Goal: Task Accomplishment & Management: Use online tool/utility

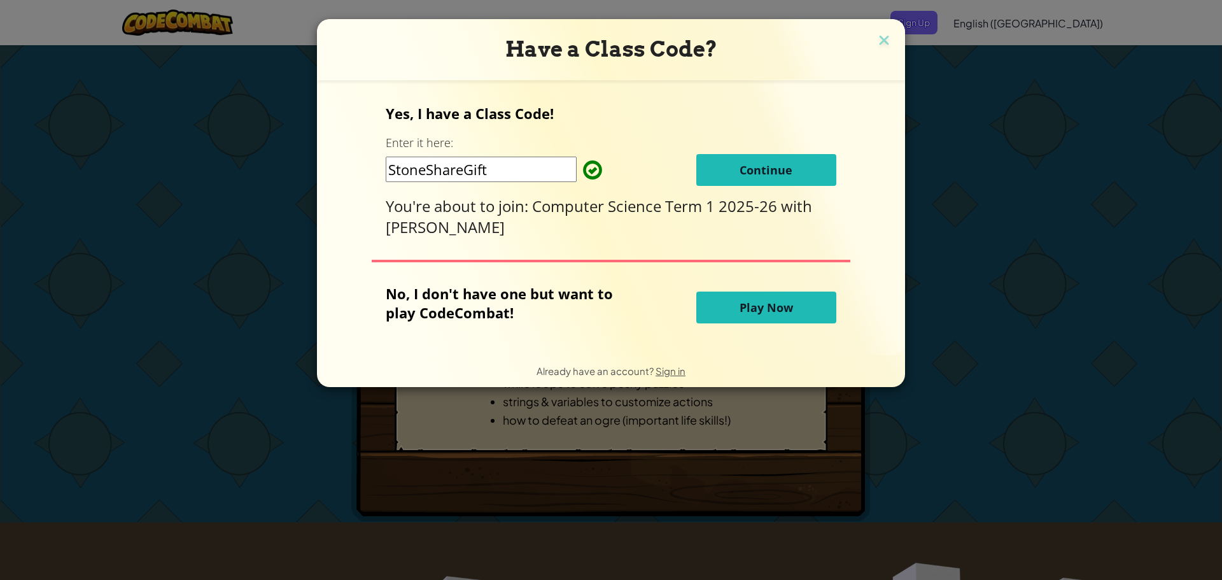
click at [746, 160] on button "Continue" at bounding box center [767, 170] width 140 height 32
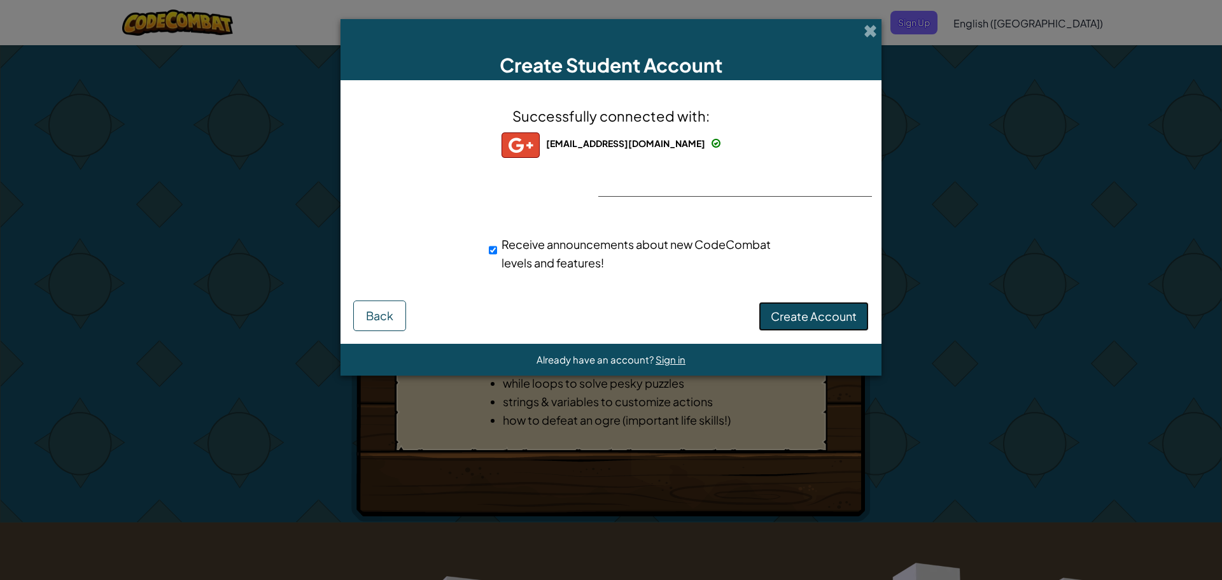
click at [821, 312] on span "Create Account" at bounding box center [814, 316] width 86 height 15
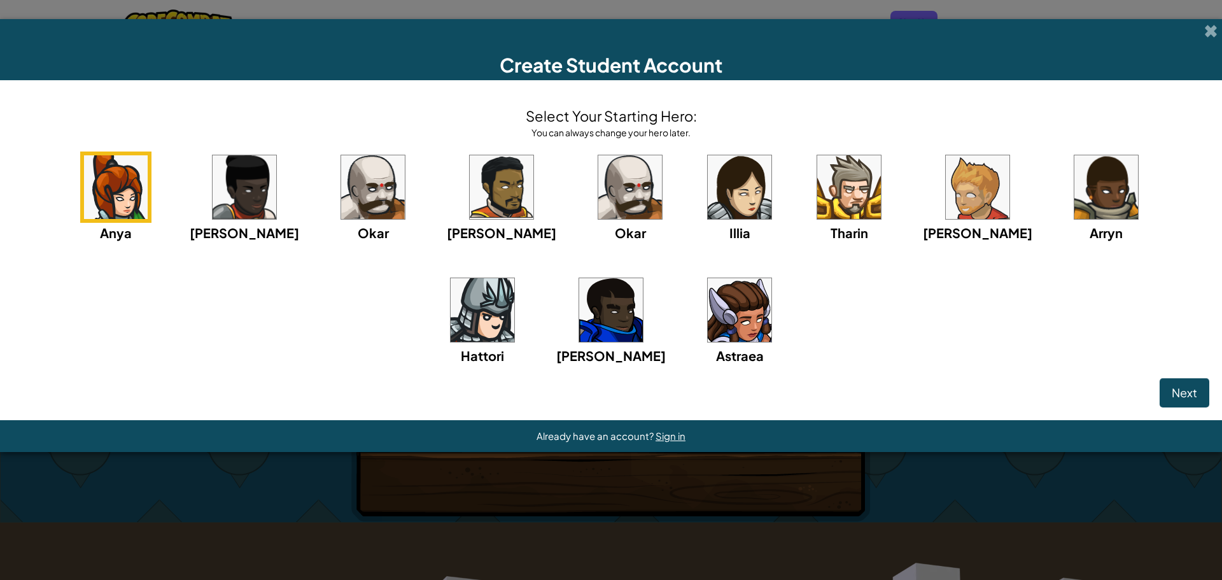
click at [598, 195] on img at bounding box center [630, 187] width 64 height 64
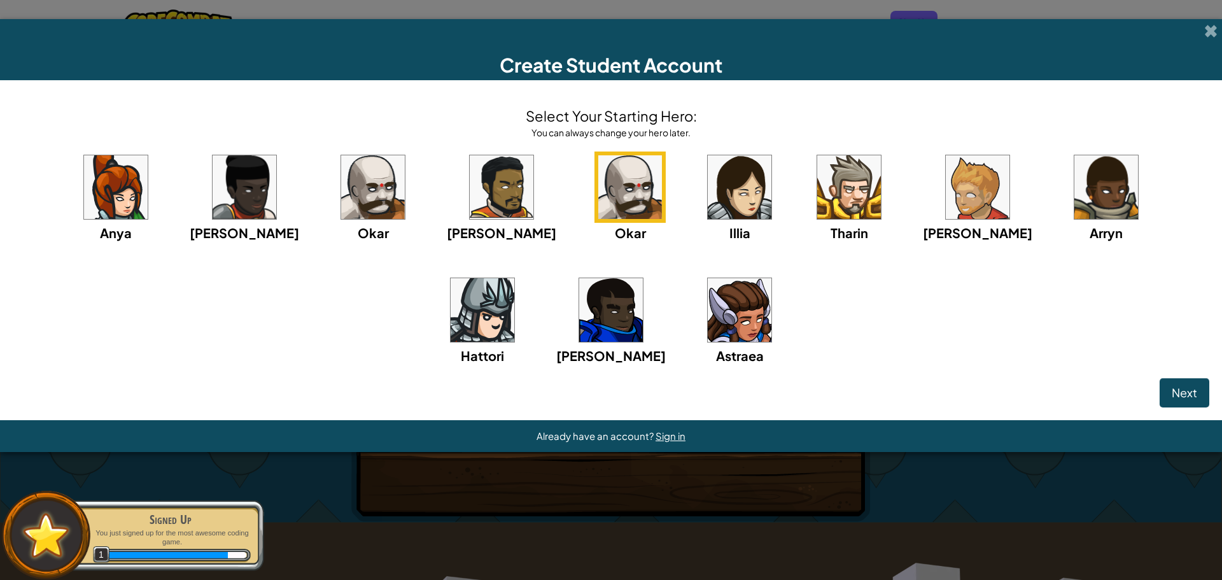
click at [470, 199] on img at bounding box center [502, 187] width 64 height 64
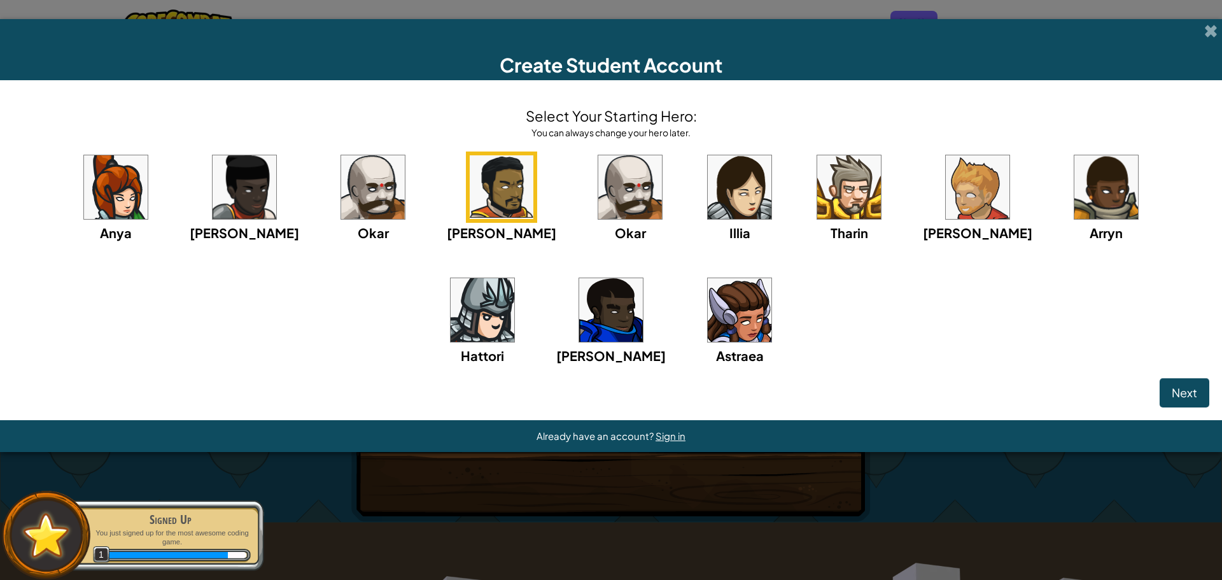
click at [1075, 189] on img at bounding box center [1107, 187] width 64 height 64
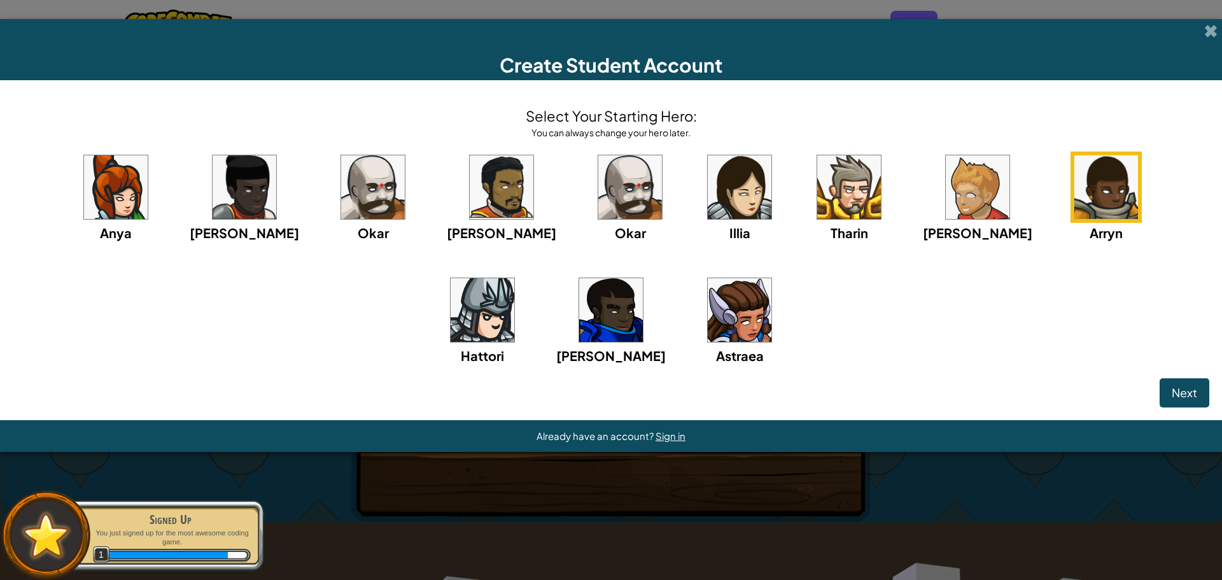
click at [514, 278] on img at bounding box center [483, 310] width 64 height 64
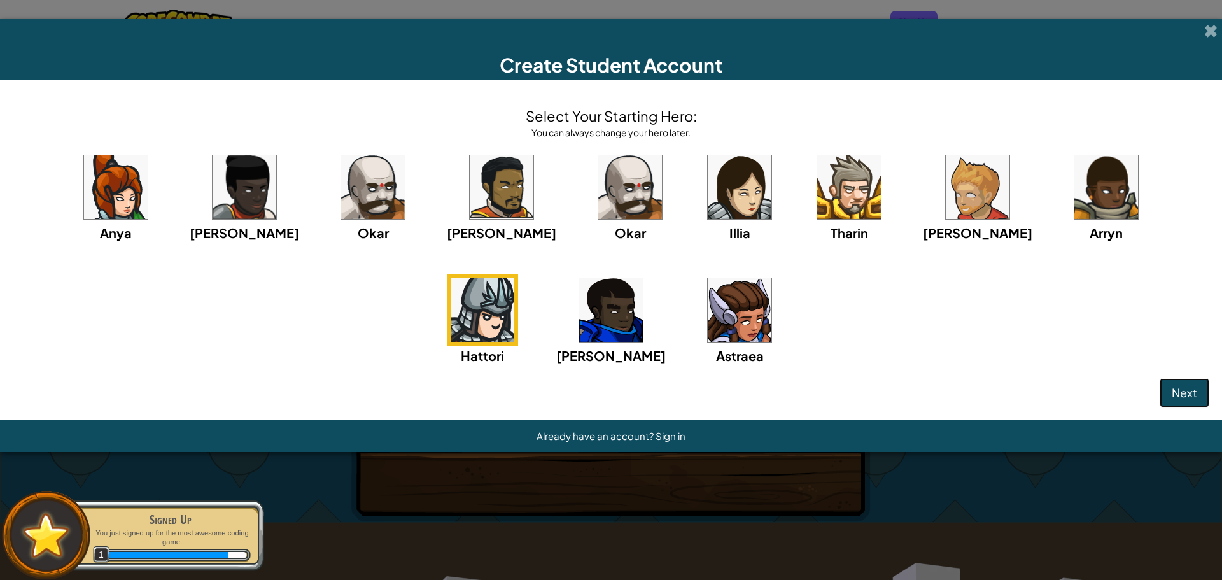
click at [1196, 399] on span "Next" at bounding box center [1184, 392] width 25 height 15
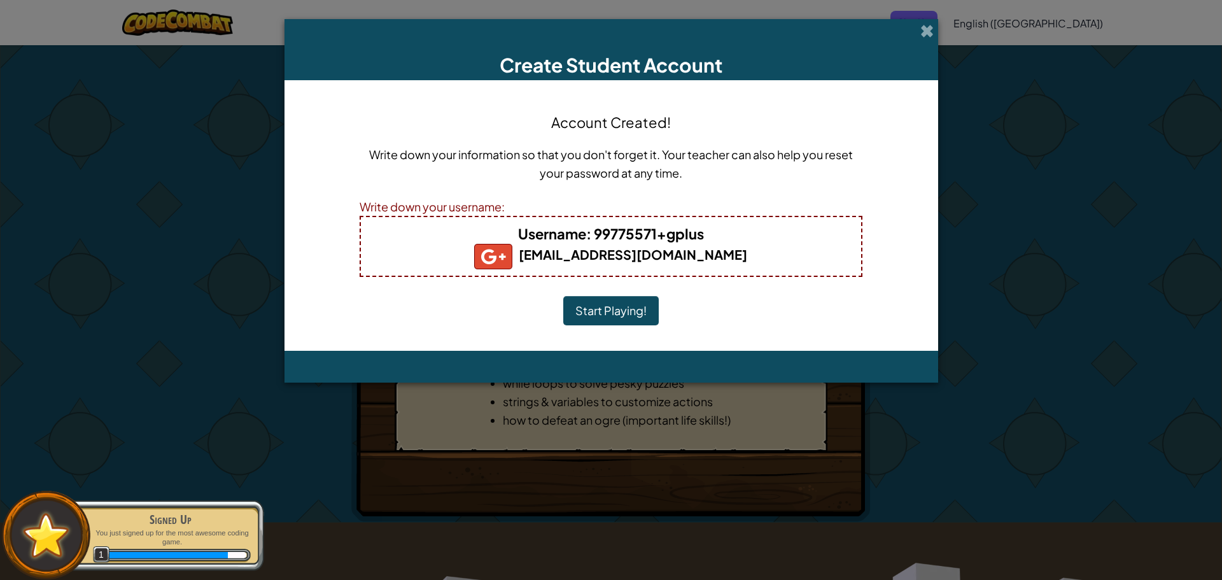
click at [615, 314] on button "Start Playing!" at bounding box center [611, 310] width 96 height 29
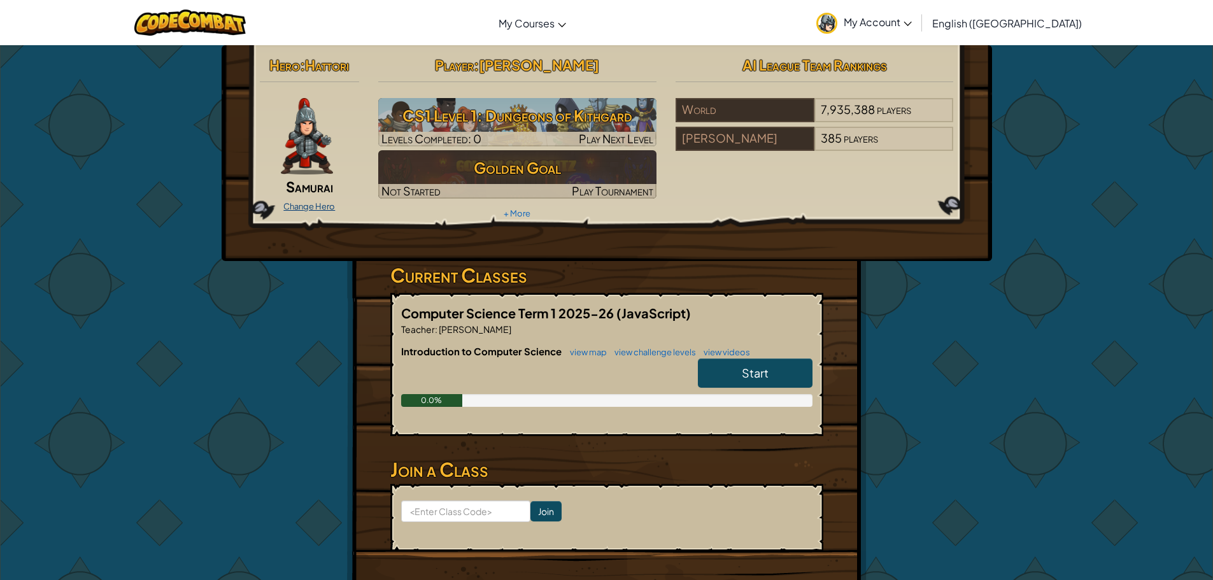
click at [306, 202] on link "Change Hero" at bounding box center [309, 206] width 52 height 10
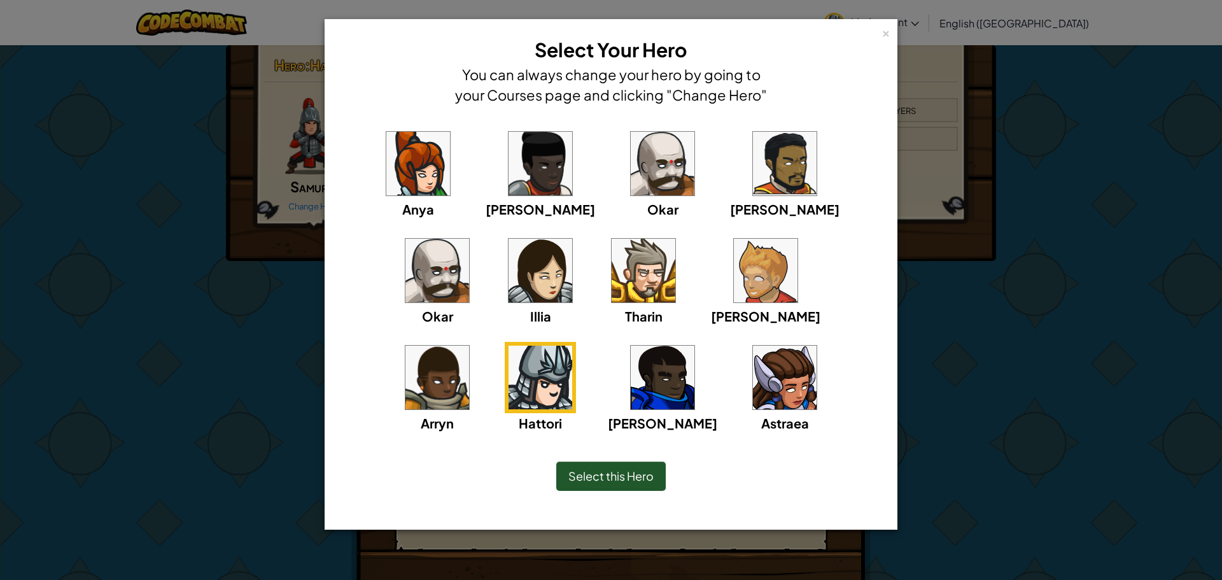
click at [753, 400] on img at bounding box center [785, 378] width 64 height 64
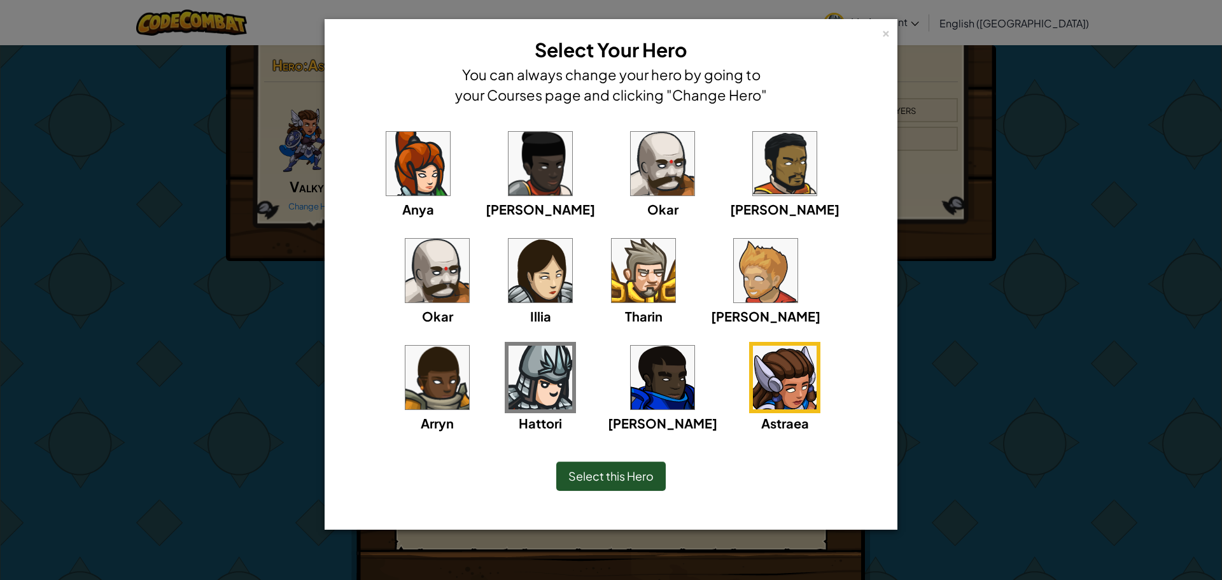
click at [635, 465] on div "Select this Hero" at bounding box center [611, 476] width 110 height 29
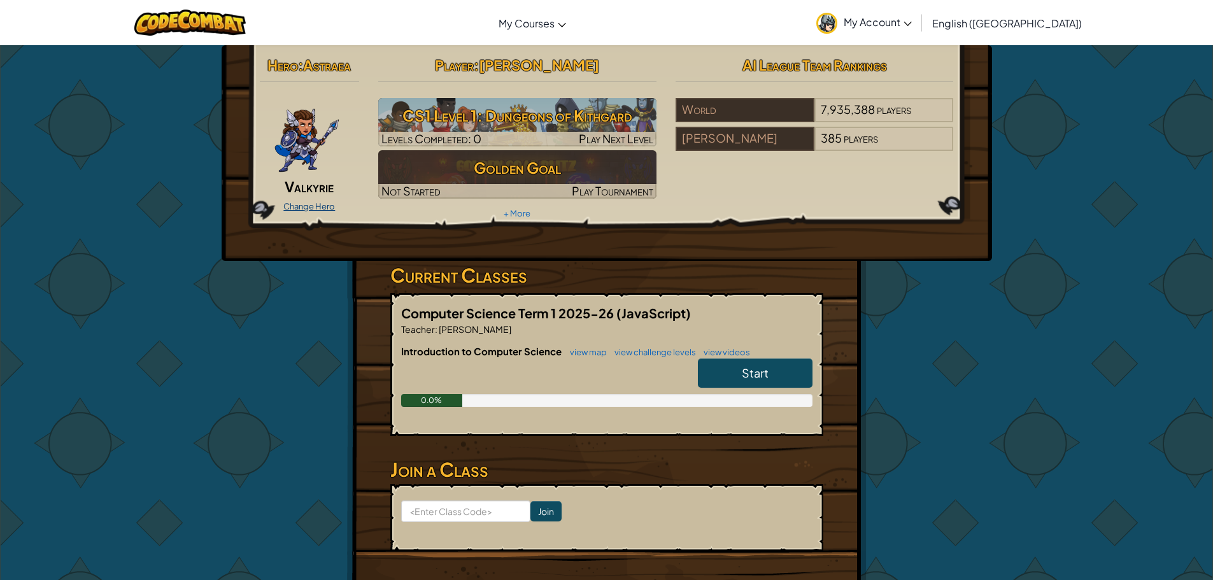
click at [310, 204] on link "Change Hero" at bounding box center [309, 206] width 52 height 10
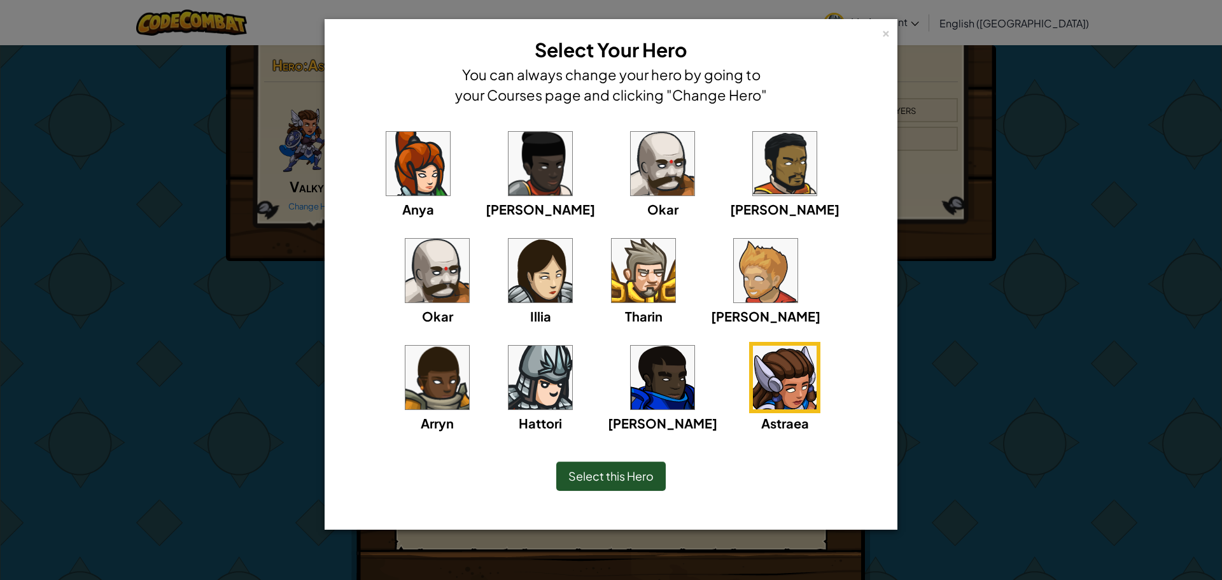
click at [631, 372] on img at bounding box center [663, 378] width 64 height 64
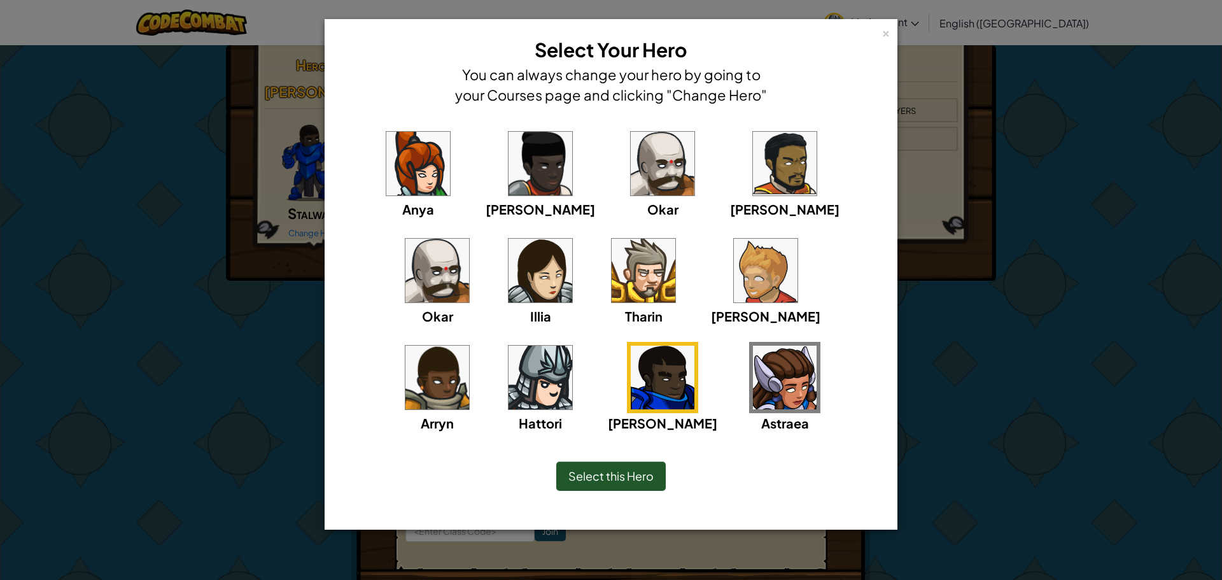
click at [598, 486] on div "Select this Hero" at bounding box center [611, 476] width 110 height 29
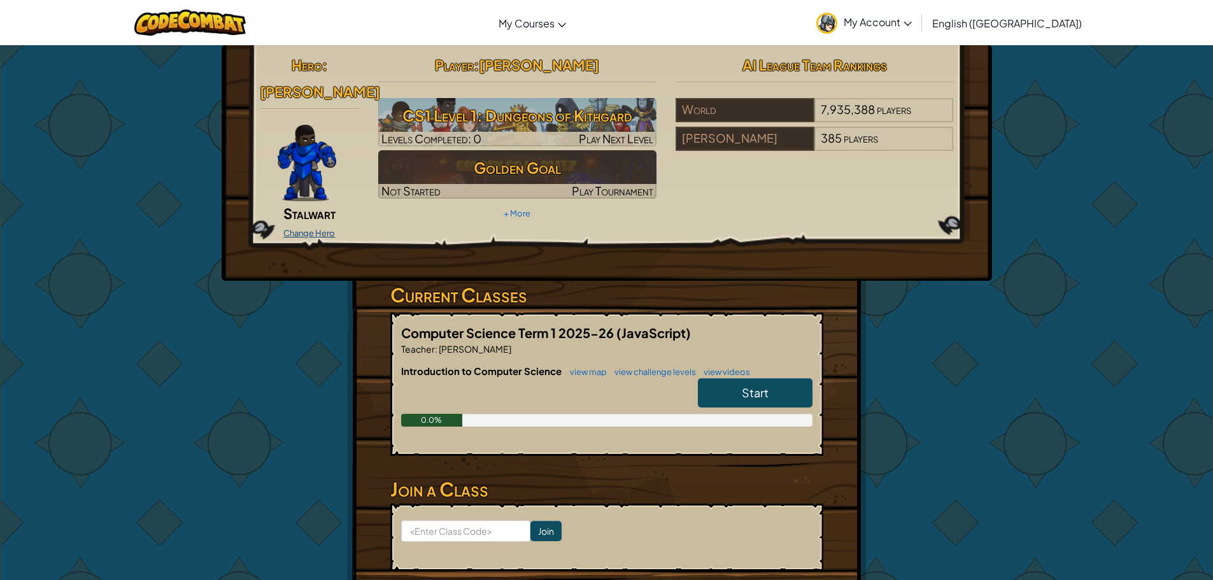
click at [312, 228] on link "Change Hero" at bounding box center [309, 233] width 52 height 10
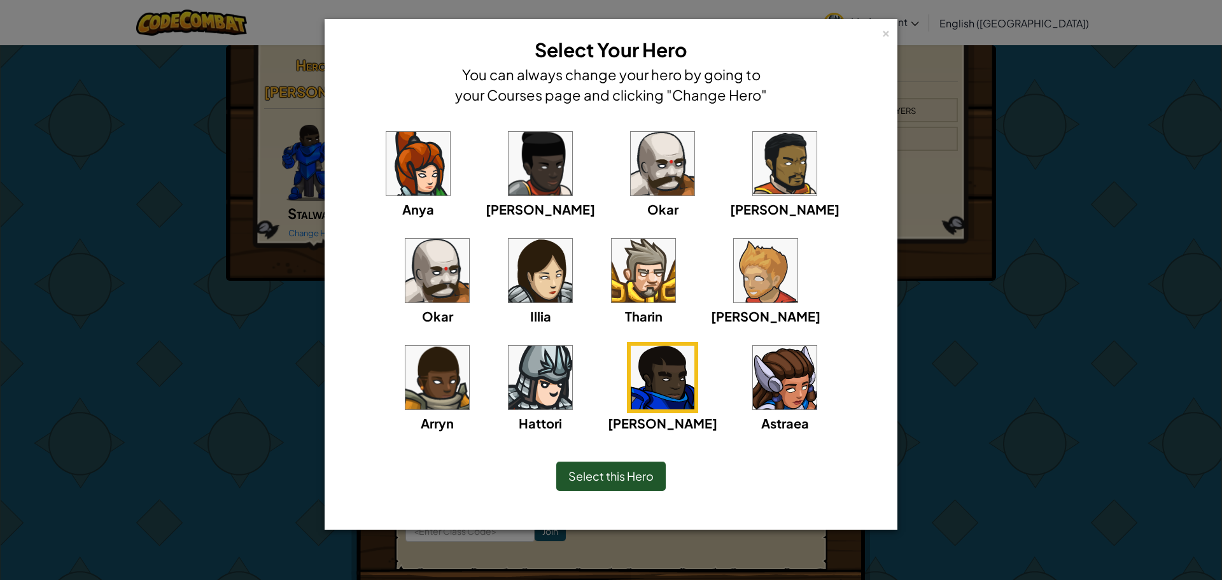
click at [509, 181] on img at bounding box center [541, 164] width 64 height 64
click at [631, 166] on img at bounding box center [663, 164] width 64 height 64
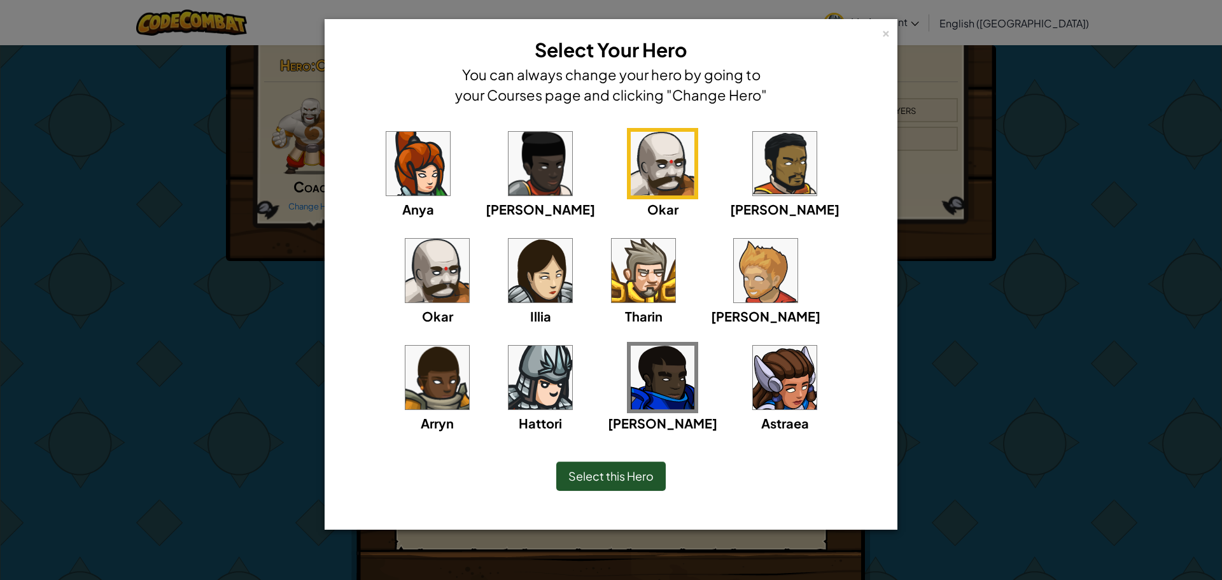
click at [624, 471] on span "Select this Hero" at bounding box center [611, 476] width 85 height 15
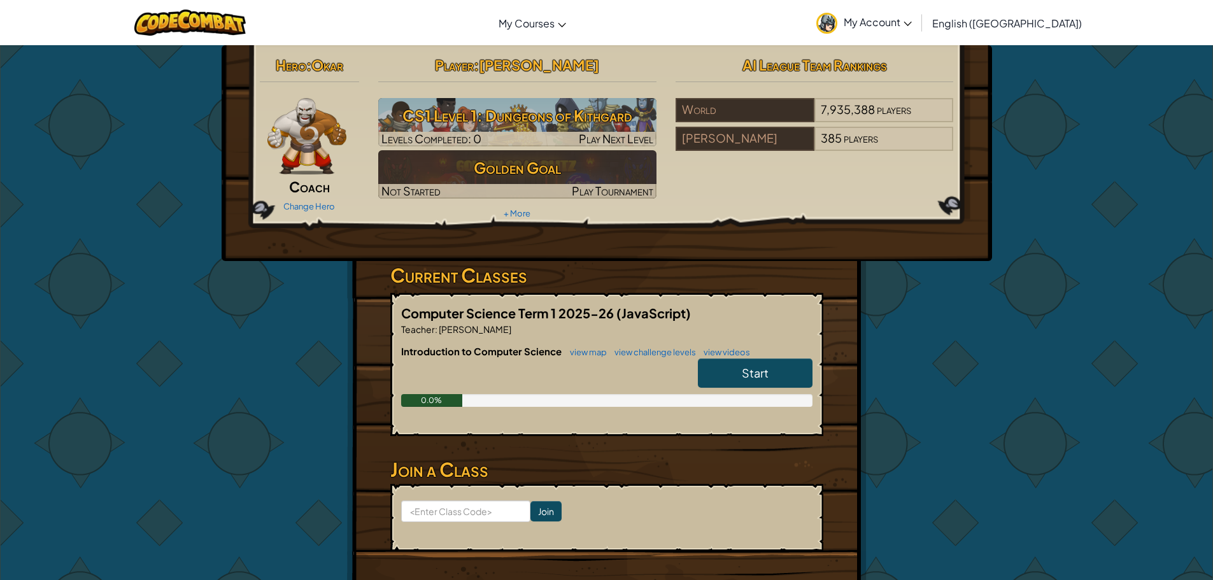
click at [310, 214] on div "Change Hero" at bounding box center [310, 205] width 100 height 20
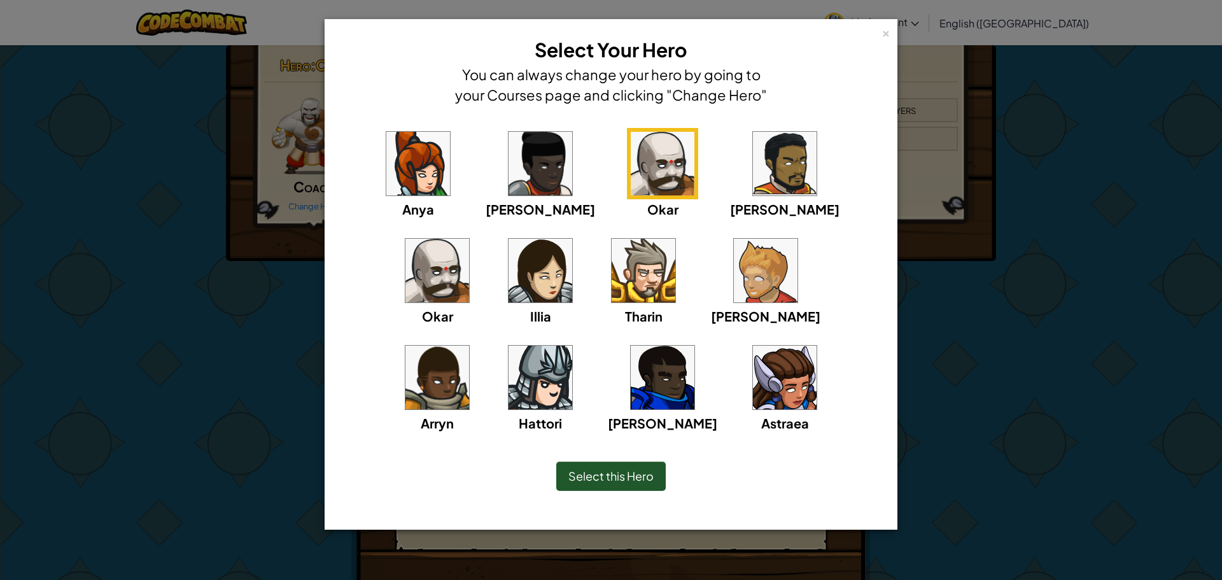
click at [469, 239] on img at bounding box center [438, 271] width 64 height 64
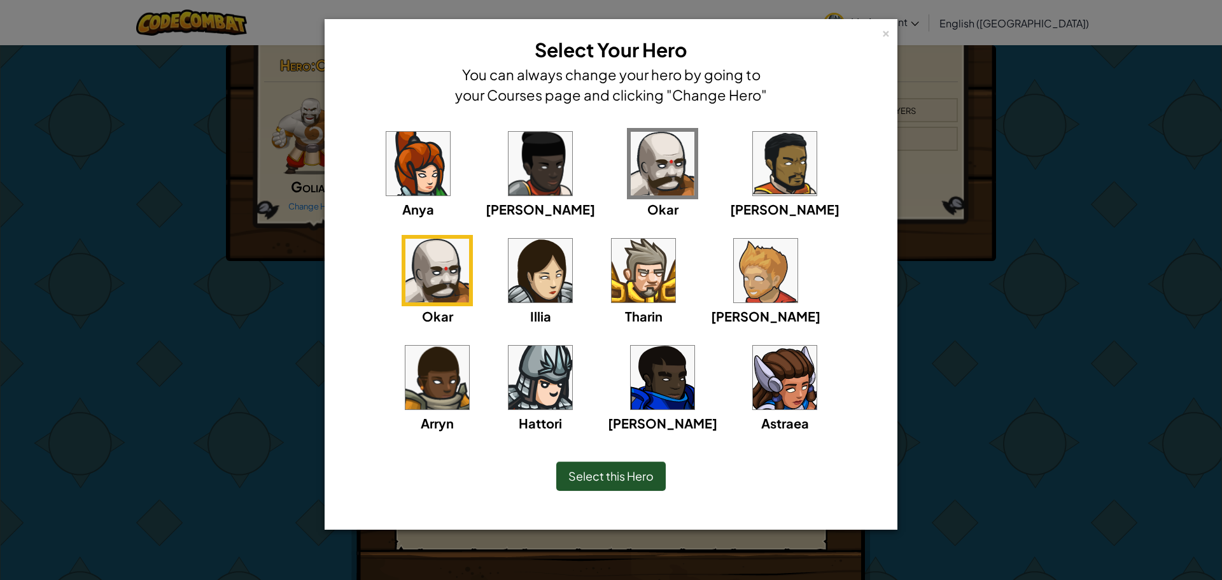
click at [608, 485] on div "Select this Hero" at bounding box center [611, 476] width 110 height 29
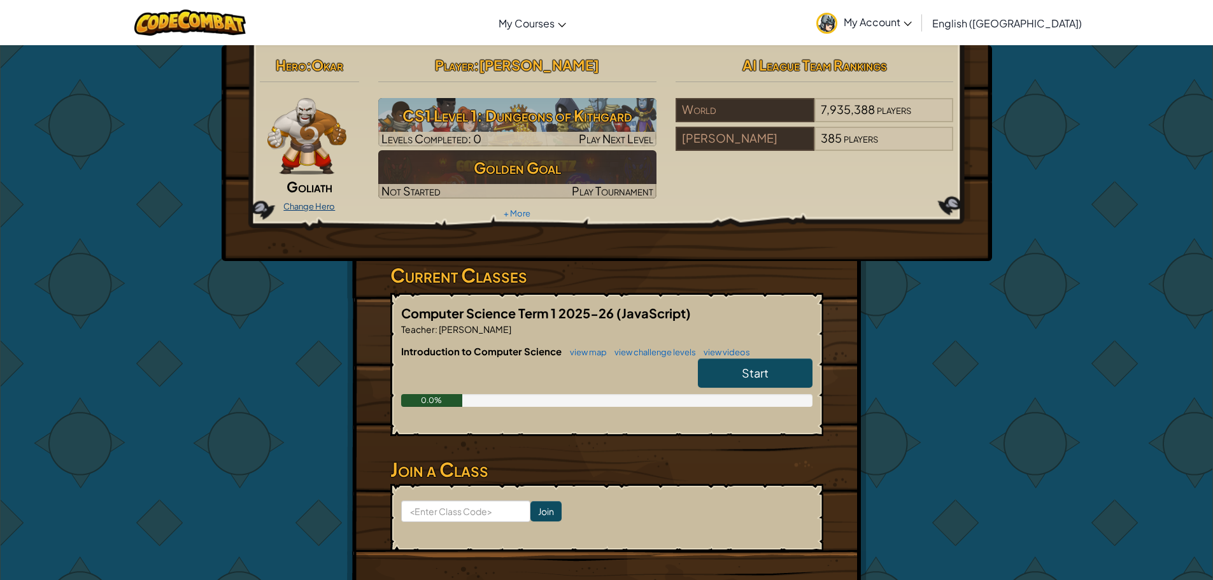
click at [313, 209] on link "Change Hero" at bounding box center [309, 206] width 52 height 10
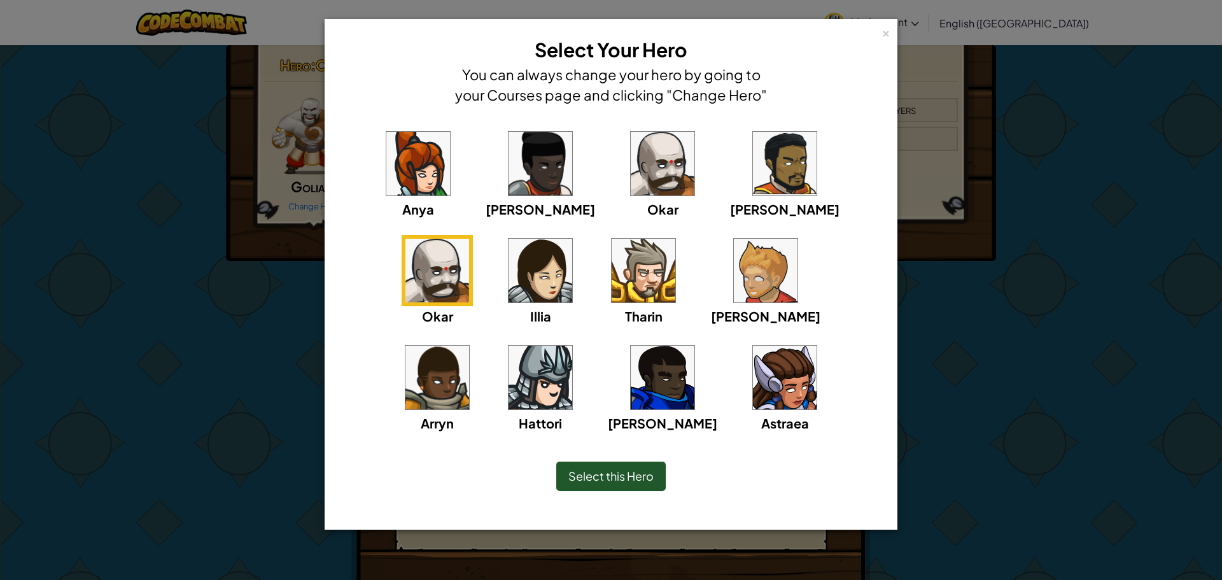
click at [509, 264] on img at bounding box center [541, 271] width 64 height 64
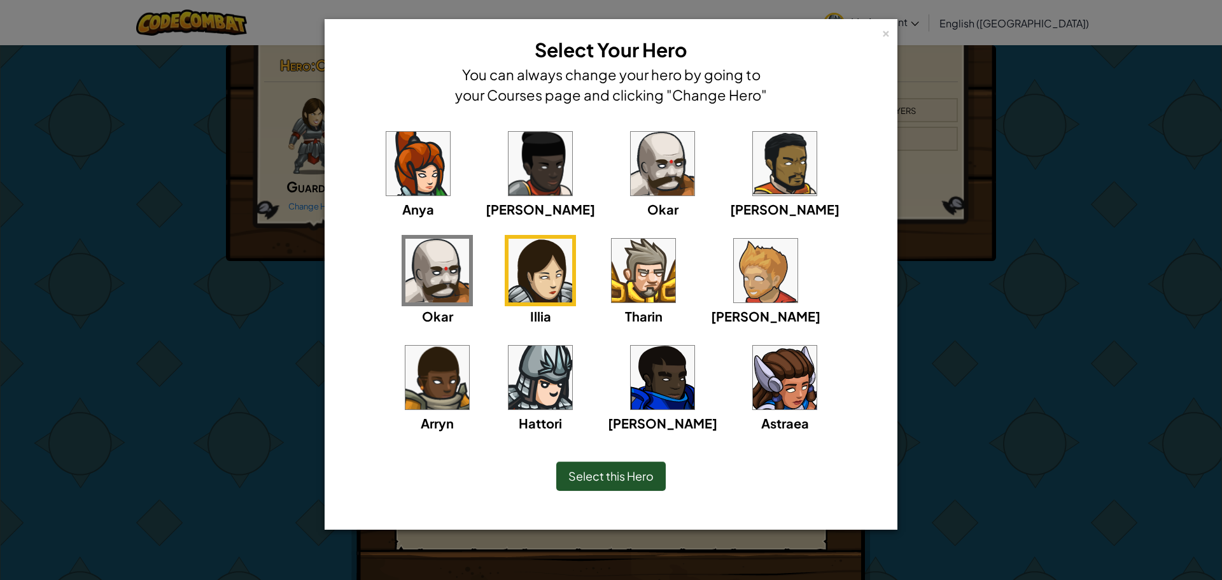
click at [637, 474] on span "Select this Hero" at bounding box center [611, 476] width 85 height 15
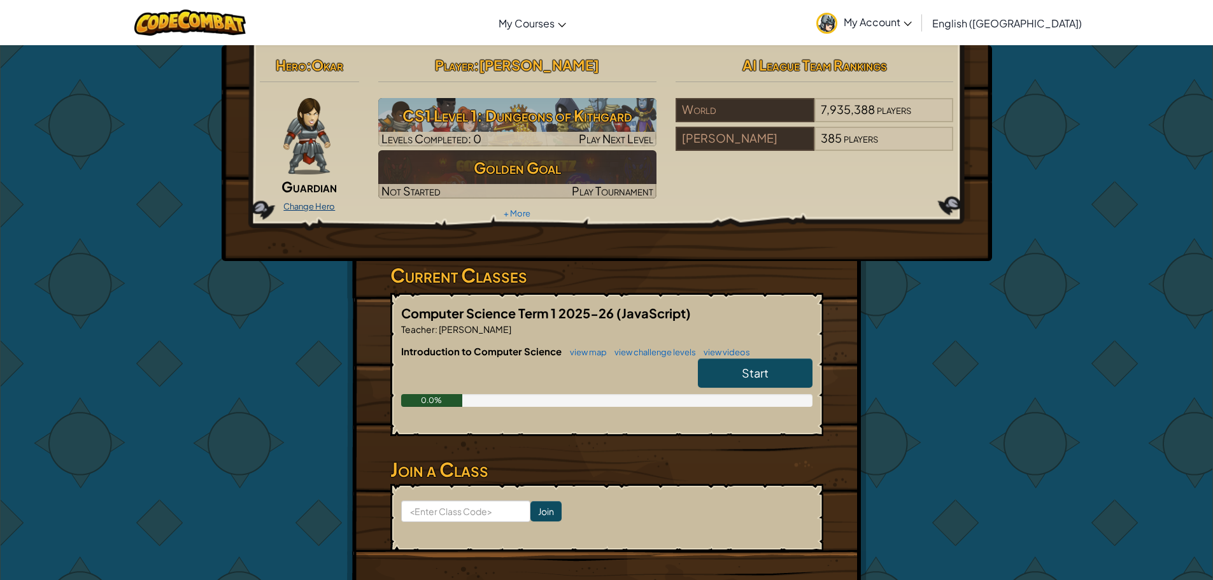
click at [318, 208] on link "Change Hero" at bounding box center [309, 206] width 52 height 10
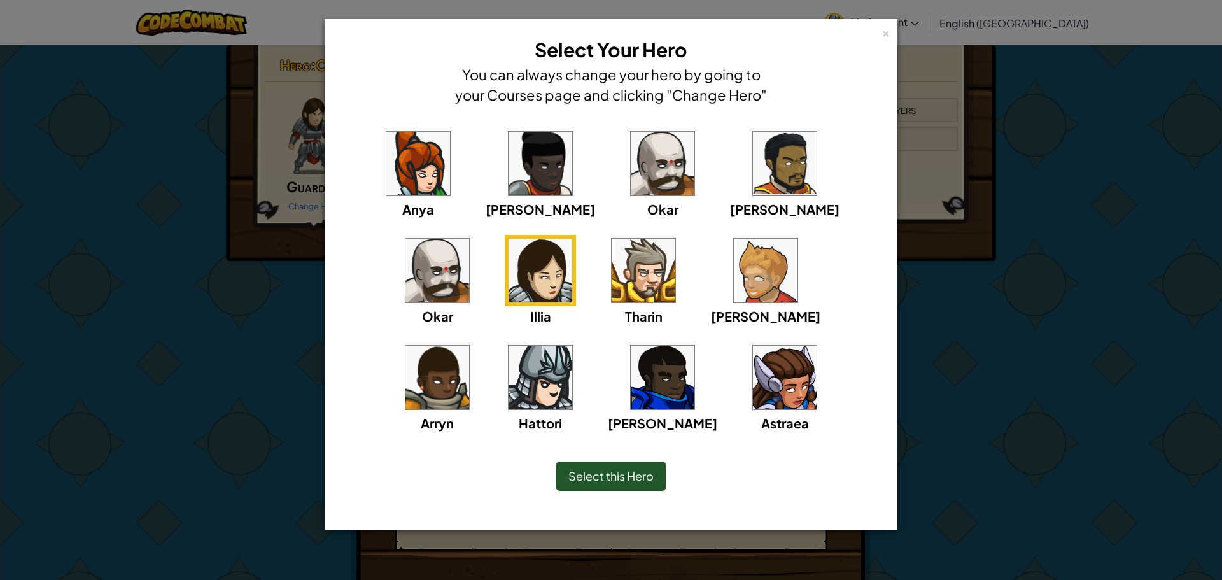
click at [509, 174] on img at bounding box center [541, 164] width 64 height 64
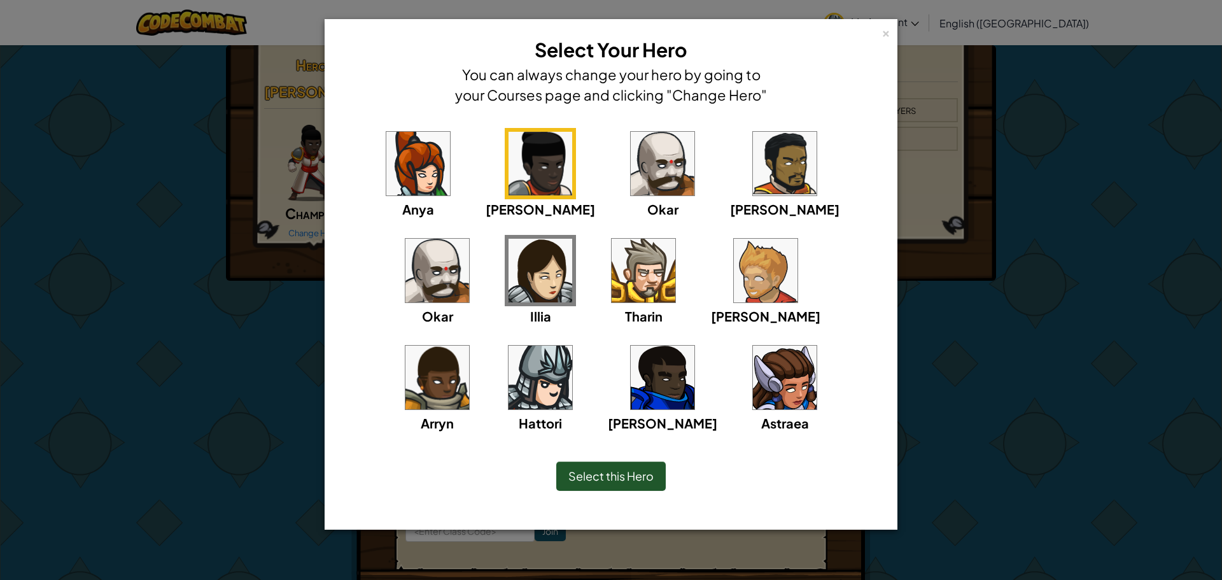
click at [734, 284] on img at bounding box center [766, 271] width 64 height 64
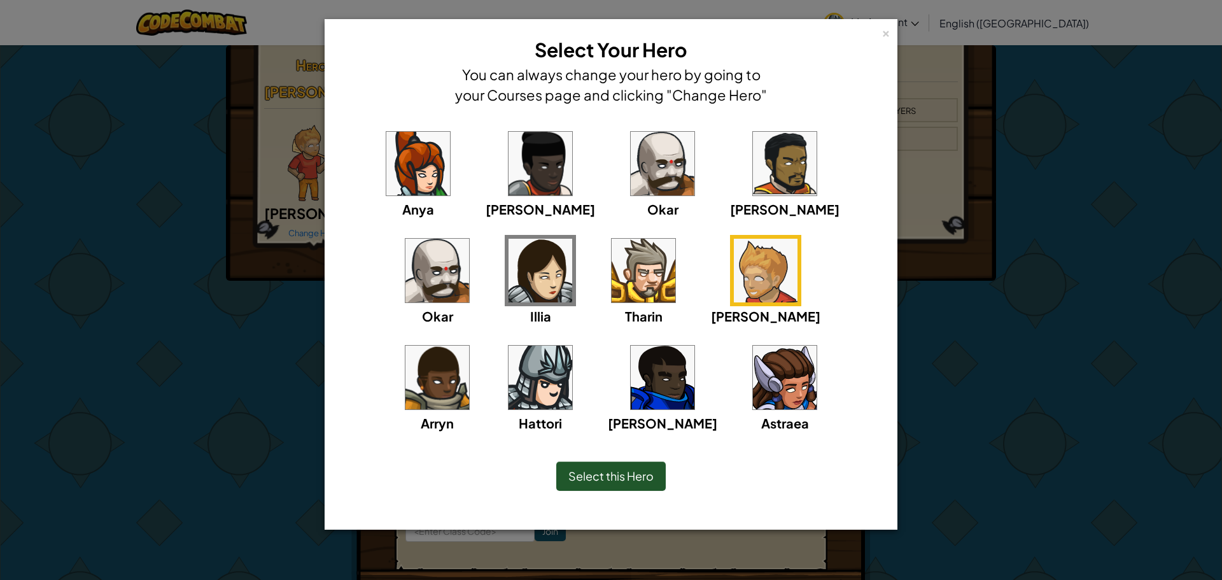
click at [649, 472] on span "Select this Hero" at bounding box center [611, 476] width 85 height 15
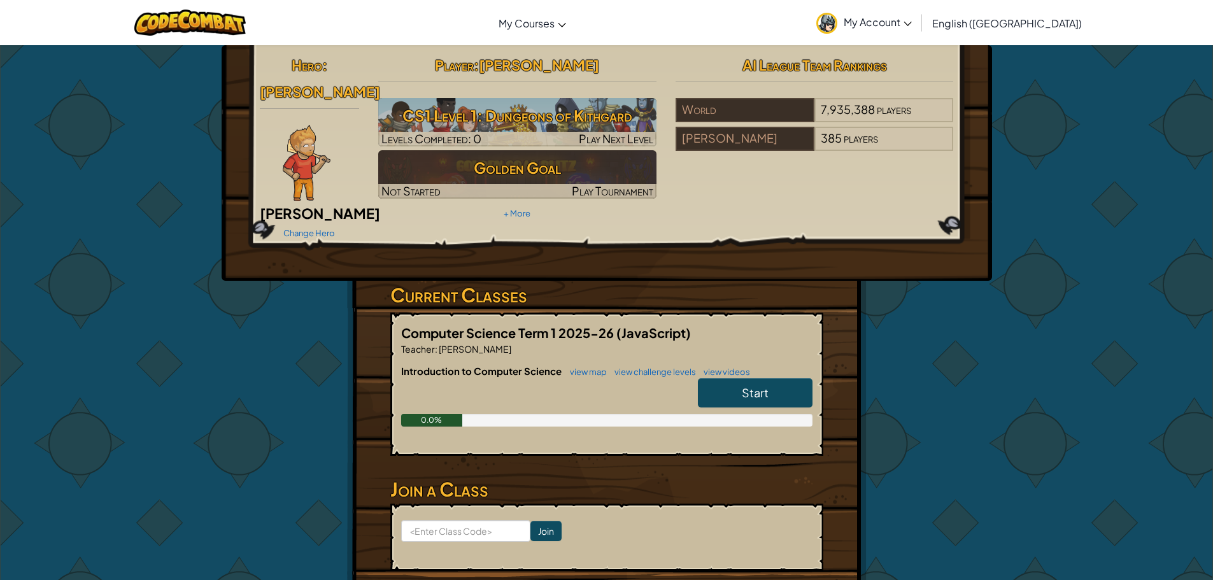
click at [308, 222] on div "Change Hero" at bounding box center [310, 232] width 100 height 20
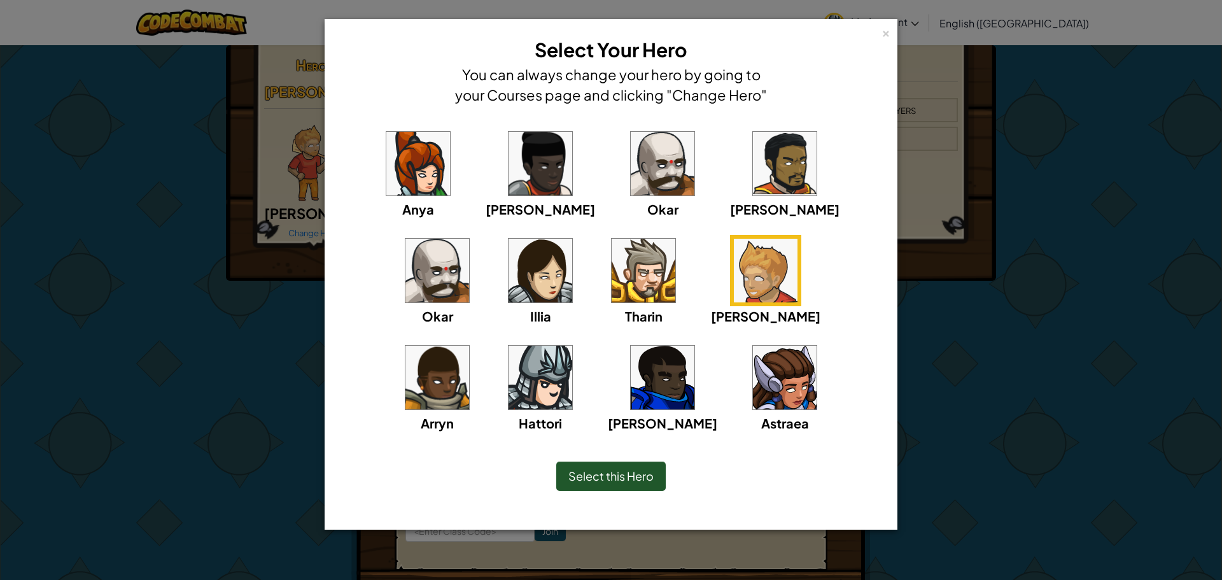
click at [572, 346] on img at bounding box center [541, 378] width 64 height 64
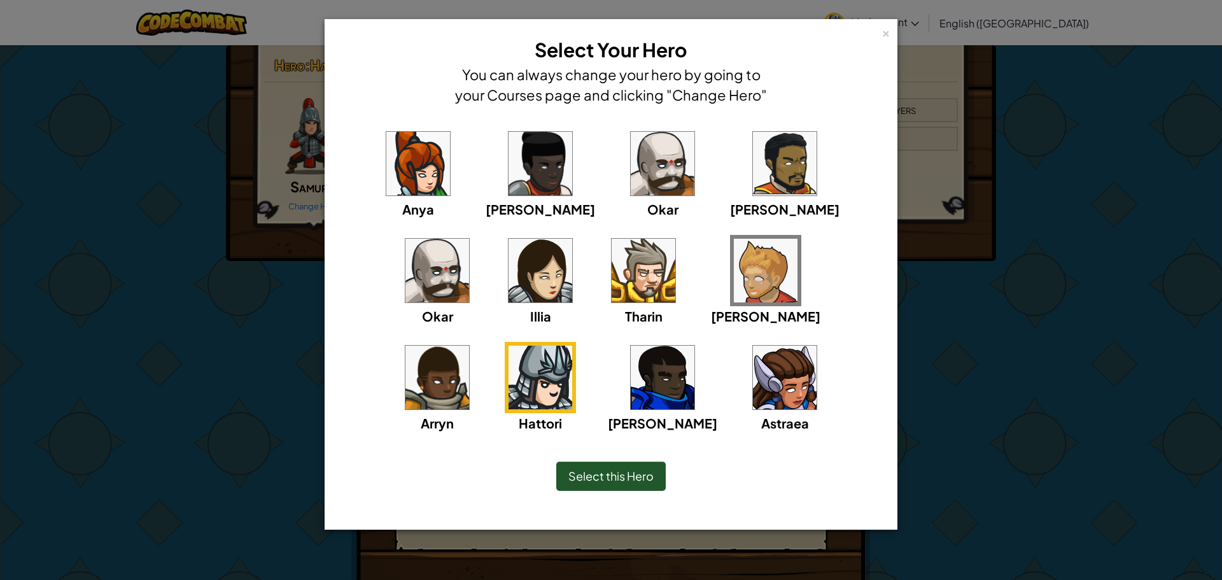
click at [469, 239] on img at bounding box center [438, 271] width 64 height 64
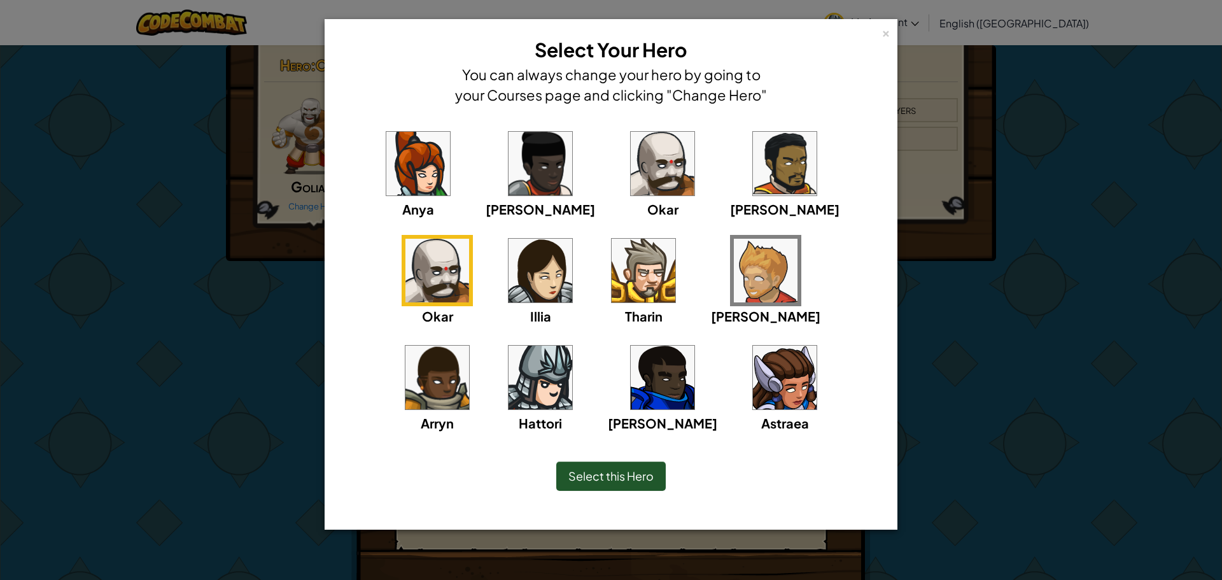
click at [602, 478] on span "Select this Hero" at bounding box center [611, 476] width 85 height 15
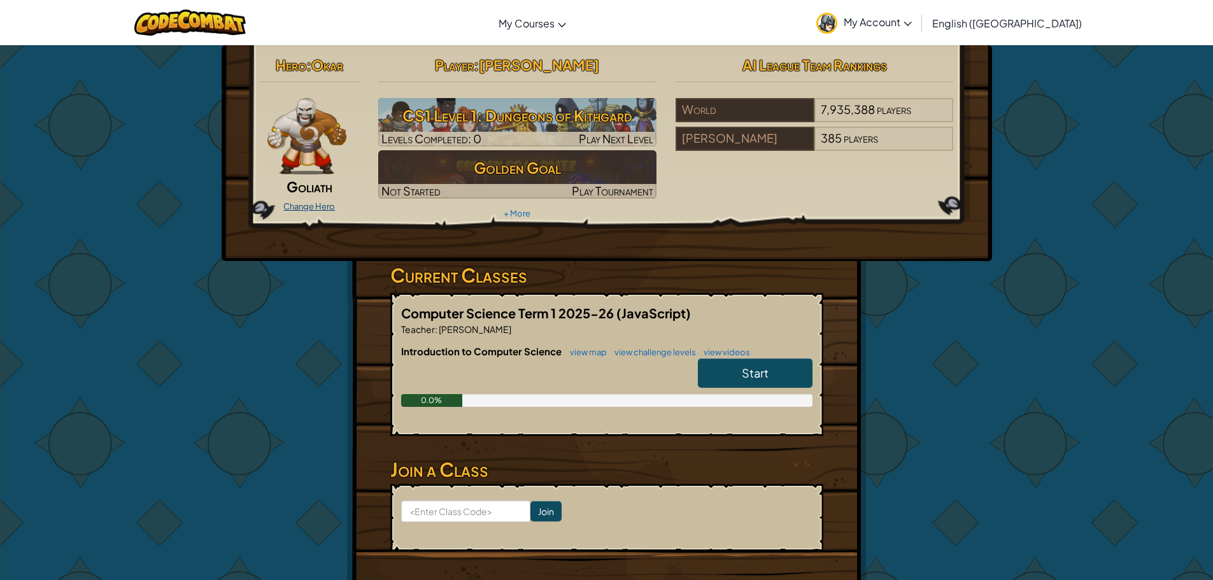
click at [316, 208] on link "Change Hero" at bounding box center [309, 206] width 52 height 10
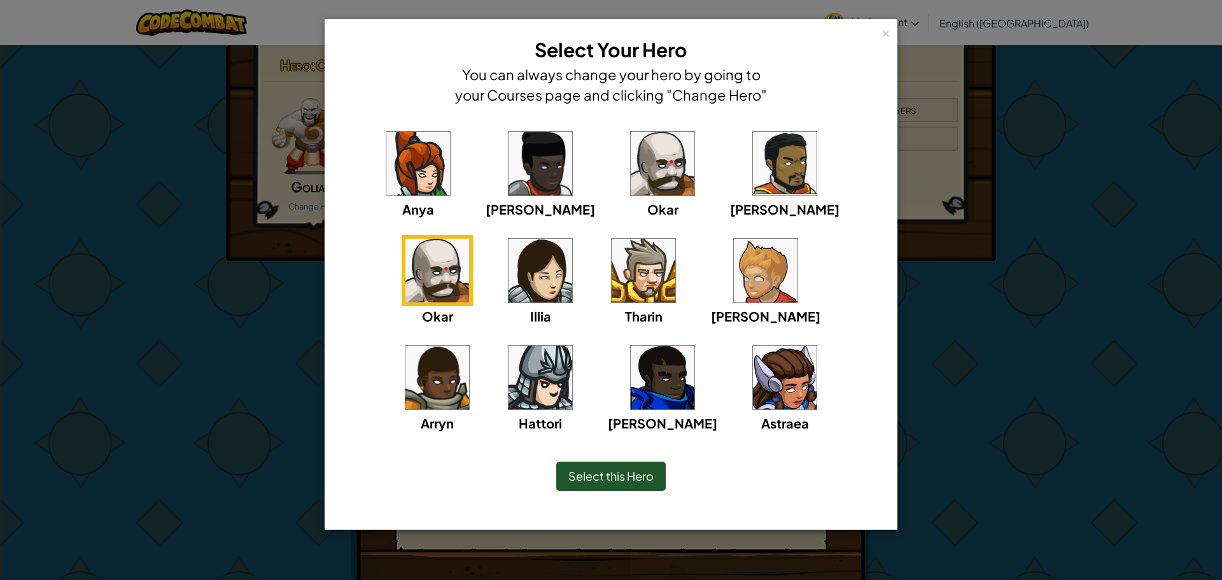
click at [753, 376] on img at bounding box center [785, 378] width 64 height 64
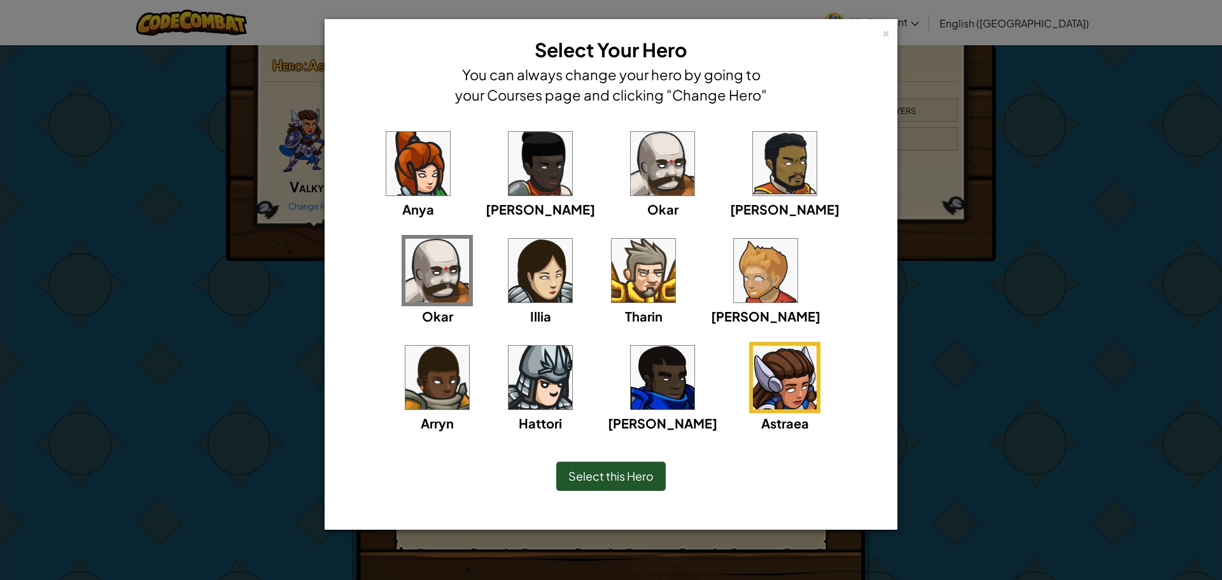
drag, startPoint x: 628, startPoint y: 466, endPoint x: 628, endPoint y: 474, distance: 8.3
click at [628, 474] on div "Select this Hero" at bounding box center [611, 476] width 110 height 29
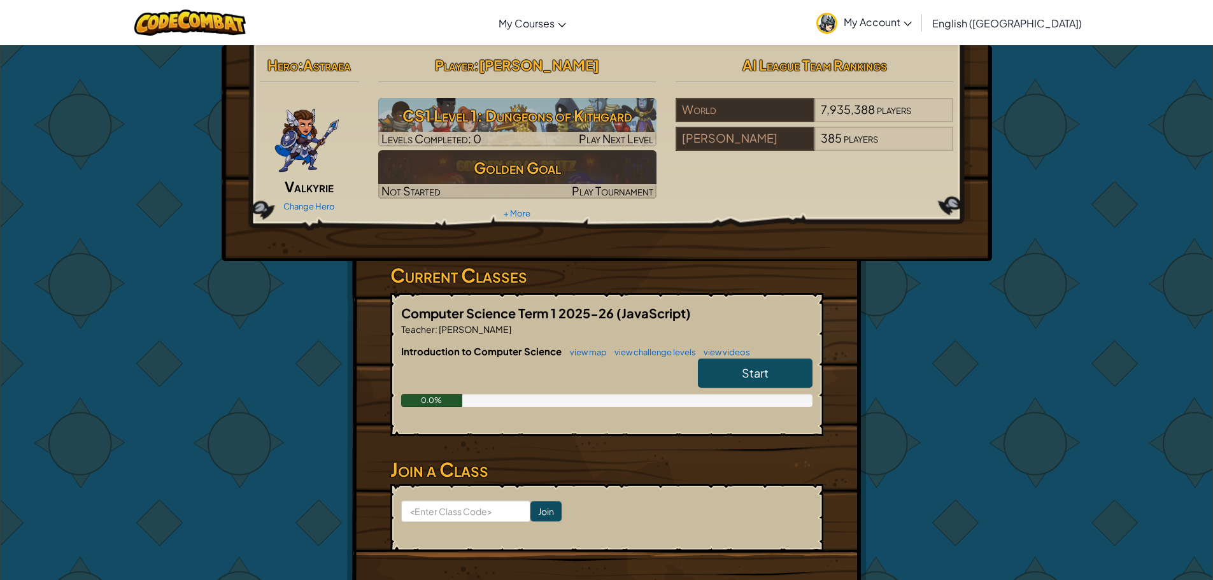
click at [313, 190] on span "Valkyrie" at bounding box center [309, 187] width 49 height 18
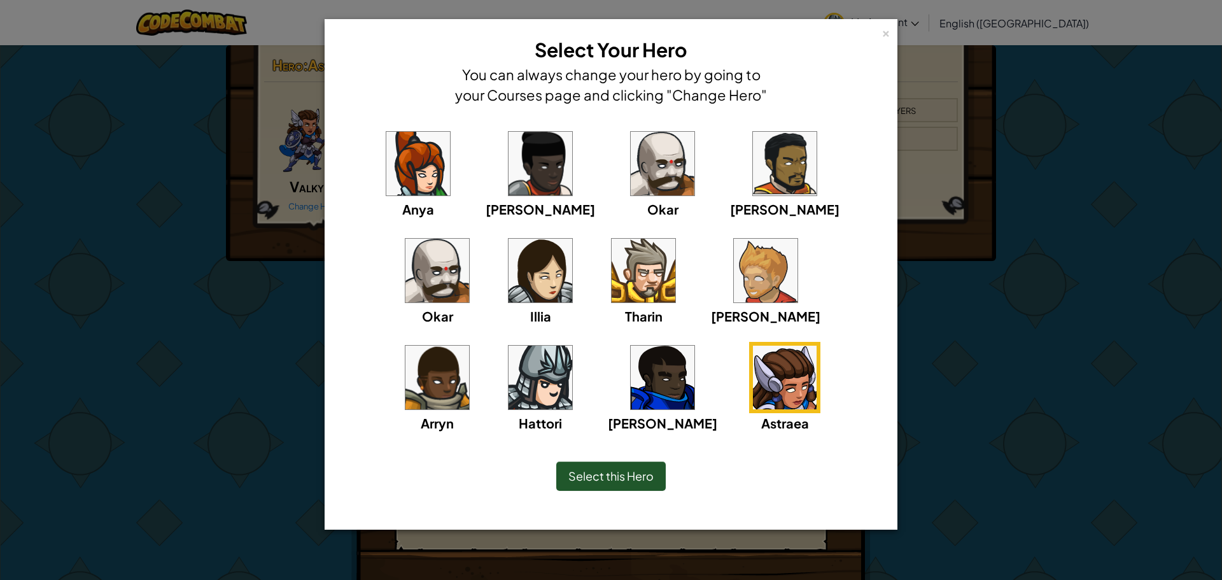
click at [469, 346] on img at bounding box center [438, 378] width 64 height 64
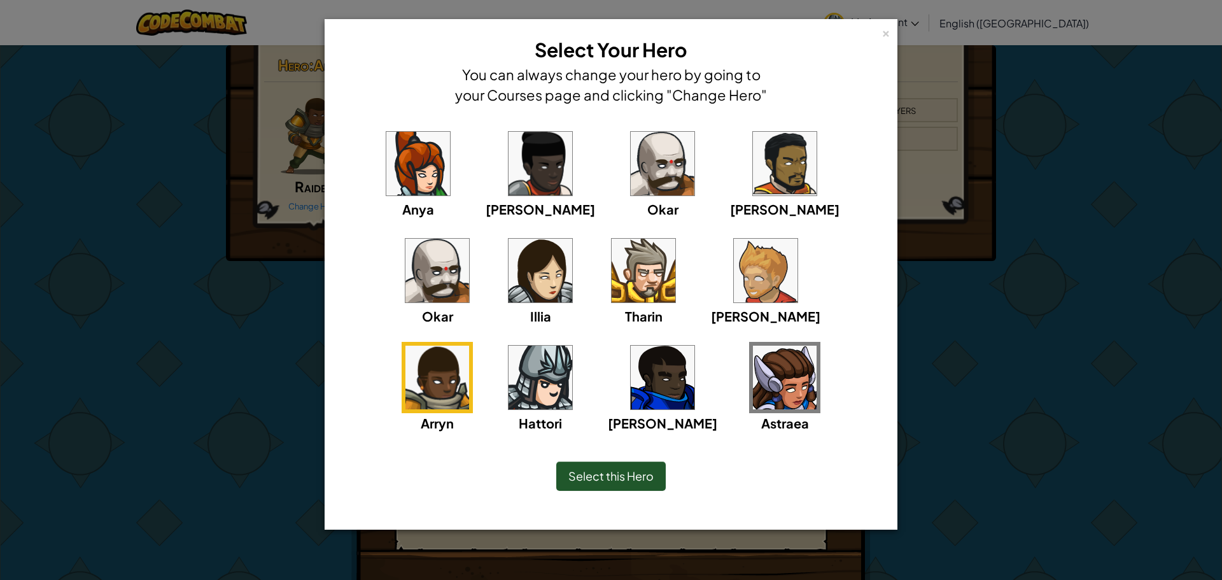
click at [621, 492] on div "Select this Hero" at bounding box center [611, 476] width 521 height 55
click at [602, 471] on span "Select this Hero" at bounding box center [611, 476] width 85 height 15
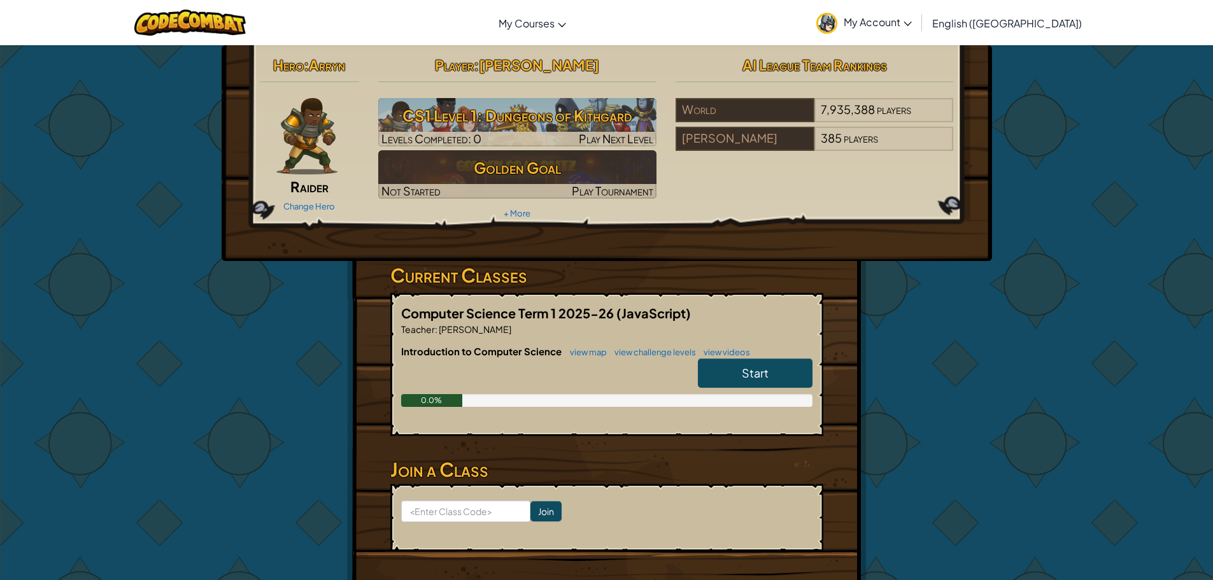
click at [304, 183] on span "Raider" at bounding box center [309, 187] width 38 height 18
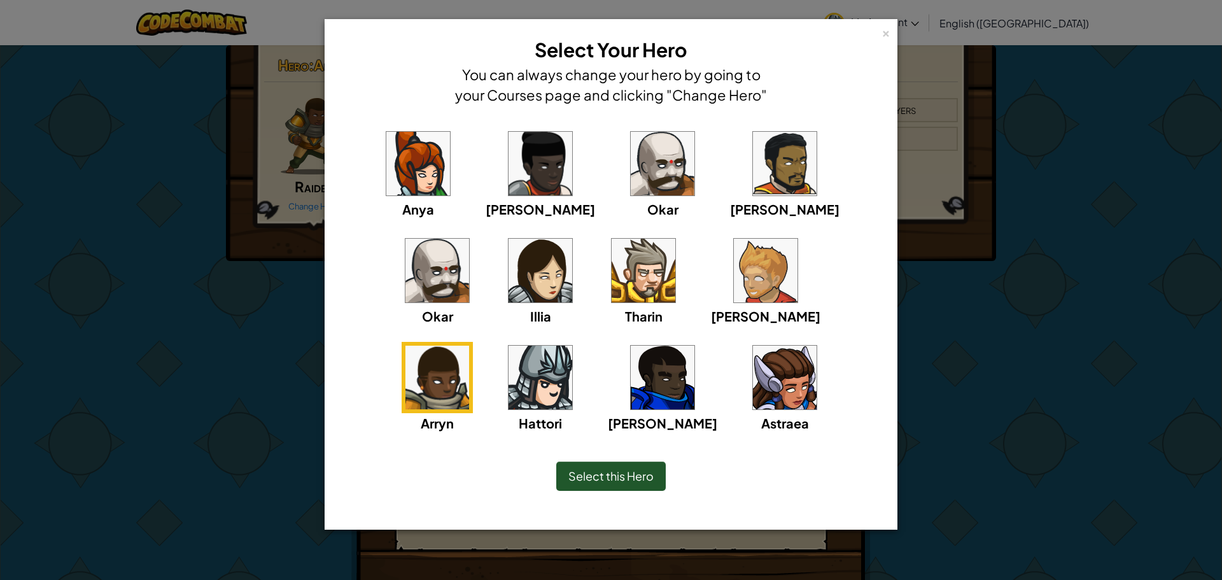
click at [572, 346] on img at bounding box center [541, 378] width 64 height 64
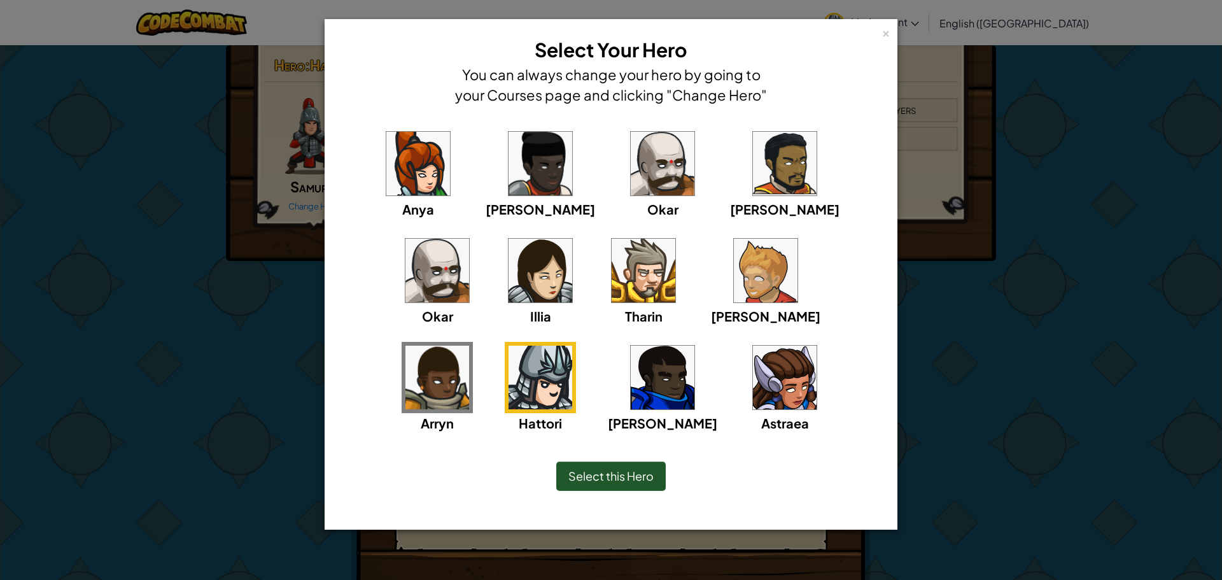
click at [631, 485] on div "Select this Hero" at bounding box center [611, 476] width 110 height 29
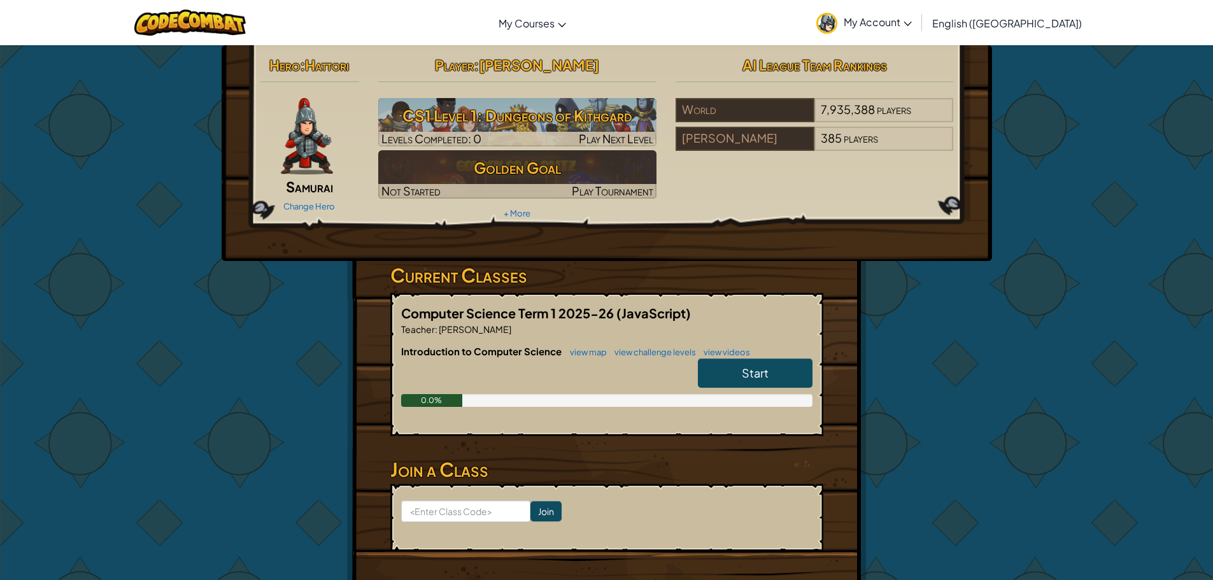
click at [768, 373] on span "Start" at bounding box center [755, 372] width 27 height 15
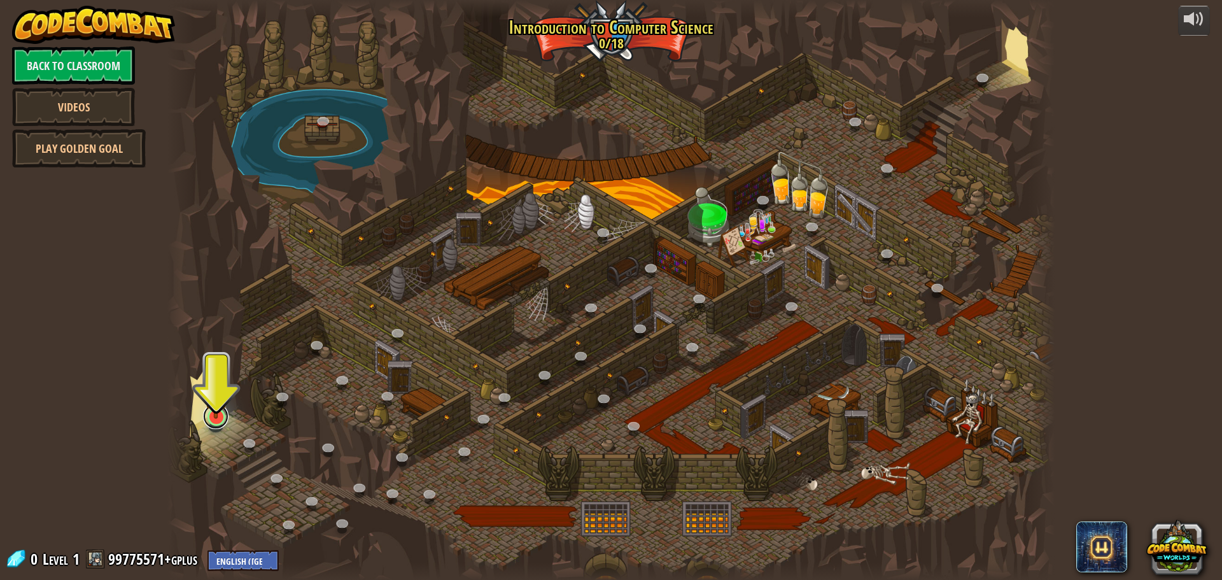
click at [215, 426] on link at bounding box center [215, 416] width 25 height 25
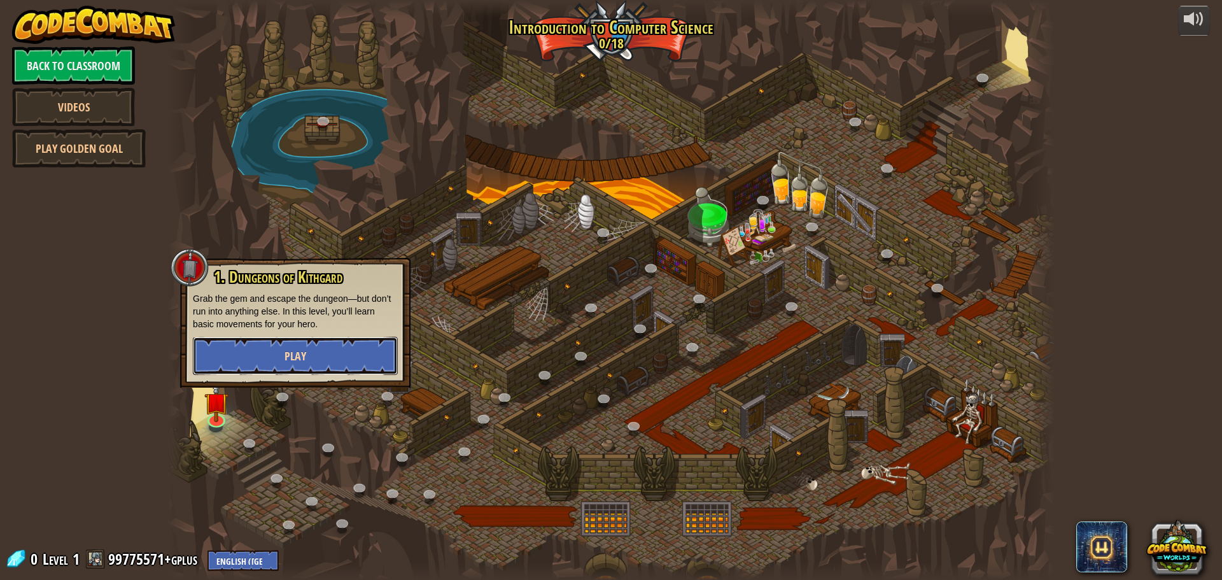
click at [302, 353] on span "Play" at bounding box center [296, 356] width 22 height 16
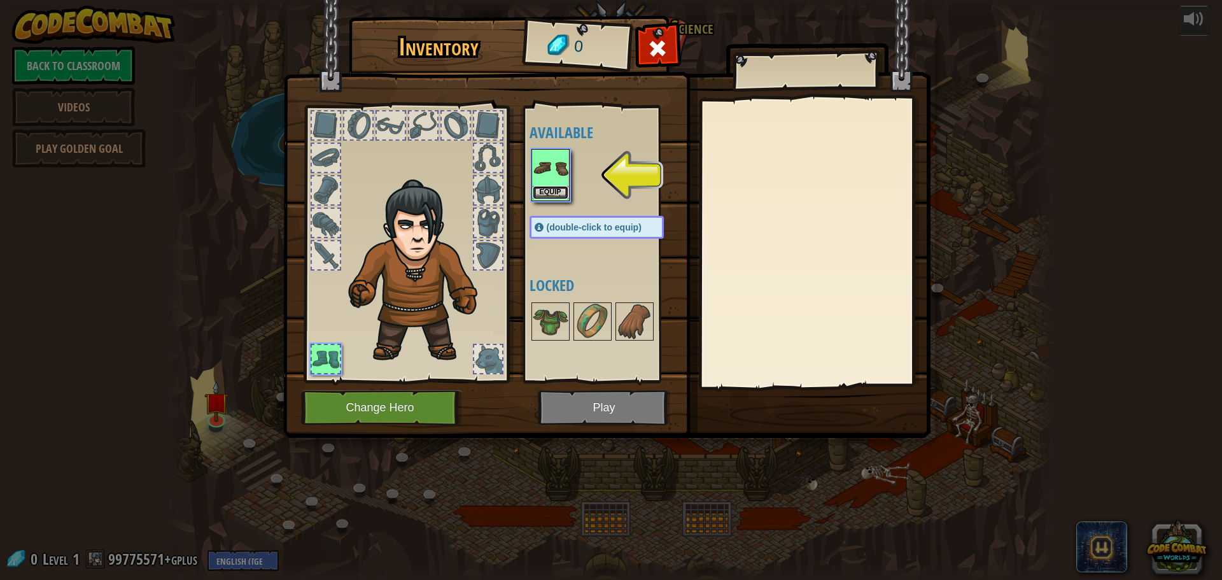
click at [562, 194] on button "Equip" at bounding box center [551, 192] width 36 height 13
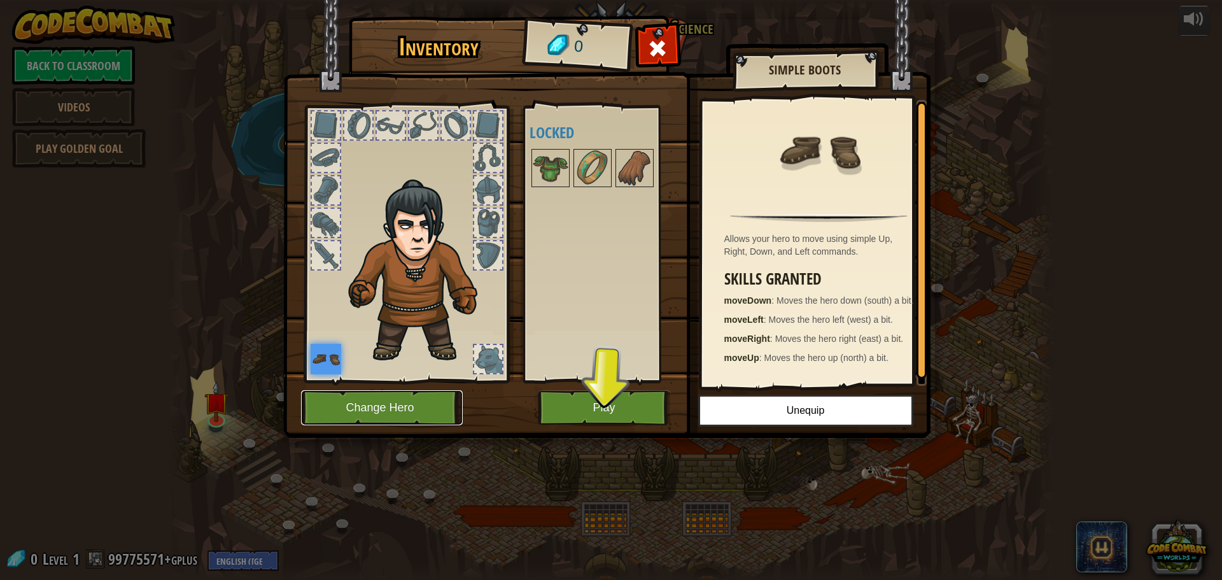
click at [408, 406] on button "Change Hero" at bounding box center [382, 407] width 162 height 35
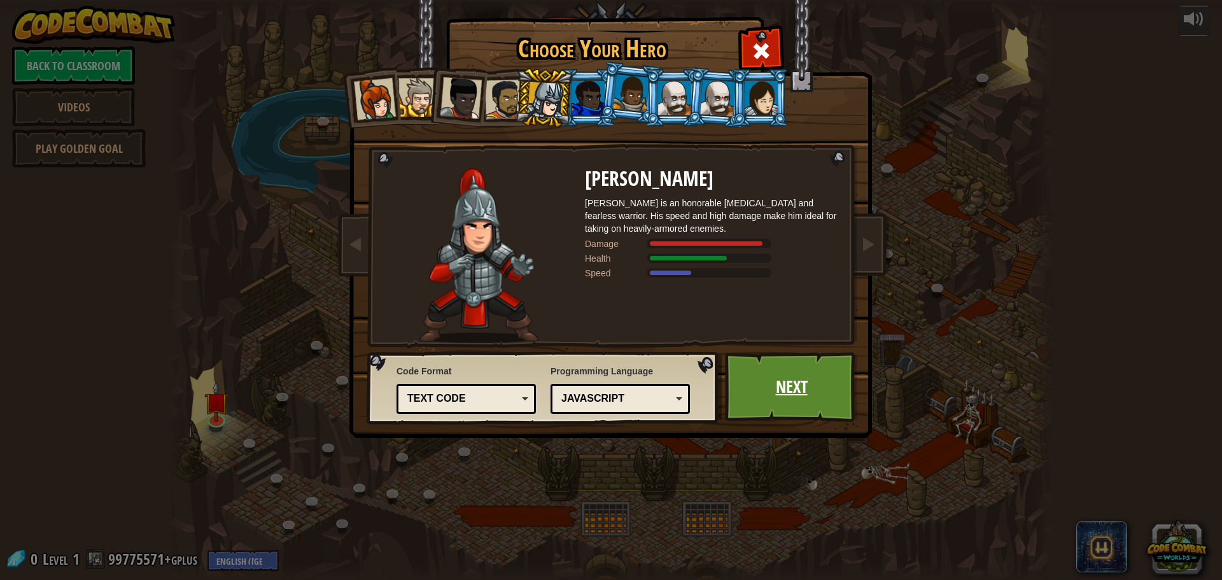
click at [766, 370] on link "Next" at bounding box center [791, 387] width 133 height 70
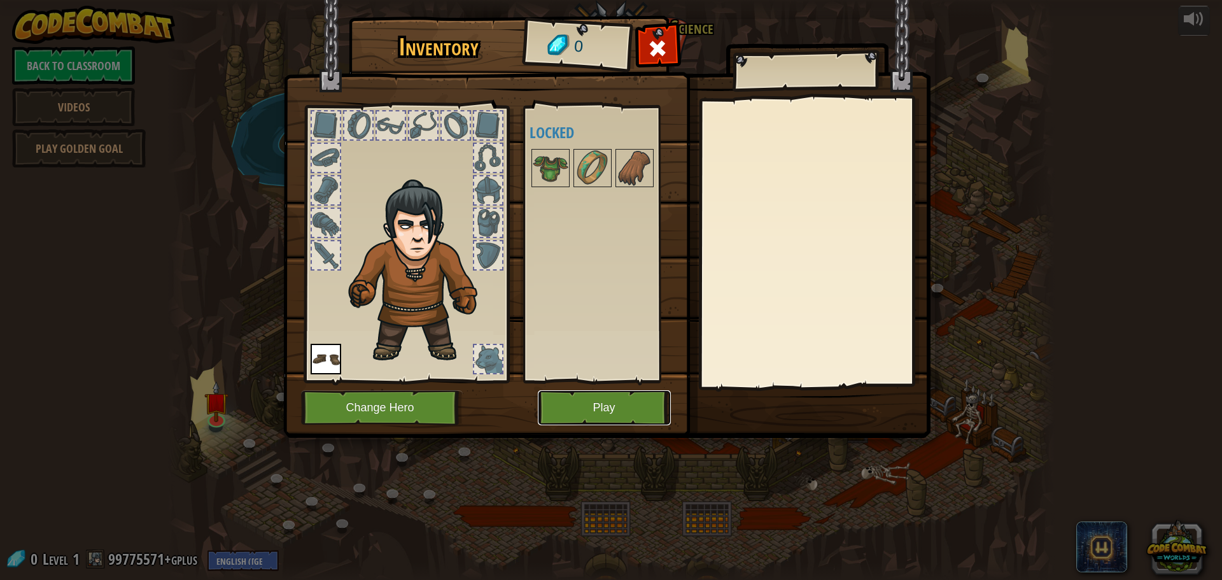
click at [595, 411] on button "Play" at bounding box center [604, 407] width 133 height 35
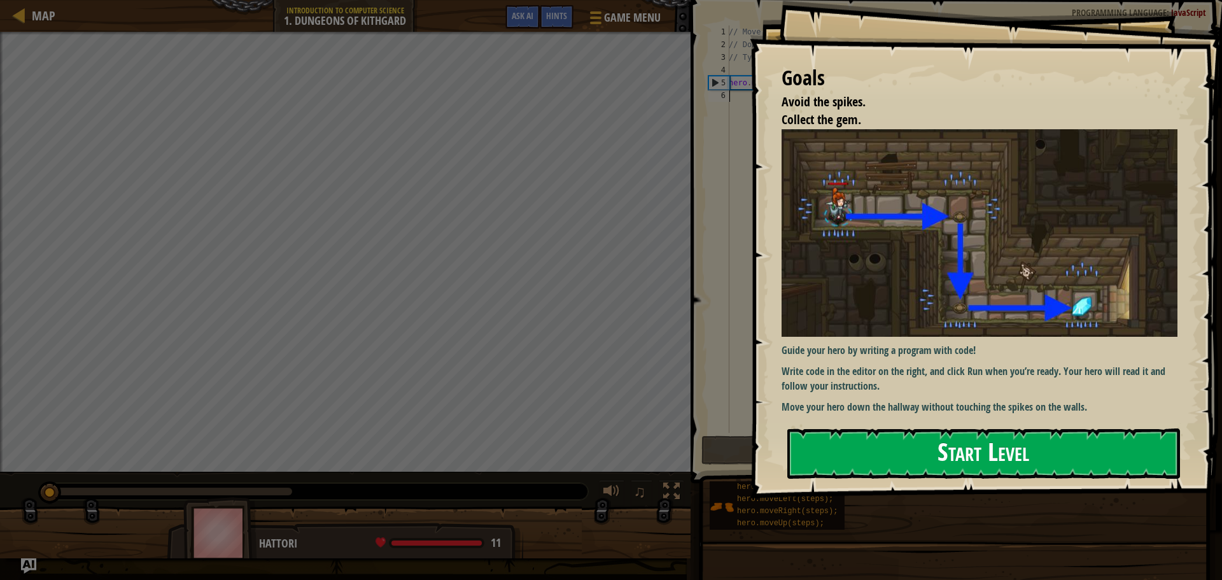
click at [963, 460] on button "Start Level" at bounding box center [984, 453] width 393 height 50
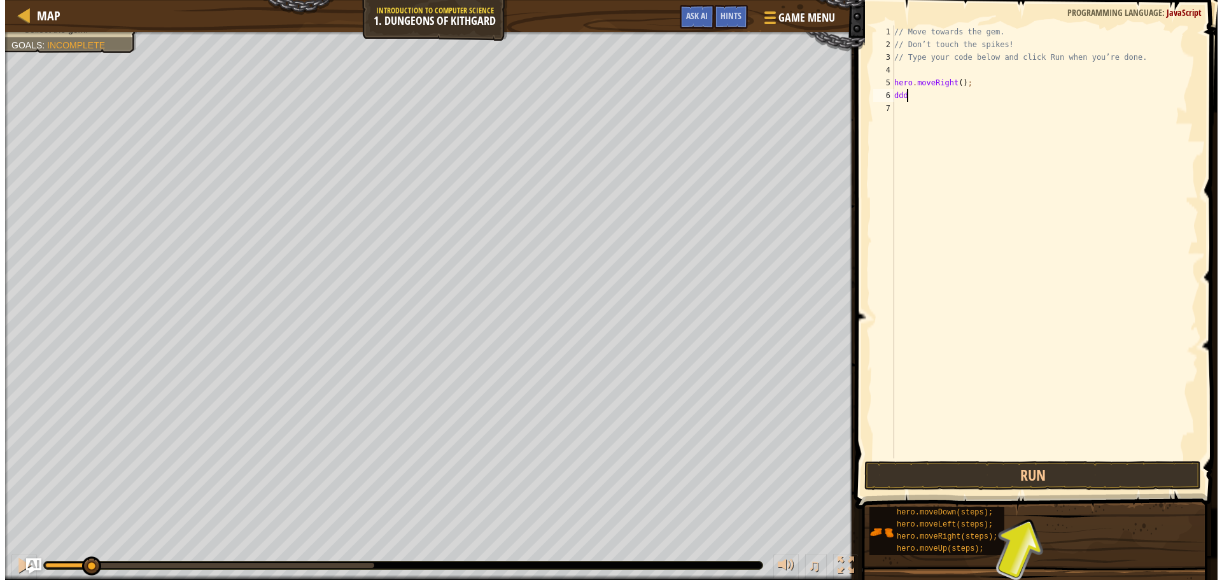
scroll to position [6, 0]
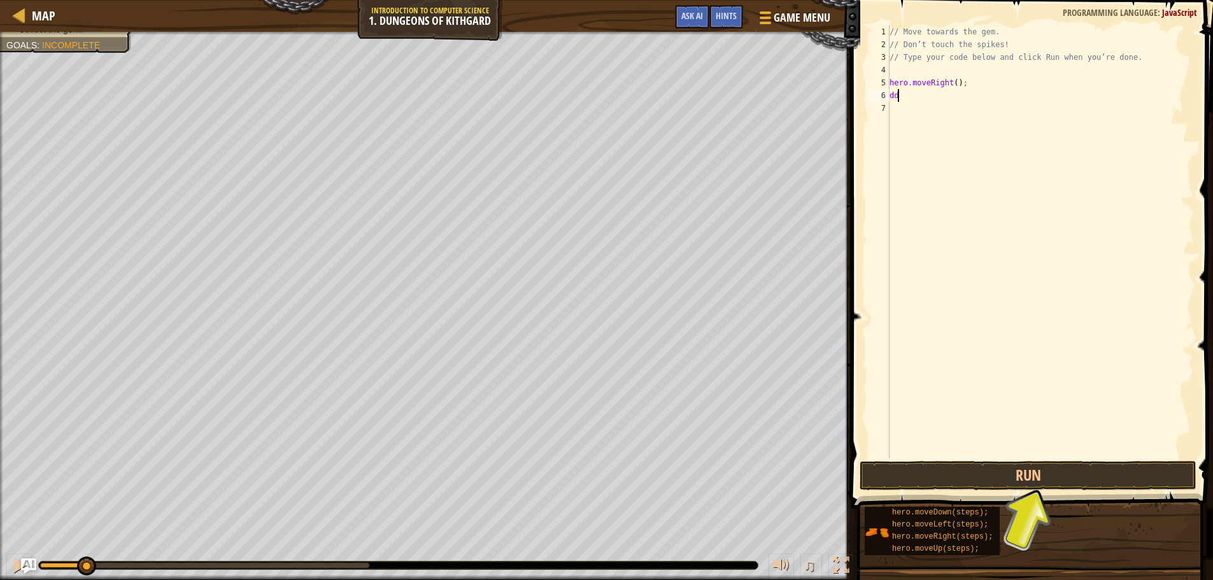
type textarea "d"
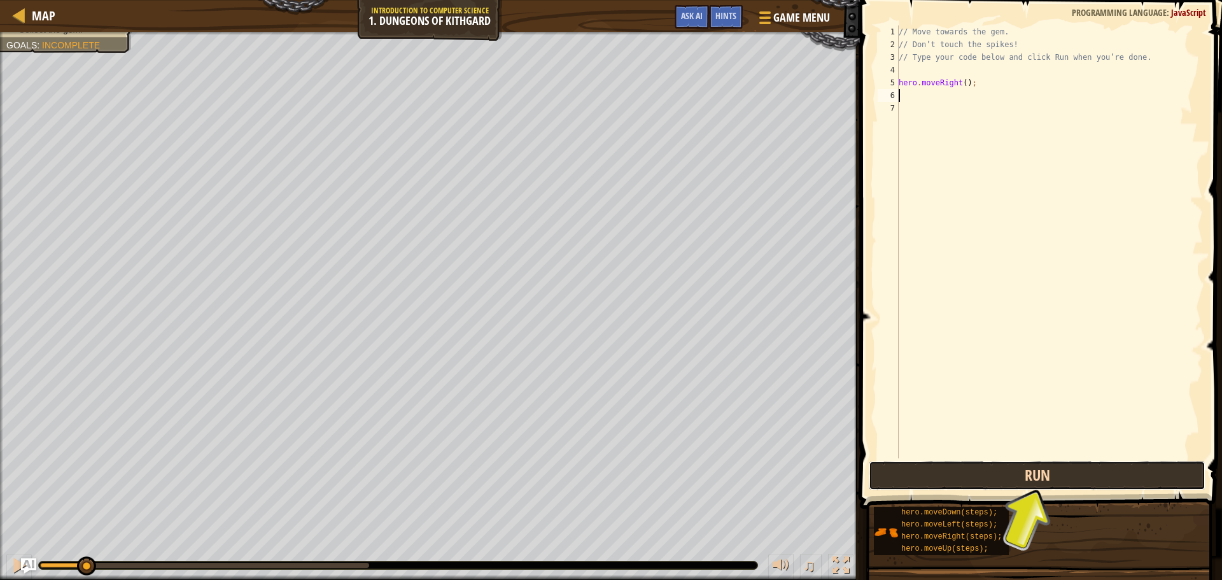
click at [975, 474] on button "Run" at bounding box center [1037, 475] width 337 height 29
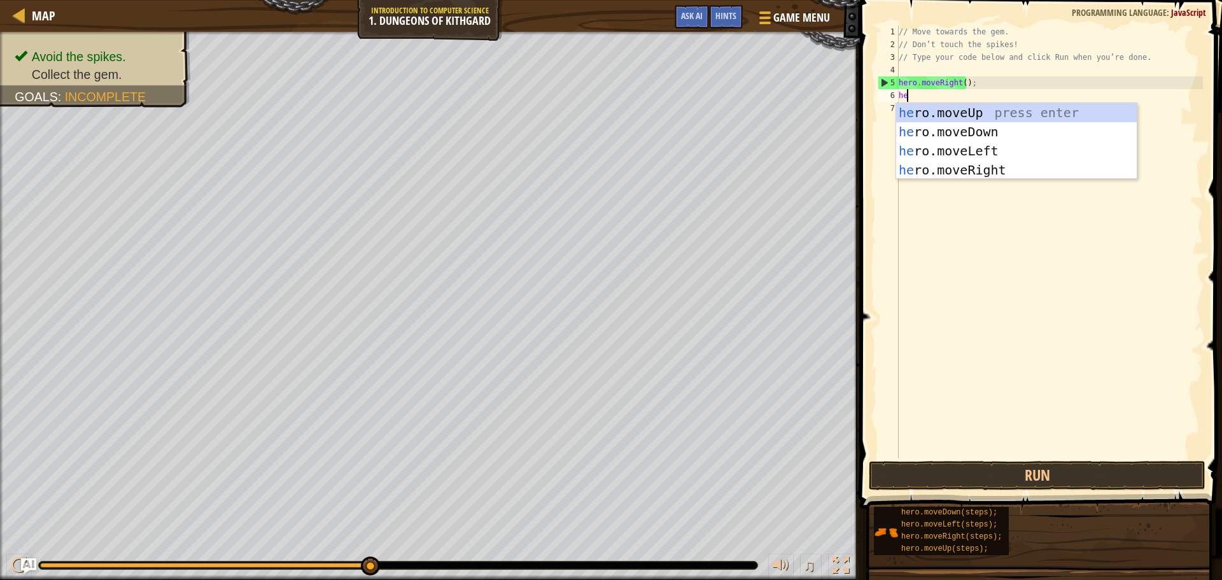
type textarea "hero"
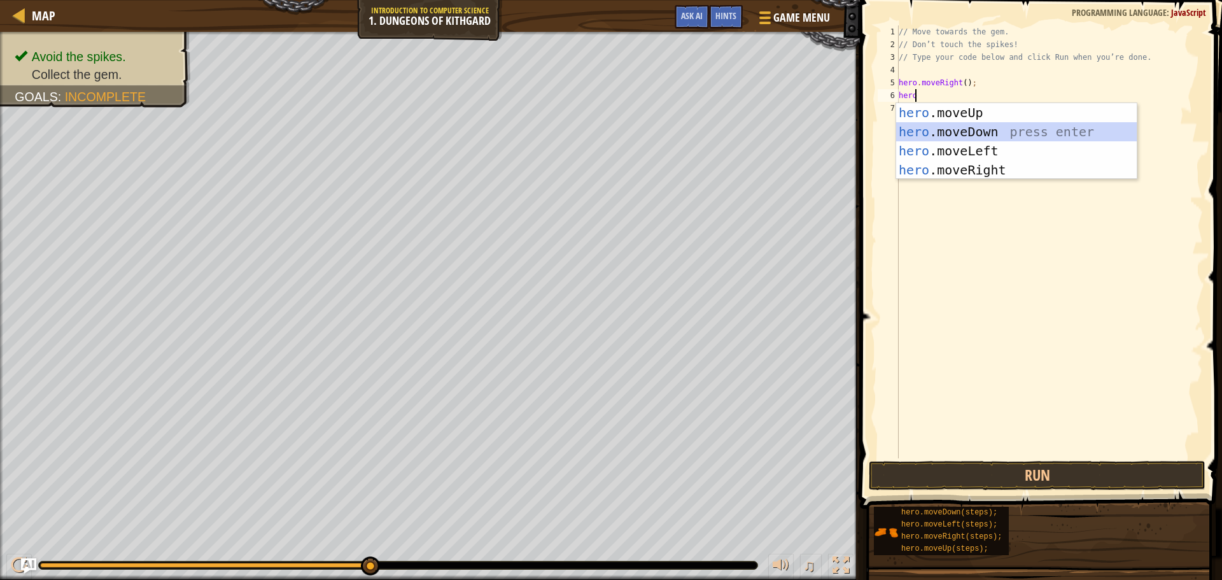
click at [961, 132] on div "hero .moveUp press enter hero .moveDown press enter hero .moveLeft press enter …" at bounding box center [1016, 160] width 241 height 115
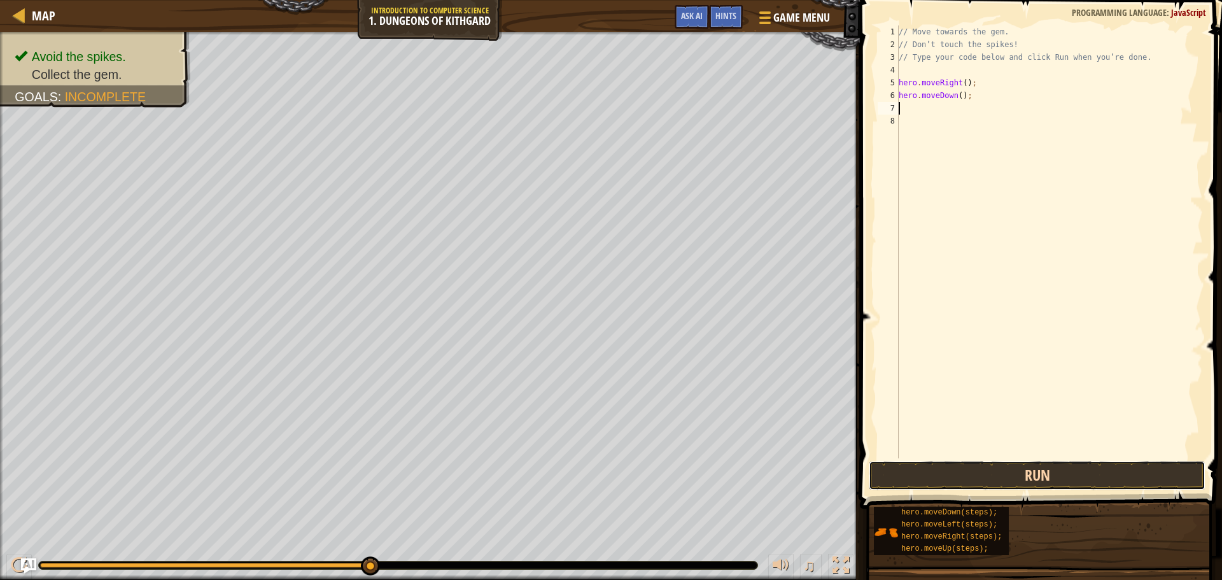
click at [995, 472] on button "Run" at bounding box center [1037, 475] width 337 height 29
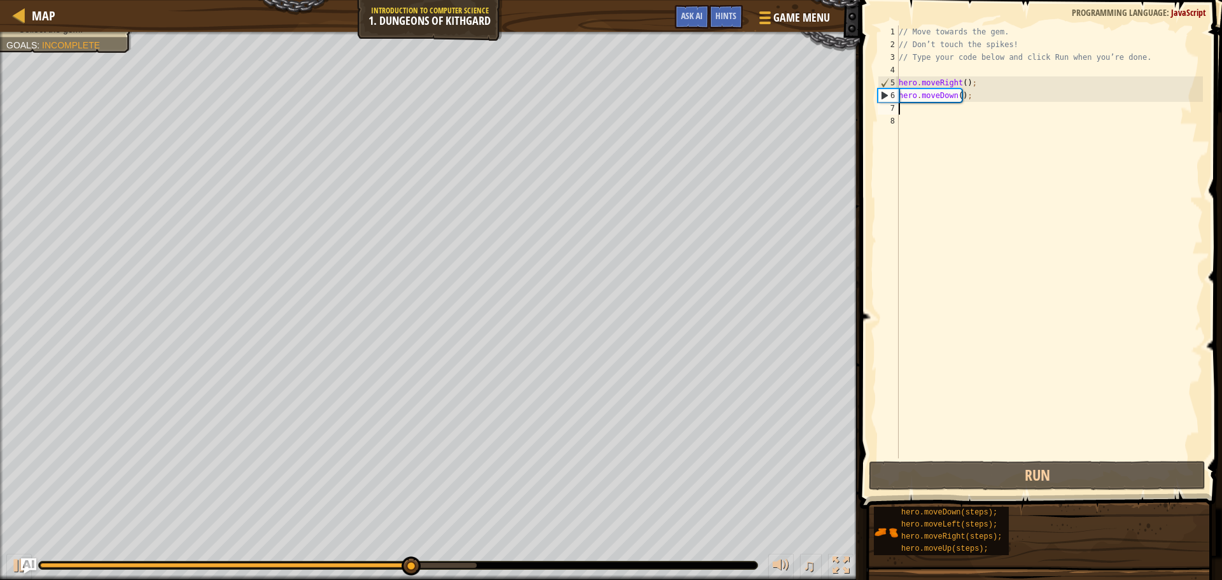
click at [940, 114] on div "// Move towards the gem. // Don’t touch the spikes! // Type your code below and…" at bounding box center [1049, 254] width 307 height 458
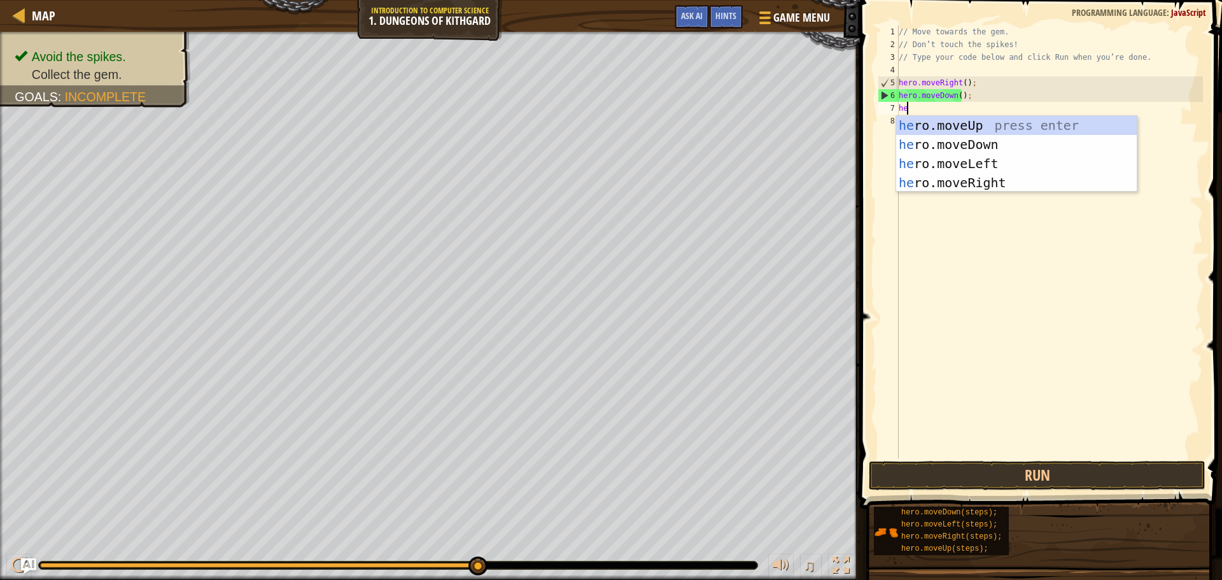
type textarea "hero"
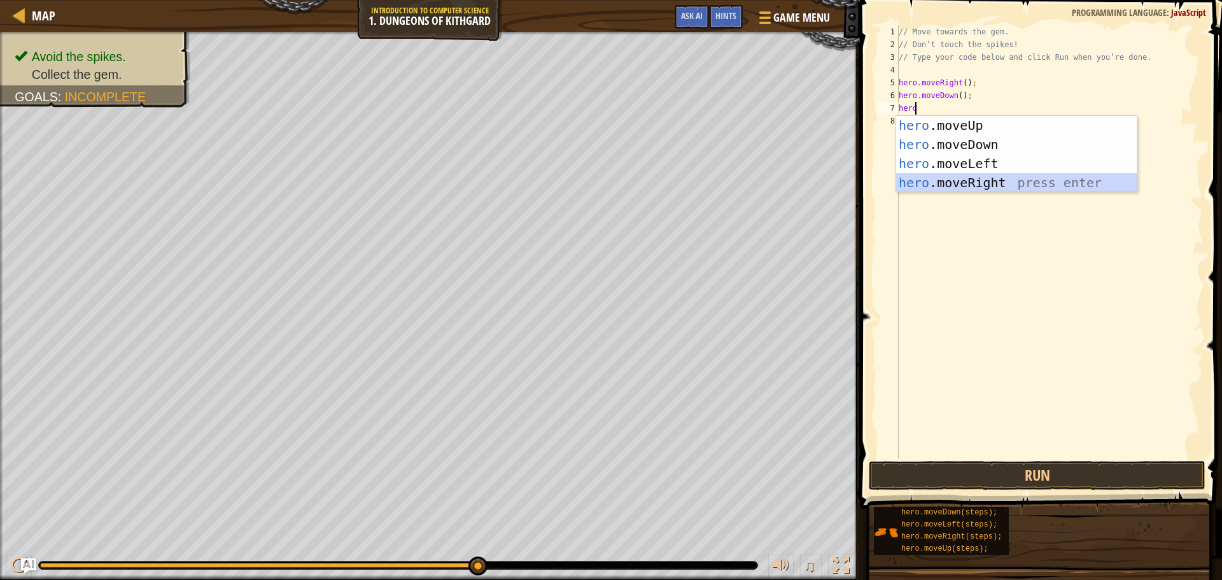
click at [965, 183] on div "hero .moveUp press enter hero .moveDown press enter hero .moveLeft press enter …" at bounding box center [1016, 173] width 241 height 115
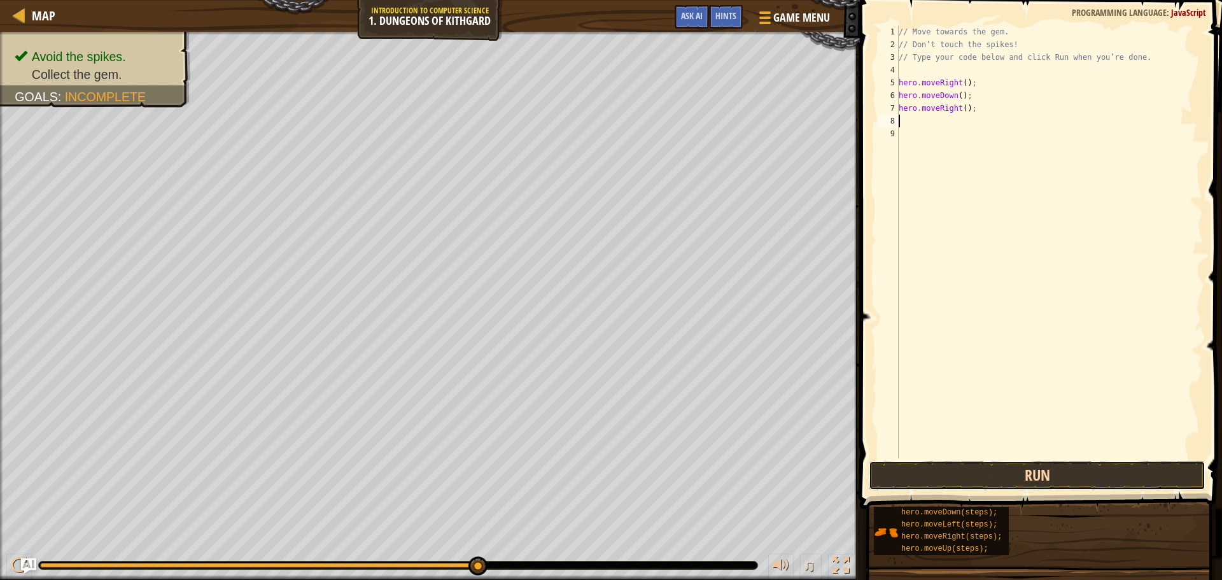
click at [1003, 477] on button "Run" at bounding box center [1037, 475] width 337 height 29
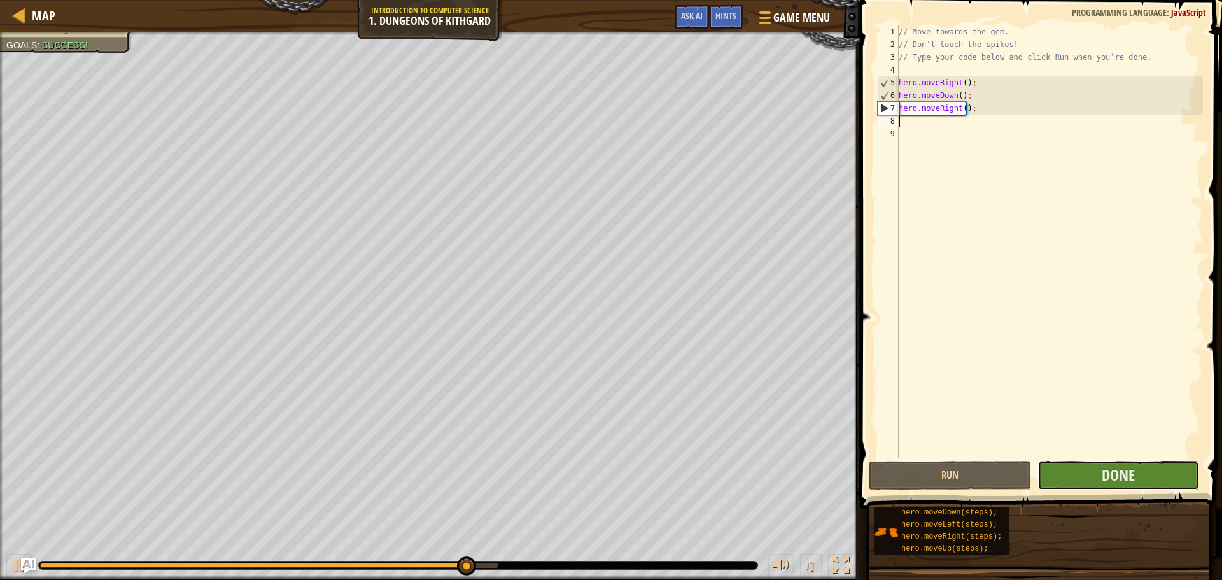
click at [1061, 467] on button "Done" at bounding box center [1119, 475] width 162 height 29
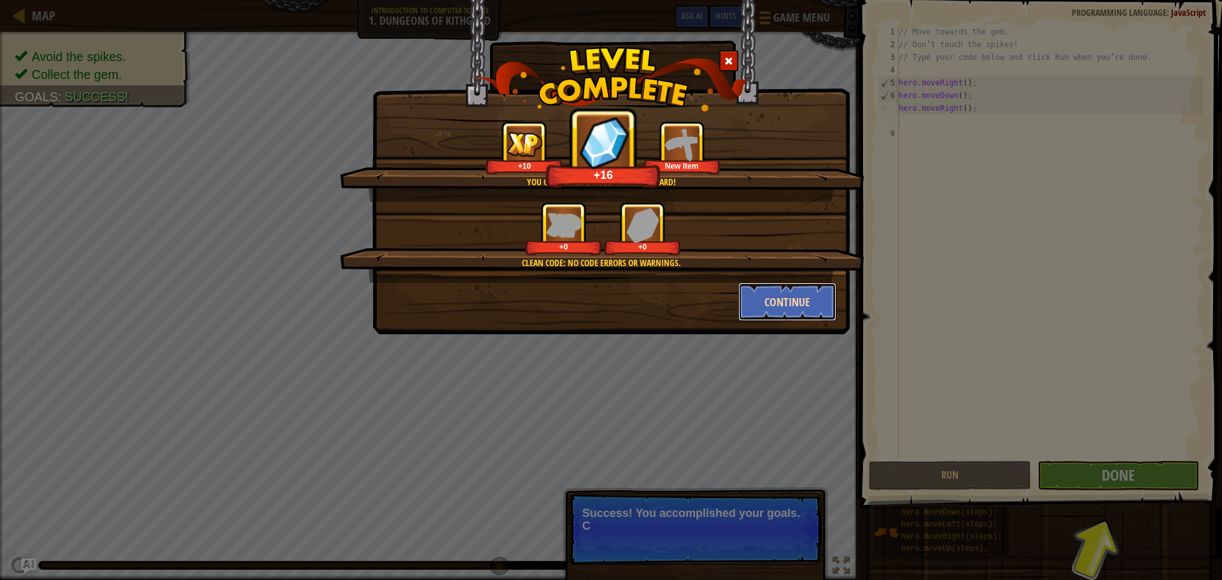
click at [779, 298] on button "Continue" at bounding box center [788, 302] width 99 height 38
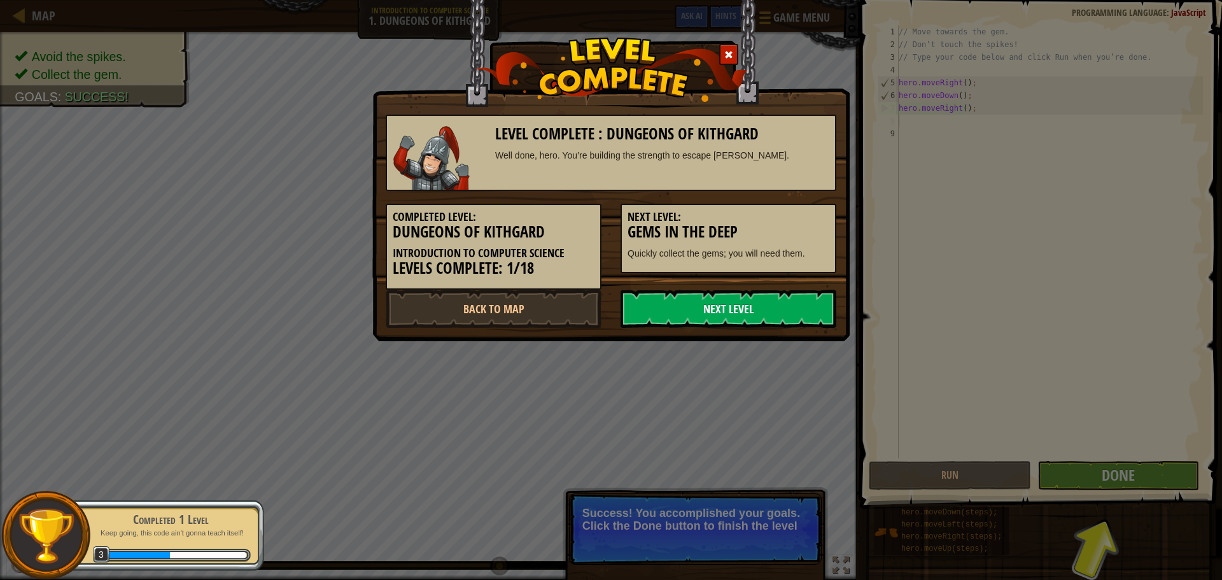
click at [766, 306] on link "Next Level" at bounding box center [729, 309] width 216 height 38
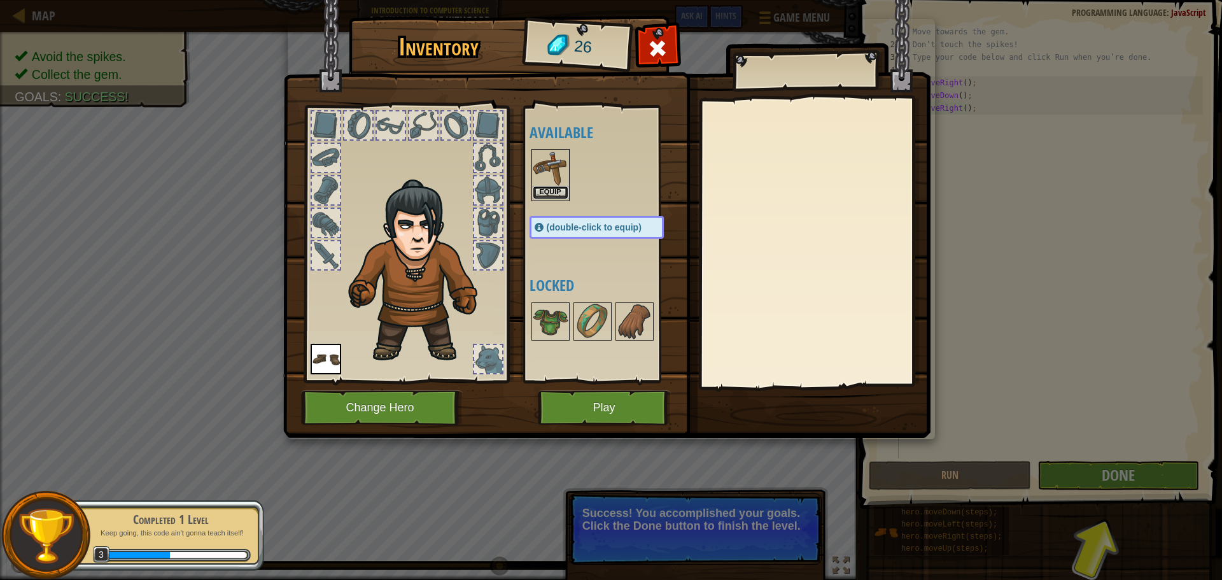
click at [552, 189] on button "Equip" at bounding box center [551, 192] width 36 height 13
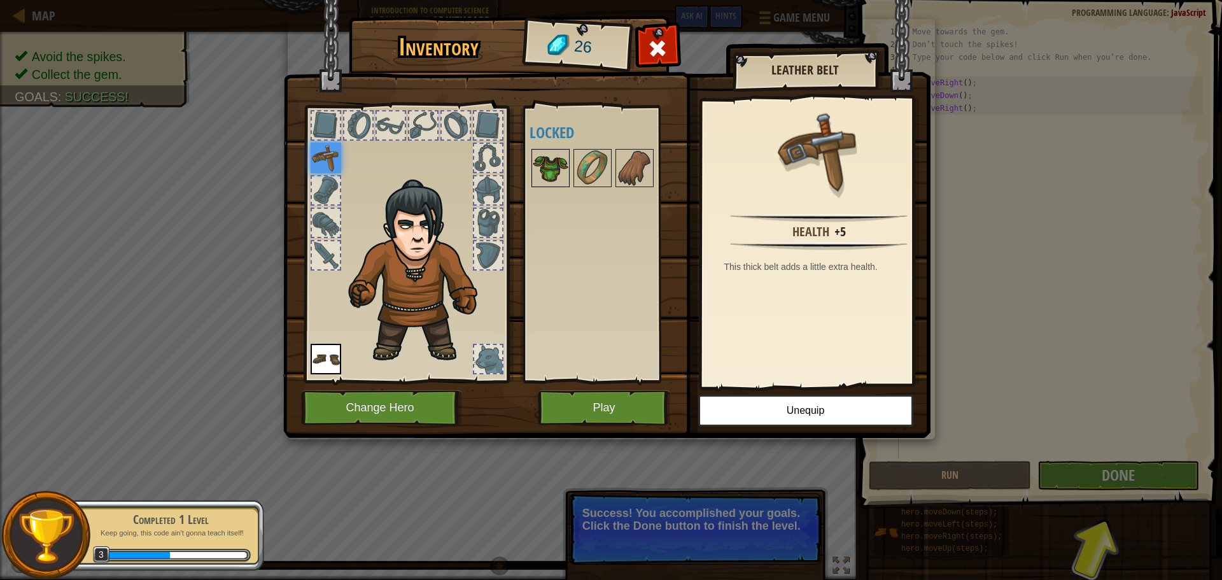
click at [569, 161] on div at bounding box center [551, 168] width 38 height 38
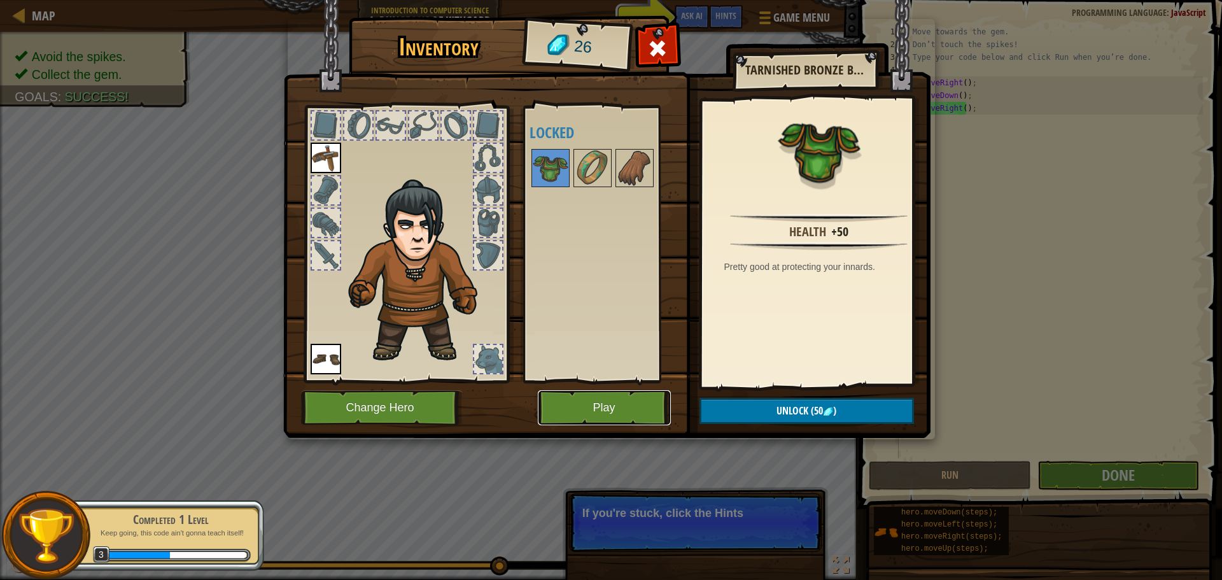
click at [620, 397] on button "Play" at bounding box center [604, 407] width 133 height 35
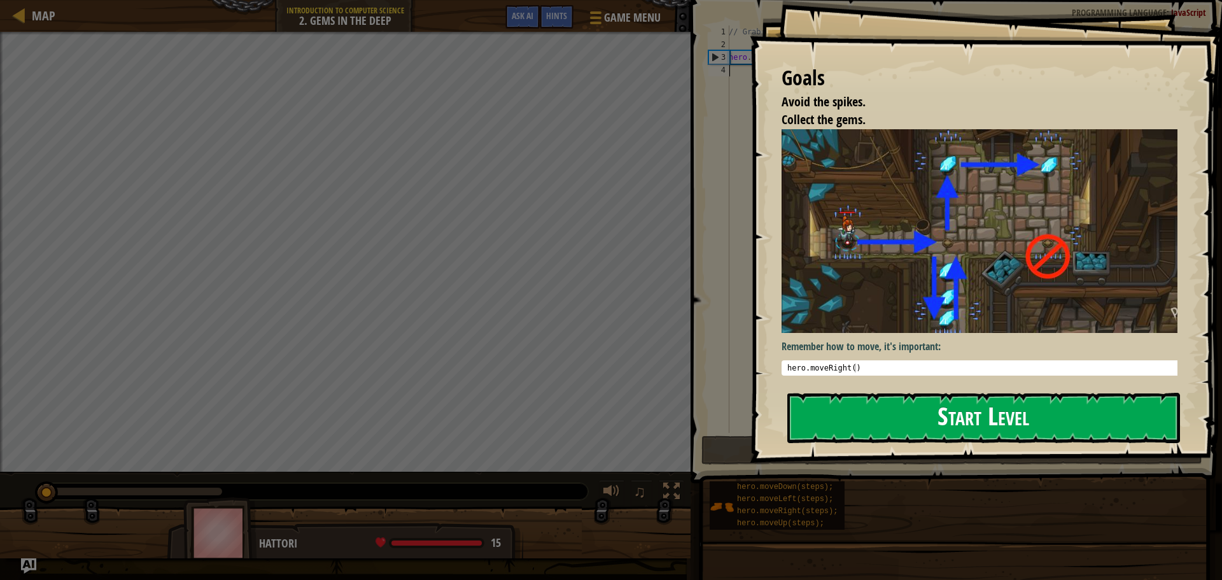
click at [888, 406] on button "Start Level" at bounding box center [984, 418] width 393 height 50
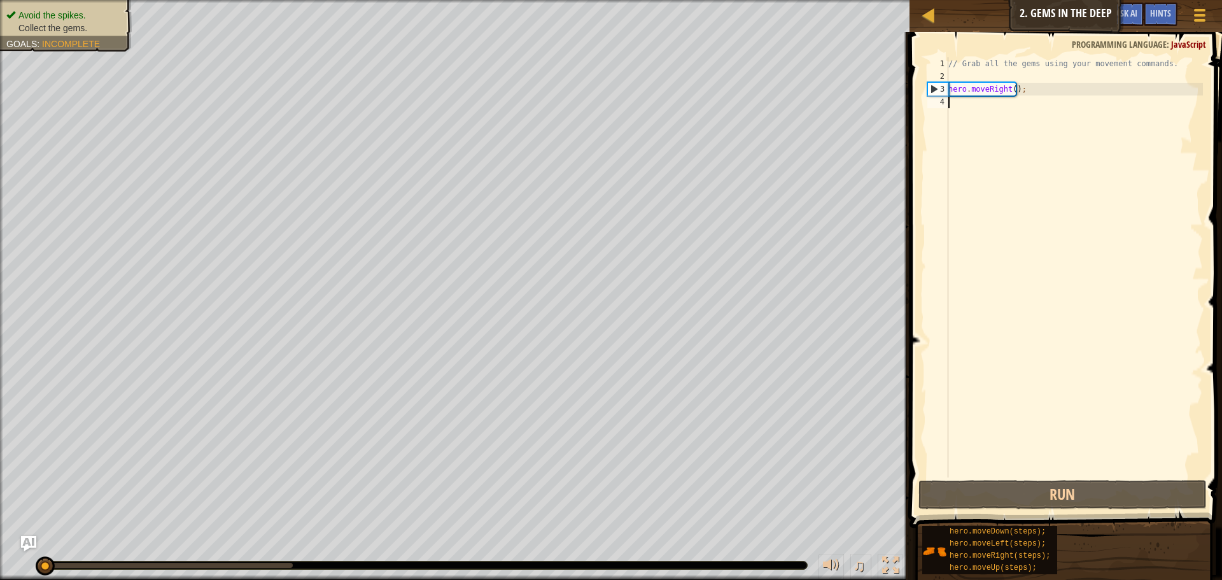
click at [998, 107] on div "// Grab all the gems using your movement commands. hero . moveRight ( ) ;" at bounding box center [1074, 280] width 257 height 446
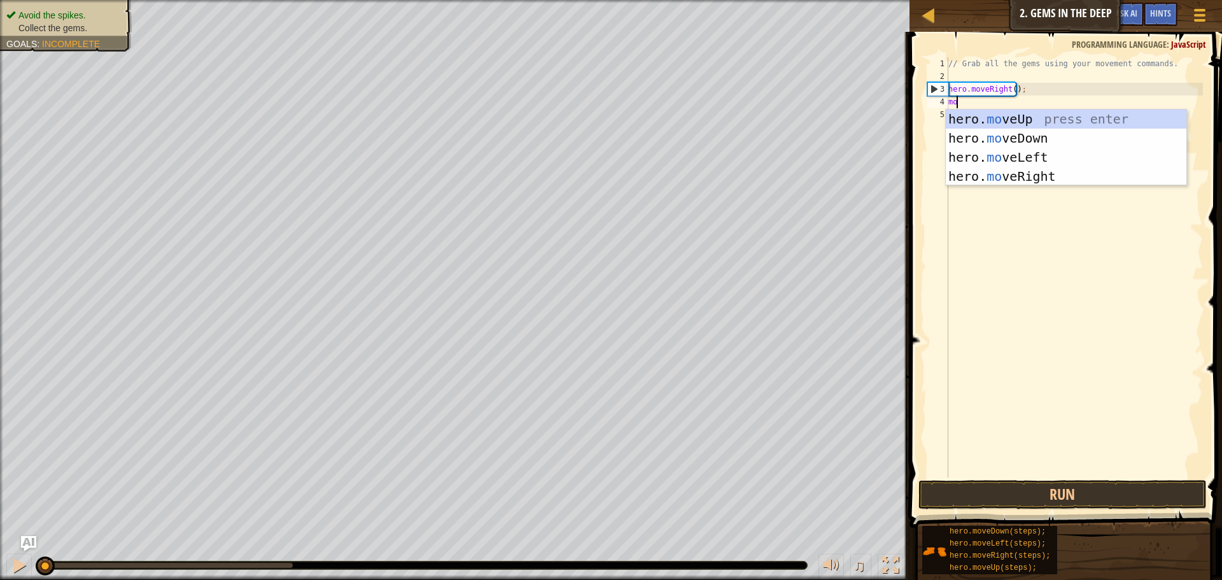
scroll to position [6, 1]
type textarea "move"
click at [1010, 141] on div "hero. move Up press enter hero. move Down press enter hero. move Left press ent…" at bounding box center [1066, 167] width 241 height 115
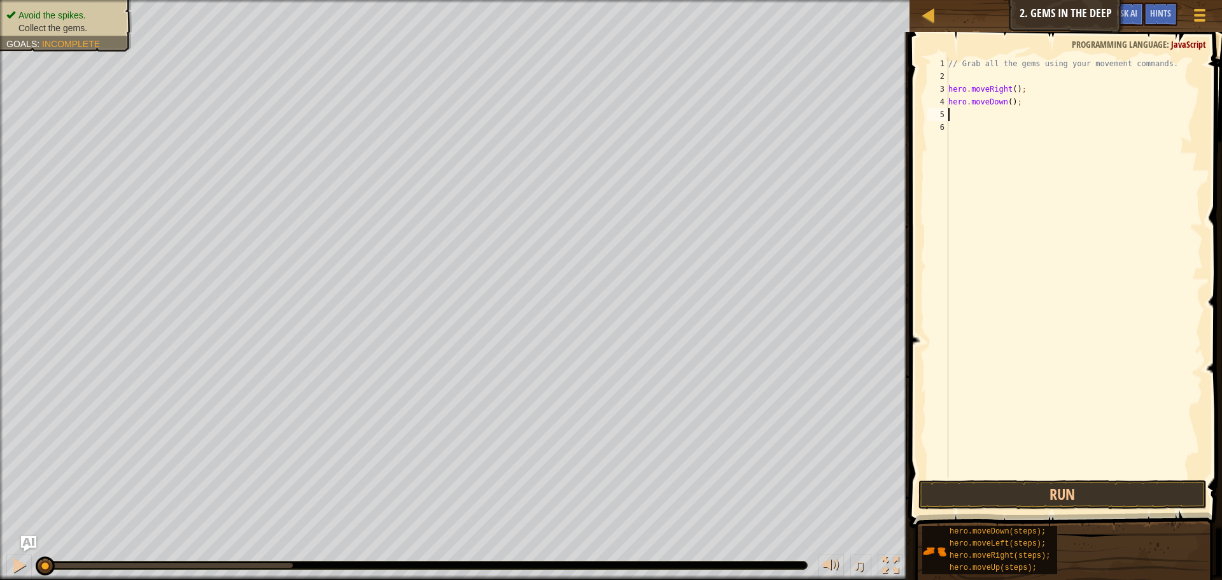
scroll to position [6, 0]
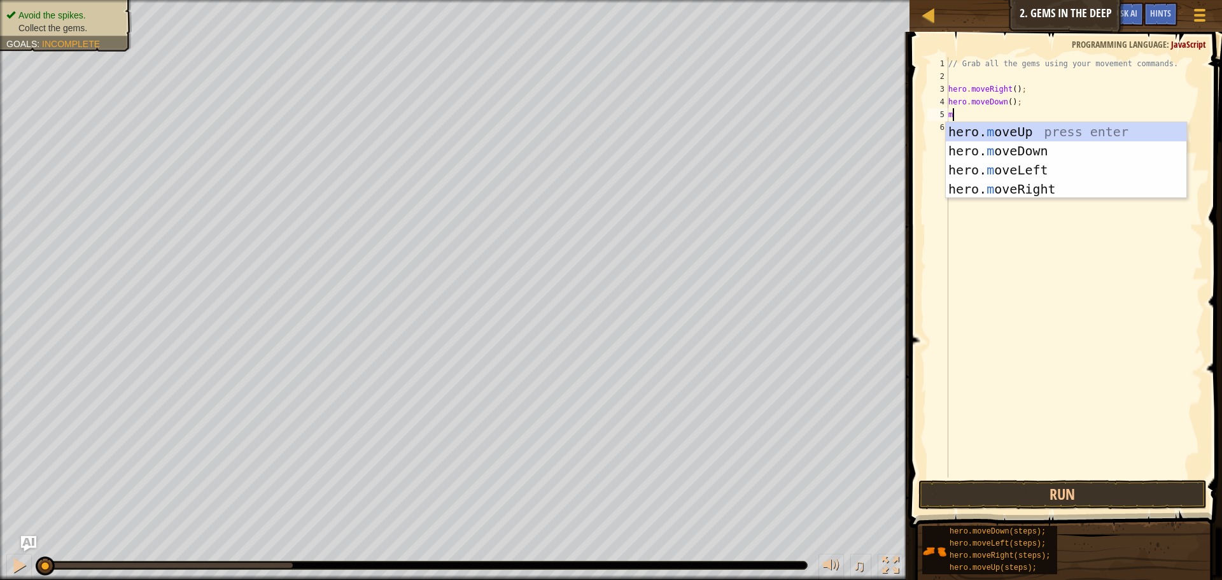
type textarea "move"
click at [1034, 132] on div "hero. move Up press enter hero. move Down press enter hero. move Left press ent…" at bounding box center [1066, 179] width 241 height 115
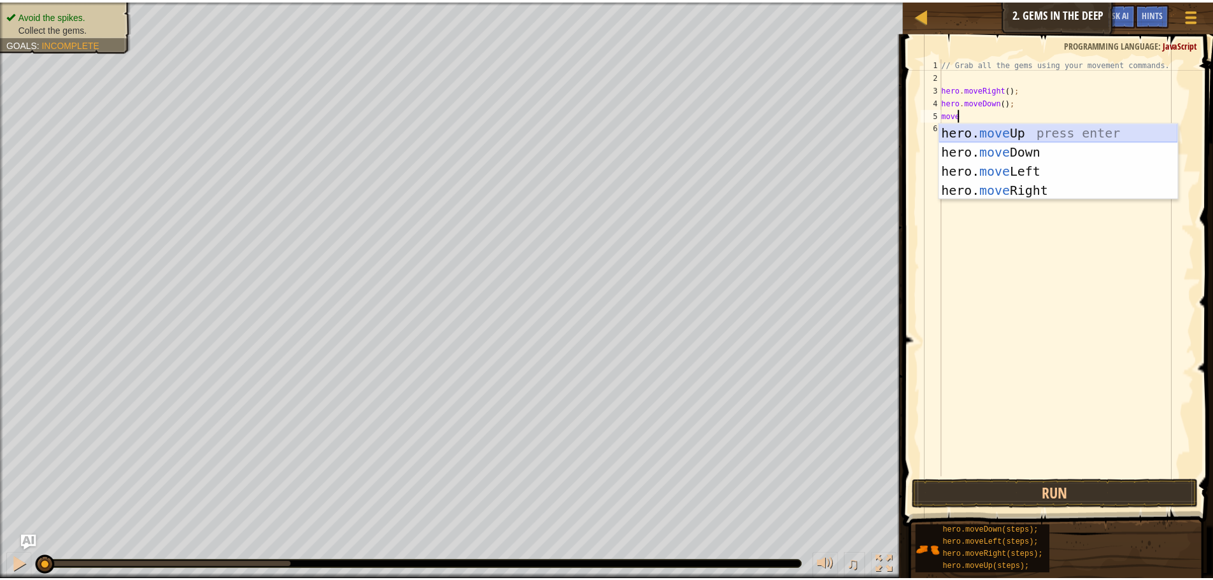
scroll to position [6, 0]
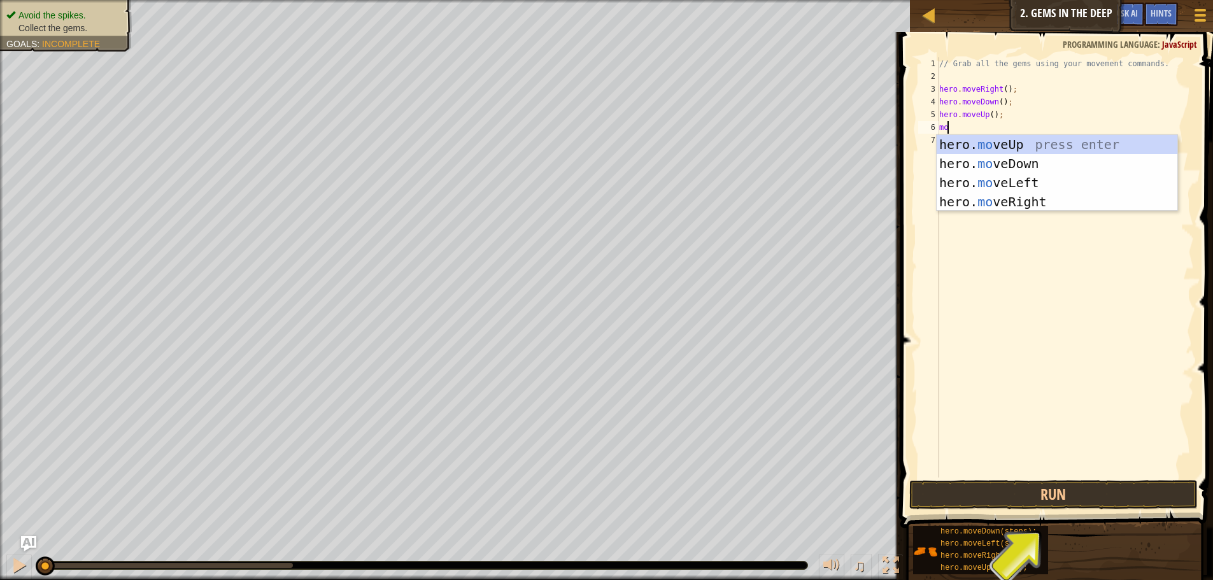
type textarea "move"
click at [1033, 202] on div "hero. move Up press enter hero. move Down press enter hero. move Left press ent…" at bounding box center [1057, 192] width 241 height 115
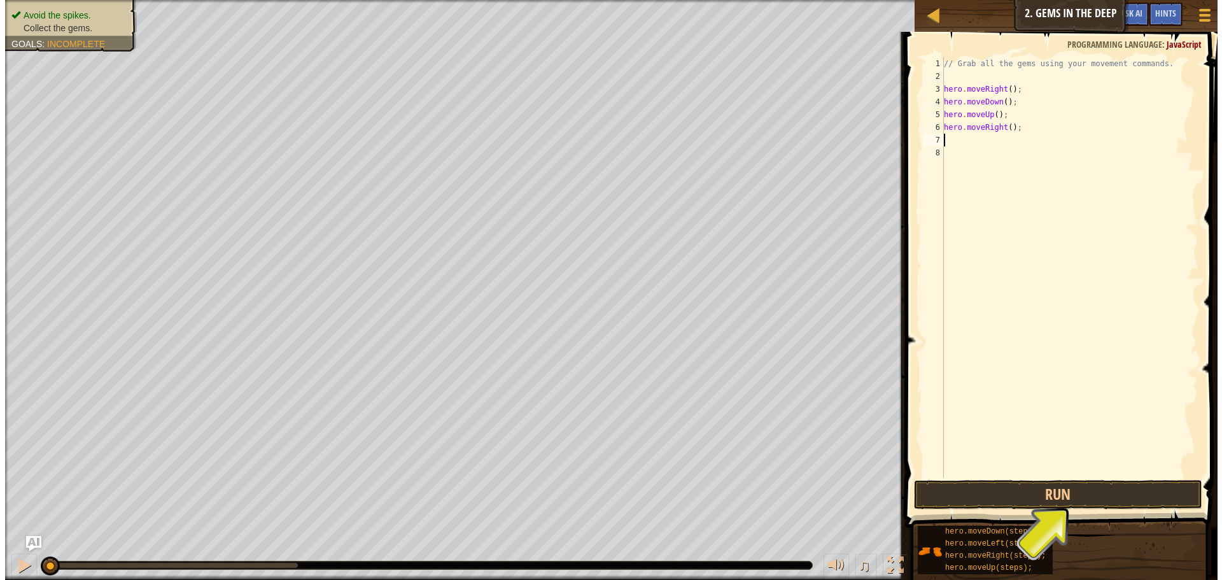
scroll to position [6, 0]
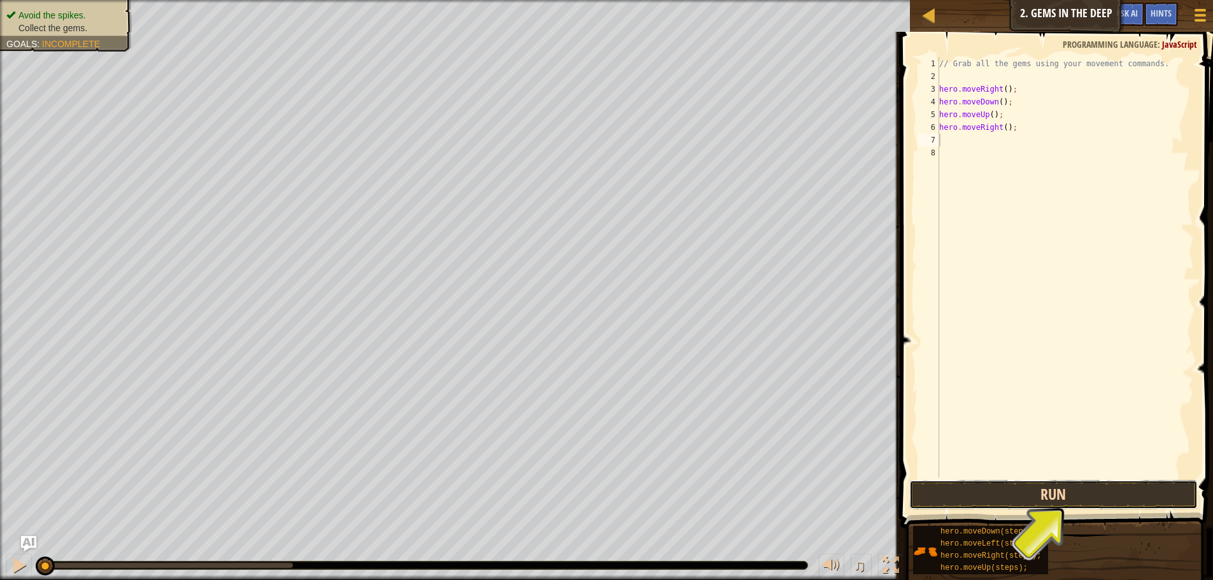
click at [1082, 502] on button "Run" at bounding box center [1053, 494] width 288 height 29
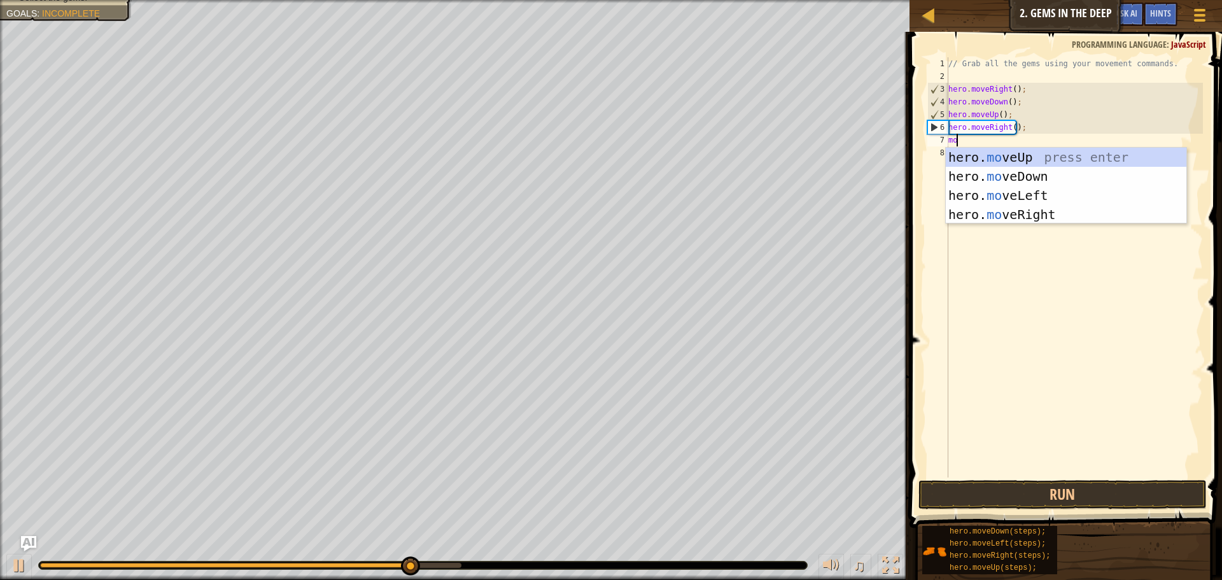
type textarea "move"
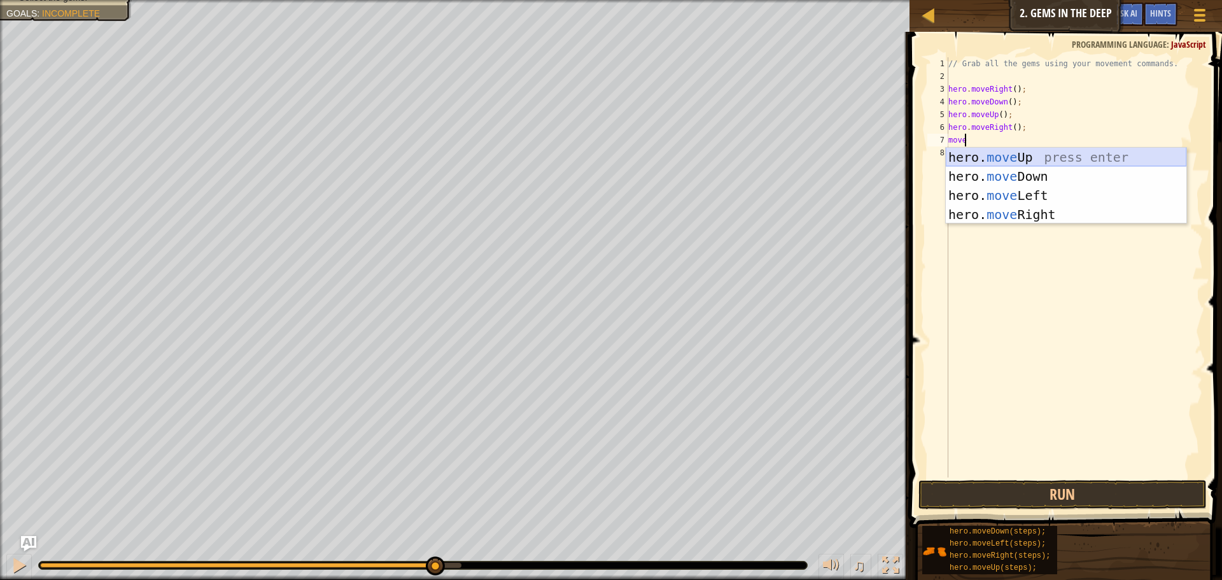
click at [1001, 161] on div "hero. move Up press enter hero. move Down press enter hero. move Left press ent…" at bounding box center [1066, 205] width 241 height 115
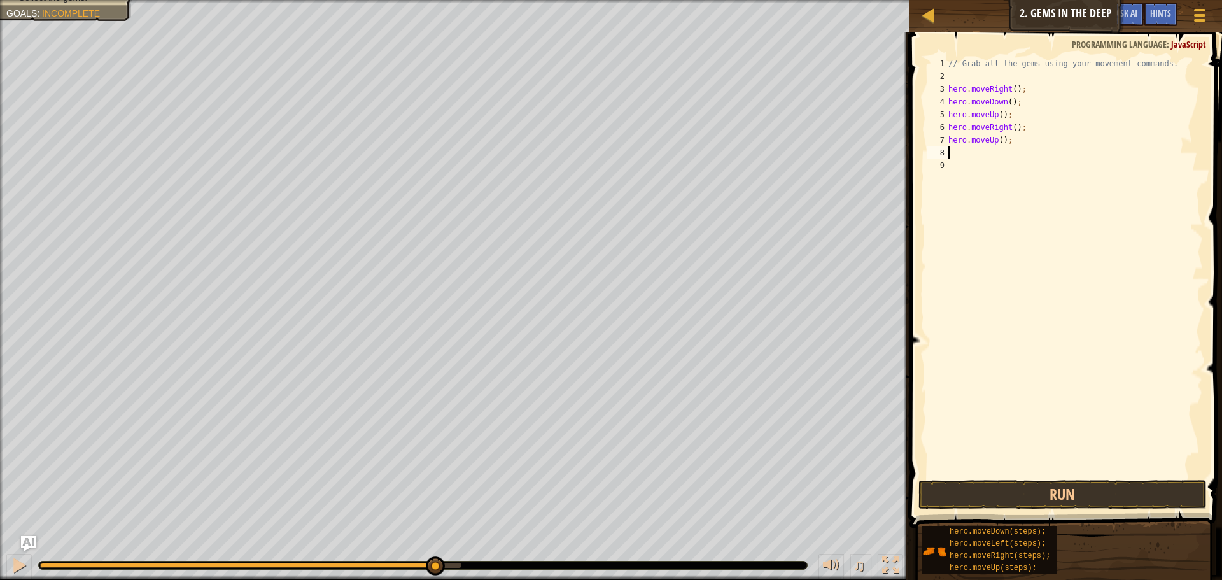
scroll to position [6, 0]
click at [1035, 489] on button "Run" at bounding box center [1063, 494] width 288 height 29
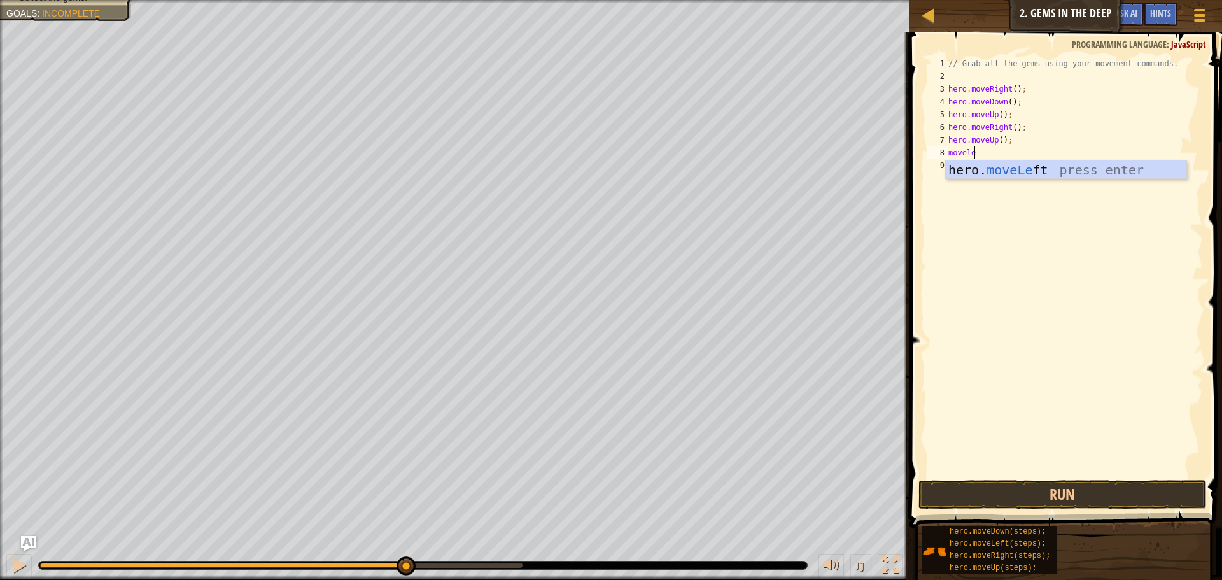
type textarea "movelef"
click at [993, 180] on div "// Grab all the gems using your movement commands. hero . moveRight ( ) ; hero …" at bounding box center [1074, 280] width 257 height 446
click at [1059, 495] on button "Run" at bounding box center [1063, 494] width 288 height 29
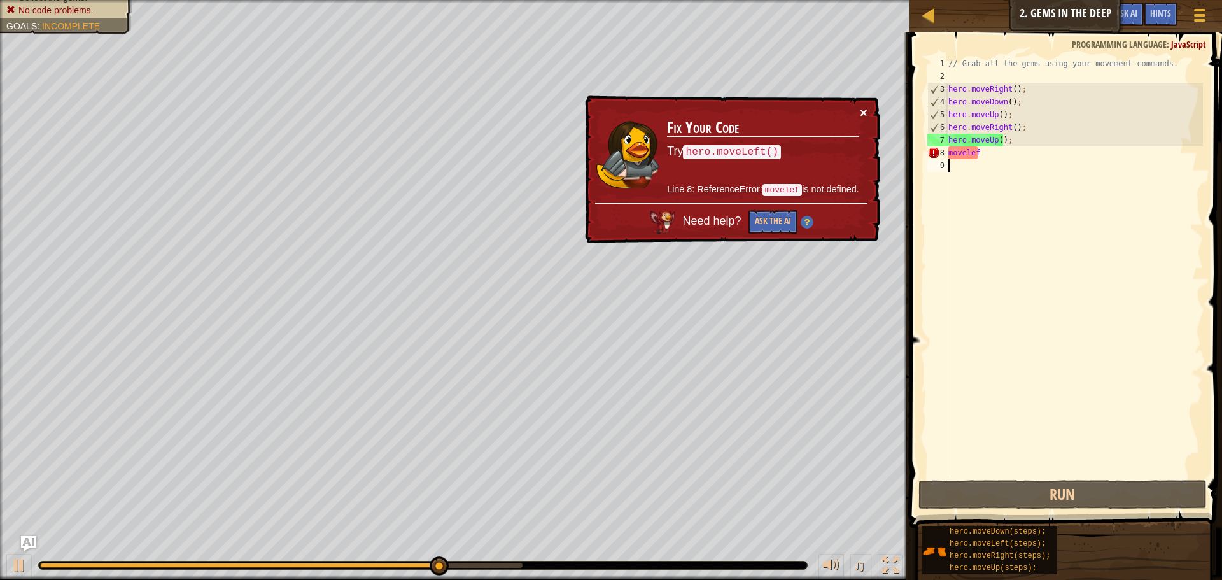
click at [860, 115] on button "×" at bounding box center [864, 112] width 8 height 13
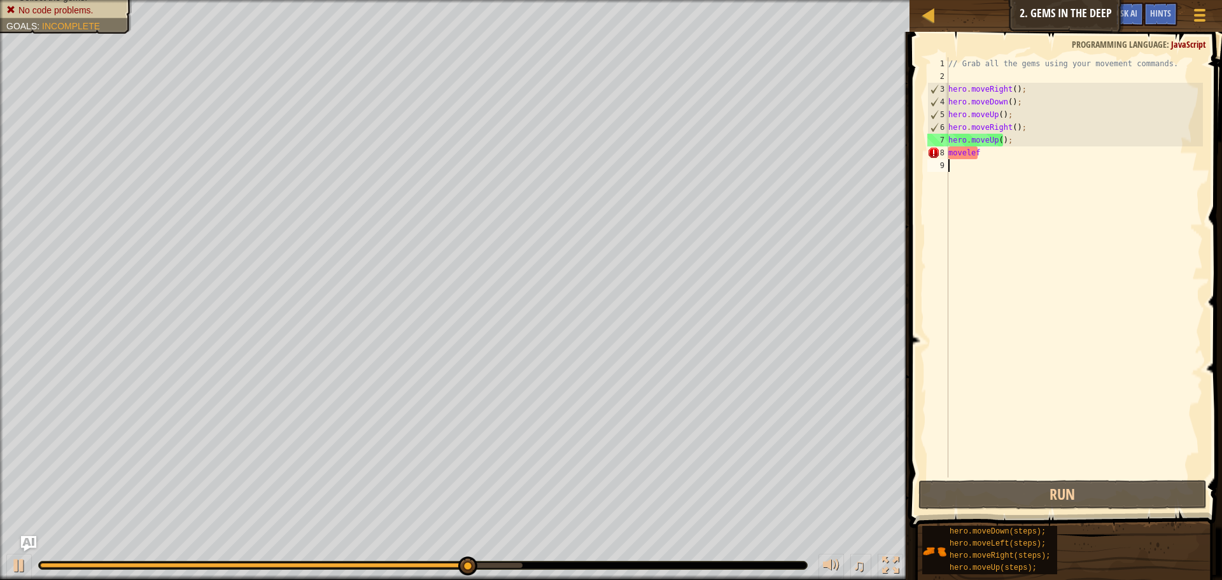
click at [1006, 160] on div "// Grab all the gems using your movement commands. hero . moveRight ( ) ; hero …" at bounding box center [1074, 280] width 257 height 446
click at [1005, 157] on div "// Grab all the gems using your movement commands. hero . moveRight ( ) ; hero …" at bounding box center [1074, 280] width 257 height 446
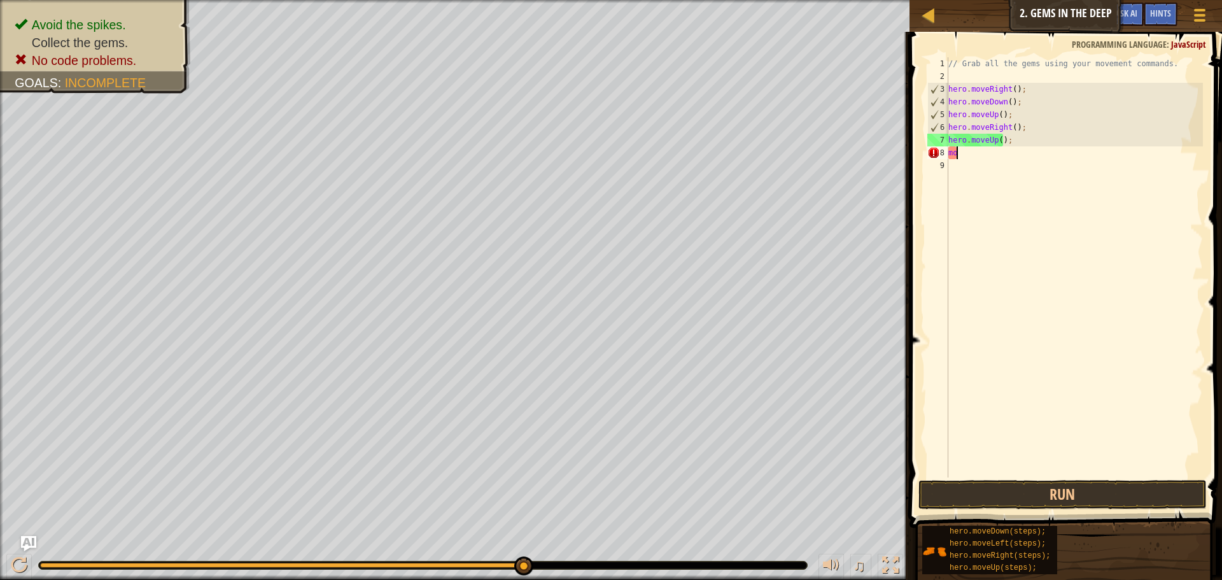
type textarea "m"
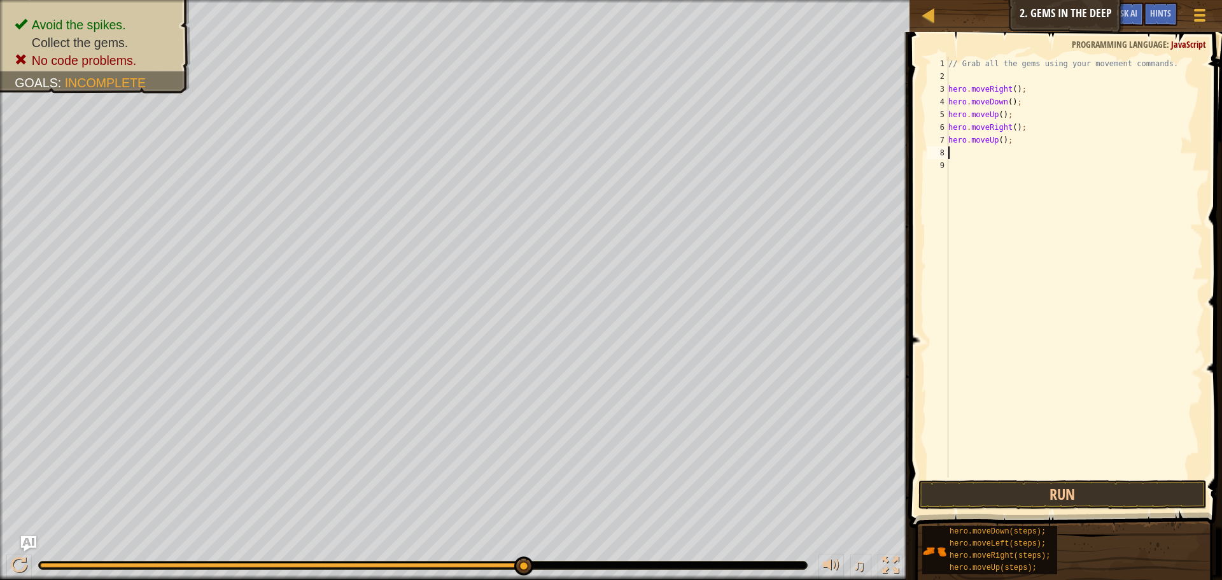
type textarea "m"
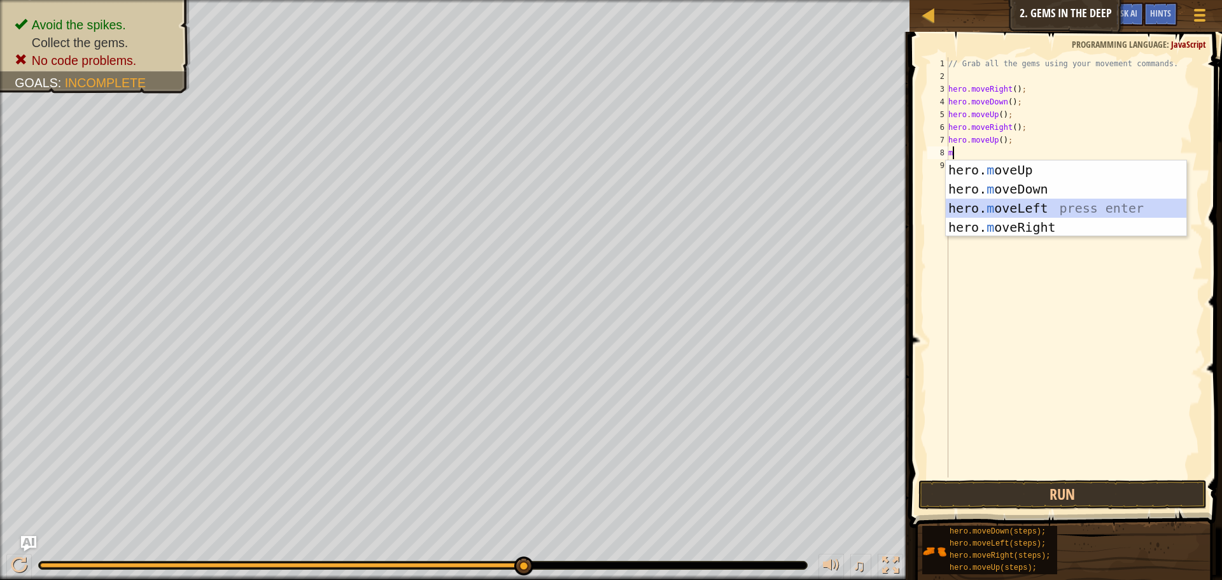
click at [996, 210] on div "hero. m oveUp press enter hero. m oveDown press enter hero. m oveLeft press ent…" at bounding box center [1066, 217] width 241 height 115
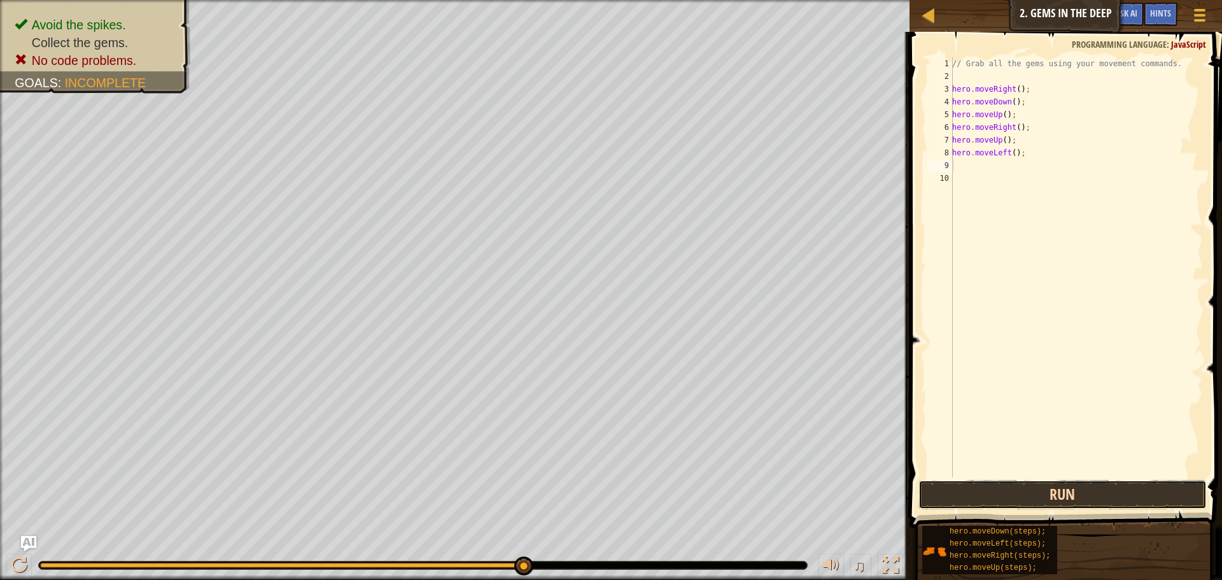
click at [1068, 488] on button "Run" at bounding box center [1063, 494] width 288 height 29
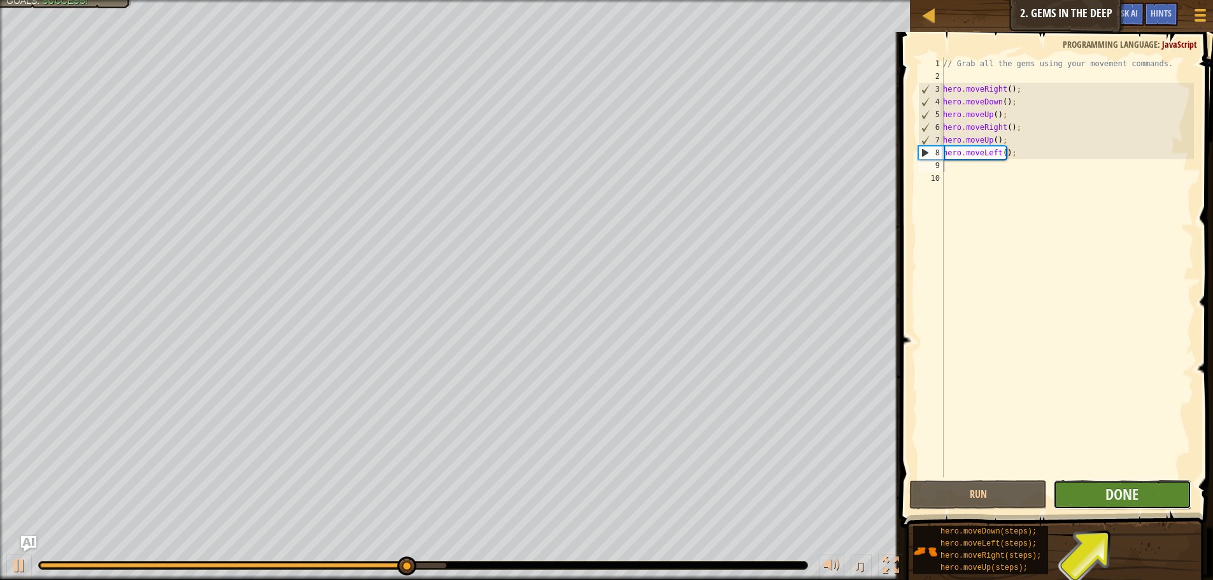
click at [1068, 488] on button "Done" at bounding box center [1122, 494] width 138 height 29
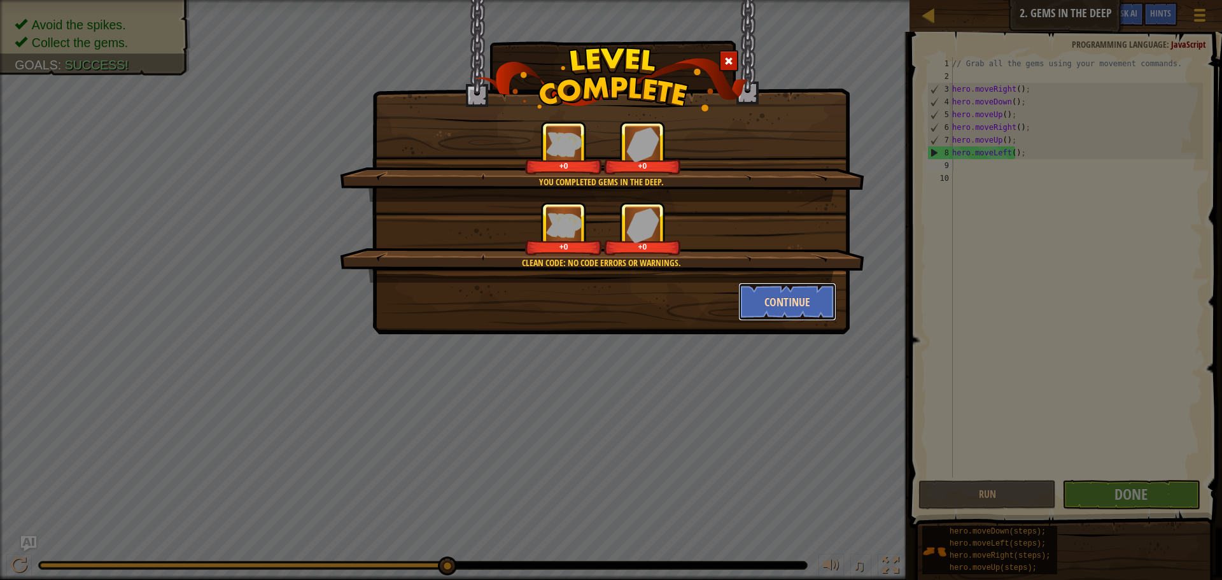
click at [776, 299] on button "Continue" at bounding box center [788, 302] width 99 height 38
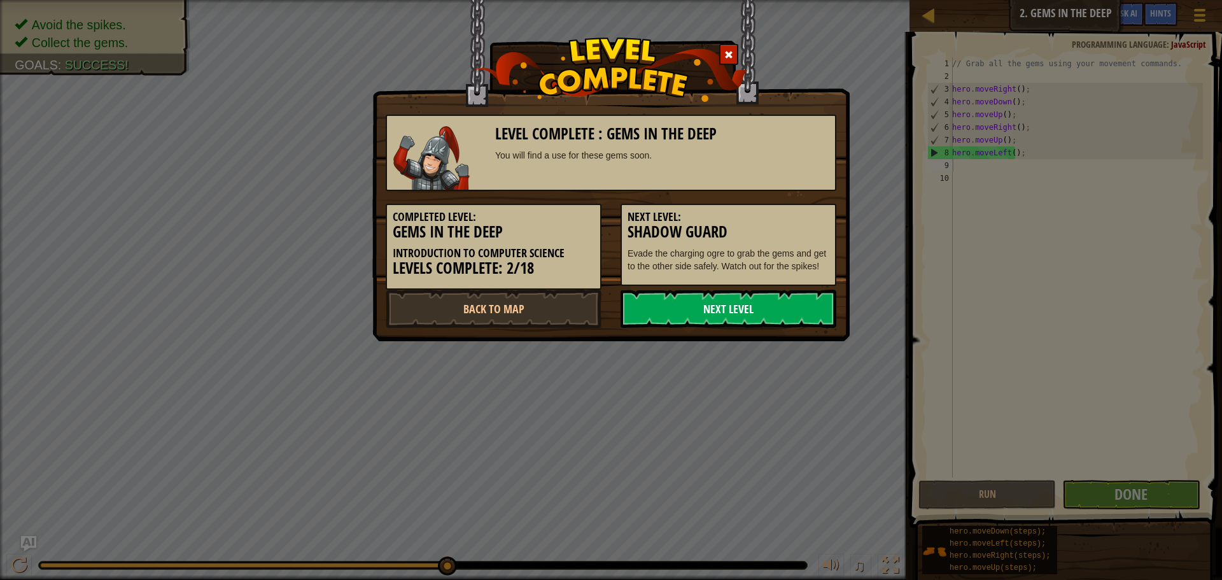
click at [761, 316] on link "Next Level" at bounding box center [729, 309] width 216 height 38
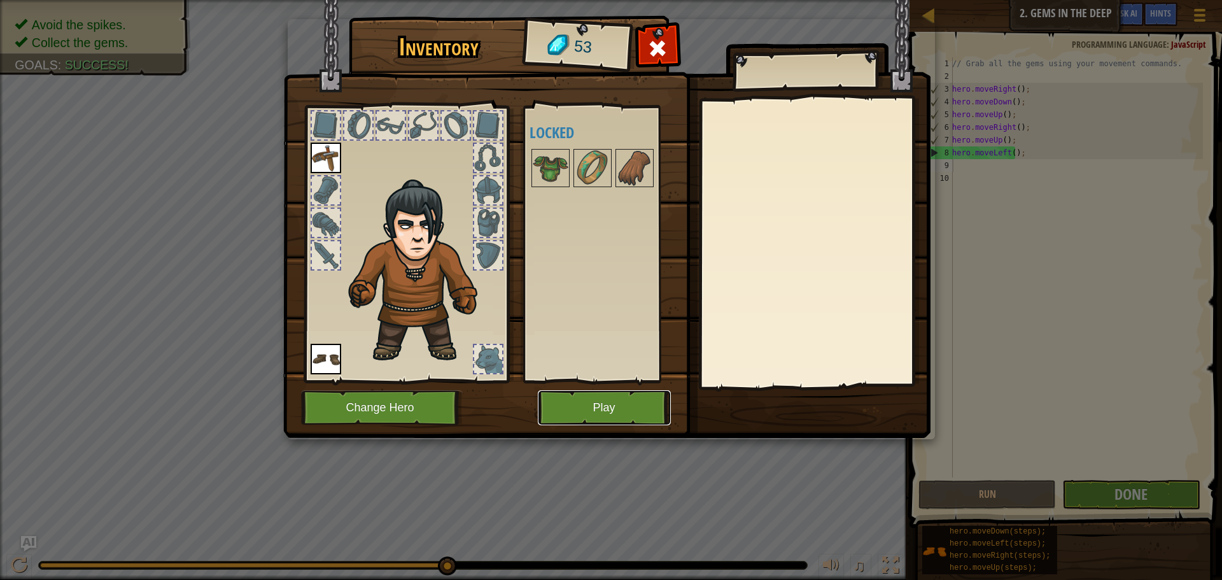
click at [574, 403] on button "Play" at bounding box center [604, 407] width 133 height 35
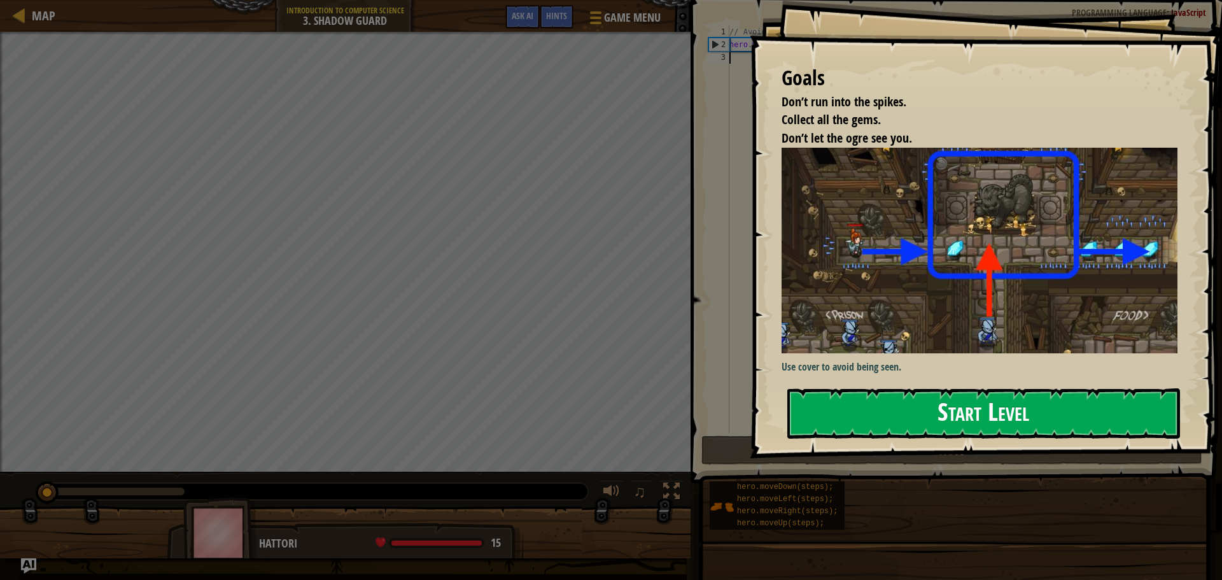
click at [964, 411] on button "Start Level" at bounding box center [984, 413] width 393 height 50
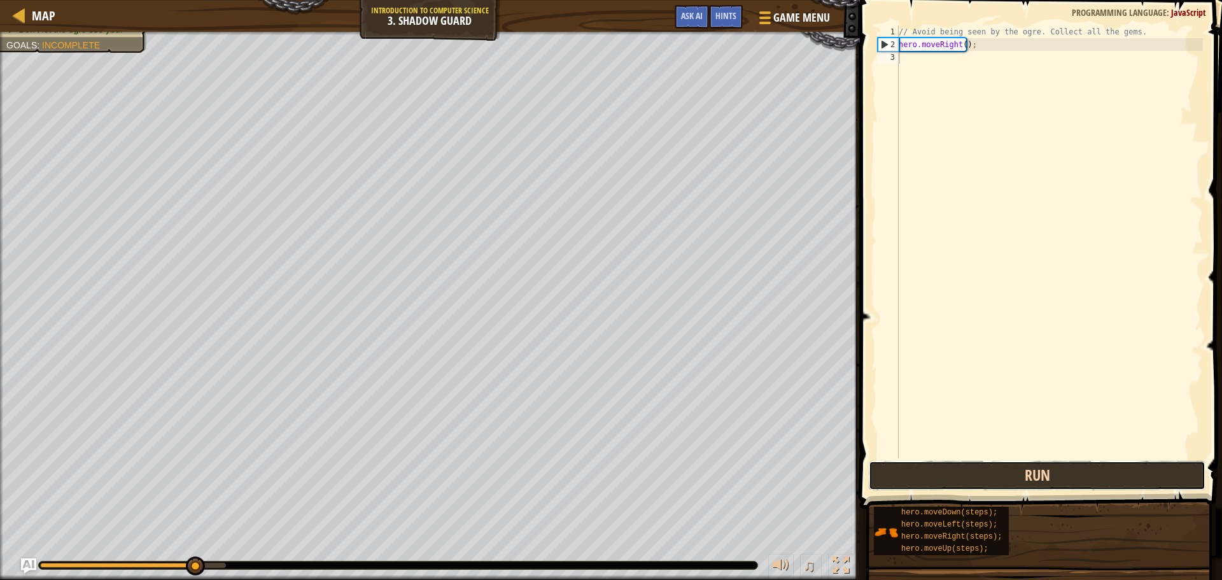
click at [1037, 479] on button "Run" at bounding box center [1037, 475] width 337 height 29
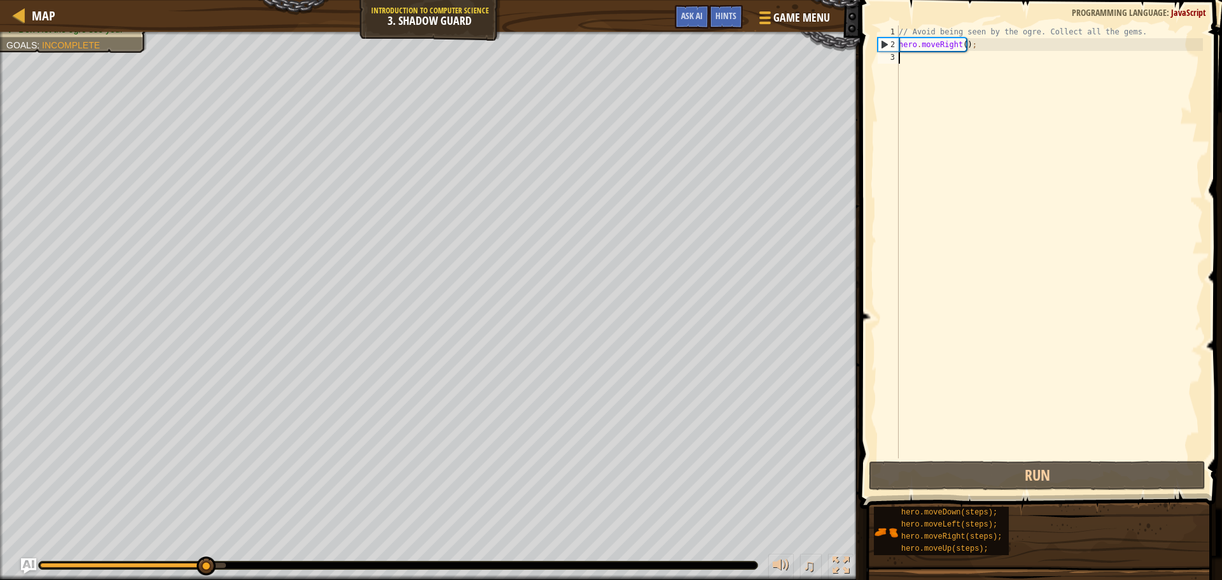
scroll to position [6, 0]
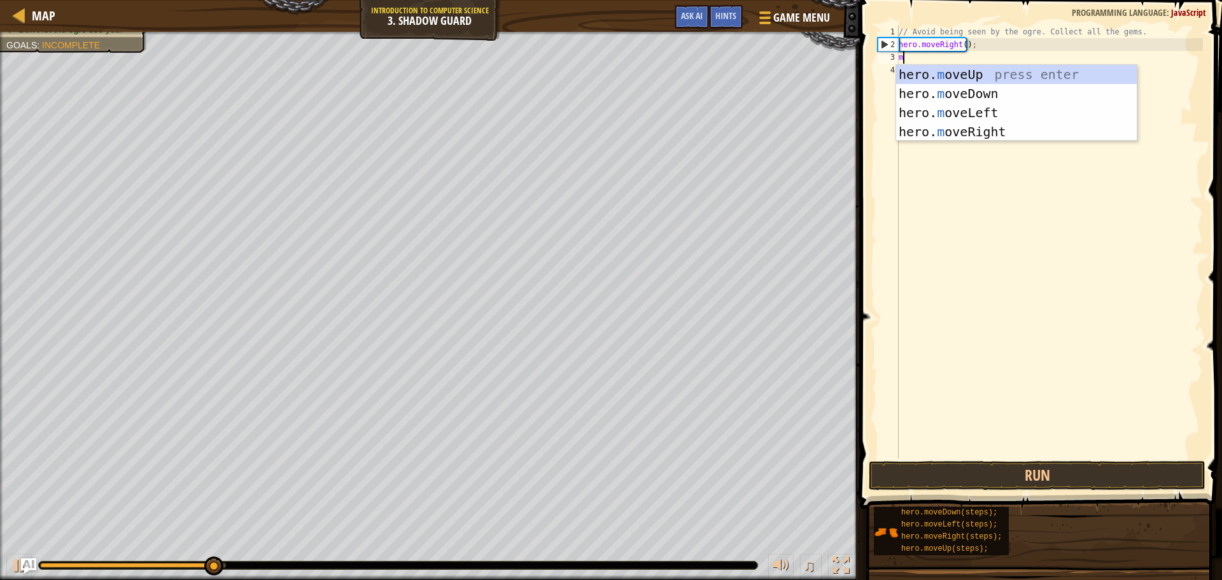
type textarea "move"
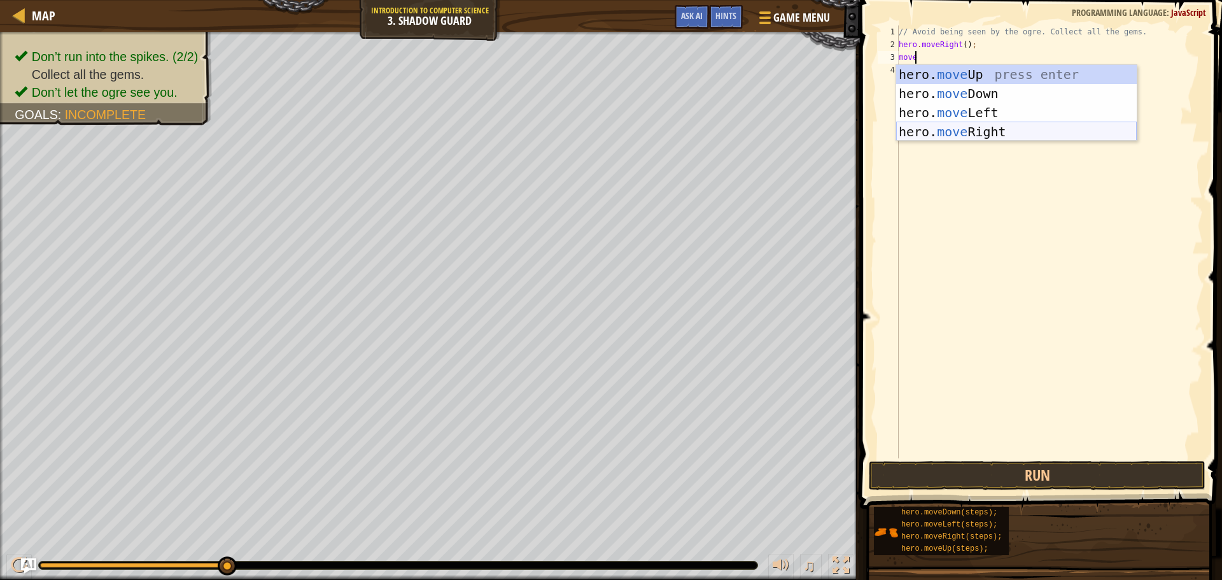
click at [991, 129] on div "hero. move Up press enter hero. move Down press enter hero. move Left press ent…" at bounding box center [1016, 122] width 241 height 115
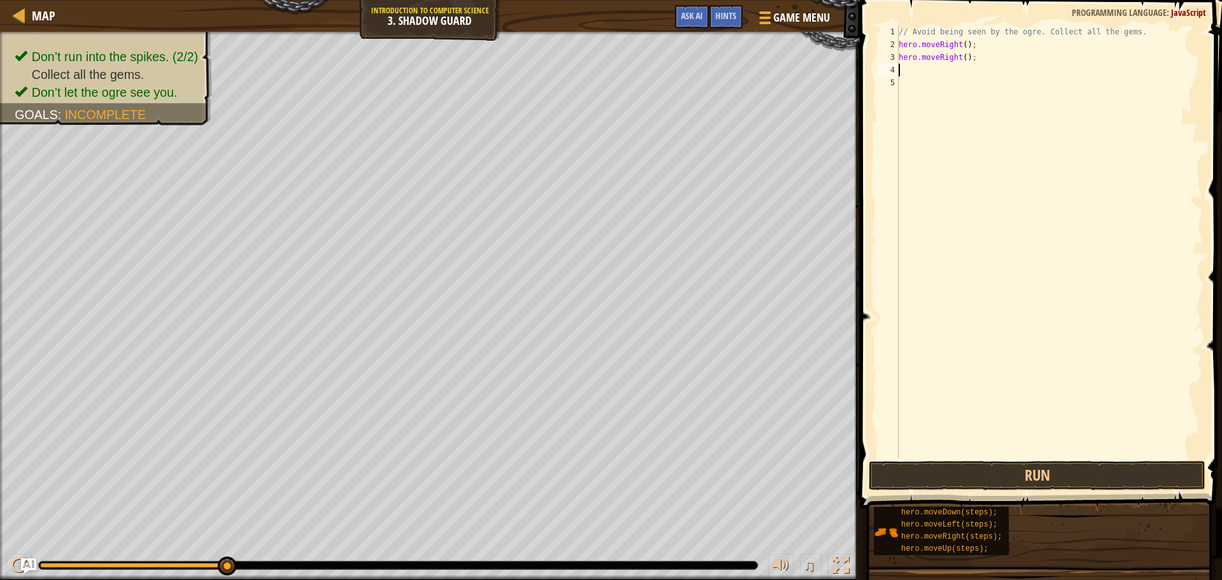
scroll to position [6, 0]
click at [946, 467] on button "Run" at bounding box center [1037, 475] width 337 height 29
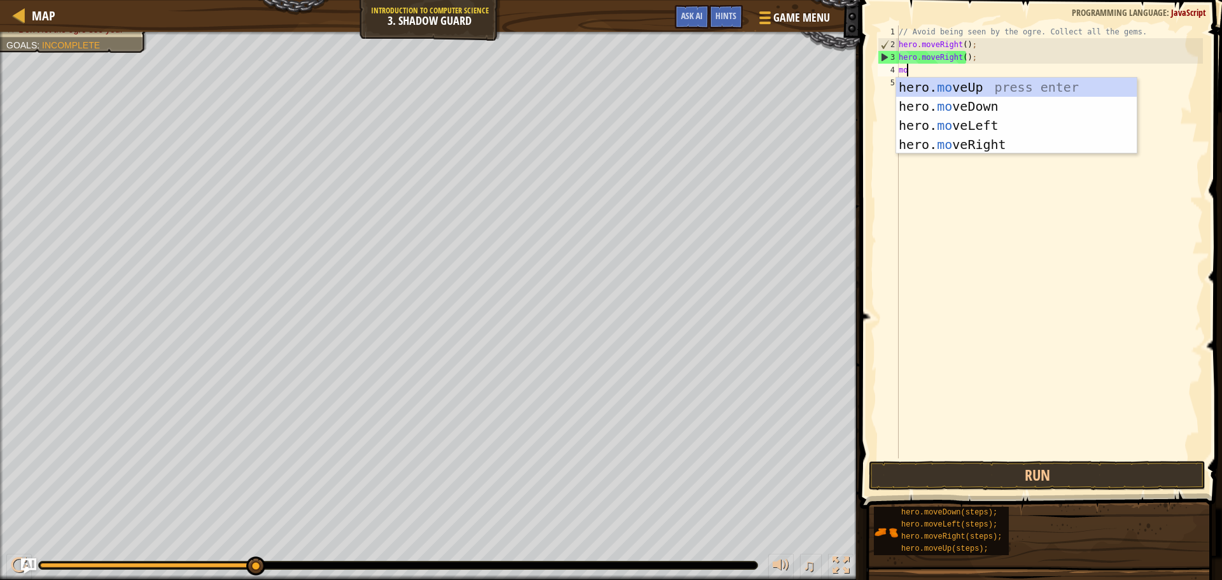
type textarea "move"
click at [965, 149] on div "hero. move Up press enter hero. move Down press enter hero. move Left press ent…" at bounding box center [1016, 135] width 241 height 115
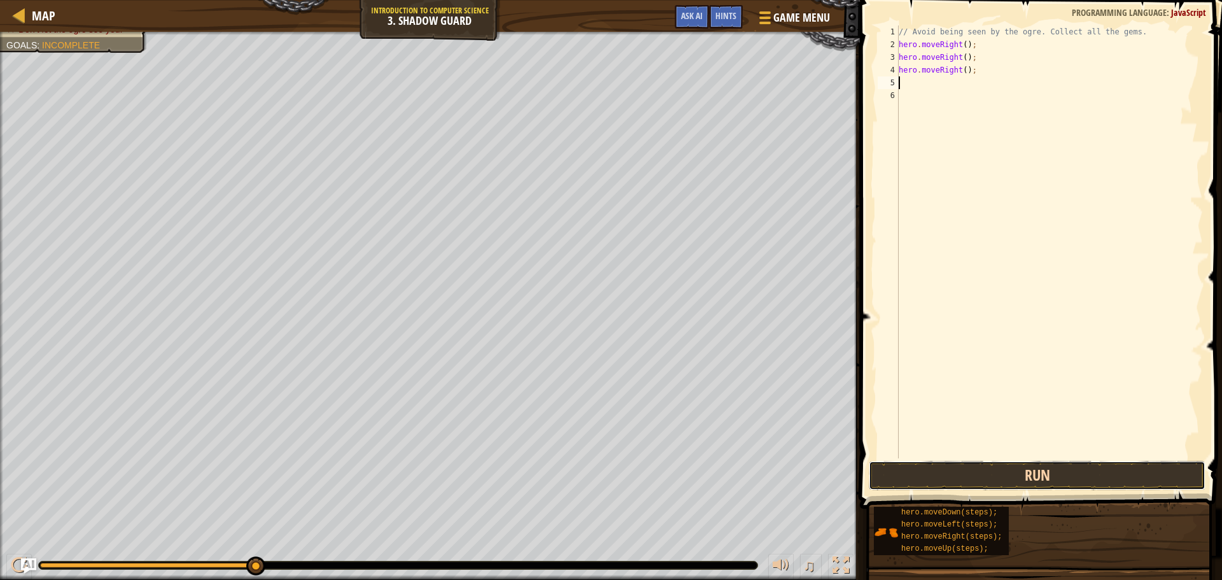
click at [1055, 465] on button "Run" at bounding box center [1037, 475] width 337 height 29
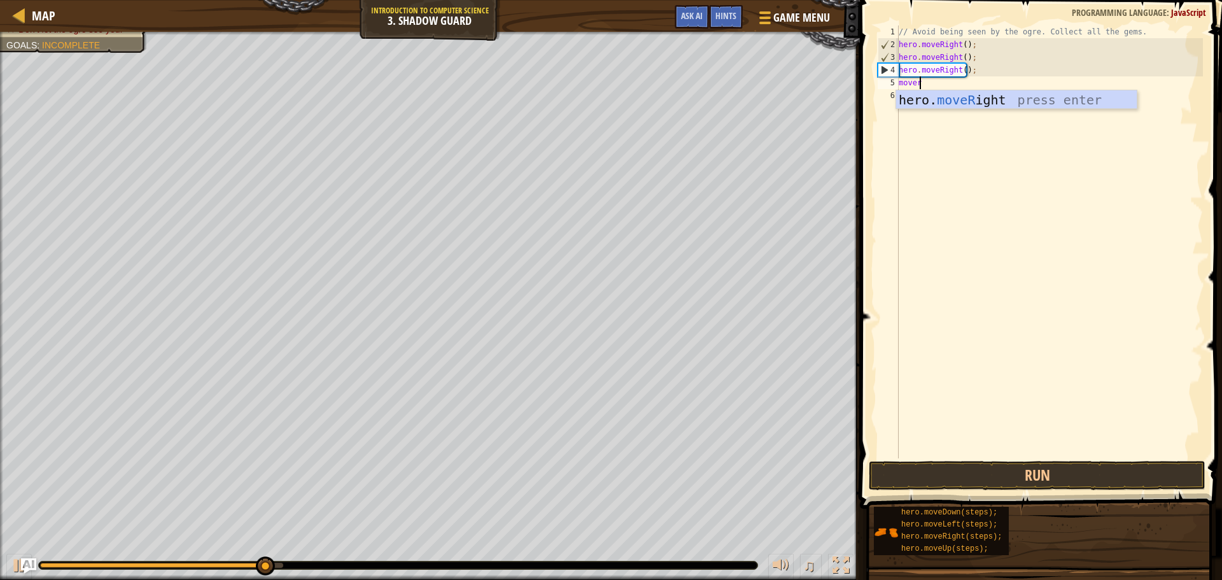
scroll to position [6, 1]
type textarea "moverig"
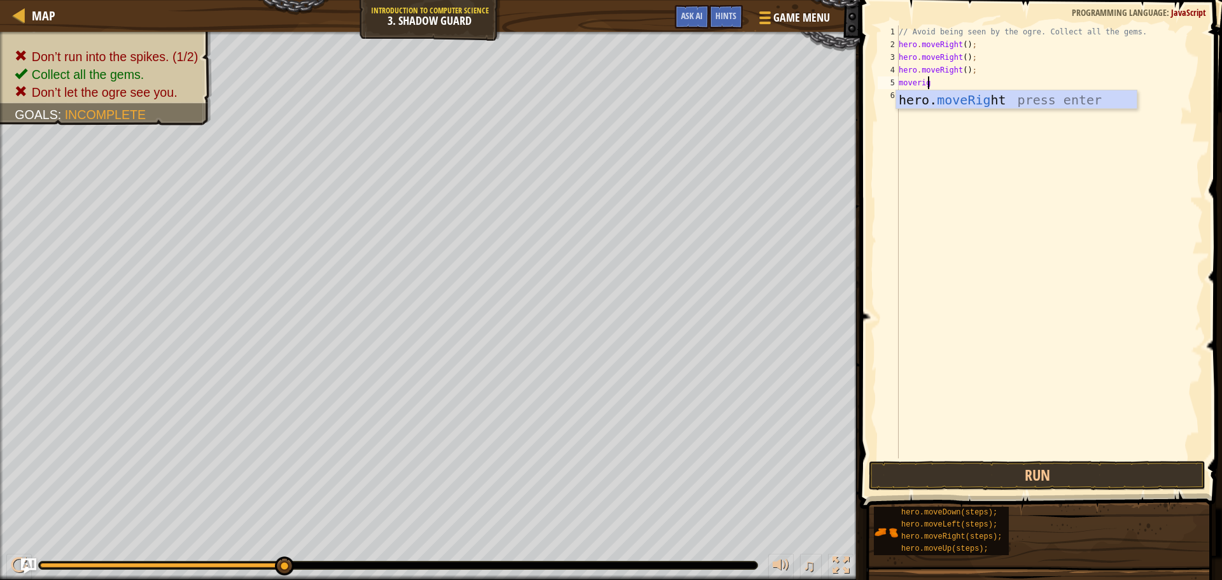
click at [916, 102] on div "hero. moveRig ht press enter" at bounding box center [1016, 118] width 241 height 57
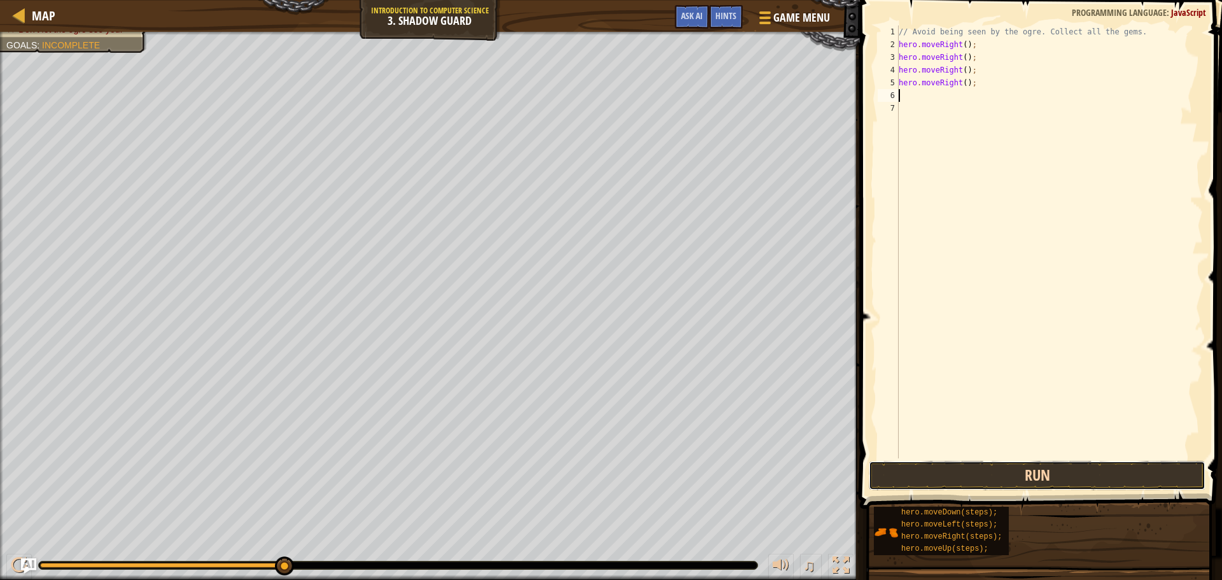
click at [939, 488] on button "Run" at bounding box center [1037, 475] width 337 height 29
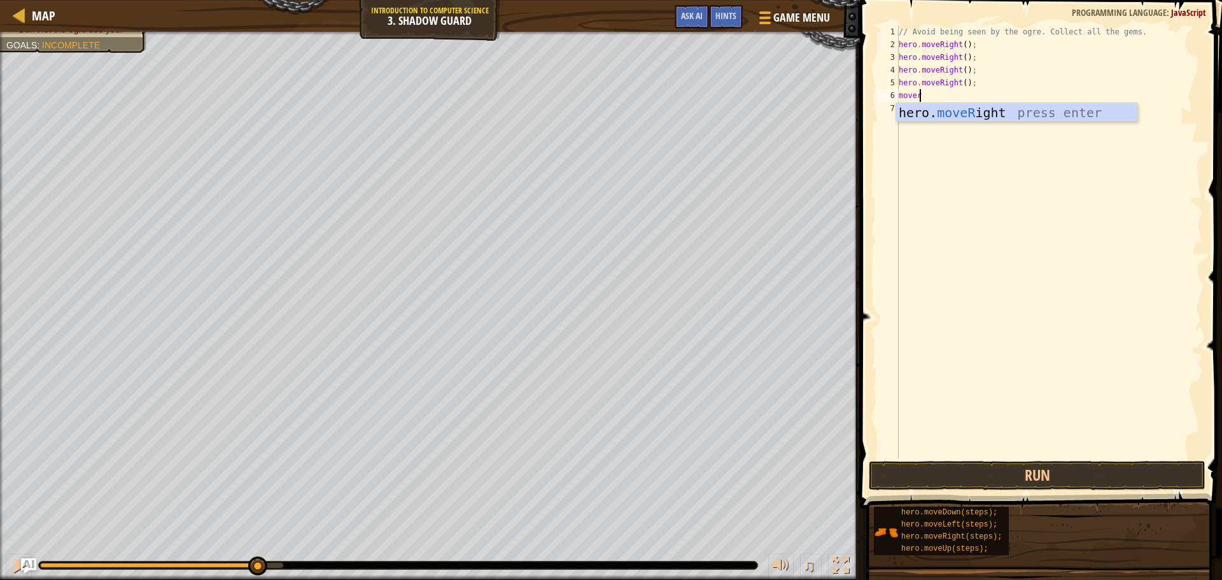
type textarea "moveri"
click at [986, 112] on div "hero. moveRi ght press enter" at bounding box center [1016, 131] width 241 height 57
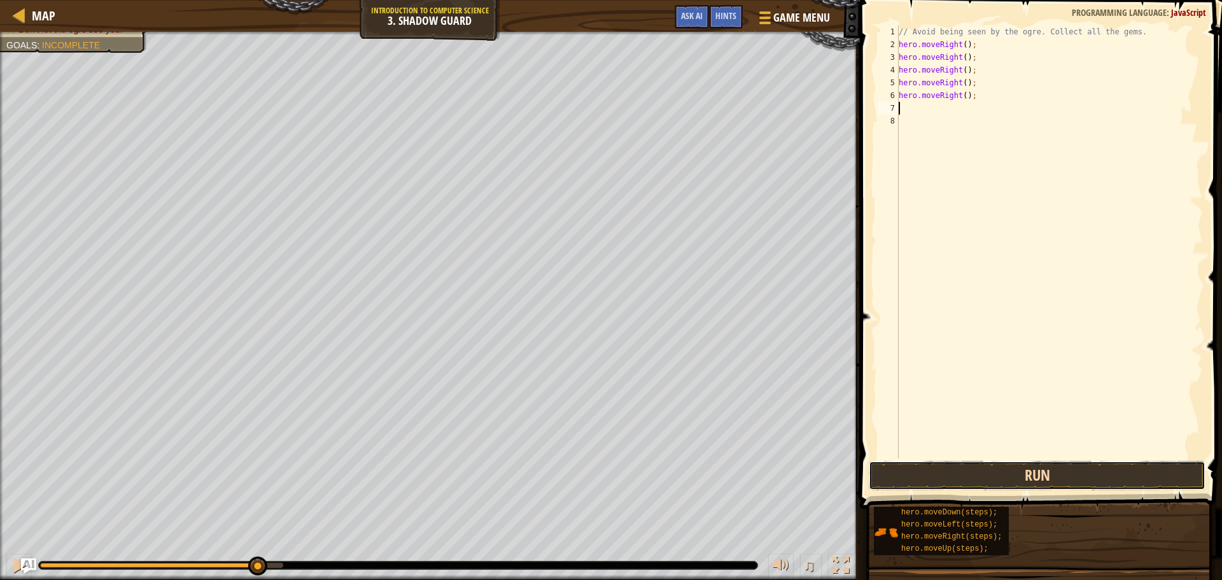
click at [1020, 470] on button "Run" at bounding box center [1037, 475] width 337 height 29
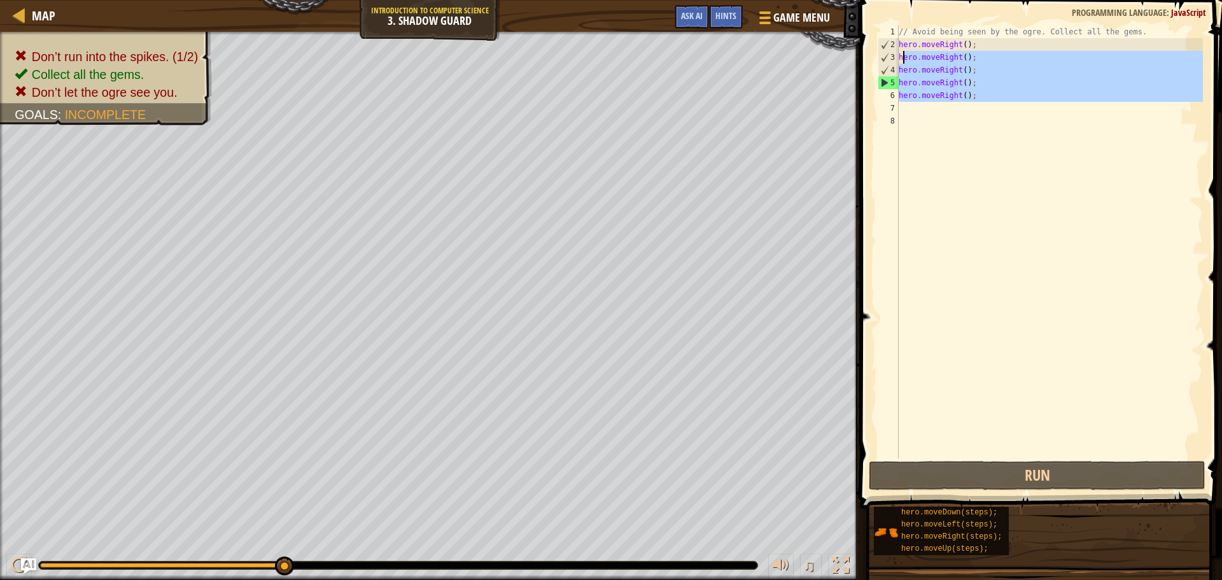
drag, startPoint x: 954, startPoint y: 114, endPoint x: 902, endPoint y: 62, distance: 73.4
click at [902, 62] on div "// Avoid being seen by the ogre. Collect all the gems. hero . moveRight ( ) ; h…" at bounding box center [1049, 254] width 307 height 458
type textarea "h"
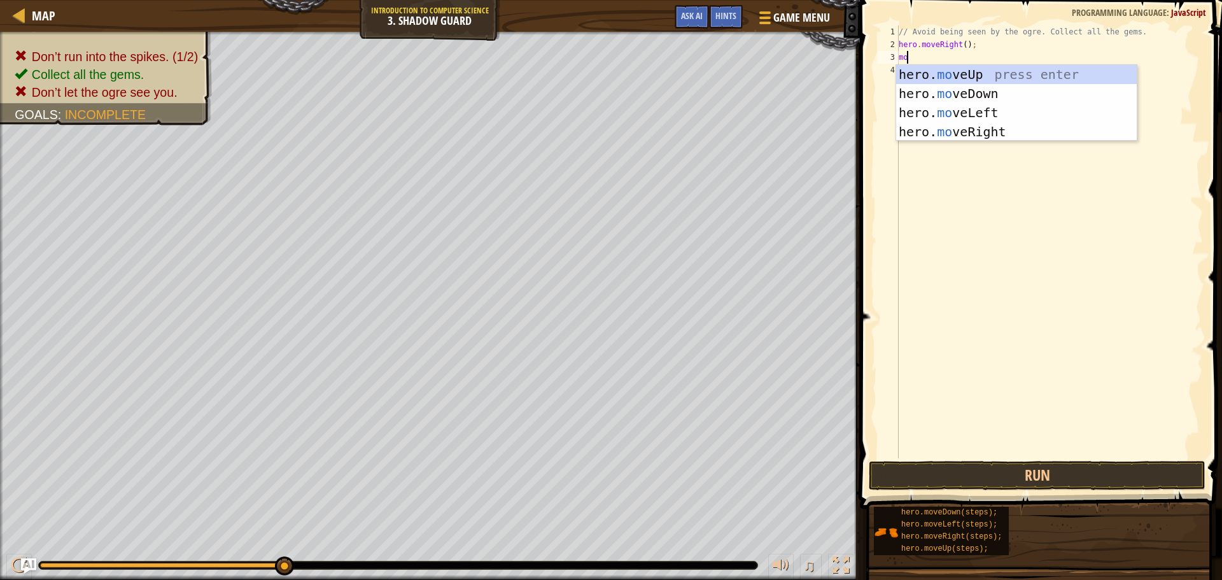
type textarea "move"
click at [961, 75] on div "hero. move Up press enter hero. move Down press enter hero. move Left press ent…" at bounding box center [1016, 122] width 241 height 115
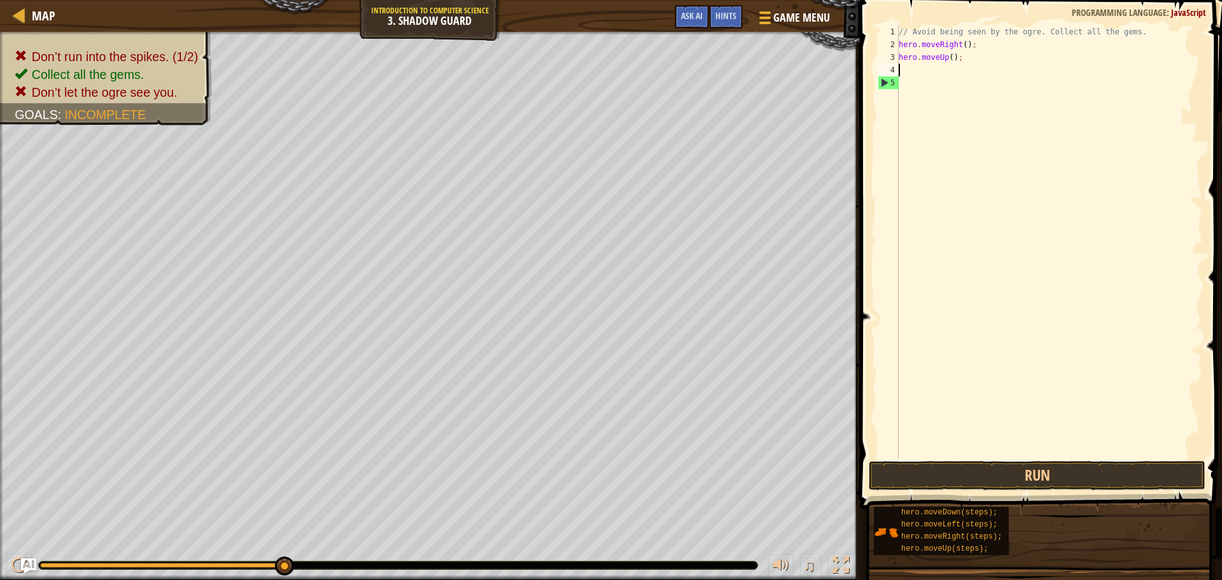
scroll to position [6, 0]
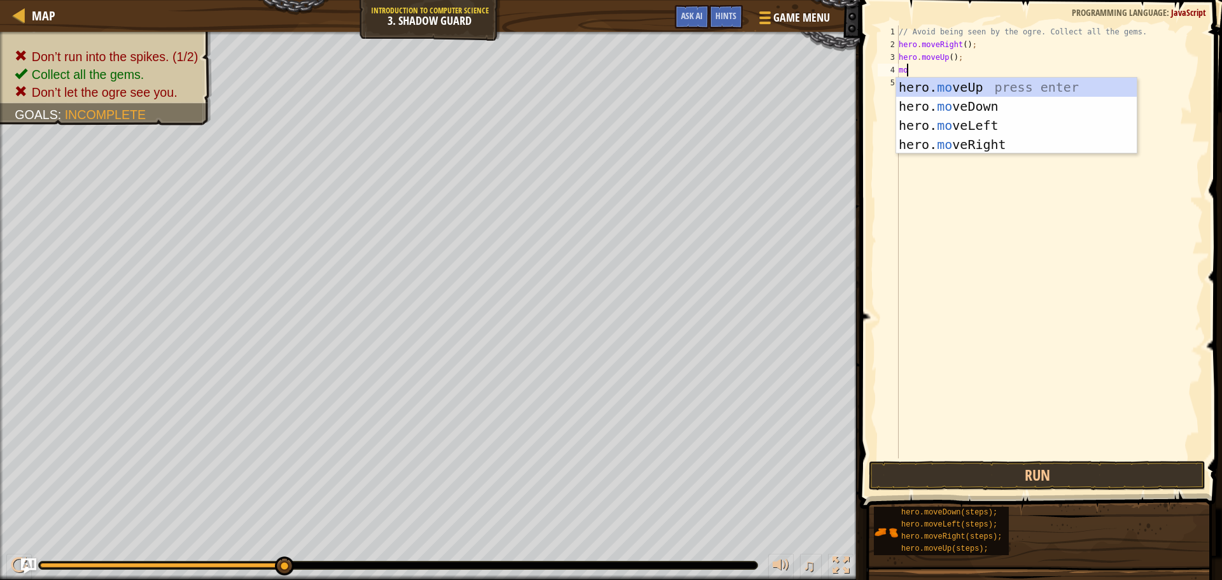
type textarea "move"
click at [988, 152] on div "hero. move Up press enter hero. move Down press enter hero. move Left press ent…" at bounding box center [1016, 135] width 241 height 115
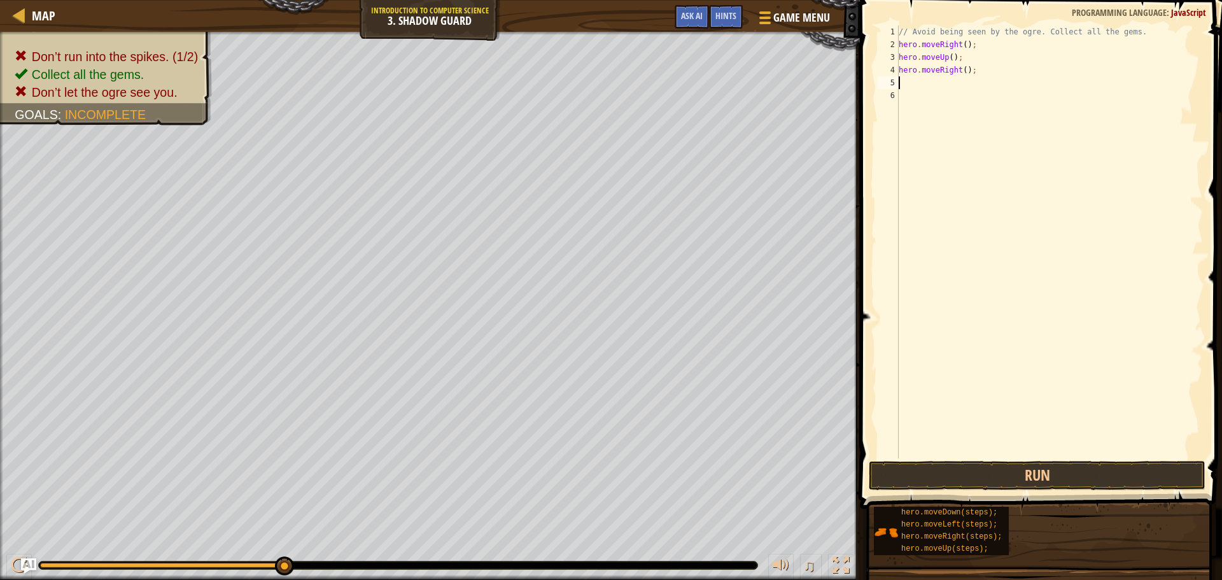
scroll to position [6, 0]
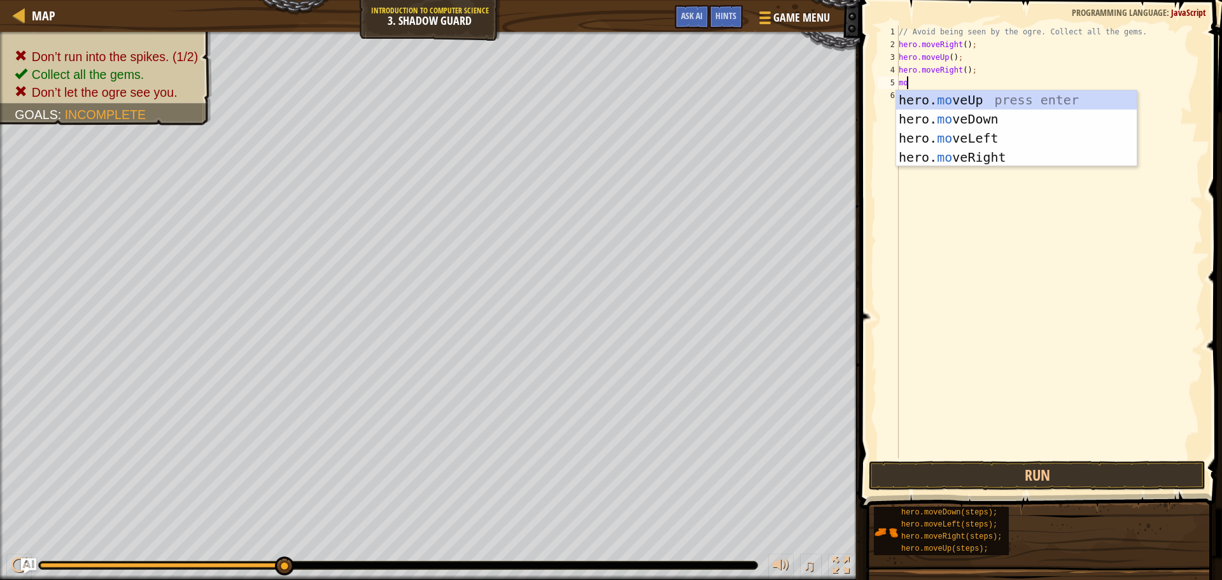
type textarea "move"
click at [1017, 120] on div "hero. move Up press enter hero. move Down press enter hero. move Left press ent…" at bounding box center [1016, 147] width 241 height 115
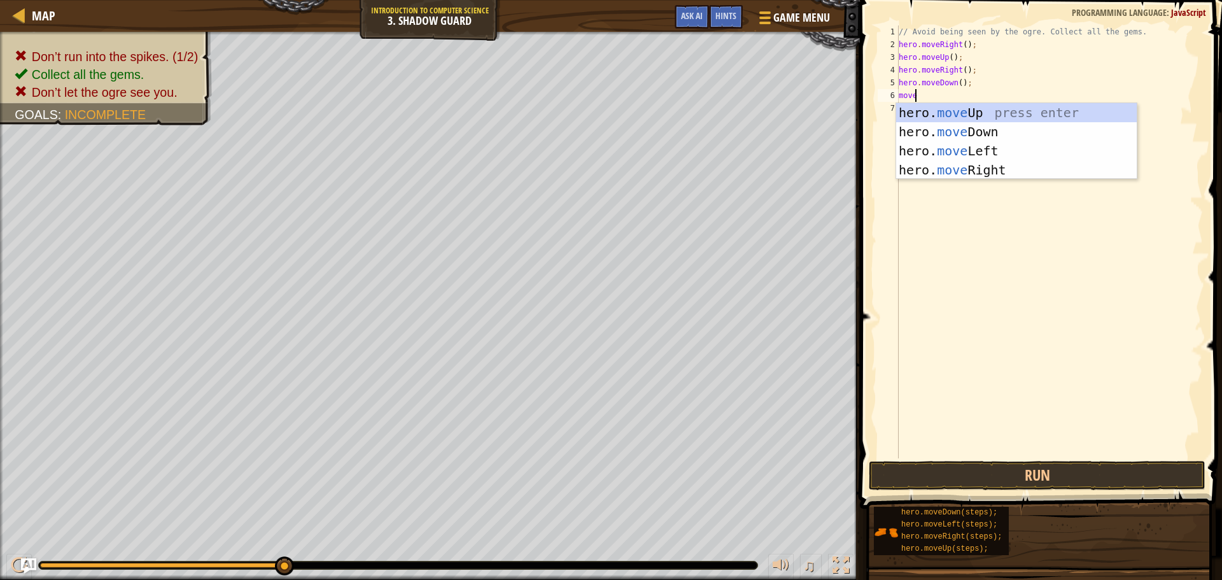
type textarea "mover"
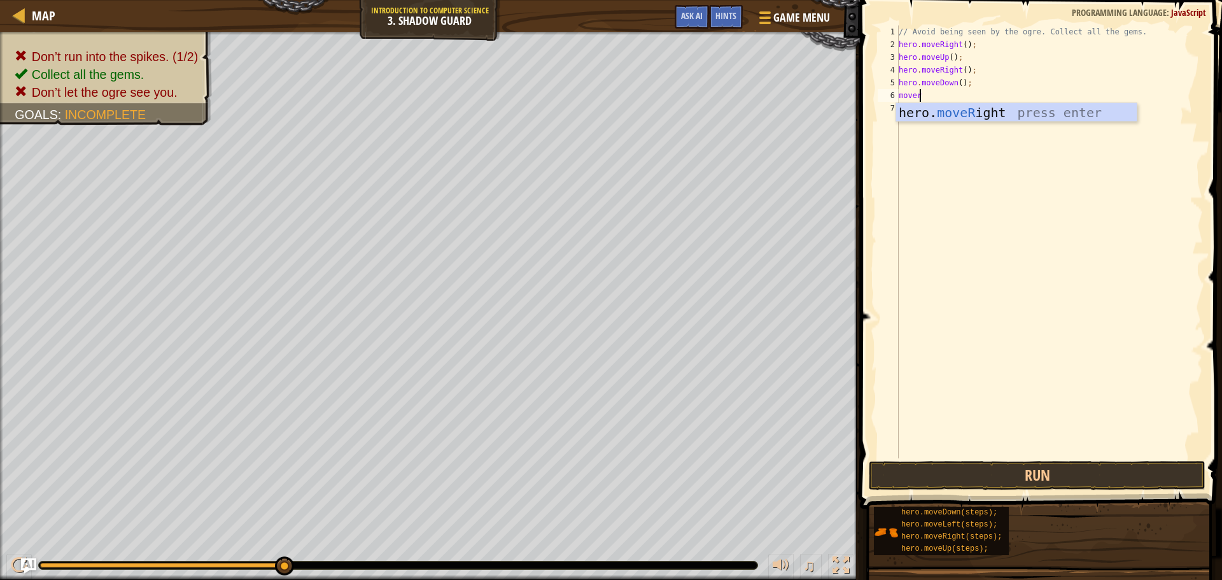
click at [1017, 120] on div "hero. moveR ight press enter" at bounding box center [1016, 131] width 241 height 57
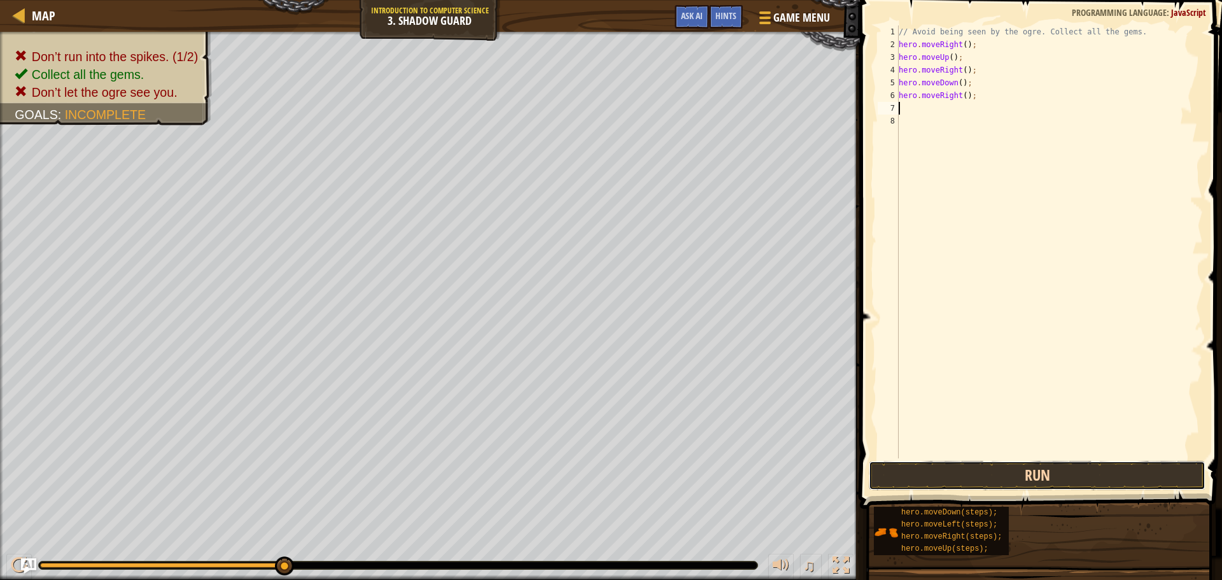
click at [1007, 471] on button "Run" at bounding box center [1037, 475] width 337 height 29
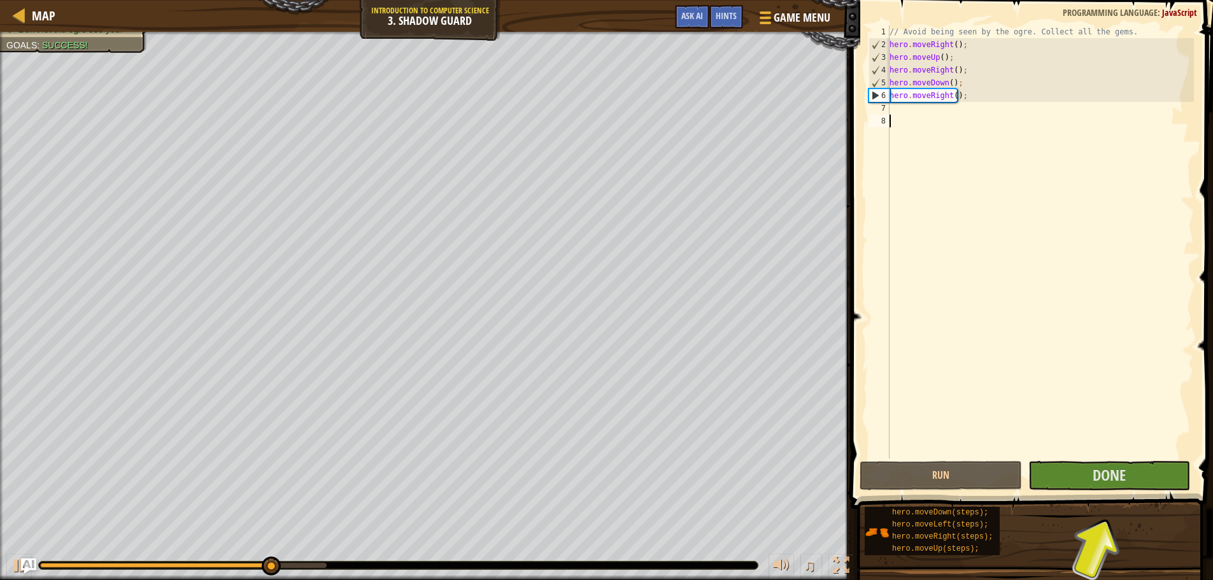
drag, startPoint x: 1108, startPoint y: 452, endPoint x: 1106, endPoint y: 474, distance: 22.4
click at [1108, 453] on div "// Avoid being seen by the ogre. Collect all the gems. hero . moveRight ( ) ; h…" at bounding box center [1040, 254] width 307 height 458
click at [1106, 478] on span "Done" at bounding box center [1109, 475] width 33 height 20
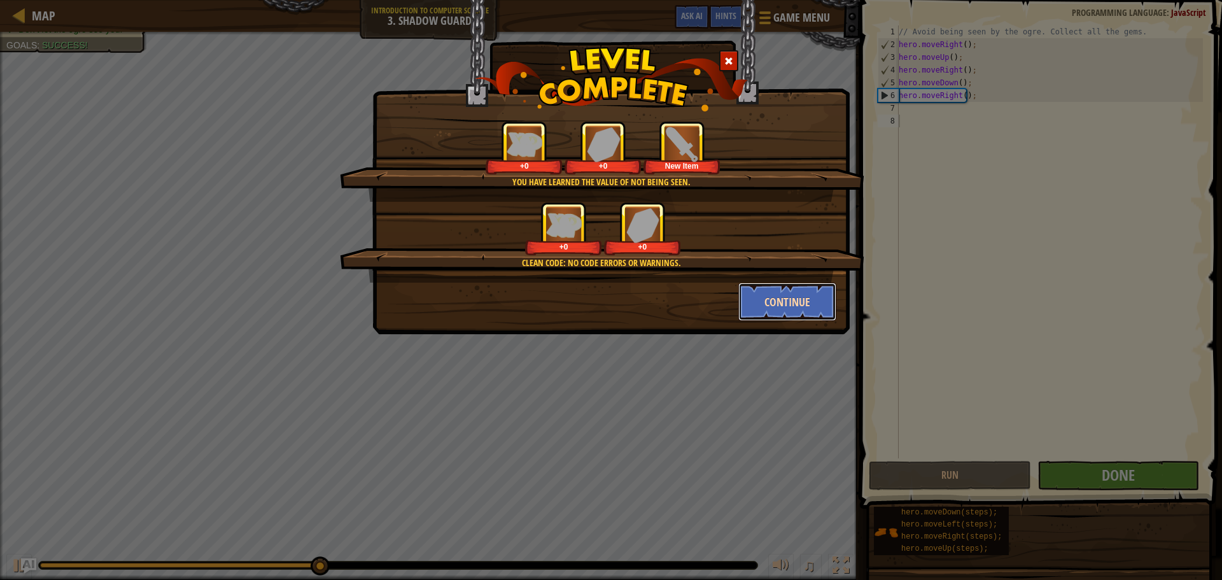
click at [765, 295] on button "Continue" at bounding box center [788, 302] width 99 height 38
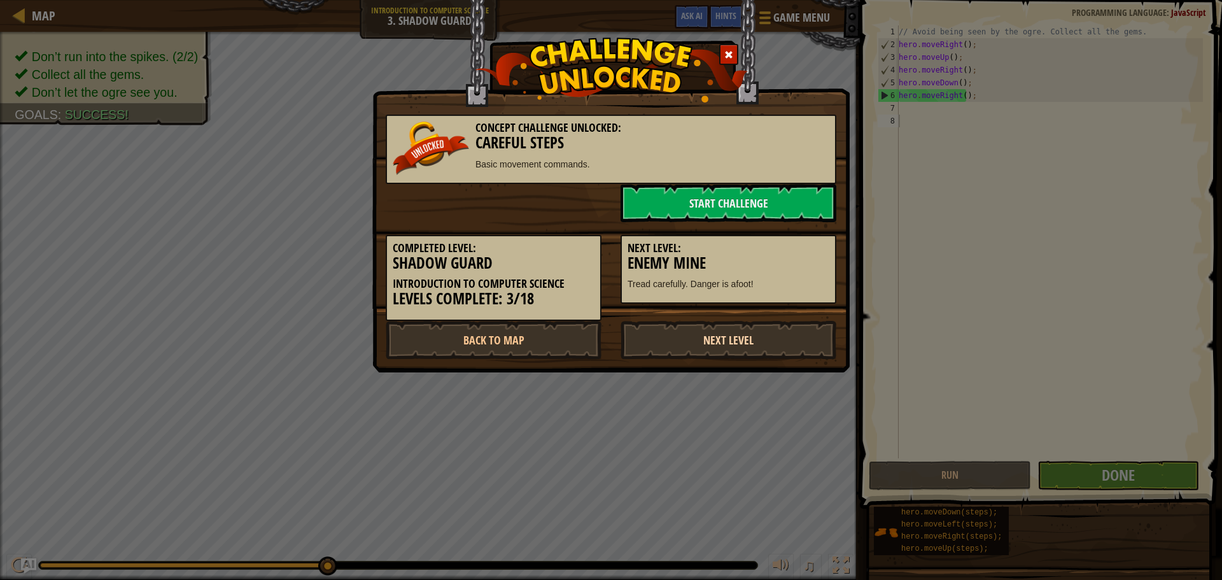
click at [728, 325] on link "Next Level" at bounding box center [729, 340] width 216 height 38
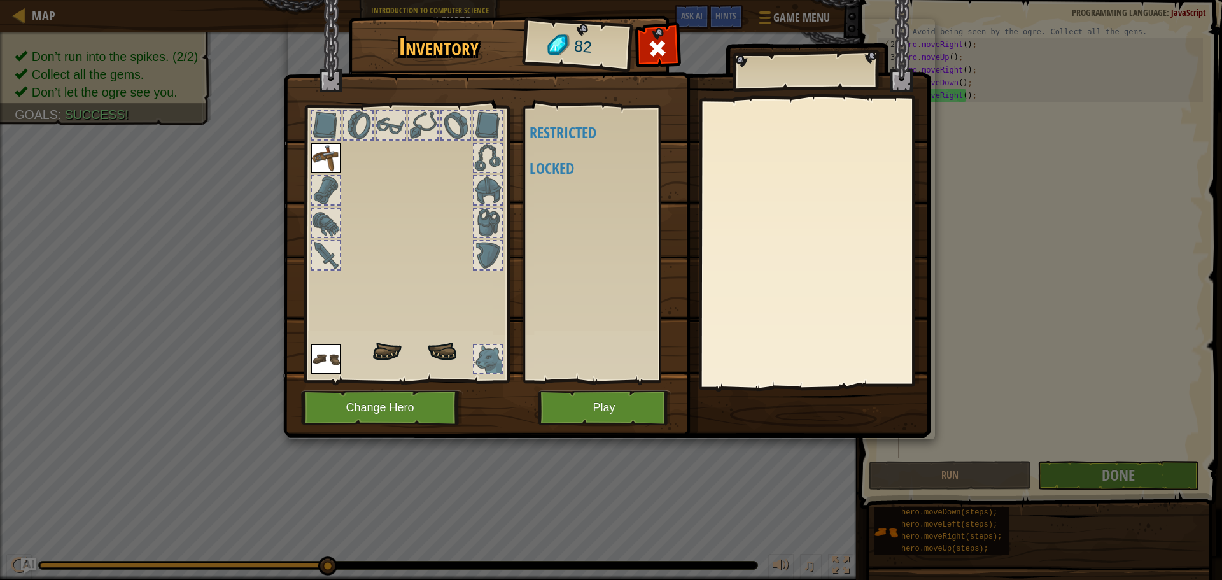
click at [695, 1] on body "Map Introduction to Computer Science 3. Shadow Guard Game Menu Done Hints Ask A…" at bounding box center [611, 0] width 1222 height 1
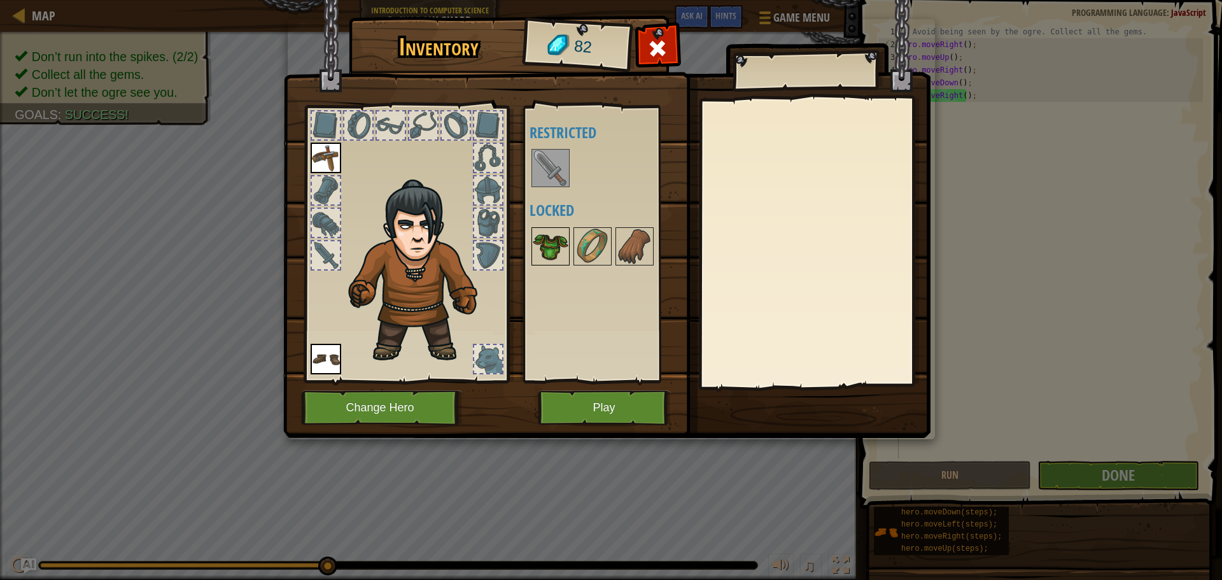
click at [548, 236] on img at bounding box center [551, 247] width 36 height 36
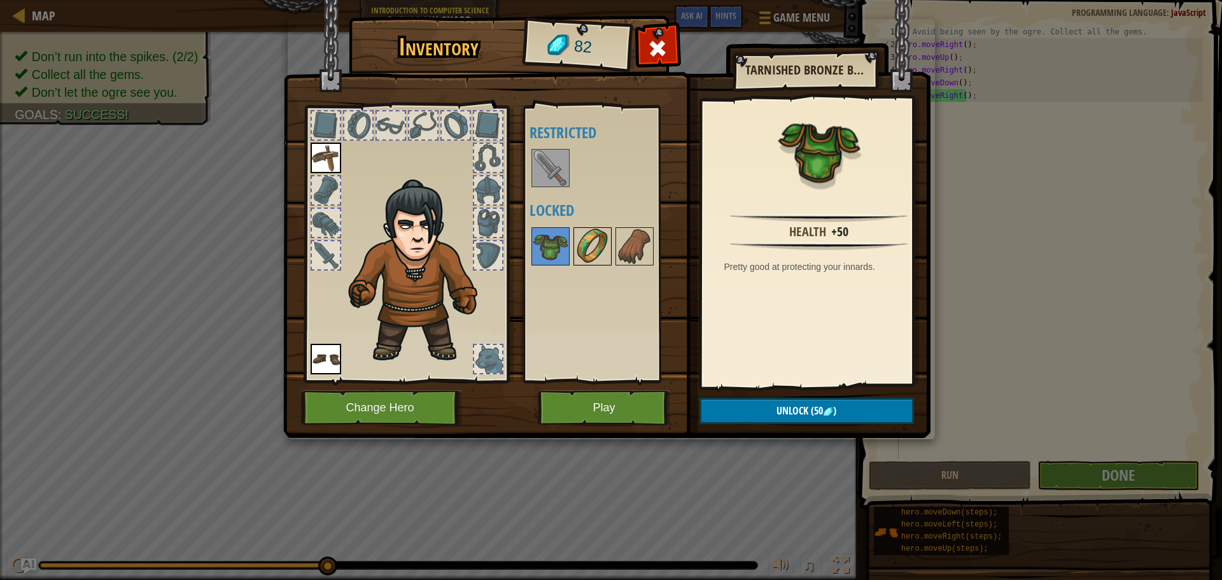
click at [589, 236] on img at bounding box center [593, 247] width 36 height 36
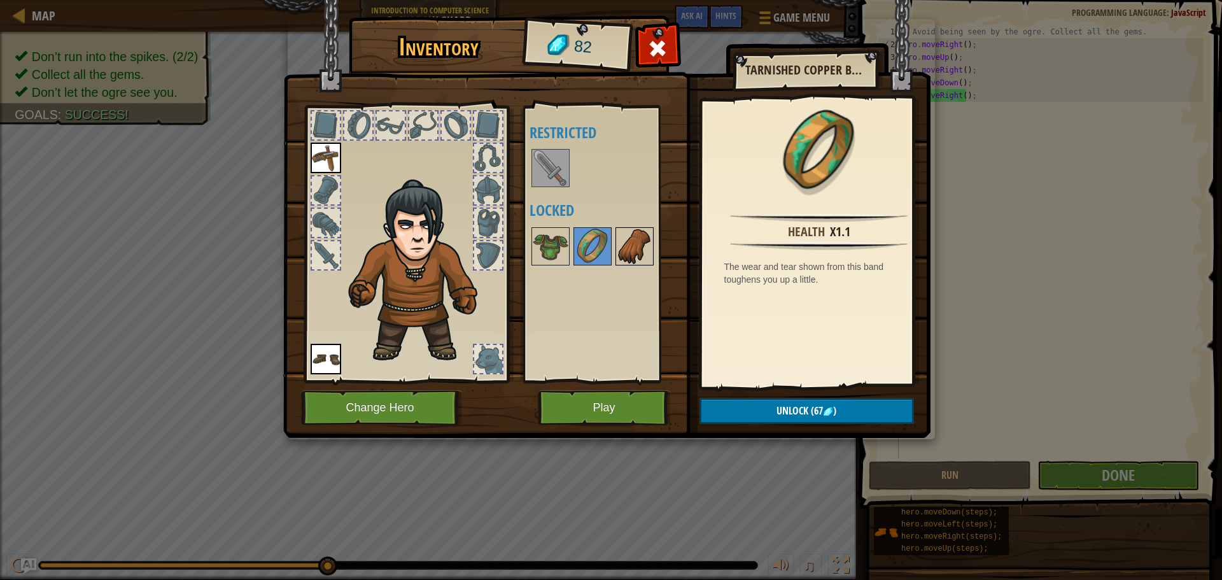
click at [626, 237] on img at bounding box center [635, 247] width 36 height 36
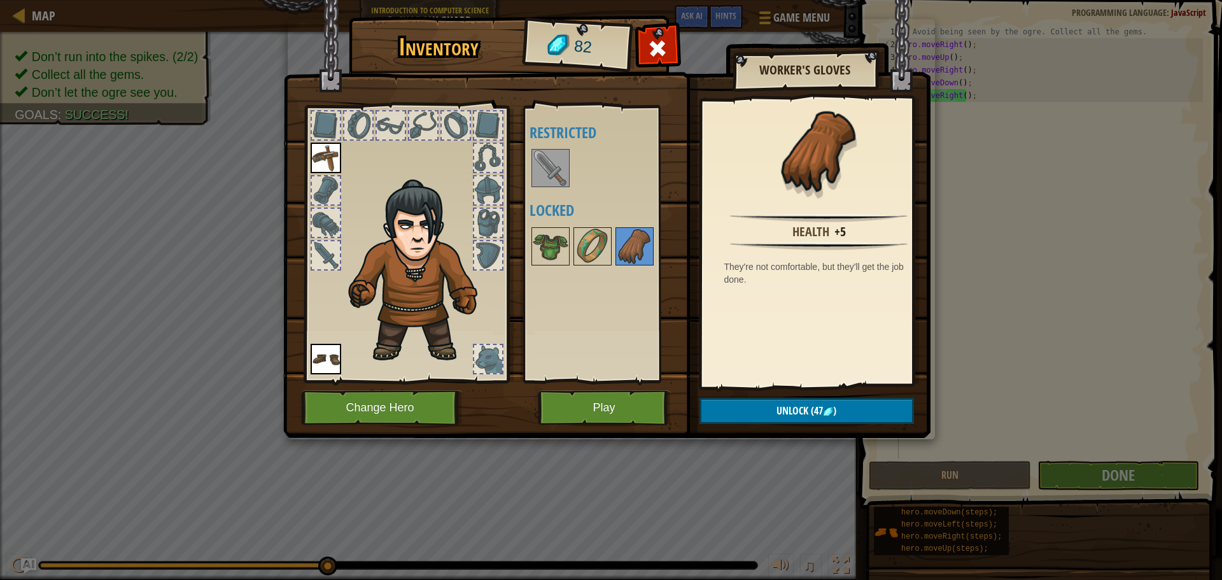
click at [572, 248] on div at bounding box center [610, 246] width 160 height 42
click at [562, 248] on img at bounding box center [551, 247] width 36 height 36
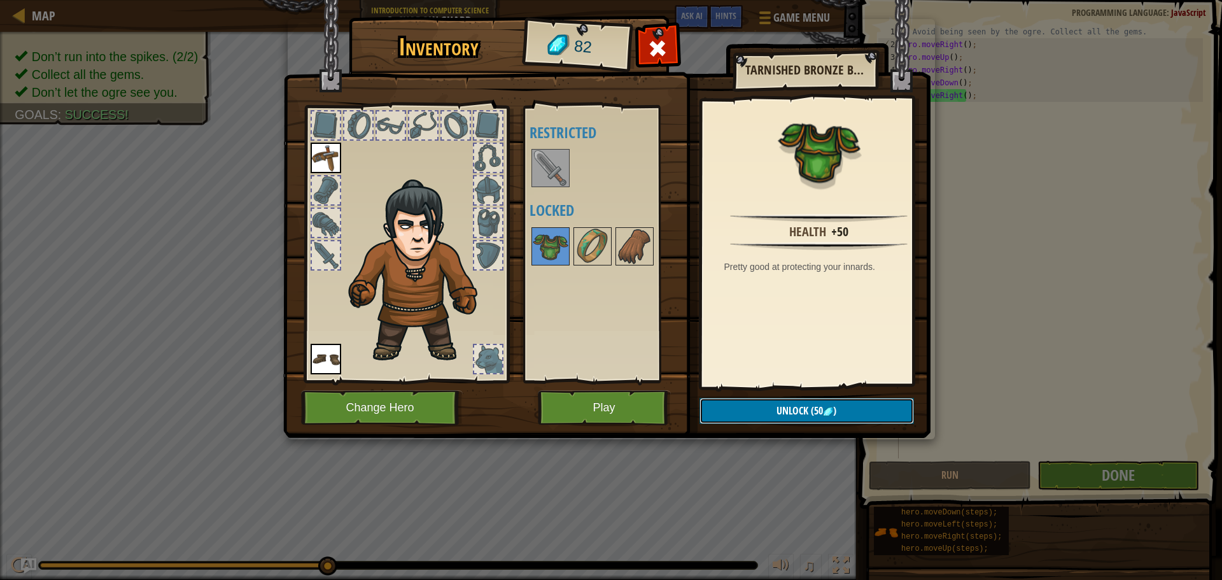
click at [852, 404] on button "Unlock (50 )" at bounding box center [807, 411] width 215 height 26
click at [781, 407] on button "Confirm" at bounding box center [807, 411] width 215 height 26
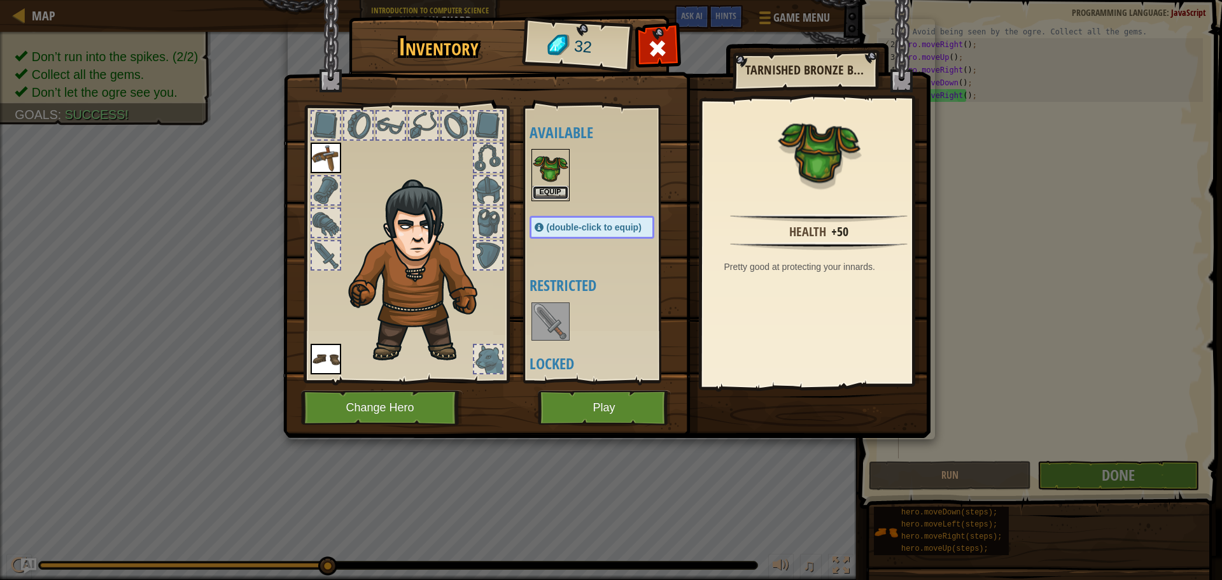
click at [552, 197] on button "Equip" at bounding box center [551, 192] width 36 height 13
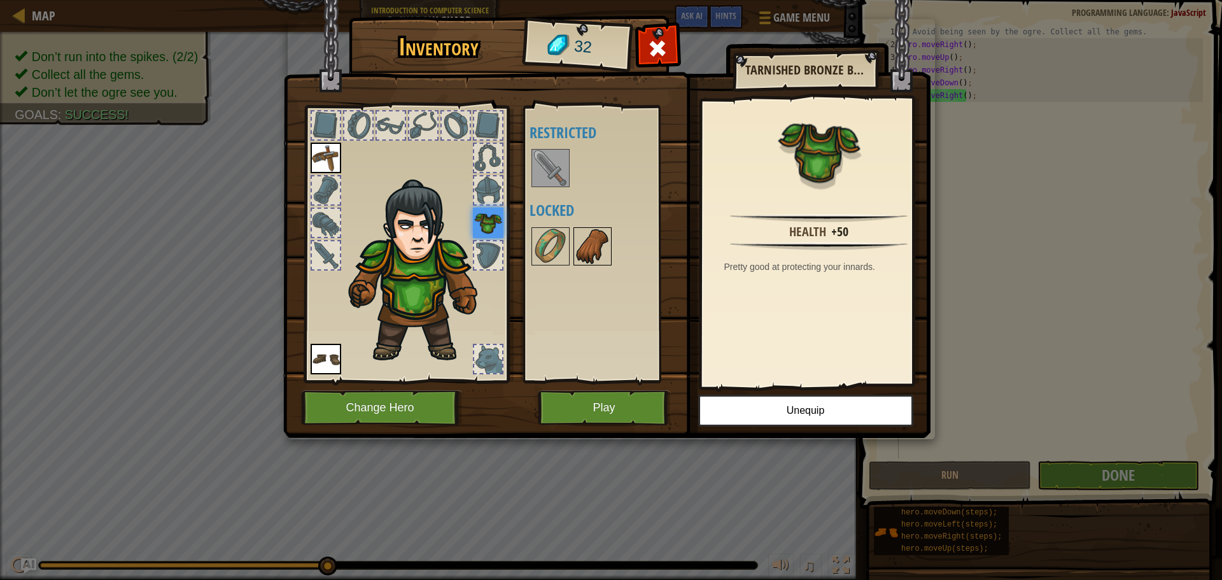
click at [578, 251] on img at bounding box center [593, 247] width 36 height 36
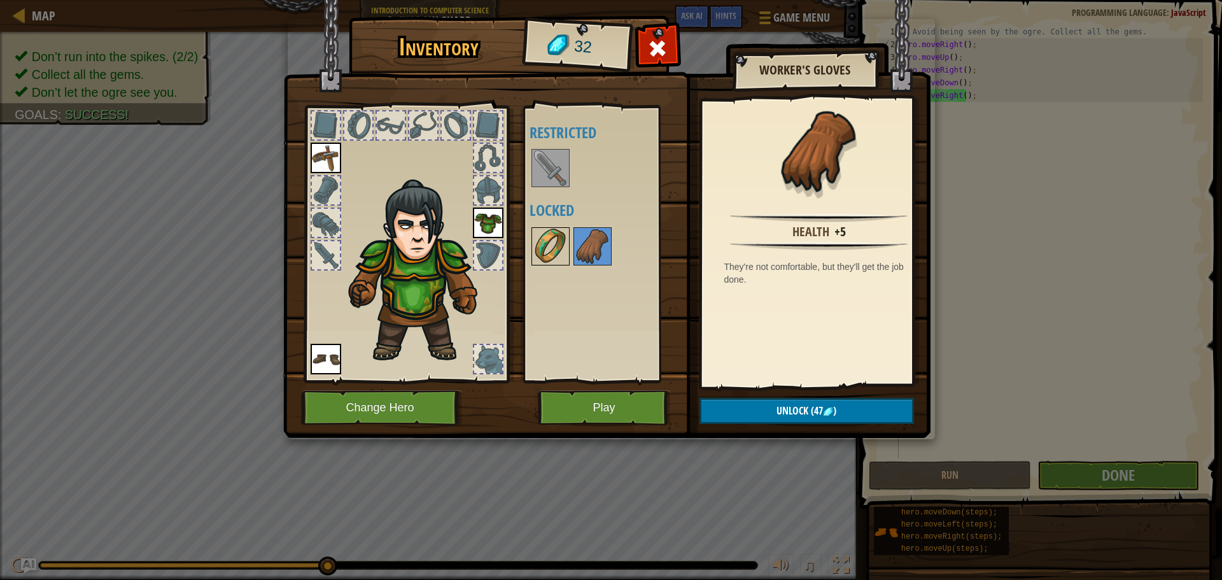
click at [548, 246] on img at bounding box center [551, 247] width 36 height 36
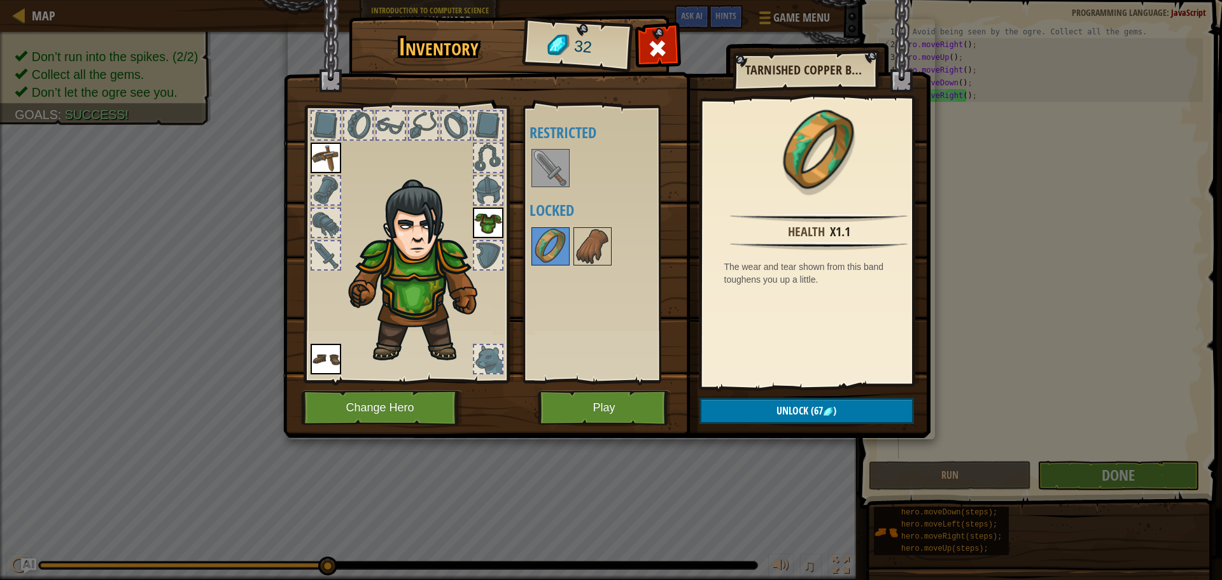
click at [335, 194] on div at bounding box center [326, 190] width 28 height 28
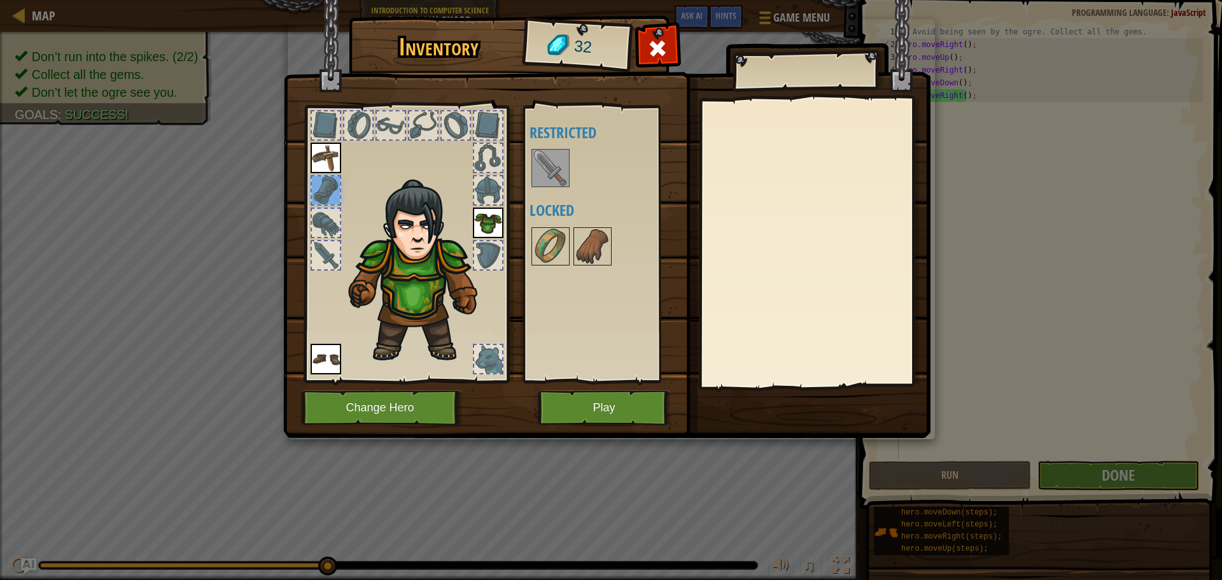
click at [553, 157] on img at bounding box center [551, 168] width 36 height 36
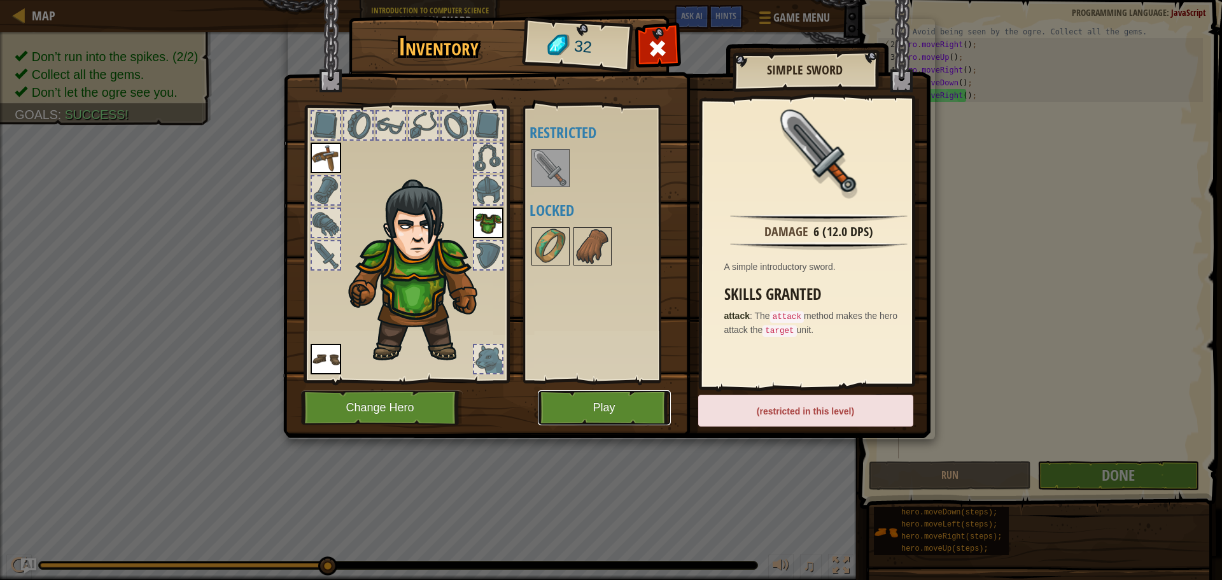
click at [589, 413] on button "Play" at bounding box center [604, 407] width 133 height 35
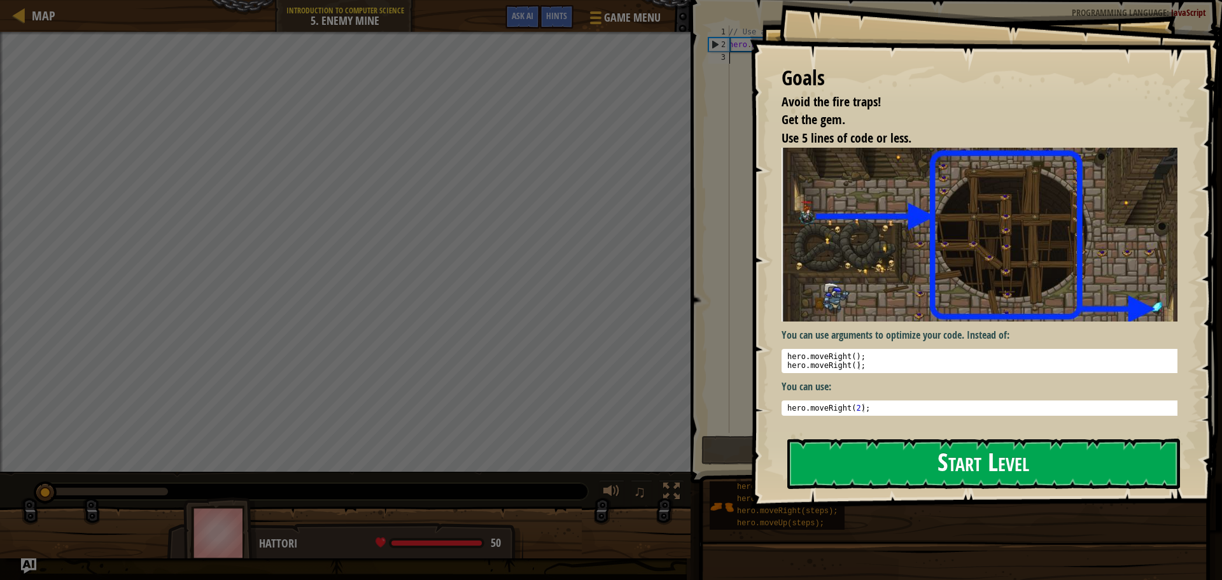
click at [884, 439] on button "Start Level" at bounding box center [984, 464] width 393 height 50
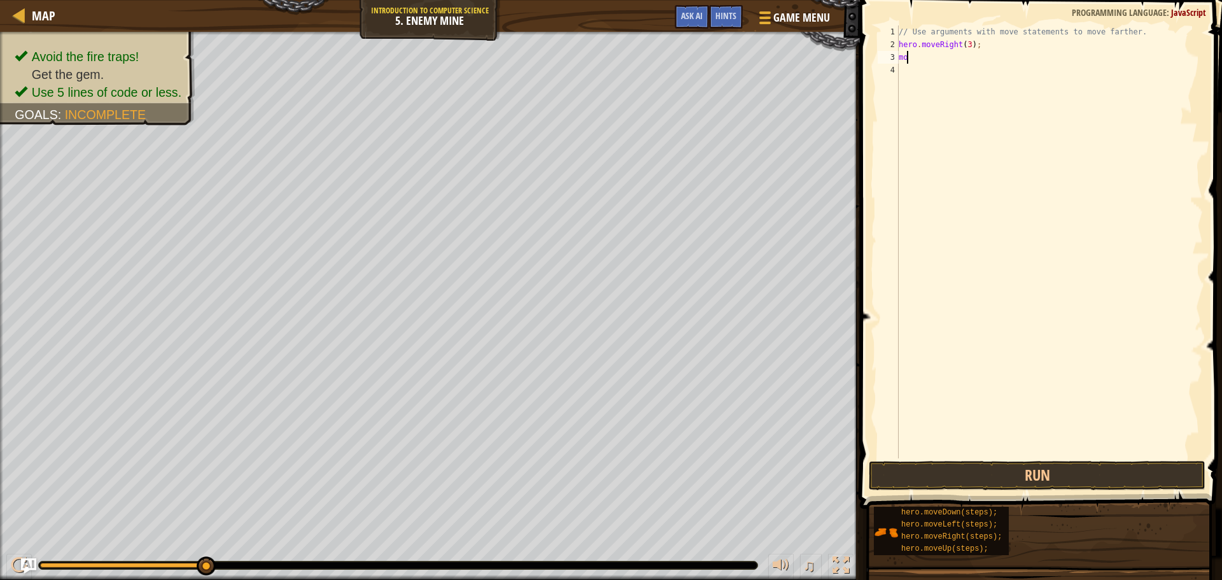
scroll to position [6, 0]
type textarea "m"
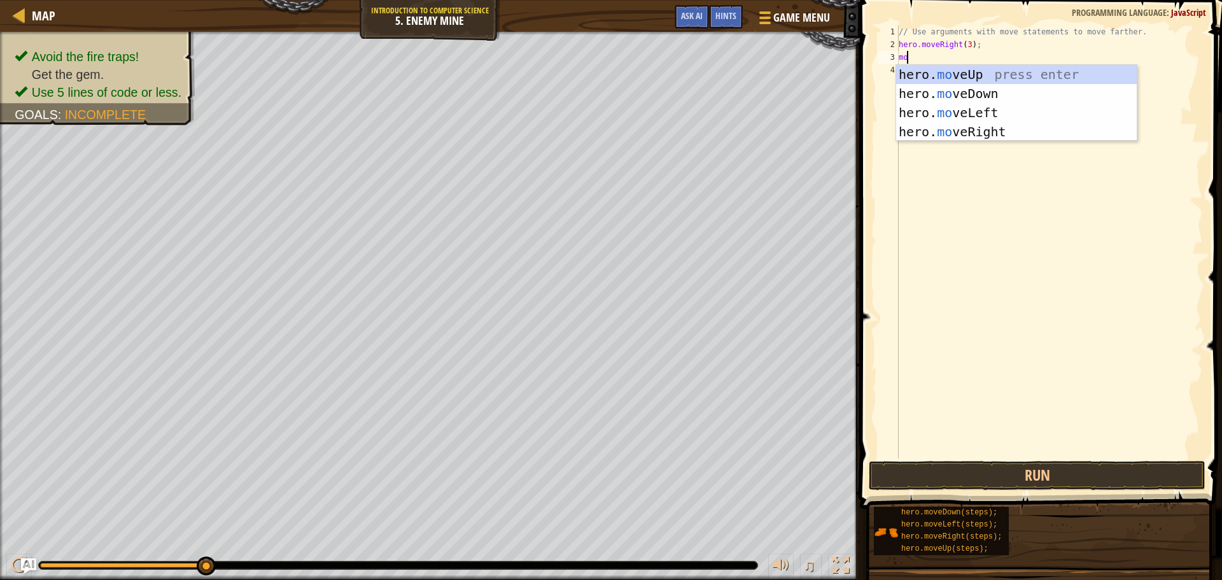
type textarea "move"
click at [998, 76] on div "hero. move Up press enter hero. move Down press enter hero. move Left press ent…" at bounding box center [1016, 122] width 241 height 115
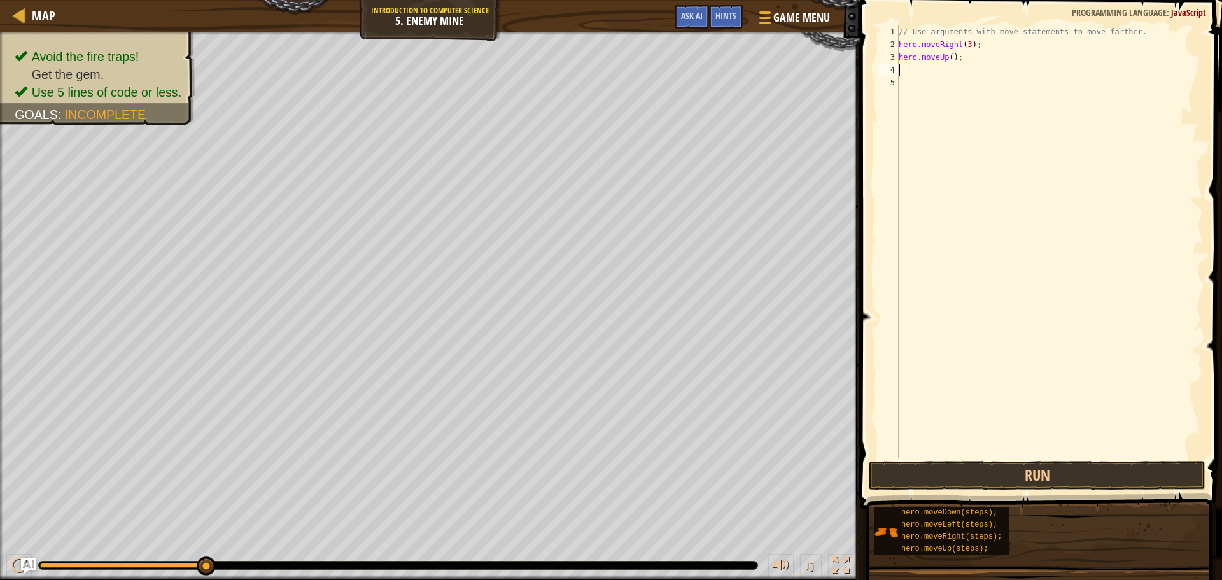
scroll to position [6, 0]
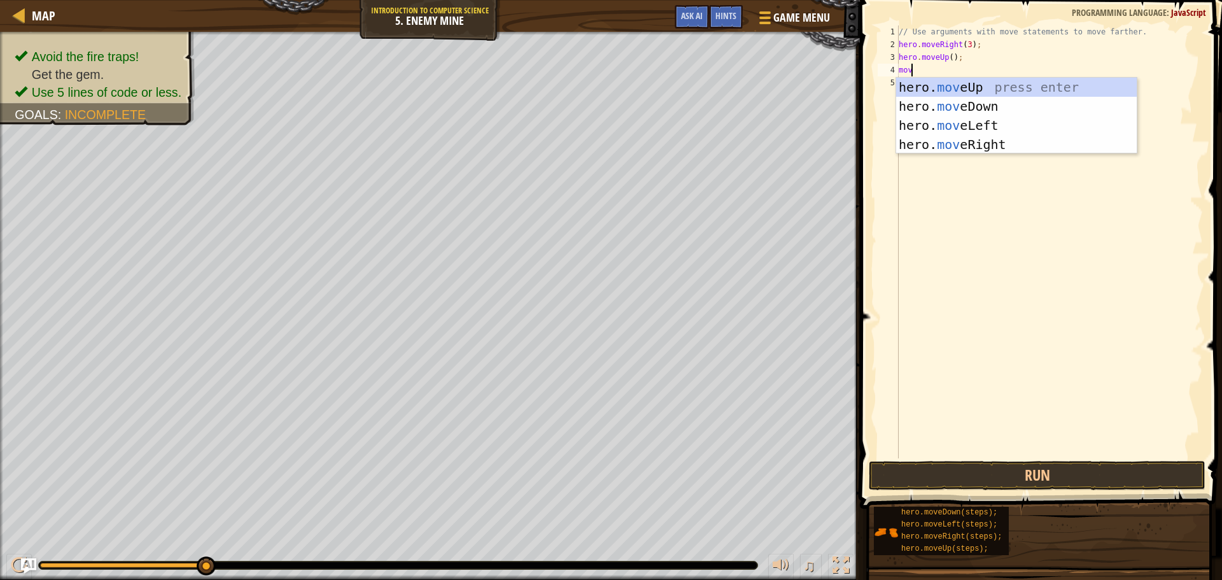
type textarea "move"
click at [948, 145] on div "hero. move Up press enter hero. move Down press enter hero. move Left press ent…" at bounding box center [1016, 135] width 241 height 115
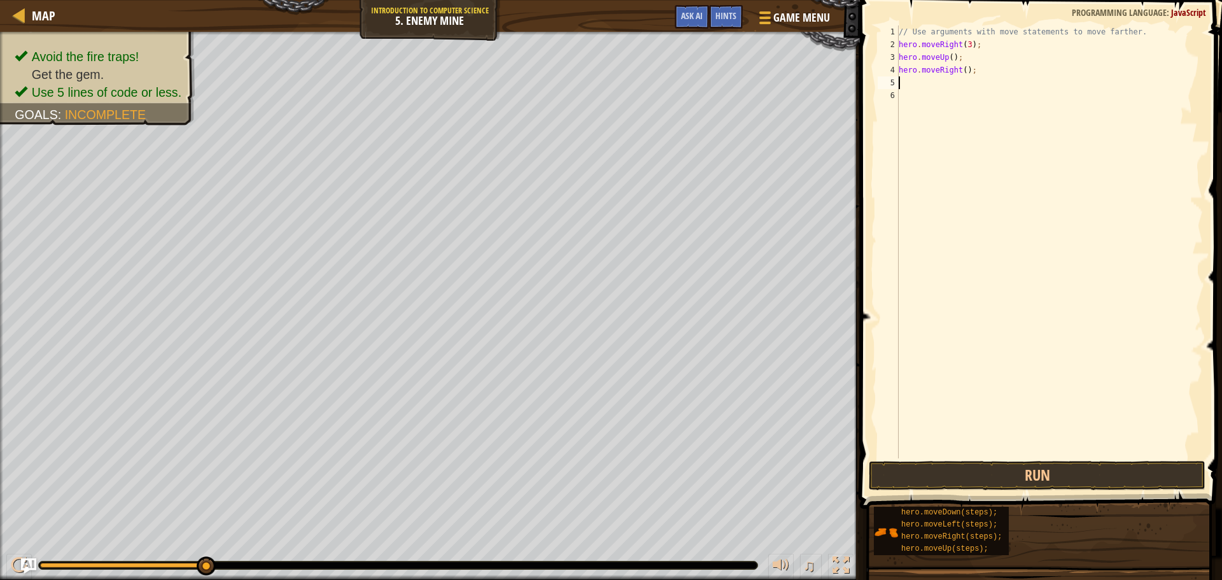
scroll to position [6, 0]
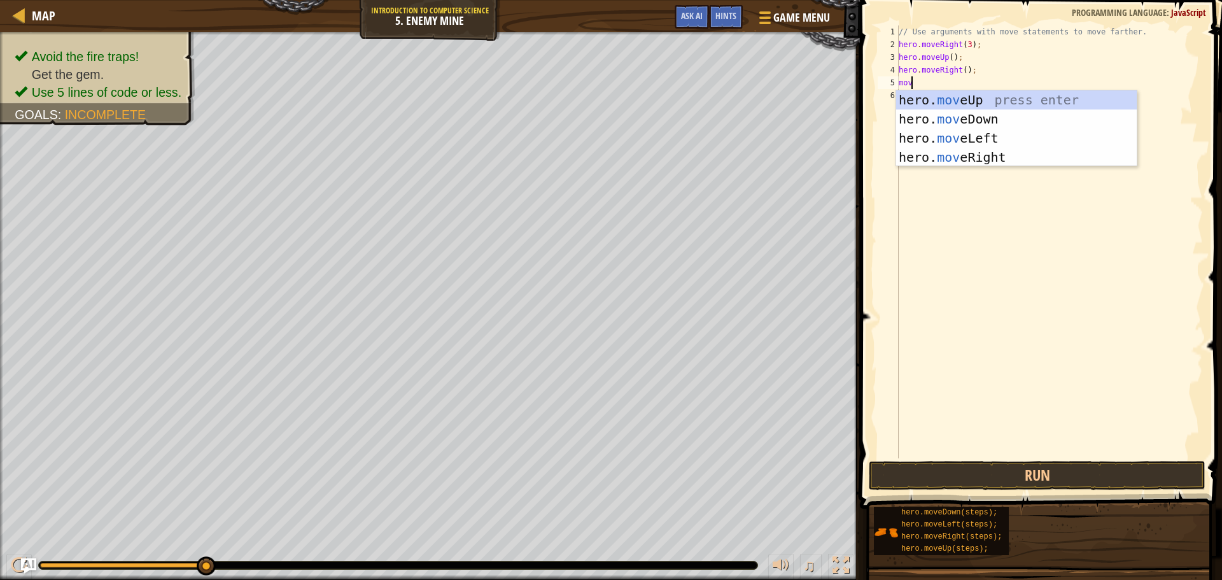
type textarea "move"
click at [954, 113] on div "hero. move Up press enter hero. move Down press enter hero. move Left press ent…" at bounding box center [1016, 147] width 241 height 115
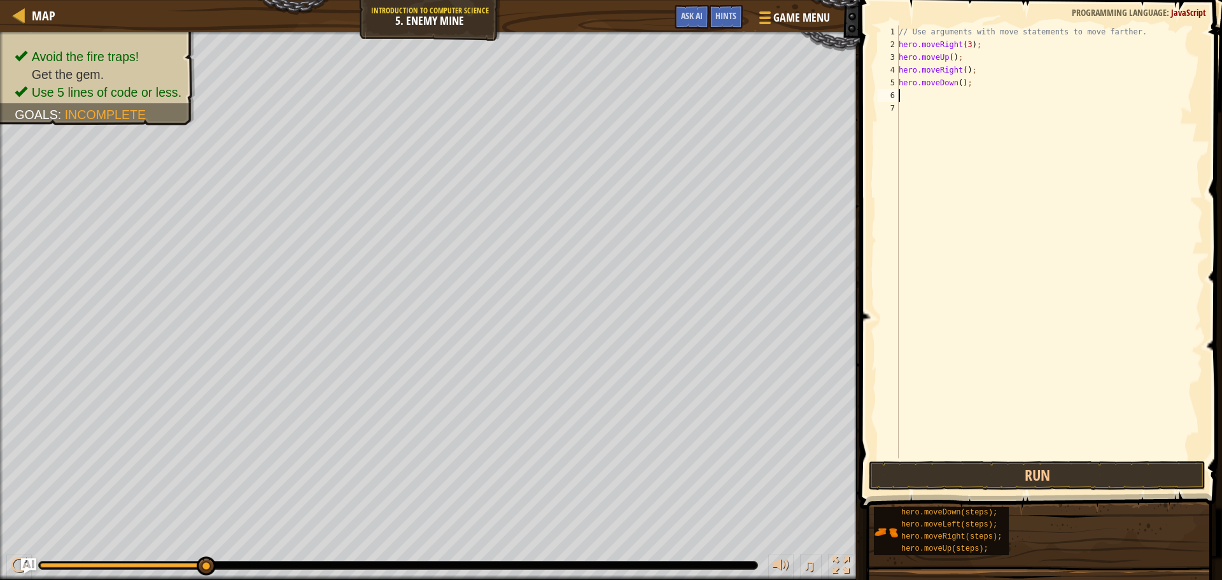
scroll to position [6, 0]
click at [958, 80] on div "// Use arguments with move statements to move farther. hero . moveRight ( 3 ) ;…" at bounding box center [1049, 254] width 307 height 458
type textarea "hero.moveDown(3);"
click at [916, 95] on div "// Use arguments with move statements to move farther. hero . moveRight ( 3 ) ;…" at bounding box center [1049, 254] width 307 height 458
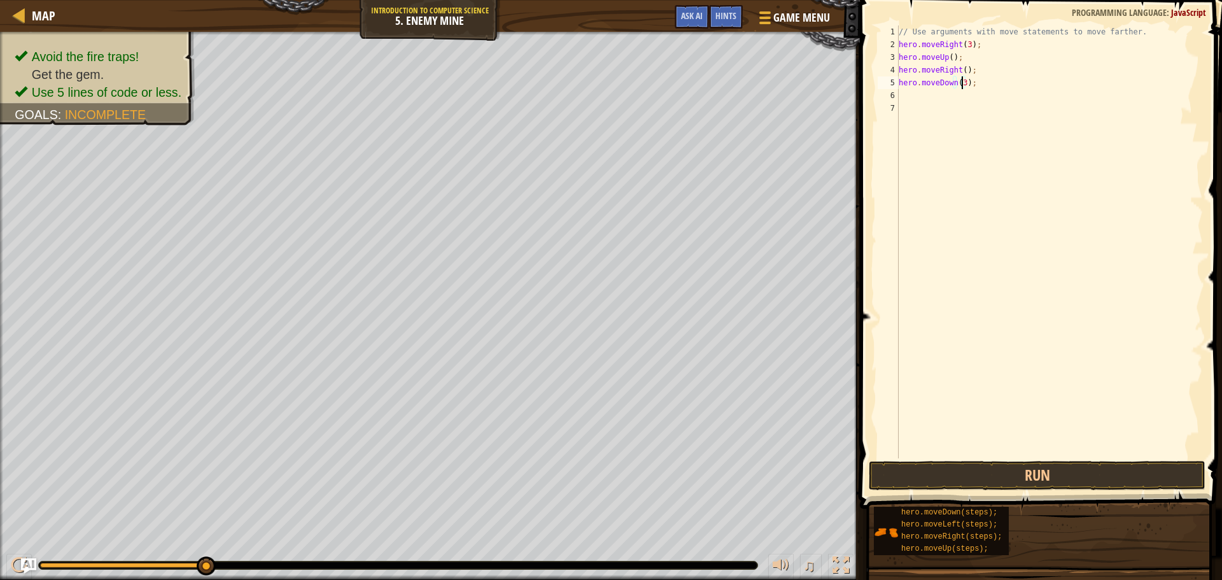
scroll to position [6, 0]
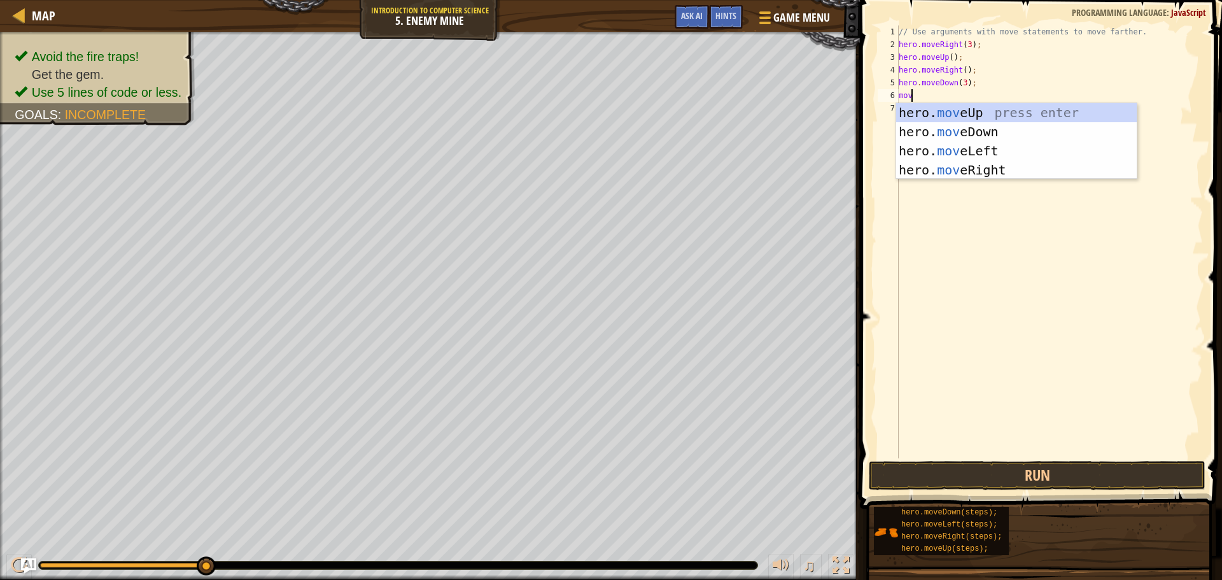
type textarea "move"
click at [962, 174] on div "hero. move Up press enter hero. move Down press enter hero. move Left press ent…" at bounding box center [1016, 160] width 241 height 115
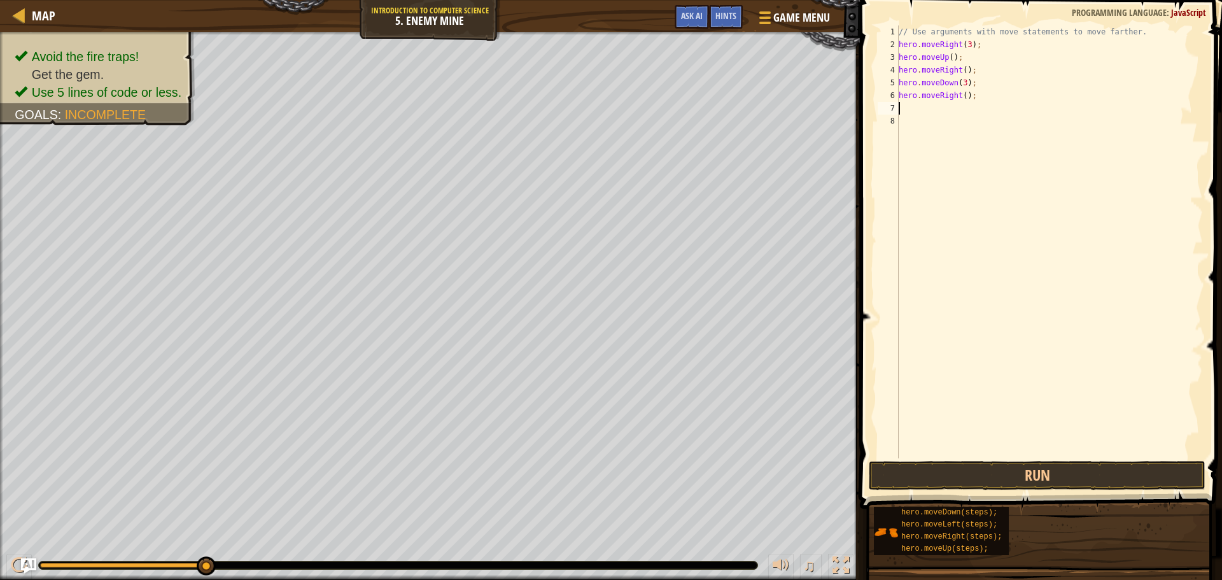
scroll to position [6, 0]
click at [970, 463] on button "Run" at bounding box center [1037, 475] width 337 height 29
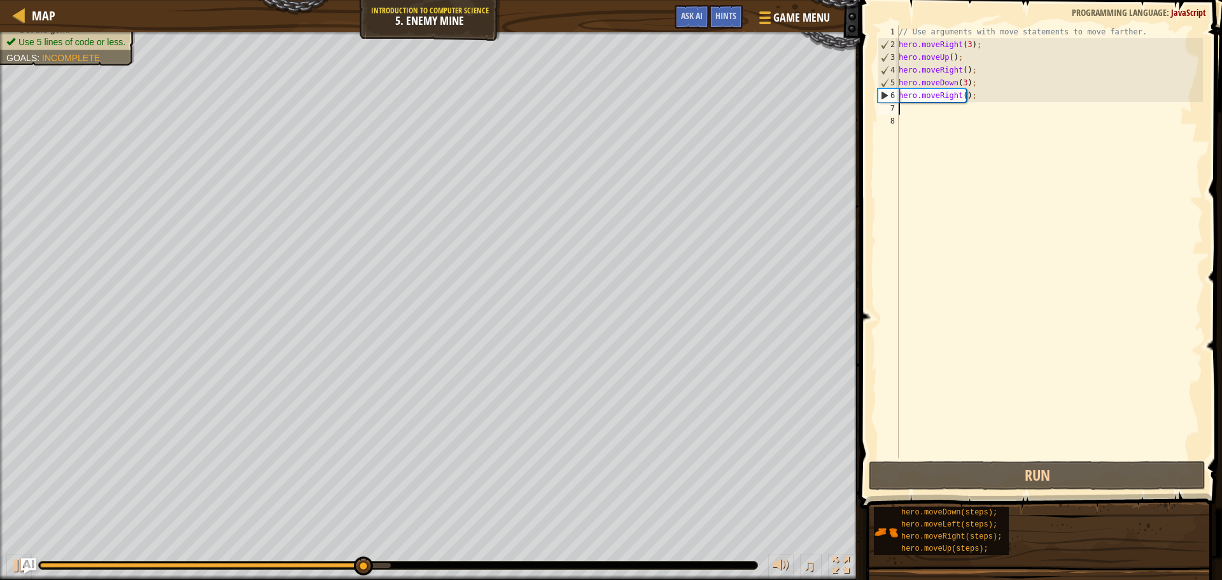
click at [1024, 119] on div "// Use arguments with move statements to move farther. hero . moveRight ( 3 ) ;…" at bounding box center [1049, 254] width 307 height 458
click at [1003, 68] on div "// Use arguments with move statements to move farther. hero . moveRight ( 3 ) ;…" at bounding box center [1049, 254] width 307 height 458
type textarea "hero.moveRight();"
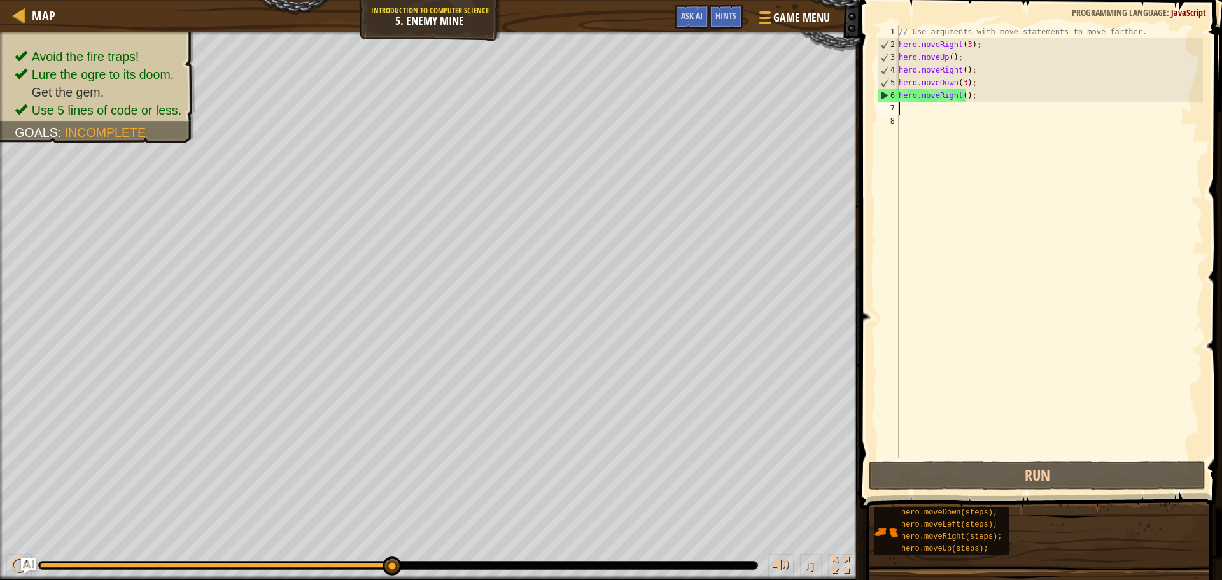
click at [945, 107] on div "// Use arguments with move statements to move farther. hero . moveRight ( 3 ) ;…" at bounding box center [1049, 254] width 307 height 458
click at [961, 96] on div "// Use arguments with move statements to move farther. hero . moveRight ( 3 ) ;…" at bounding box center [1049, 254] width 307 height 458
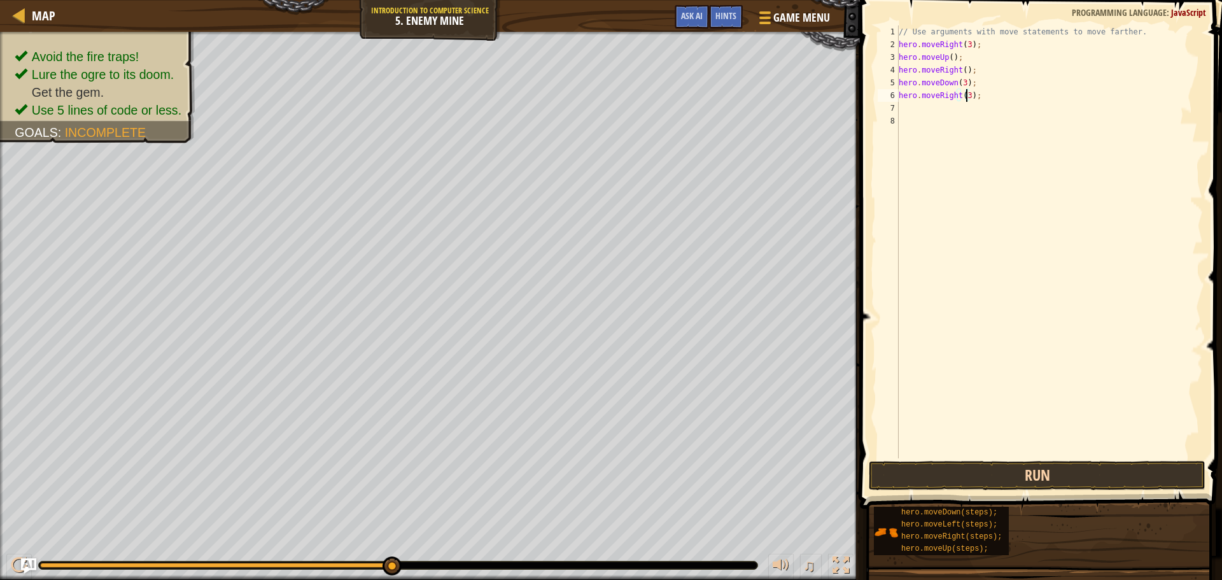
type textarea "hero.moveRight(3);"
click at [1027, 479] on button "Run" at bounding box center [1037, 475] width 337 height 29
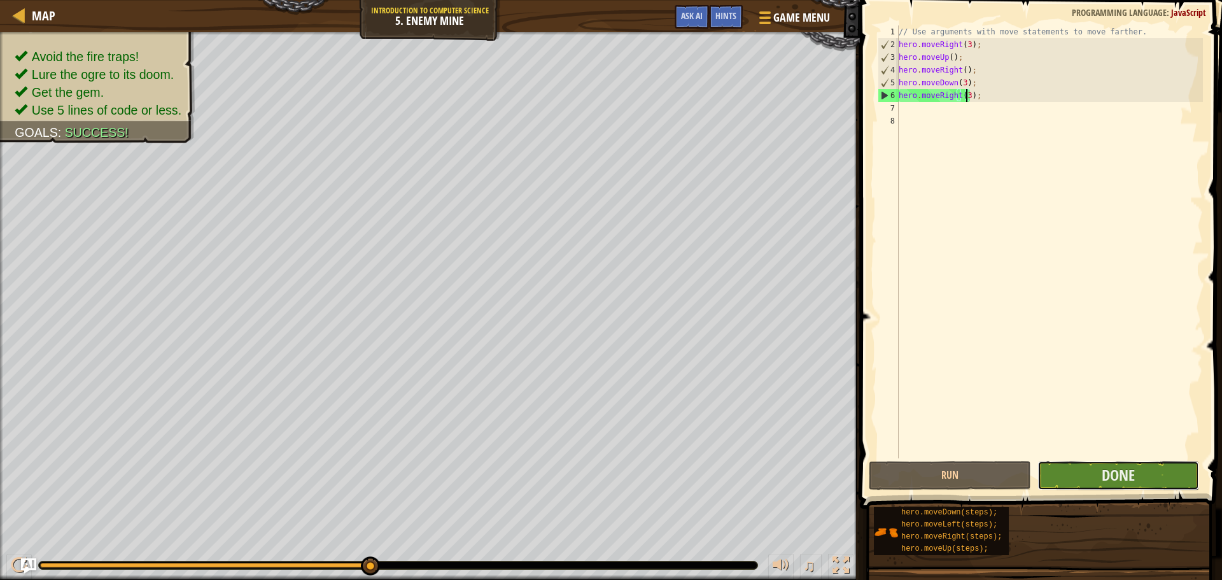
click at [1070, 470] on button "Done" at bounding box center [1119, 475] width 162 height 29
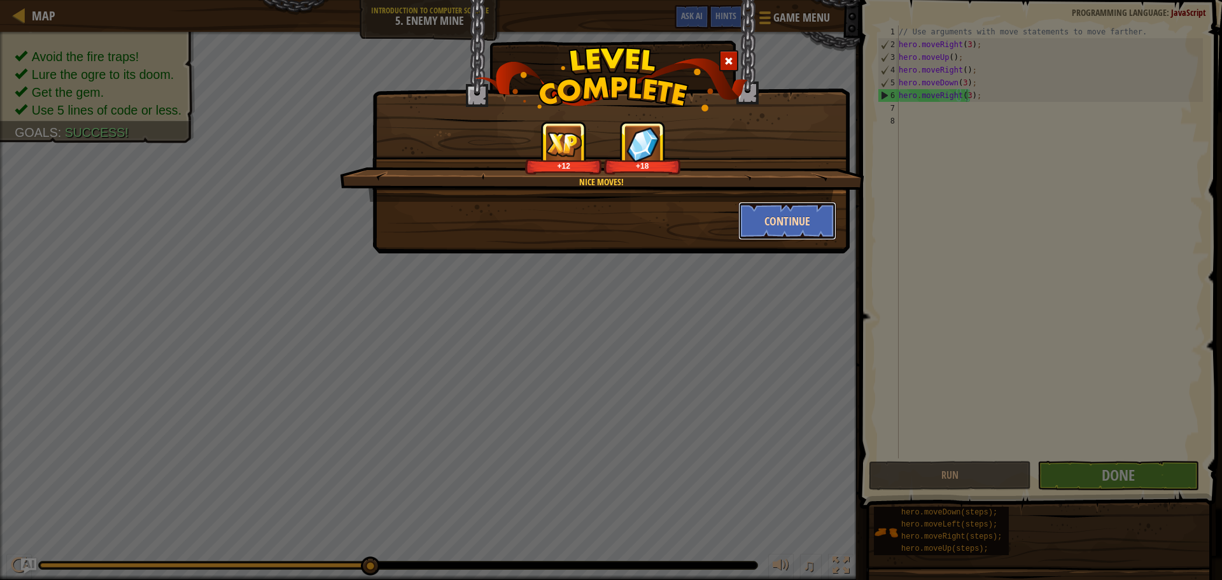
click at [774, 218] on button "Continue" at bounding box center [788, 221] width 99 height 38
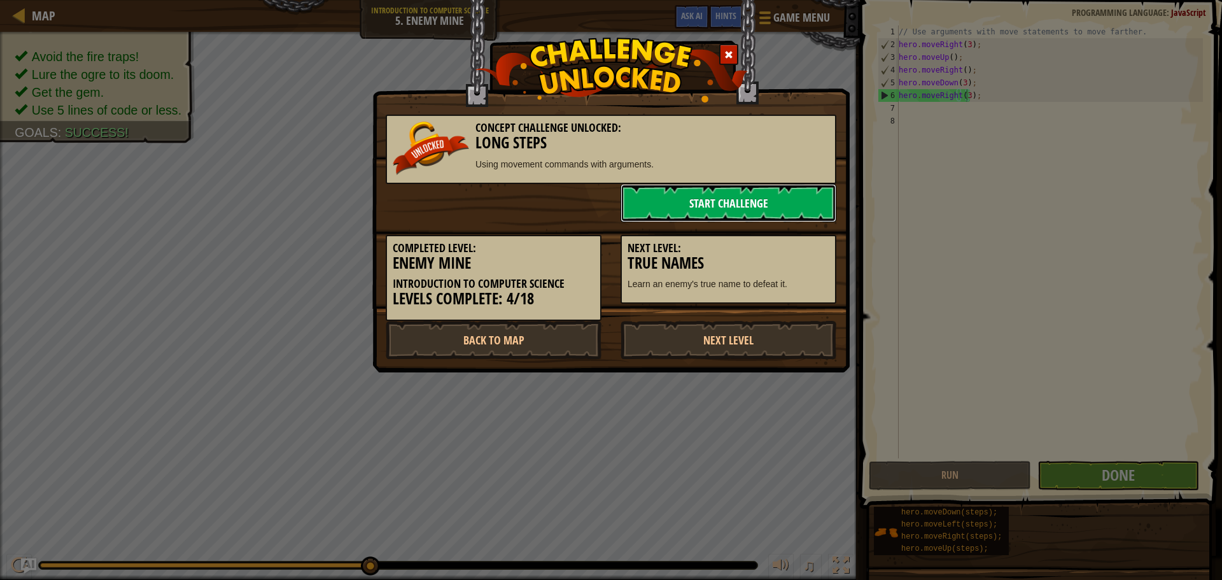
click at [699, 201] on link "Start Challenge" at bounding box center [729, 203] width 216 height 38
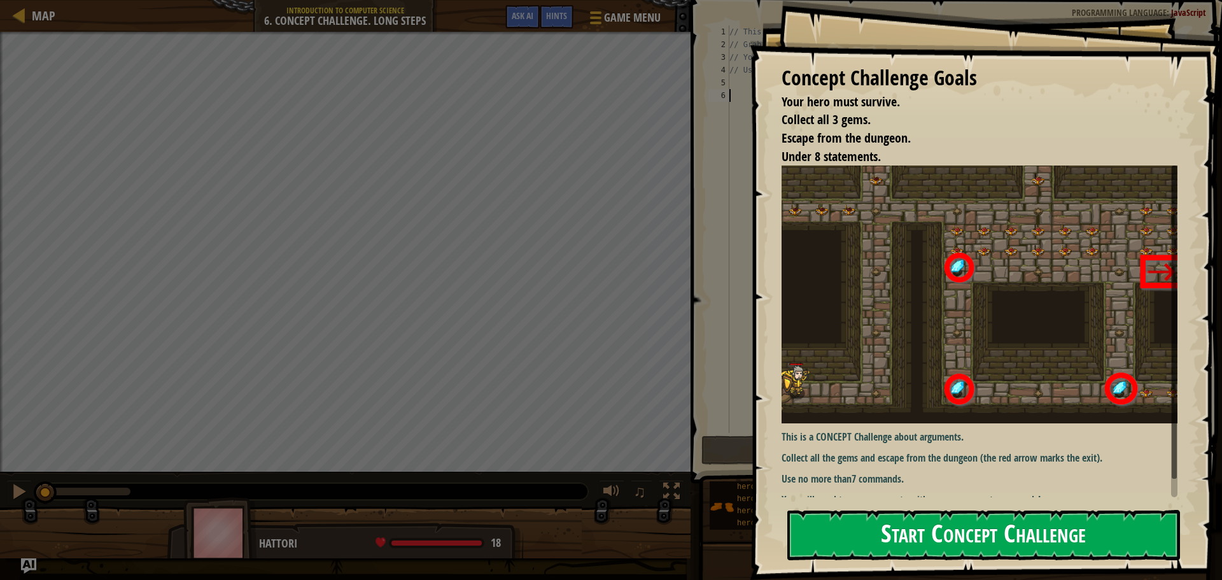
click at [886, 528] on button "Start Concept Challenge" at bounding box center [984, 535] width 393 height 50
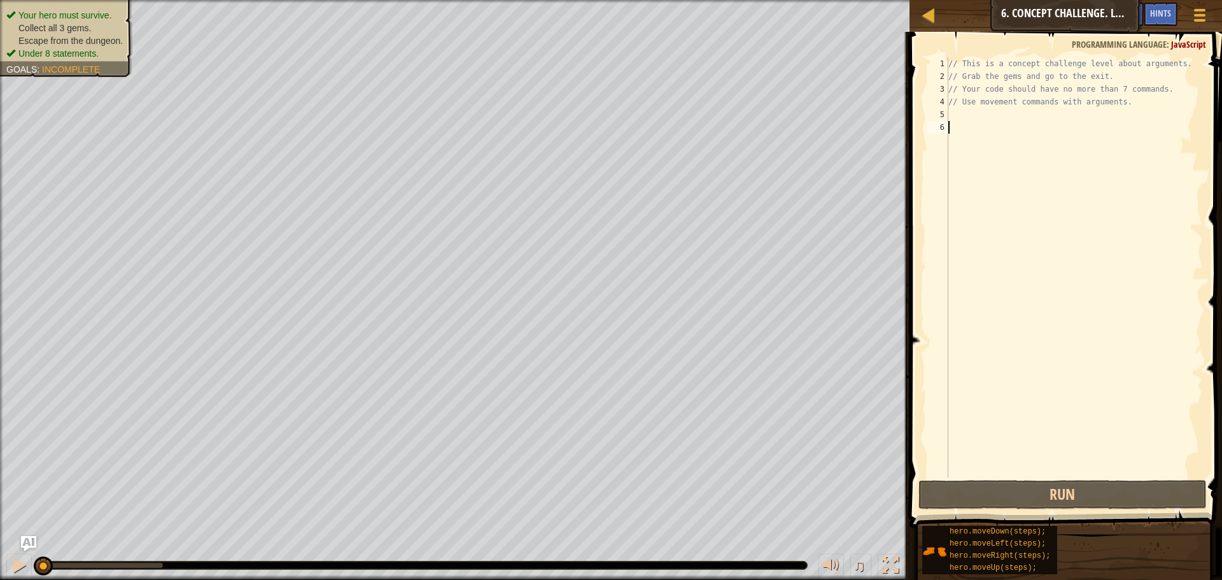
click at [968, 119] on div "// This is a concept challenge level about arguments. // Grab the gems and go t…" at bounding box center [1074, 280] width 257 height 446
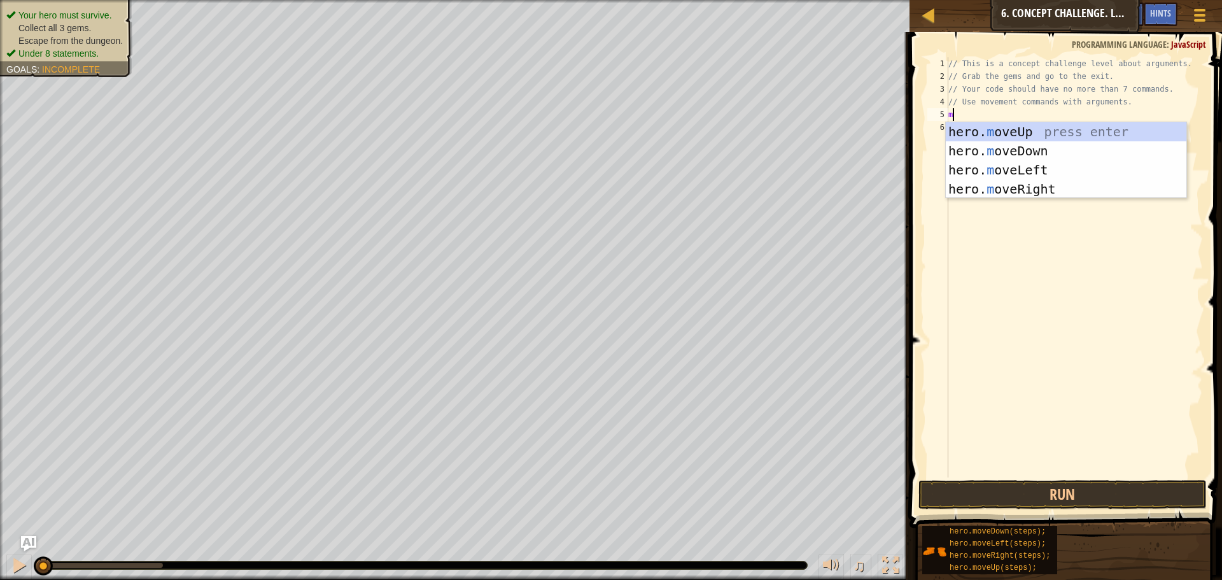
scroll to position [6, 0]
type textarea "move"
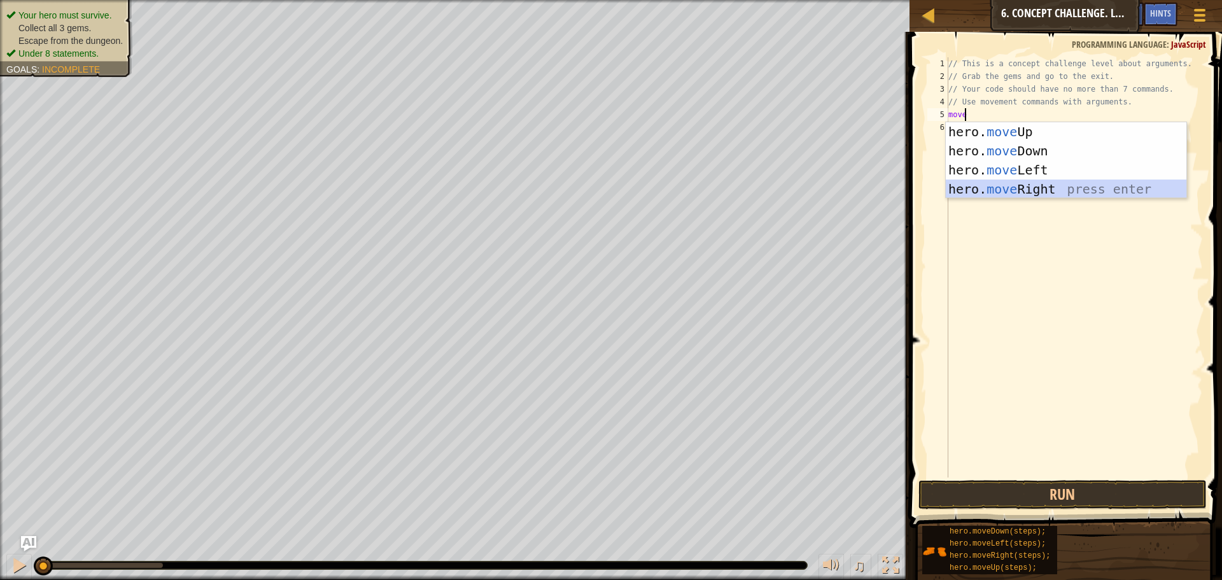
click at [1042, 196] on div "hero. move Up press enter hero. move Down press enter hero. move Left press ent…" at bounding box center [1066, 179] width 241 height 115
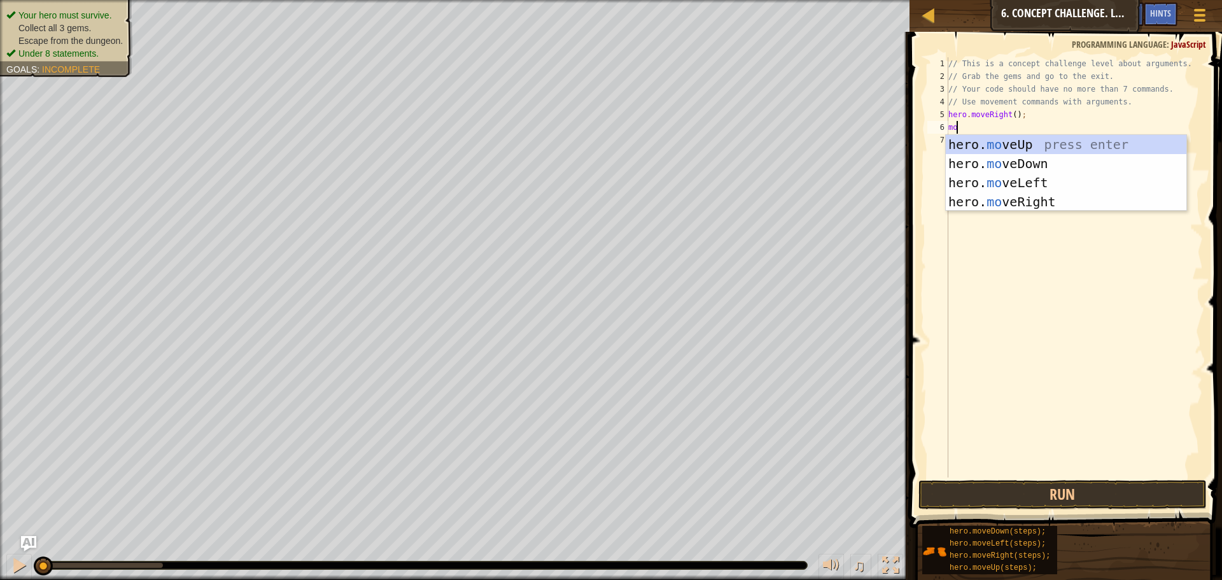
type textarea "move"
click at [1030, 146] on div "hero. move Up press enter hero. move Down press enter hero. move Left press ent…" at bounding box center [1066, 192] width 241 height 115
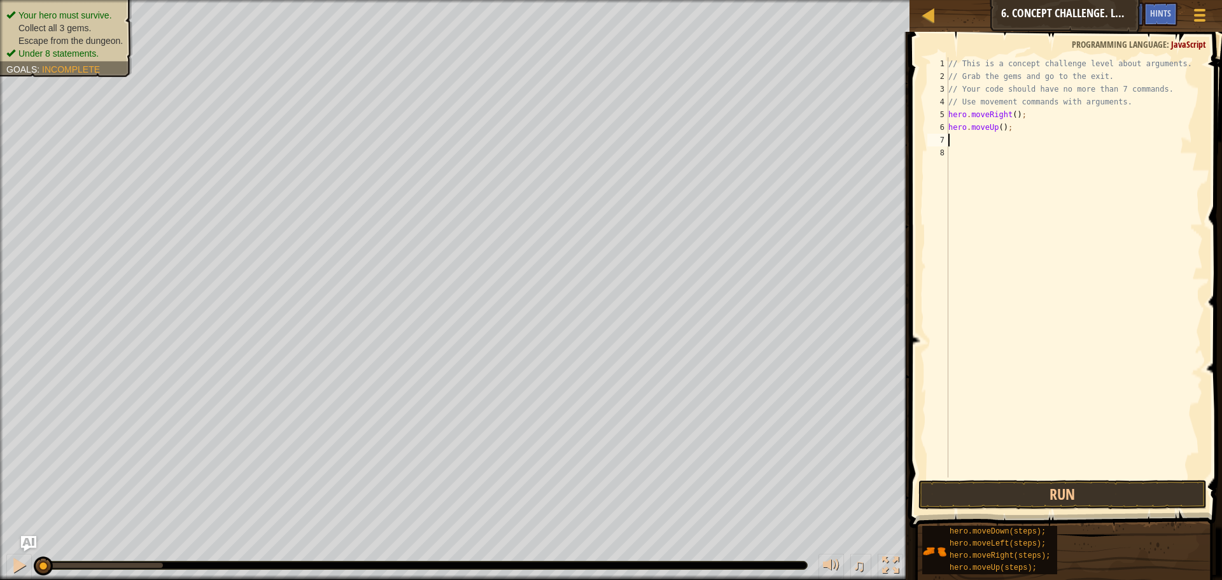
scroll to position [6, 0]
click at [1000, 128] on div "// This is a concept challenge level about arguments. // Grab the gems and go t…" at bounding box center [1074, 280] width 257 height 446
type textarea "hero.moveUp(3);"
click at [992, 145] on div "// This is a concept challenge level about arguments. // Grab the gems and go t…" at bounding box center [1074, 280] width 257 height 446
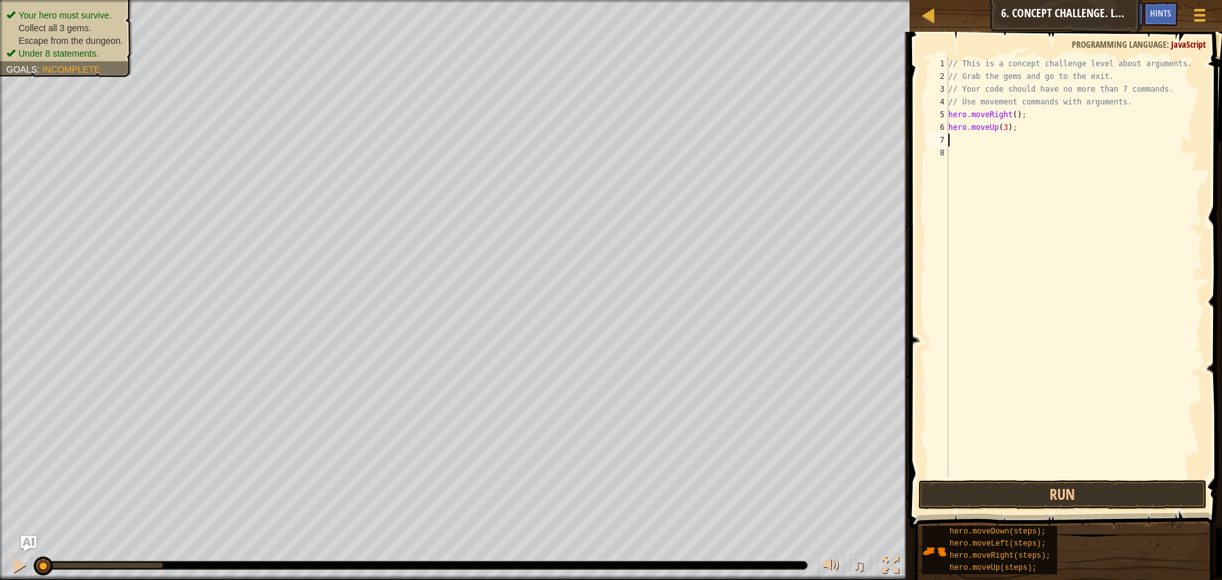
scroll to position [6, 0]
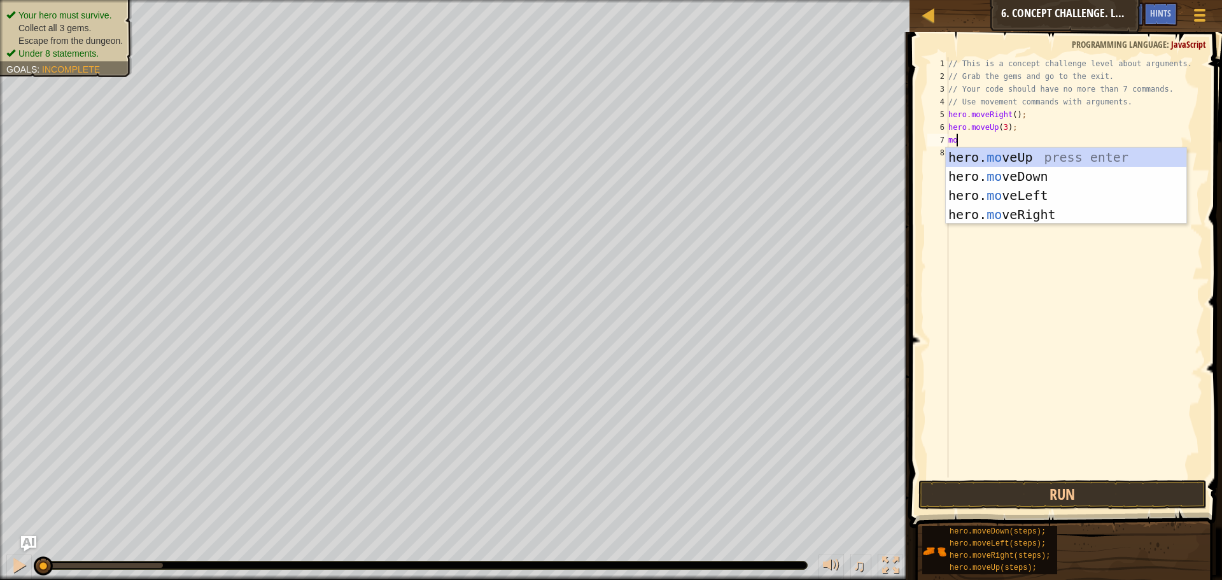
type textarea "move"
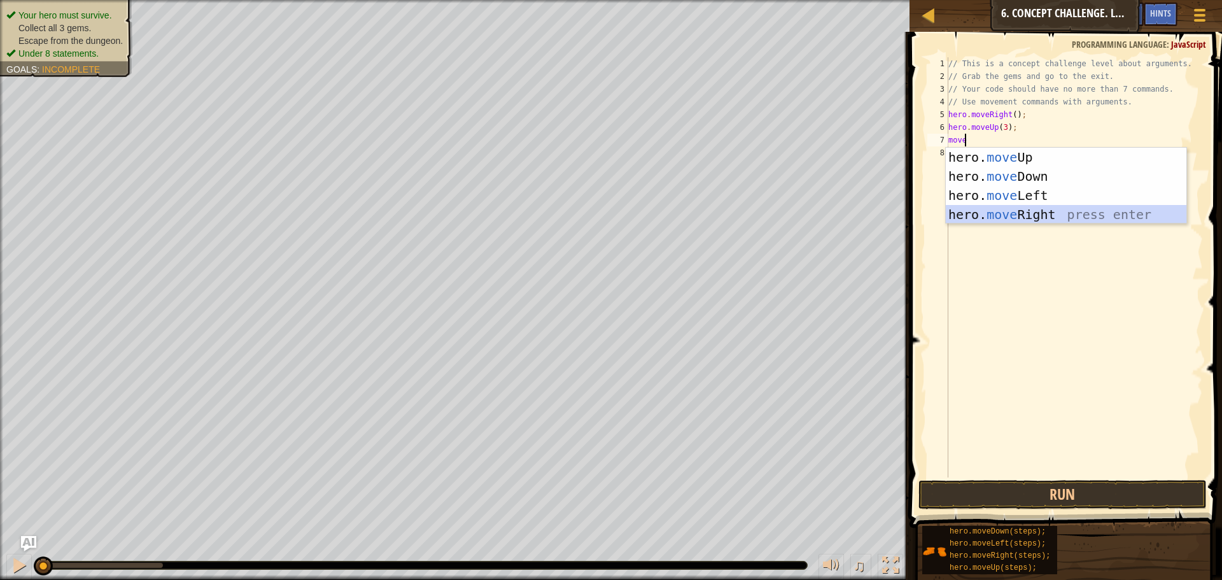
click at [1009, 220] on div "hero. move Up press enter hero. move Down press enter hero. move Left press ent…" at bounding box center [1066, 205] width 241 height 115
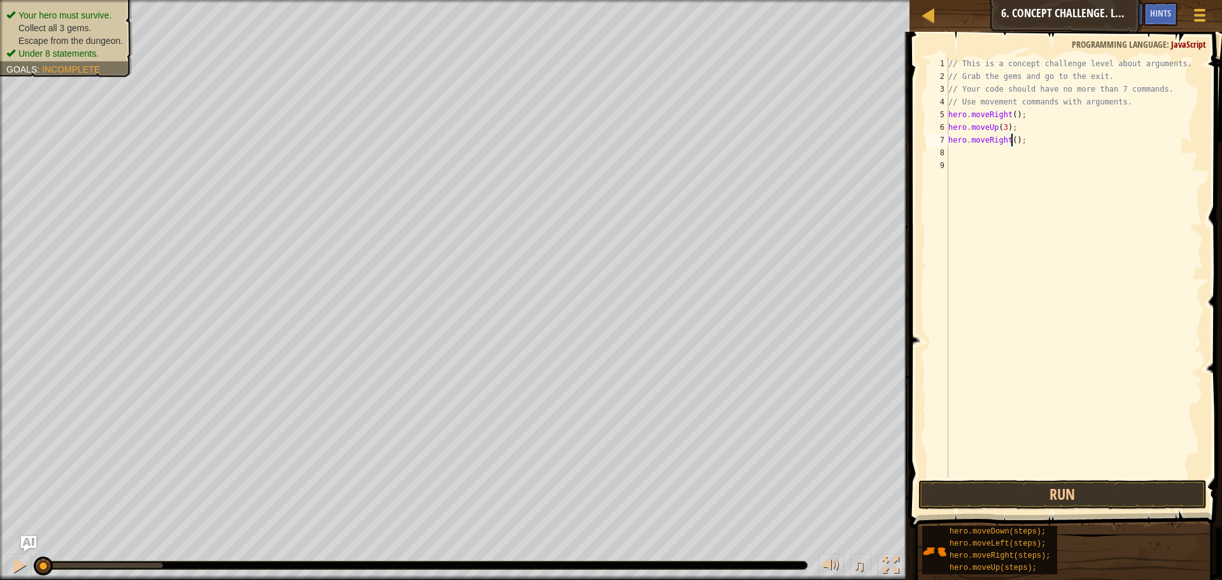
click at [1010, 139] on div "// This is a concept challenge level about arguments. // Grab the gems and go t…" at bounding box center [1074, 280] width 257 height 446
type textarea "hero.moveRight(2);"
click at [993, 154] on div "// This is a concept challenge level about arguments. // Grab the gems and go t…" at bounding box center [1074, 280] width 257 height 446
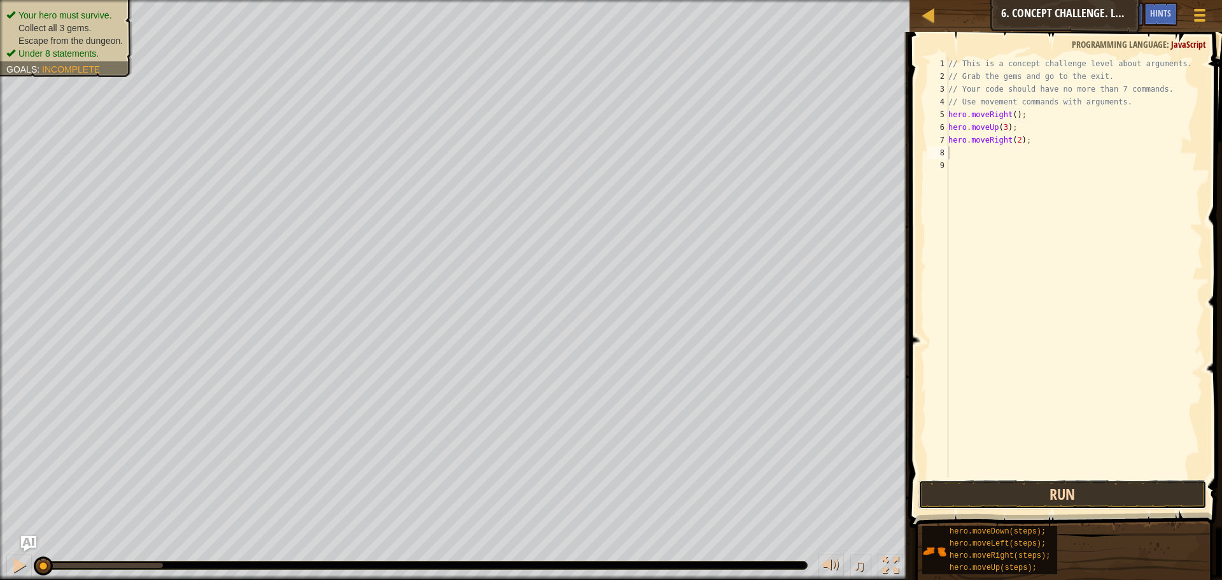
click at [1055, 495] on button "Run" at bounding box center [1063, 494] width 288 height 29
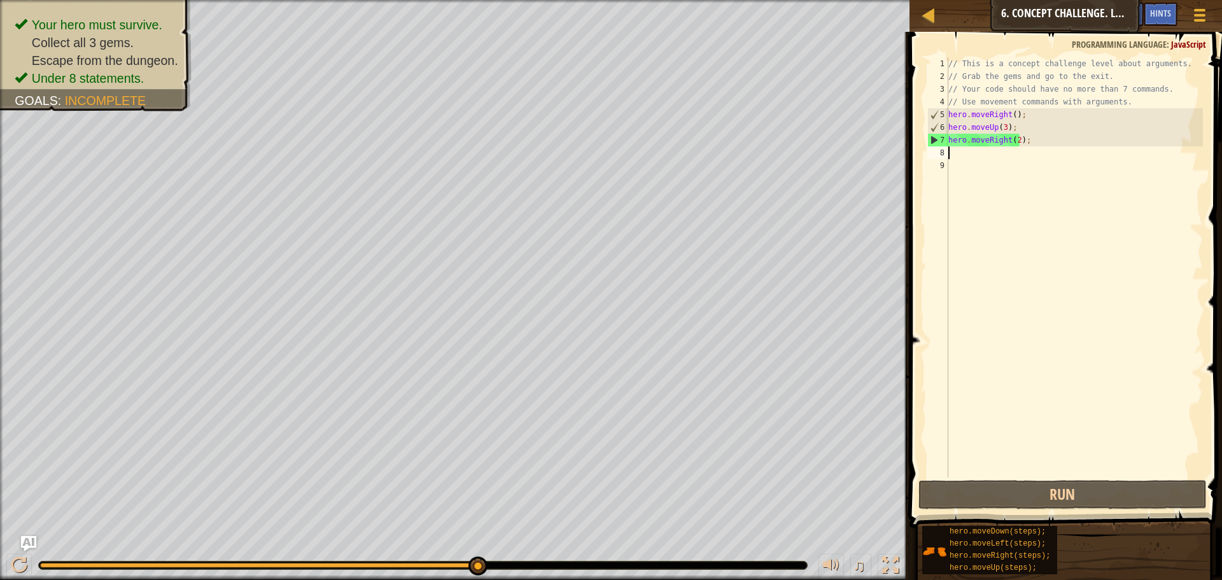
click at [981, 171] on div "// This is a concept challenge level about arguments. // Grab the gems and go t…" at bounding box center [1074, 280] width 257 height 446
click at [979, 156] on div "// This is a concept challenge level about arguments. // Grab the gems and go t…" at bounding box center [1074, 280] width 257 height 446
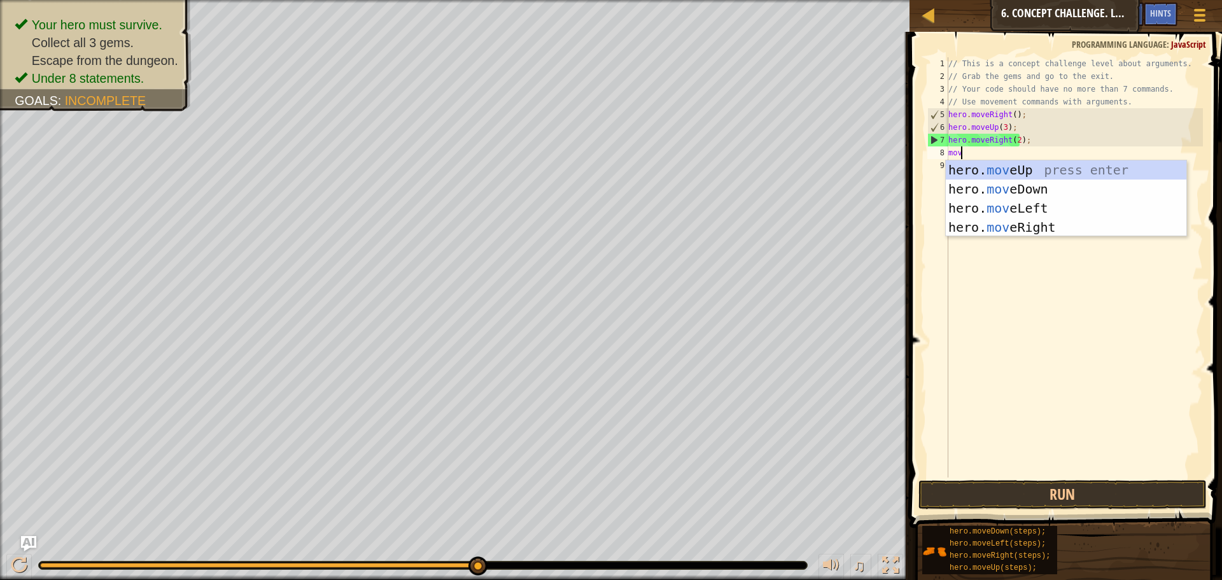
type textarea "move"
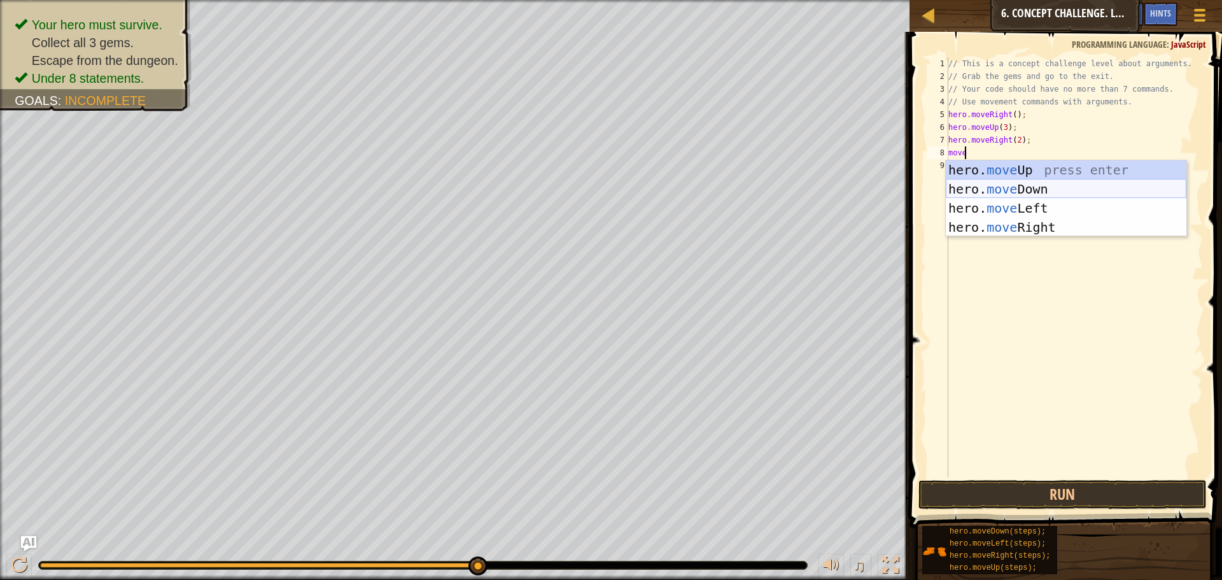
click at [993, 182] on div "hero. move Up press enter hero. move Down press enter hero. move Left press ent…" at bounding box center [1066, 217] width 241 height 115
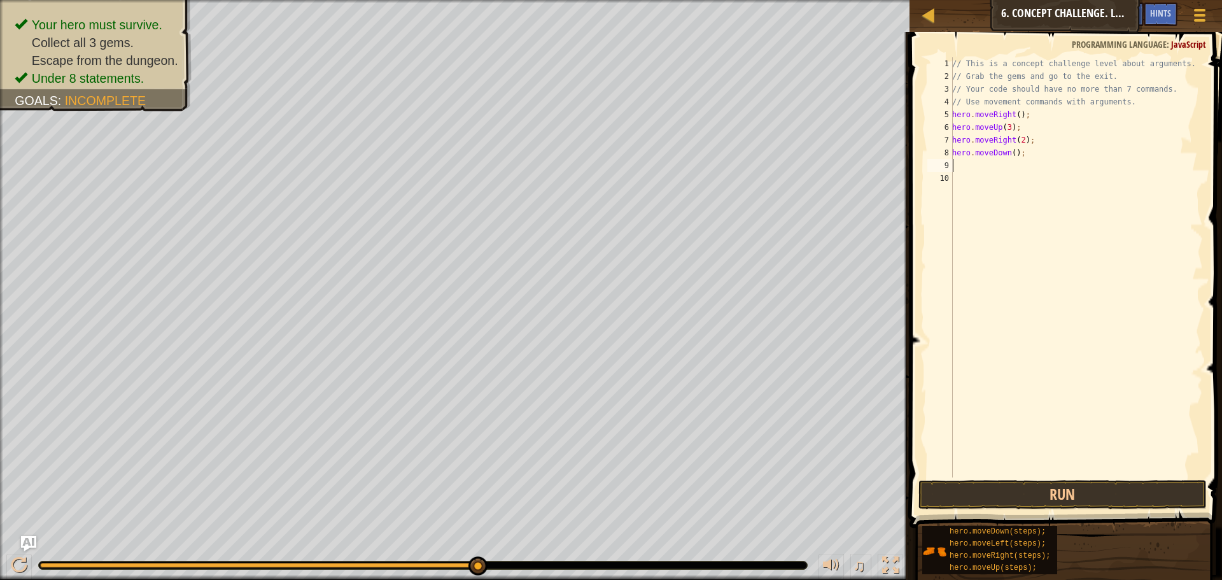
scroll to position [6, 0]
click at [1012, 155] on div "// This is a concept challenge level about arguments. // Grab the gems and go t…" at bounding box center [1076, 280] width 253 height 446
type textarea "hero.moveDown(3);"
click at [992, 162] on div "// This is a concept challenge level about arguments. // Grab the gems and go t…" at bounding box center [1076, 280] width 253 height 446
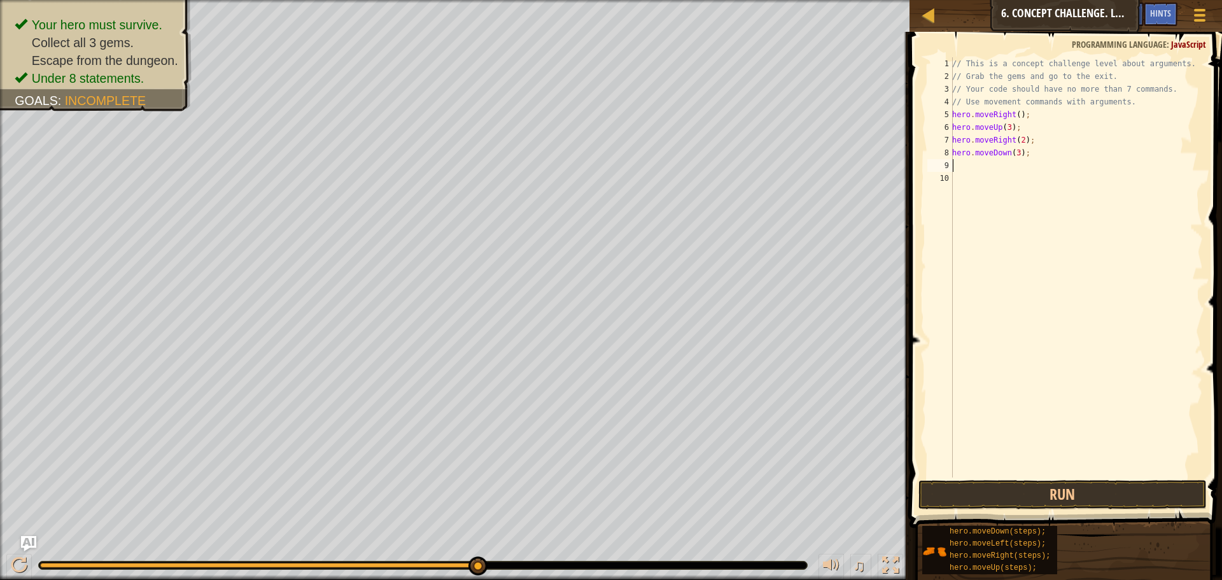
scroll to position [6, 0]
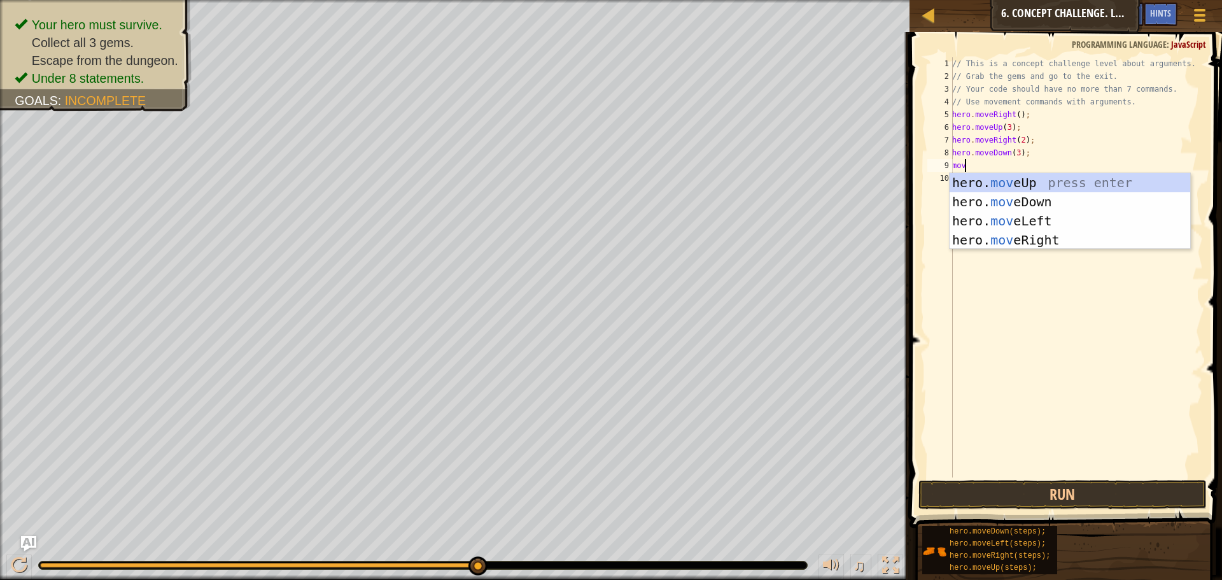
type textarea "move"
click at [1040, 218] on div "hero. move Up press enter hero. move Down press enter hero. move Left press ent…" at bounding box center [1070, 230] width 241 height 115
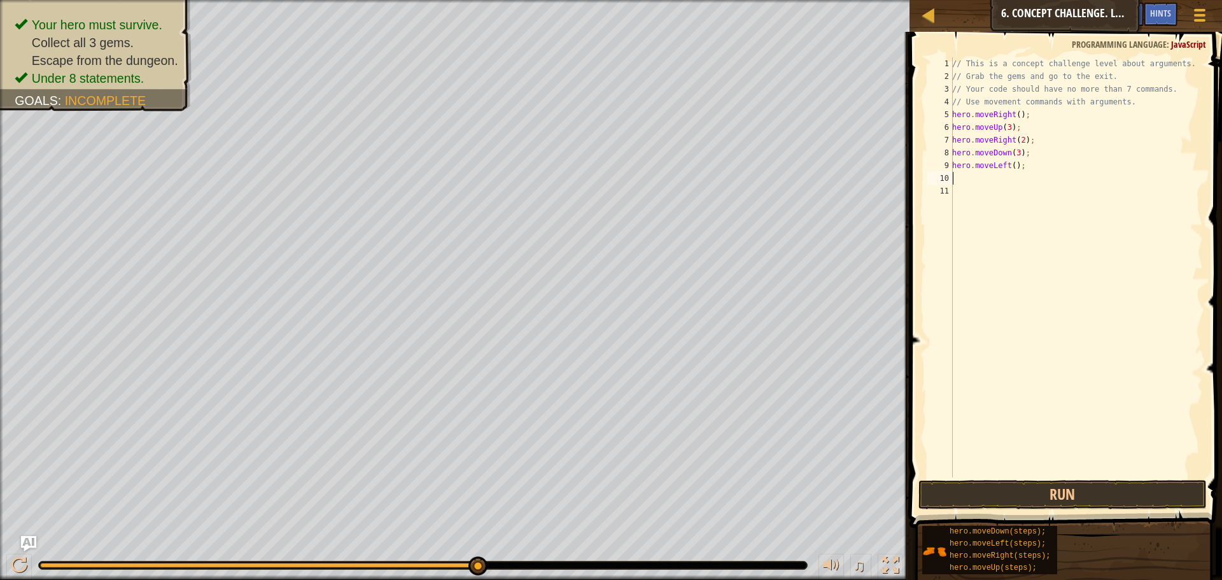
scroll to position [6, 0]
type textarea "mo"
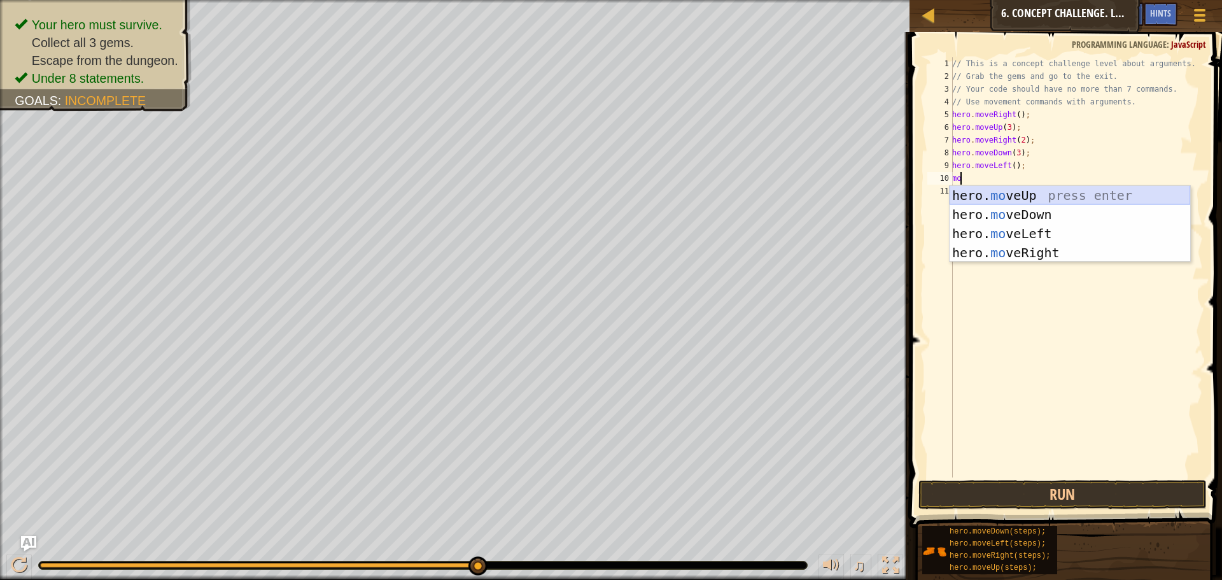
click at [1015, 192] on div "hero. mo veUp press enter hero. mo veDown press enter hero. mo veLeft press ent…" at bounding box center [1070, 243] width 241 height 115
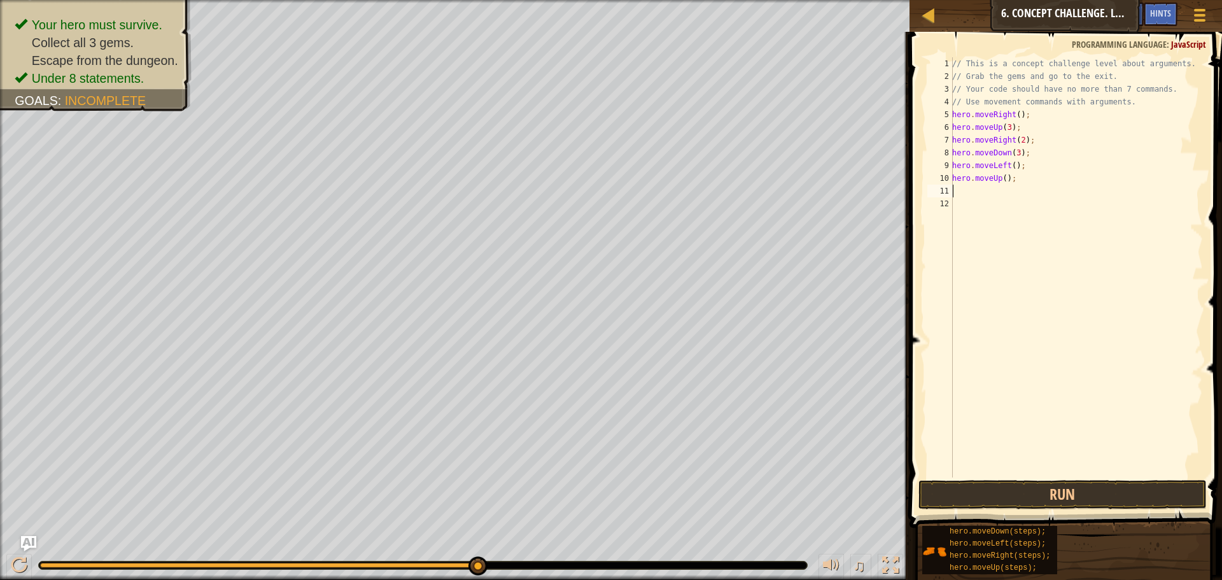
click at [1003, 179] on div "// This is a concept challenge level about arguments. // Grab the gems and go t…" at bounding box center [1076, 280] width 253 height 446
type textarea "hero.moveUp(2);"
click at [982, 192] on div "// This is a concept challenge level about arguments. // Grab the gems and go t…" at bounding box center [1076, 280] width 253 height 446
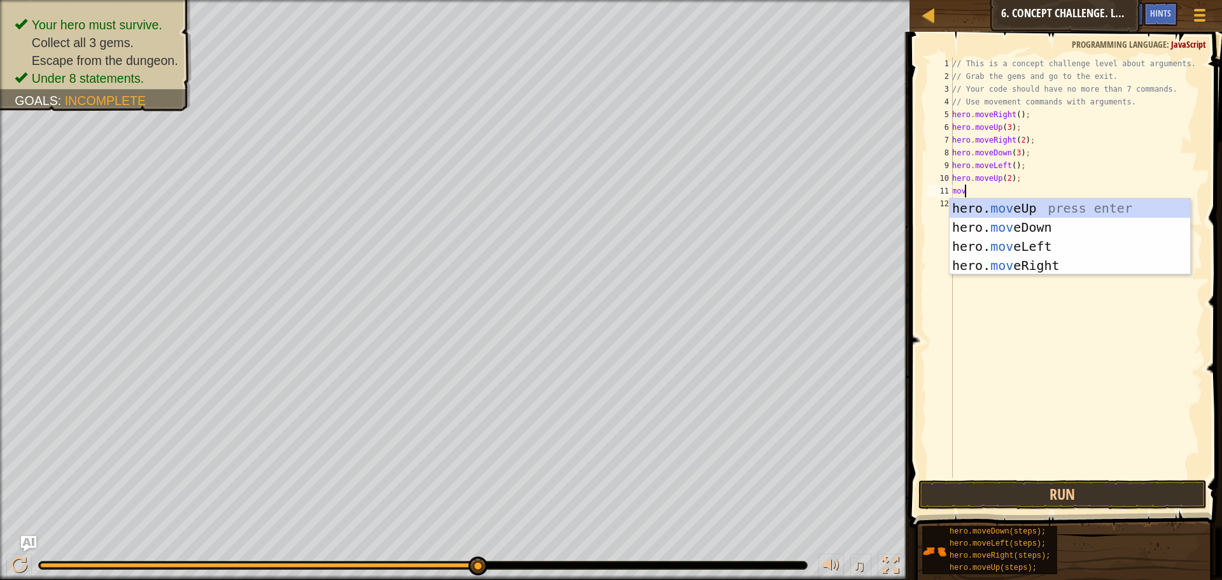
type textarea "move"
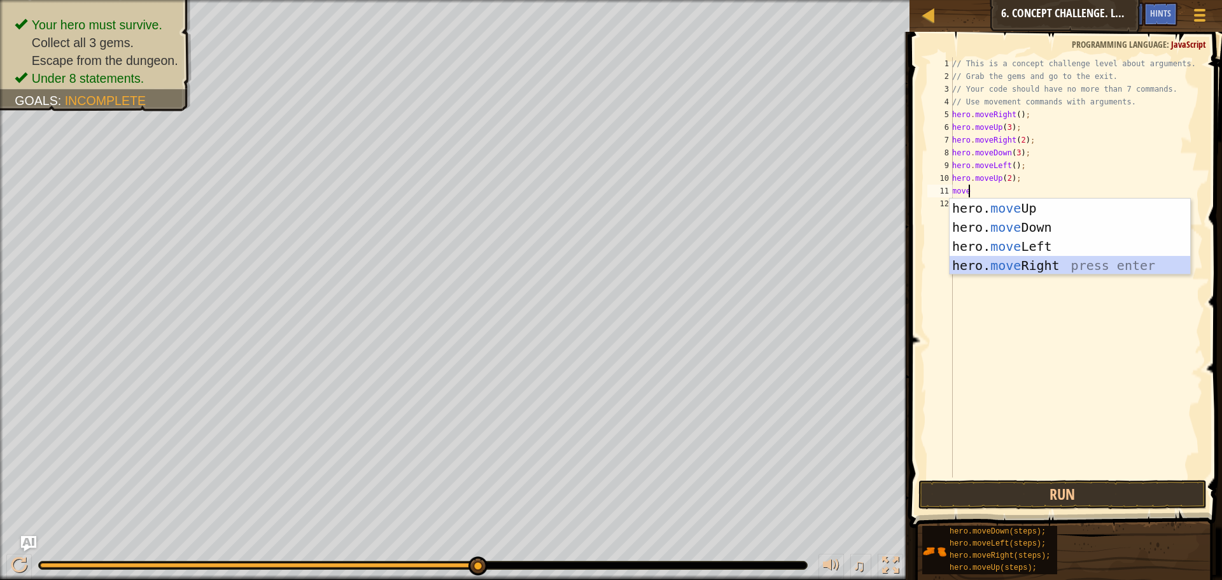
drag, startPoint x: 1114, startPoint y: 264, endPoint x: 977, endPoint y: 204, distance: 149.1
click at [1113, 264] on div "hero. move Up press enter hero. move Down press enter hero. move Left press ent…" at bounding box center [1070, 256] width 241 height 115
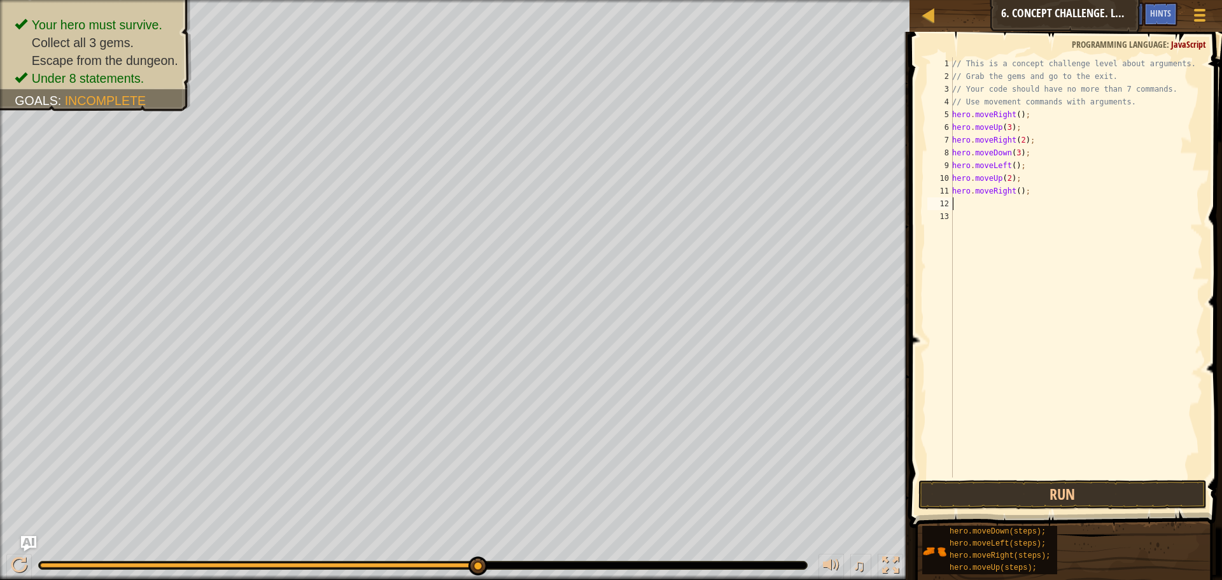
click at [1015, 192] on div "// This is a concept challenge level about arguments. // Grab the gems and go t…" at bounding box center [1076, 280] width 253 height 446
type textarea "hero.moveRight(3);"
click at [1035, 501] on button "Run" at bounding box center [1063, 494] width 288 height 29
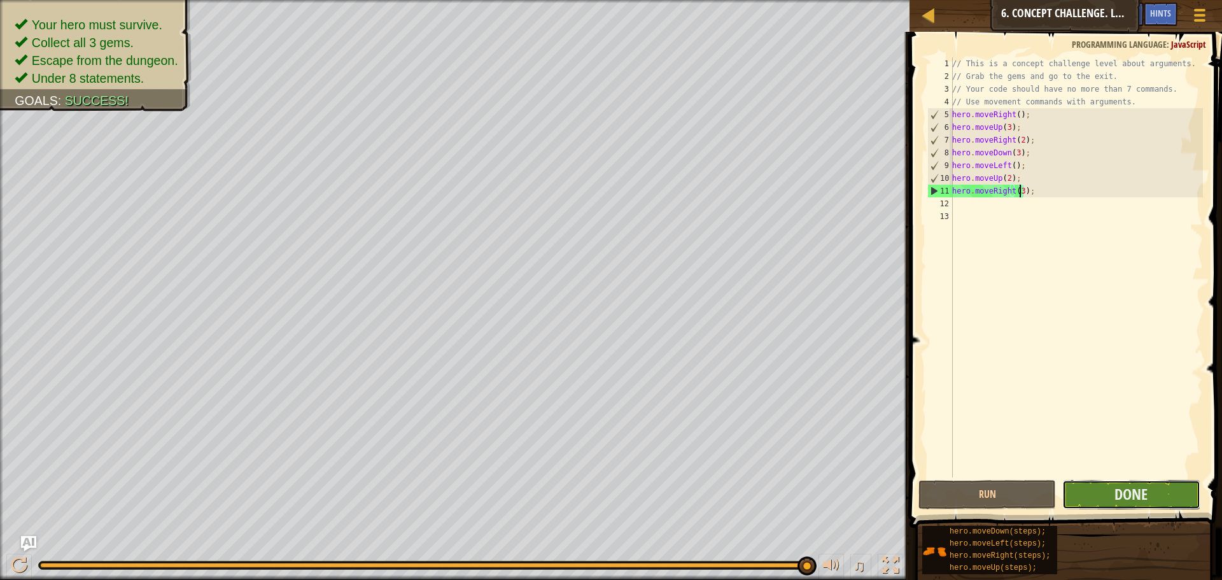
click at [1107, 492] on button "Done" at bounding box center [1132, 494] width 138 height 29
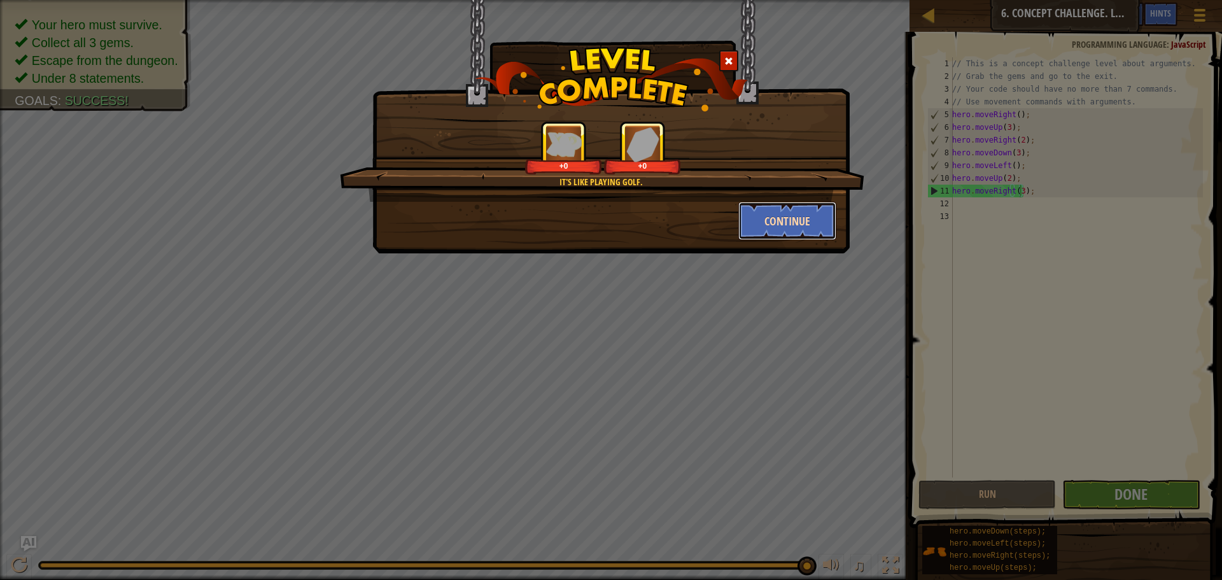
click at [788, 220] on button "Continue" at bounding box center [788, 221] width 99 height 38
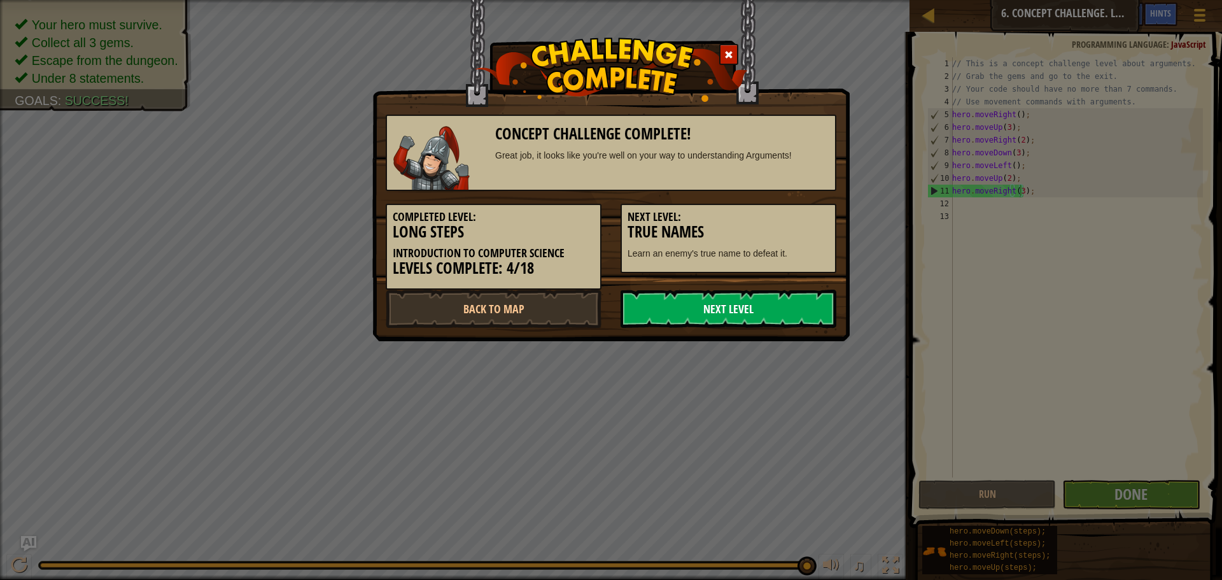
click at [770, 323] on link "Next Level" at bounding box center [729, 309] width 216 height 38
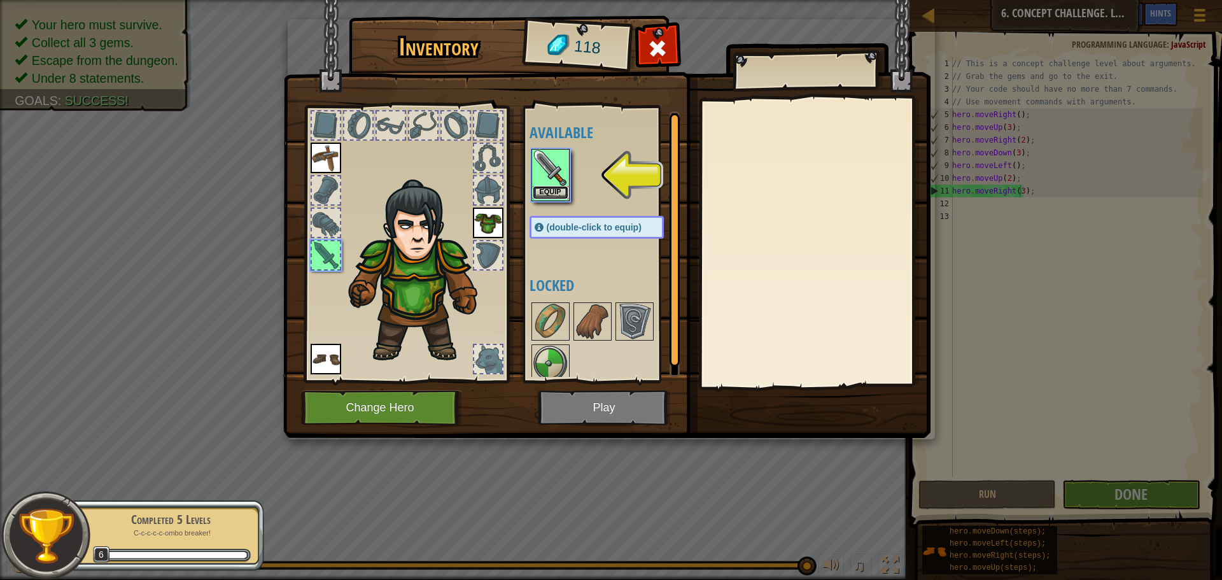
click at [549, 191] on button "Equip" at bounding box center [551, 192] width 36 height 13
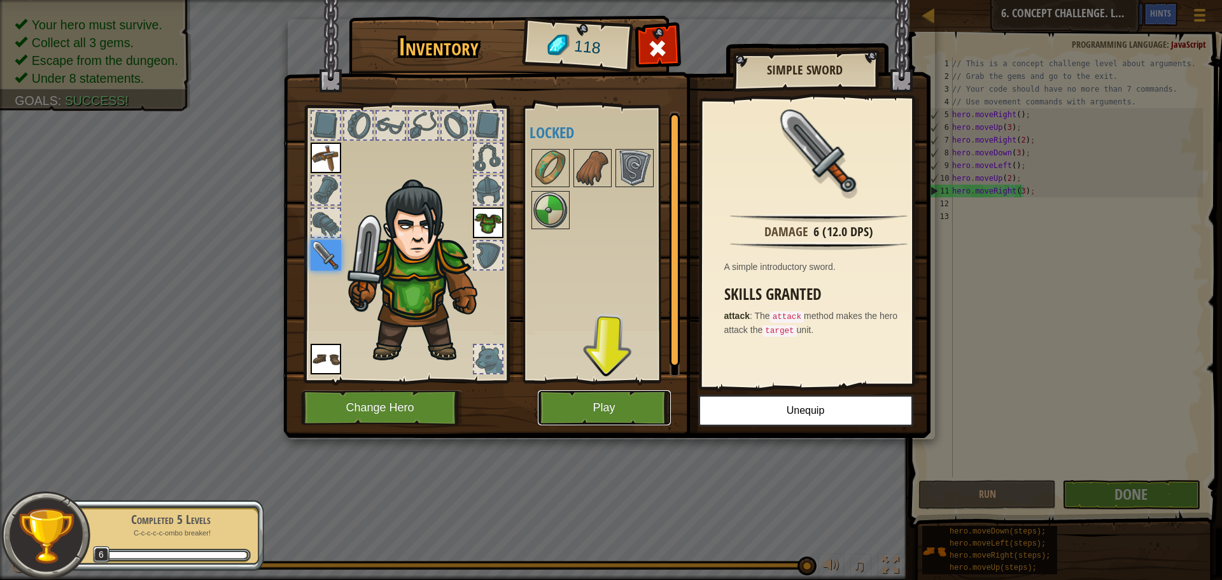
click at [617, 409] on button "Play" at bounding box center [604, 407] width 133 height 35
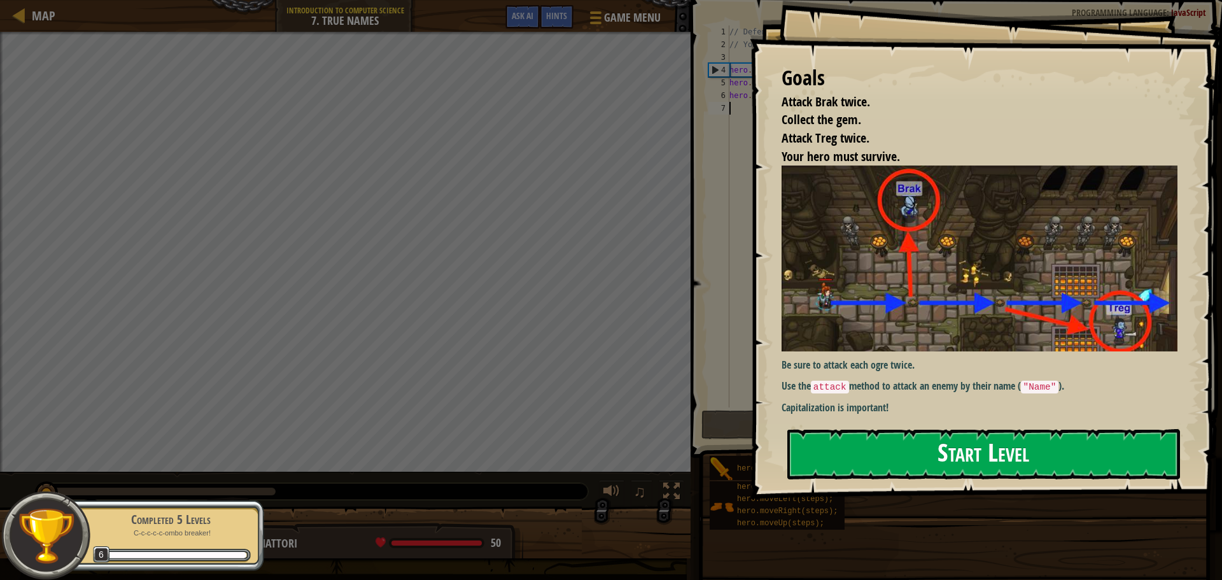
click at [949, 429] on button "Start Level" at bounding box center [984, 454] width 393 height 50
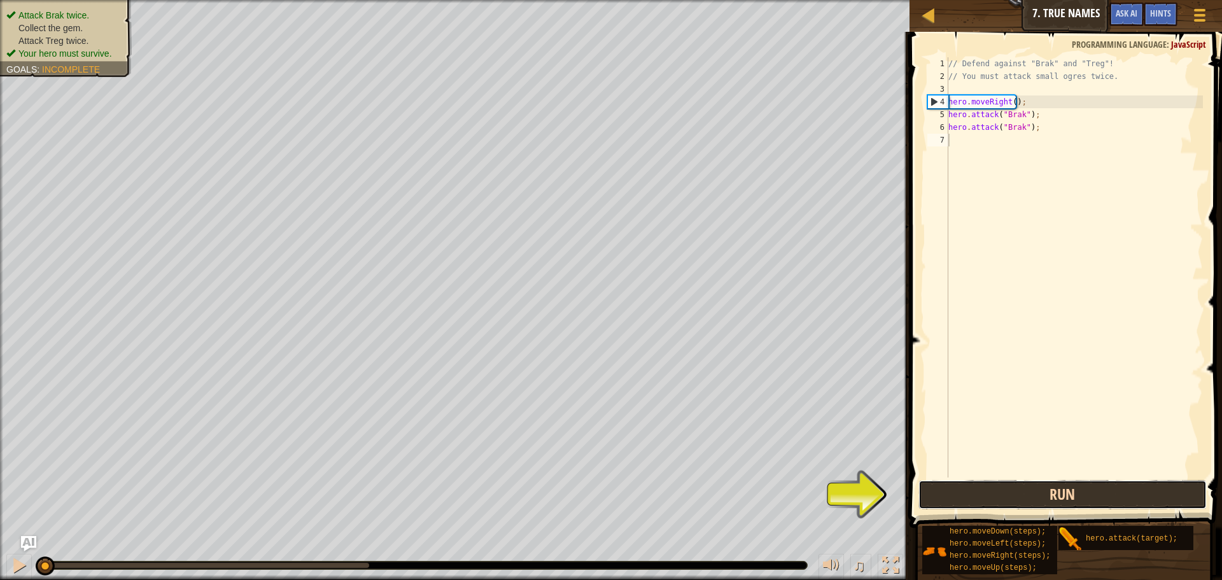
click at [1050, 487] on button "Run" at bounding box center [1063, 494] width 288 height 29
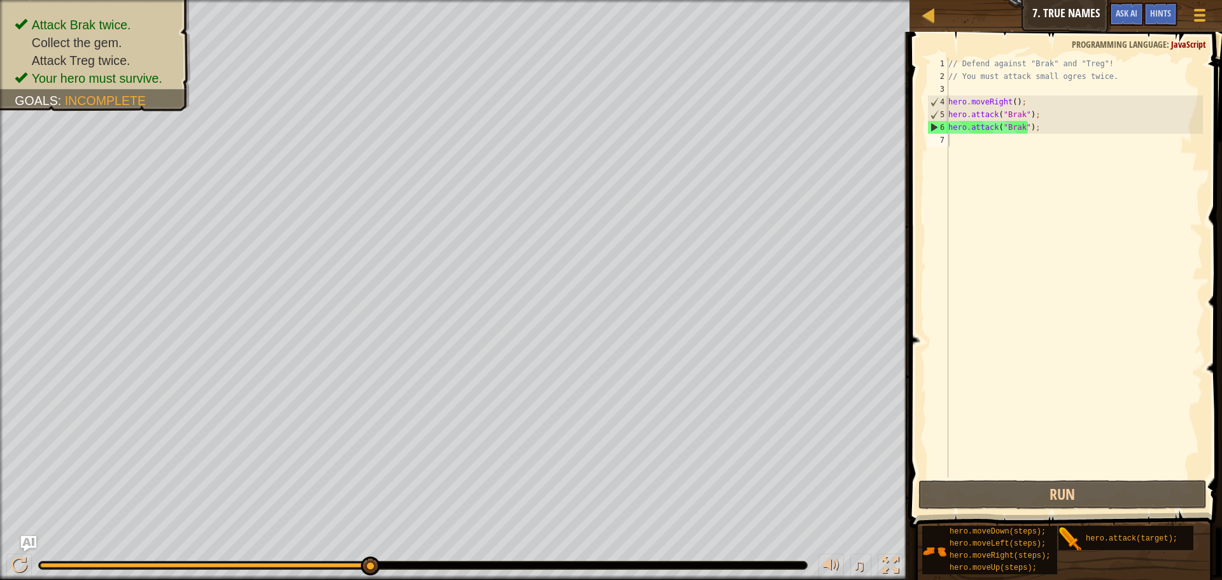
click at [133, 94] on div "Attack Brak twice. Collect the gem. Attack Treg twice. Your hero must survive. …" at bounding box center [455, 290] width 910 height 580
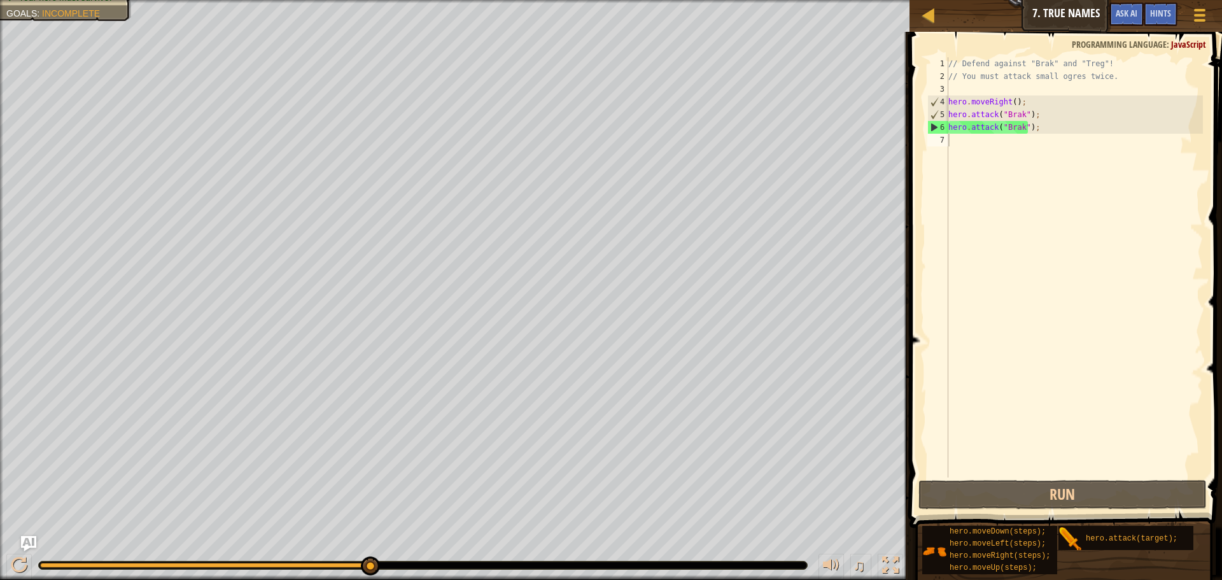
click at [1001, 146] on div "// Defend against "Brak" and "Treg"! // You must attack small ogres twice. hero…" at bounding box center [1074, 280] width 257 height 446
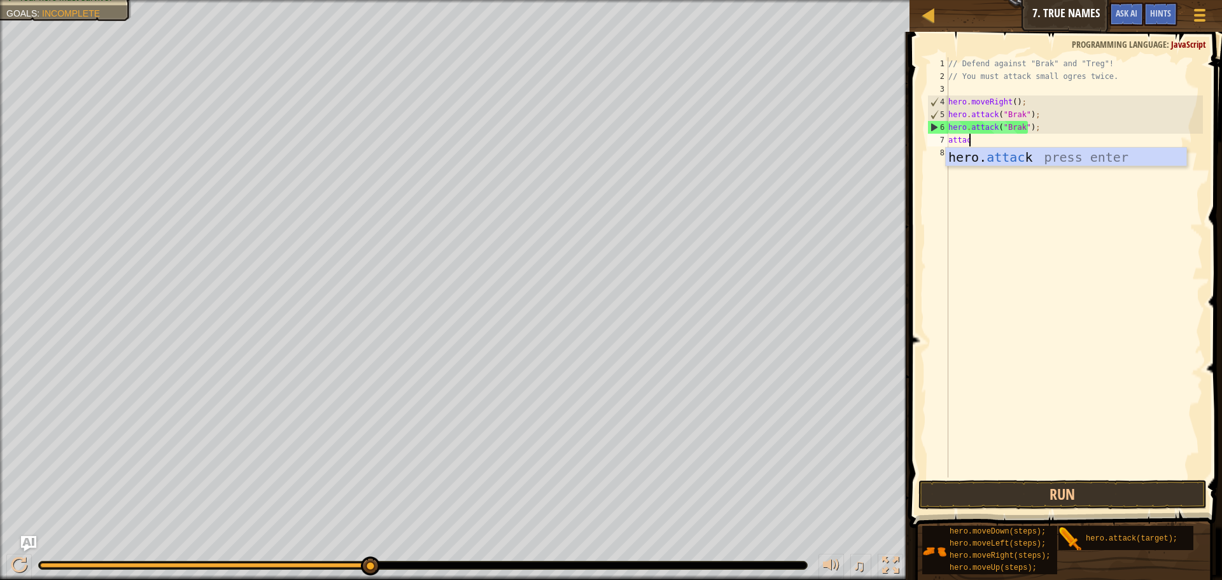
scroll to position [6, 1]
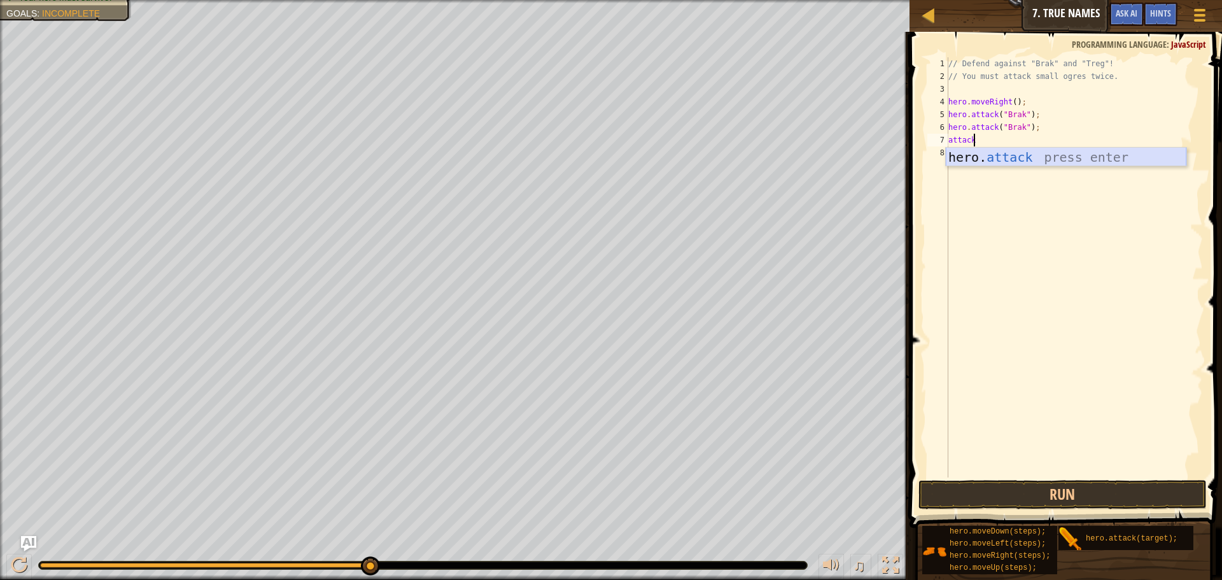
click at [1014, 161] on div "hero. attack press enter" at bounding box center [1066, 176] width 241 height 57
type textarea "hero.attack("treg");"
drag, startPoint x: 1037, startPoint y: 143, endPoint x: 949, endPoint y: 143, distance: 87.9
click at [949, 143] on div "// Defend against "Brak" and "Treg"! // You must attack small ogres twice. hero…" at bounding box center [1074, 280] width 257 height 446
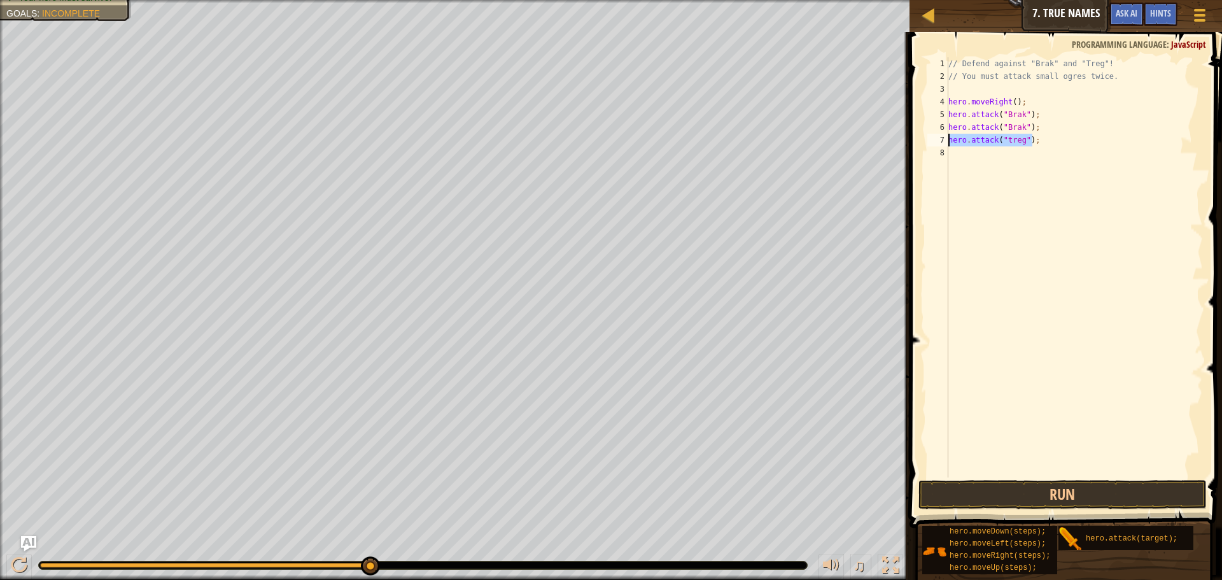
click at [980, 157] on div "// Defend against "Brak" and "Treg"! // You must attack small ogres twice. hero…" at bounding box center [1074, 280] width 257 height 446
paste textarea "hero.attack("treg");"
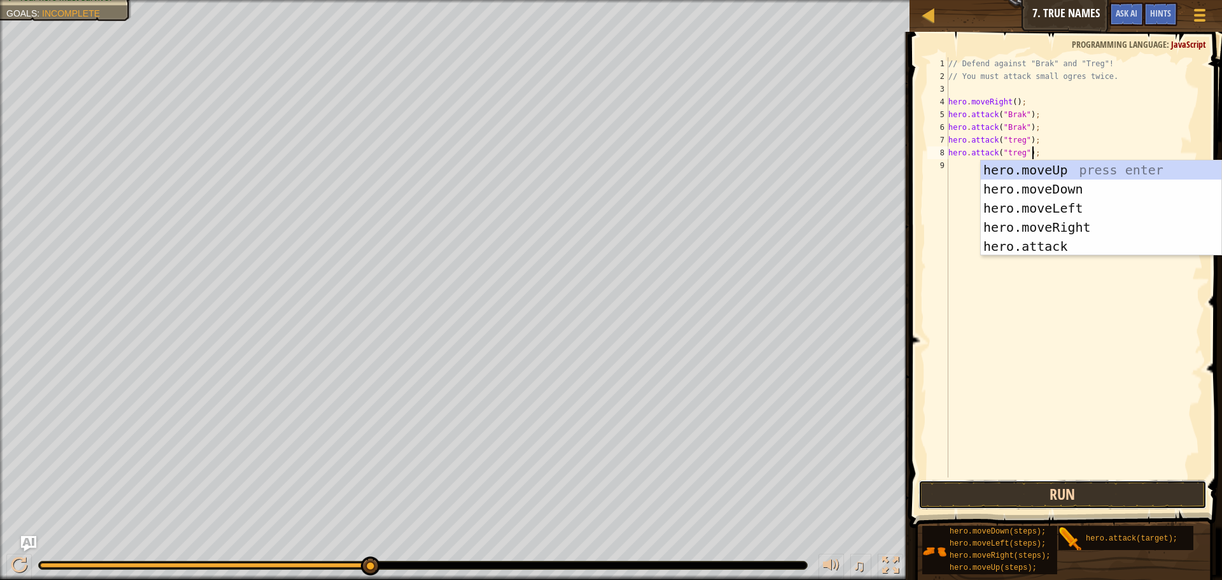
click at [1036, 492] on button "Run" at bounding box center [1063, 494] width 288 height 29
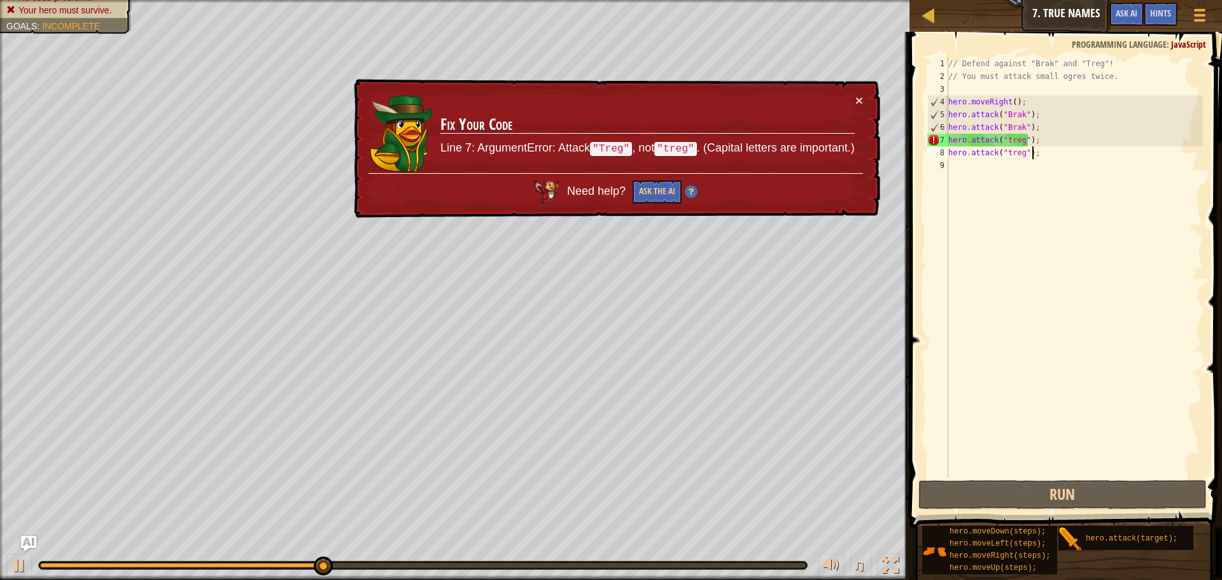
click at [1005, 139] on div "// Defend against "Brak" and "Treg"! // You must attack small ogres twice. hero…" at bounding box center [1074, 280] width 257 height 446
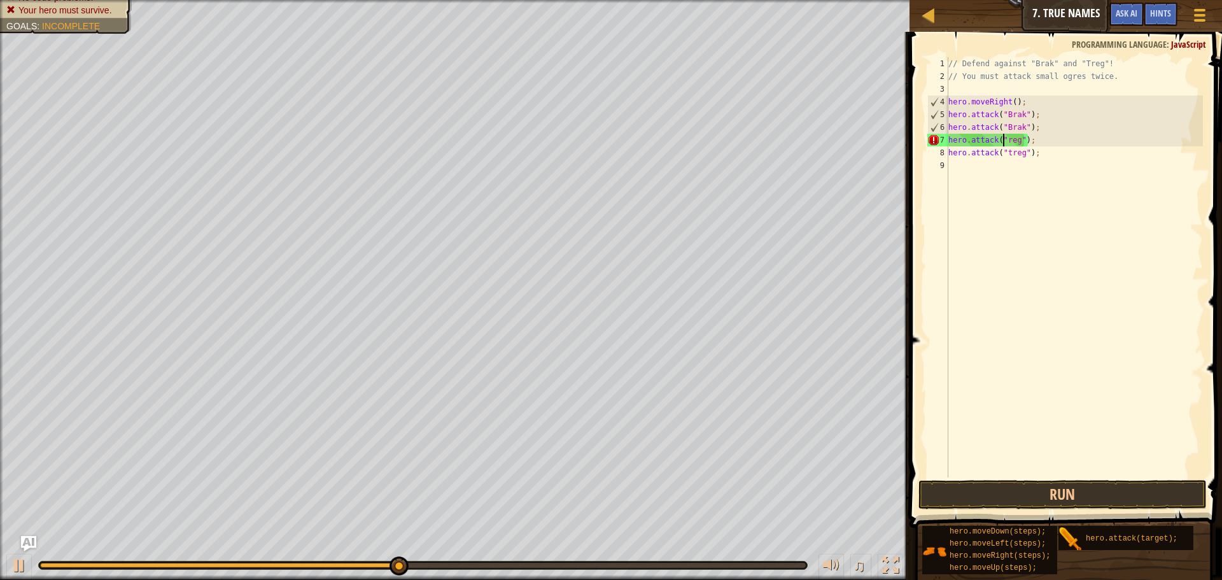
scroll to position [6, 5]
click at [1007, 152] on div "// Defend against "Brak" and "Treg"! // You must attack small ogres twice. hero…" at bounding box center [1074, 280] width 257 height 446
type textarea "hero.attack("Treg");"
click at [1075, 478] on span at bounding box center [1067, 262] width 323 height 534
click at [1071, 486] on button "Run" at bounding box center [1063, 494] width 288 height 29
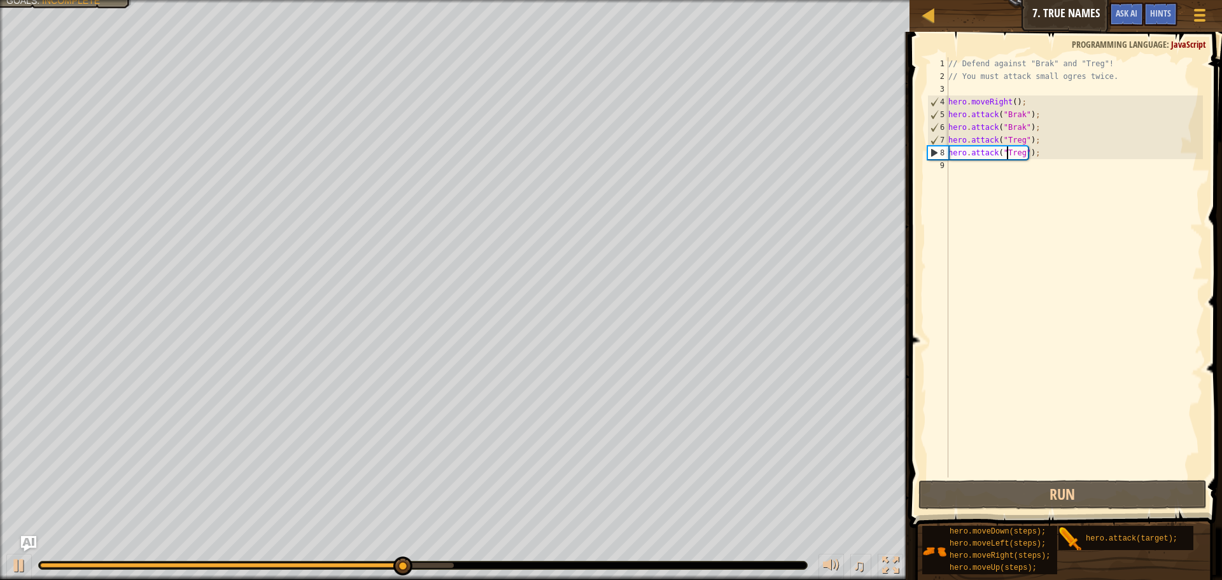
click at [1010, 171] on div "// Defend against "Brak" and "Treg"! // You must attack small ogres twice. hero…" at bounding box center [1074, 280] width 257 height 446
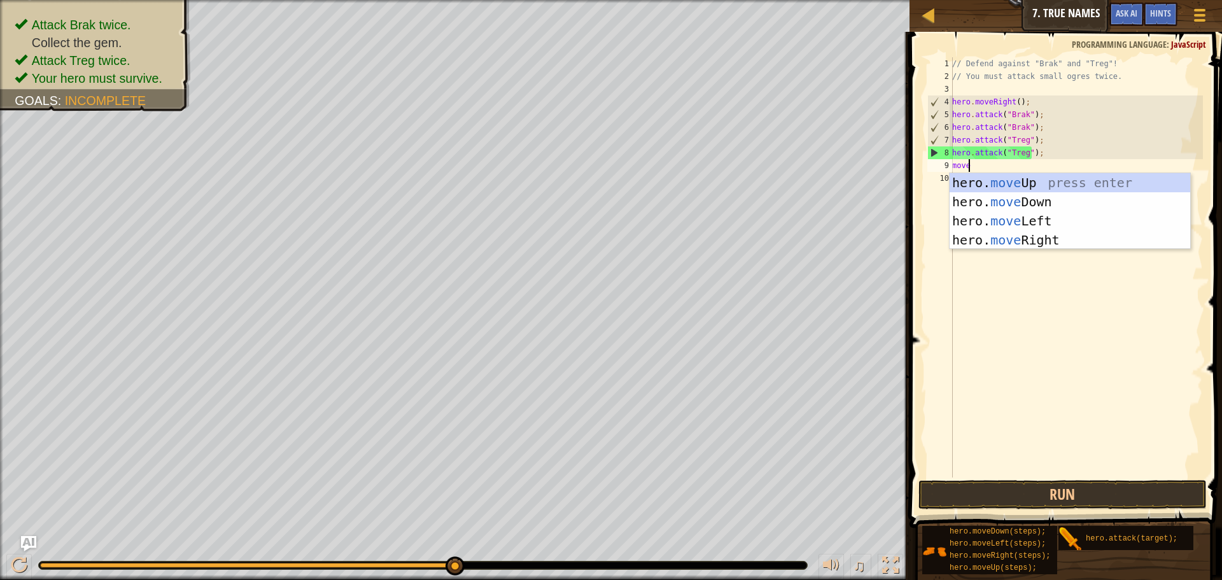
type textarea "mover"
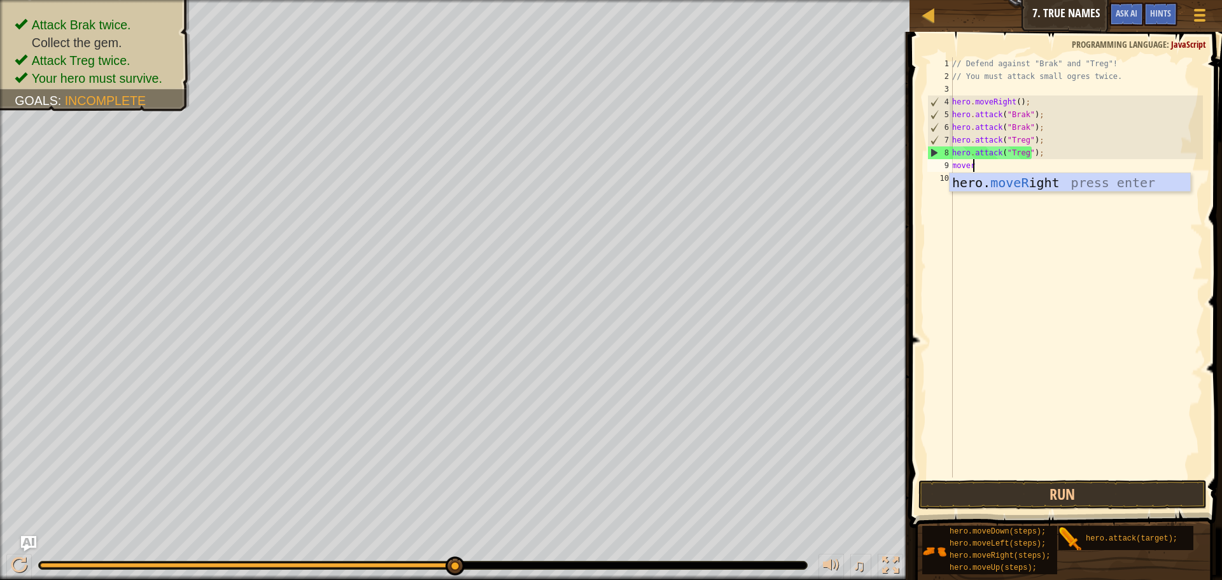
scroll to position [6, 1]
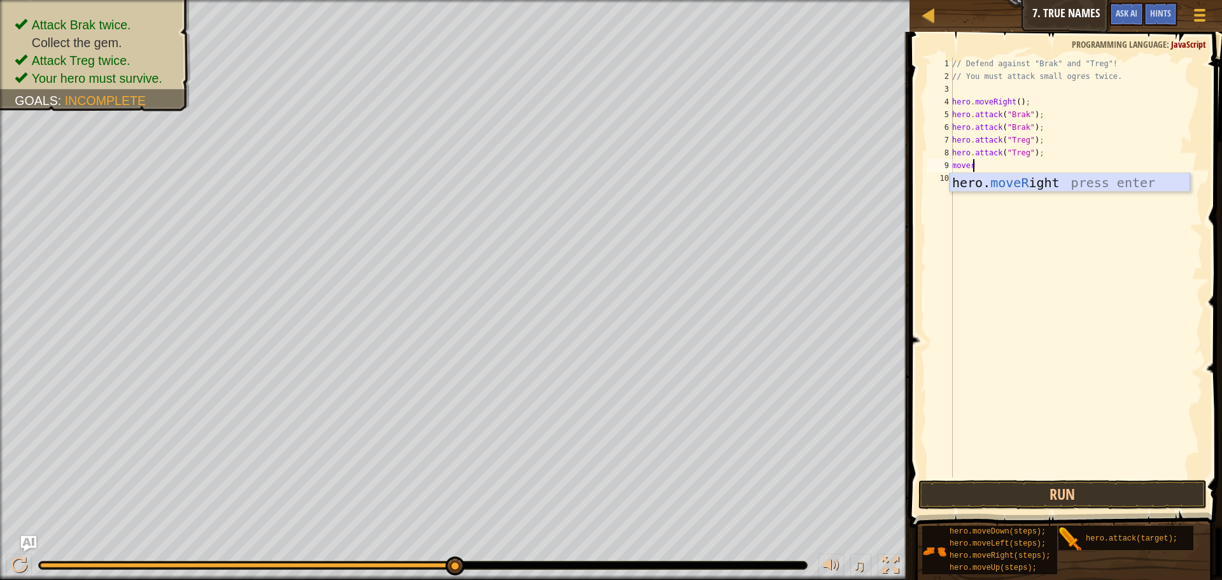
click at [1015, 185] on div "hero. moveR ight press enter" at bounding box center [1070, 201] width 241 height 57
click at [1059, 493] on button "Run" at bounding box center [1063, 494] width 288 height 29
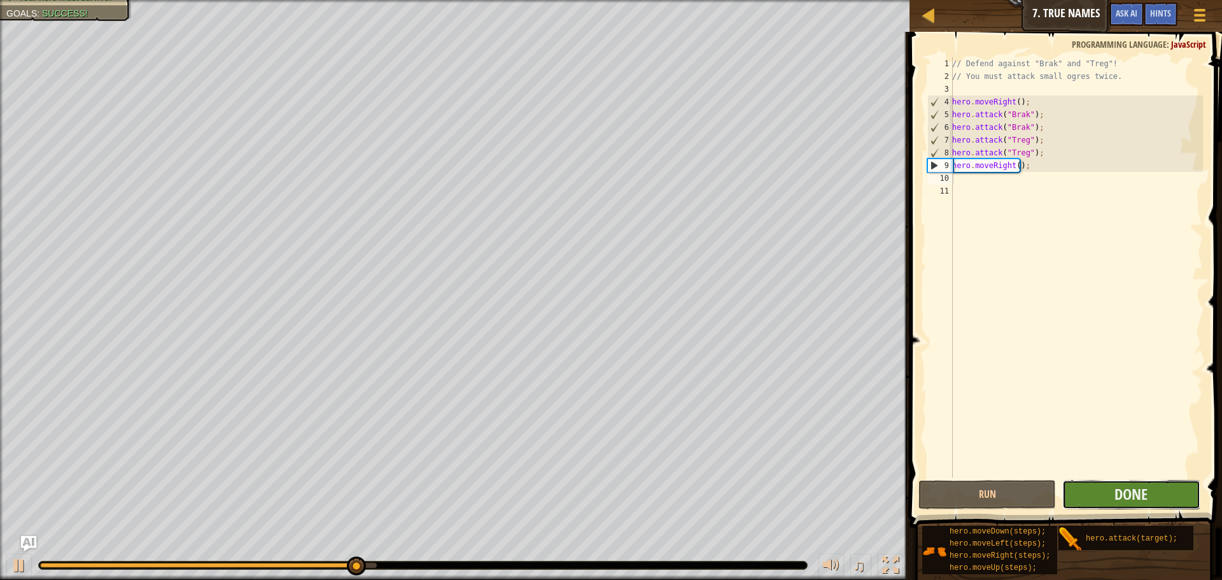
click at [1150, 497] on button "Done" at bounding box center [1132, 494] width 138 height 29
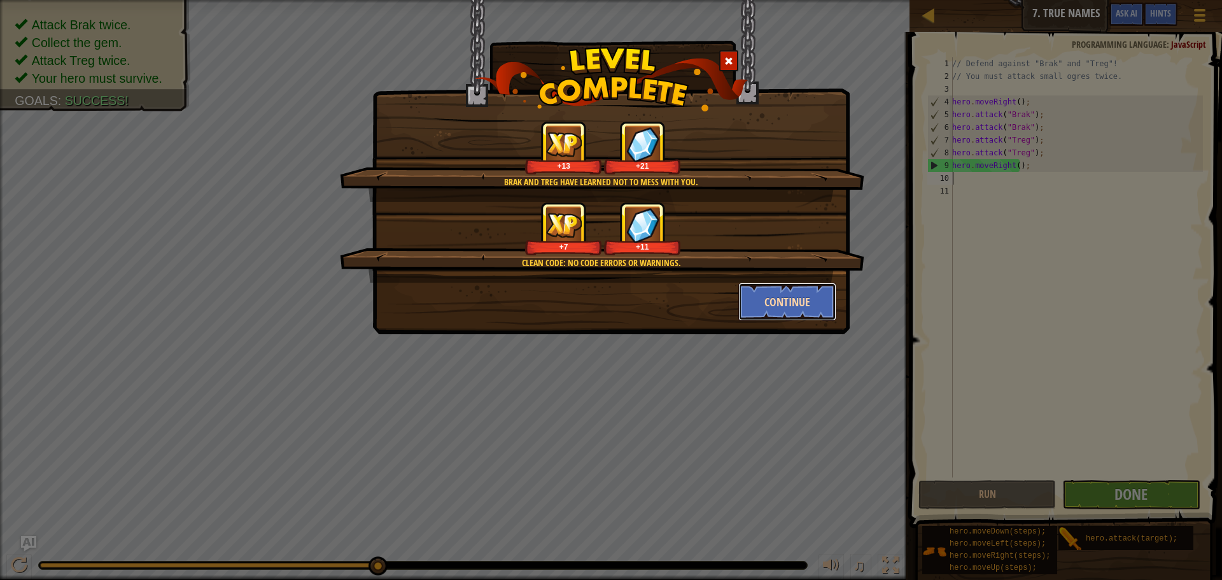
click at [781, 311] on button "Continue" at bounding box center [788, 302] width 99 height 38
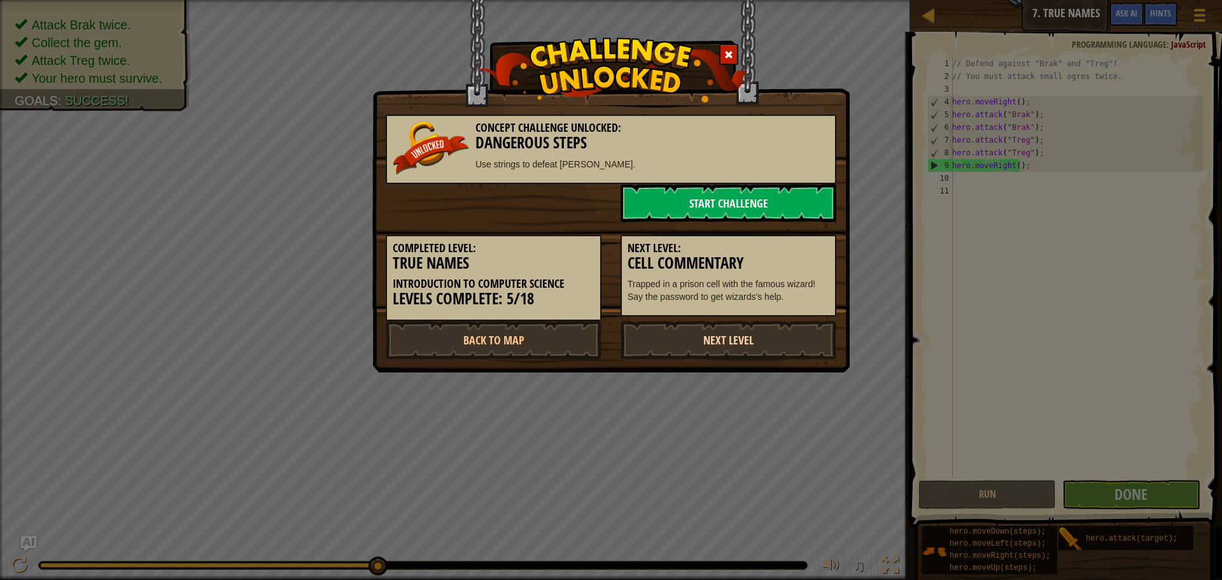
click at [750, 345] on link "Next Level" at bounding box center [729, 340] width 216 height 38
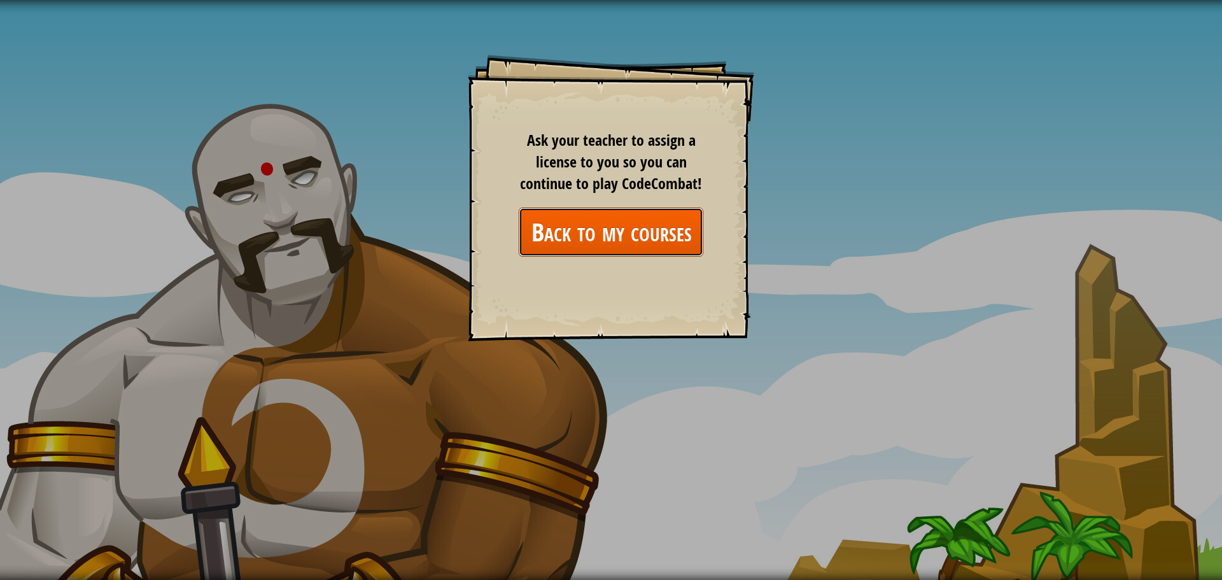
click at [632, 238] on link "Back to my courses" at bounding box center [611, 232] width 185 height 49
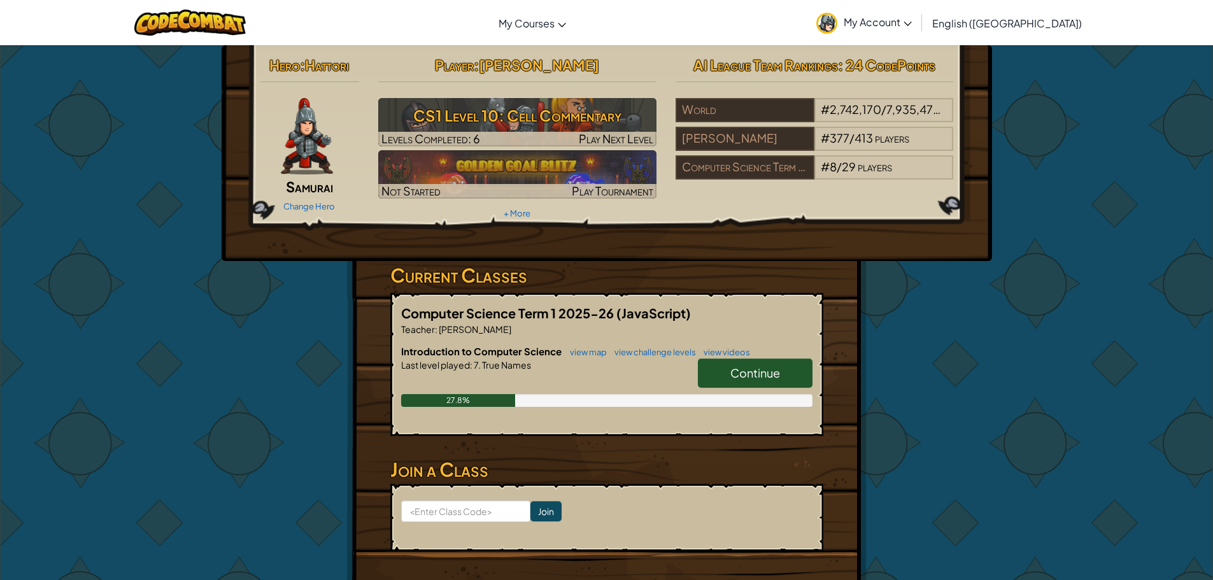
click at [728, 373] on link "Continue" at bounding box center [755, 372] width 115 height 29
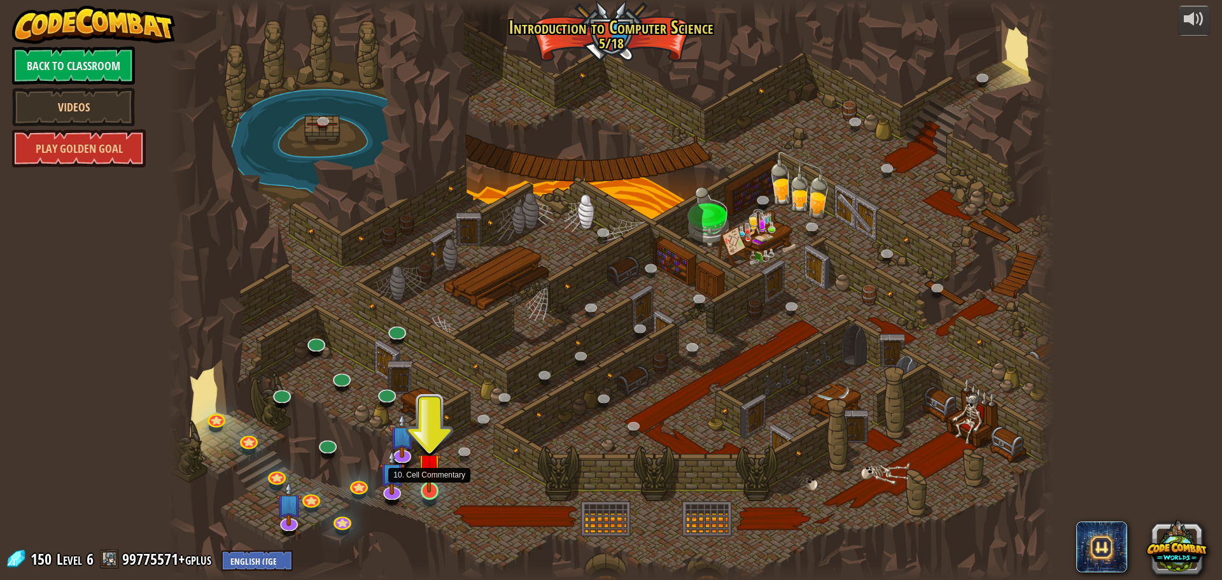
click at [434, 486] on img at bounding box center [430, 465] width 24 height 54
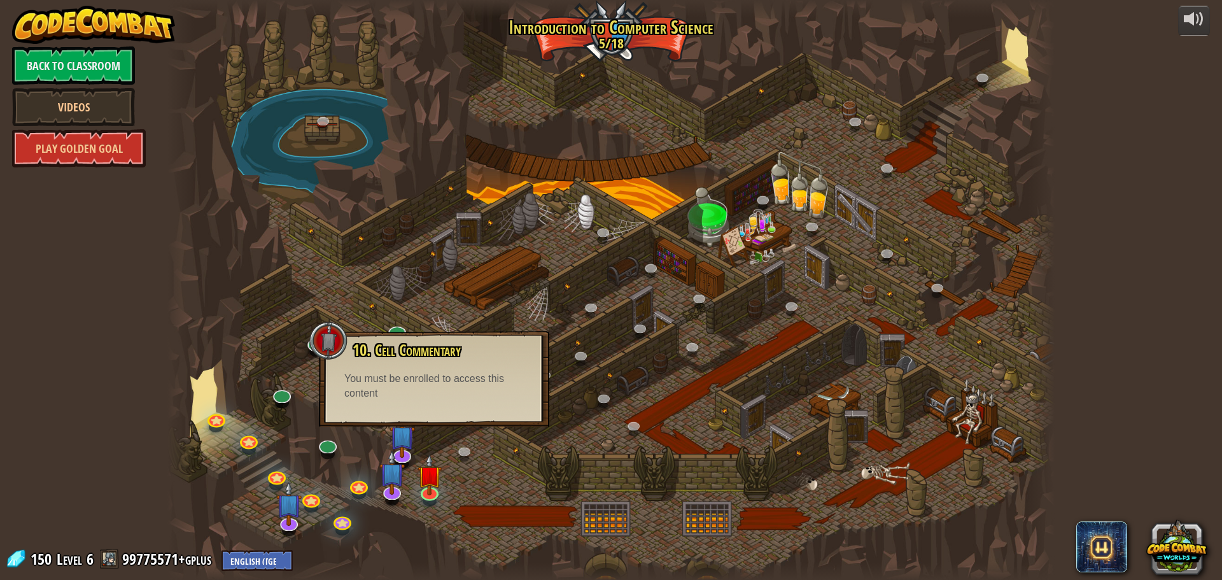
click at [448, 456] on div at bounding box center [611, 290] width 888 height 580
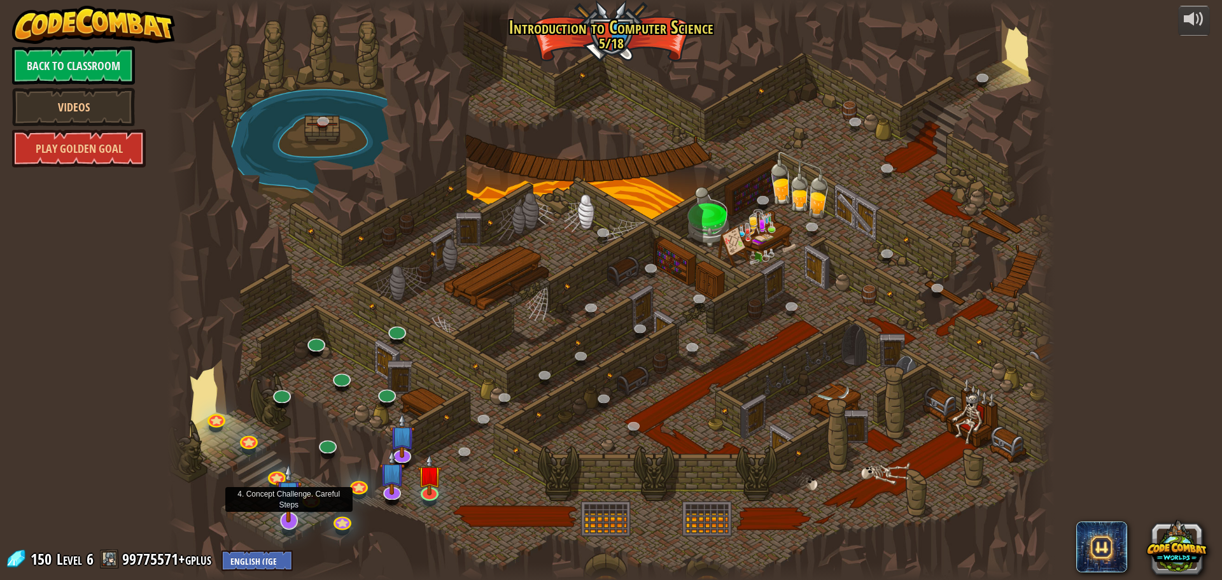
click at [287, 520] on img at bounding box center [289, 492] width 26 height 59
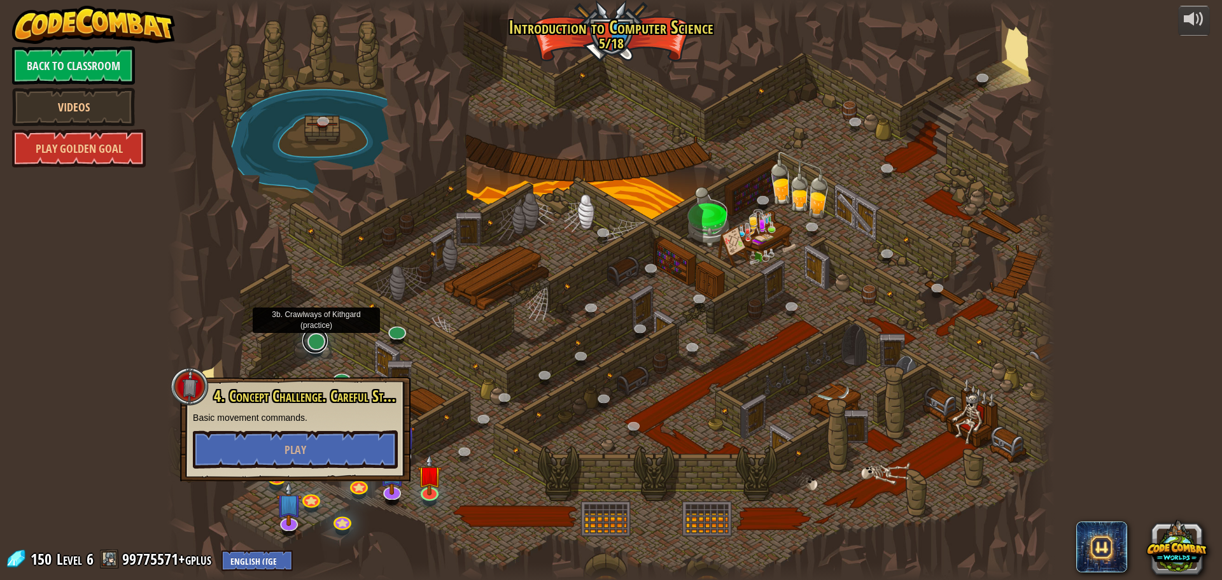
click at [313, 345] on link at bounding box center [314, 340] width 25 height 25
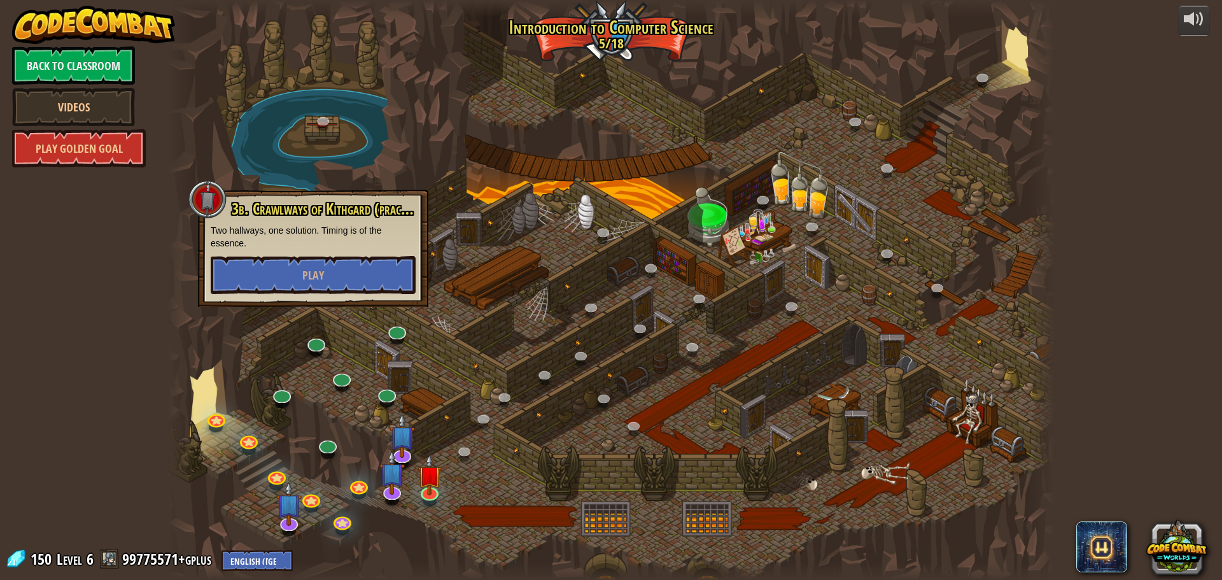
click at [318, 371] on div at bounding box center [611, 290] width 888 height 580
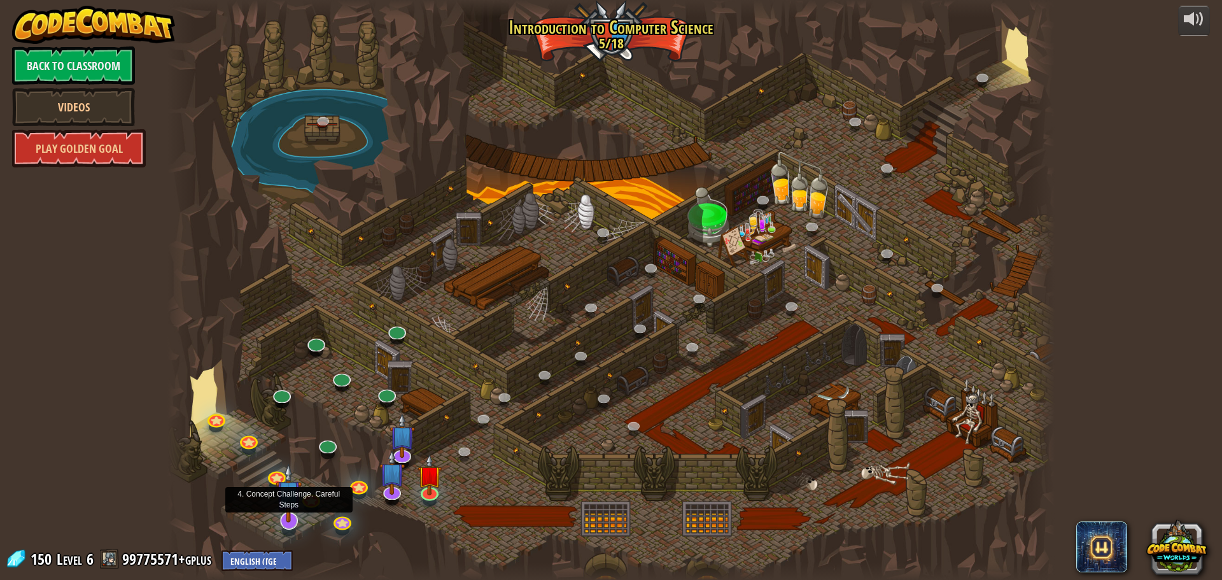
click at [293, 511] on img at bounding box center [289, 492] width 26 height 59
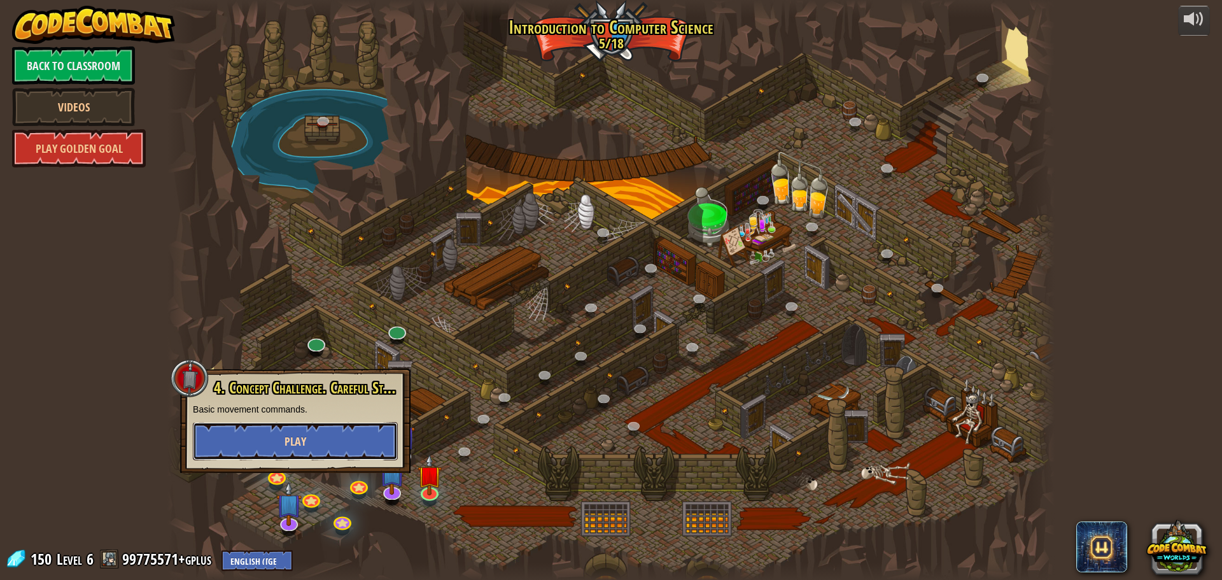
click at [311, 445] on button "Play" at bounding box center [295, 441] width 205 height 38
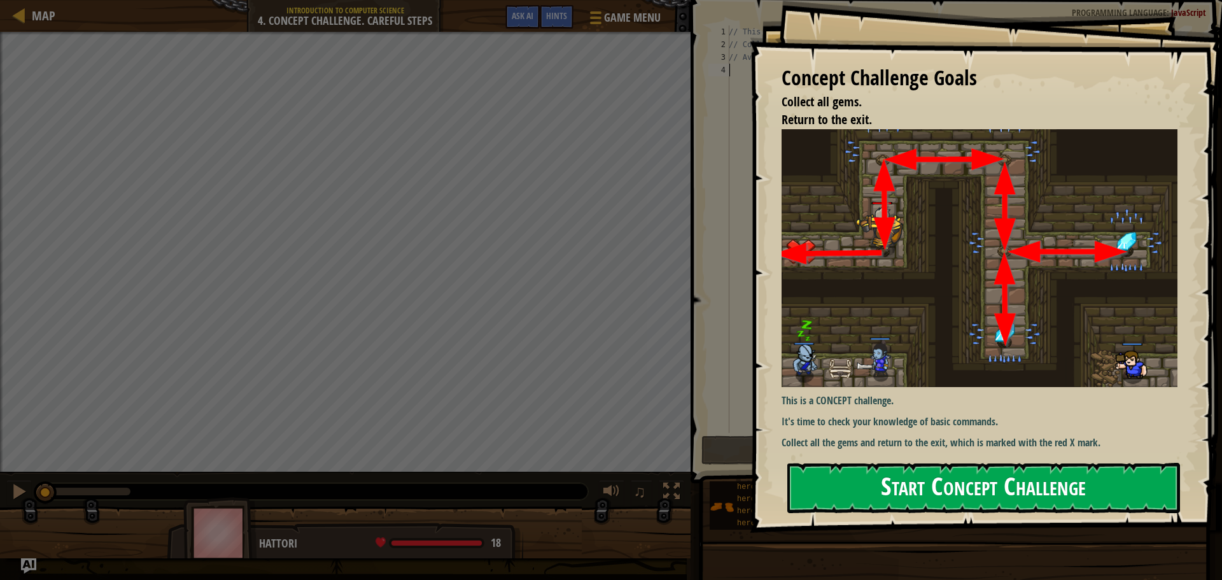
drag, startPoint x: 968, startPoint y: 472, endPoint x: 965, endPoint y: 485, distance: 12.7
click at [966, 479] on button "Start Concept Challenge" at bounding box center [984, 488] width 393 height 50
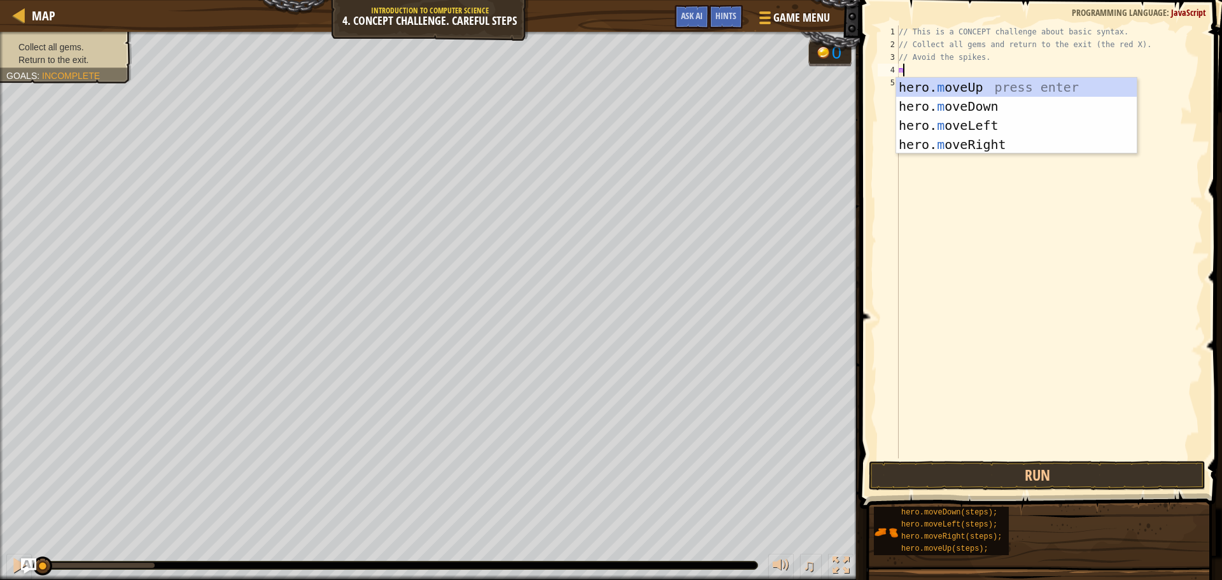
scroll to position [6, 0]
type textarea "move"
click at [960, 82] on div "hero. move Up press enter hero. move Down press enter hero. move Left press ent…" at bounding box center [1016, 135] width 241 height 115
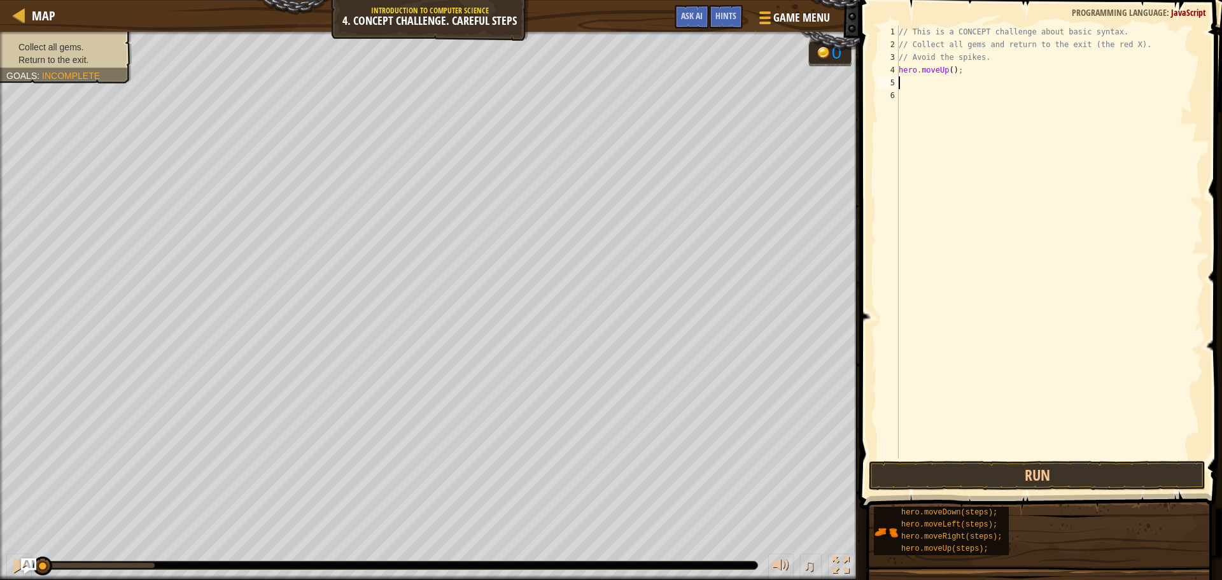
scroll to position [6, 0]
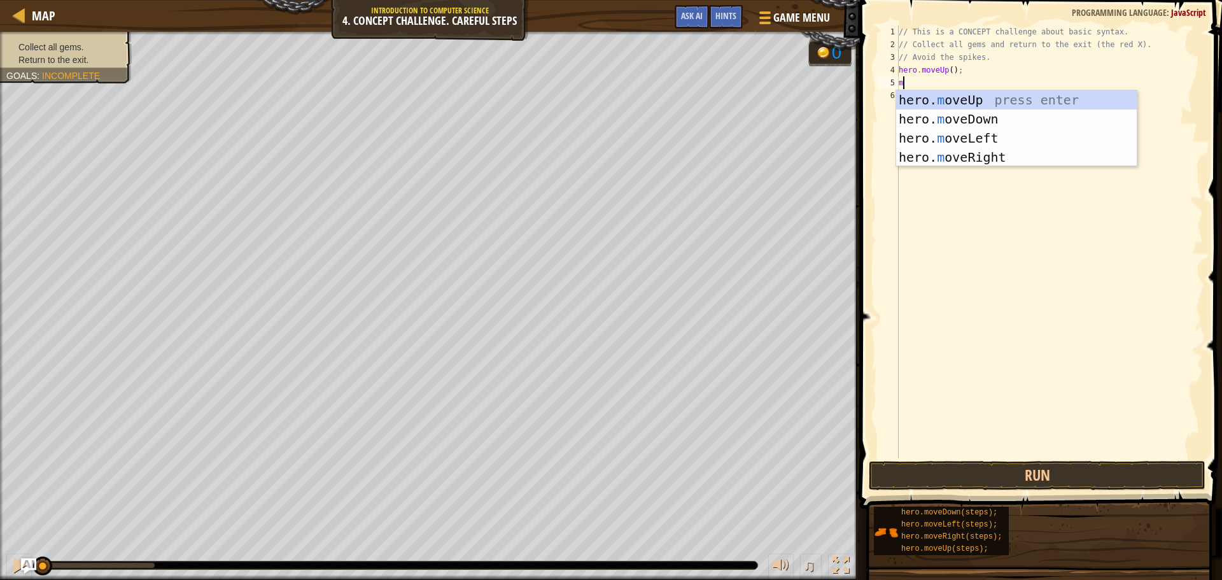
type textarea "move"
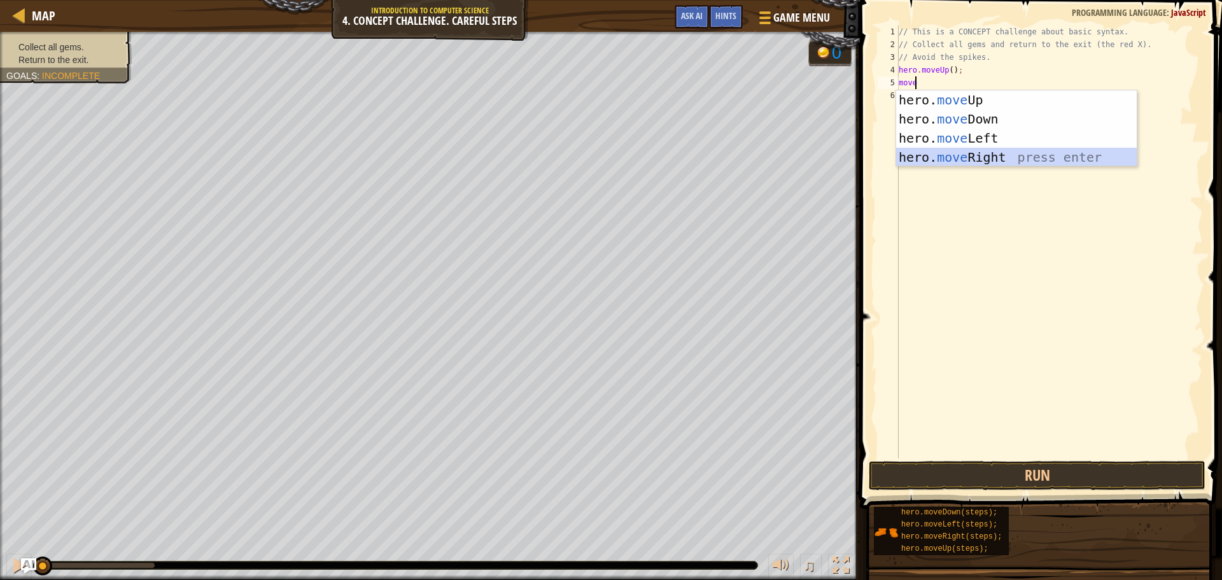
click at [965, 158] on div "hero. move Up press enter hero. move Down press enter hero. move Left press ent…" at bounding box center [1016, 147] width 241 height 115
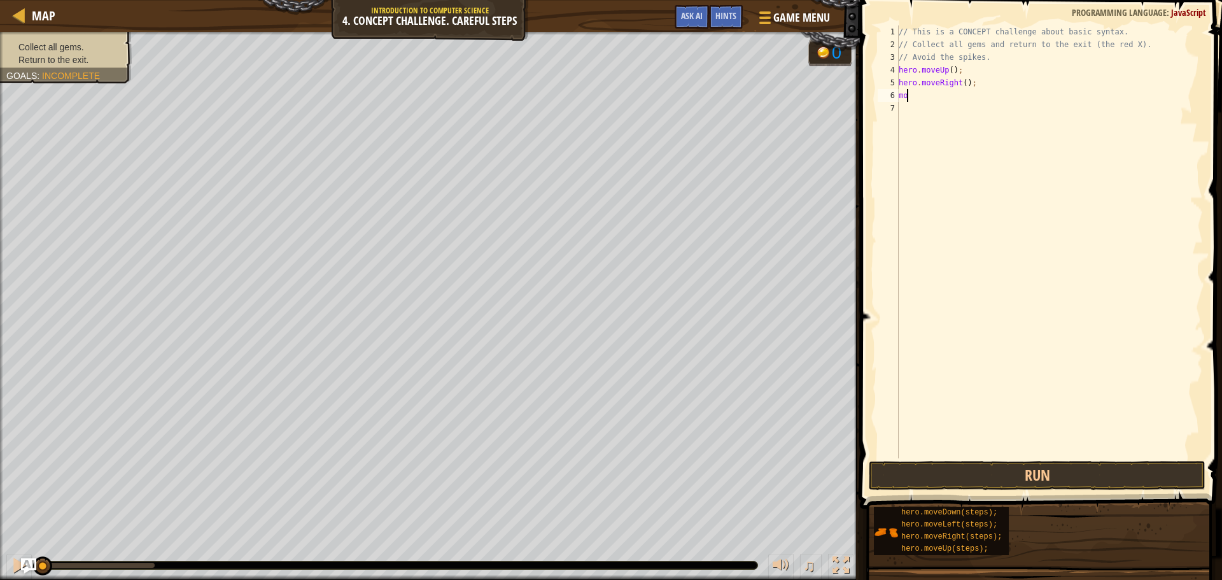
scroll to position [6, 0]
type textarea "m"
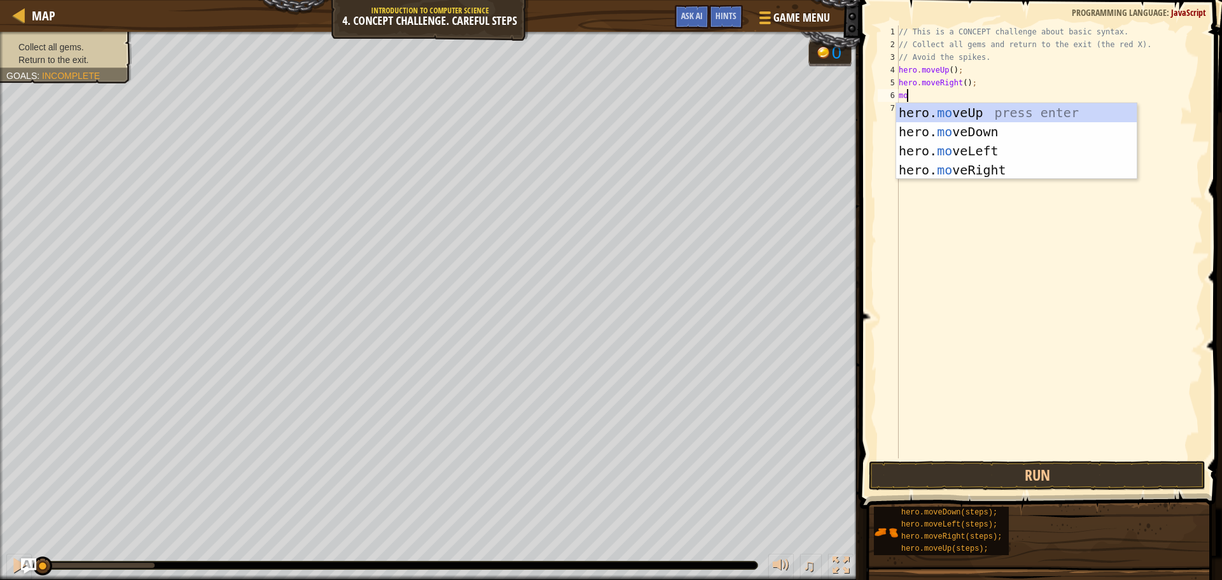
type textarea "move"
click at [965, 131] on div "hero. move Up press enter hero. move Down press enter hero. move Left press ent…" at bounding box center [1016, 160] width 241 height 115
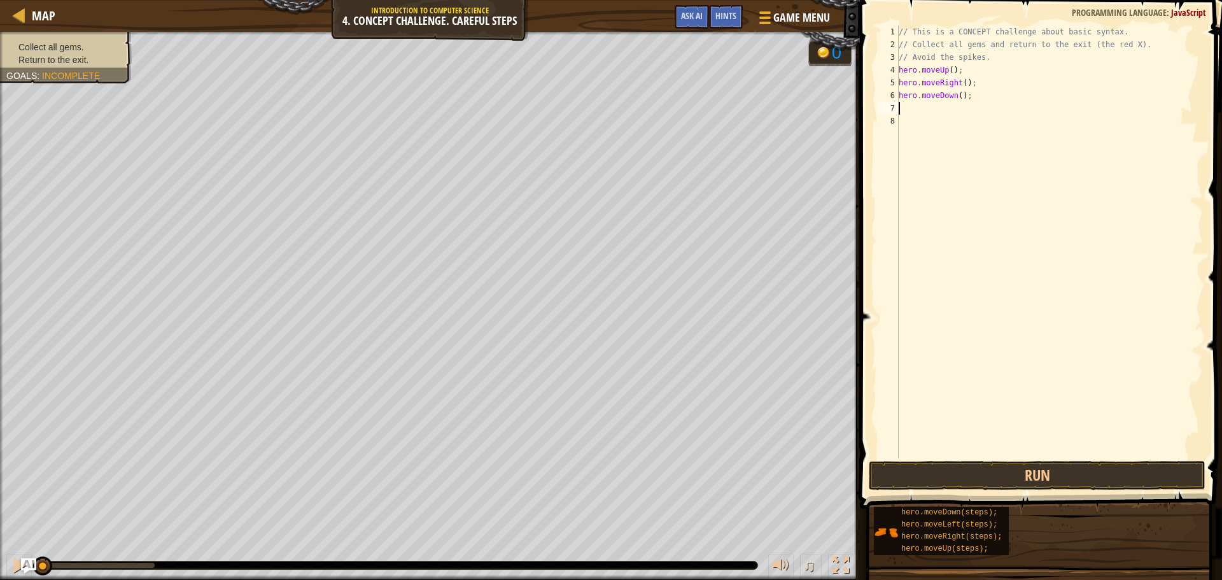
scroll to position [6, 0]
click at [958, 96] on div "// This is a CONCEPT challenge about basic syntax. // Collect all gems and retu…" at bounding box center [1049, 254] width 307 height 458
type textarea "hero.moveDown(2);"
click at [930, 111] on div "// This is a CONCEPT challenge about basic syntax. // Collect all gems and retu…" at bounding box center [1049, 254] width 307 height 458
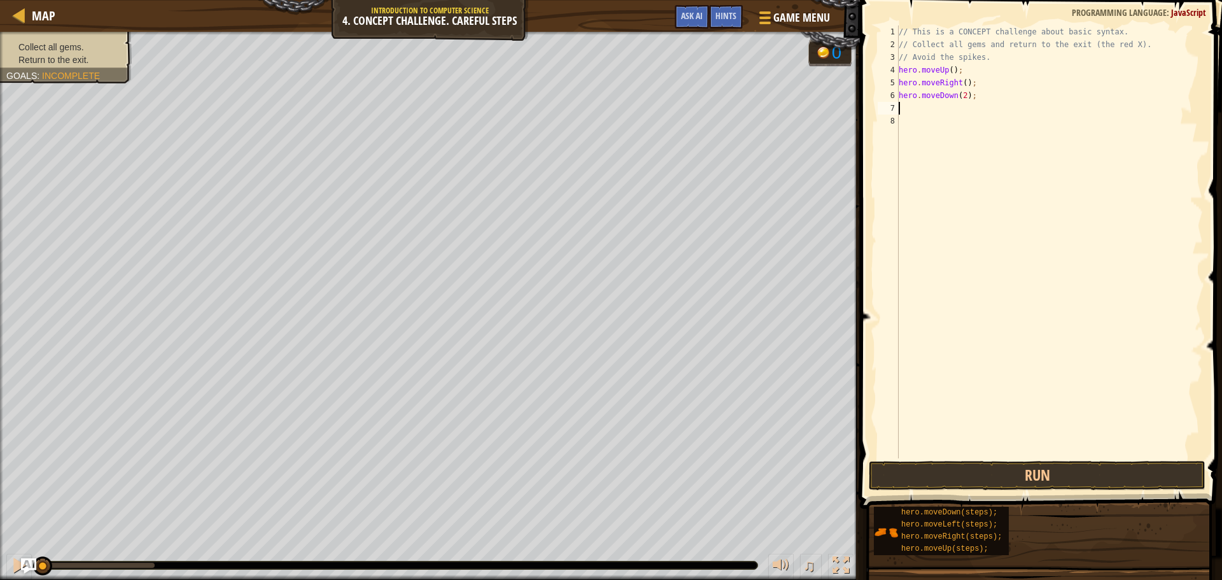
scroll to position [6, 0]
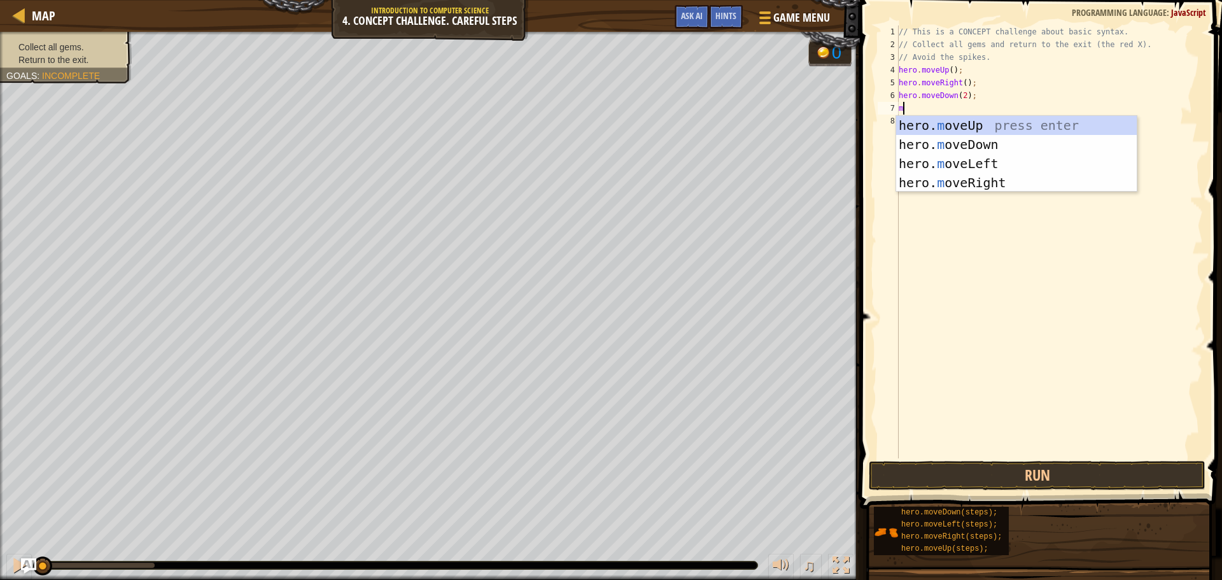
type textarea "move"
click at [1001, 126] on div "hero. move Up press enter hero. move Down press enter hero. move Left press ent…" at bounding box center [1016, 173] width 241 height 115
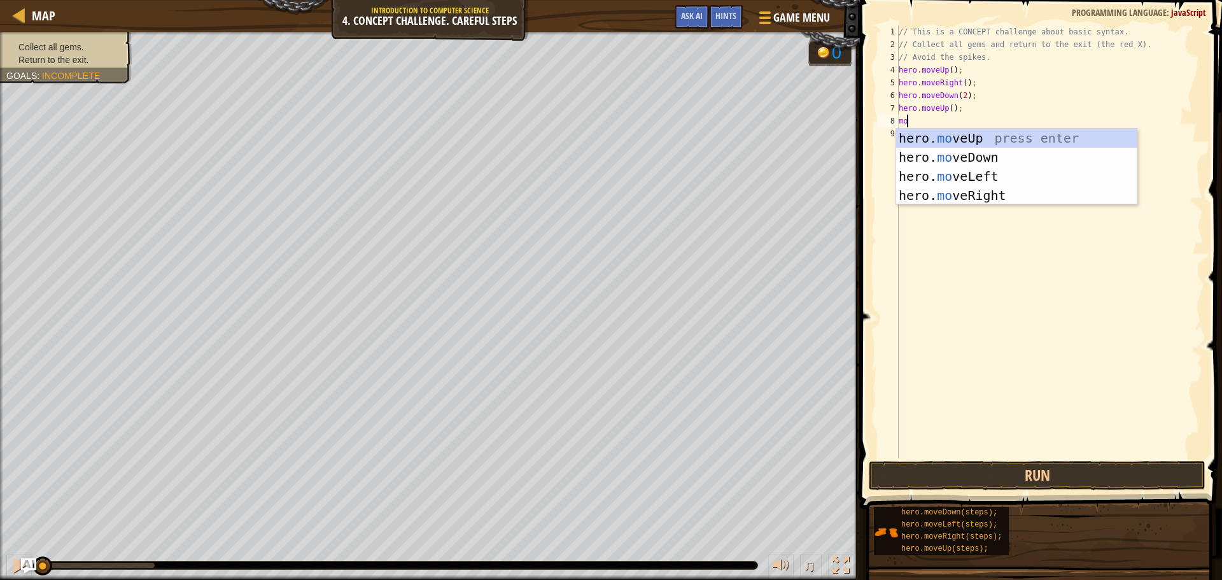
type textarea "move"
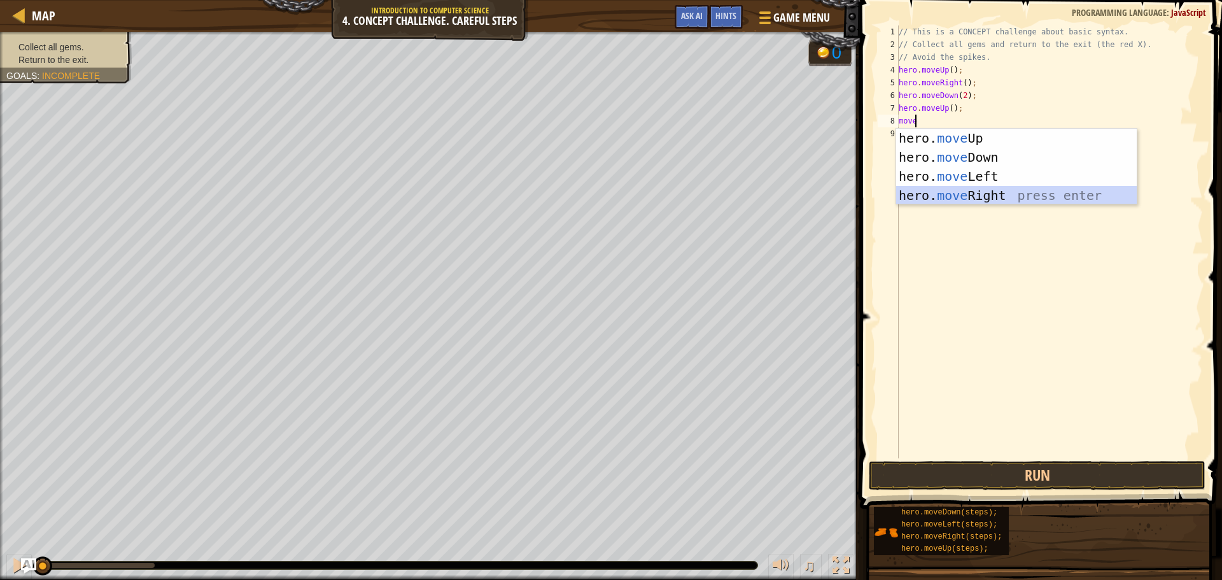
click at [970, 200] on div "hero. move Up press enter hero. move Down press enter hero. move Left press ent…" at bounding box center [1016, 186] width 241 height 115
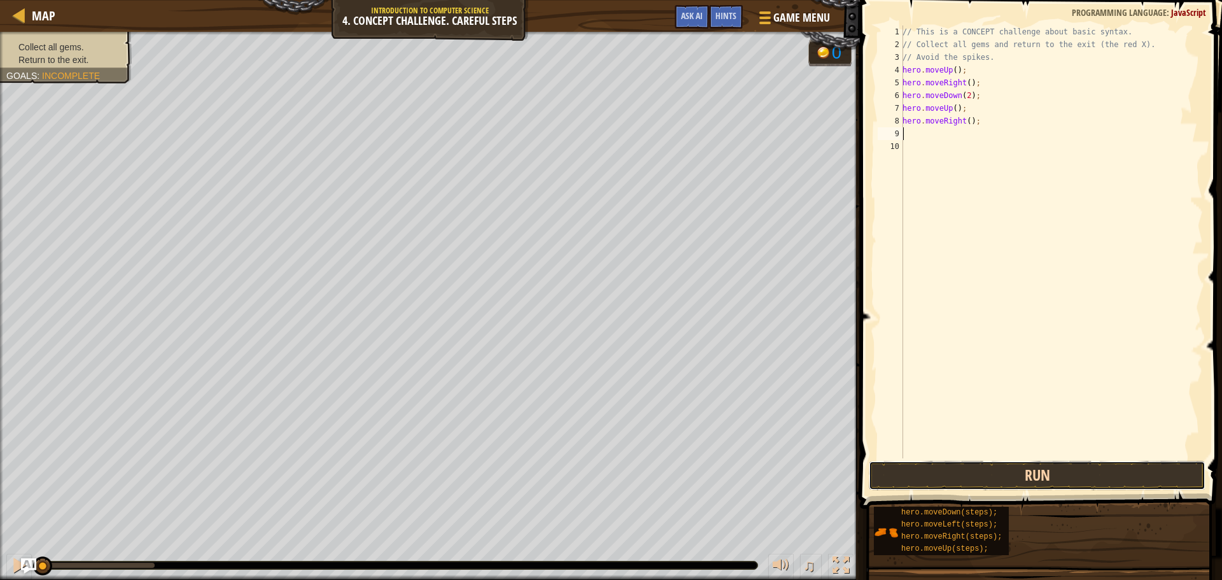
click at [1023, 474] on button "Run" at bounding box center [1037, 475] width 337 height 29
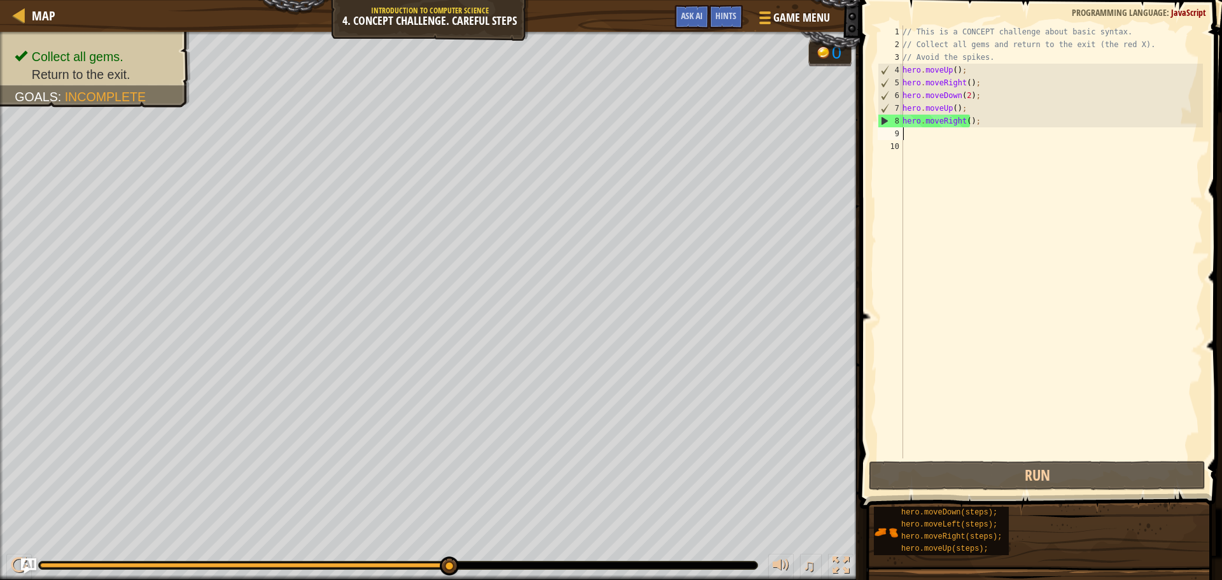
click at [936, 136] on div "// This is a CONCEPT challenge about basic syntax. // Collect all gems and retu…" at bounding box center [1051, 254] width 303 height 458
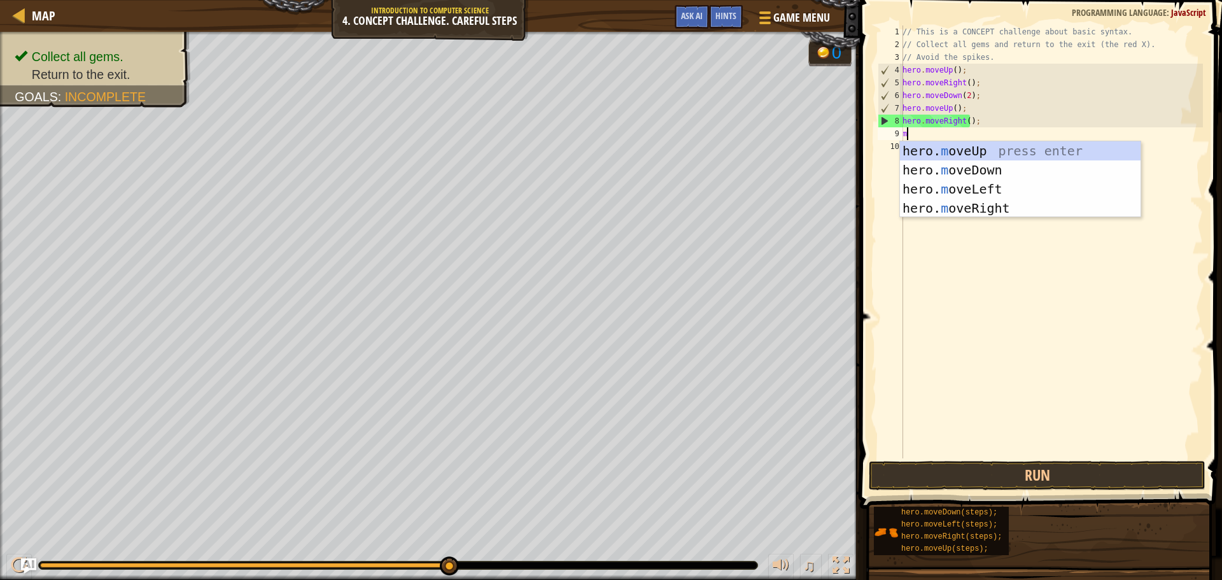
type textarea "move"
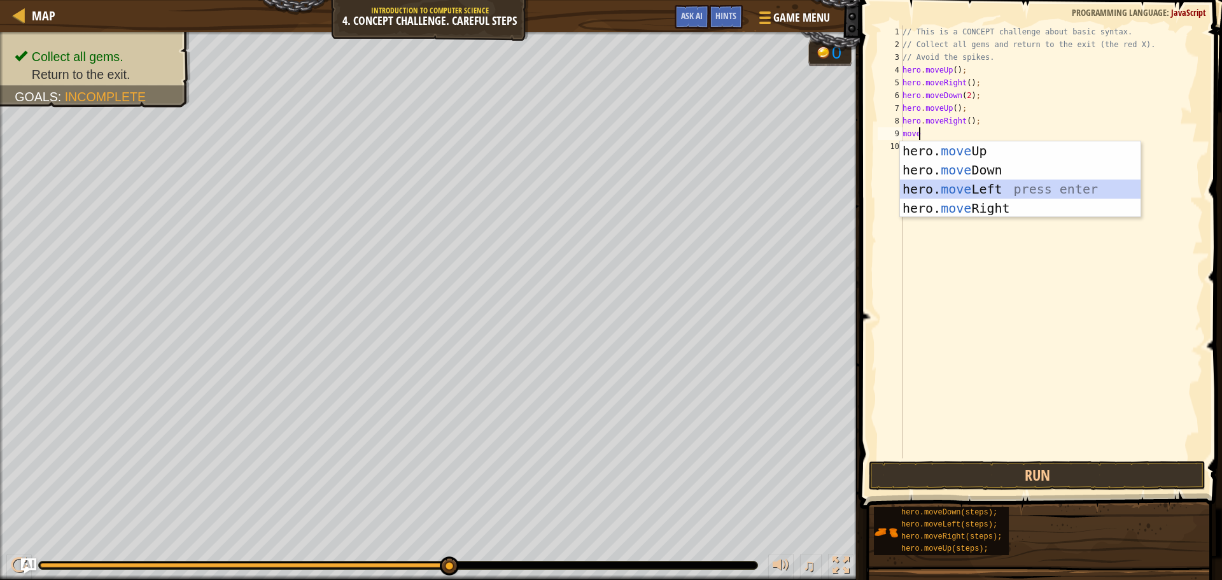
click at [950, 187] on div "hero. move Up press enter hero. move Down press enter hero. move Left press ent…" at bounding box center [1020, 198] width 241 height 115
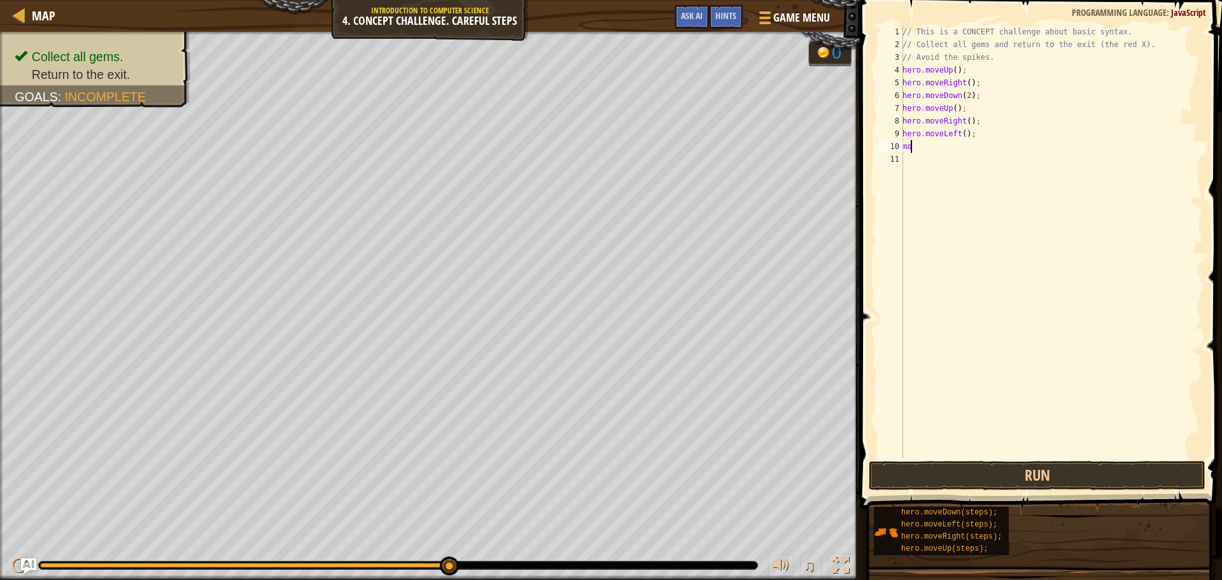
scroll to position [6, 0]
type textarea "m"
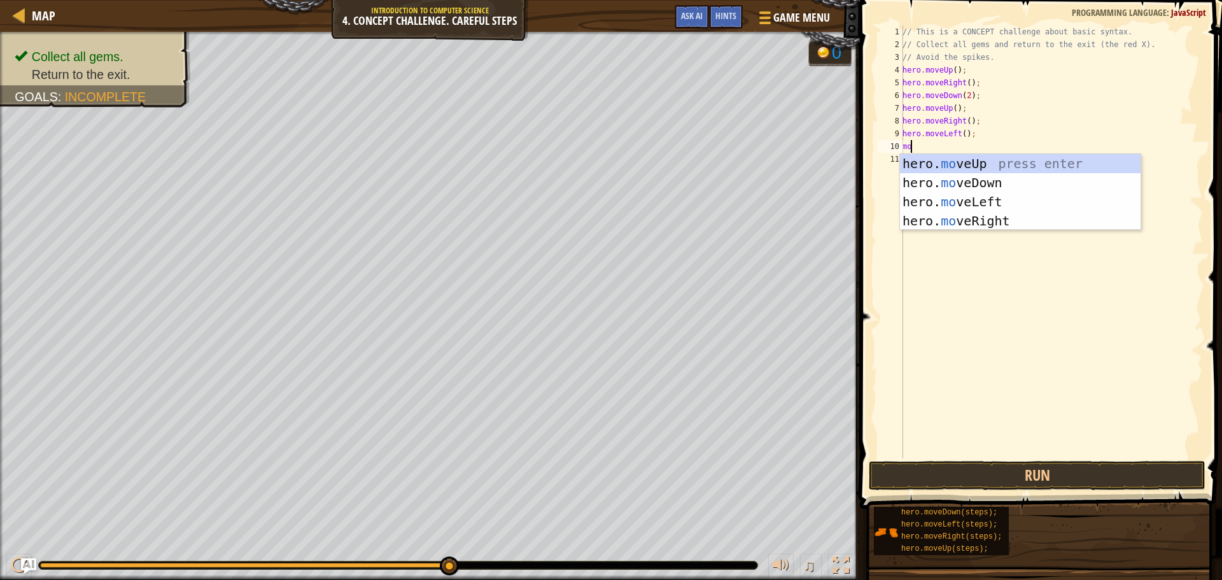
type textarea "move"
click at [961, 162] on div "hero. move Up press enter hero. move Down press enter hero. move Left press ent…" at bounding box center [1020, 211] width 241 height 115
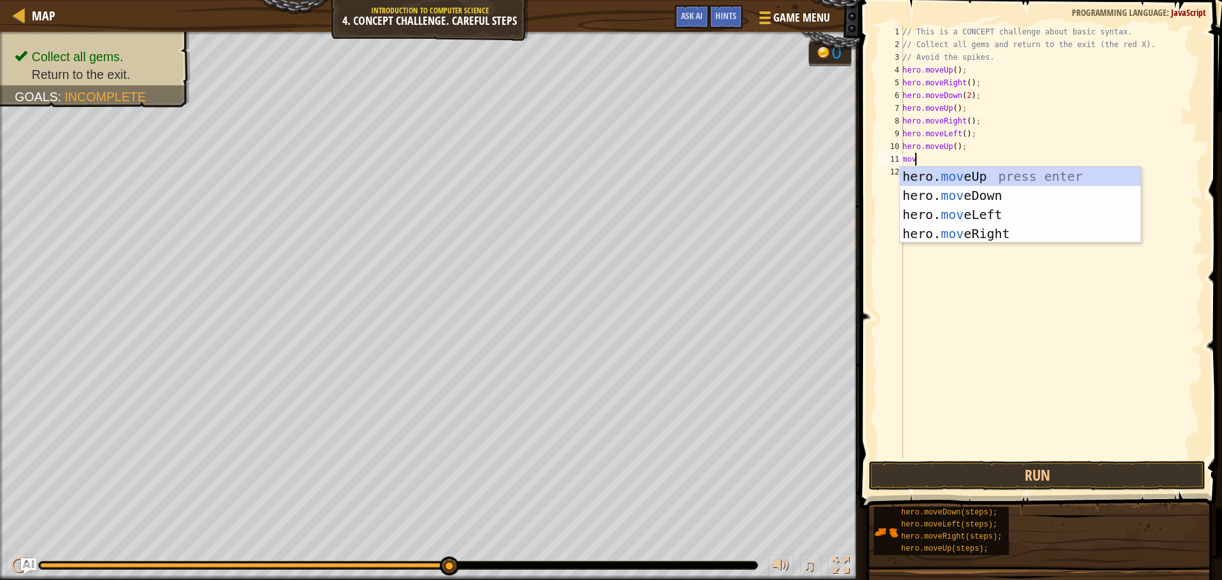
type textarea "move"
click at [1001, 220] on div "hero. move Up press enter hero. move Down press enter hero. move Left press ent…" at bounding box center [1020, 224] width 241 height 115
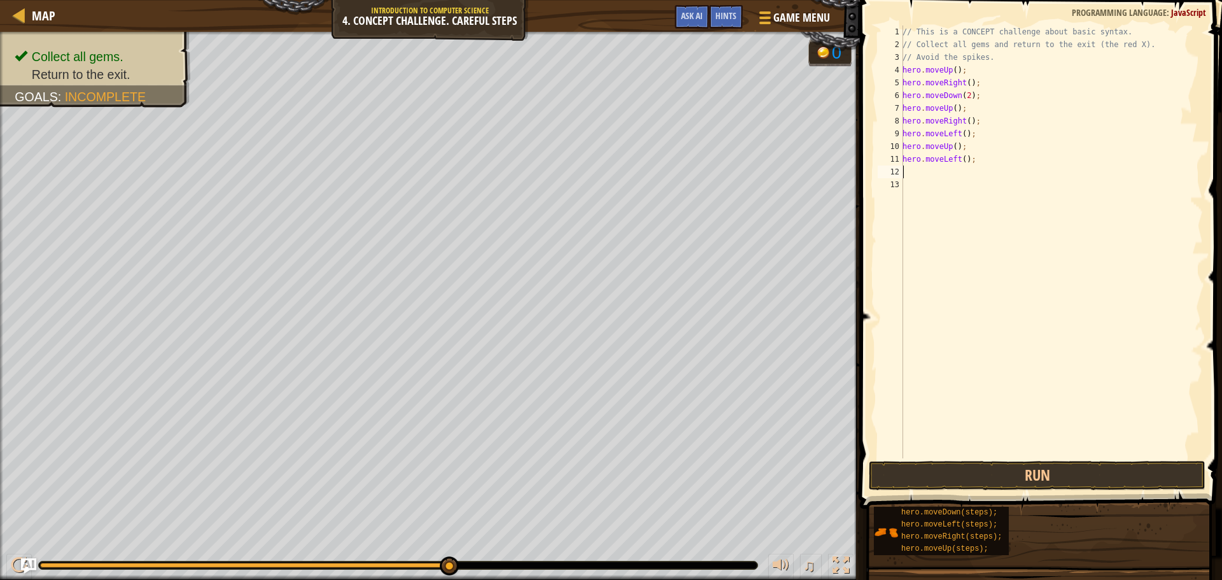
scroll to position [6, 0]
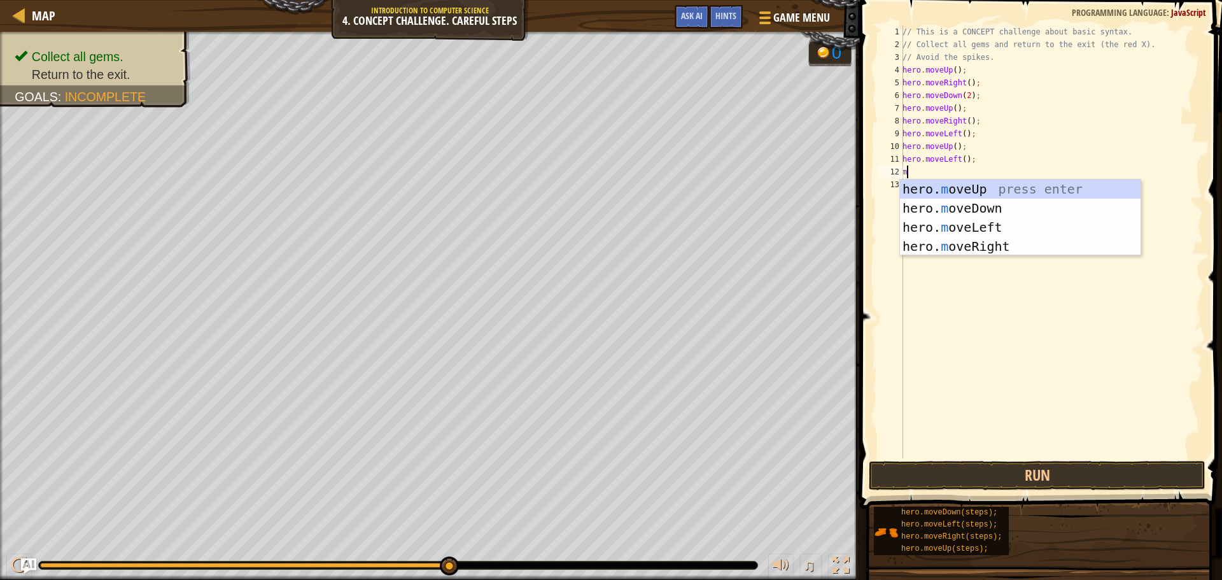
type textarea "move"
click at [994, 206] on div "hero. move Up press enter hero. move Down press enter hero. move Left press ent…" at bounding box center [1020, 237] width 241 height 115
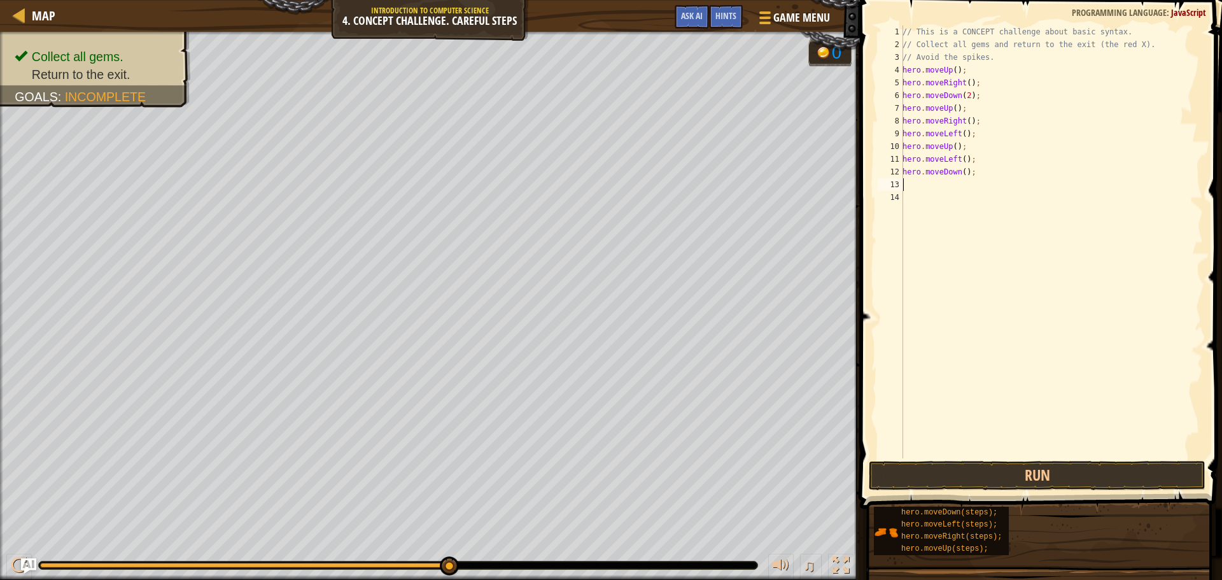
scroll to position [6, 0]
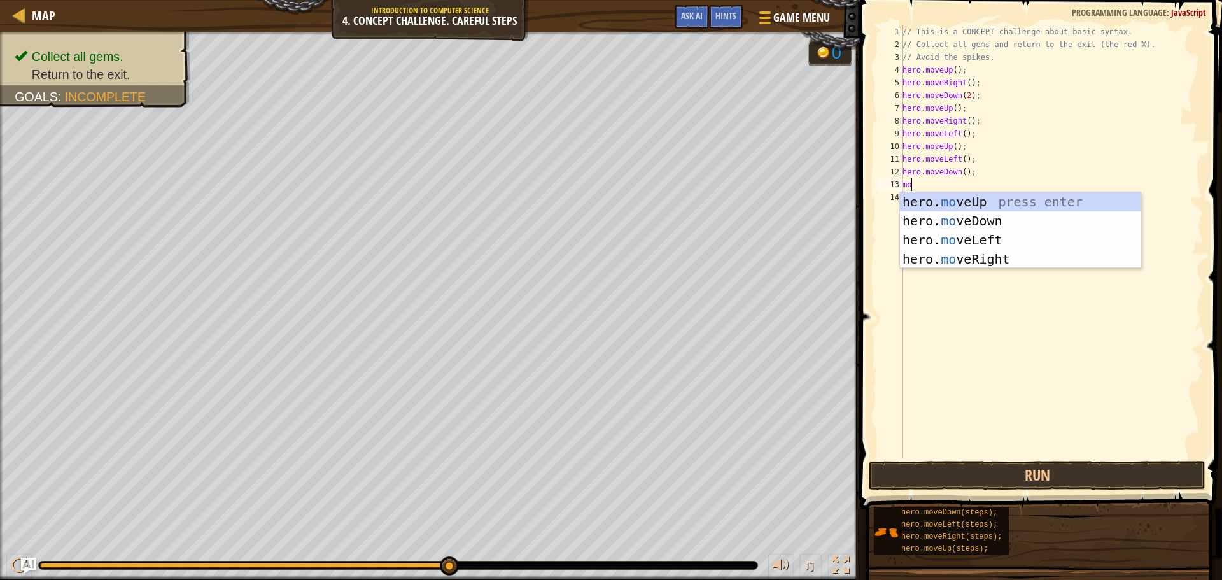
type textarea "move"
click at [981, 243] on div "hero. move Up press enter hero. move Down press enter hero. move Left press ent…" at bounding box center [1020, 249] width 241 height 115
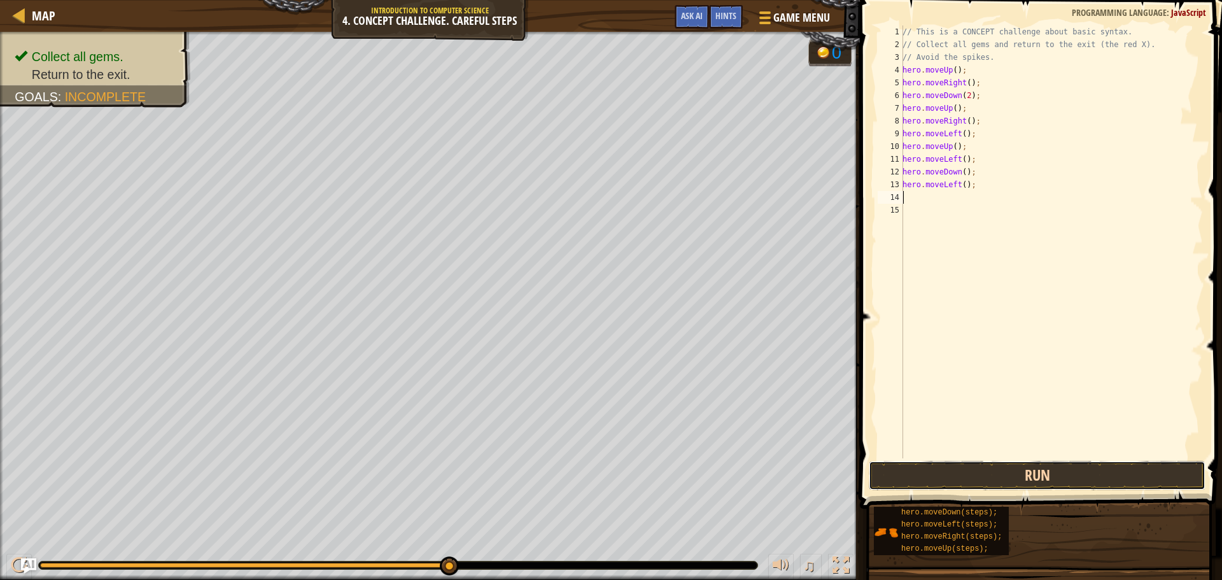
click at [1012, 466] on button "Run" at bounding box center [1037, 475] width 337 height 29
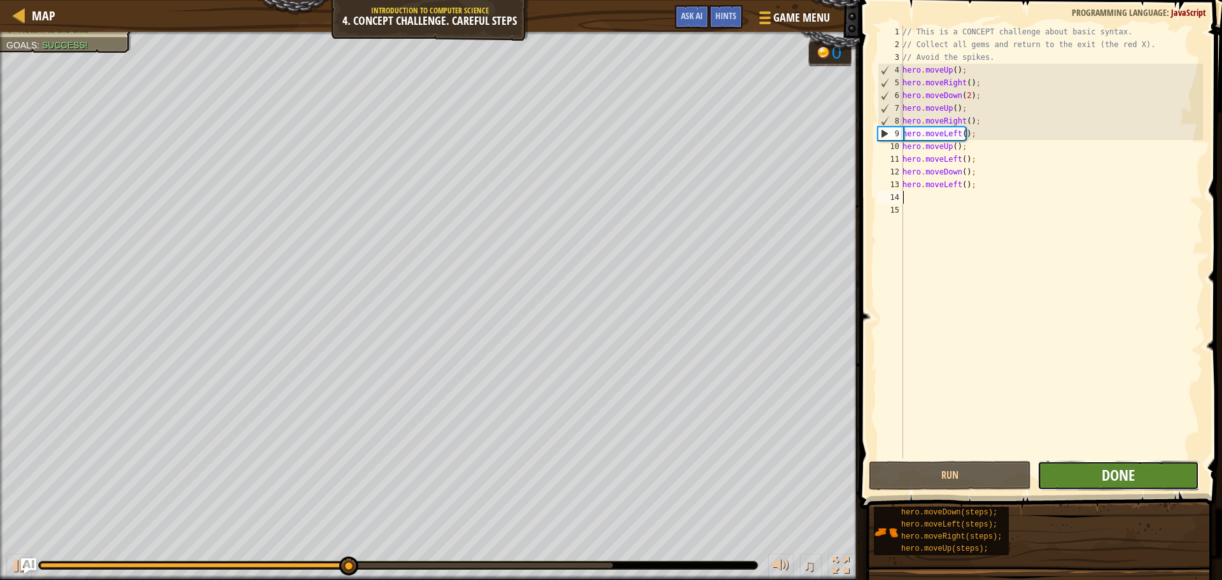
click at [1106, 465] on span "Done" at bounding box center [1118, 475] width 33 height 20
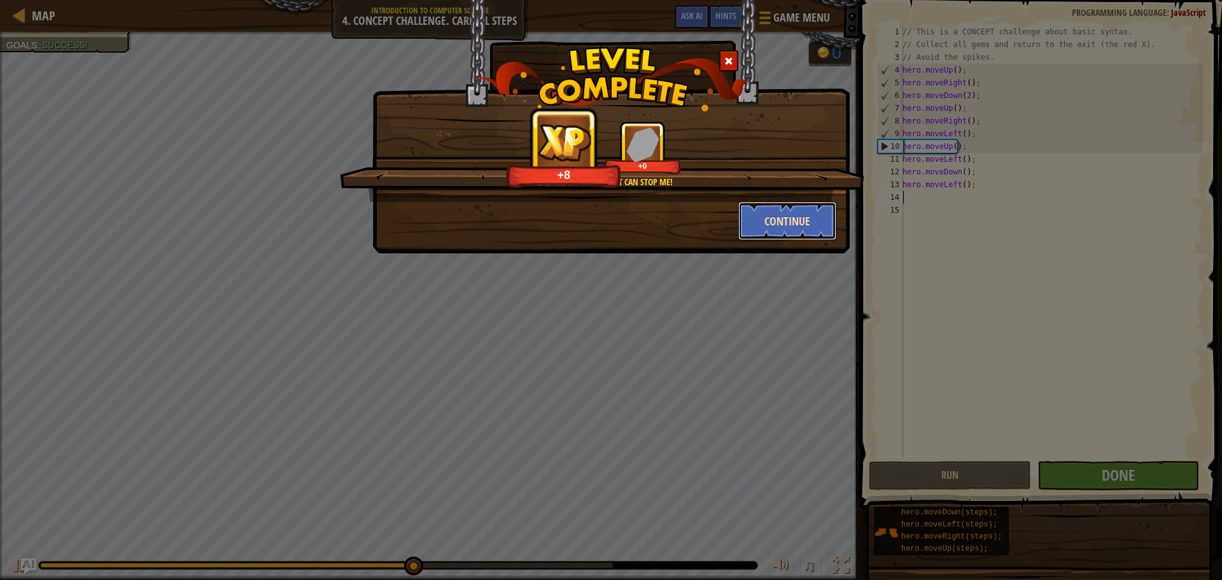
click at [779, 223] on button "Continue" at bounding box center [788, 221] width 99 height 38
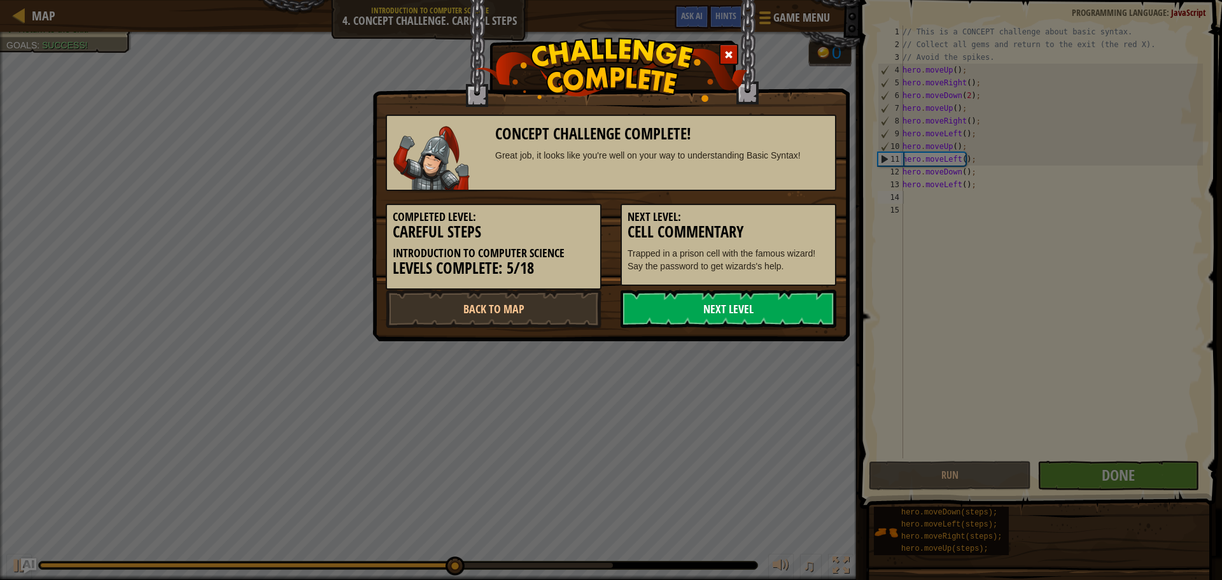
click at [763, 311] on link "Next Level" at bounding box center [729, 309] width 216 height 38
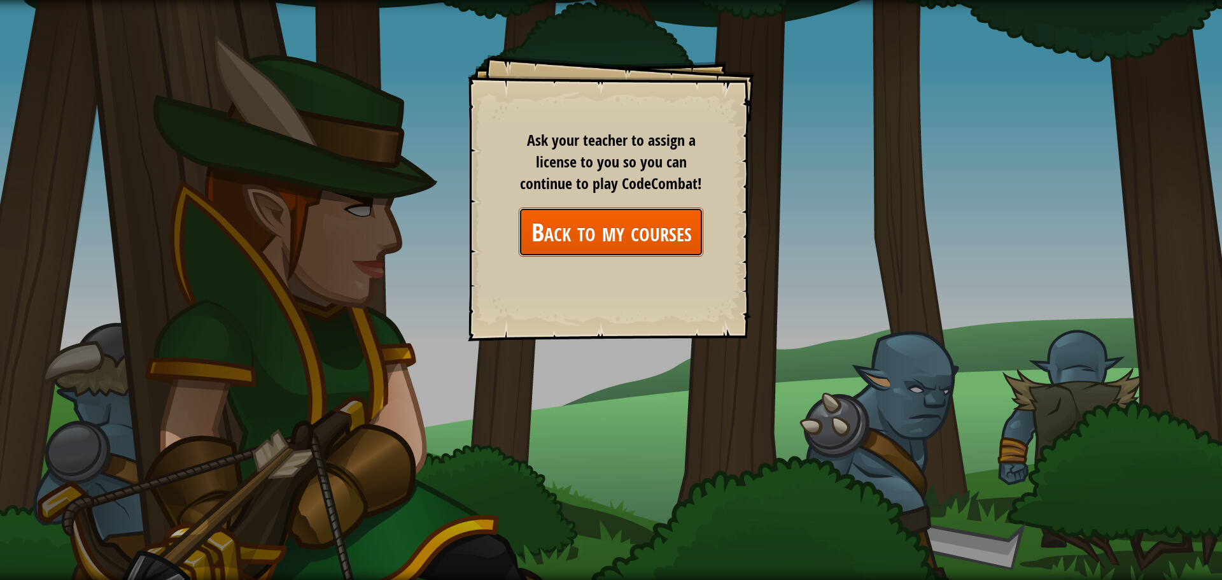
click at [619, 231] on link "Back to my courses" at bounding box center [611, 232] width 185 height 49
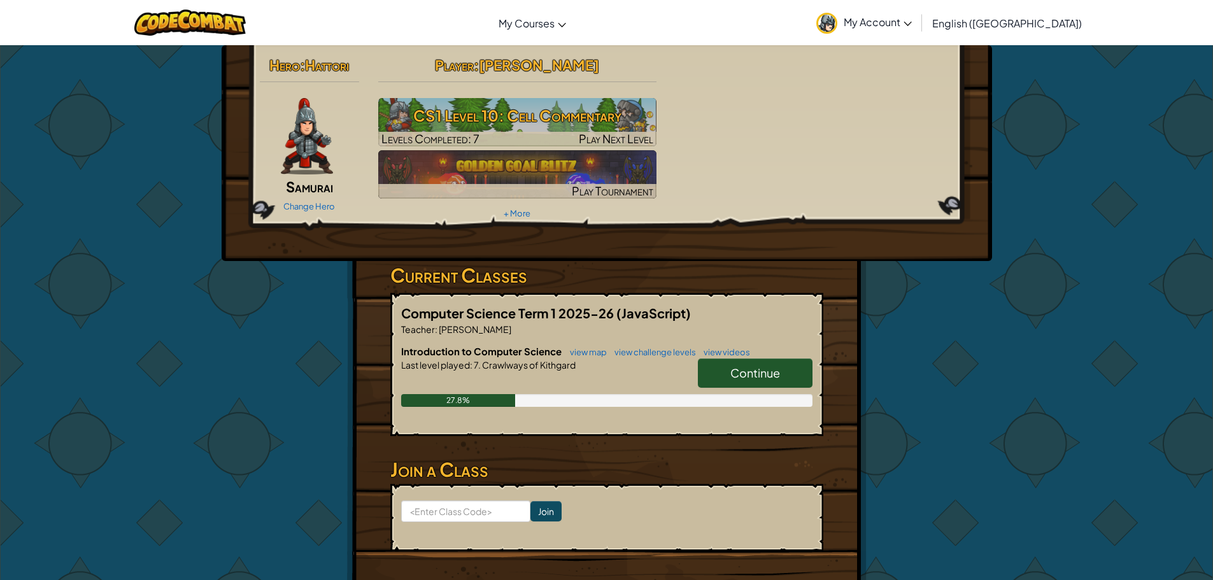
click at [760, 381] on link "Continue" at bounding box center [755, 372] width 115 height 29
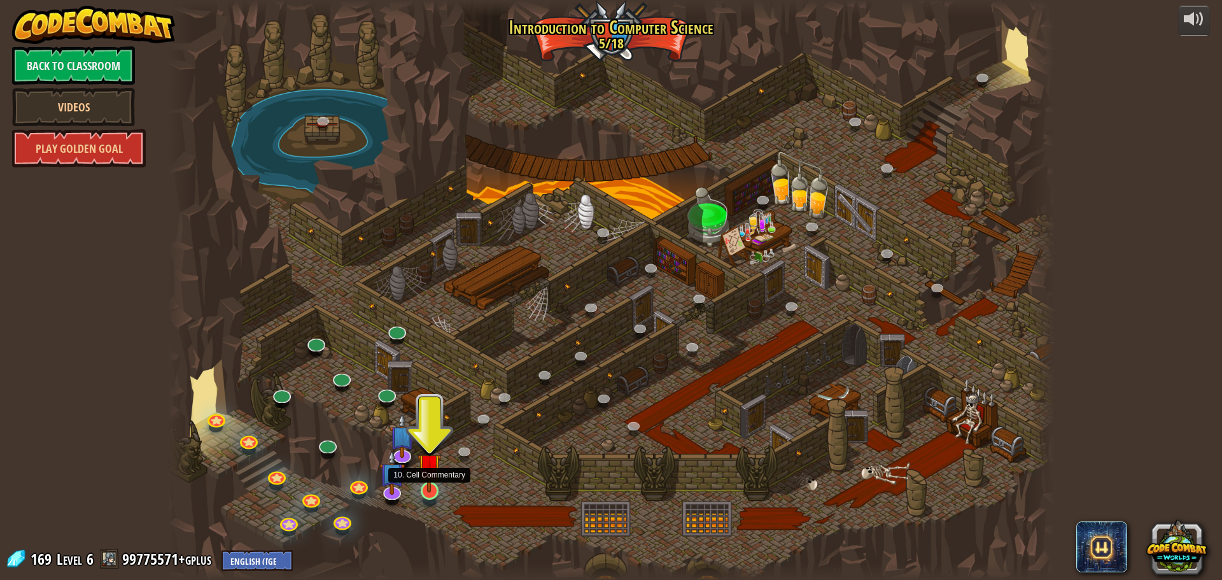
click at [426, 490] on img at bounding box center [430, 465] width 24 height 54
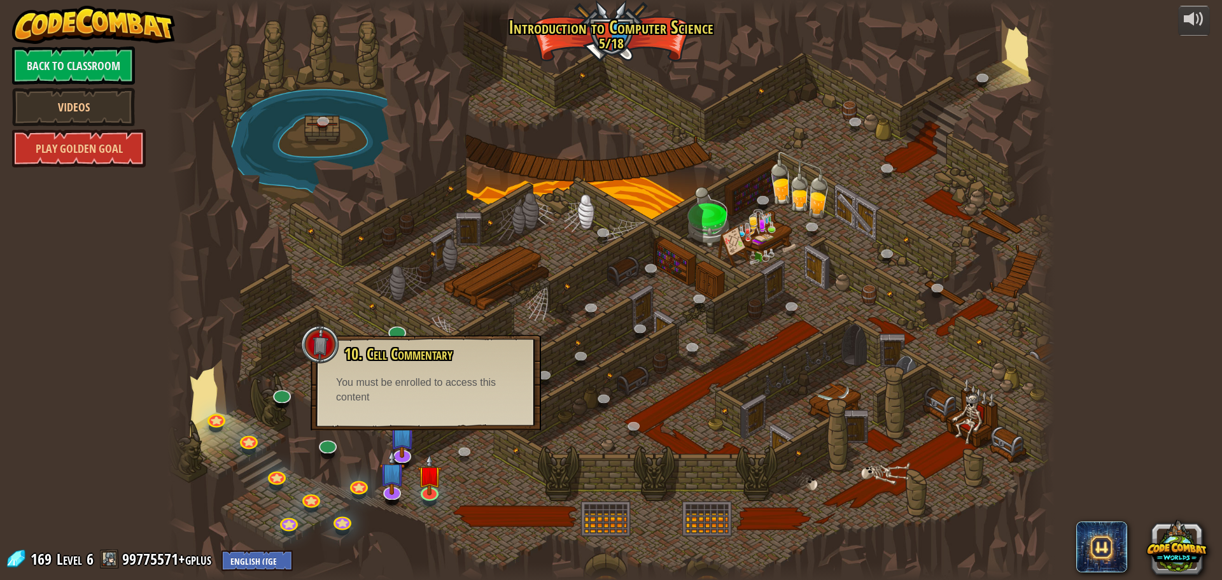
click at [461, 434] on div at bounding box center [611, 290] width 888 height 580
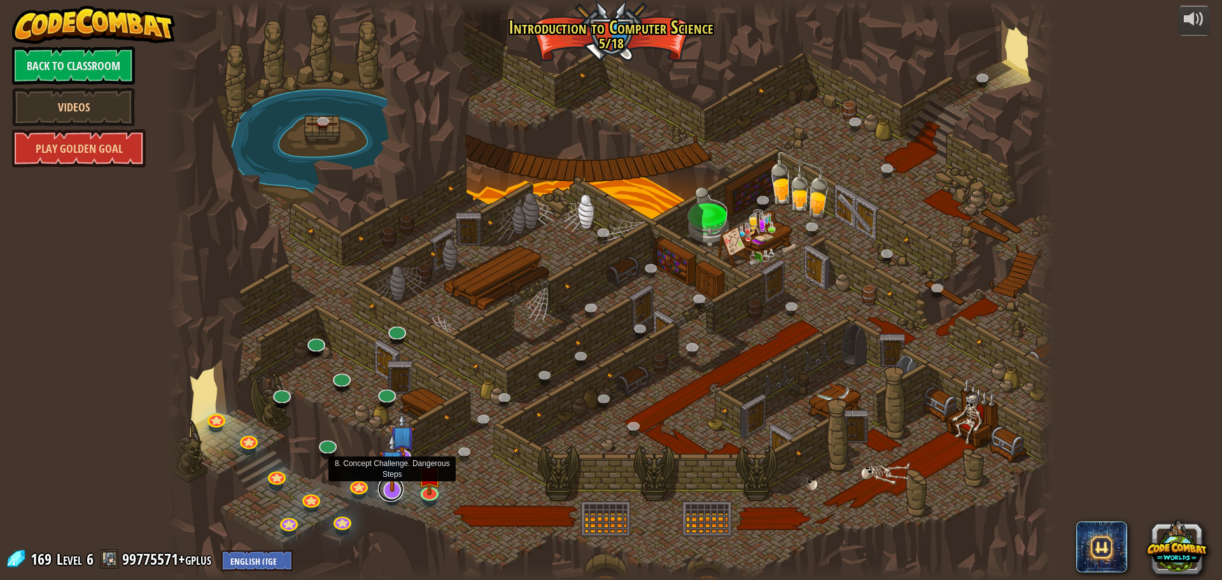
click at [392, 493] on link at bounding box center [390, 488] width 25 height 25
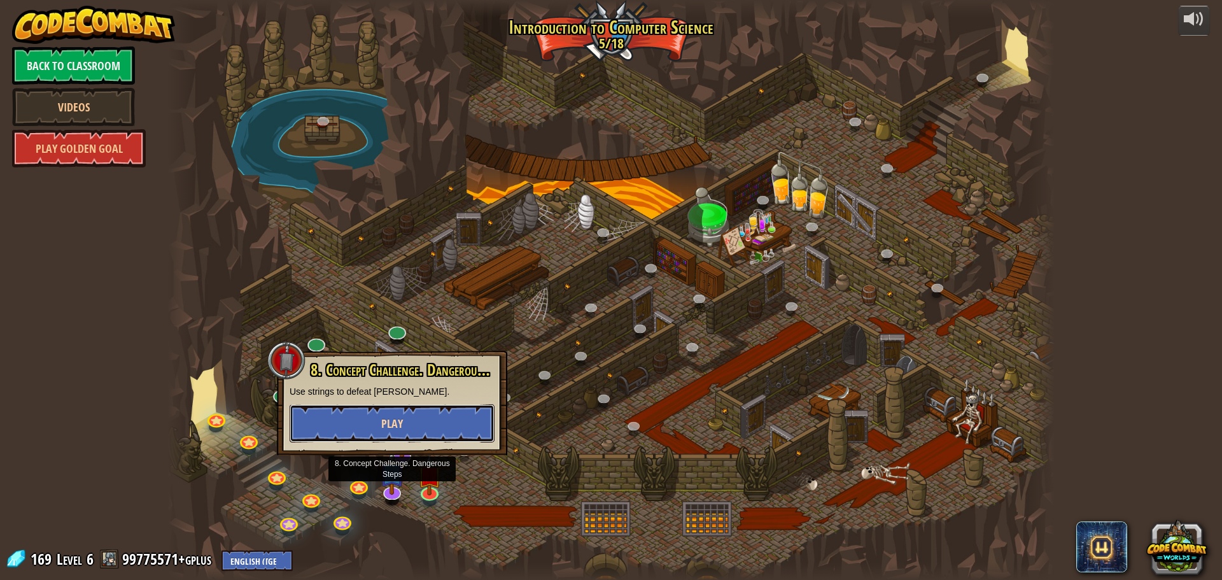
click at [390, 429] on span "Play" at bounding box center [392, 424] width 22 height 16
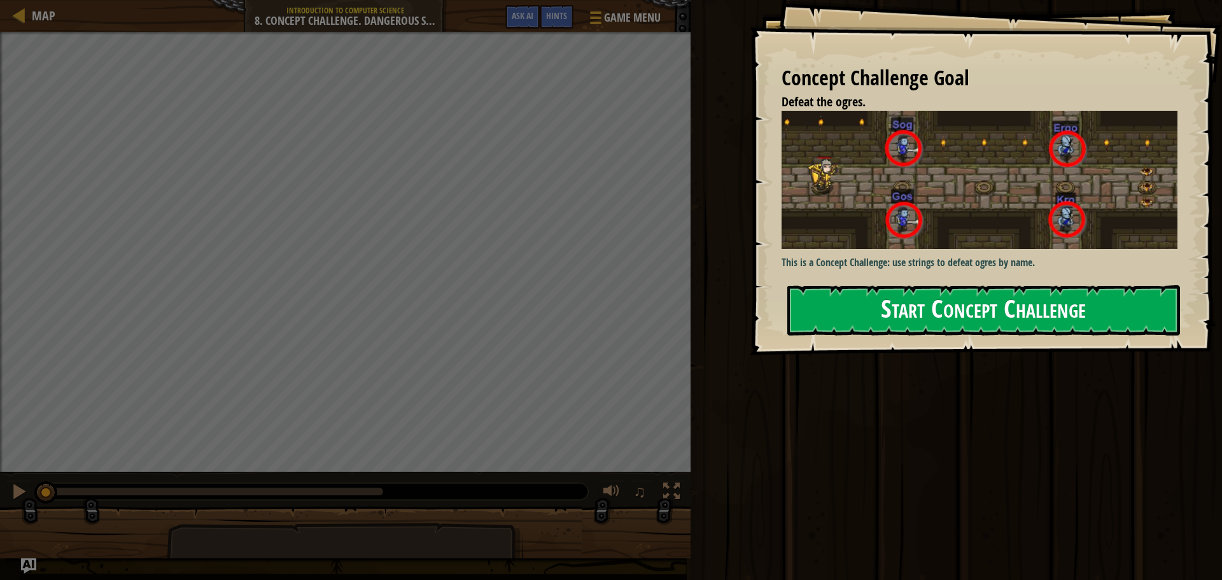
click at [989, 285] on button "Start Concept Challenge" at bounding box center [984, 310] width 393 height 50
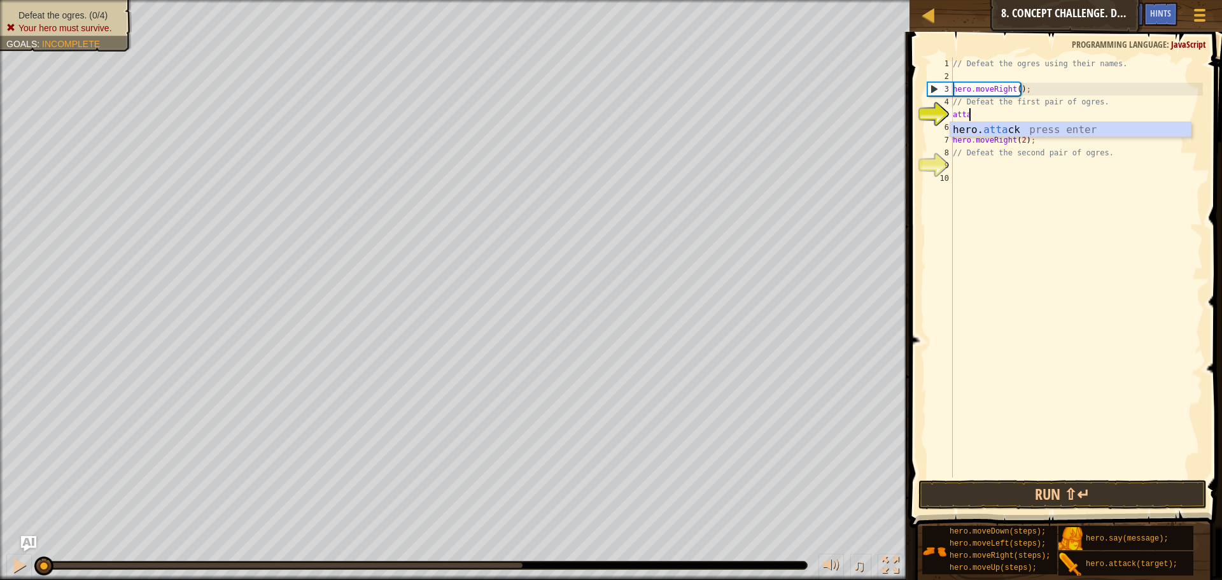
scroll to position [6, 1]
click at [973, 122] on div "hero. attac k press enter" at bounding box center [1071, 145] width 241 height 46
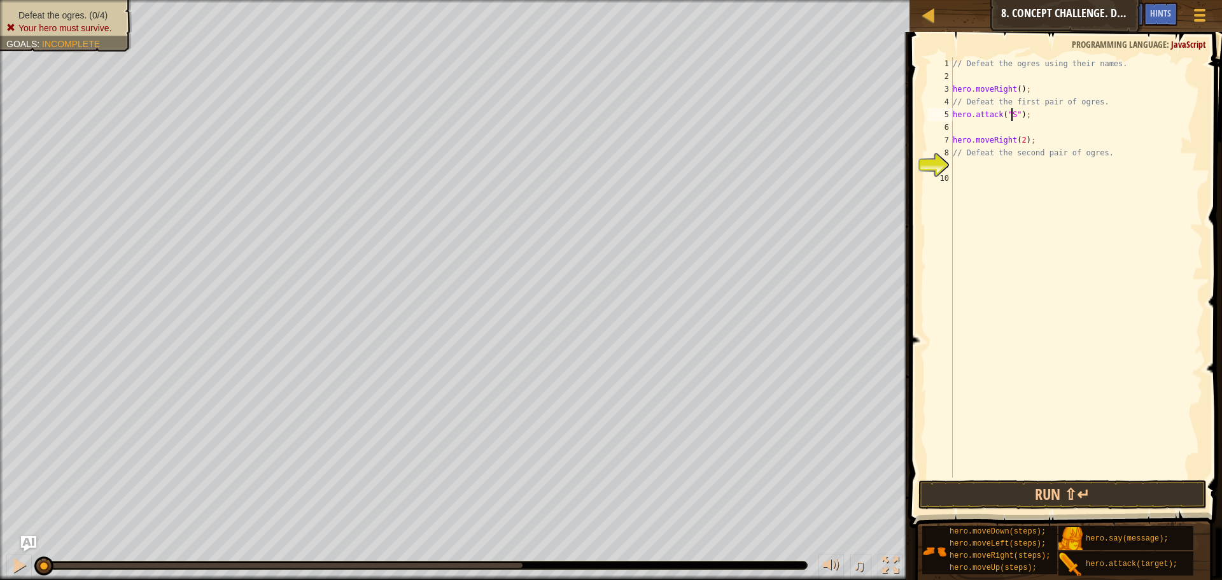
type textarea "hero.attack("Sog");"
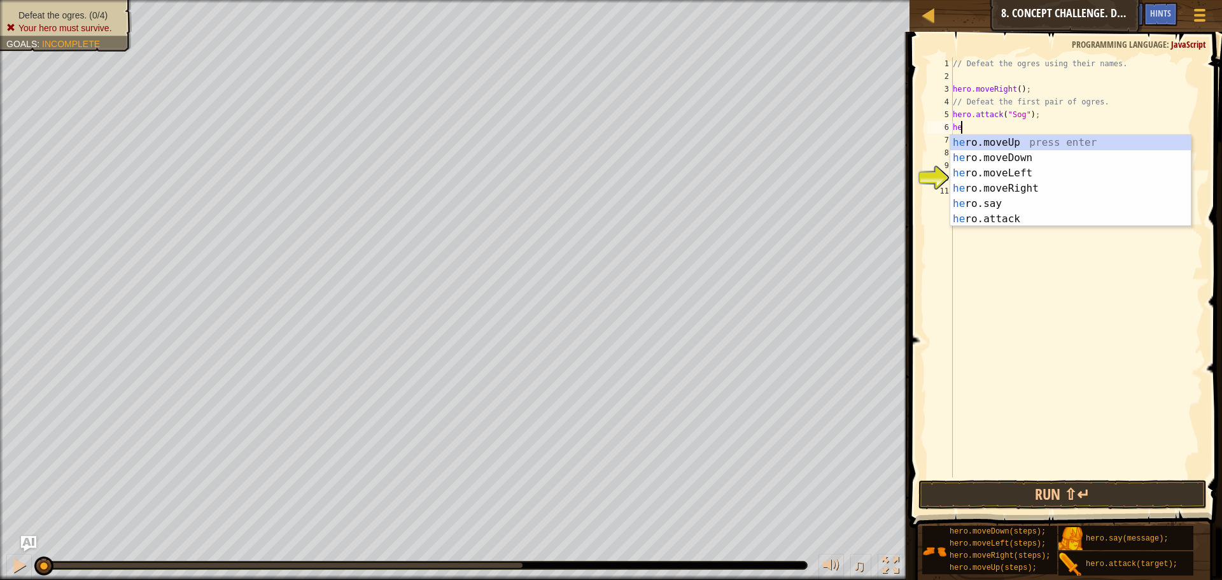
scroll to position [6, 1]
click at [1017, 220] on div "her o.moveUp press enter her o.moveDown press enter her o.moveLeft press enter …" at bounding box center [1071, 196] width 241 height 122
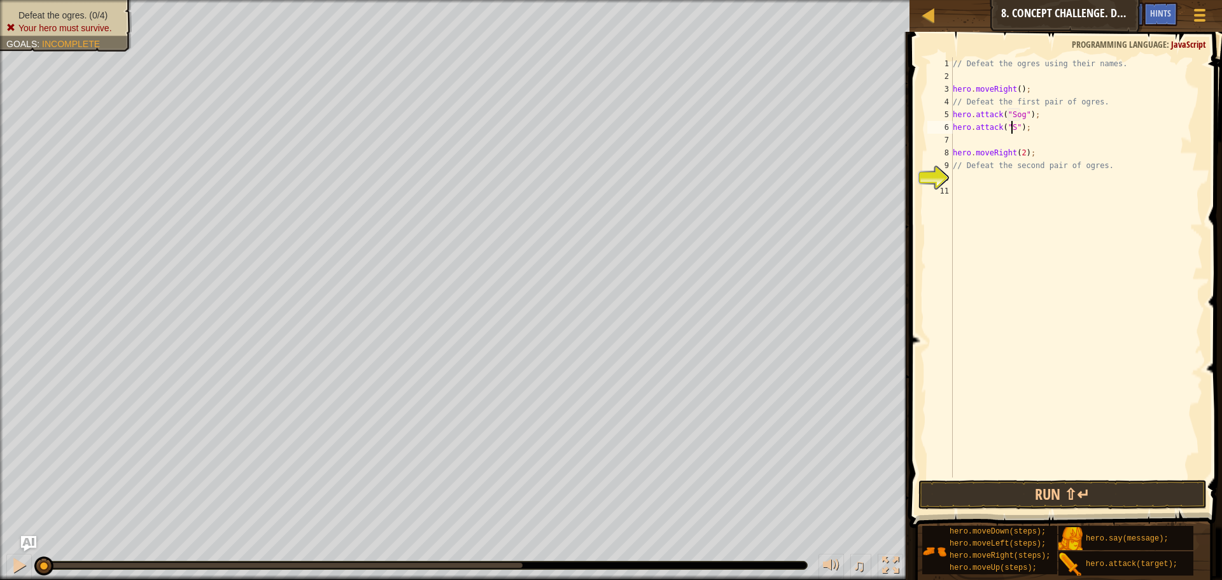
scroll to position [6, 6]
type textarea "hero.attack("Sog");"
click at [1018, 139] on div "// Defeat the ogres using their names. hero . moveRight ( ) ; // Defeat the fir…" at bounding box center [1077, 280] width 253 height 446
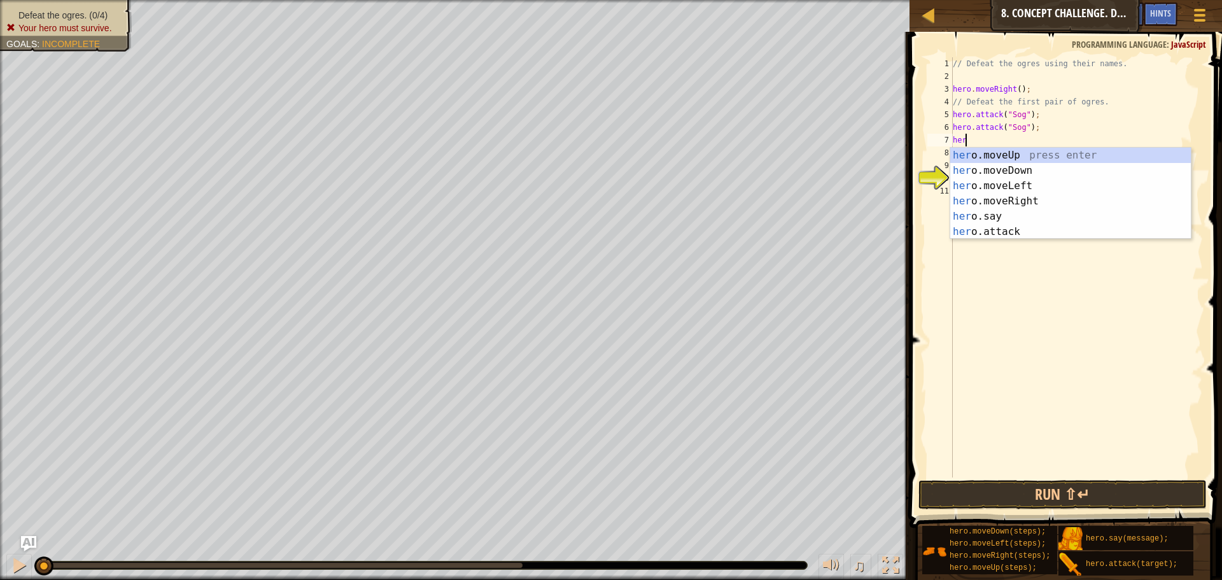
scroll to position [6, 1]
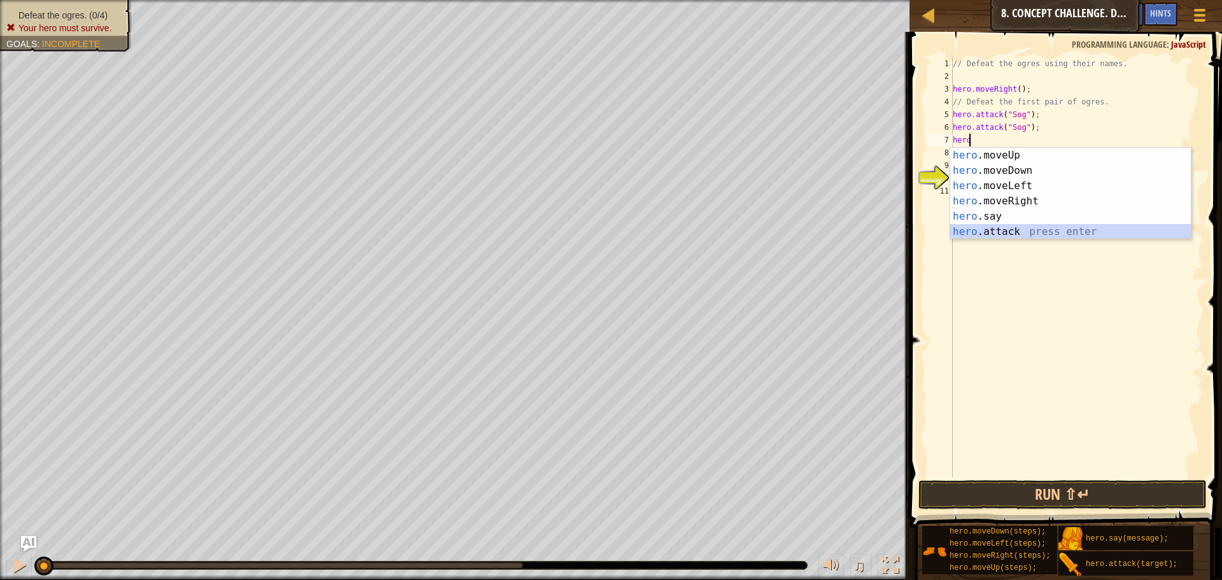
click at [1022, 231] on div "hero .moveUp press enter hero .moveDown press enter hero .moveLeft press enter …" at bounding box center [1071, 209] width 241 height 122
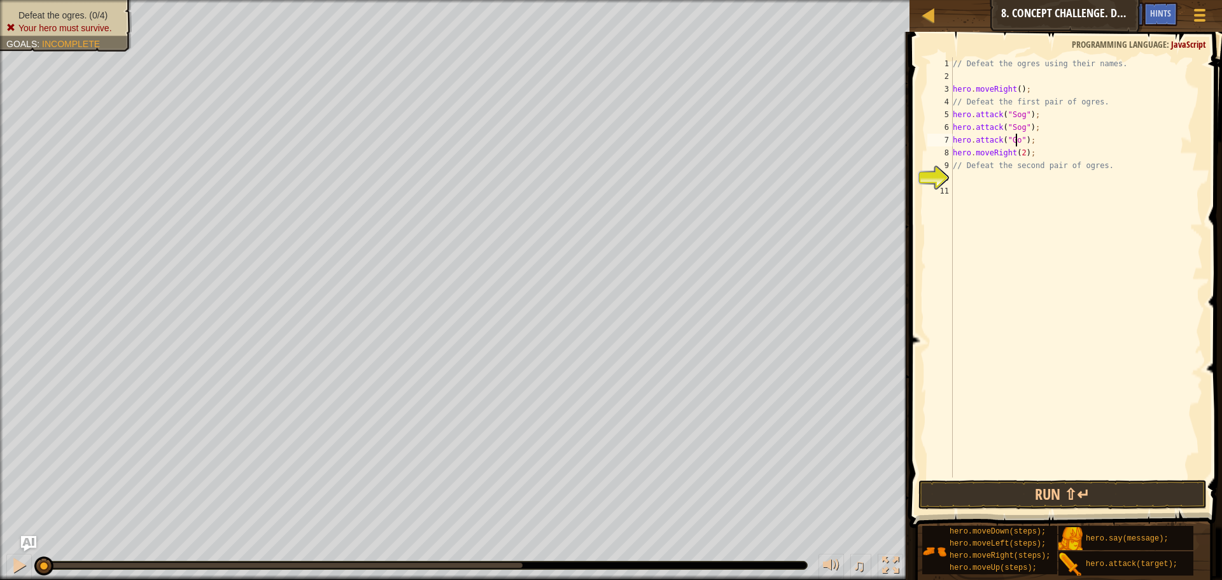
scroll to position [6, 6]
type textarea "hero.attack("Gos");"
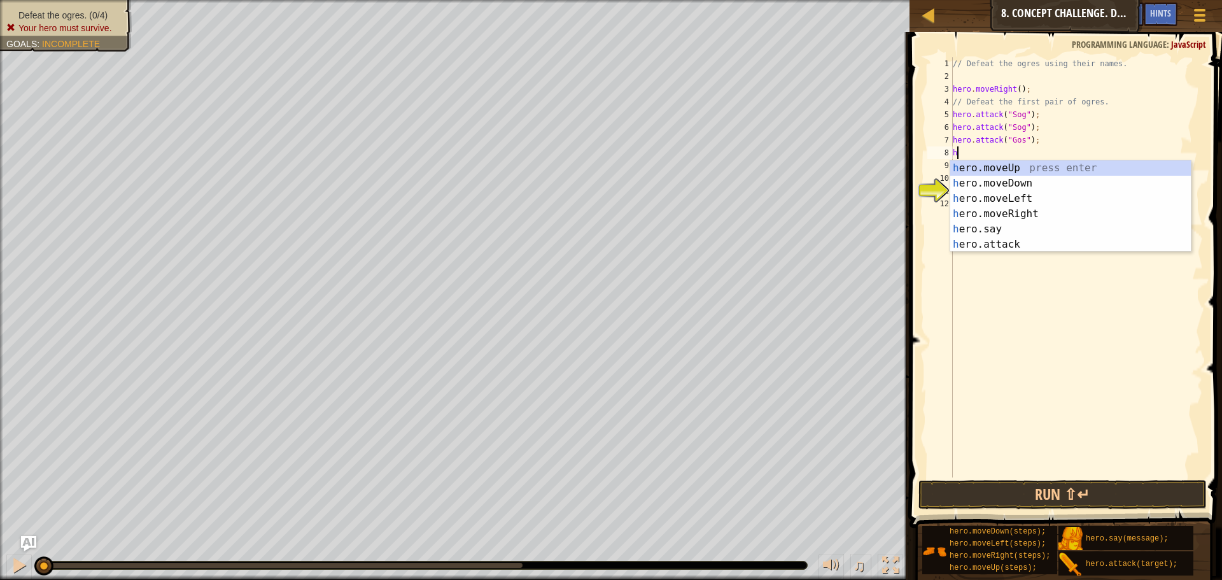
scroll to position [6, 1]
click at [1028, 247] on div "hero .moveUp press enter hero .moveDown press enter hero .moveLeft press enter …" at bounding box center [1071, 221] width 241 height 122
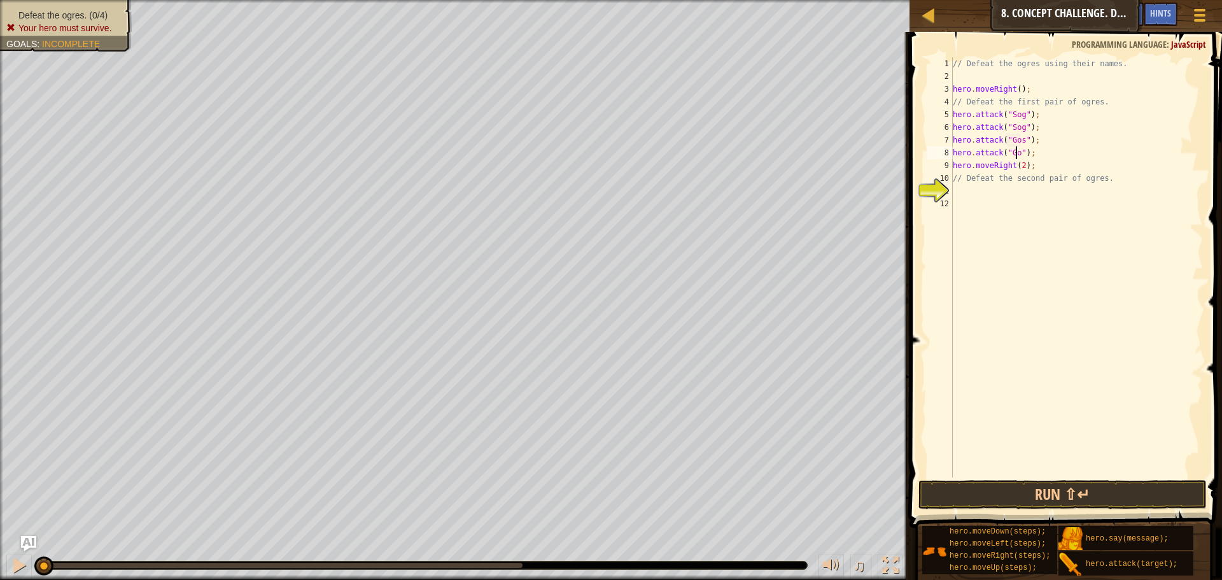
scroll to position [6, 6]
type textarea "hero.attack("Gos");"
click at [1122, 495] on button "Run ⇧↵" at bounding box center [1063, 494] width 288 height 29
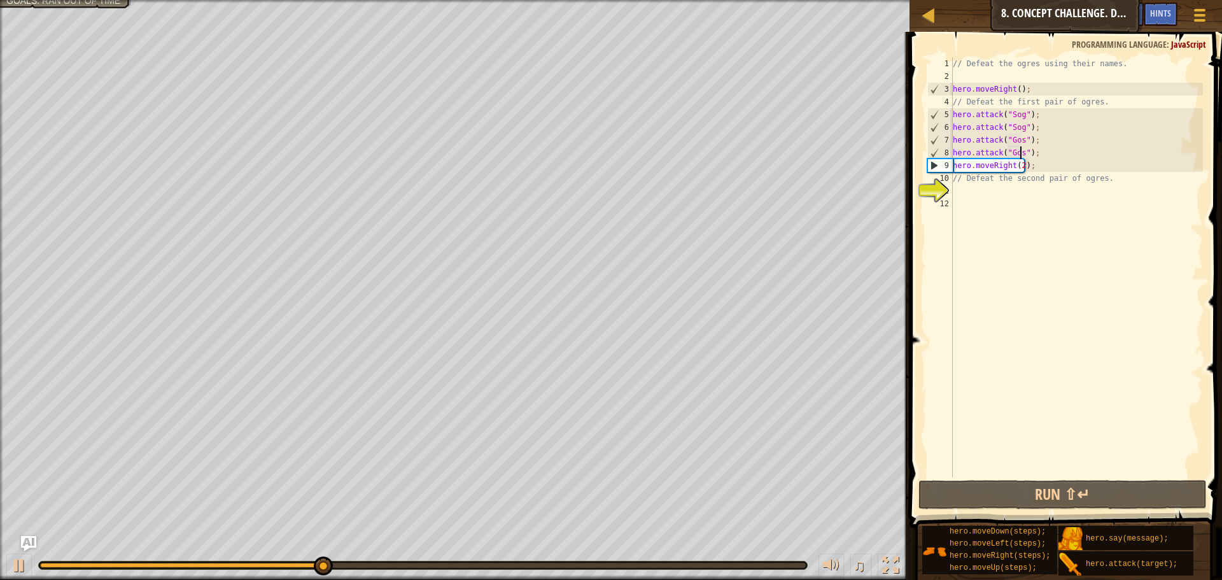
click at [990, 193] on div "// Defeat the ogres using their names. hero . moveRight ( ) ; // Defeat the fir…" at bounding box center [1077, 280] width 253 height 446
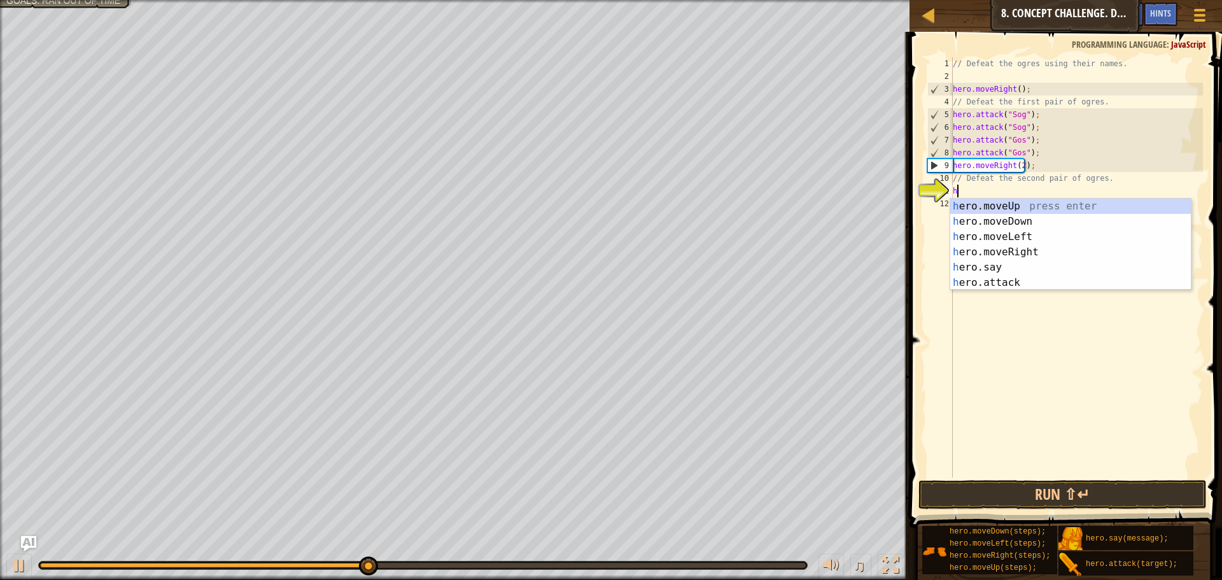
scroll to position [6, 1]
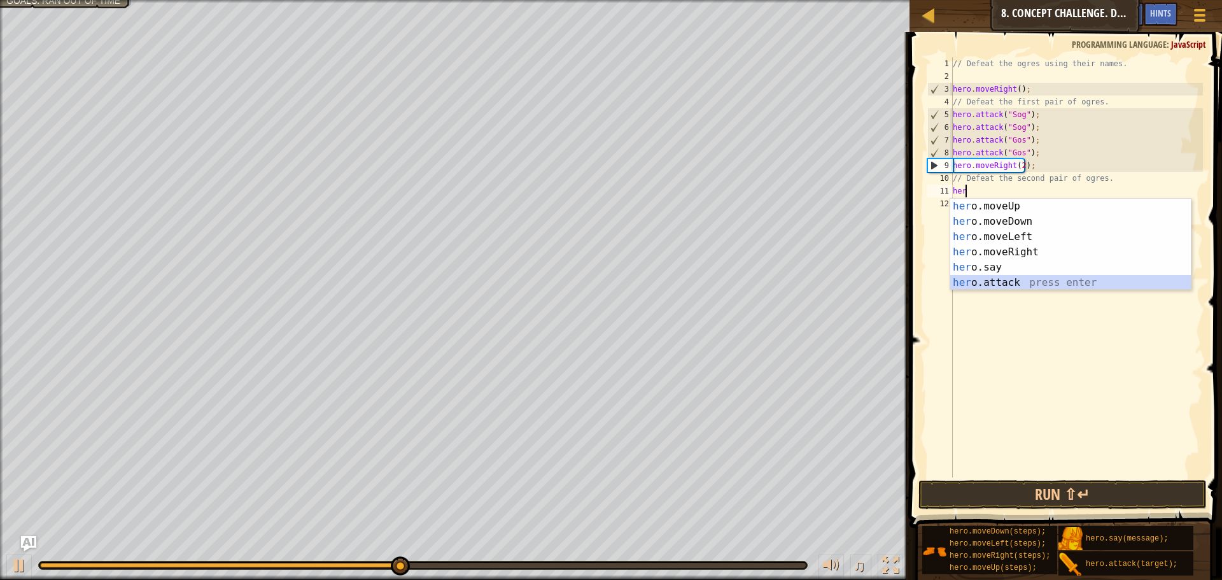
click at [993, 287] on div "her o.moveUp press enter her o.moveDown press enter her o.moveLeft press enter …" at bounding box center [1071, 260] width 241 height 122
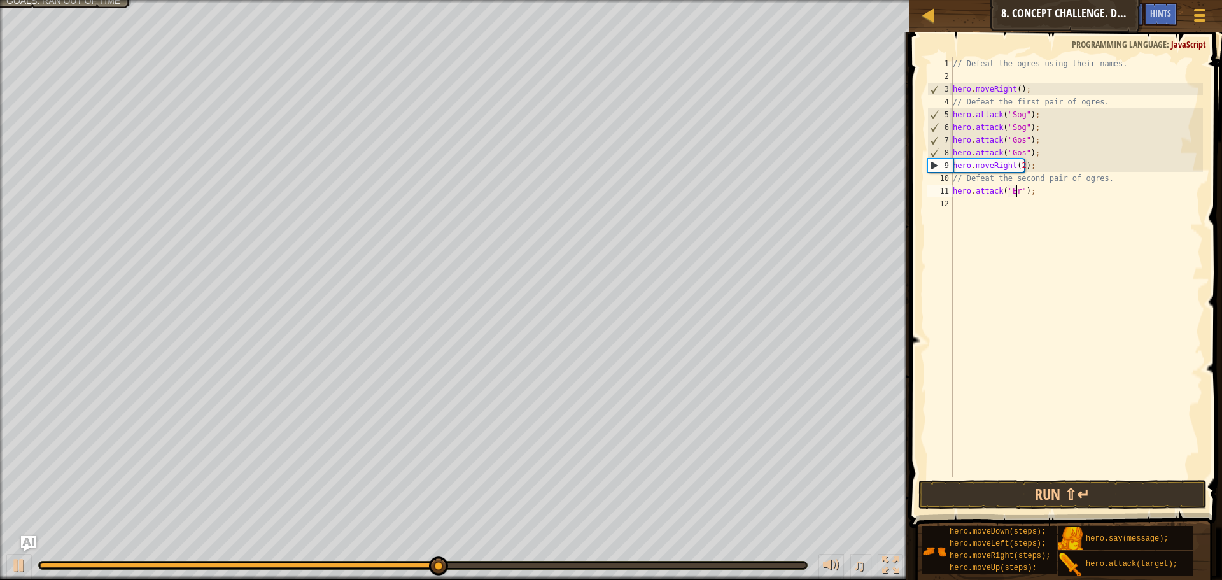
type textarea "hero.attack("Ergo");"
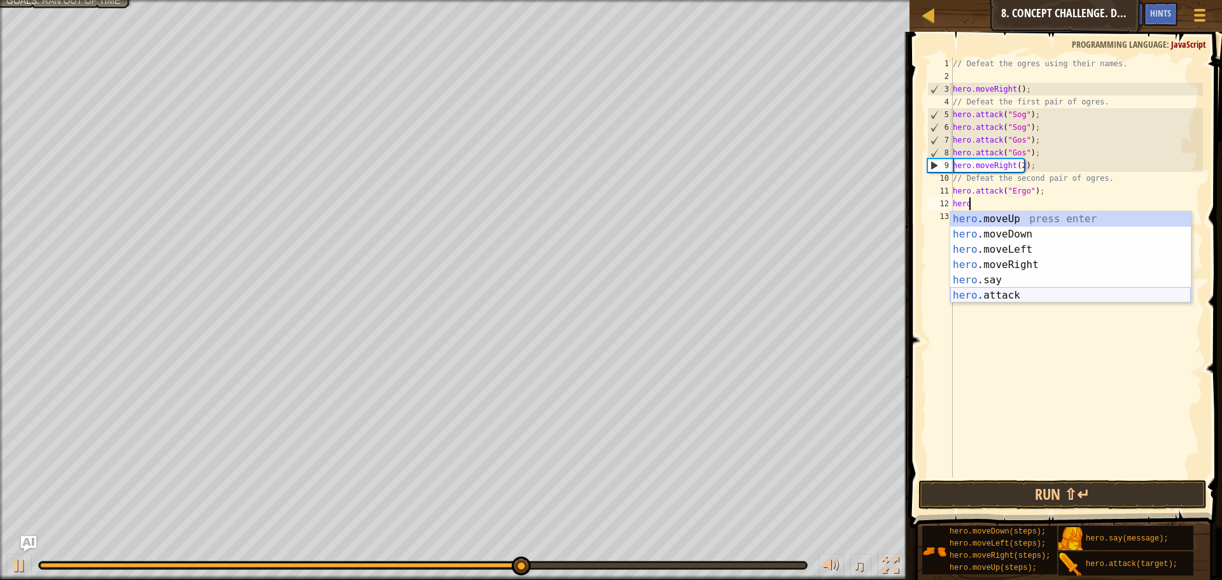
click at [984, 299] on div "hero .moveUp press enter hero .moveDown press enter hero .moveLeft press enter …" at bounding box center [1071, 272] width 241 height 122
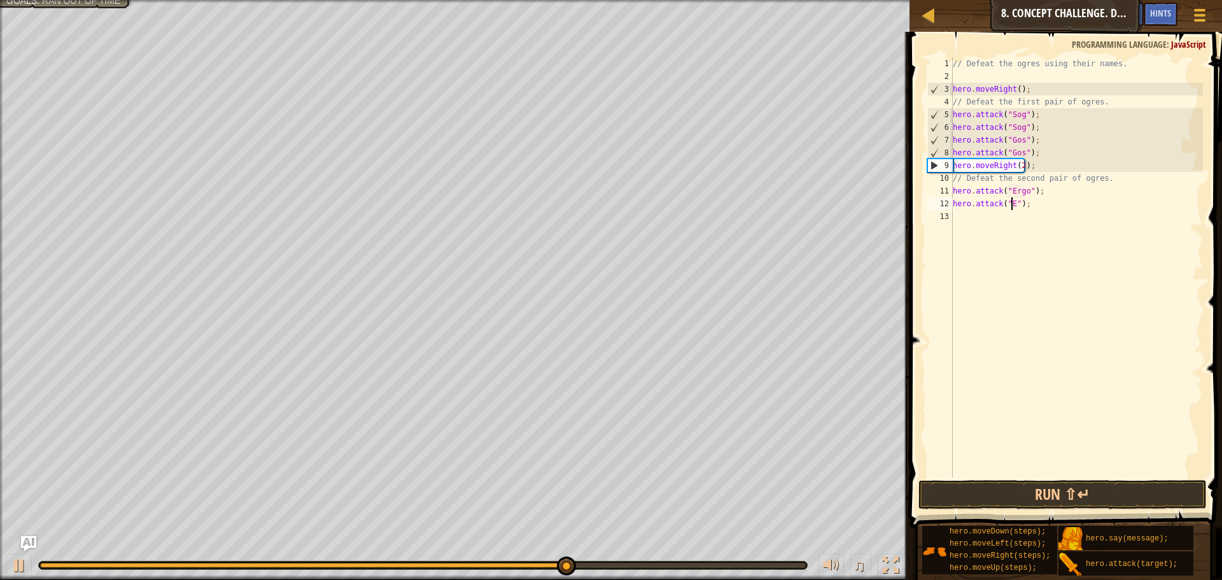
scroll to position [6, 6]
type textarea "hero.attack("Ergo");"
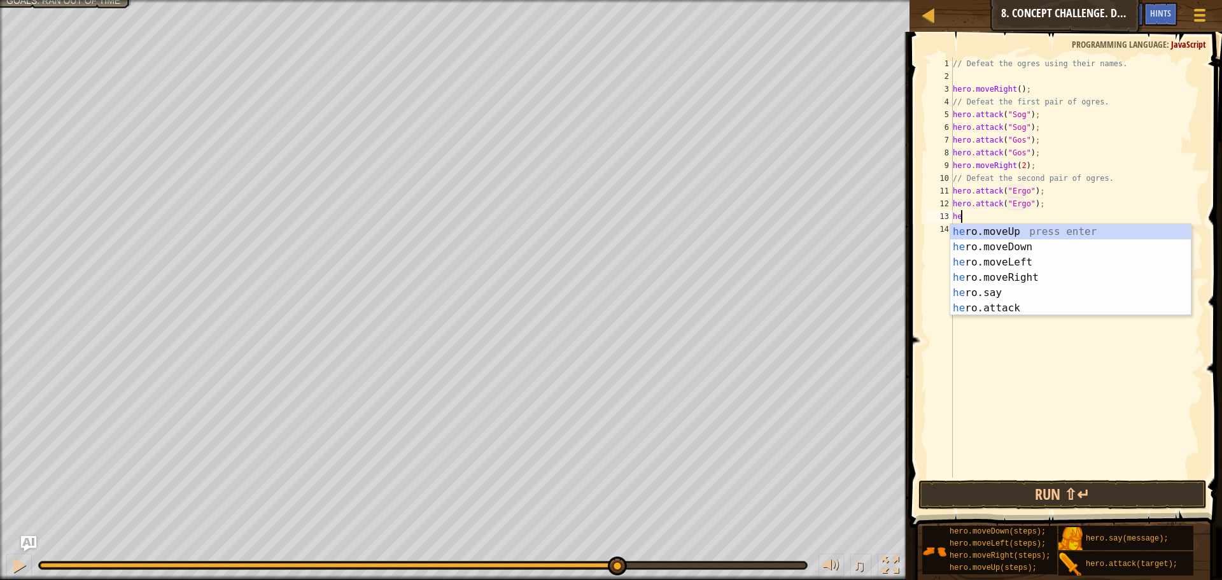
scroll to position [6, 1]
click at [1021, 304] on div "hero .moveUp press enter hero .moveDown press enter hero .moveLeft press enter …" at bounding box center [1071, 285] width 241 height 122
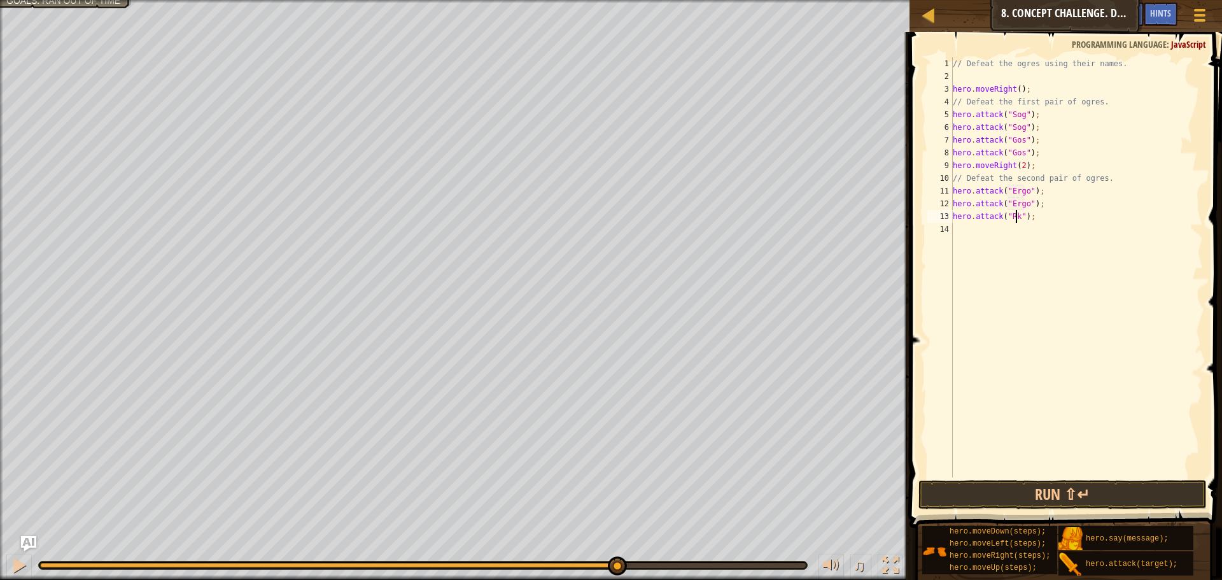
scroll to position [6, 5]
type textarea "hero.attack("Kro");"
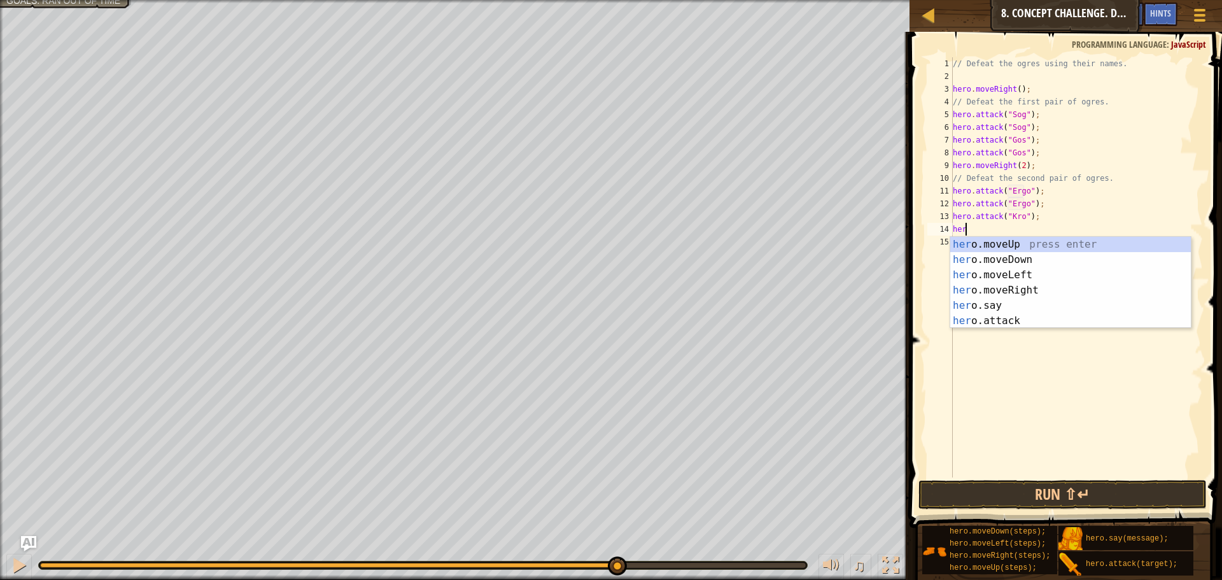
scroll to position [6, 1]
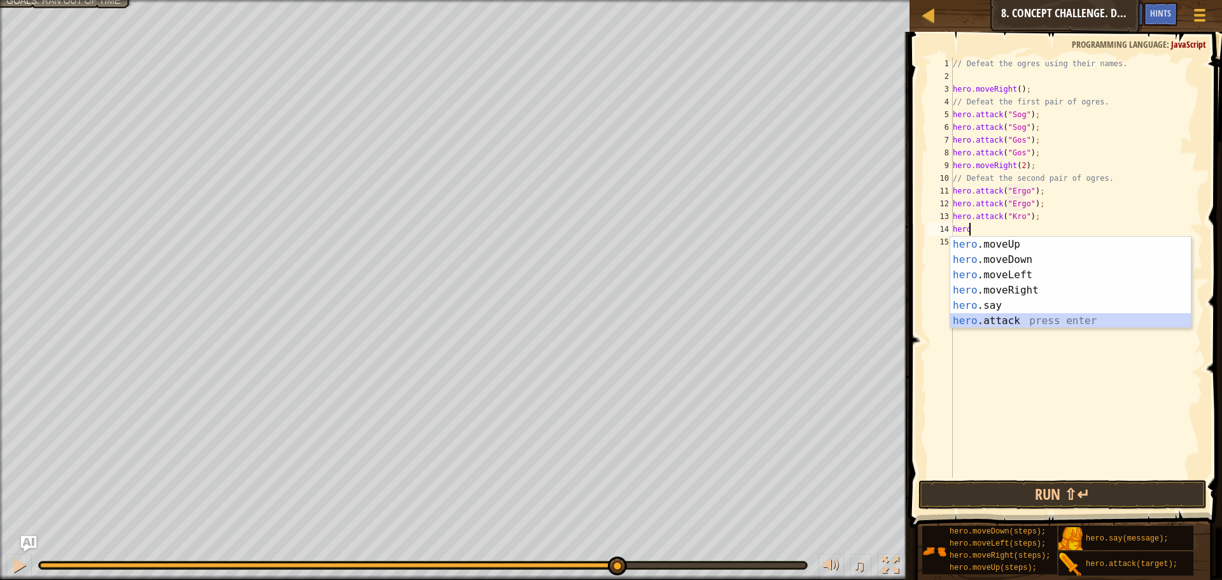
click at [1019, 320] on div "hero .moveUp press enter hero .moveDown press enter hero .moveLeft press enter …" at bounding box center [1071, 298] width 241 height 122
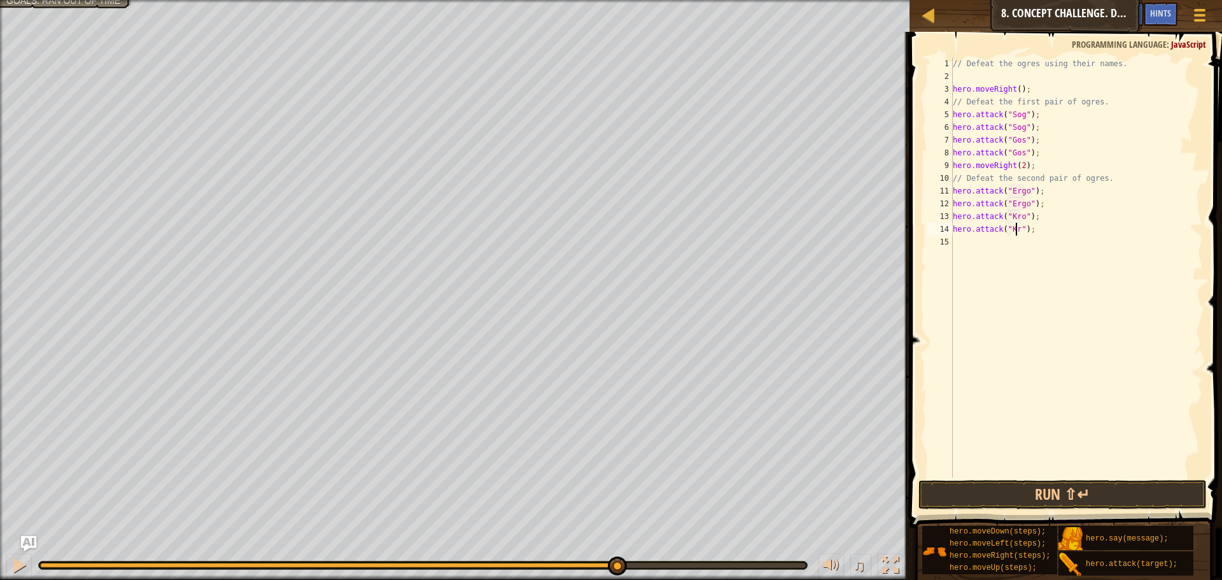
scroll to position [6, 6]
type textarea "hero.attack("Kro");"
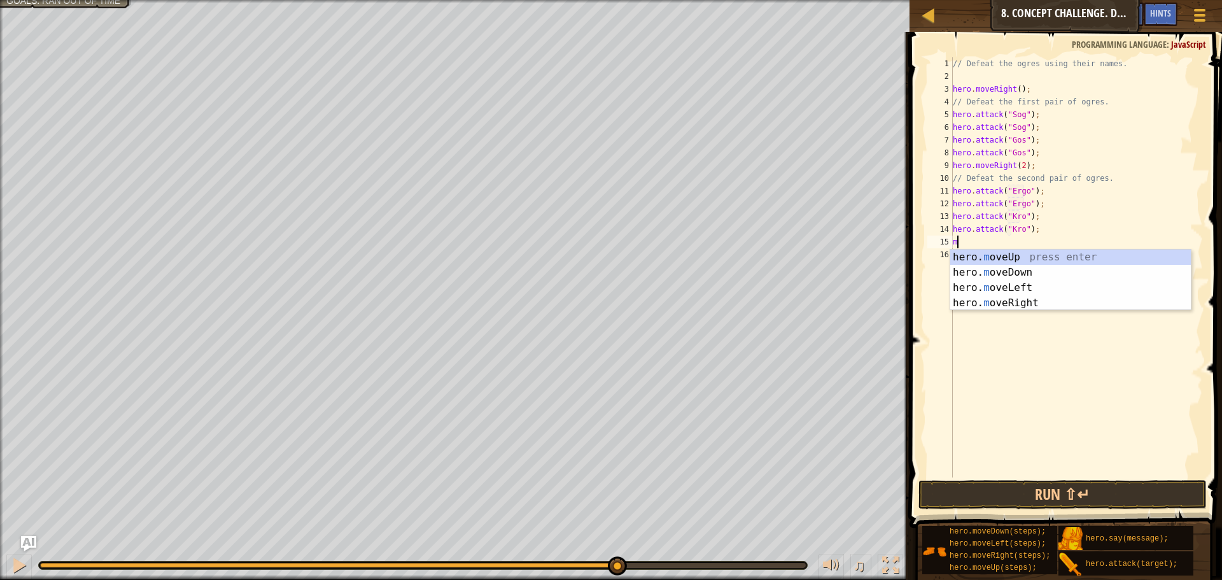
type textarea "move"
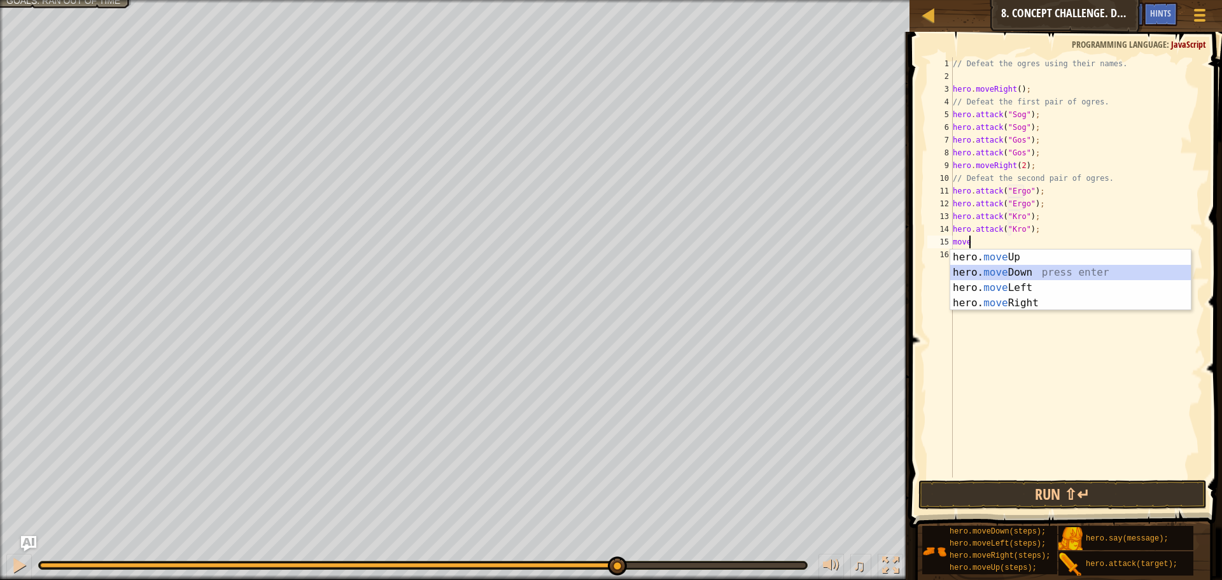
click at [1013, 271] on div "hero. move Up press enter hero. move Down press enter hero. move Left press ent…" at bounding box center [1071, 296] width 241 height 92
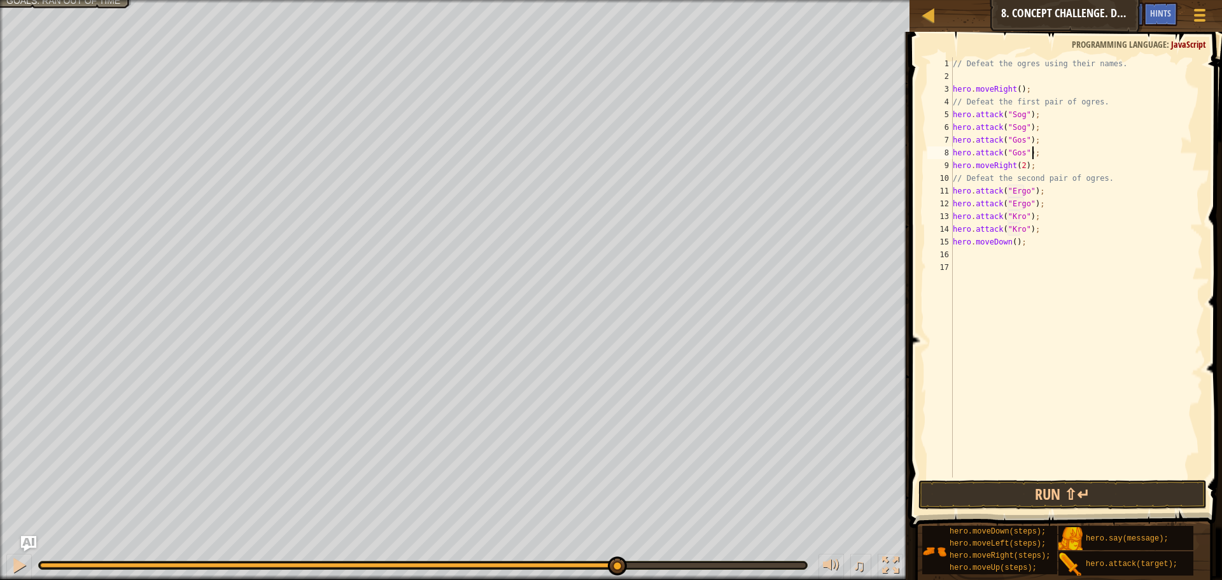
click at [1038, 157] on div "// Defeat the ogres using their names. hero . moveRight ( ) ; // Defeat the fir…" at bounding box center [1077, 280] width 253 height 446
type textarea "hero.attack("Gos");"
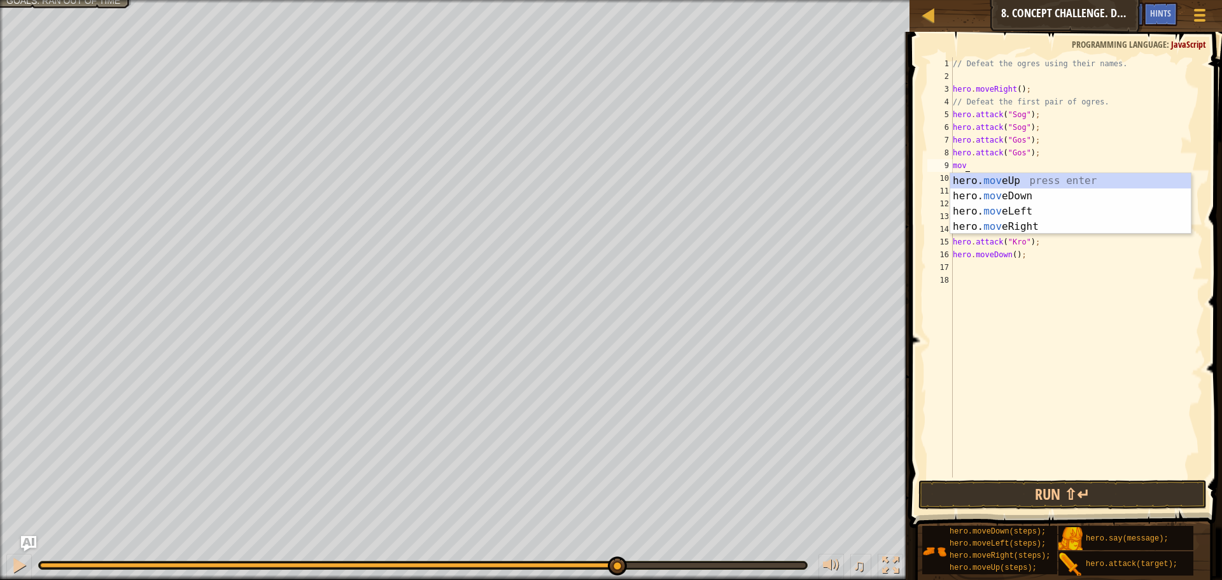
type textarea "move"
click at [1026, 197] on div "hero. move Up press enter hero. move Down press enter hero. move Left press ent…" at bounding box center [1071, 219] width 241 height 92
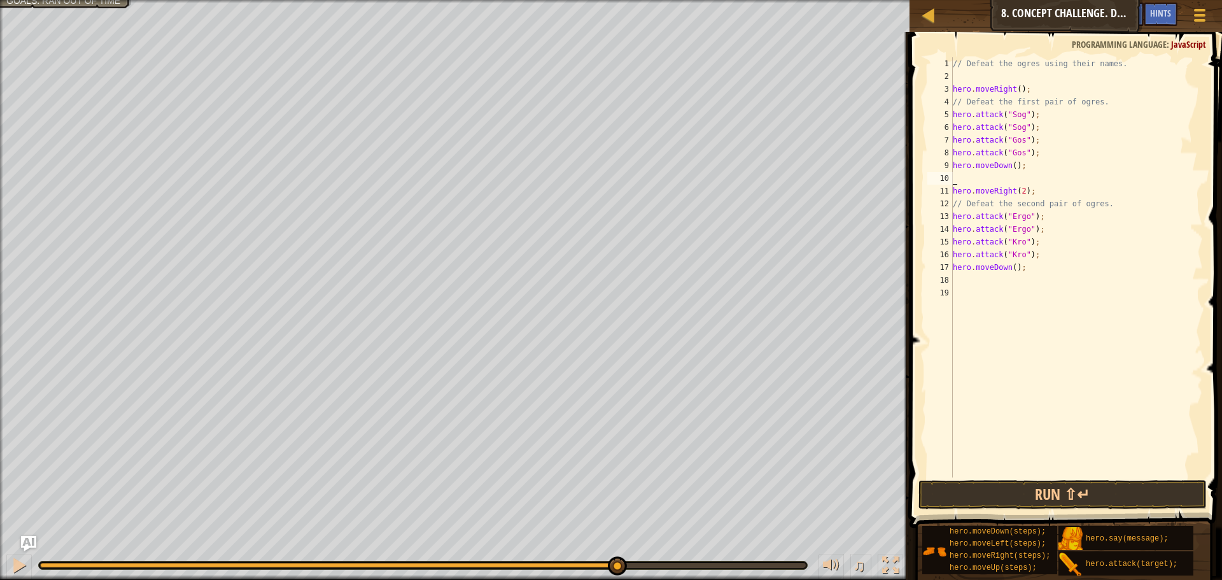
scroll to position [6, 0]
click at [1060, 271] on div "// Defeat the ogres using their names. hero . moveRight ( ) ; // Defeat the fir…" at bounding box center [1077, 280] width 253 height 446
type textarea "hero.moveDown();"
click at [1008, 285] on div "// Defeat the ogres using their names. hero . moveRight ( ) ; // Defeat the fir…" at bounding box center [1077, 280] width 253 height 446
type textarea "\"
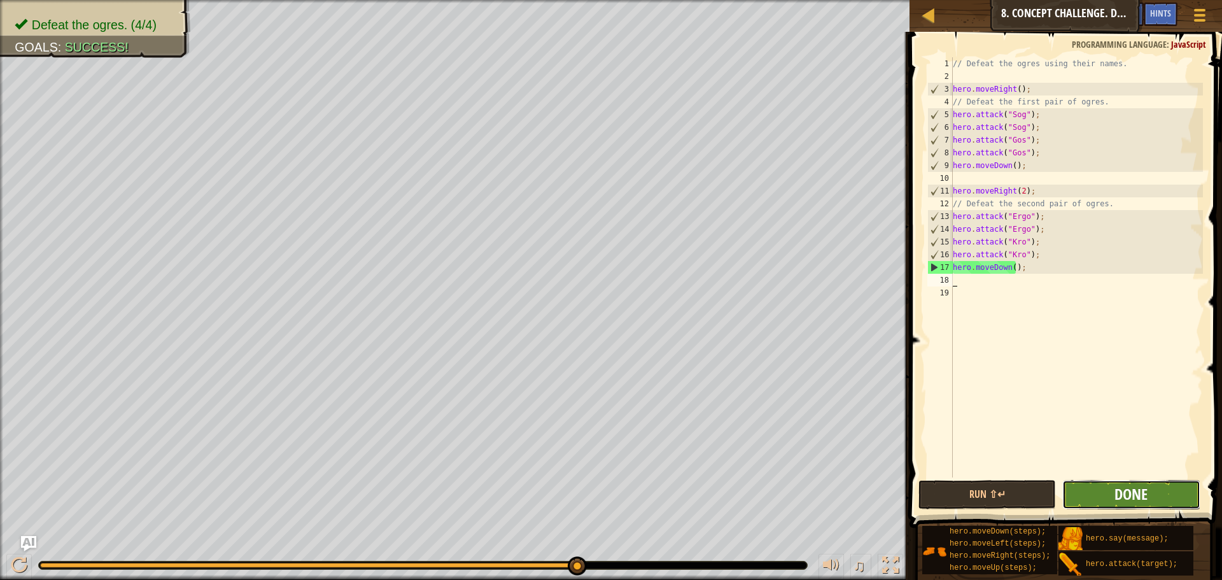
click at [1121, 492] on span "Done" at bounding box center [1131, 494] width 33 height 20
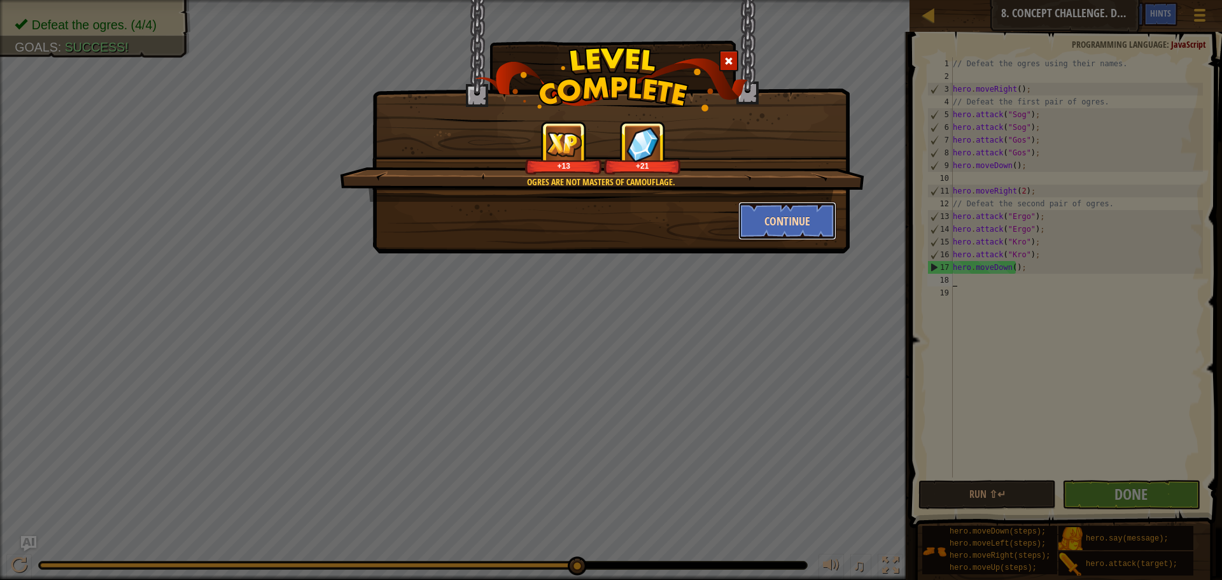
click at [804, 218] on button "Continue" at bounding box center [788, 221] width 99 height 38
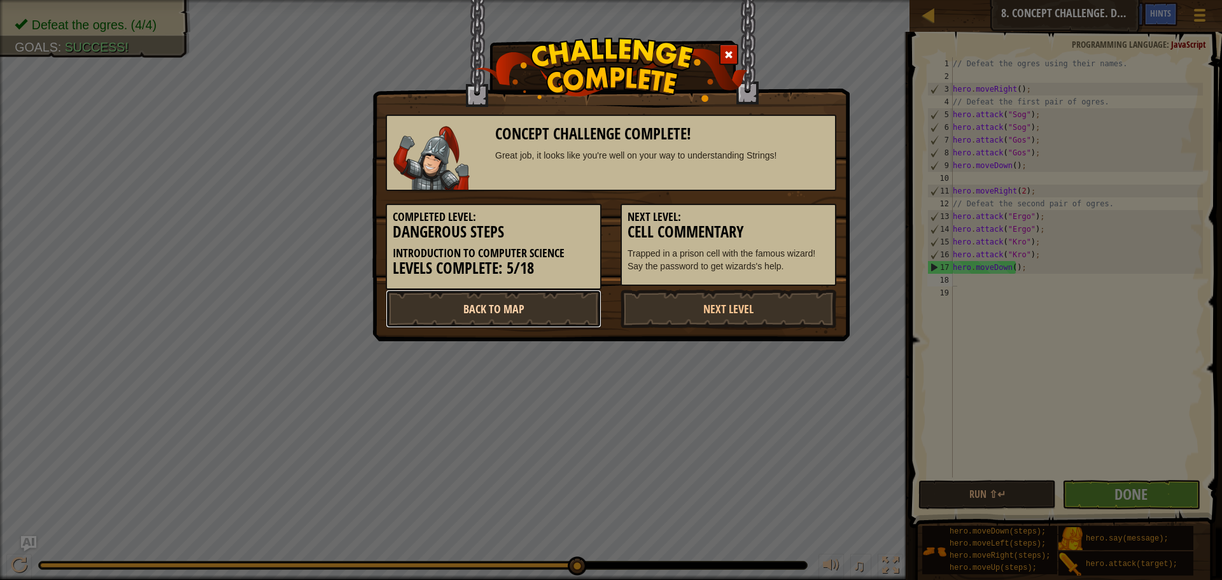
click at [584, 315] on link "Back to Map" at bounding box center [494, 309] width 216 height 38
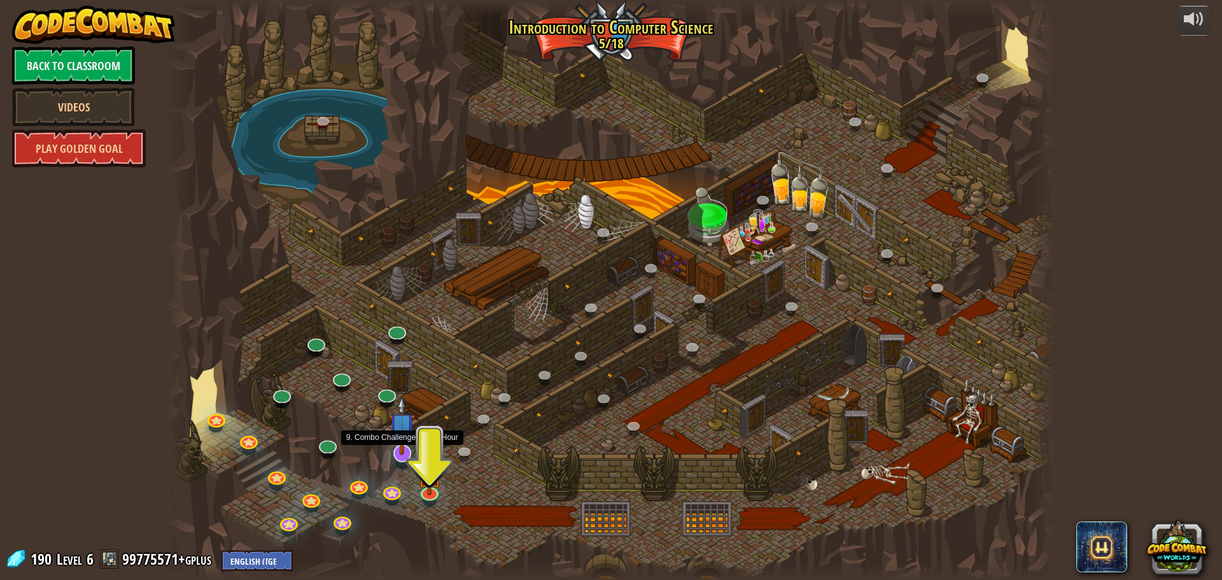
click at [401, 453] on img at bounding box center [402, 425] width 26 height 59
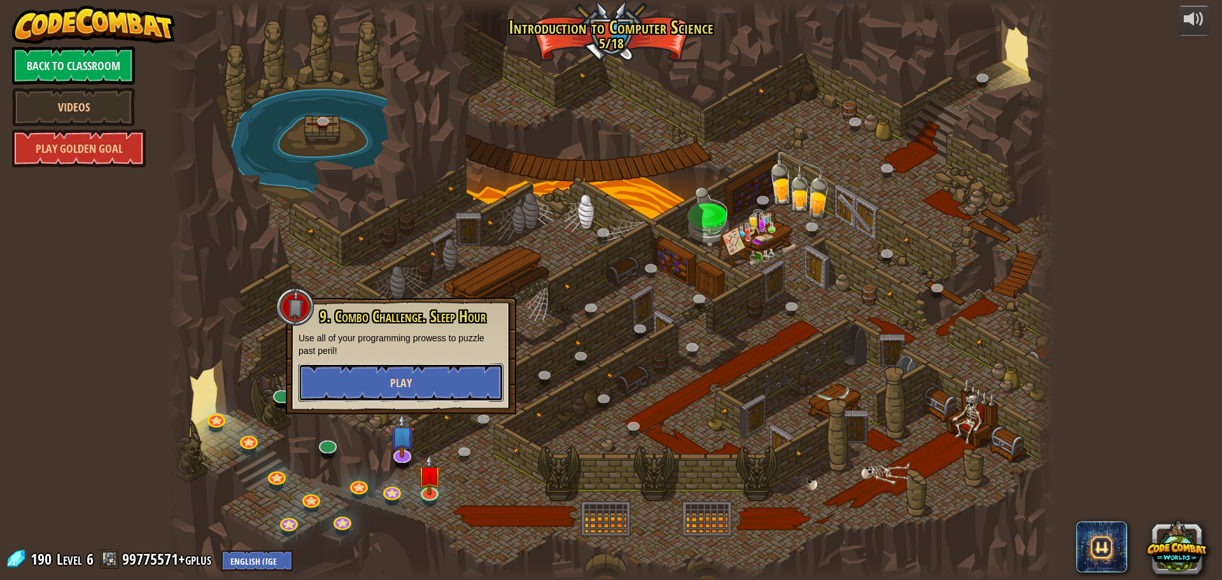
click at [407, 371] on button "Play" at bounding box center [401, 383] width 205 height 38
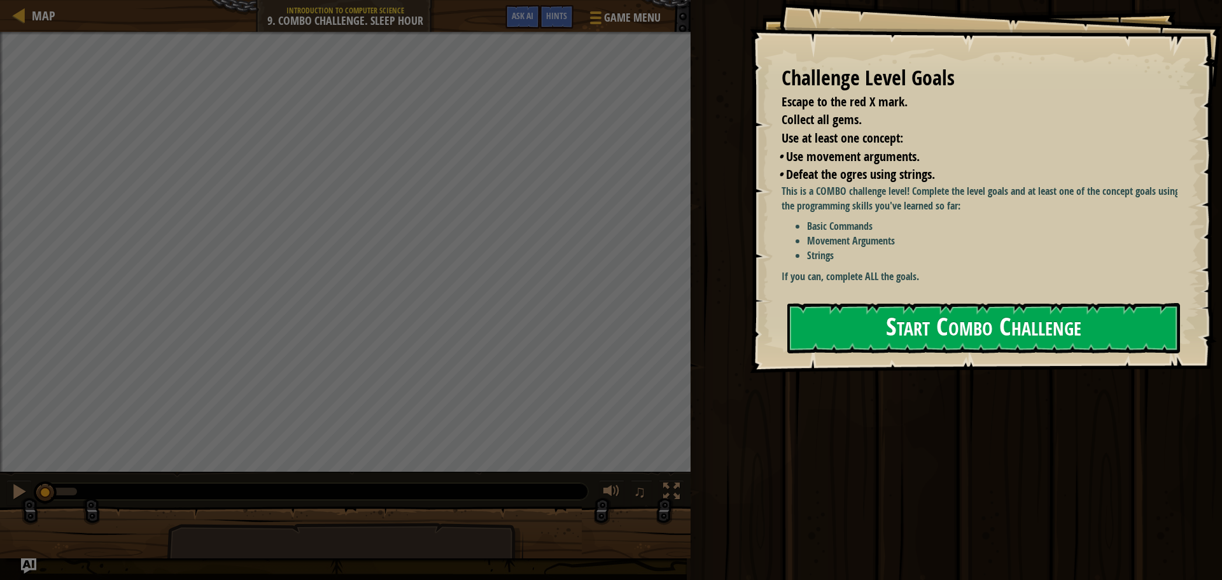
click at [1027, 303] on button "Start Combo Challenge" at bounding box center [984, 328] width 393 height 50
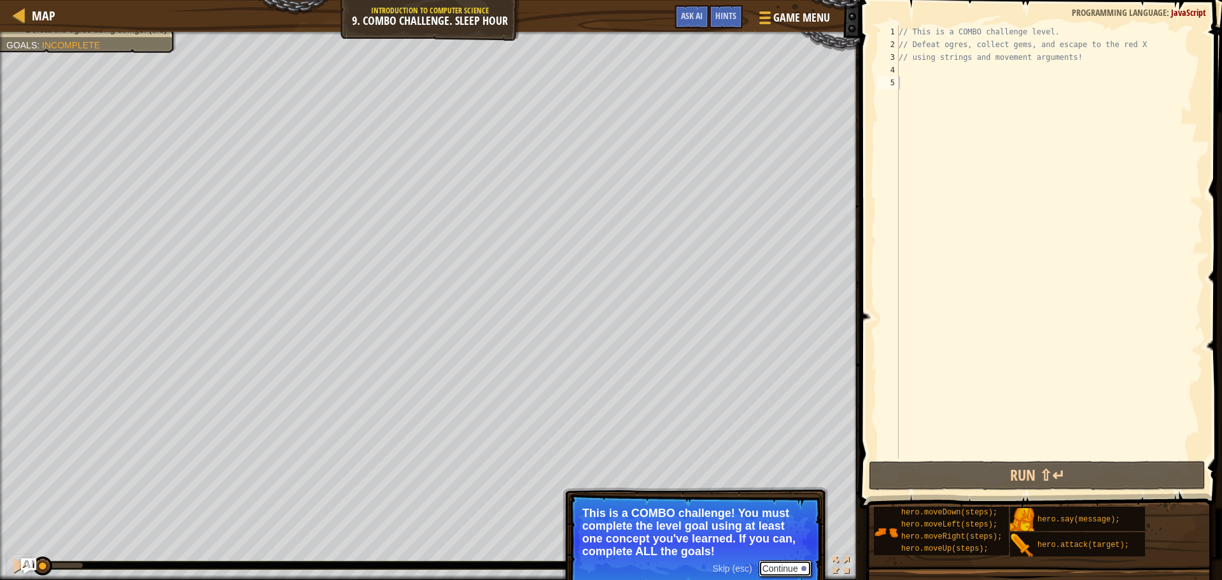
click at [775, 569] on button "Continue" at bounding box center [785, 568] width 53 height 17
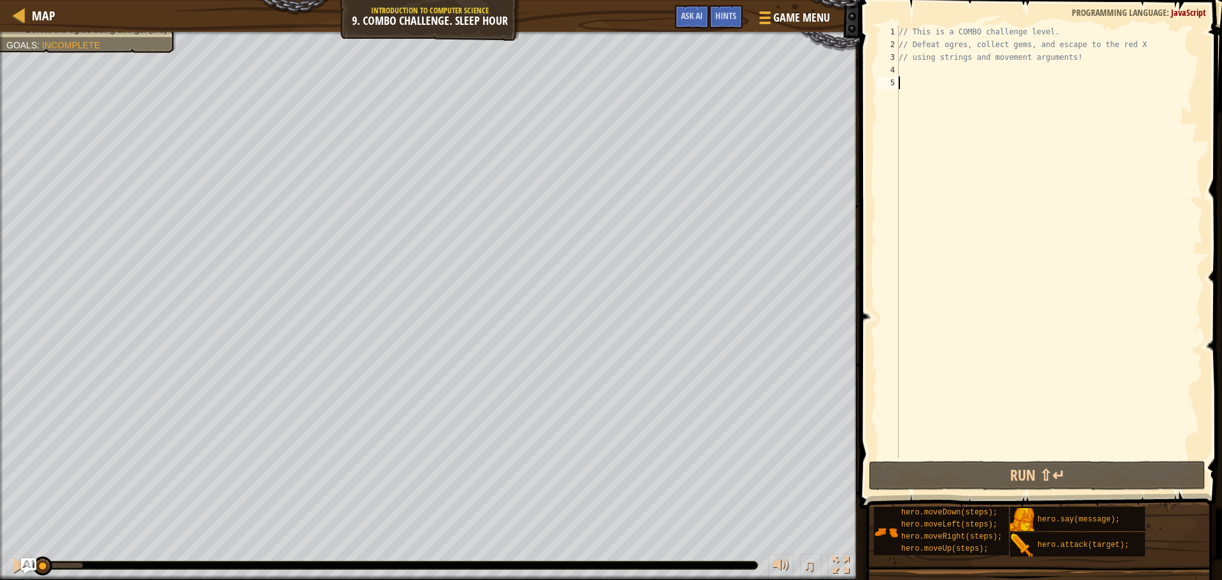
click at [915, 78] on div "// This is a COMBO challenge level. // Defeat ogres, collect gems, and escape t…" at bounding box center [1049, 254] width 307 height 458
click at [916, 72] on div "// This is a COMBO challenge level. // Defeat ogres, collect gems, and escape t…" at bounding box center [1049, 254] width 307 height 458
type textarea "mo"
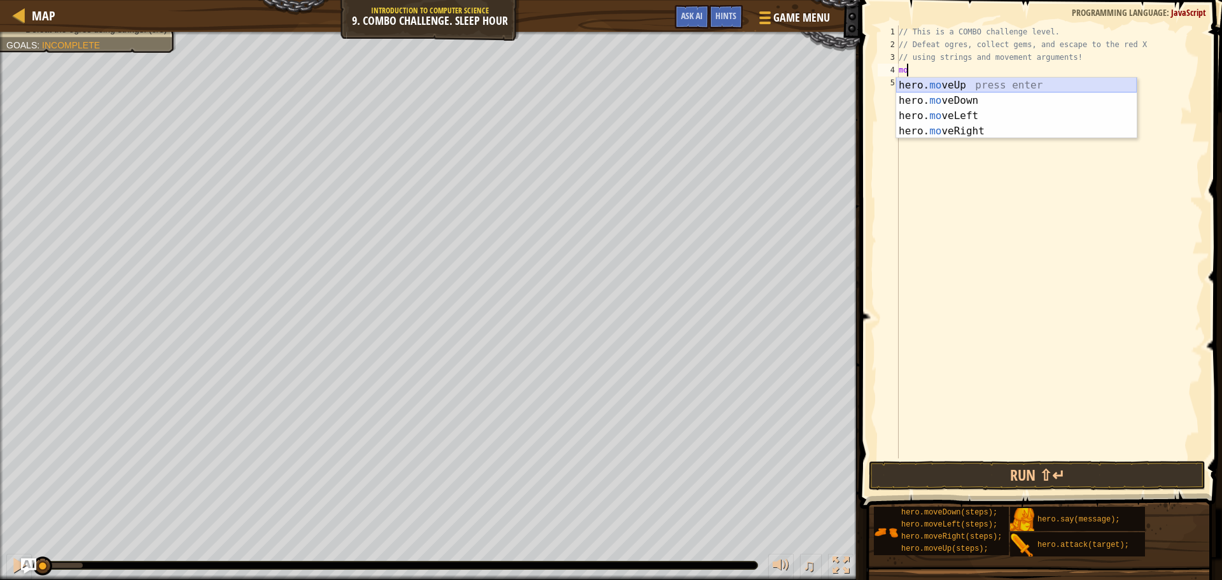
click at [923, 83] on div "hero. mo veUp press enter hero. mo veDown press enter hero. mo veLeft press ent…" at bounding box center [1016, 124] width 241 height 92
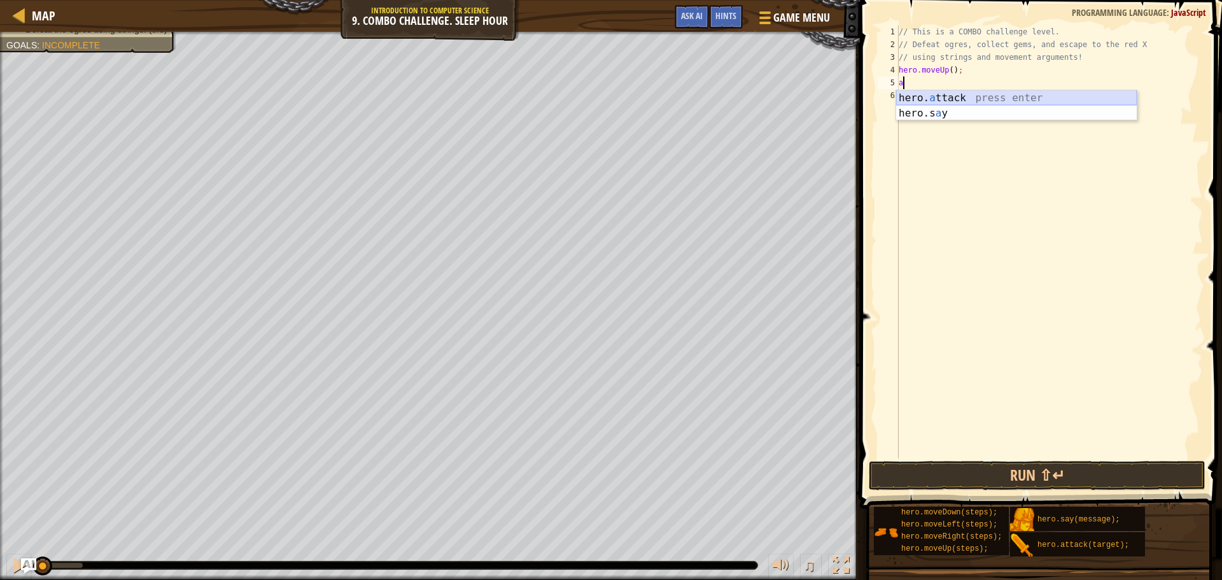
click at [948, 90] on div "hero. a ttack press enter hero.s a y press enter" at bounding box center [1016, 120] width 241 height 61
type textarea "hero.attack("Rexxar");"
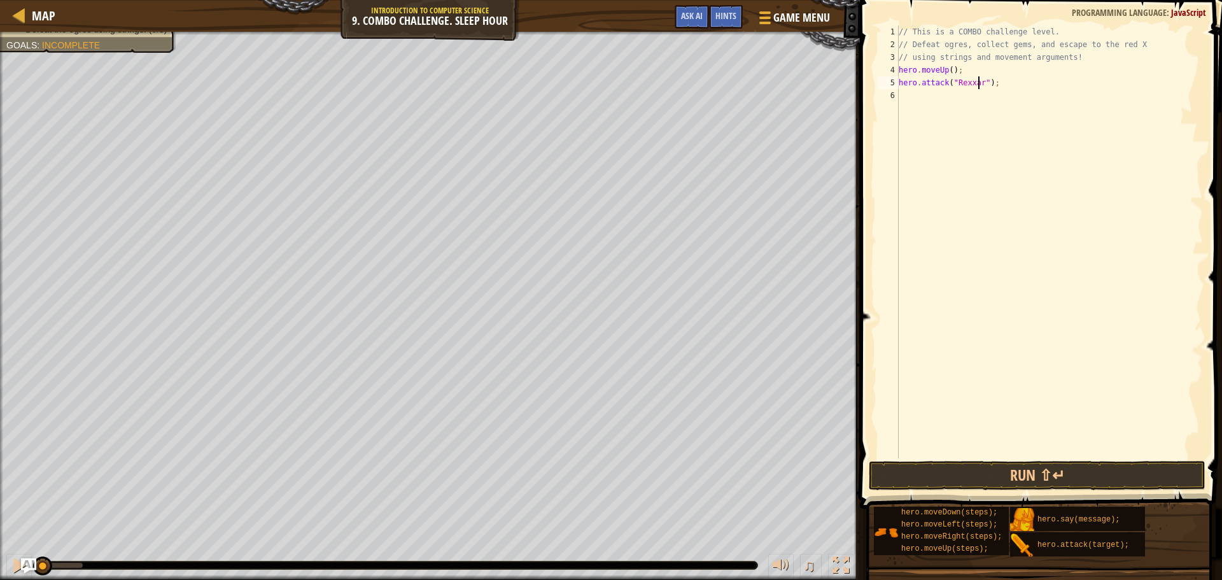
scroll to position [6, 6]
drag, startPoint x: 1004, startPoint y: 85, endPoint x: 898, endPoint y: 83, distance: 105.7
click at [898, 83] on div "hero.attack("Rexxar"); 1 2 3 4 5 6 // This is a COMBO challenge level. // Defea…" at bounding box center [1039, 241] width 328 height 433
click at [941, 103] on div "// This is a COMBO challenge level. // Defeat ogres, collect gems, and escape t…" at bounding box center [1049, 254] width 307 height 458
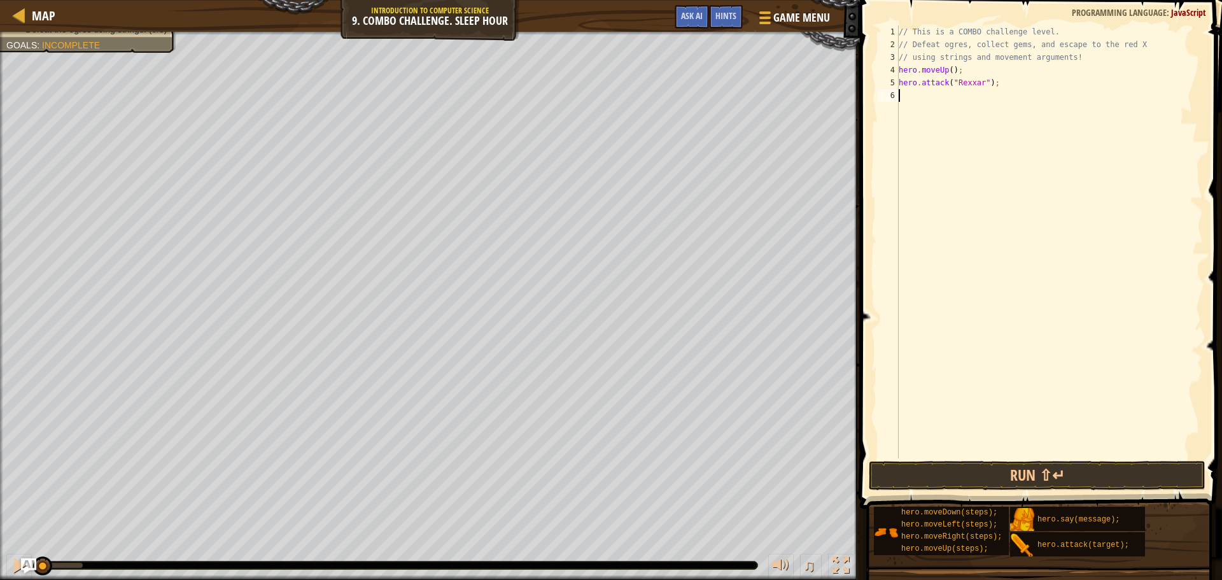
paste textarea "hero.attack("Rexxar");"
type textarea "hero.attack("Rexxar");"
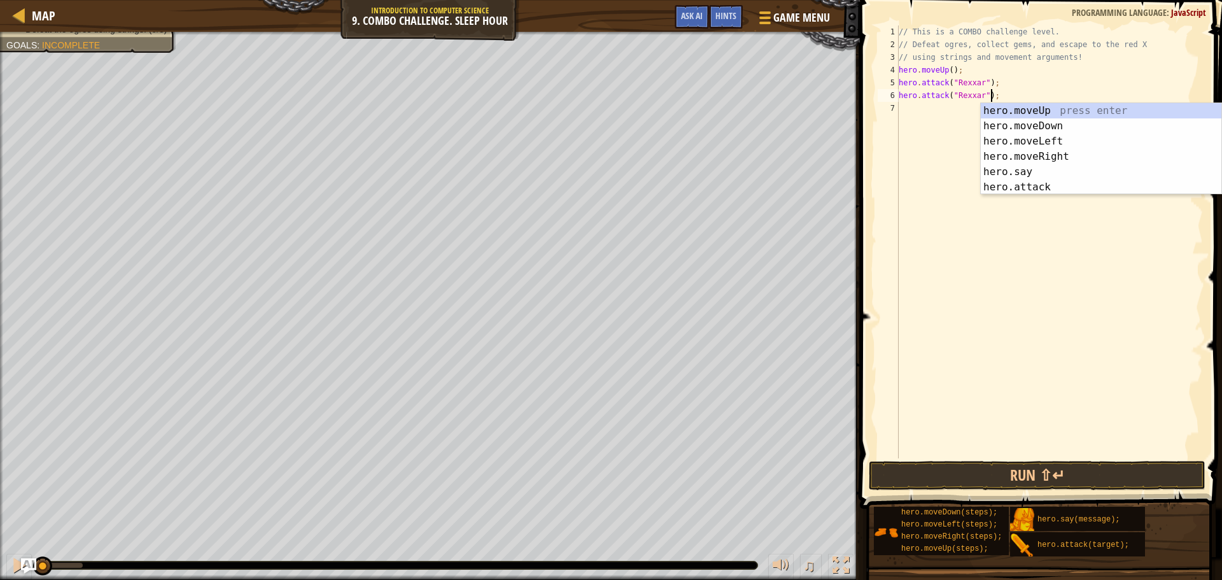
click at [943, 113] on div "// This is a COMBO challenge level. // Defeat ogres, collect gems, and escape t…" at bounding box center [1049, 254] width 307 height 458
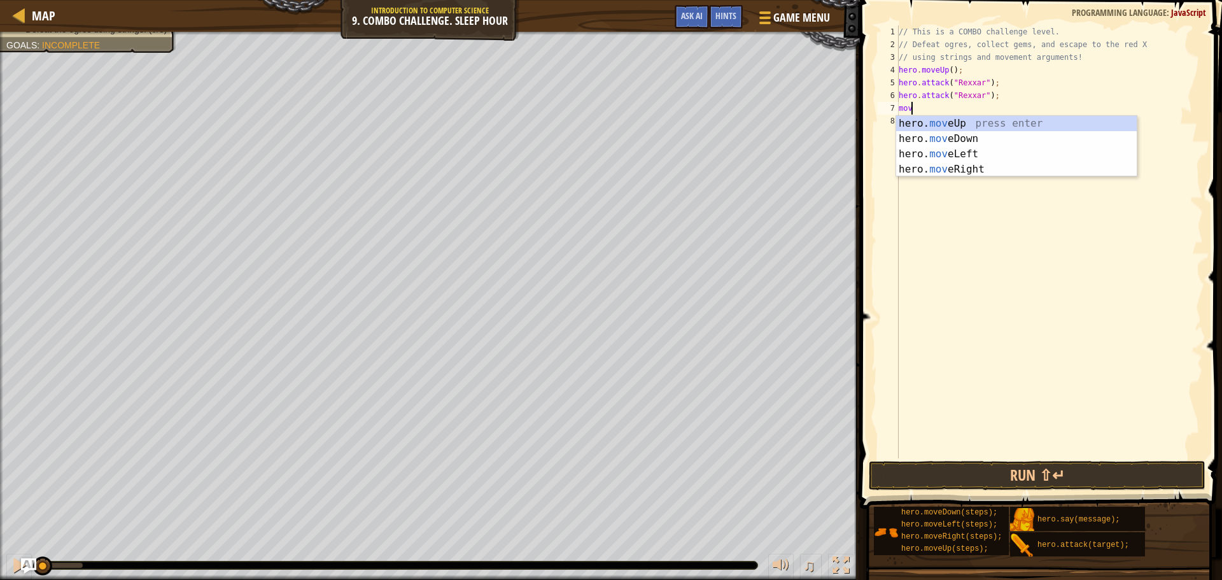
type textarea "move"
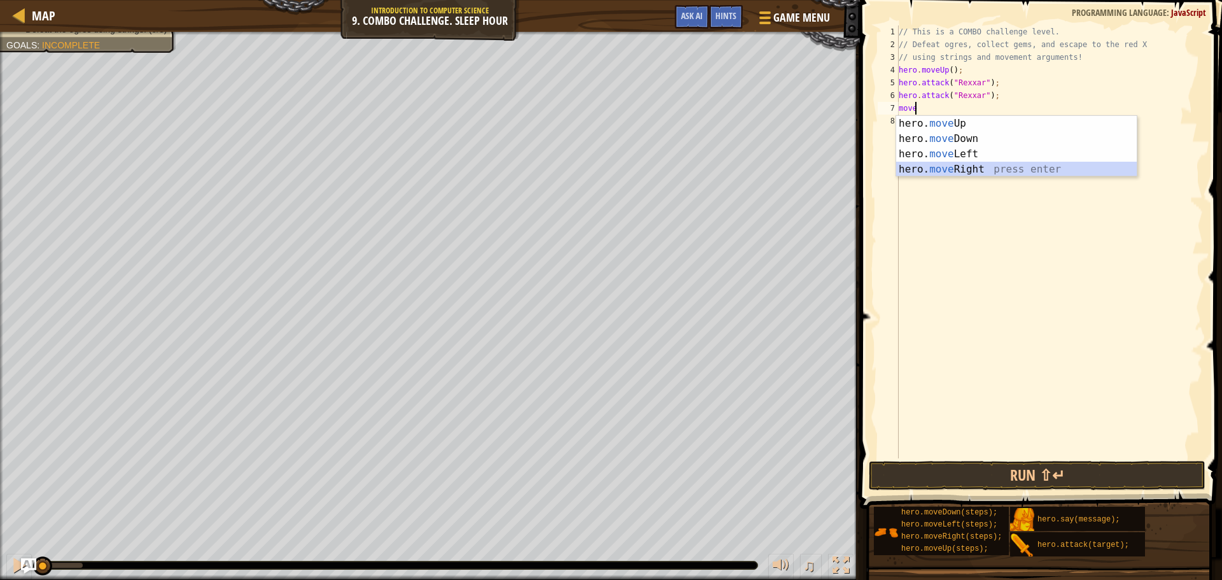
click at [989, 164] on div "hero. move Up press enter hero. move Down press enter hero. move Left press ent…" at bounding box center [1016, 162] width 241 height 92
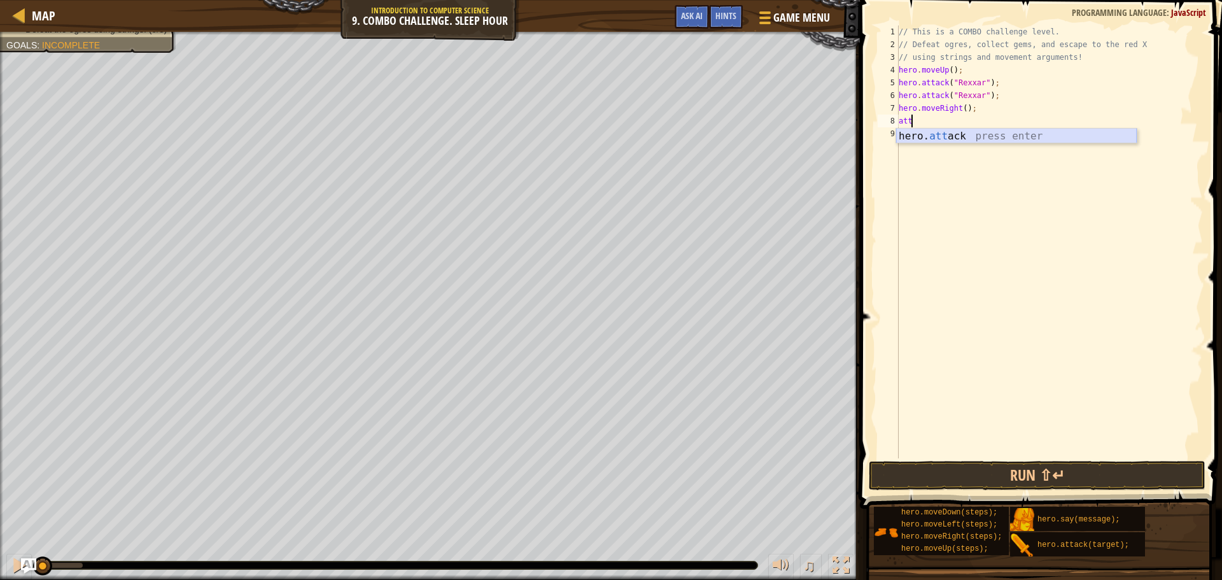
click at [949, 138] on div "hero. att ack press enter" at bounding box center [1016, 152] width 241 height 46
click at [961, 121] on div "// This is a COMBO challenge level. // Defeat ogres, collect gems, and escape t…" at bounding box center [1049, 254] width 307 height 458
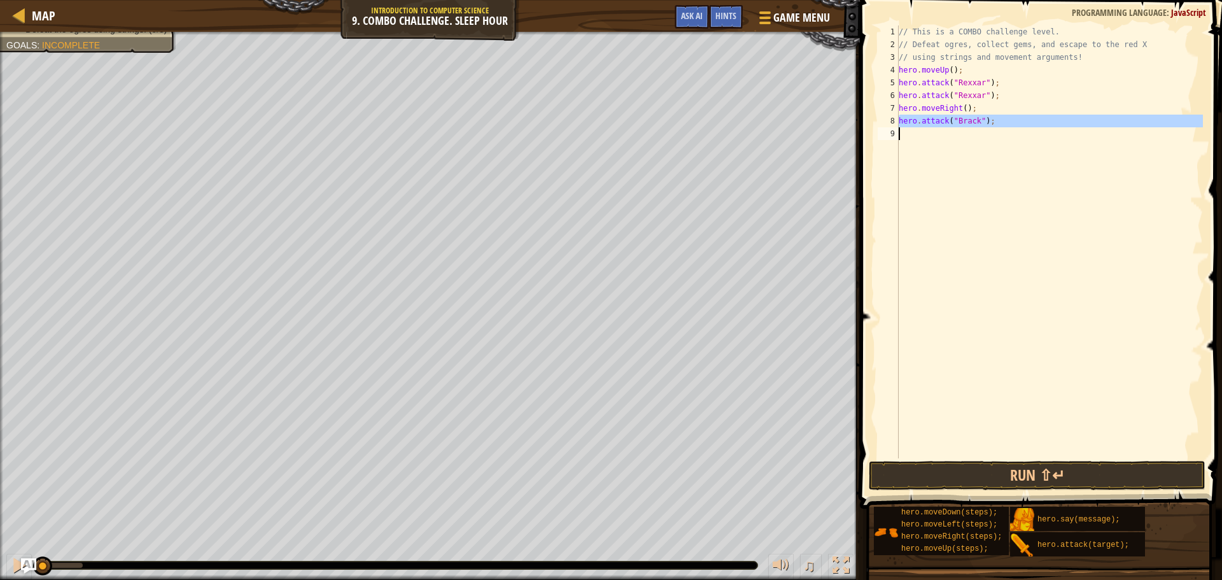
type textarea "hero.attack("[PERSON_NAME]");"
click at [963, 142] on div "// This is a COMBO challenge level. // Defeat ogres, collect gems, and escape t…" at bounding box center [1049, 241] width 307 height 433
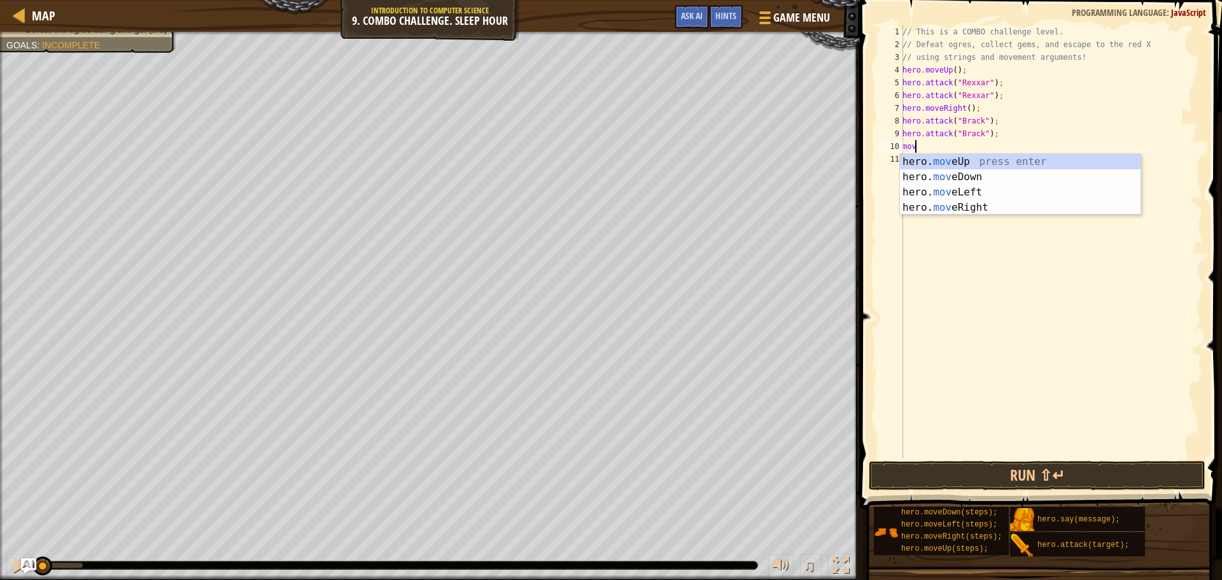
type textarea "mov"
click at [933, 204] on div "hero. mov eUp press enter hero. mov eDown press enter hero. mov eLeft press ent…" at bounding box center [1020, 200] width 241 height 92
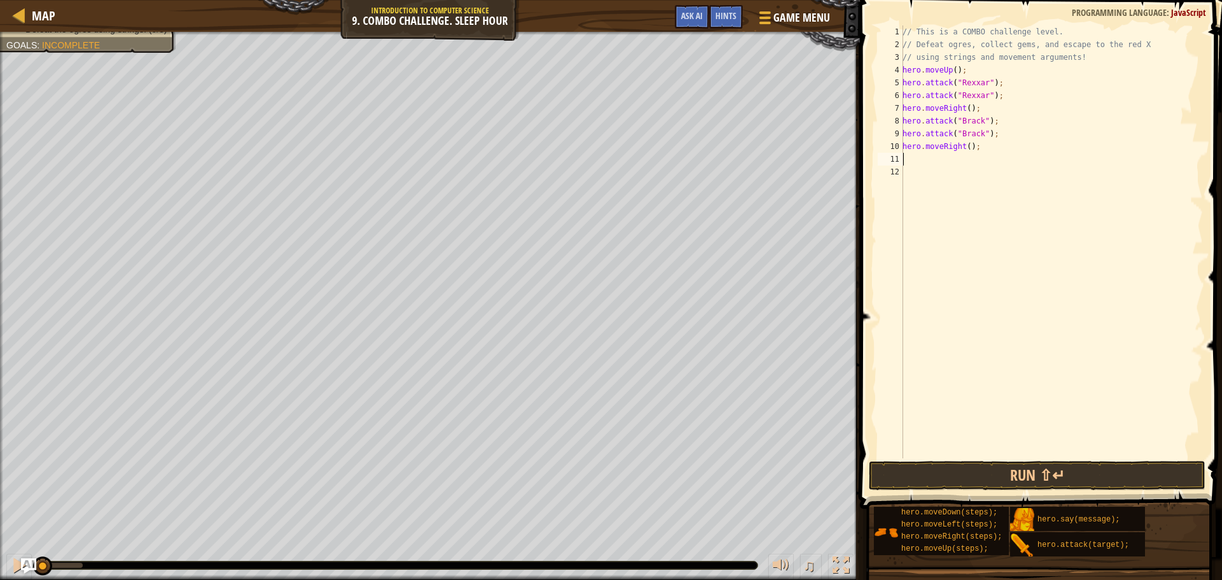
scroll to position [6, 0]
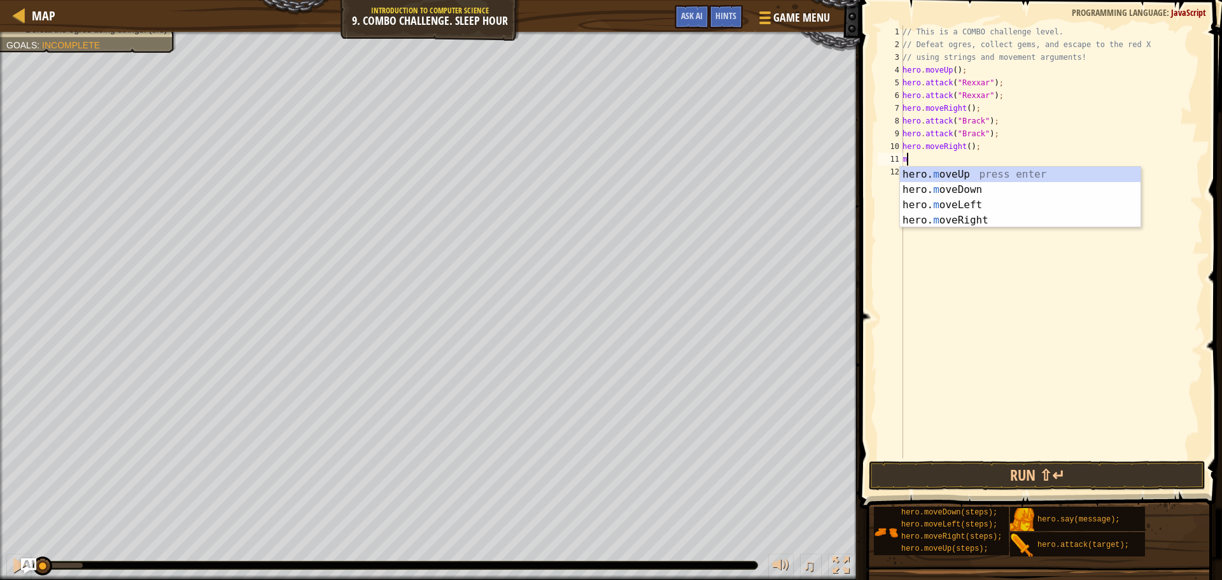
type textarea "move"
click at [968, 188] on div "hero. move Up press enter hero. move Down press enter hero. move Left press ent…" at bounding box center [1020, 213] width 241 height 92
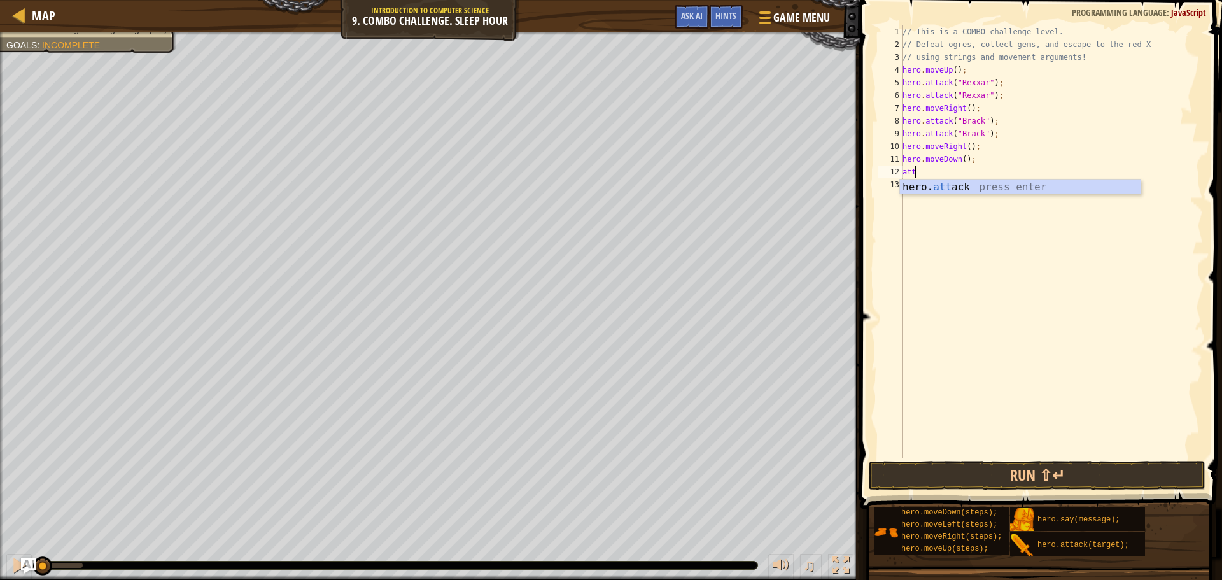
click at [968, 188] on div "hero. att ack press enter" at bounding box center [1020, 203] width 241 height 46
click at [963, 169] on div "// This is a COMBO challenge level. // Defeat ogres, collect gems, and escape t…" at bounding box center [1051, 254] width 303 height 458
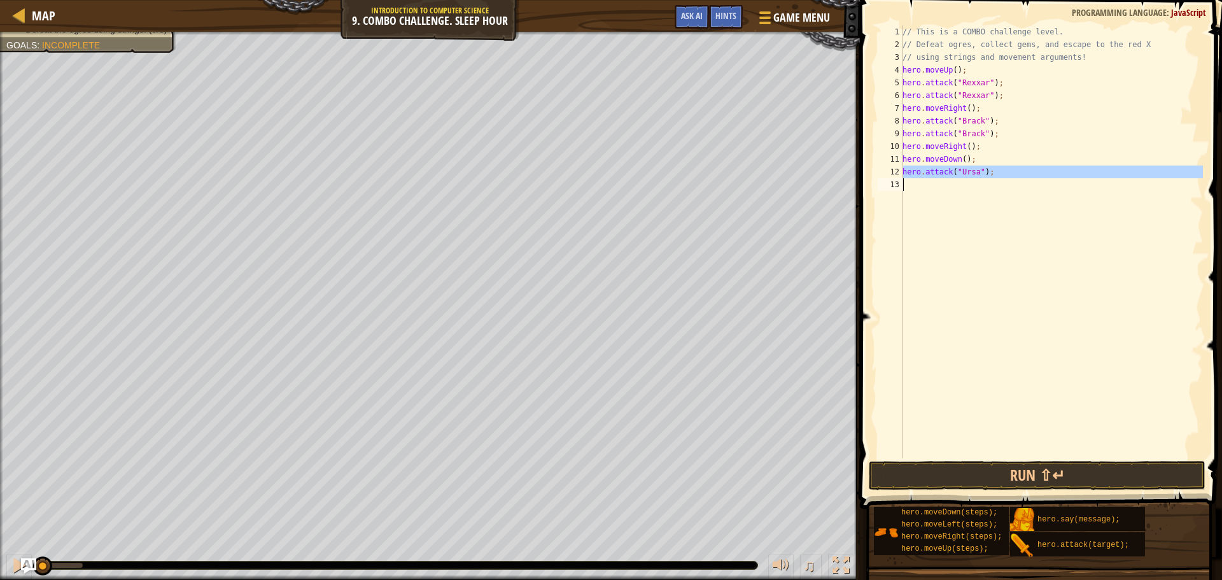
type textarea "hero.attack("Ursa");"
click at [958, 188] on div "// This is a COMBO challenge level. // Defeat ogres, collect gems, and escape t…" at bounding box center [1051, 241] width 303 height 433
paste textarea "m"
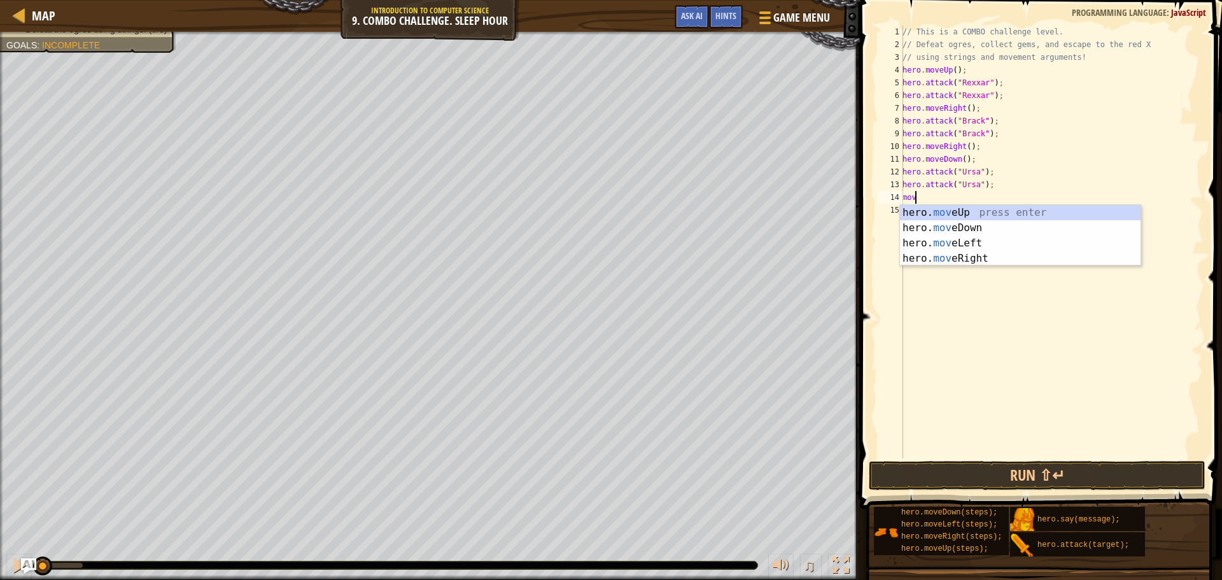
type textarea "move"
click at [1003, 223] on div "hero. move Up press enter hero. move Down press enter hero. move Left press ent…" at bounding box center [1020, 251] width 241 height 92
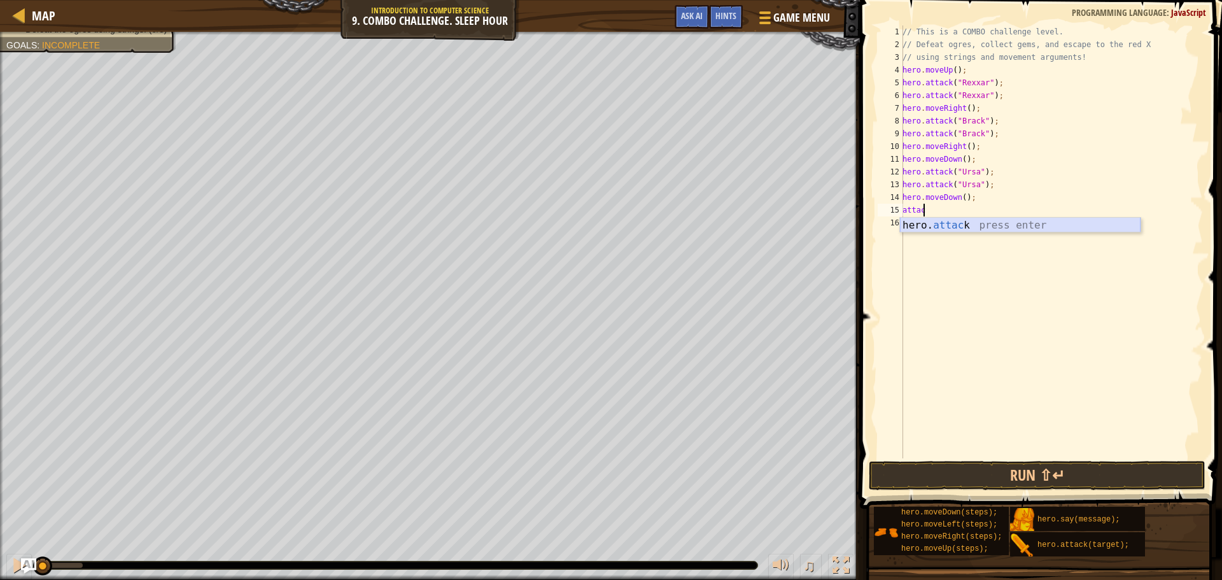
click at [952, 223] on div "hero. attac k press enter" at bounding box center [1020, 241] width 241 height 46
click at [983, 206] on div "// This is a COMBO challenge level. // Defeat ogres, collect gems, and escape t…" at bounding box center [1051, 254] width 303 height 458
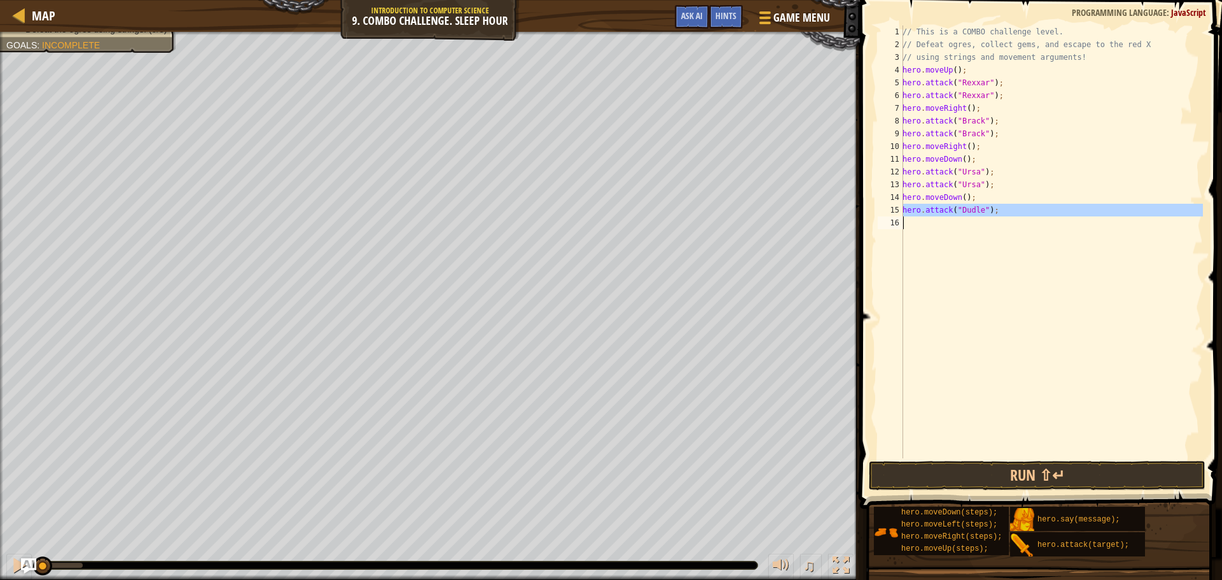
type textarea "hero.attack("Dudle");"
click at [947, 225] on div "// This is a COMBO challenge level. // Defeat ogres, collect gems, and escape t…" at bounding box center [1051, 241] width 303 height 433
paste textarea "m"
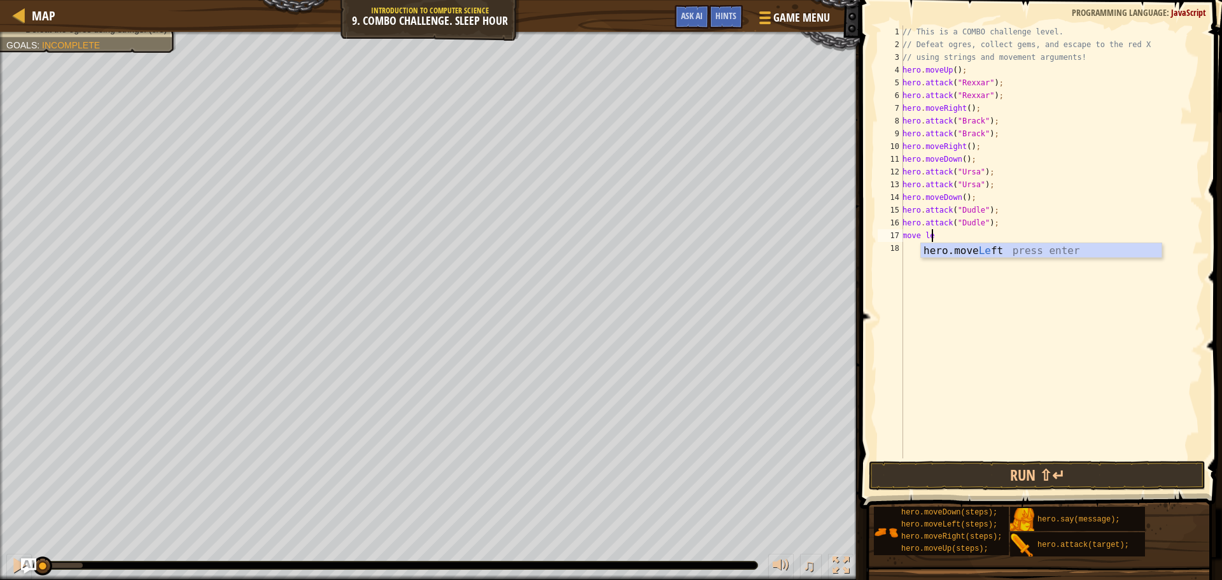
type textarea "move lef"
click at [992, 252] on div "hero.move Lef t press enter" at bounding box center [1041, 266] width 241 height 46
click at [984, 238] on div "// This is a COMBO challenge level. // Defeat ogres, collect gems, and escape t…" at bounding box center [1051, 254] width 303 height 458
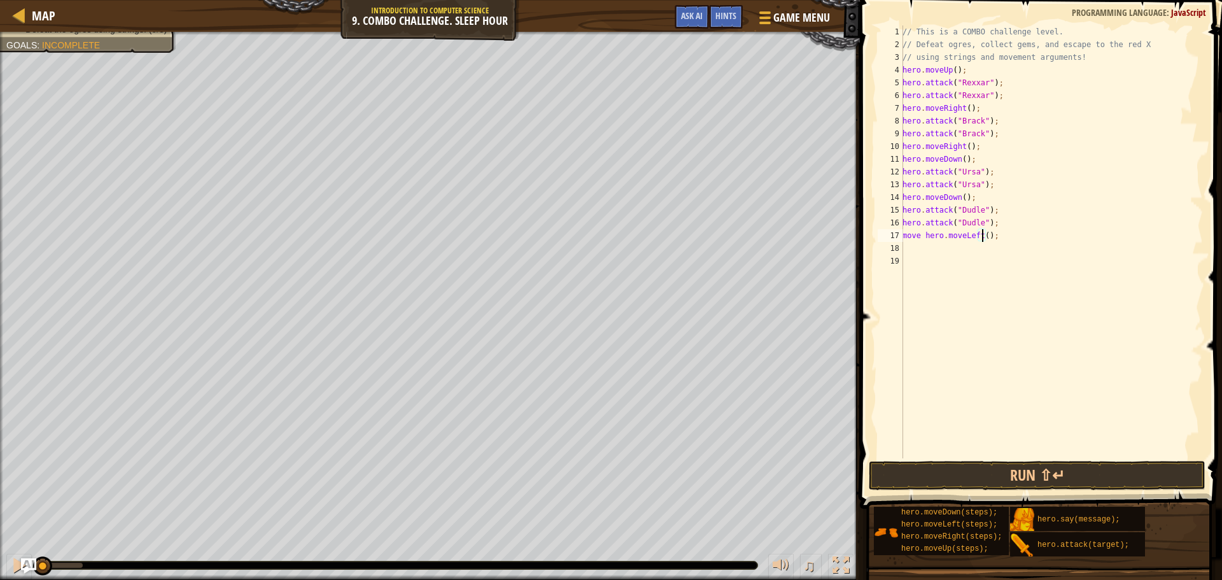
type textarea "move hero.moveLeft(2);"
click at [967, 247] on div "// This is a COMBO challenge level. // Defeat ogres, collect gems, and escape t…" at bounding box center [1051, 254] width 303 height 458
click at [967, 260] on div "hero. a ttack press enter hero.s a y press enter" at bounding box center [1020, 286] width 241 height 61
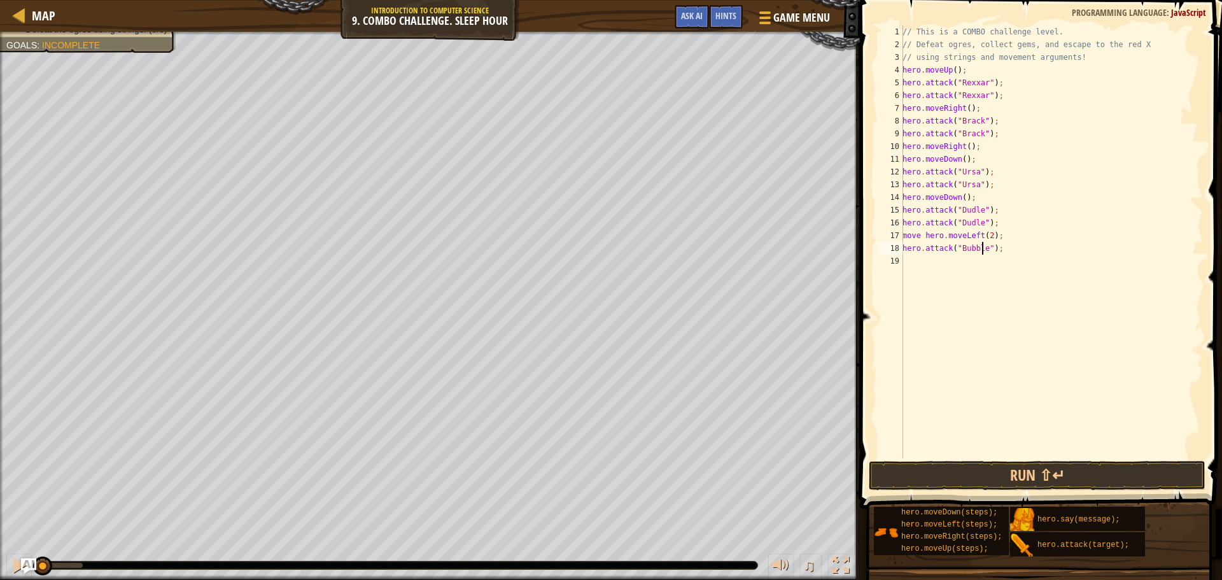
scroll to position [6, 6]
click at [988, 248] on div "// This is a COMBO challenge level. // Defeat ogres, collect gems, and escape t…" at bounding box center [1051, 254] width 303 height 458
type textarea "hero.attack("Bubble");"
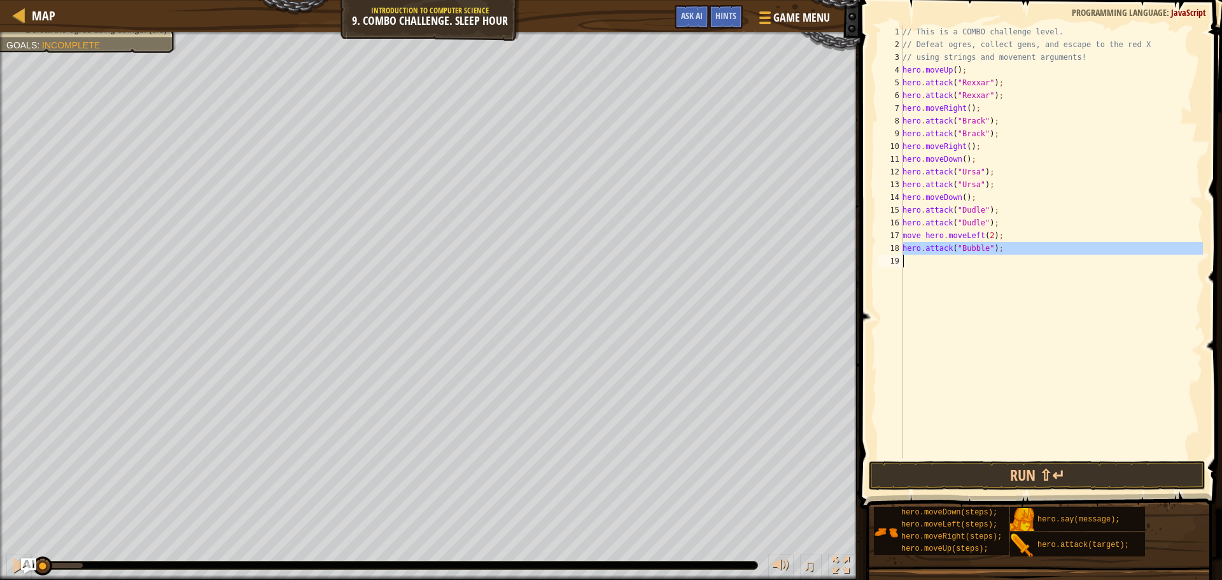
click at [914, 261] on div "// This is a COMBO challenge level. // Defeat ogres, collect gems, and escape t…" at bounding box center [1051, 241] width 303 height 433
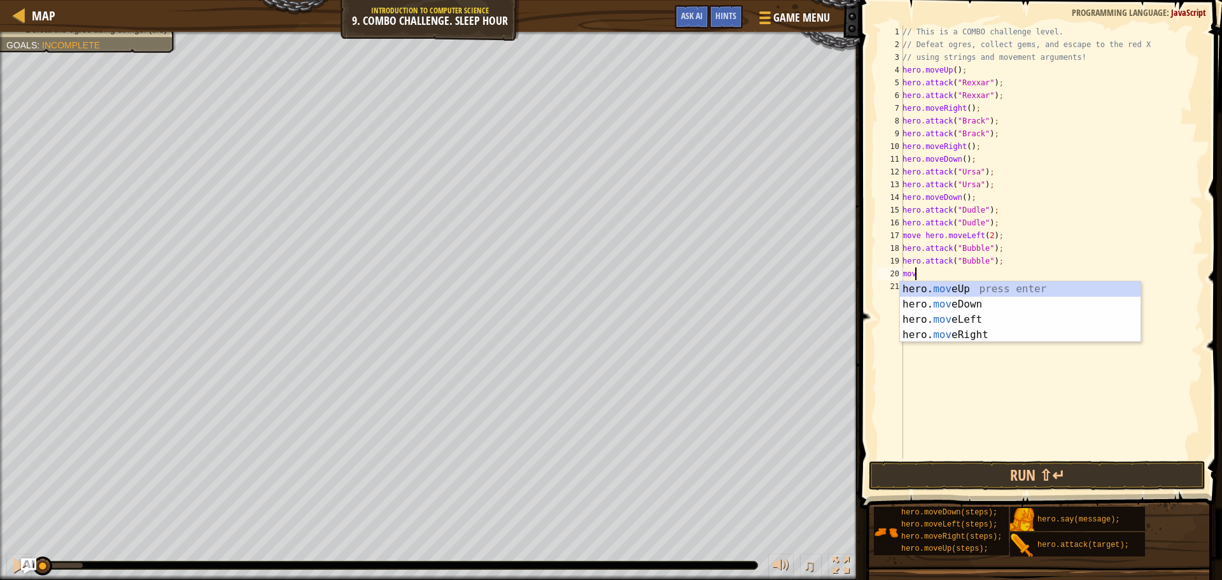
type textarea "move"
click at [963, 336] on div "hero. move Up press enter hero. move Down press enter hero. move Left press ent…" at bounding box center [1020, 327] width 241 height 92
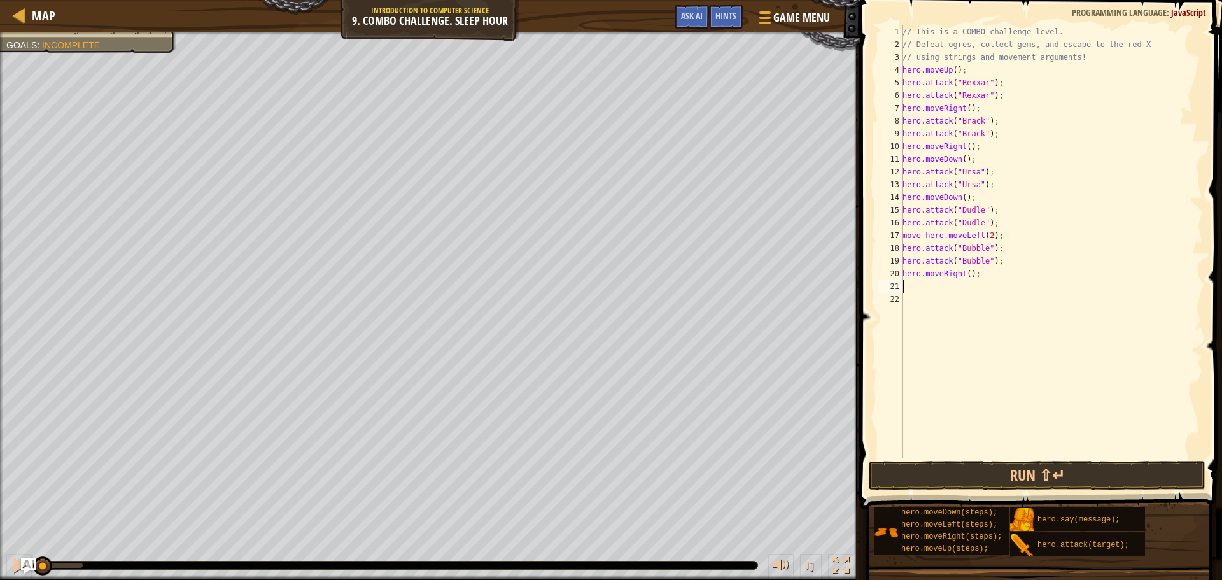
scroll to position [6, 0]
click at [965, 275] on div "// This is a COMBO challenge level. // Defeat ogres, collect gems, and escape t…" at bounding box center [1051, 254] width 303 height 458
type textarea "hero.moveRight(2);"
click at [938, 291] on div "// This is a COMBO challenge level. // Defeat ogres, collect gems, and escape t…" at bounding box center [1051, 254] width 303 height 458
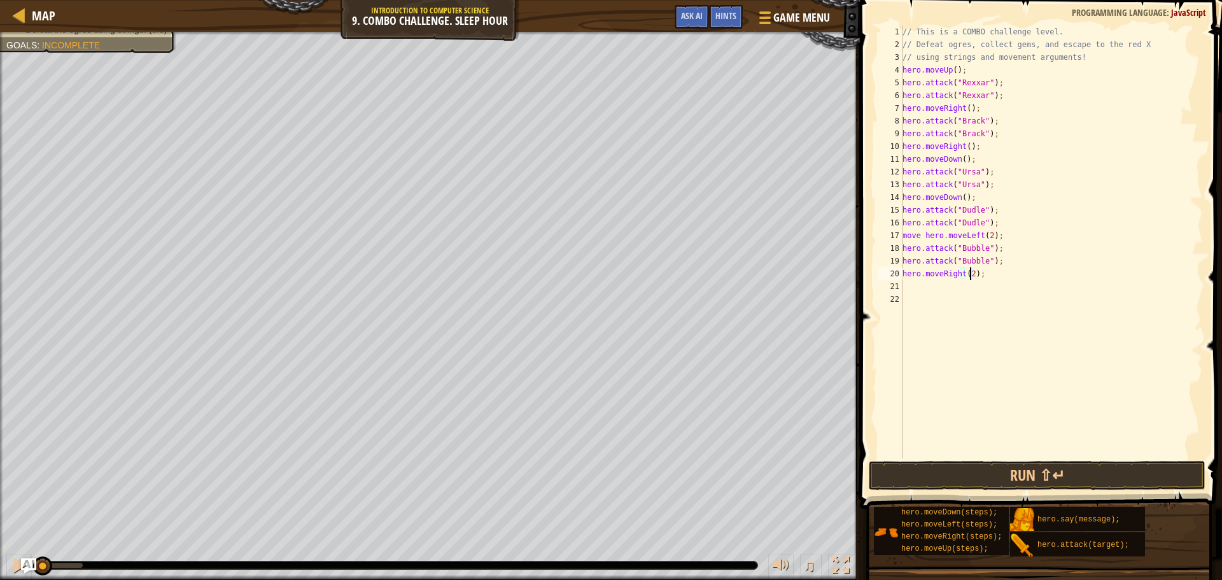
scroll to position [6, 0]
type textarea "u"
click at [951, 301] on div "hero.move U p press enter" at bounding box center [1020, 317] width 241 height 46
click at [954, 288] on div "// This is a COMBO challenge level. // Defeat ogres, collect gems, and escape t…" at bounding box center [1051, 254] width 303 height 458
type textarea "hero.moveUp(2);"
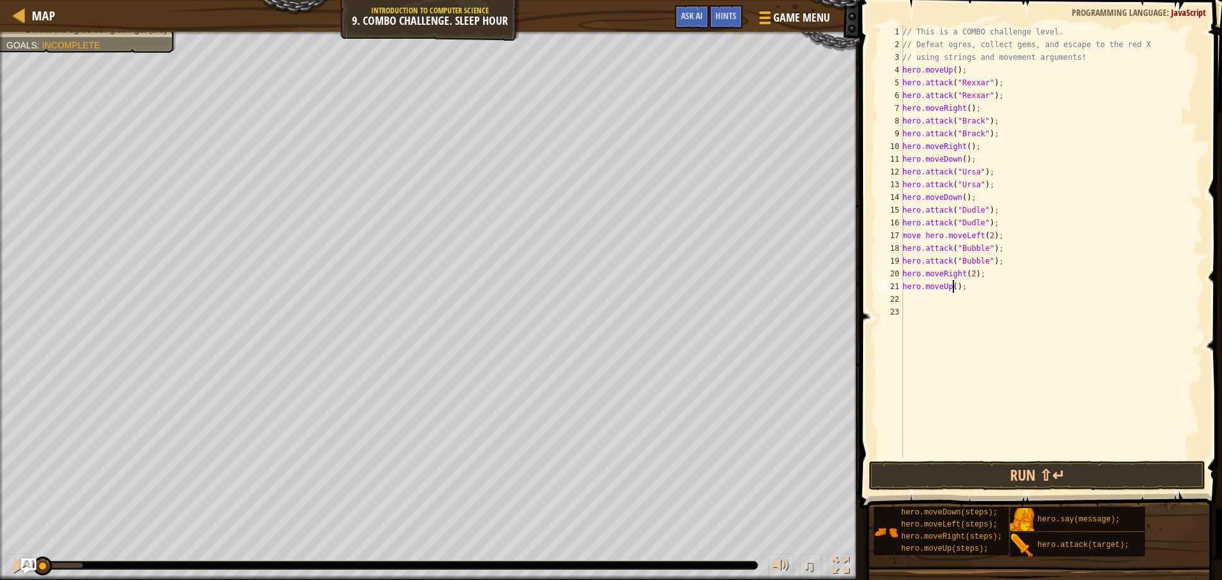
scroll to position [6, 4]
click at [930, 298] on div "// This is a COMBO challenge level. // Defeat ogres, collect gems, and escape t…" at bounding box center [1051, 254] width 303 height 458
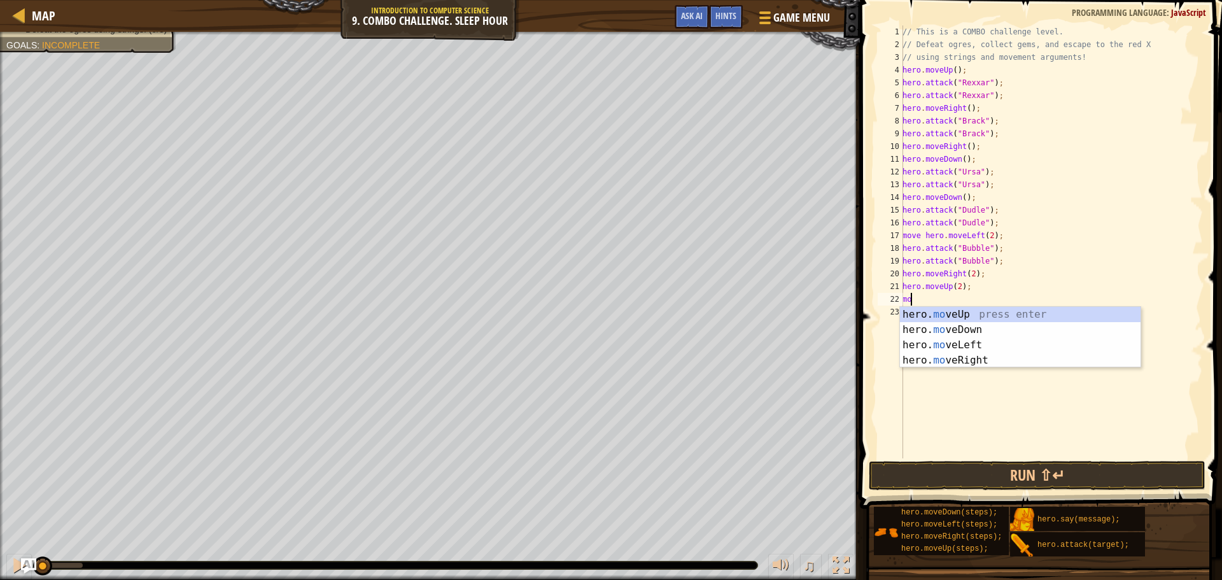
type textarea "move"
click at [962, 357] on div "hero. move Up press enter hero. move Down press enter hero. move Left press ent…" at bounding box center [1020, 353] width 241 height 92
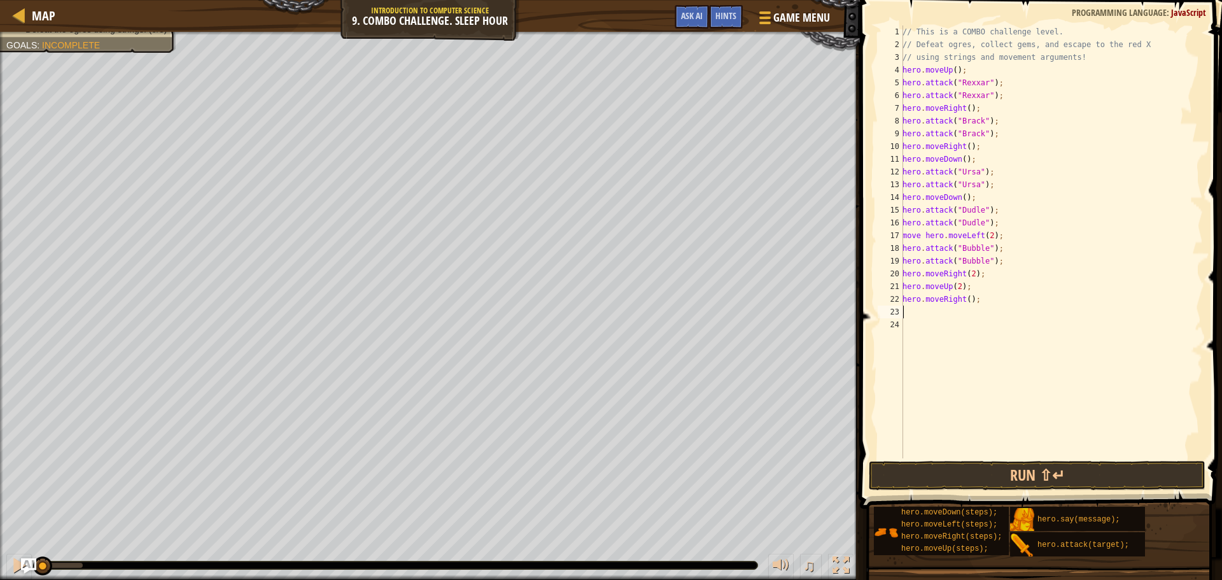
scroll to position [6, 0]
click at [989, 474] on button "Run ⇧↵" at bounding box center [1037, 475] width 337 height 29
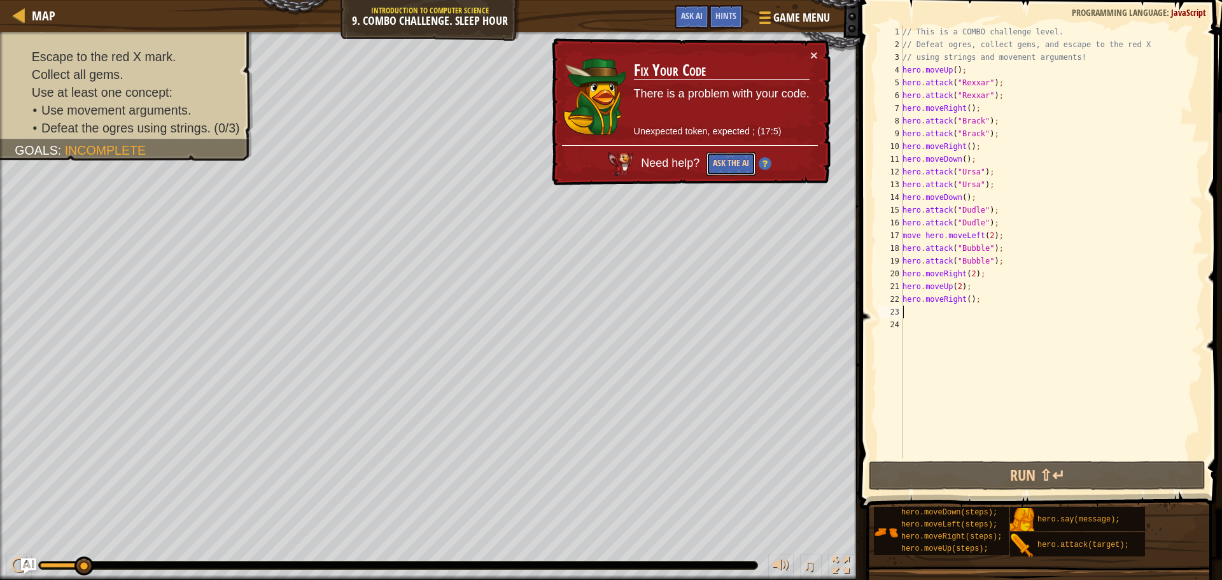
click at [743, 169] on button "Ask the AI" at bounding box center [731, 164] width 49 height 24
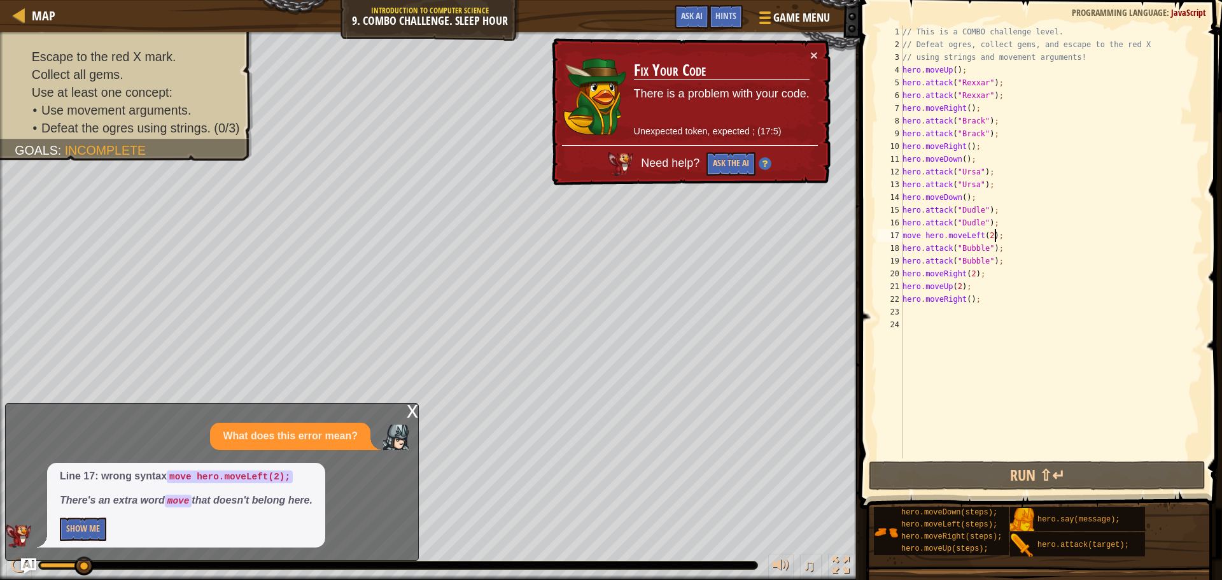
click at [1006, 234] on div "// This is a COMBO challenge level. // Defeat ogres, collect gems, and escape t…" at bounding box center [1051, 254] width 303 height 458
click at [998, 236] on div "// This is a COMBO challenge level. // Defeat ogres, collect gems, and escape t…" at bounding box center [1051, 254] width 303 height 458
click at [998, 236] on div "// This is a COMBO challenge level. // Defeat ogres, collect gems, and escape t…" at bounding box center [1051, 241] width 303 height 433
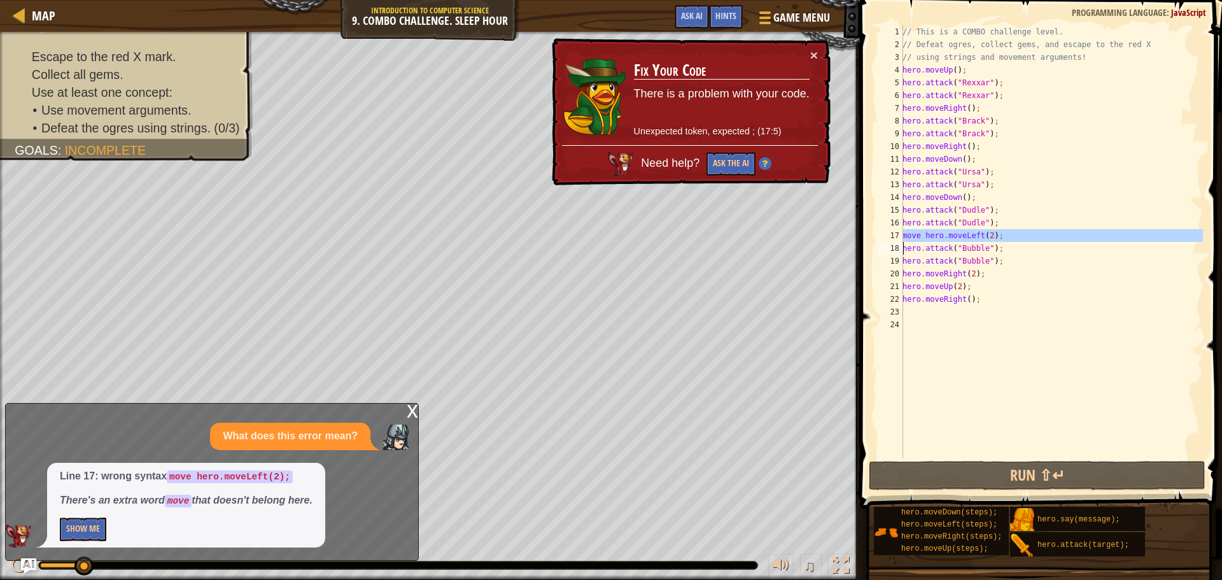
type textarea "move hero.moveLeft(2);"
drag, startPoint x: 998, startPoint y: 236, endPoint x: 903, endPoint y: 236, distance: 94.9
click at [903, 236] on div "move hero.moveLeft(2); 1 2 3 4 5 6 7 8 9 10 11 12 13 14 15 16 17 18 19 20 21 22…" at bounding box center [1039, 241] width 328 height 433
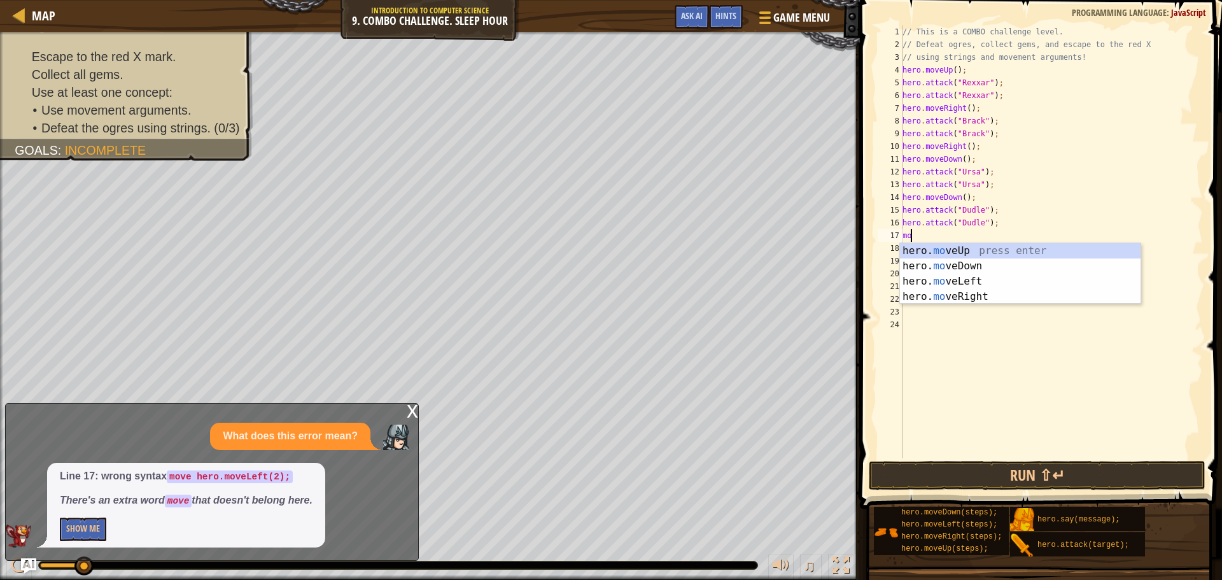
type textarea "move"
click at [963, 283] on div "hero. move Up press enter hero. move Down press enter hero. move Left press ent…" at bounding box center [1020, 289] width 241 height 92
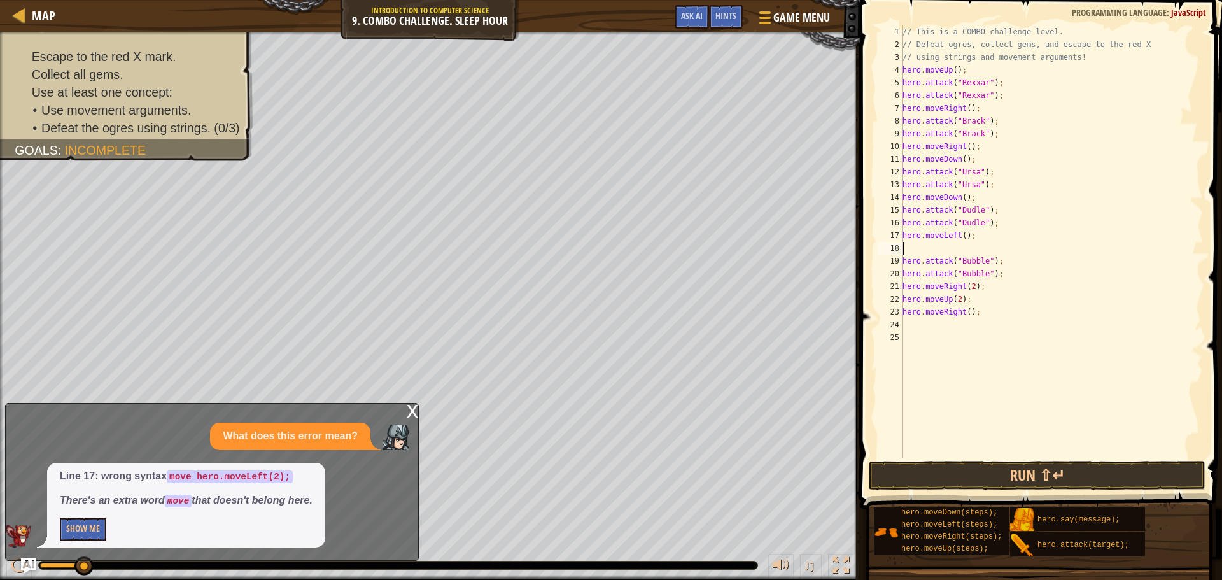
scroll to position [6, 0]
click at [959, 233] on div "// This is a COMBO challenge level. // Defeat ogres, collect gems, and escape t…" at bounding box center [1051, 254] width 303 height 458
type textarea "hero.moveLeft(2);"
click at [906, 253] on div "// This is a COMBO challenge level. // Defeat ogres, collect gems, and escape t…" at bounding box center [1051, 254] width 303 height 458
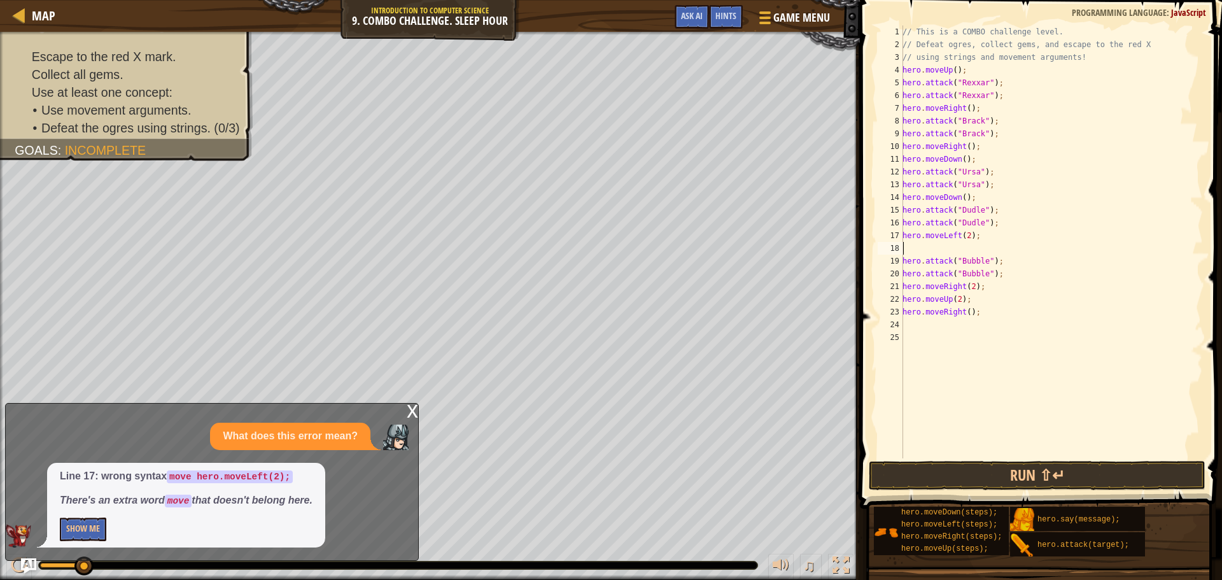
scroll to position [6, 0]
click at [972, 475] on button "Run ⇧↵" at bounding box center [1037, 475] width 337 height 29
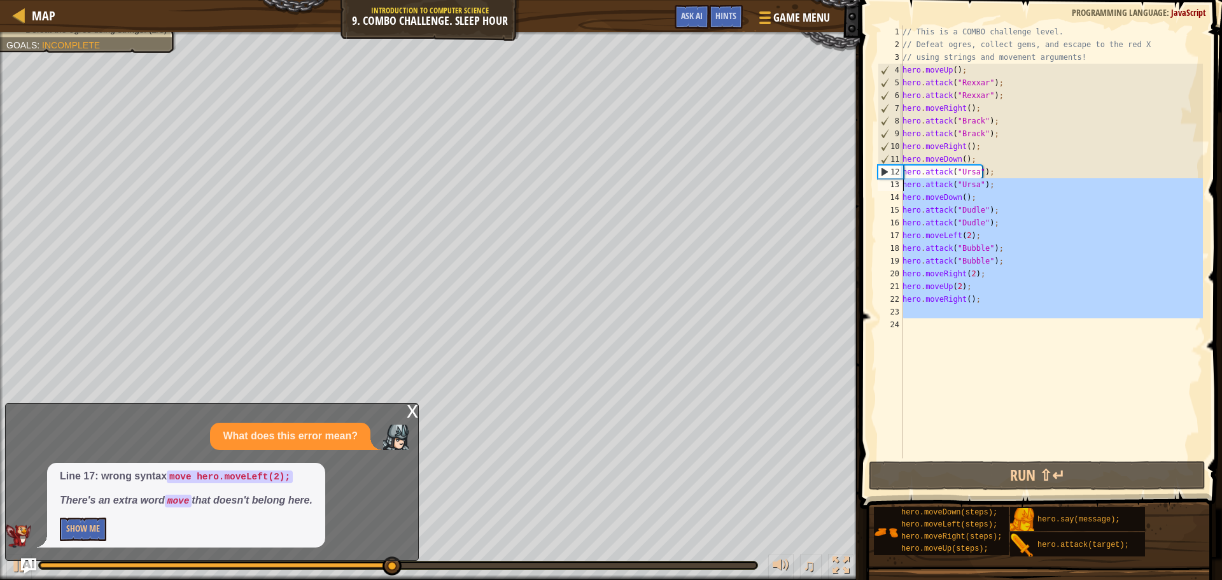
drag, startPoint x: 912, startPoint y: 305, endPoint x: 902, endPoint y: 188, distance: 117.0
click at [902, 188] on div "hero.moveLeft(2); 1 2 3 4 5 6 7 8 9 10 11 12 13 14 15 16 17 18 19 20 21 22 23 2…" at bounding box center [1039, 241] width 328 height 433
type textarea "hero.attack("Ursa"); hero.moveDown();"
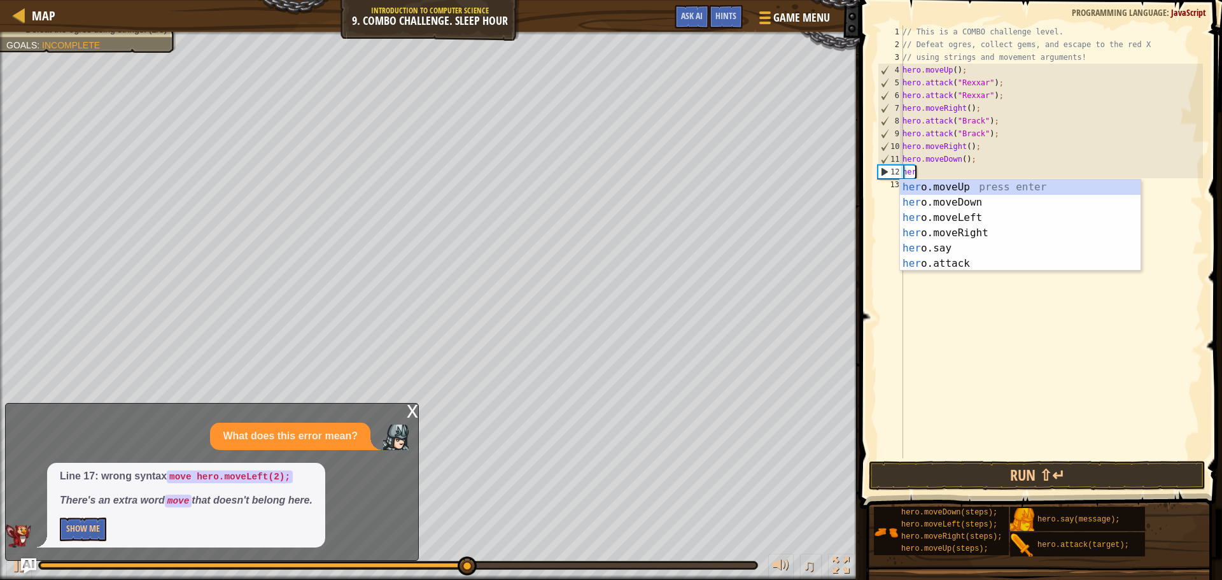
type textarea "h"
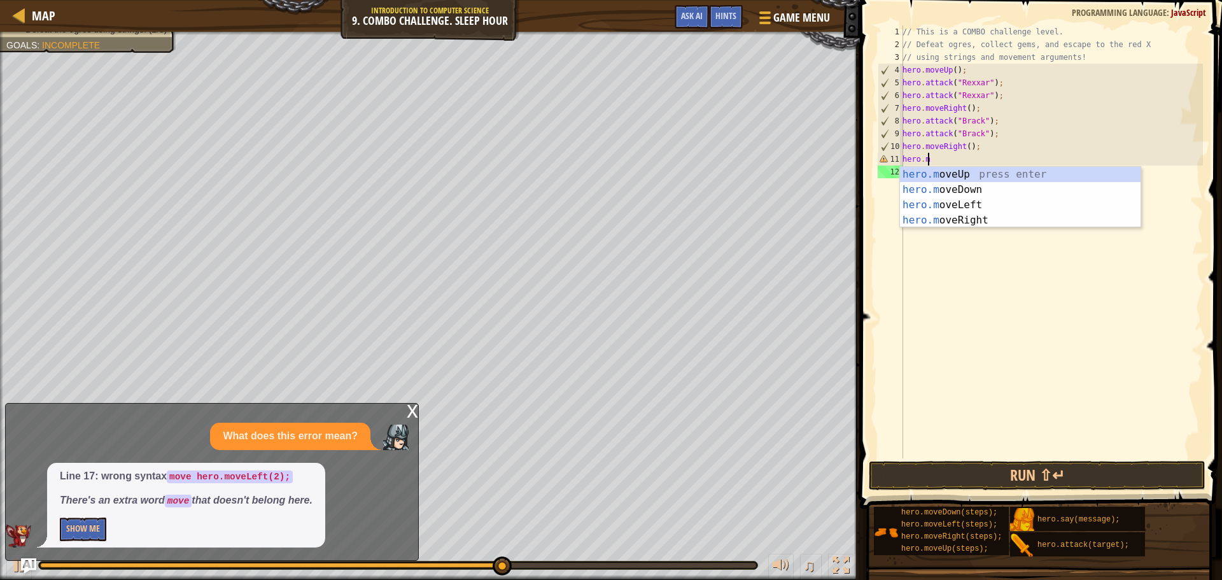
type textarea "hero."
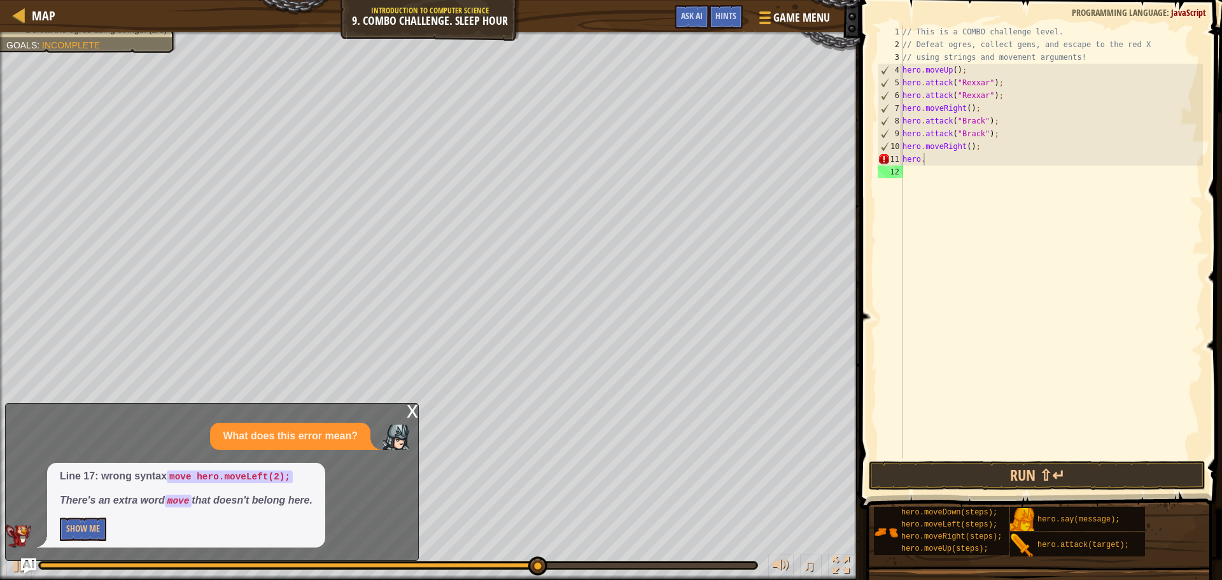
click at [415, 411] on div "x" at bounding box center [412, 410] width 11 height 13
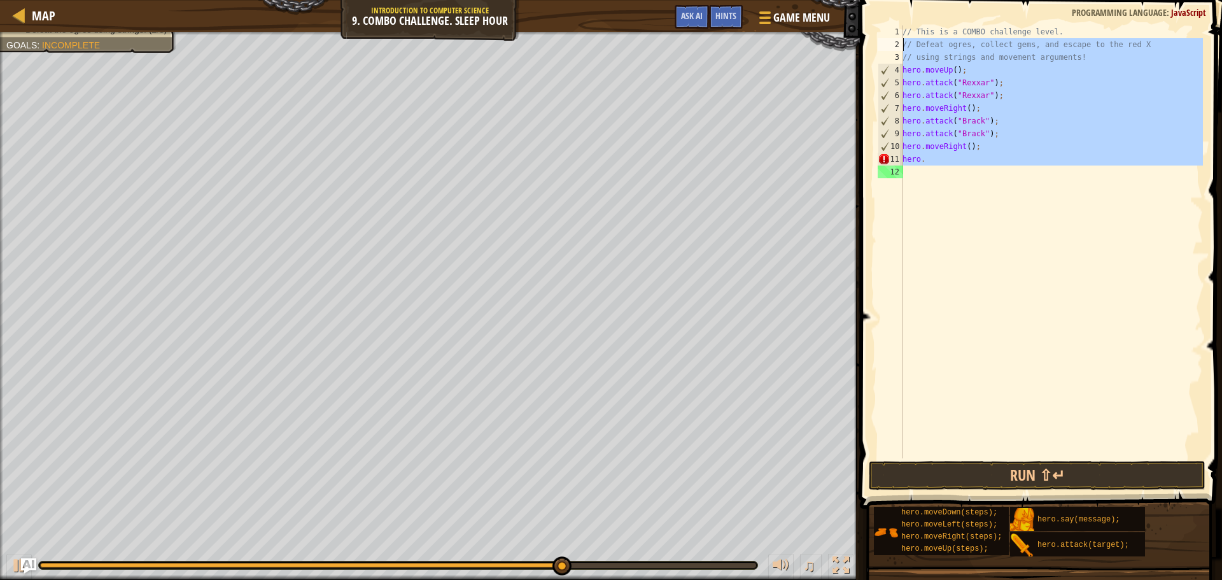
drag, startPoint x: 956, startPoint y: 167, endPoint x: 889, endPoint y: 48, distance: 136.2
click at [889, 48] on div "1 2 3 4 5 6 7 8 9 10 11 12 // This is a COMBO challenge level. // Defeat [PERSO…" at bounding box center [1039, 241] width 328 height 433
type textarea "// Defeat [PERSON_NAME], collect gems, and escape to the red X // using strings…"
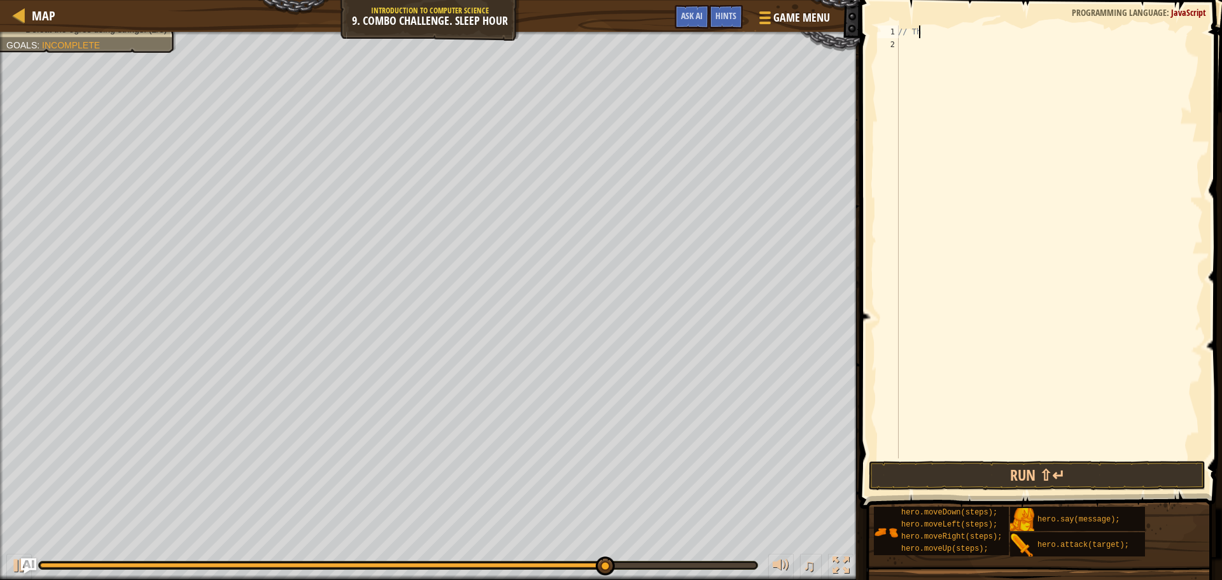
type textarea "/"
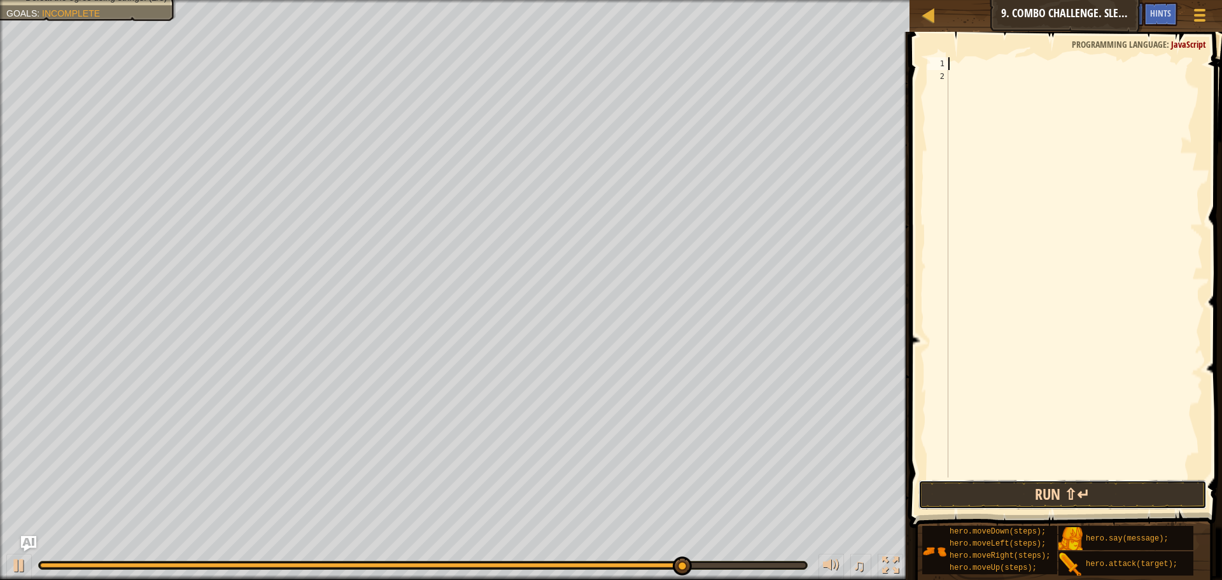
click at [1029, 496] on button "Run ⇧↵" at bounding box center [1063, 494] width 288 height 29
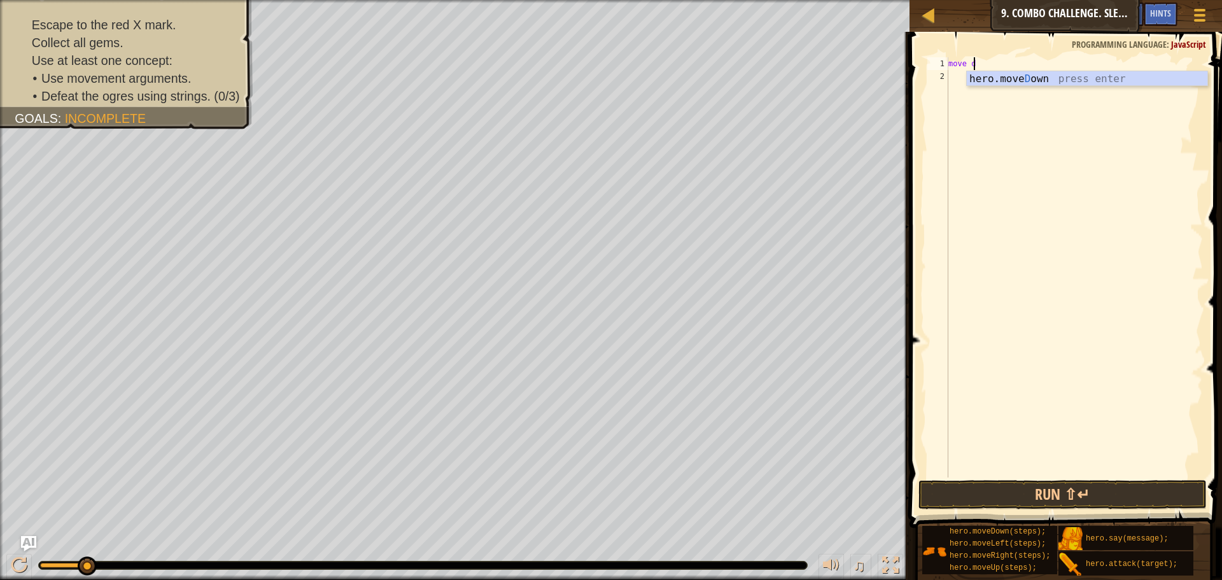
type textarea "move"
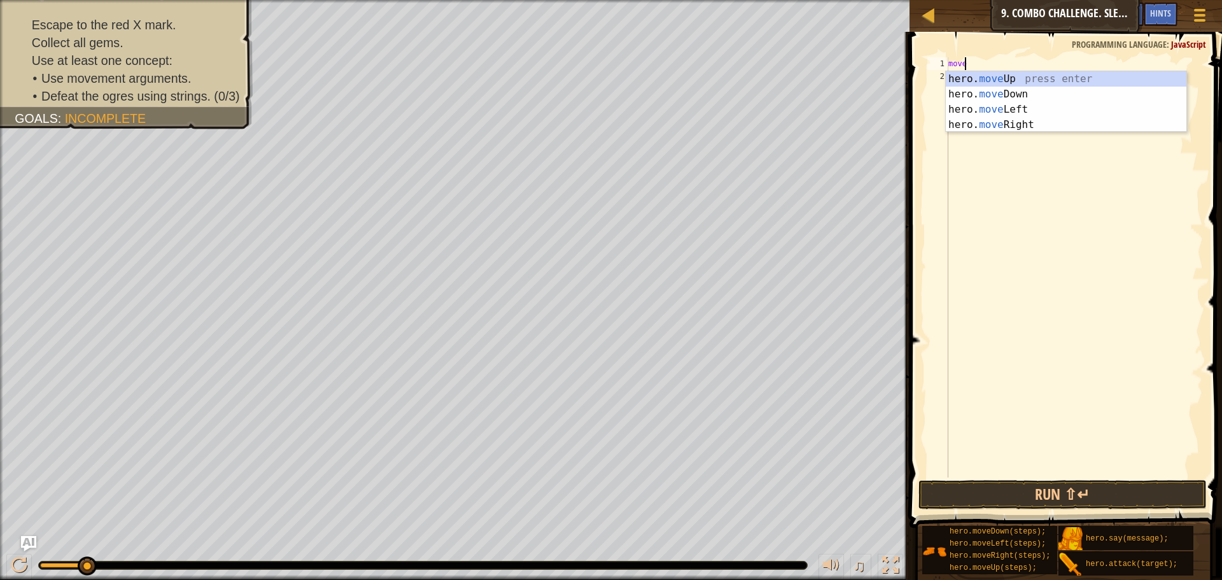
scroll to position [6, 1]
click at [992, 92] on div "hero. move Up press enter hero. move Down press enter hero. move Left press ent…" at bounding box center [1066, 117] width 241 height 92
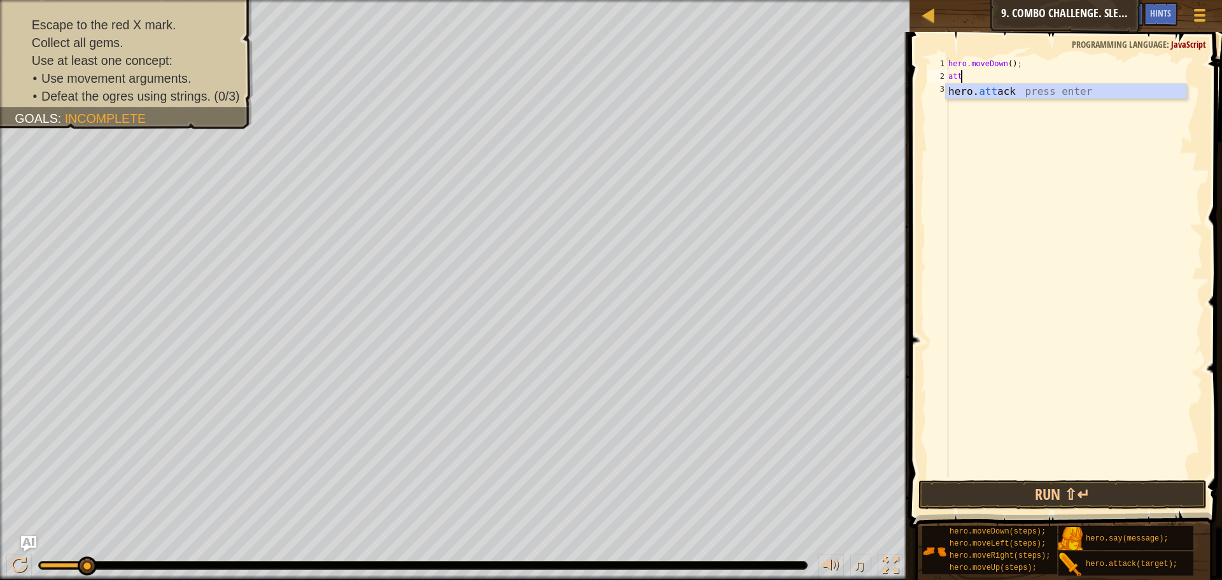
click at [1000, 85] on div "hero. att ack press enter" at bounding box center [1066, 107] width 241 height 46
type textarea "hero.attack("Bubble");"
click at [1000, 85] on div "hero . moveDown ( ) ; hero . attack ( "Bubble" ) ;" at bounding box center [1074, 280] width 257 height 446
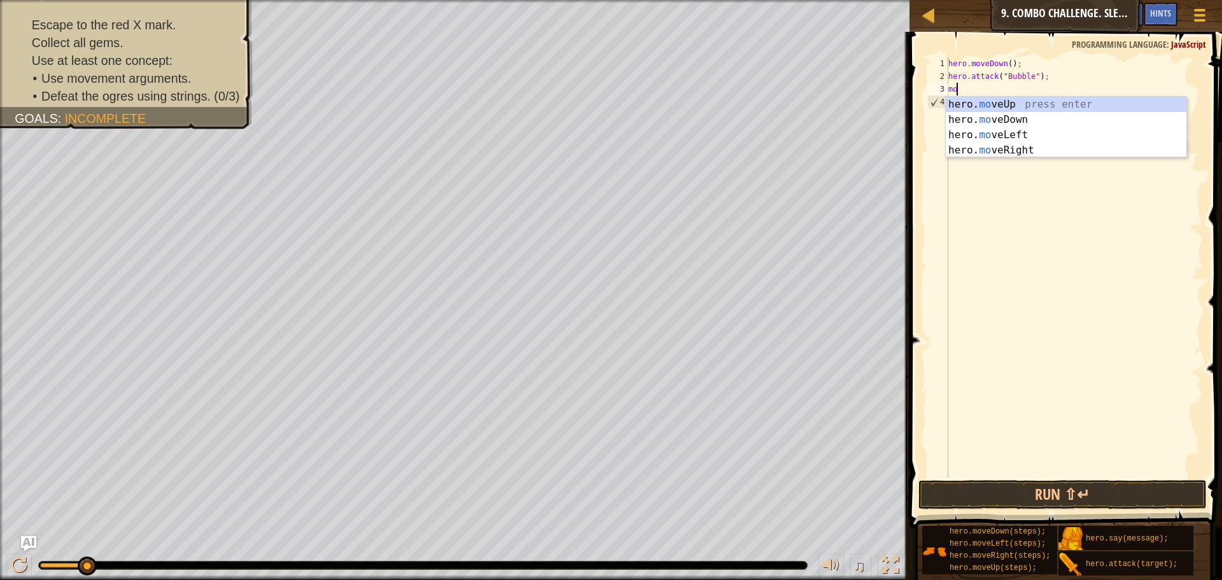
scroll to position [6, 1]
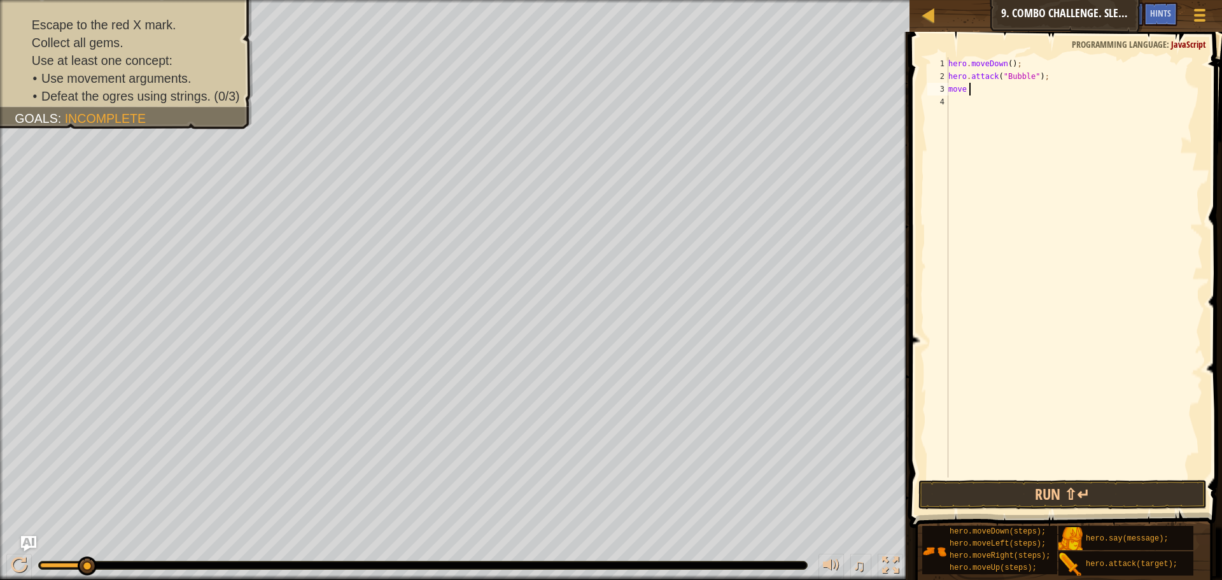
type textarea "move r"
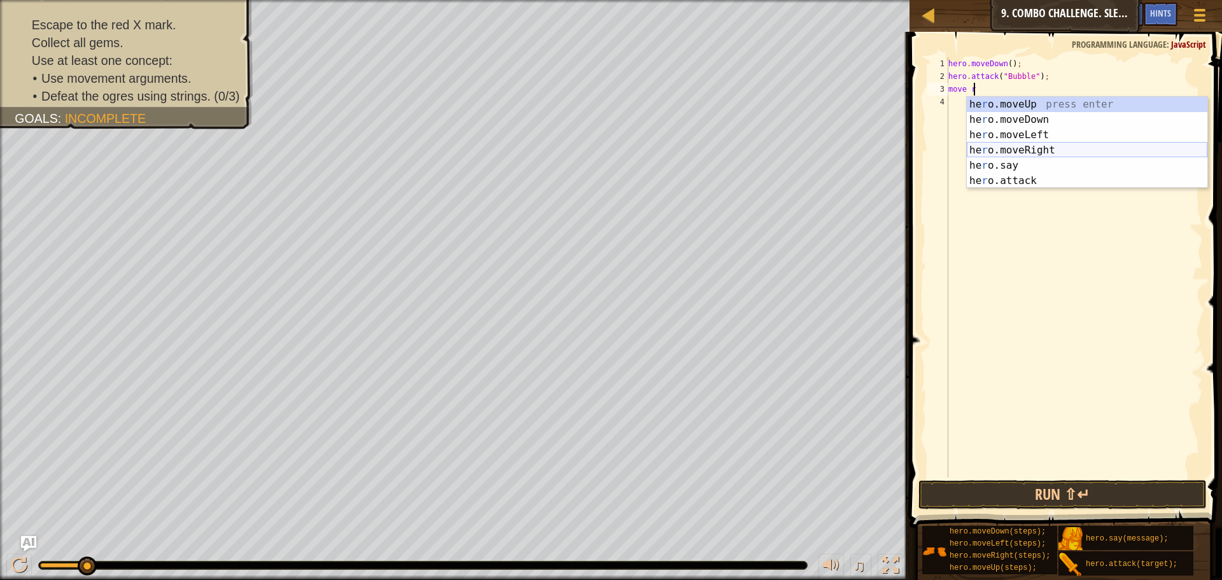
click at [1019, 149] on div "he r o.moveUp press enter he r o.moveDown press enter he r o.moveLeft press ent…" at bounding box center [1087, 158] width 241 height 122
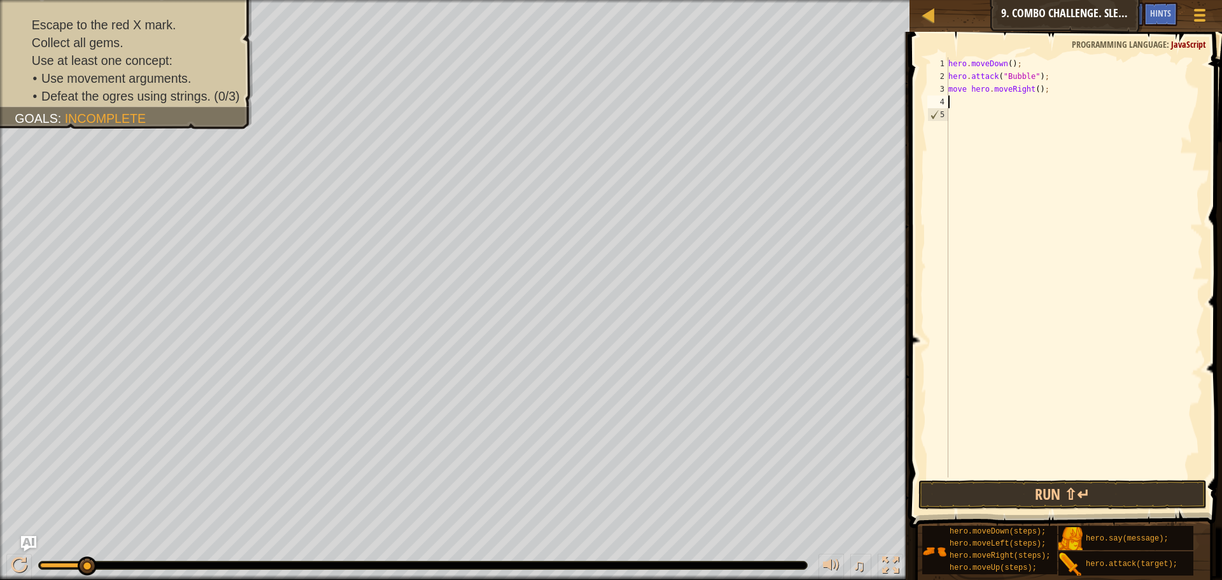
scroll to position [6, 0]
drag, startPoint x: 1043, startPoint y: 90, endPoint x: 954, endPoint y: 91, distance: 88.5
click at [954, 91] on div "hero . moveDown ( ) ; hero . attack ( "Bubble" ) ; move hero . moveRight ( ) ;" at bounding box center [1074, 280] width 257 height 446
type textarea "m"
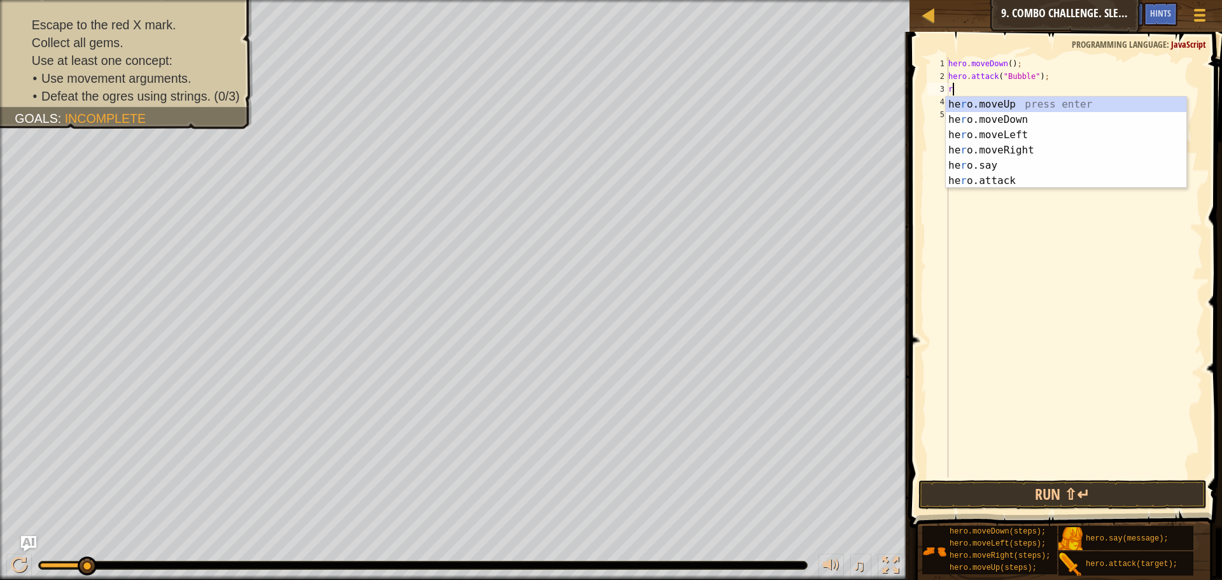
type textarea "ri"
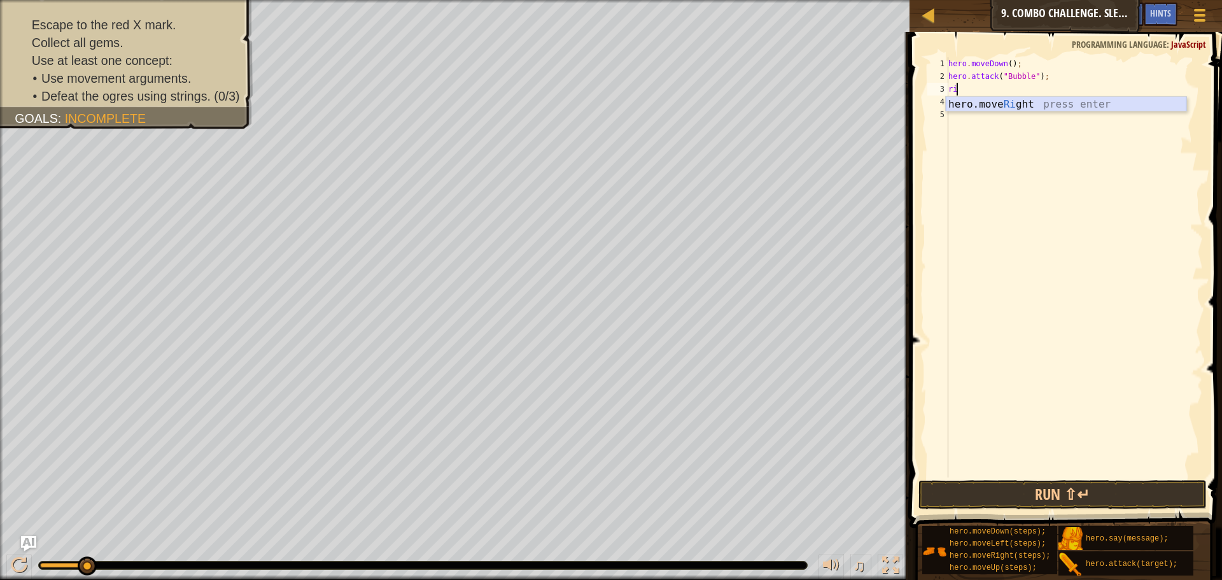
click at [1015, 106] on div "hero.move Ri ght press enter" at bounding box center [1066, 120] width 241 height 46
click at [1012, 88] on div "hero . moveDown ( ) ; hero . attack ( "Bubble" ) ; hero . moveRight ( ) ;" at bounding box center [1074, 280] width 257 height 446
type textarea "hero.moveRight(2);"
click at [989, 109] on div "hero . moveDown ( ) ; hero . attack ( "Bubble" ) ; hero . moveRight ( 2 ) ;" at bounding box center [1074, 280] width 257 height 446
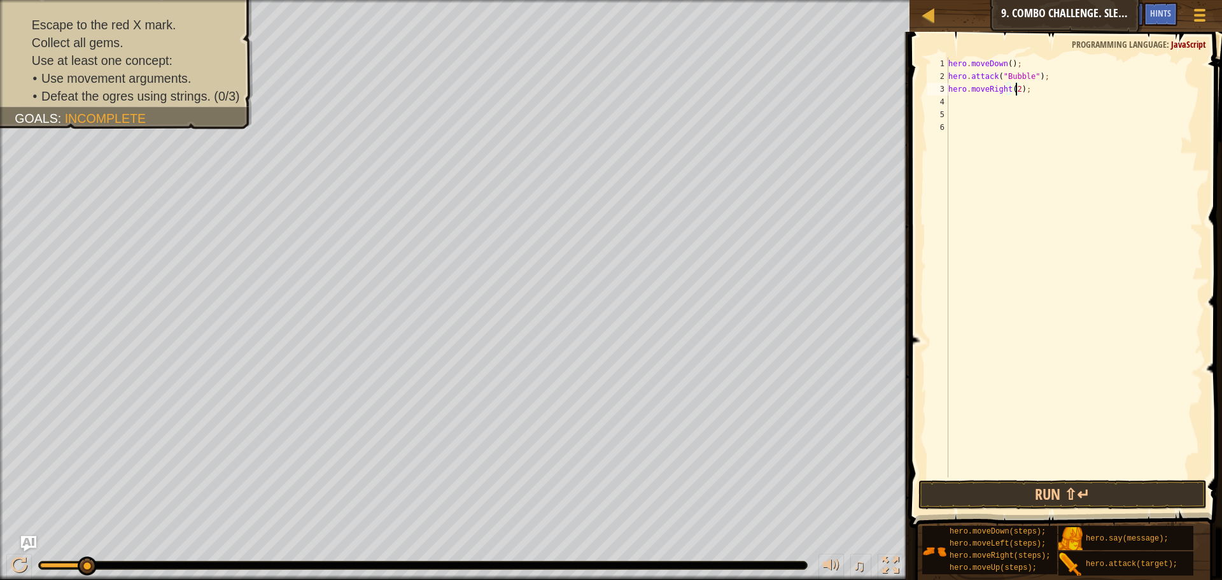
scroll to position [6, 0]
click at [985, 99] on div "hero . moveDown ( ) ; hero . attack ( "Bubble" ) ; hero . moveRight ( 2 ) ;" at bounding box center [1074, 280] width 257 height 446
click at [991, 117] on div "hero. att ack press enter" at bounding box center [1066, 133] width 241 height 46
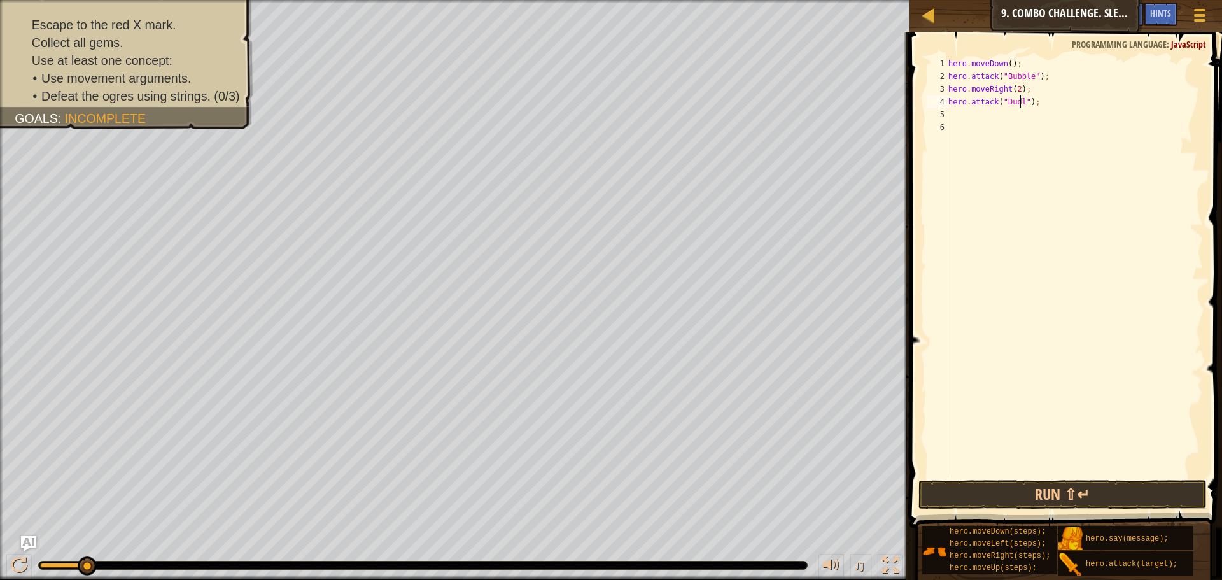
type textarea "hero.attack("Dudle");"
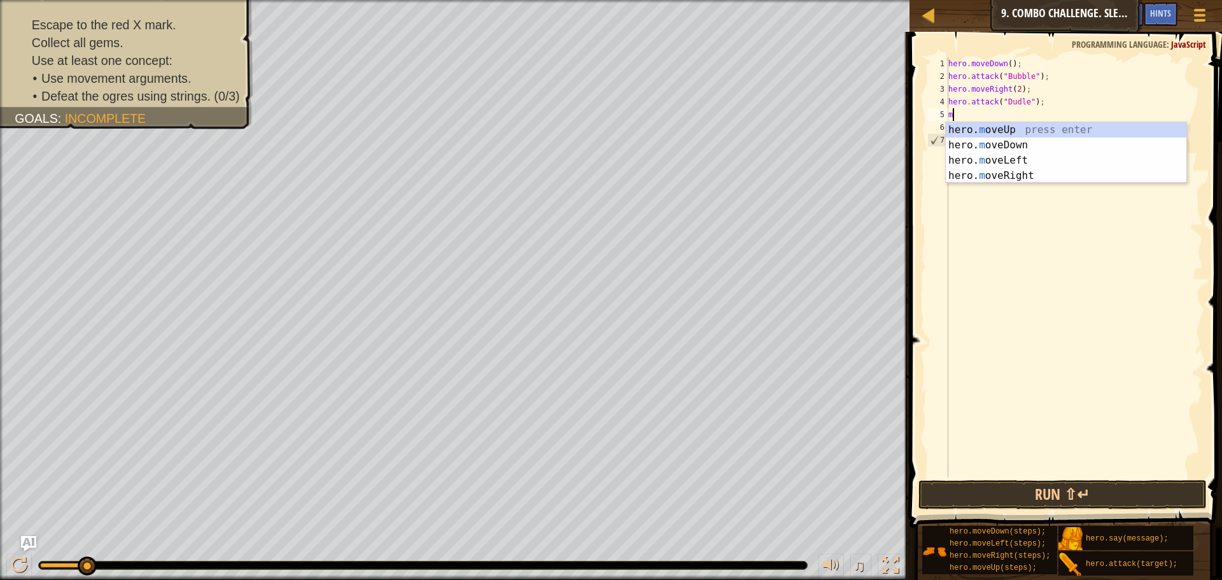
type textarea "move"
click at [1021, 131] on div "hero. move Up press enter hero. move Down press enter hero. move Left press ent…" at bounding box center [1066, 168] width 241 height 92
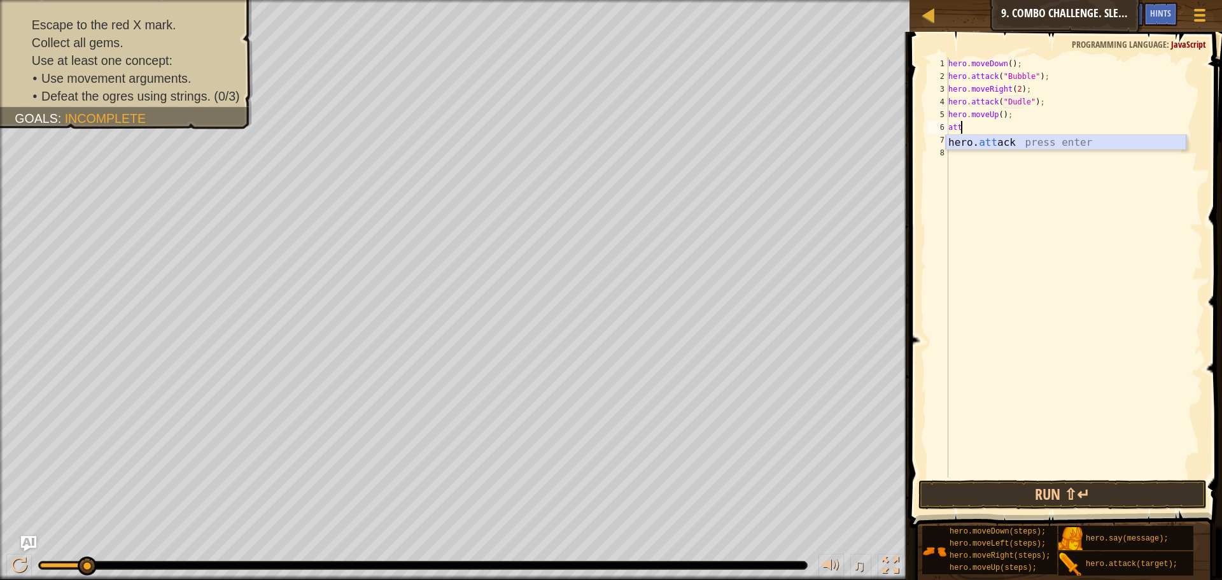
click at [1045, 137] on div "hero. att ack press enter" at bounding box center [1066, 158] width 241 height 46
type textarea "hero.attack("Ursa");"
click at [994, 138] on div "hero . moveDown ( ) ; hero . attack ( "Bubble" ) ; hero . moveRight ( 2 ) ; her…" at bounding box center [1074, 280] width 257 height 446
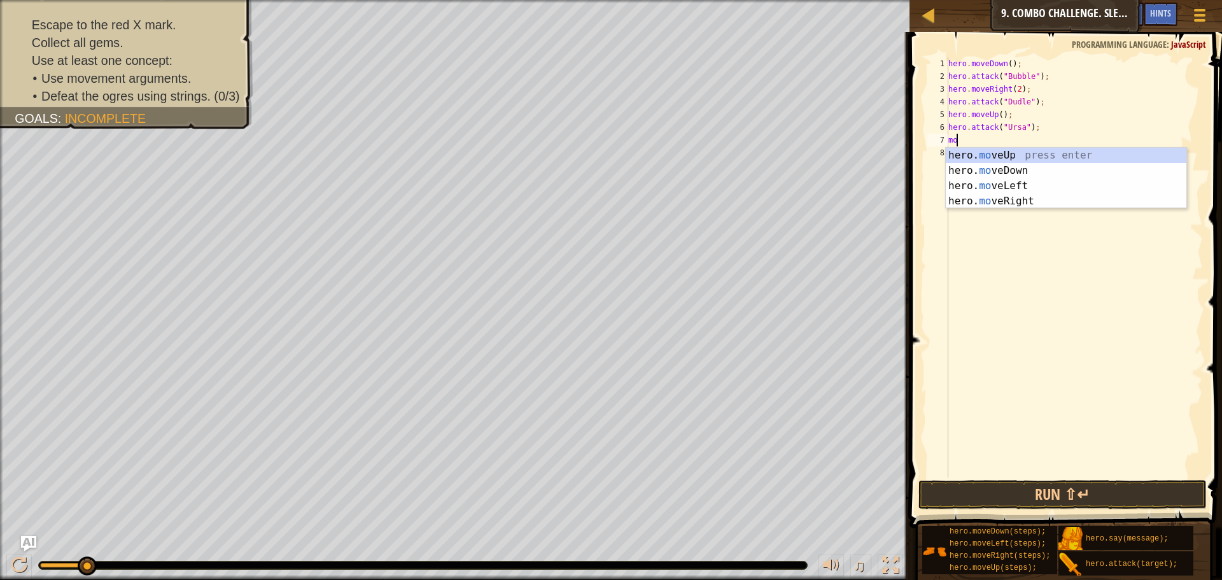
type textarea "move"
click at [969, 182] on div "hero. move Up press enter hero. move Down press enter hero. move Left press ent…" at bounding box center [1066, 194] width 241 height 92
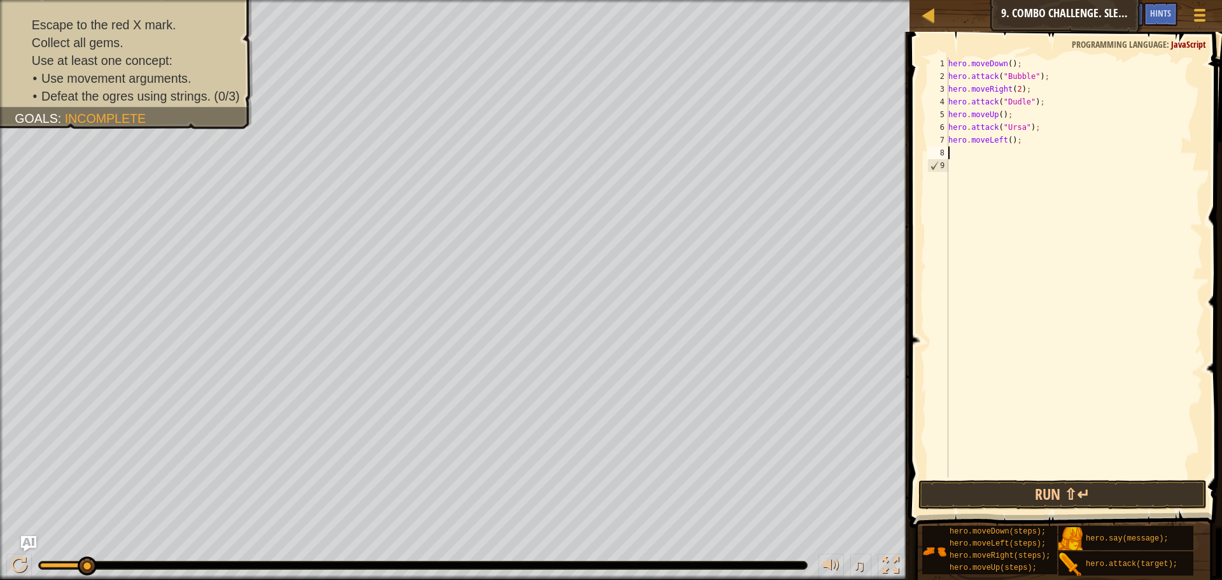
scroll to position [6, 0]
click at [1008, 139] on div "hero . moveDown ( ) ; hero . attack ( "Bubble" ) ; hero . moveRight ( 2 ) ; her…" at bounding box center [1074, 280] width 257 height 446
type textarea "hero.moveLeft(2);"
click at [977, 159] on div "hero . moveDown ( ) ; hero . attack ( "Bubble" ) ; hero . moveRight ( 2 ) ; her…" at bounding box center [1074, 280] width 257 height 446
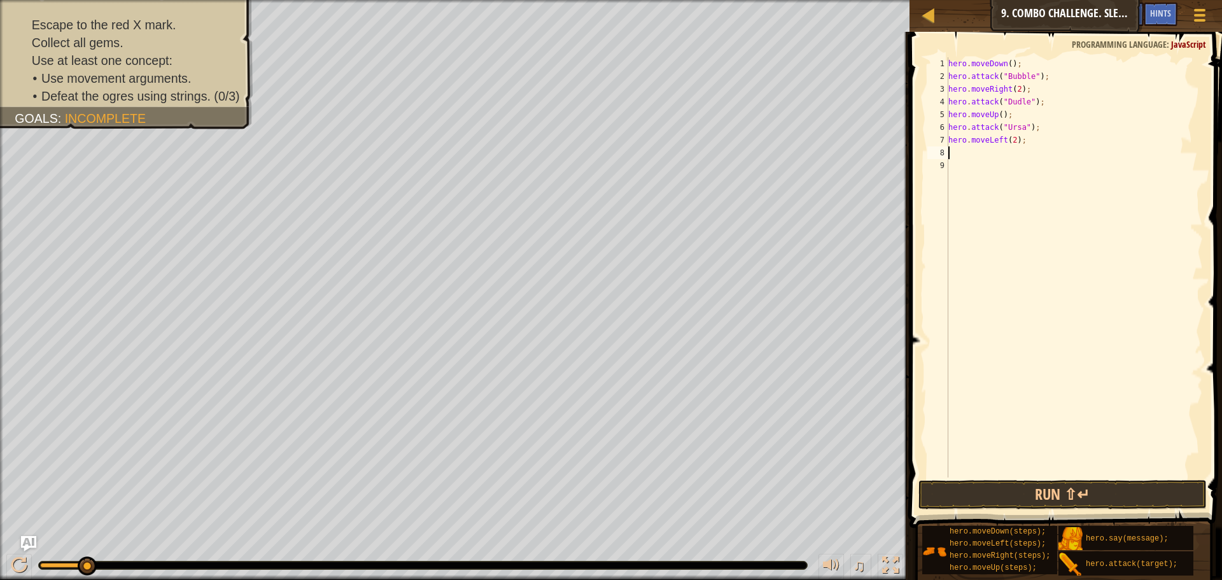
scroll to position [6, 0]
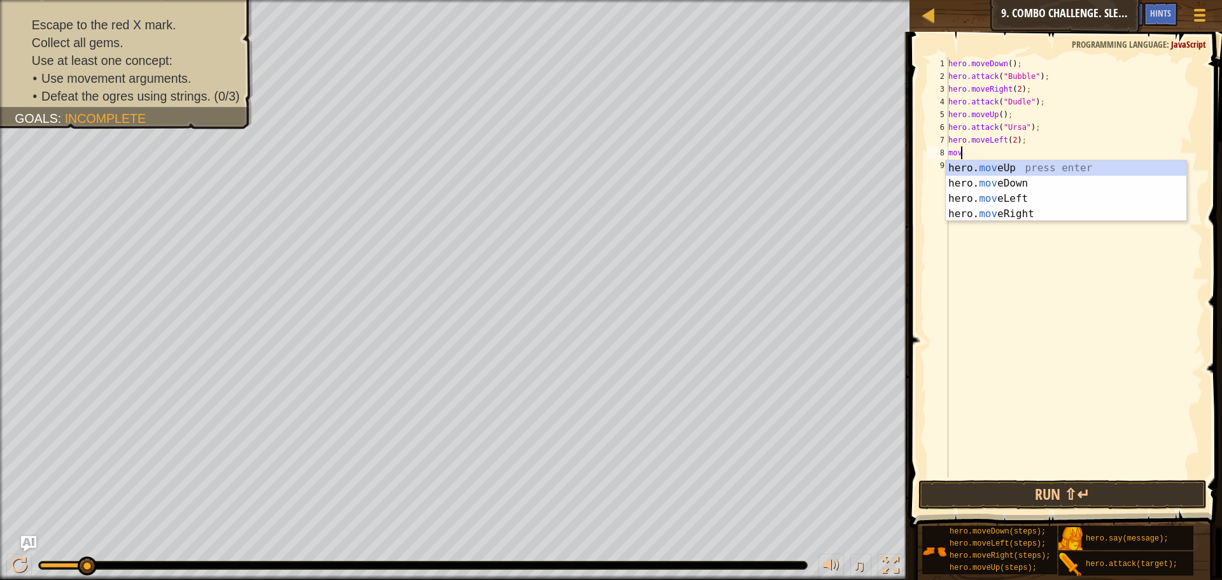
type textarea "move"
click at [994, 163] on div "hero. move Up press enter hero. move Down press enter hero. move Left press ent…" at bounding box center [1066, 206] width 241 height 92
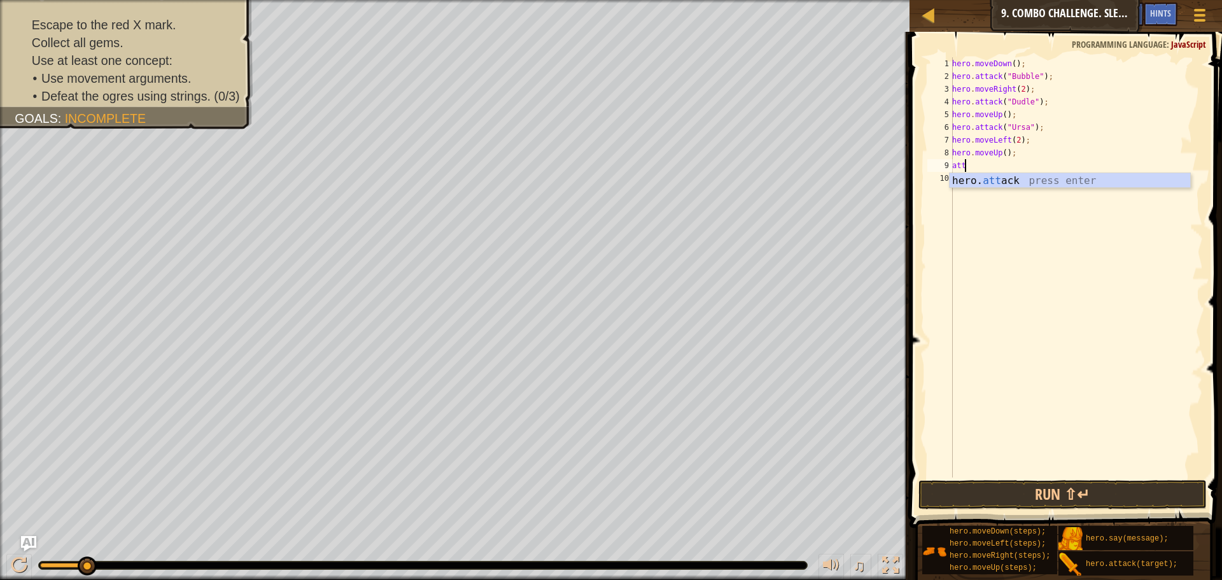
click at [992, 174] on div "hero. att ack press enter" at bounding box center [1070, 196] width 241 height 46
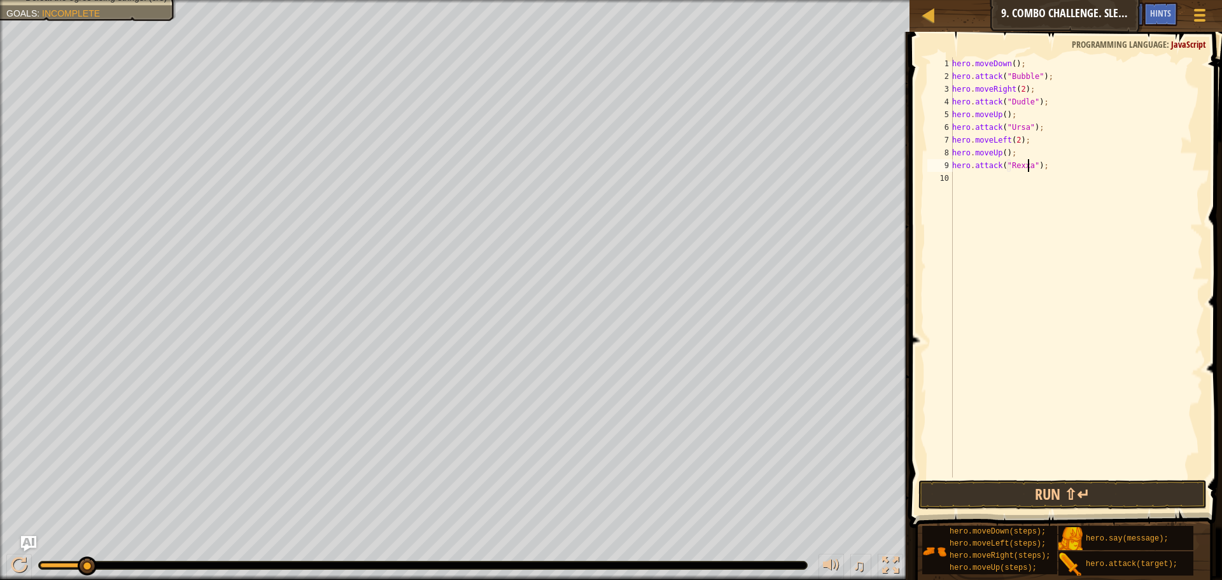
type textarea "hero.attack("Rexxar");"
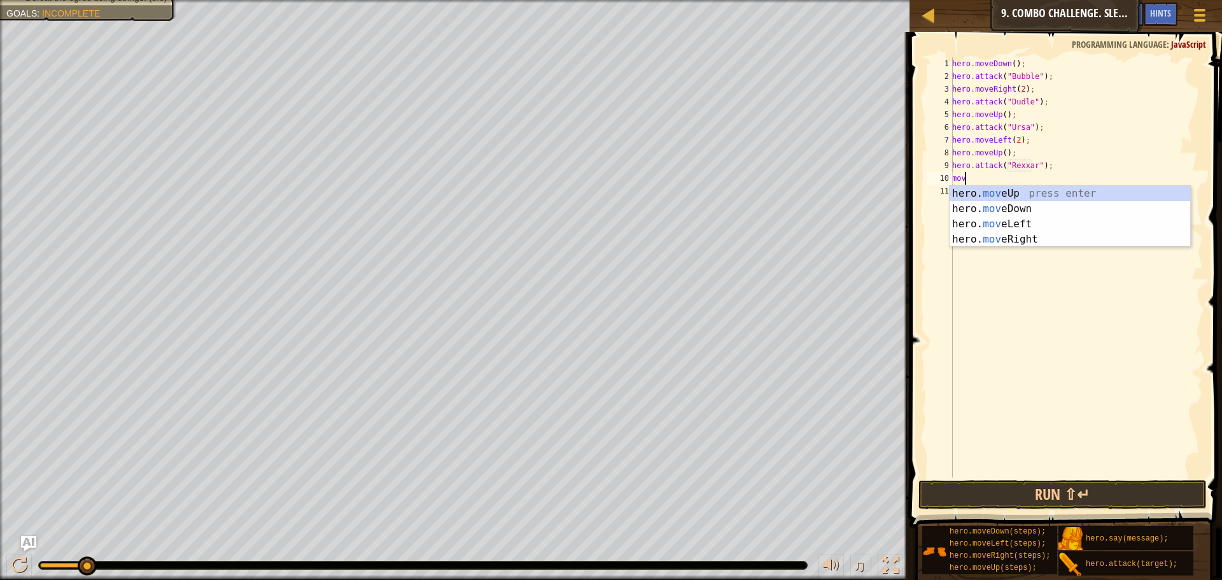
type textarea "mo"
click at [986, 237] on div "hero. mo veUp press enter hero. mo veDown press enter hero. mo veLeft press ent…" at bounding box center [1070, 232] width 241 height 92
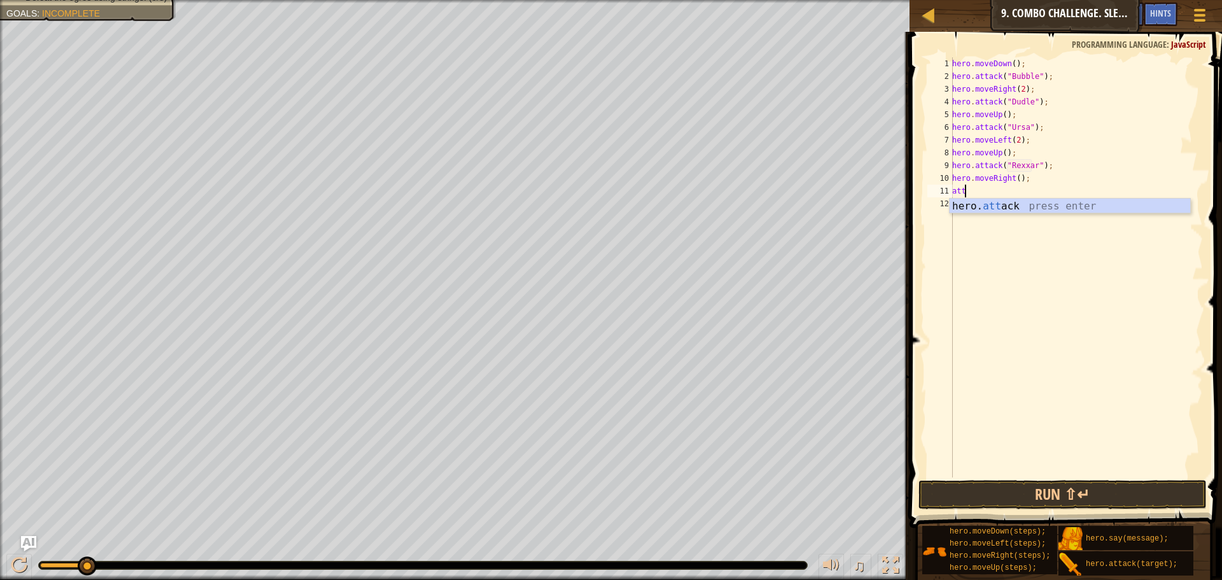
scroll to position [6, 1]
click at [968, 207] on div "hero. att ack press enter" at bounding box center [1070, 222] width 241 height 46
type textarea "hero.attack("[PERSON_NAME]");"
click at [981, 204] on div "hero . moveDown ( ) ; hero . attack ( "Bubble" ) ; hero . moveRight ( 2 ) ; her…" at bounding box center [1076, 280] width 253 height 446
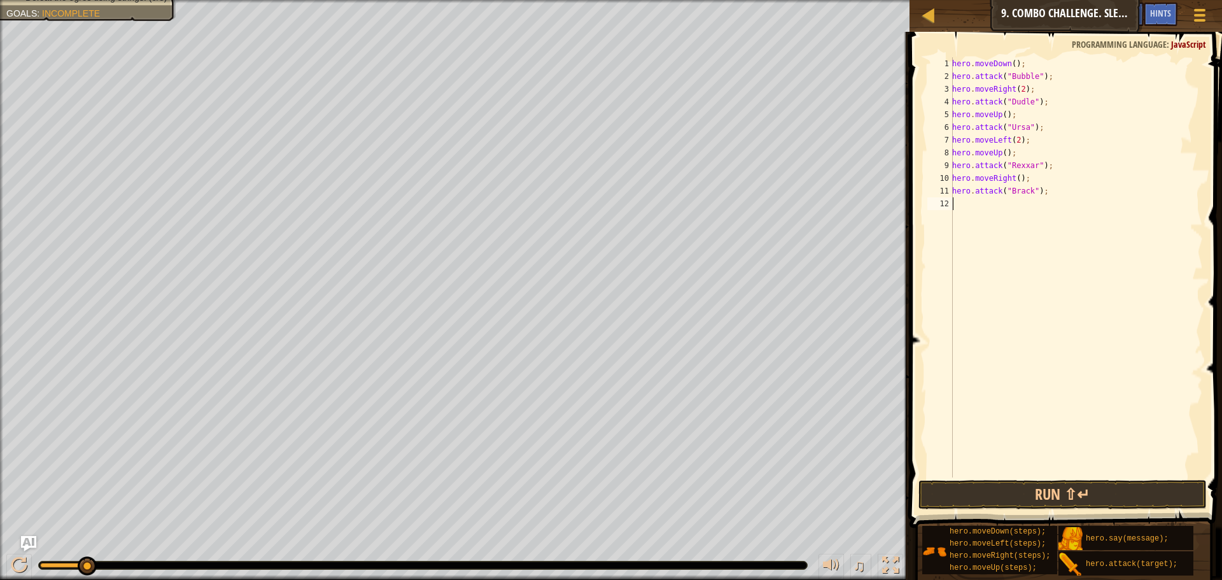
scroll to position [6, 0]
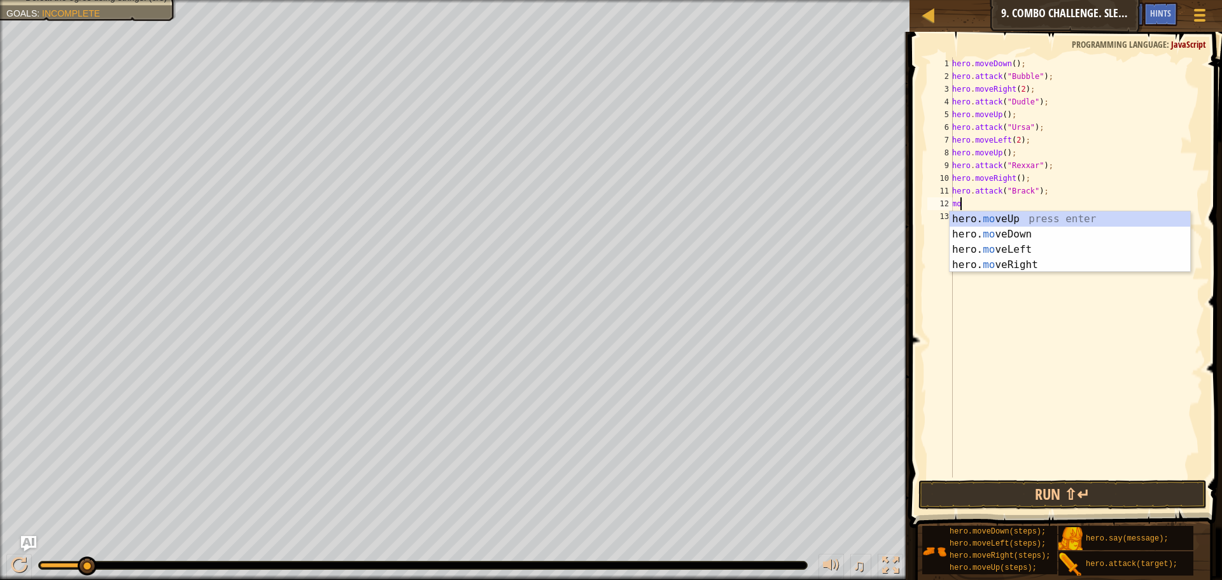
type textarea "move"
click at [1022, 262] on div "hero. move Up press enter hero. move Down press enter hero. move Left press ent…" at bounding box center [1070, 257] width 241 height 92
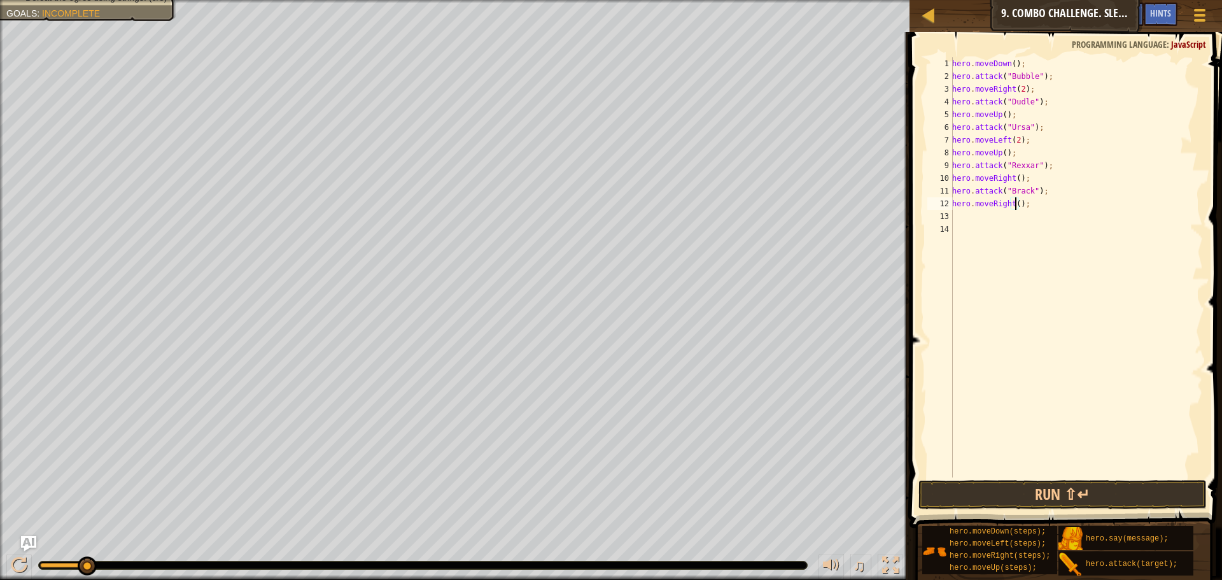
click at [1017, 203] on div "hero . moveDown ( ) ; hero . attack ( "Bubble" ) ; hero . moveRight ( 2 ) ; her…" at bounding box center [1076, 280] width 253 height 446
click at [1054, 500] on button "Run ⇧↵" at bounding box center [1063, 494] width 288 height 29
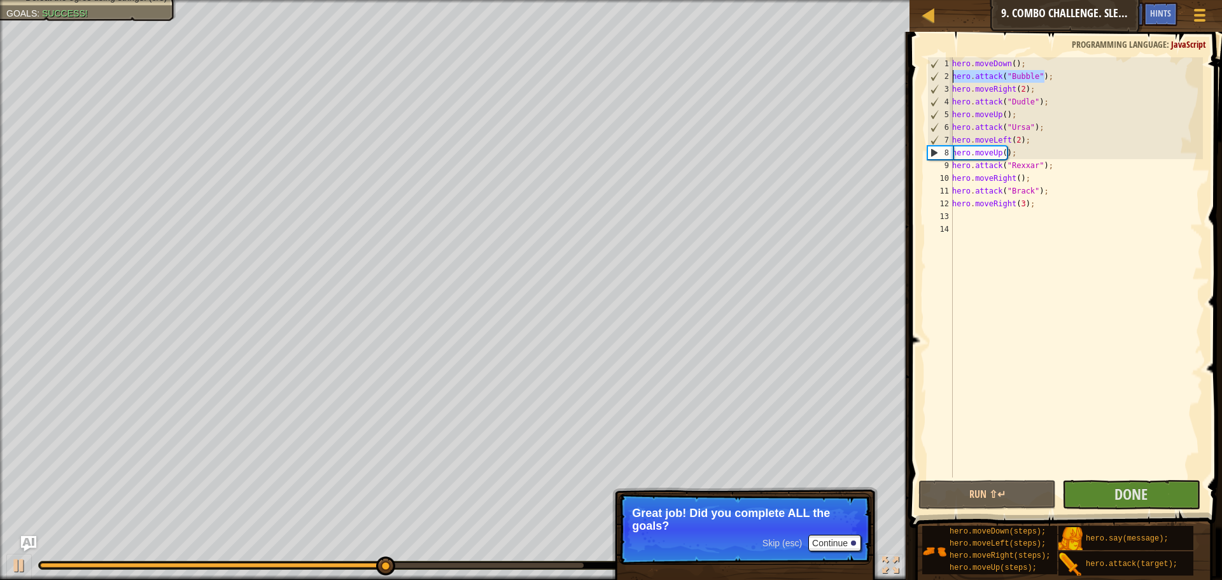
drag, startPoint x: 1047, startPoint y: 76, endPoint x: 951, endPoint y: 75, distance: 96.8
click at [951, 75] on div "hero.moveRight(3); 1 2 3 4 5 6 7 8 9 10 11 12 13 14 hero . moveDown ( ) ; hero …" at bounding box center [1064, 267] width 278 height 420
type textarea "hero.attack("Bubble");"
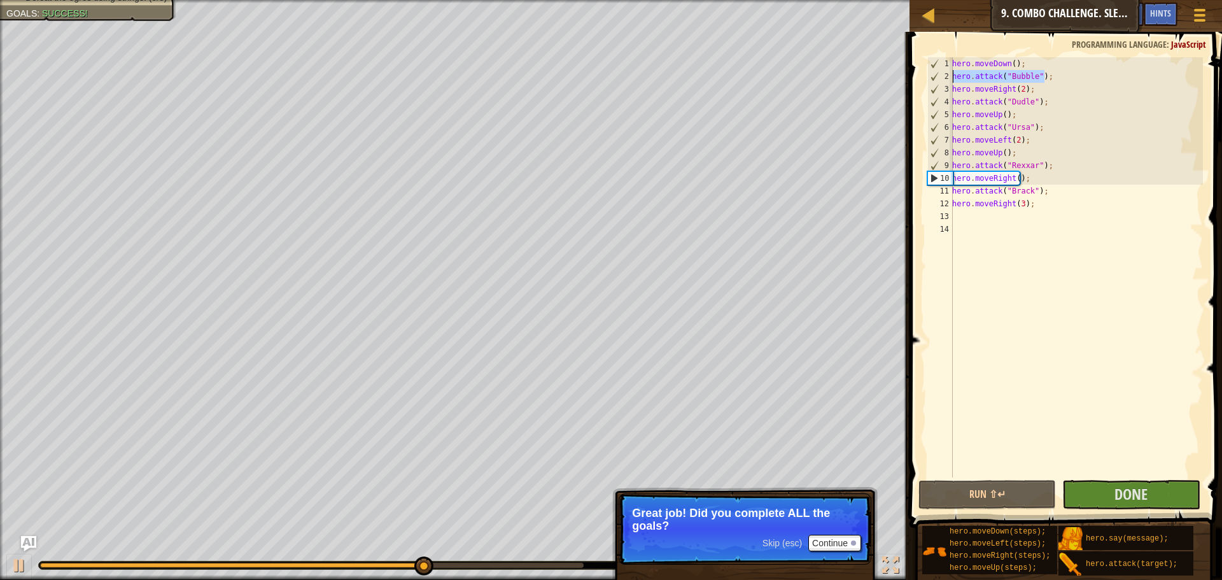
click at [1047, 76] on div "hero . moveDown ( ) ; hero . attack ( "Bubble" ) ; hero . moveRight ( 2 ) ; her…" at bounding box center [1076, 267] width 253 height 420
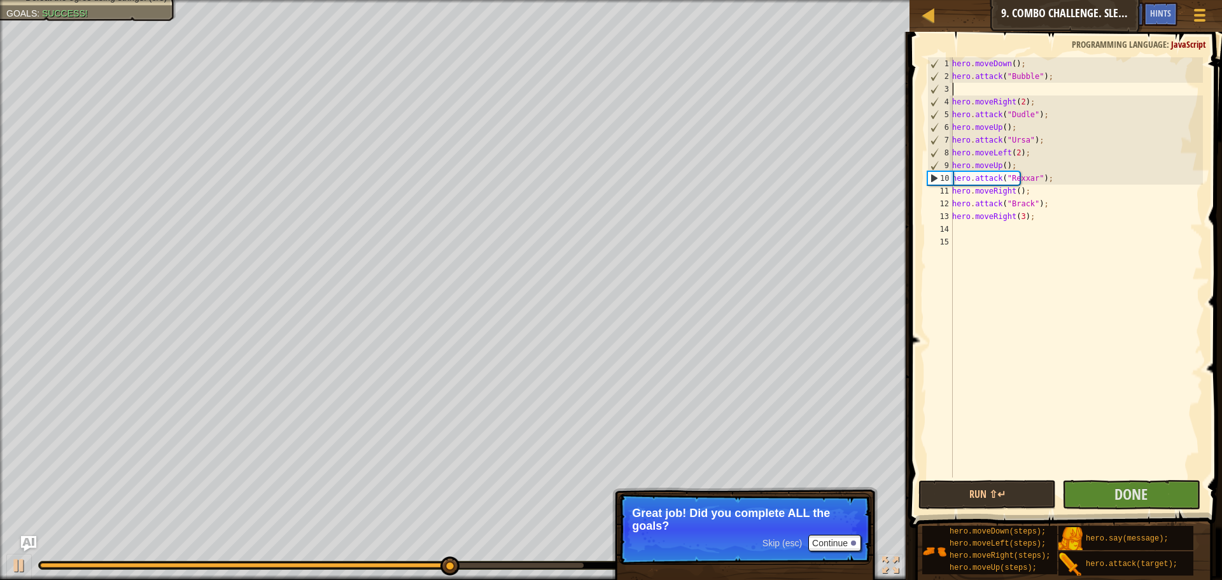
scroll to position [6, 0]
paste textarea "hero.attack("Bubble");"
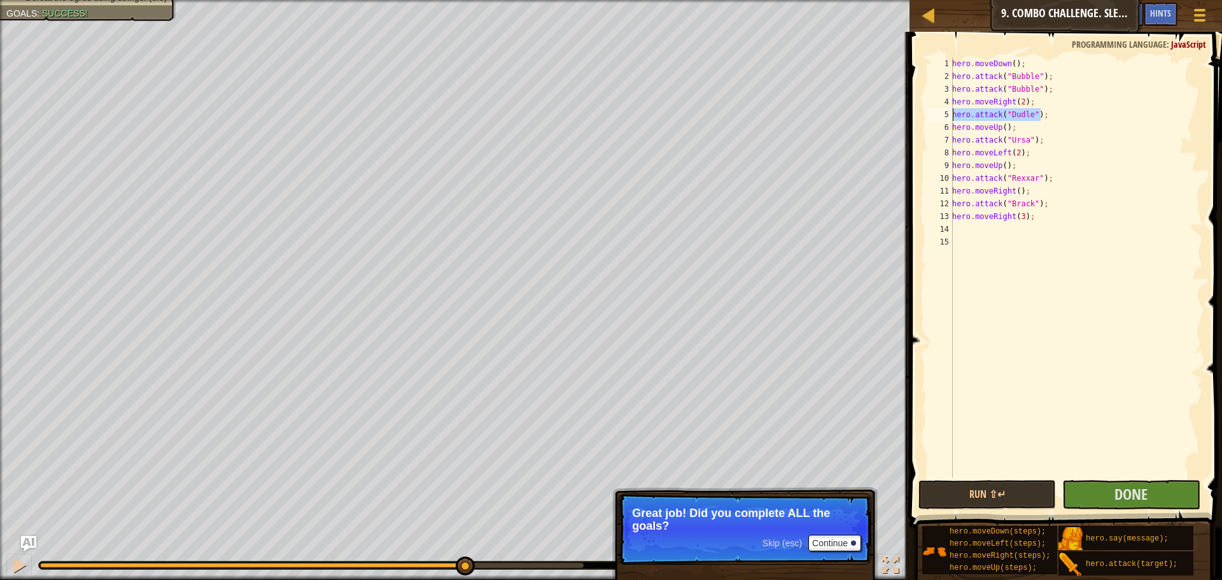
drag, startPoint x: 1042, startPoint y: 115, endPoint x: 951, endPoint y: 117, distance: 91.7
click at [951, 117] on div "hero.attack("Bubble"); 1 2 3 4 5 6 7 8 9 10 11 12 13 14 15 hero . moveDown ( ) …" at bounding box center [1064, 267] width 278 height 420
type textarea "hero.attack("Dudle");"
click at [1040, 118] on div "hero . moveDown ( ) ; hero . attack ( "Bubble" ) ; hero . attack ( "Bubble" ) ;…" at bounding box center [1076, 267] width 253 height 420
paste textarea "hero.attack("Dudle");"
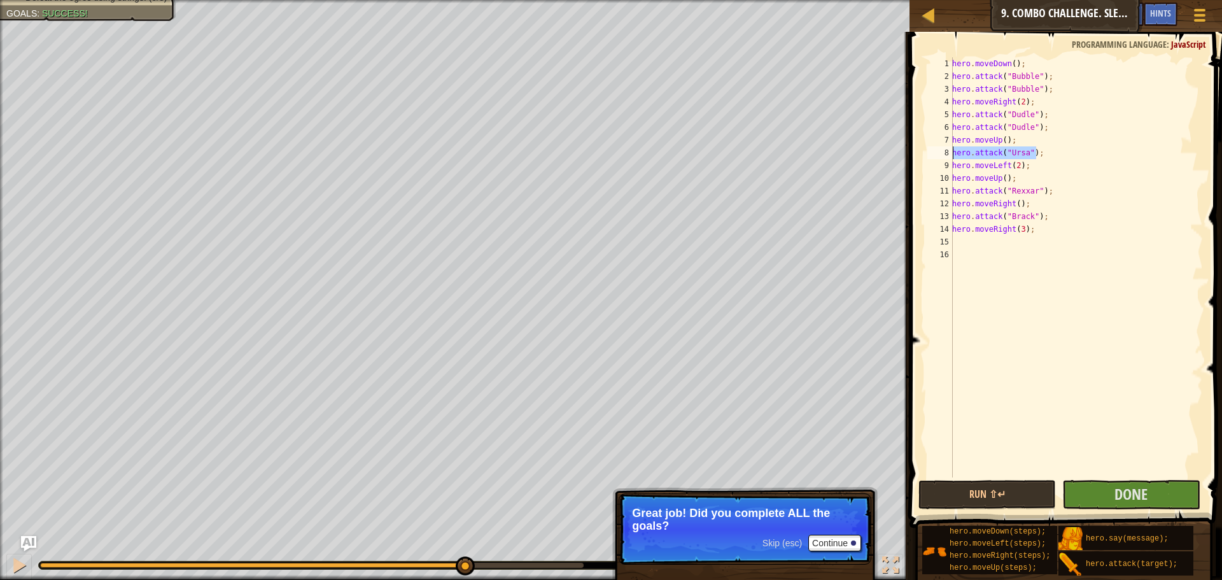
drag, startPoint x: 1035, startPoint y: 153, endPoint x: 954, endPoint y: 151, distance: 80.9
click at [954, 151] on div "hero . moveDown ( ) ; hero . attack ( "Bubble" ) ; hero . attack ( "Bubble" ) ;…" at bounding box center [1076, 280] width 253 height 446
type textarea "hero.attack("Ursa");"
click at [1040, 152] on div "hero . moveDown ( ) ; hero . attack ( "Bubble" ) ; hero . attack ( "Bubble" ) ;…" at bounding box center [1076, 267] width 253 height 420
paste textarea "hero.attack("Ursa");"
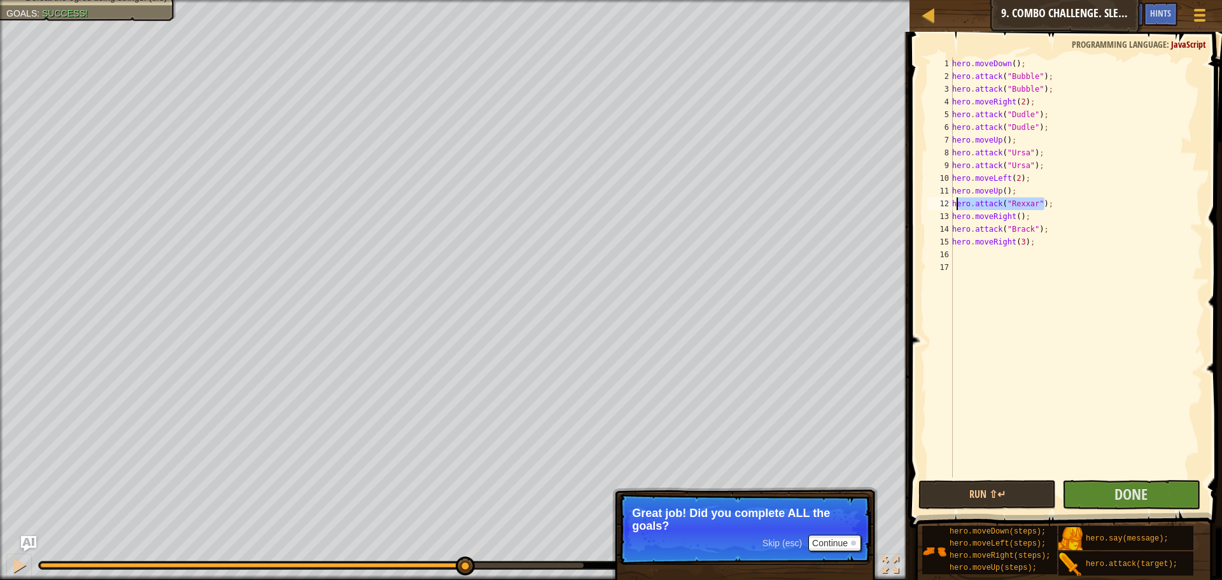
drag, startPoint x: 1049, startPoint y: 204, endPoint x: 956, endPoint y: 208, distance: 93.0
click at [956, 208] on div "hero . moveDown ( ) ; hero . attack ( "Bubble" ) ; hero . attack ( "Bubble" ) ;…" at bounding box center [1076, 280] width 253 height 446
type textarea "hero.attack("Rexxar");"
click at [1040, 204] on div "hero . moveDown ( ) ; hero . attack ( "Bubble" ) ; hero . attack ( "Bubble" ) ;…" at bounding box center [1076, 267] width 253 height 420
drag, startPoint x: 1044, startPoint y: 204, endPoint x: 954, endPoint y: 206, distance: 89.8
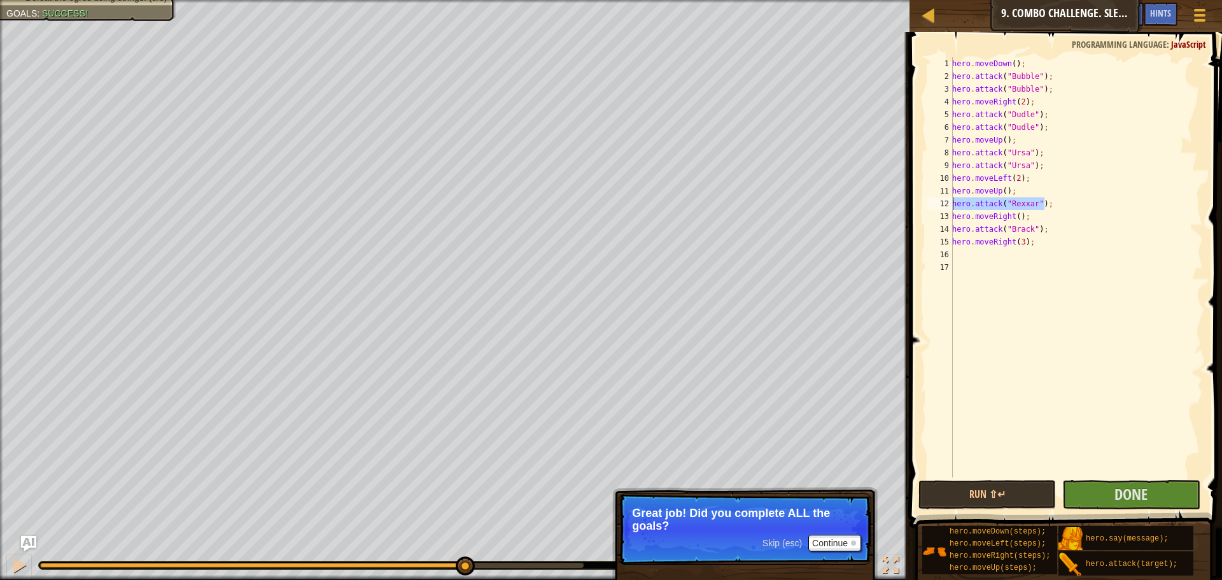
click at [954, 206] on div "hero . moveDown ( ) ; hero . attack ( "Bubble" ) ; hero . attack ( "Bubble" ) ;…" at bounding box center [1076, 280] width 253 height 446
click at [1059, 209] on div "hero . moveDown ( ) ; hero . attack ( "Bubble" ) ; hero . attack ( "Bubble" ) ;…" at bounding box center [1076, 267] width 253 height 420
paste textarea "hero.attack("Rexxar");"
drag, startPoint x: 1044, startPoint y: 243, endPoint x: 951, endPoint y: 245, distance: 93.6
click at [951, 245] on div "hero.attack("Rexxar"); 1 2 3 4 5 6 7 8 9 10 11 12 13 14 15 16 17 18 hero . move…" at bounding box center [1064, 267] width 278 height 420
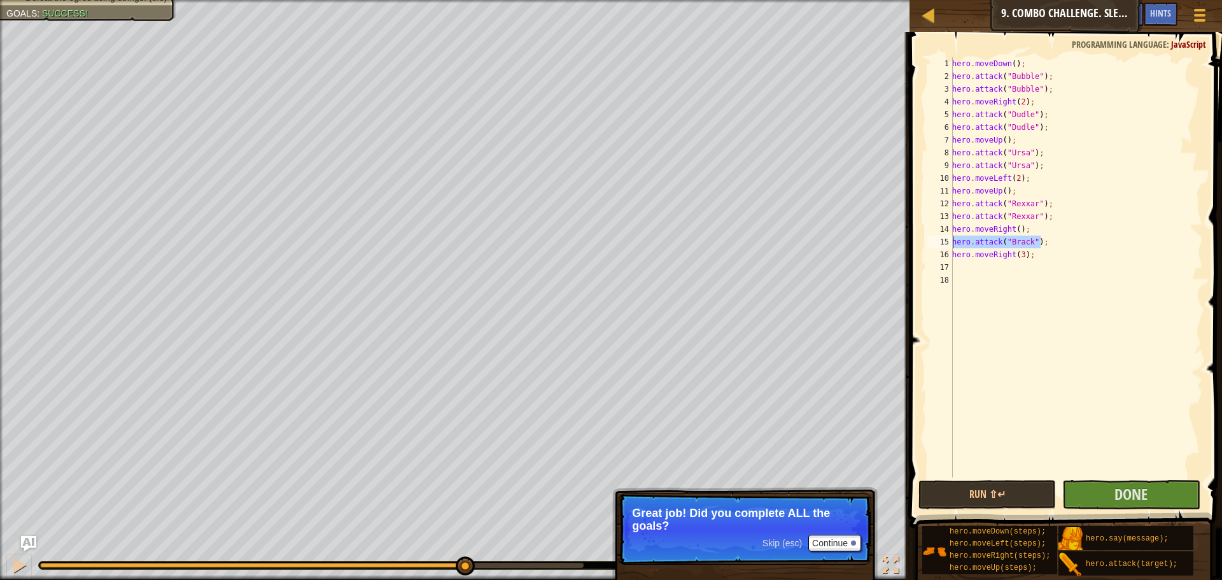
type textarea "hero.attack("[PERSON_NAME]");"
click at [1054, 245] on div "hero . moveDown ( ) ; hero . attack ( "Bubble" ) ; hero . attack ( "Bubble" ) ;…" at bounding box center [1076, 267] width 253 height 420
paste textarea "hero.attack("[PERSON_NAME]");"
type textarea "hero.attack("[PERSON_NAME]");"
click at [996, 483] on button "Run ⇧↵" at bounding box center [988, 494] width 138 height 29
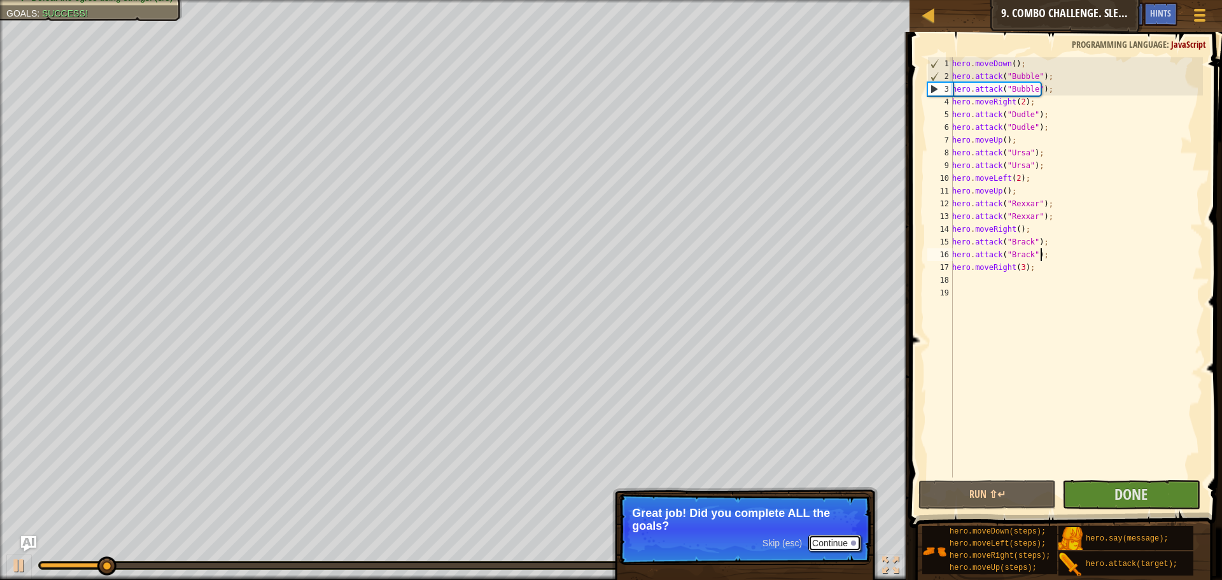
click at [847, 537] on button "Continue" at bounding box center [835, 543] width 53 height 17
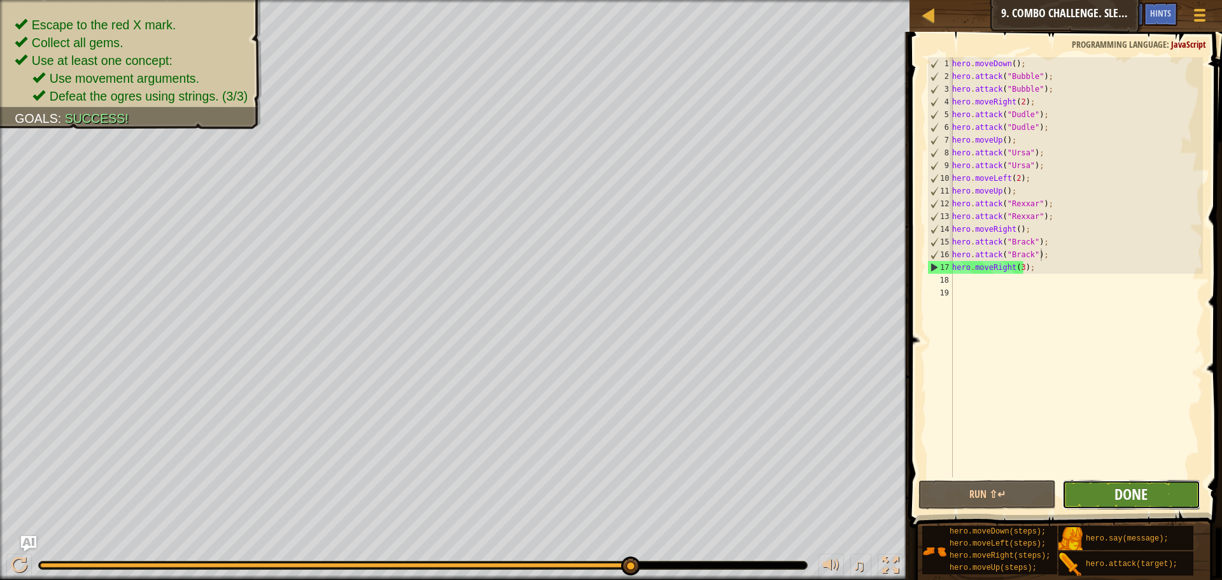
click at [1128, 494] on span "Done" at bounding box center [1131, 494] width 33 height 20
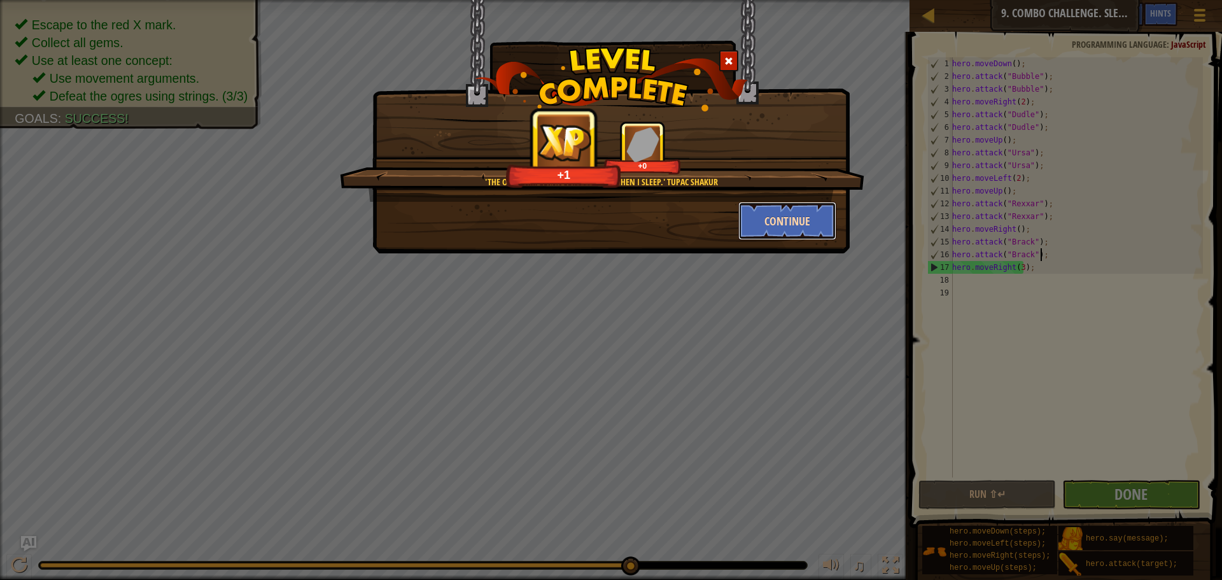
drag, startPoint x: 772, startPoint y: 222, endPoint x: 778, endPoint y: 219, distance: 7.1
click at [778, 219] on button "Continue" at bounding box center [788, 221] width 99 height 38
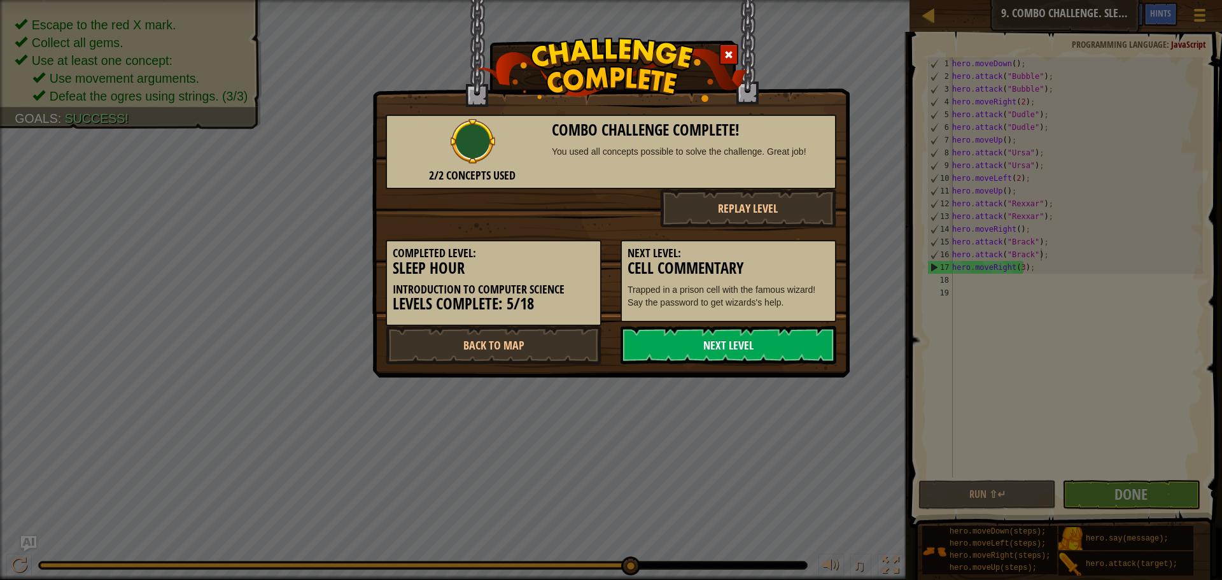
click at [726, 346] on link "Next Level" at bounding box center [729, 345] width 216 height 38
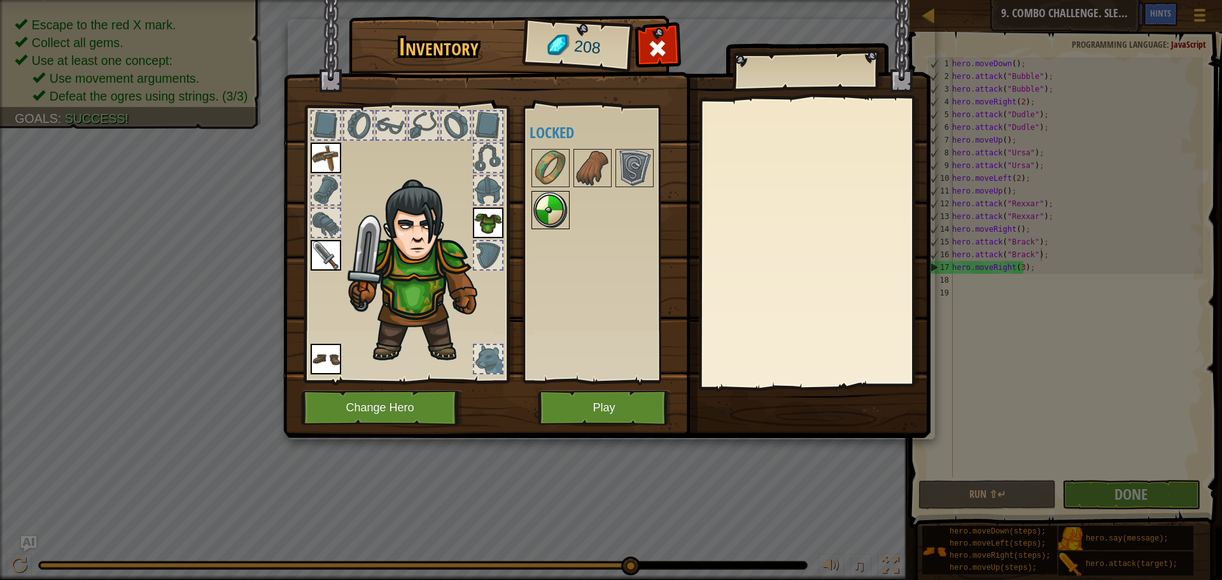
click at [558, 203] on img at bounding box center [551, 210] width 36 height 36
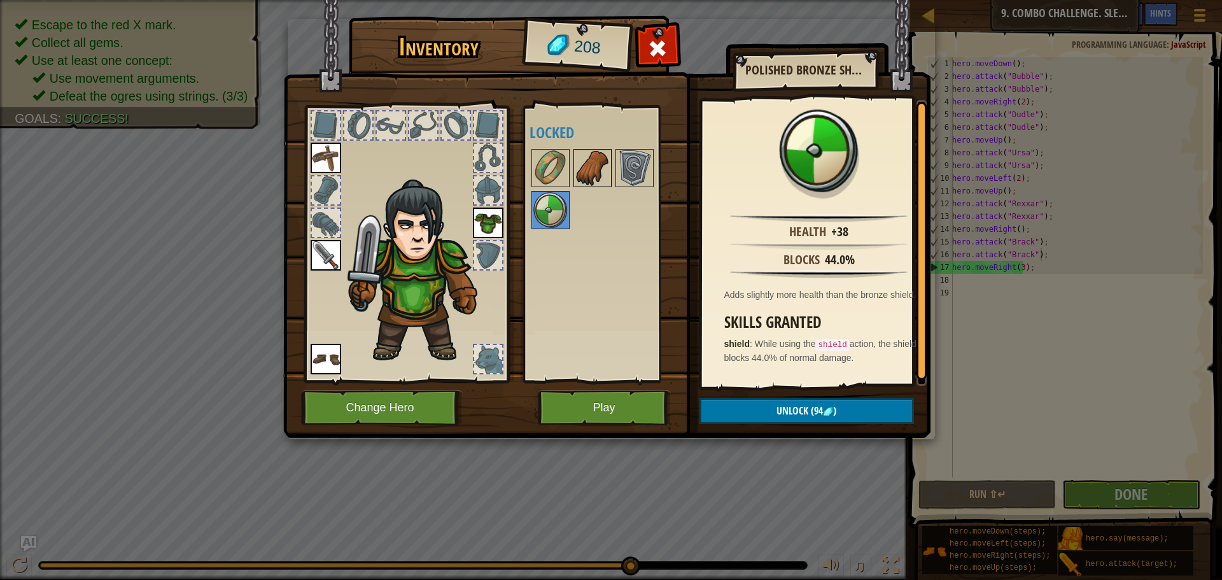
click at [585, 173] on img at bounding box center [593, 168] width 36 height 36
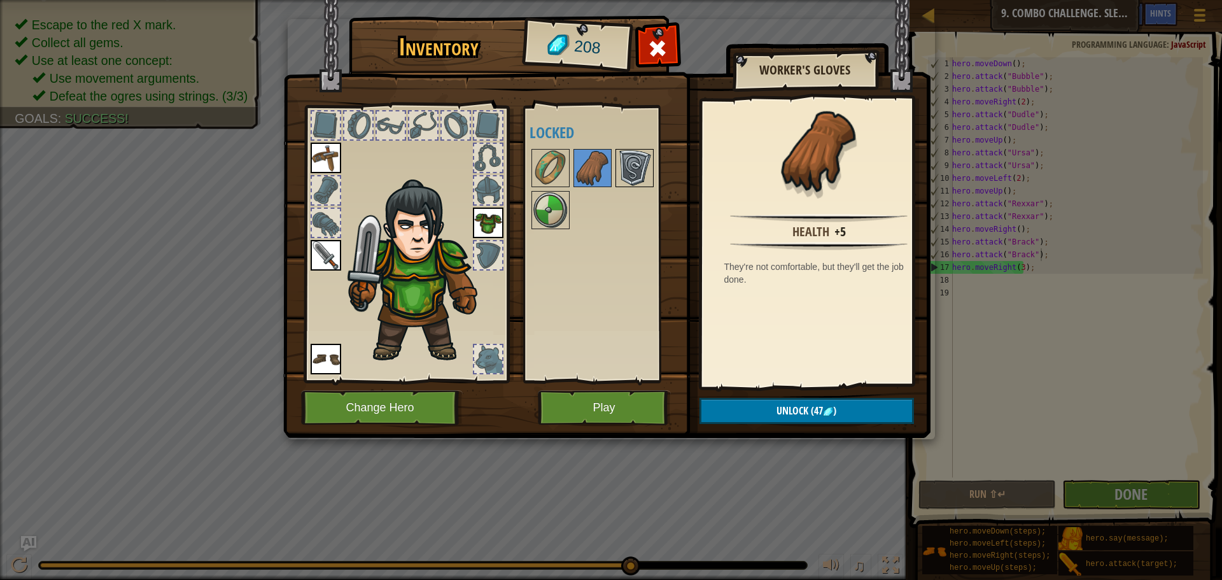
click at [632, 161] on img at bounding box center [635, 168] width 36 height 36
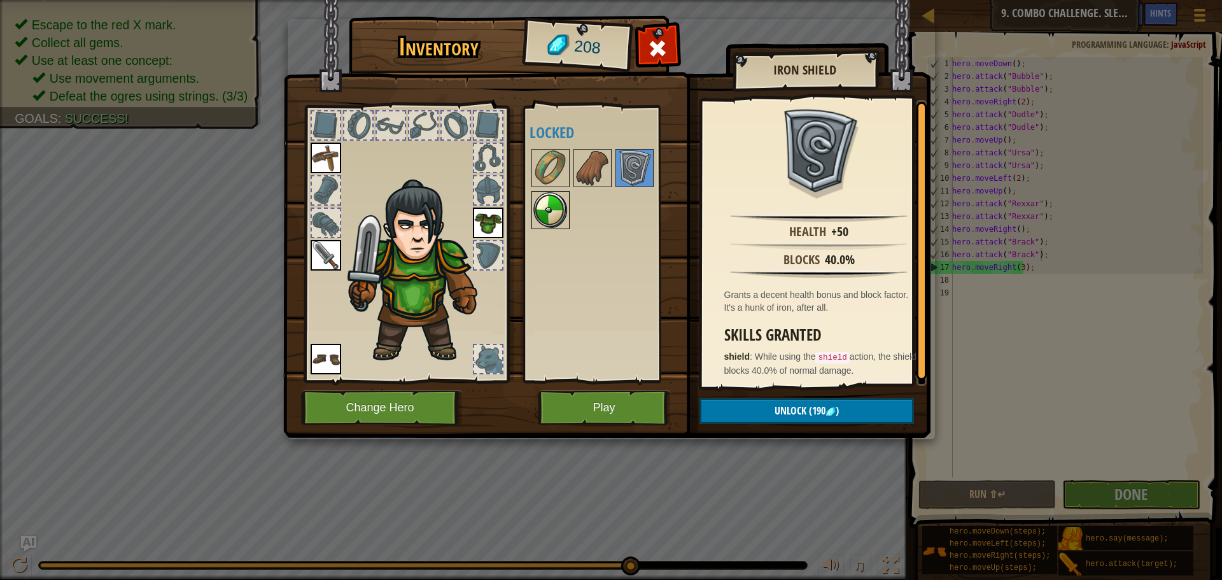
click at [554, 209] on img at bounding box center [551, 210] width 36 height 36
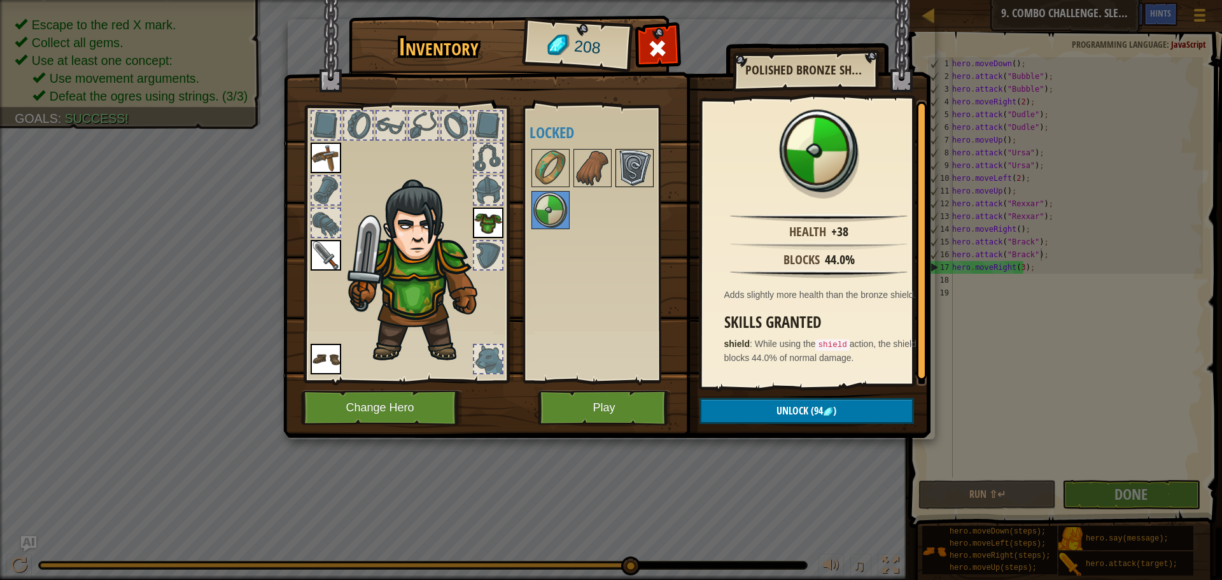
click at [631, 169] on img at bounding box center [635, 168] width 36 height 36
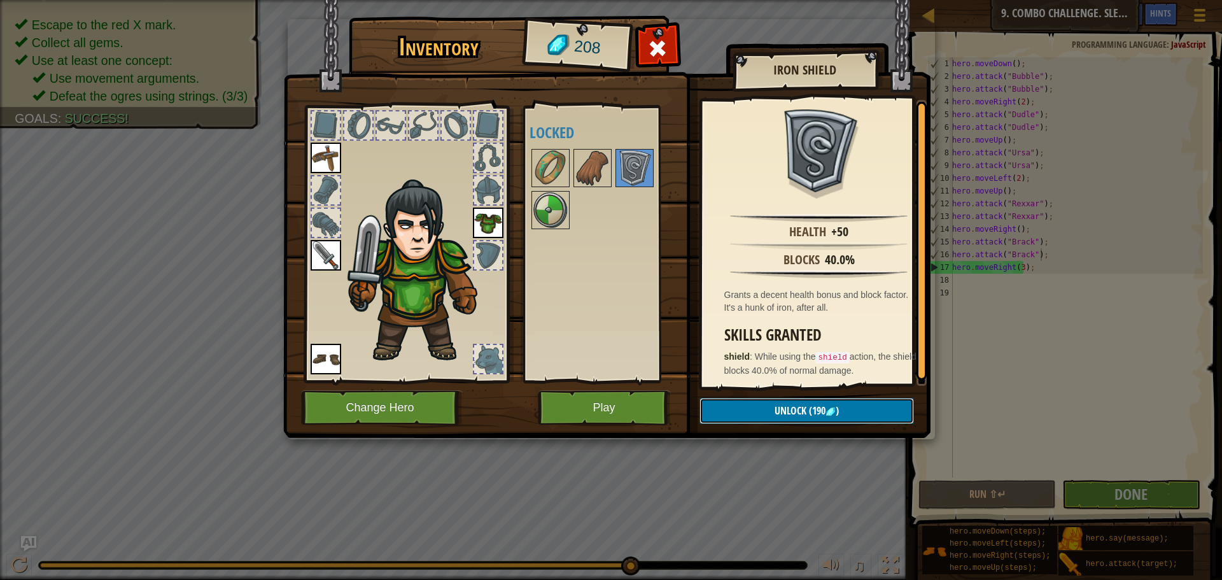
click at [763, 413] on button "Unlock (190 )" at bounding box center [807, 411] width 215 height 26
click at [765, 410] on button "Confirm" at bounding box center [807, 411] width 215 height 26
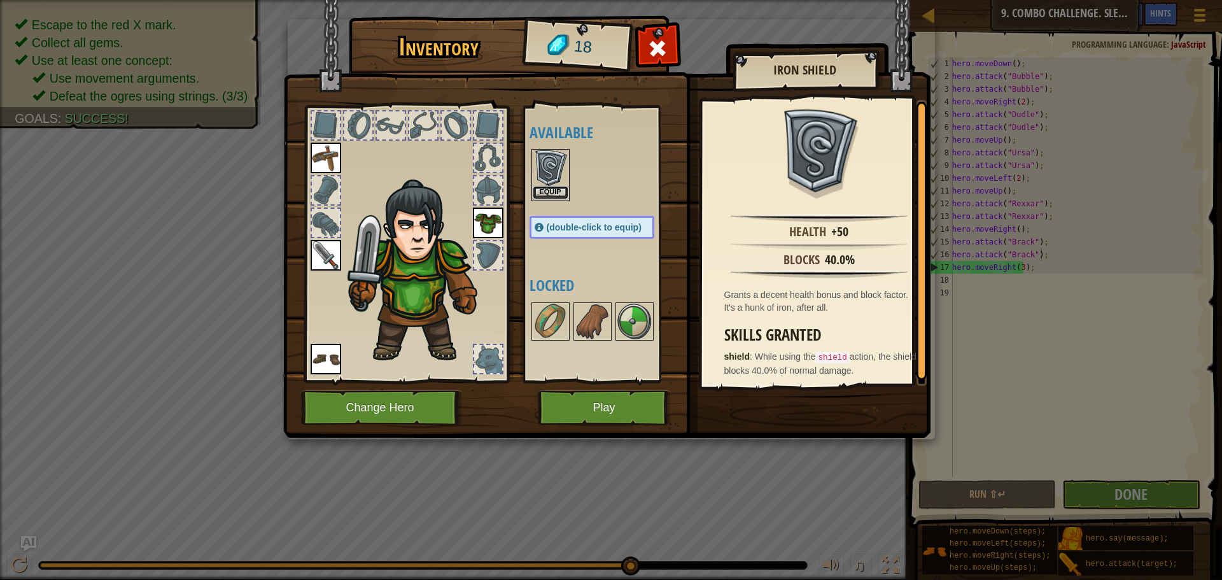
click at [552, 190] on button "Equip" at bounding box center [551, 192] width 36 height 13
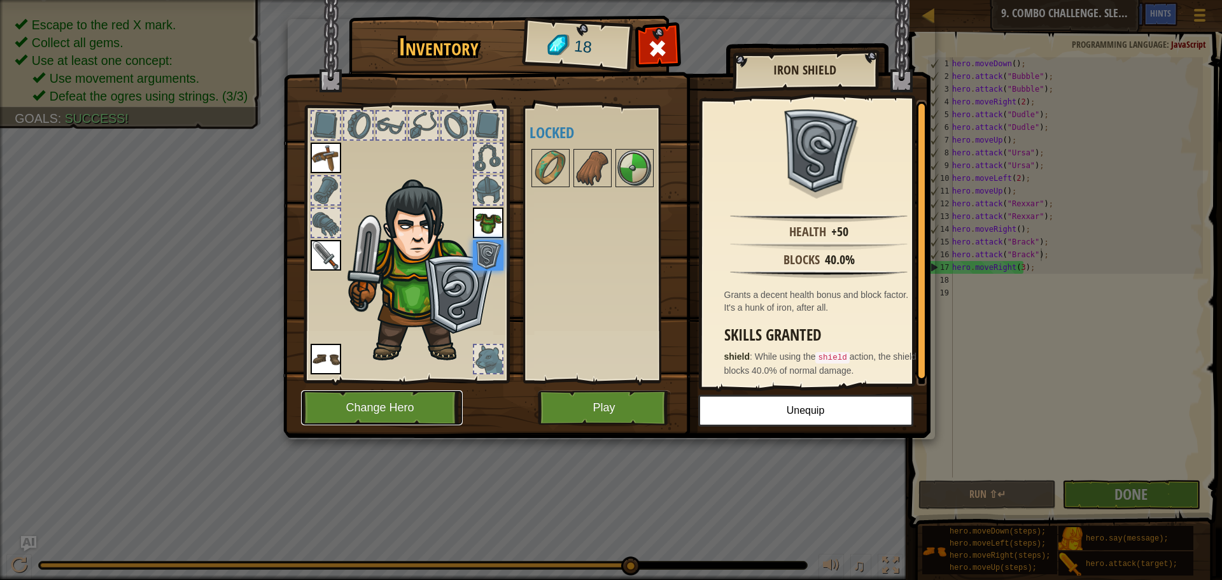
click at [396, 397] on button "Change Hero" at bounding box center [382, 407] width 162 height 35
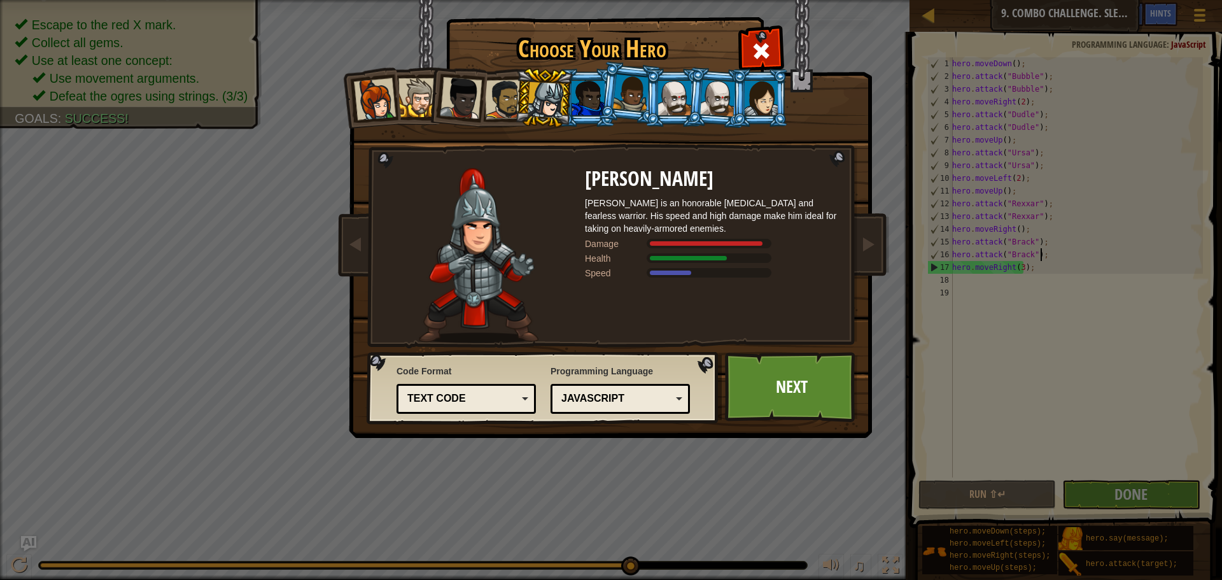
click at [679, 102] on div at bounding box center [674, 98] width 33 height 34
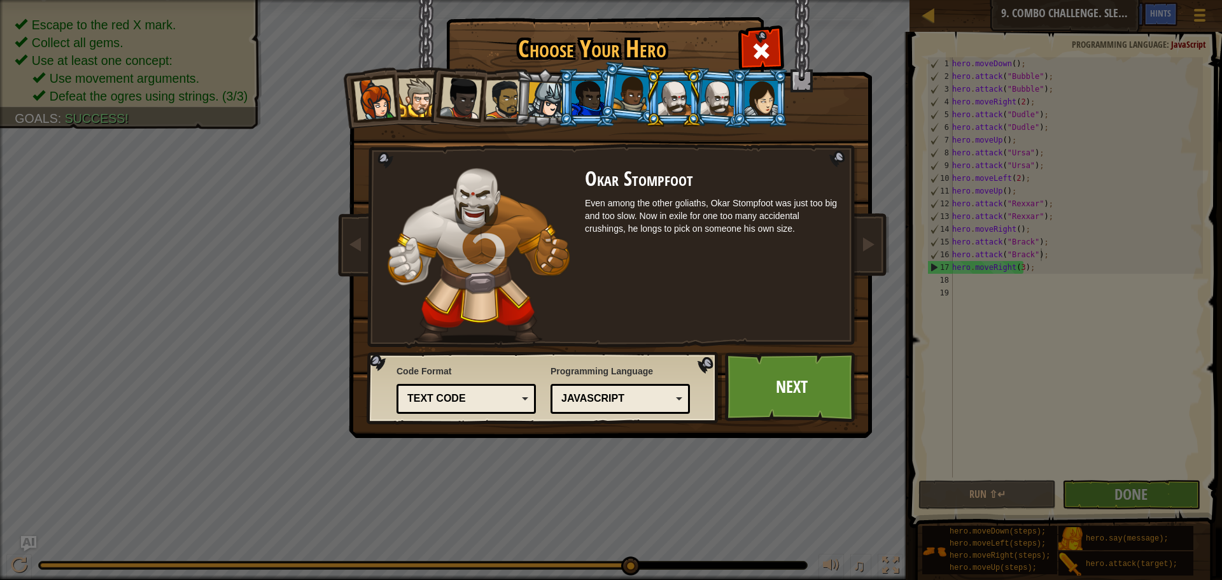
click at [716, 92] on div at bounding box center [718, 98] width 36 height 36
click at [681, 94] on div at bounding box center [674, 98] width 33 height 34
click at [711, 96] on div at bounding box center [718, 98] width 36 height 36
click at [733, 359] on link "Next" at bounding box center [791, 387] width 133 height 70
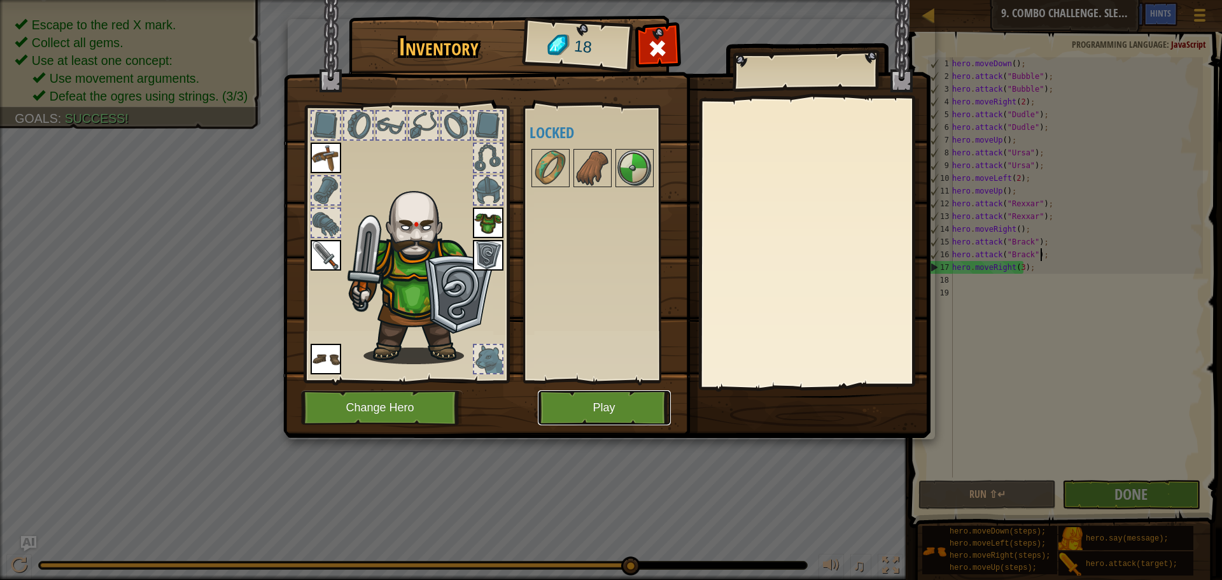
click at [579, 393] on button "Play" at bounding box center [604, 407] width 133 height 35
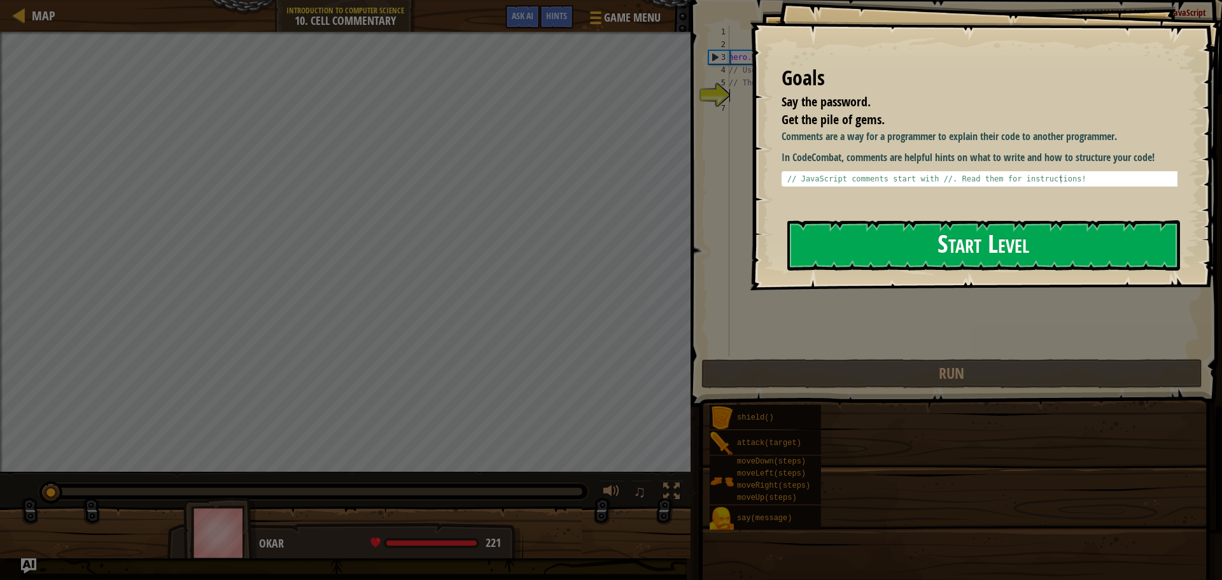
click at [895, 249] on button "Start Level" at bounding box center [984, 245] width 393 height 50
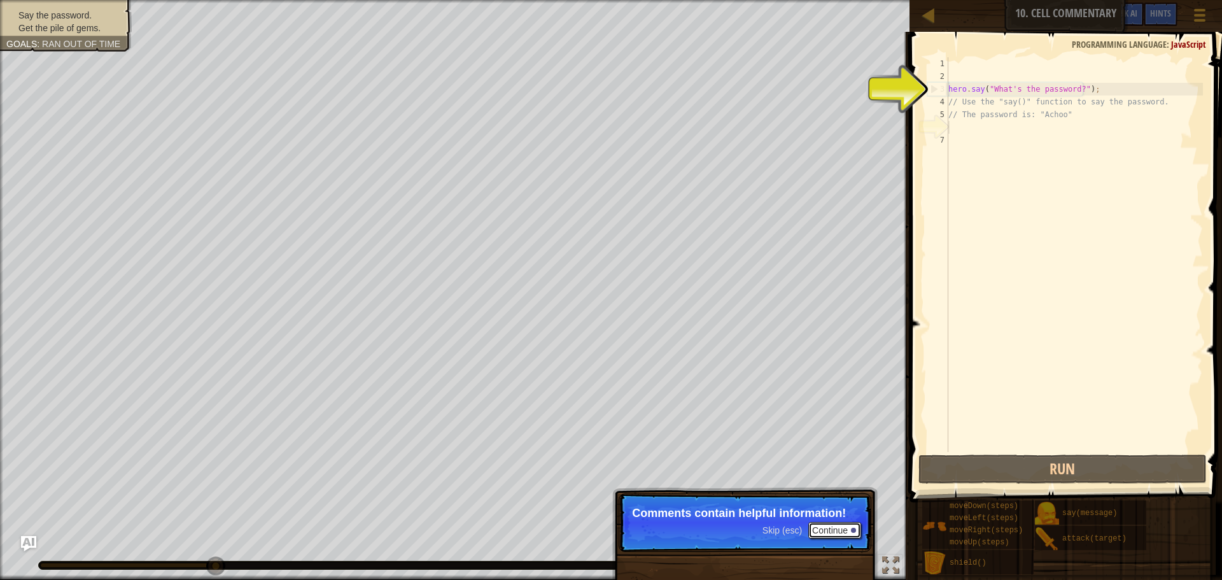
click at [844, 530] on button "Continue" at bounding box center [835, 530] width 53 height 17
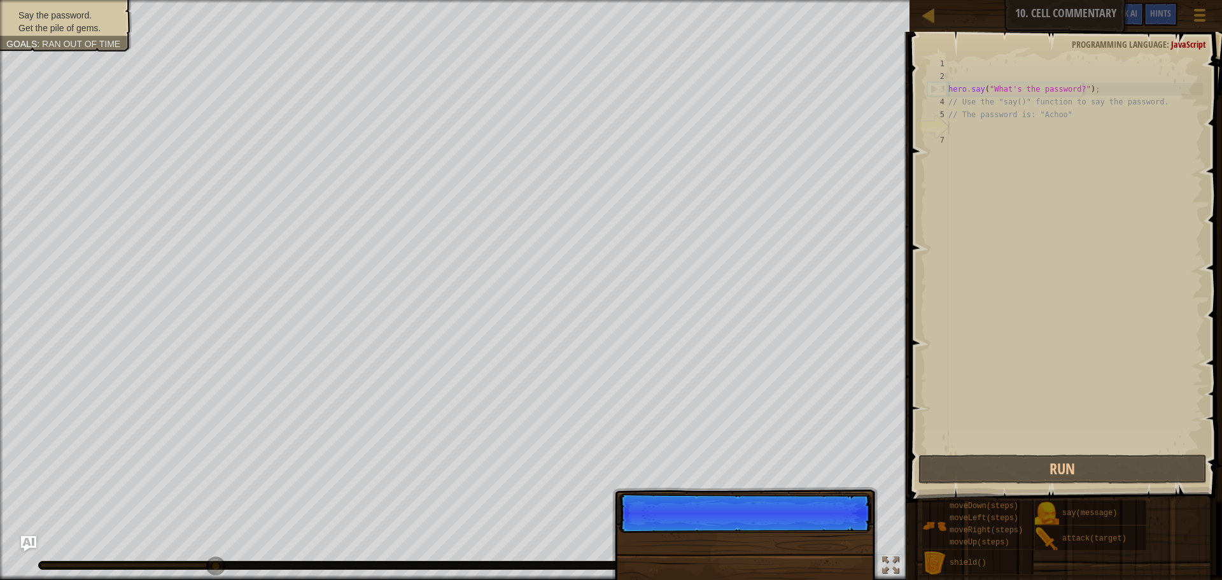
scroll to position [6, 0]
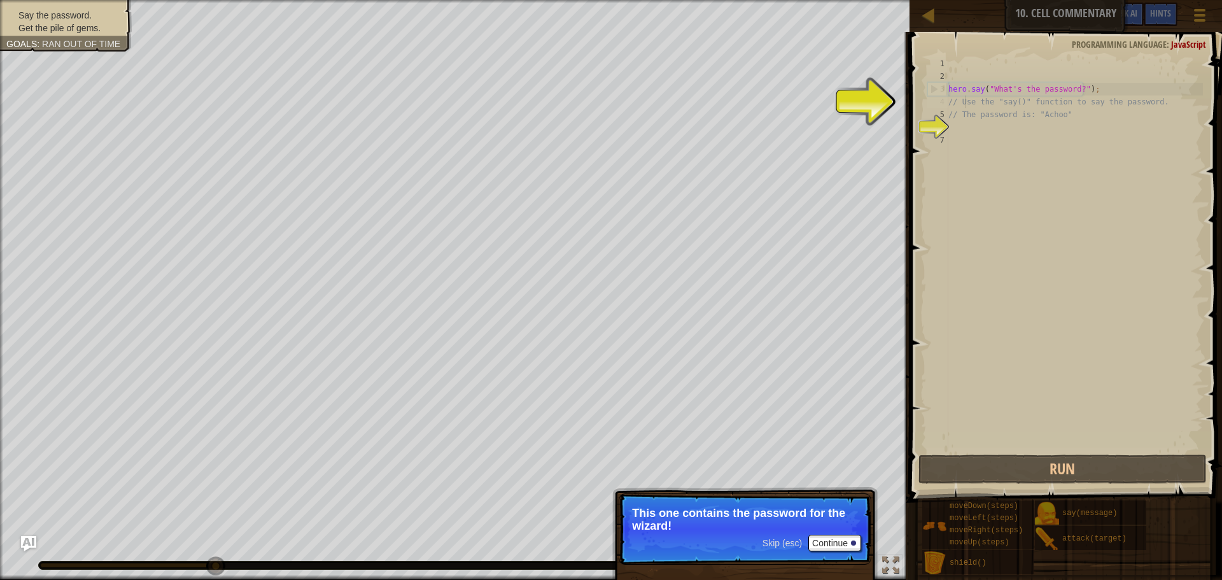
click at [966, 105] on div "hero . say ( "What's the password?" ) ; // Use the "say()" function to say the …" at bounding box center [1074, 267] width 257 height 420
type textarea "// Use the "say()" function to say the password."
click at [998, 134] on div "hero . say ( "What's the password?" ) ; // Use the "say()" function to say the …" at bounding box center [1074, 267] width 257 height 420
click at [998, 132] on div "hero . say ( "What's the password?" ) ; // Use the "say()" function to say the …" at bounding box center [1074, 267] width 257 height 420
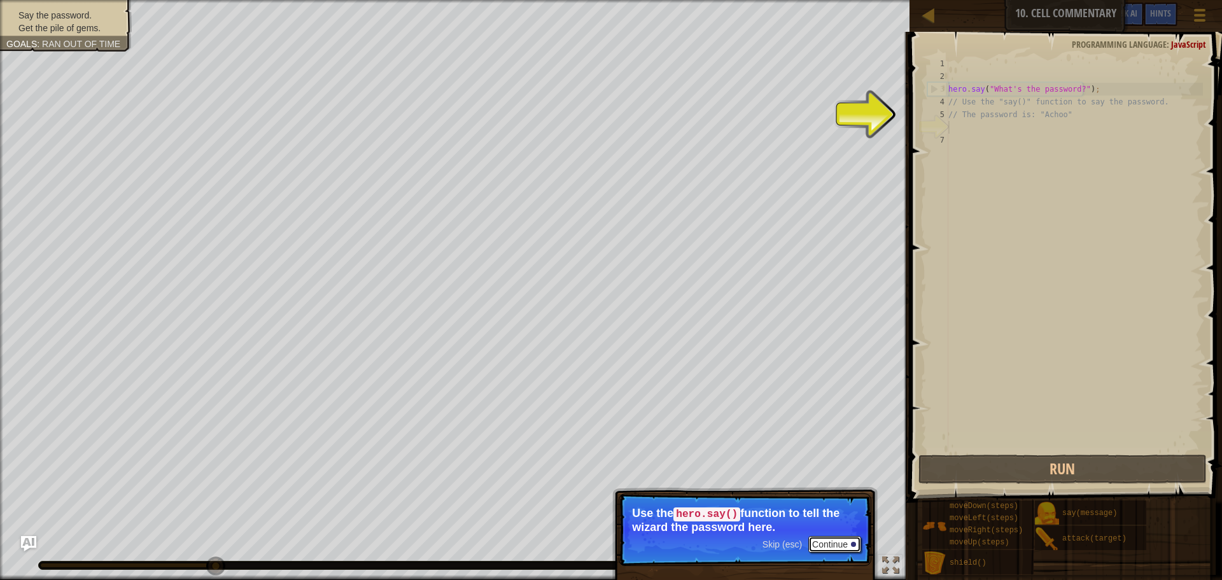
click at [813, 541] on button "Continue" at bounding box center [835, 544] width 53 height 17
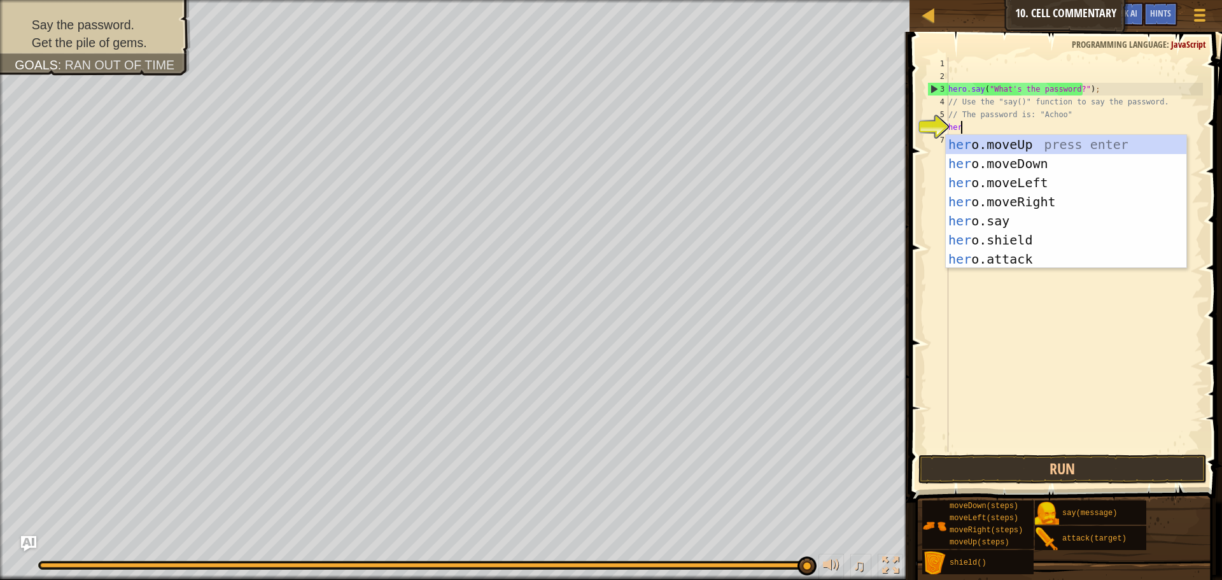
scroll to position [6, 1]
click at [979, 222] on div "hero .moveUp press enter hero .moveDown press enter hero .moveLeft press enter …" at bounding box center [1066, 221] width 241 height 172
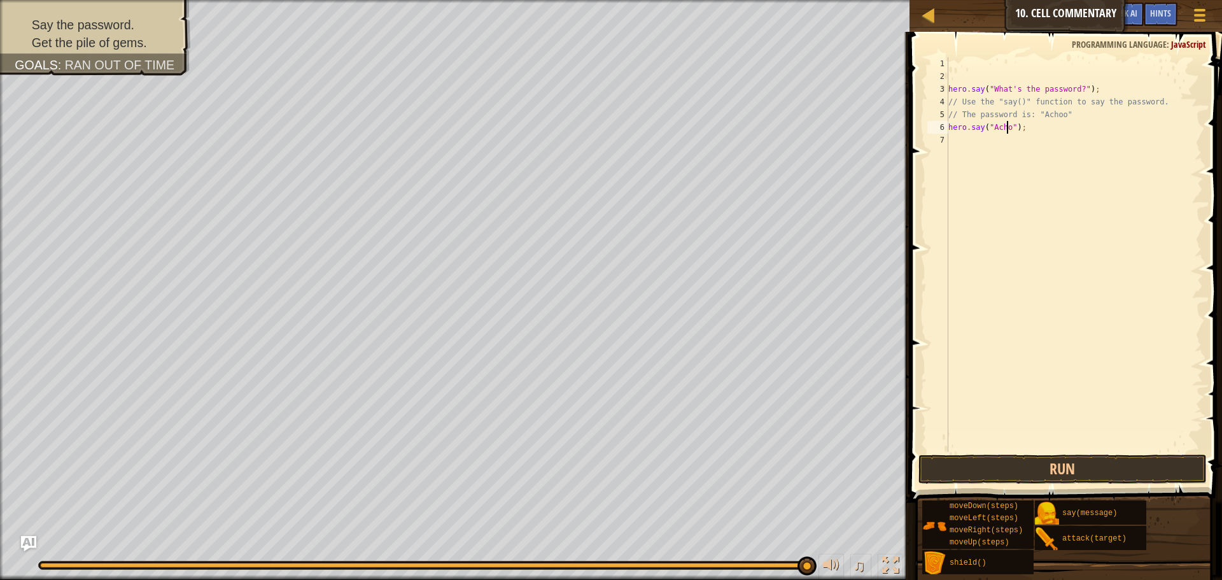
scroll to position [6, 6]
type textarea "hero.say("Achoo");"
click at [1055, 463] on button "Run" at bounding box center [1063, 469] width 288 height 29
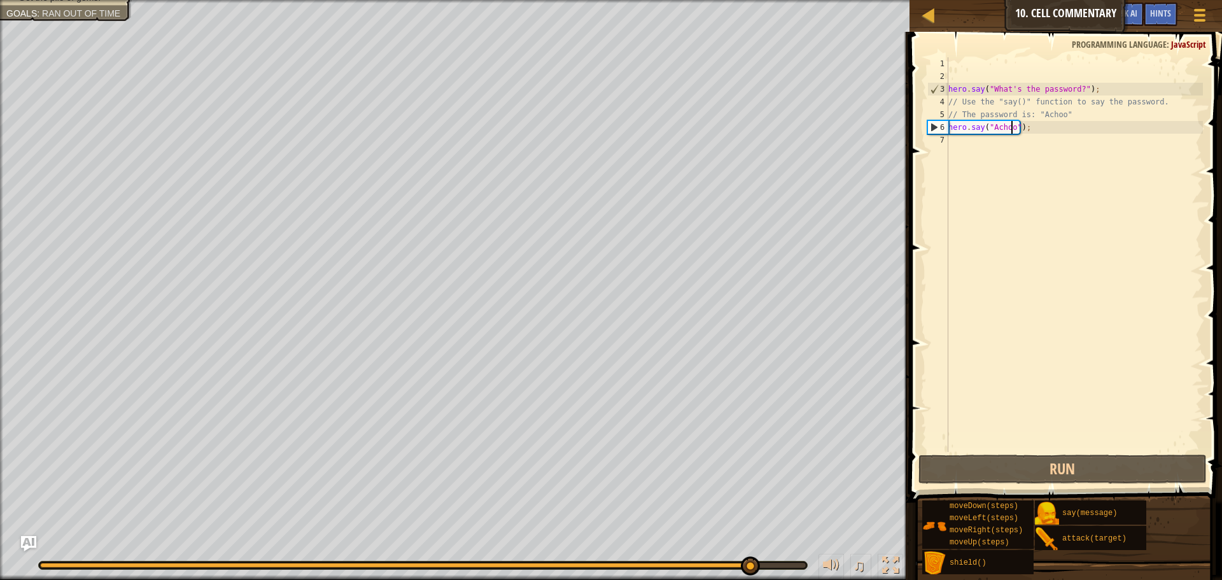
click at [974, 139] on div "hero . say ( "What's the password?" ) ; // Use the "say()" function to say the …" at bounding box center [1074, 267] width 257 height 420
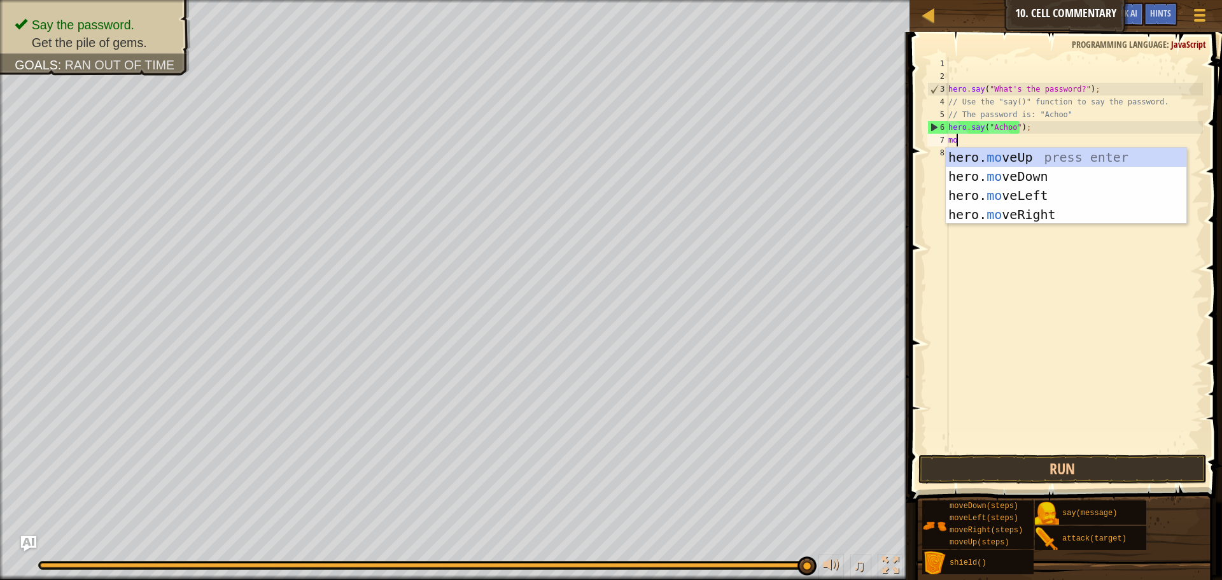
type textarea "move"
click at [977, 153] on div "hero. move Up press enter hero. move Down press enter hero. move Left press ent…" at bounding box center [1066, 205] width 241 height 115
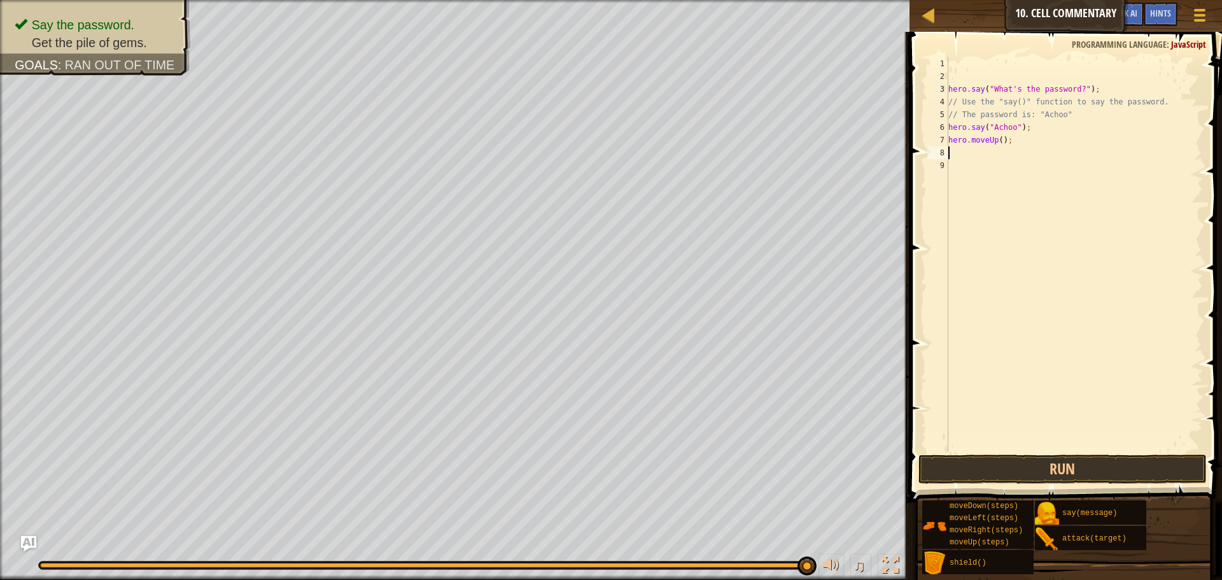
scroll to position [6, 0]
click at [1000, 138] on div "hero . say ( "What's the password?" ) ; // Use the "say()" function to say the …" at bounding box center [1074, 267] width 257 height 420
type textarea "hero.moveUp(2);"
click at [1073, 470] on button "Run" at bounding box center [1063, 469] width 288 height 29
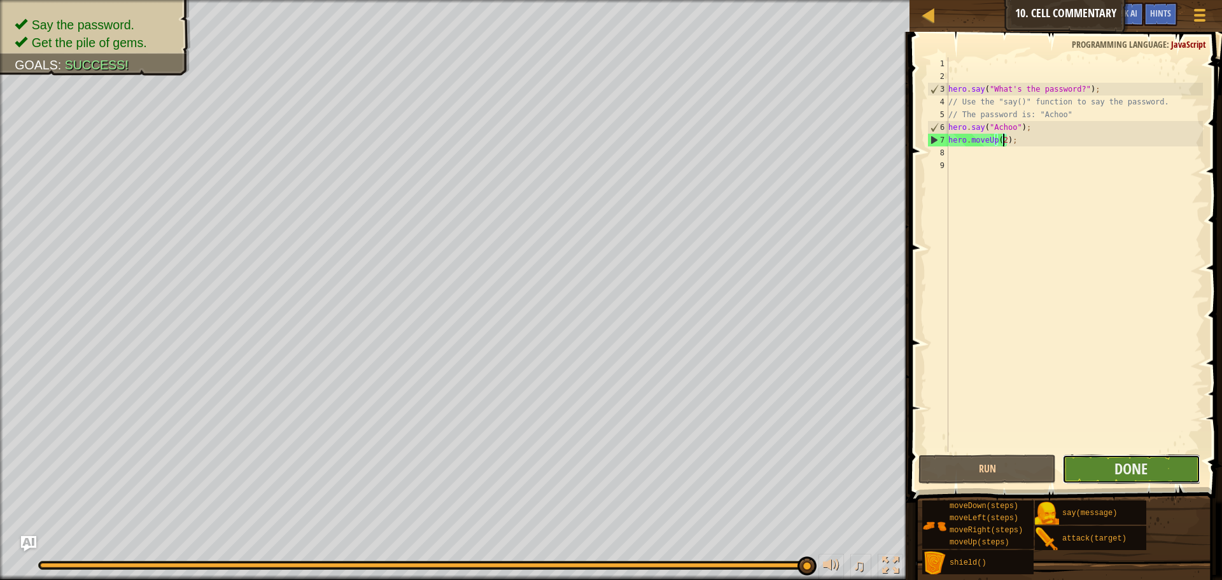
click at [1100, 469] on button "Done" at bounding box center [1132, 469] width 138 height 29
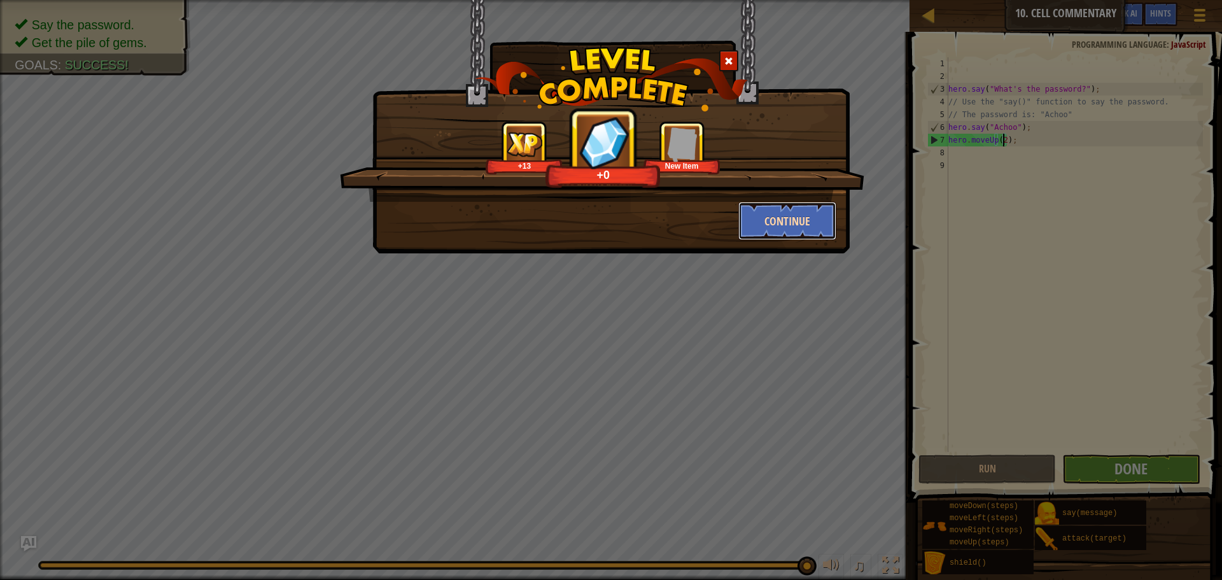
click at [781, 215] on button "Continue" at bounding box center [788, 221] width 99 height 38
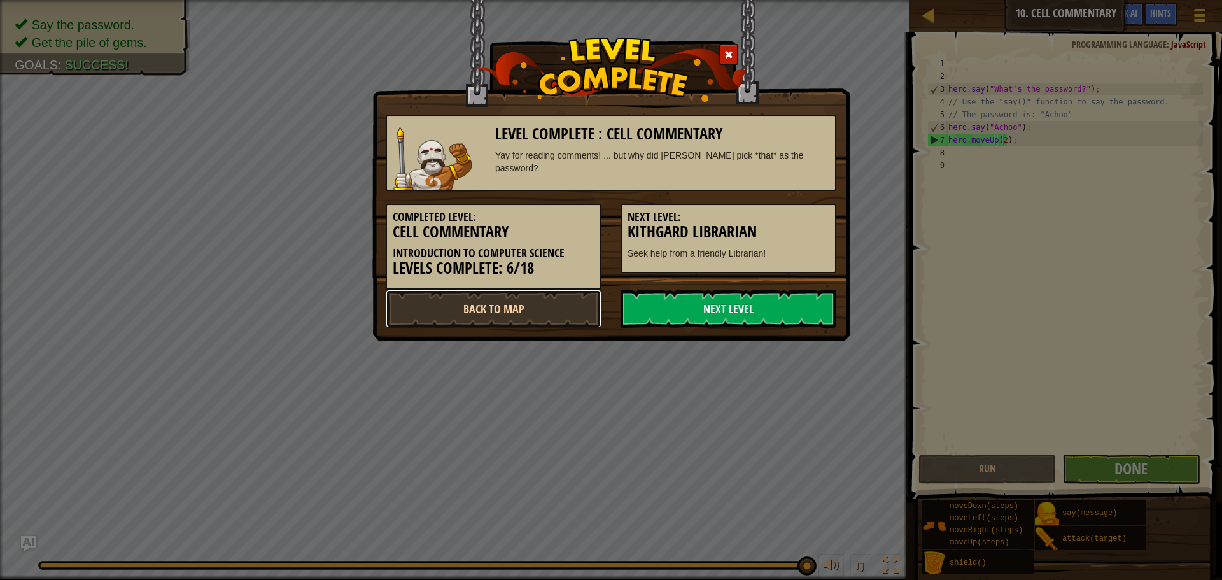
click at [493, 316] on link "Back to Map" at bounding box center [494, 309] width 216 height 38
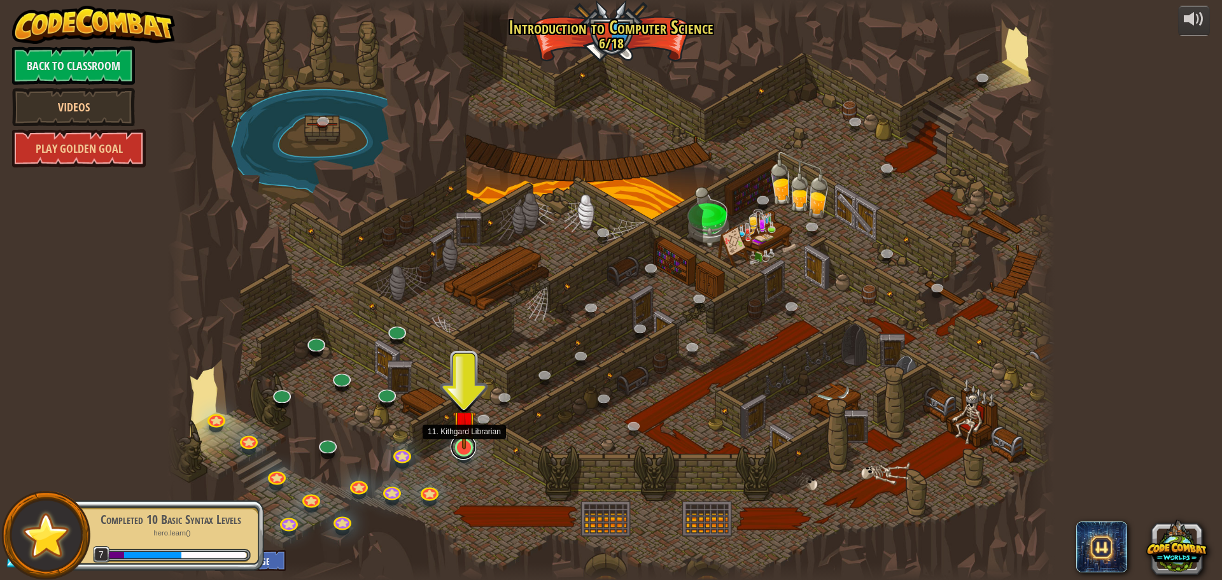
click at [470, 449] on link at bounding box center [463, 446] width 25 height 25
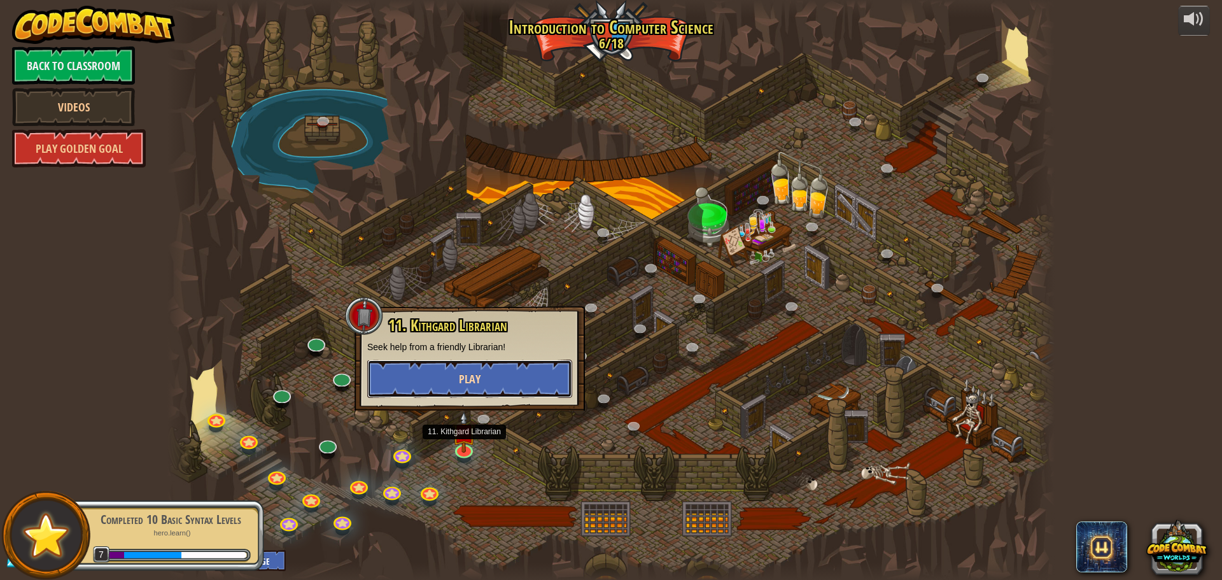
click at [507, 385] on button "Play" at bounding box center [469, 379] width 205 height 38
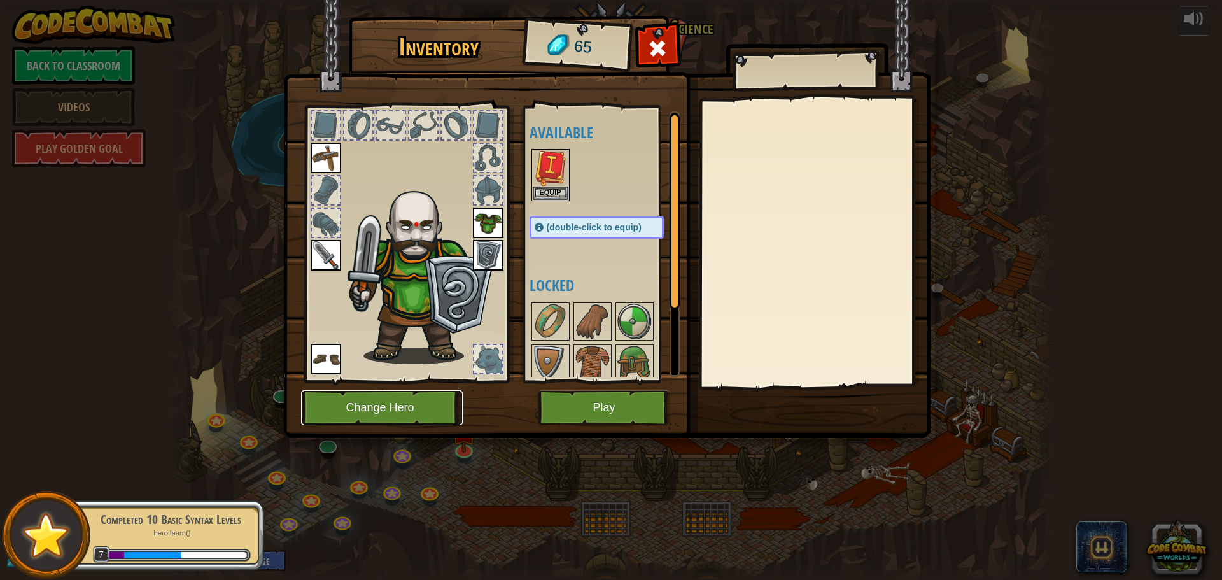
click at [408, 411] on button "Change Hero" at bounding box center [382, 407] width 162 height 35
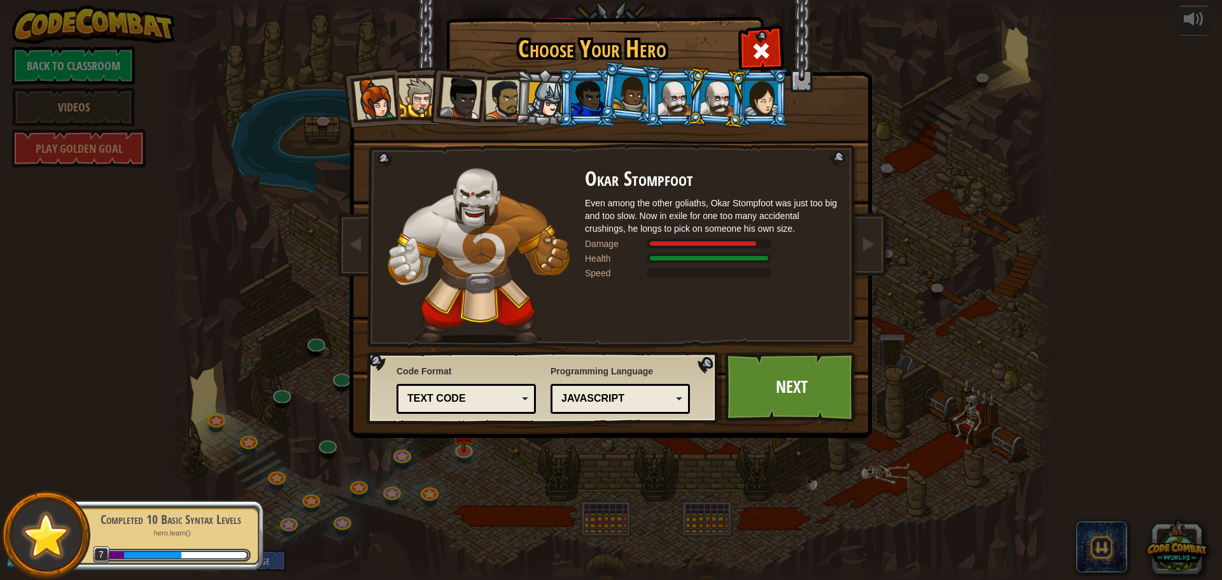
click at [526, 104] on li at bounding box center [544, 97] width 60 height 61
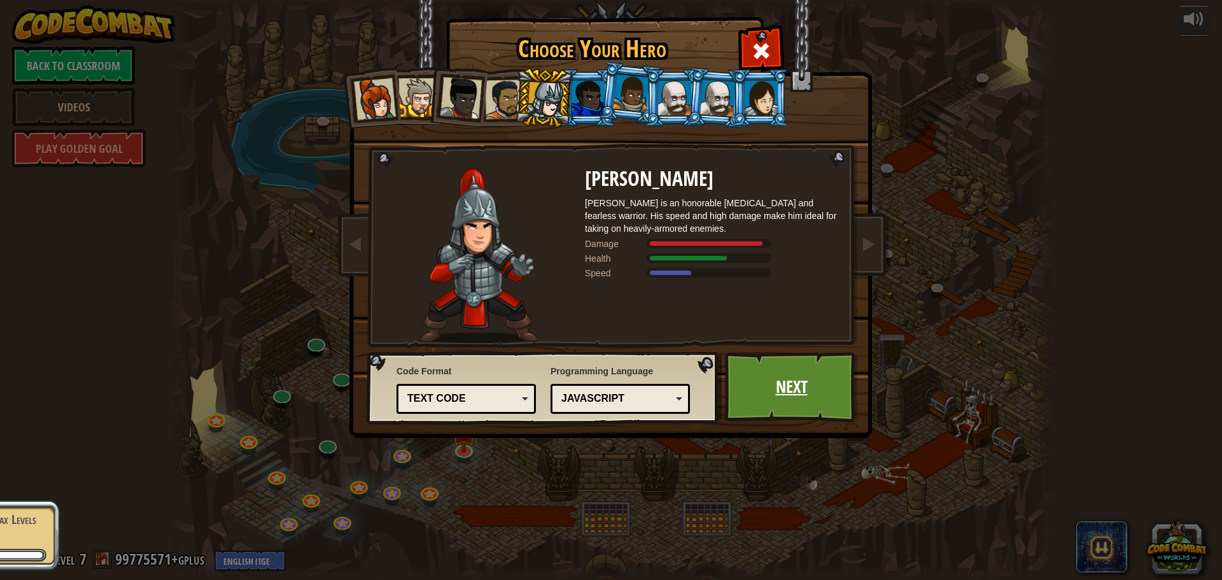
click at [774, 375] on link "Next" at bounding box center [791, 387] width 133 height 70
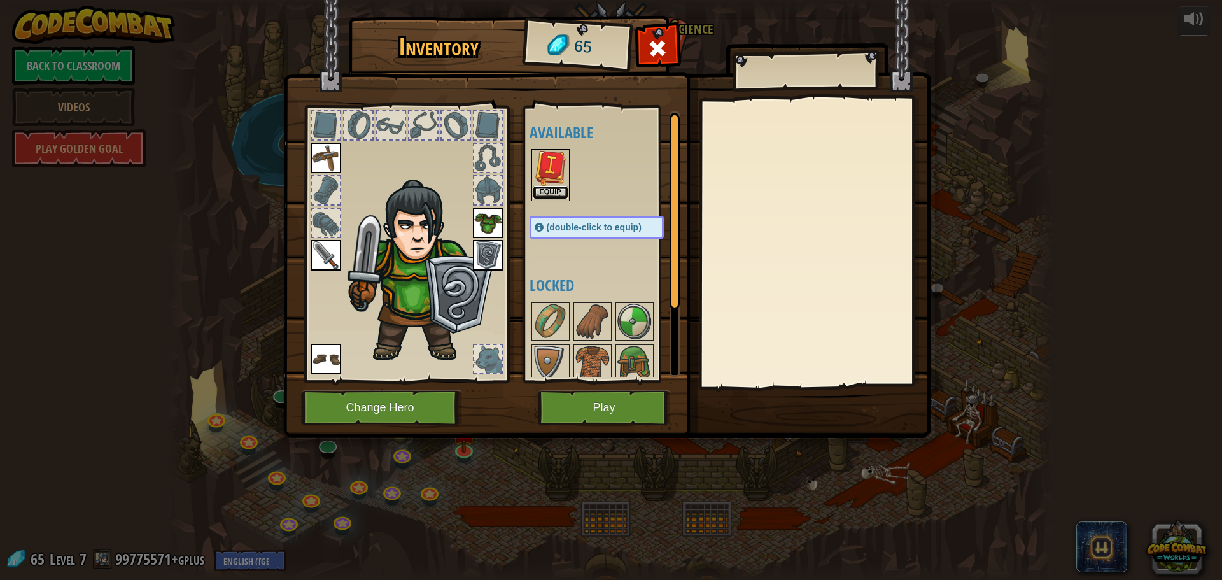
click at [542, 191] on button "Equip" at bounding box center [551, 192] width 36 height 13
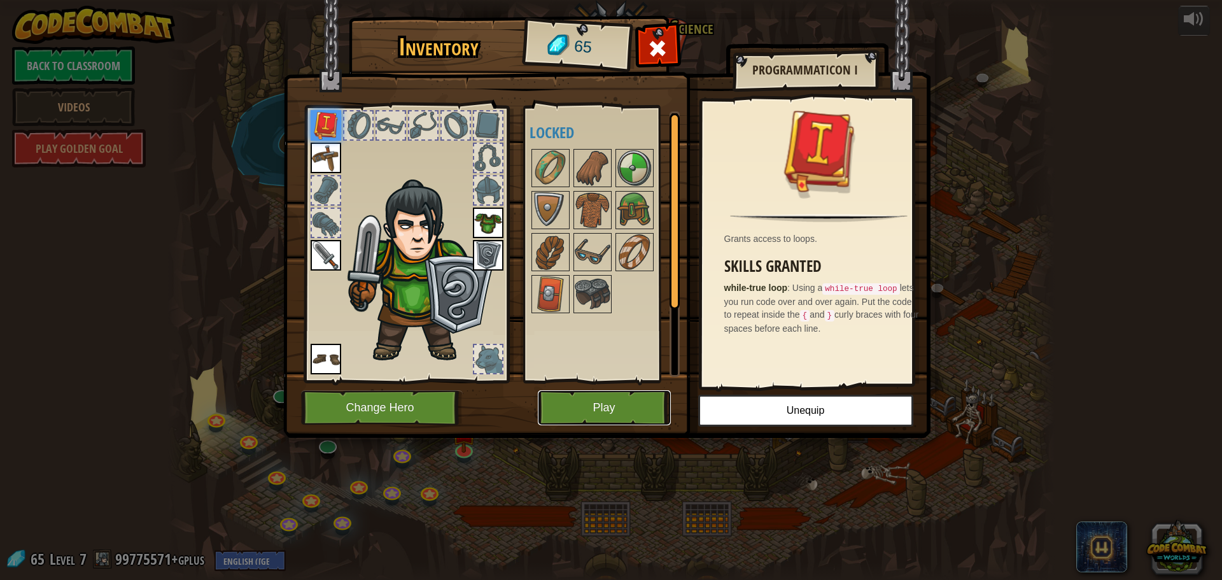
click at [625, 413] on button "Play" at bounding box center [604, 407] width 133 height 35
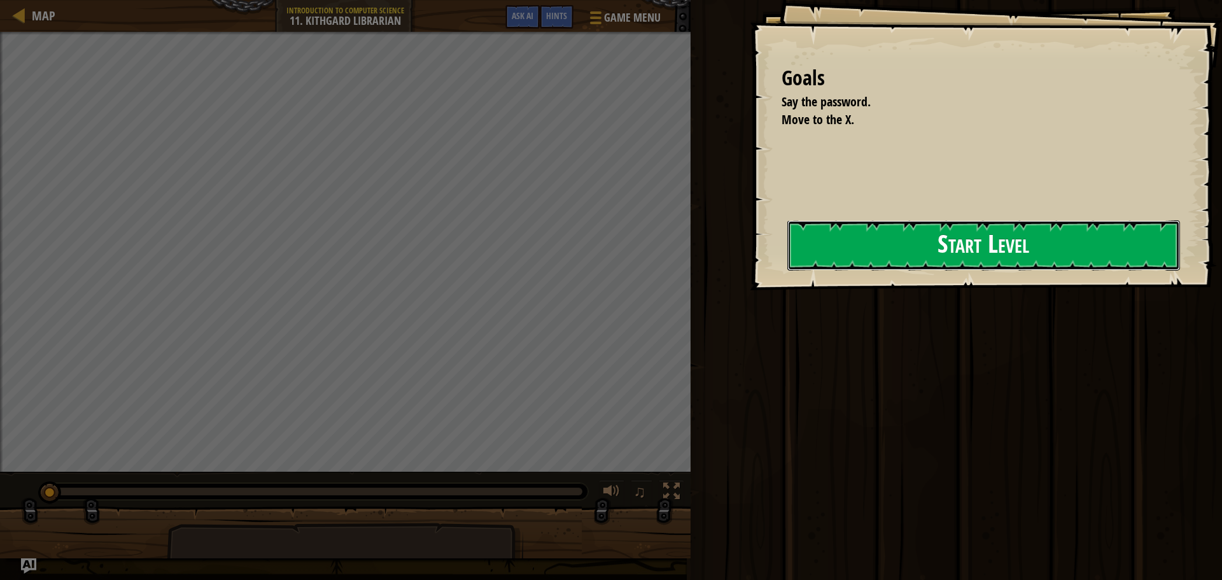
click at [994, 271] on button "Start Level" at bounding box center [984, 245] width 393 height 50
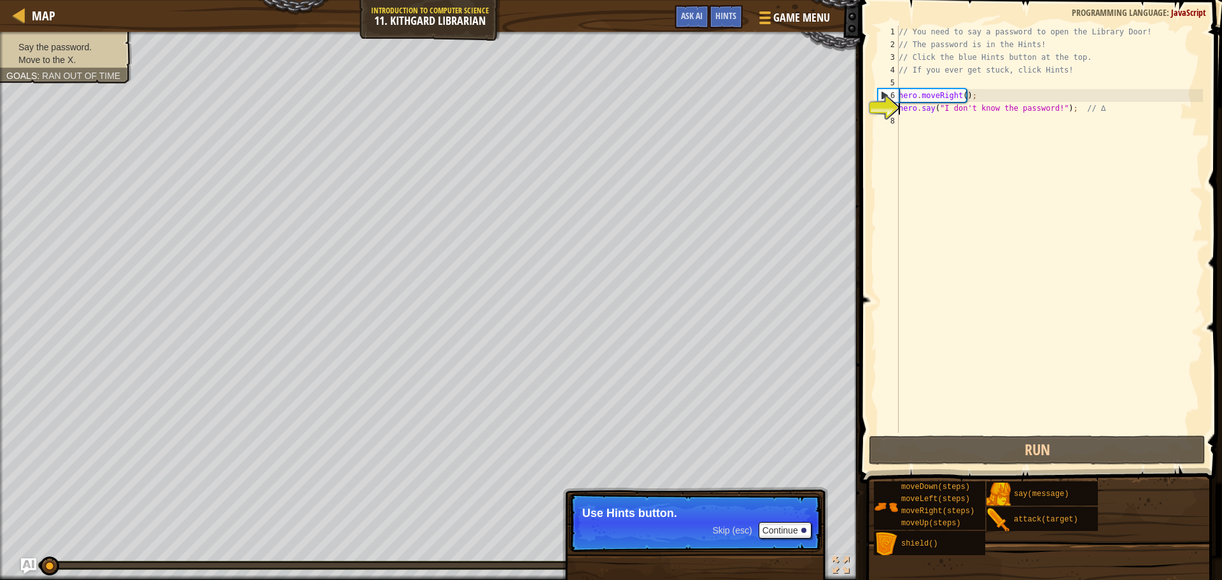
click at [965, 124] on div "// You need to say a password to open the Library Door! // The password is in t…" at bounding box center [1049, 241] width 307 height 433
click at [784, 525] on button "Continue" at bounding box center [785, 530] width 53 height 17
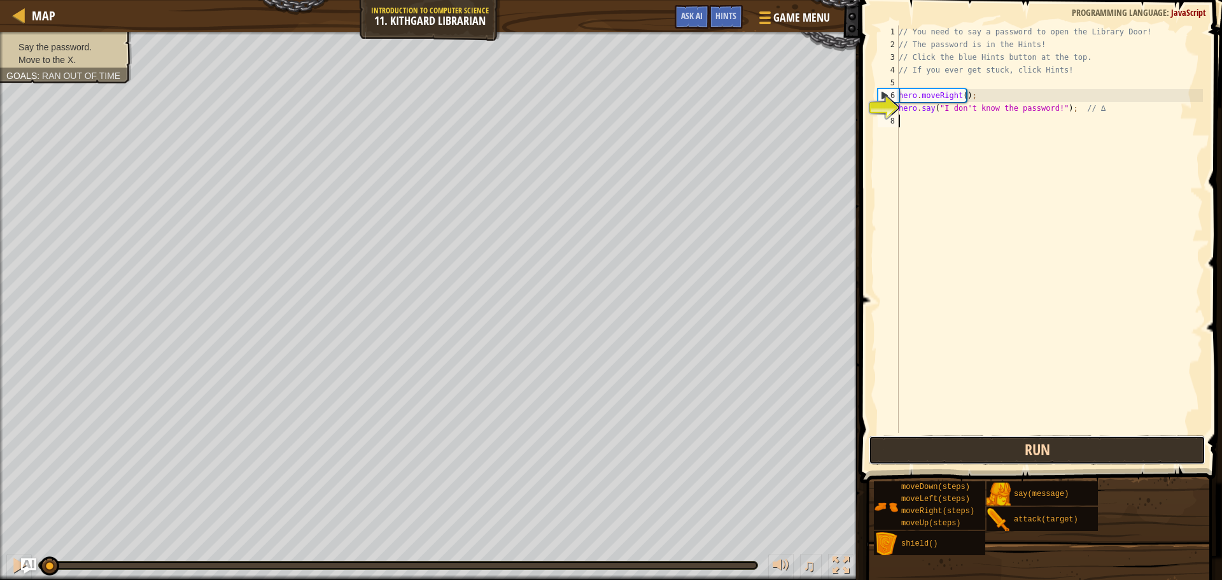
click at [984, 456] on button "Run" at bounding box center [1037, 449] width 337 height 29
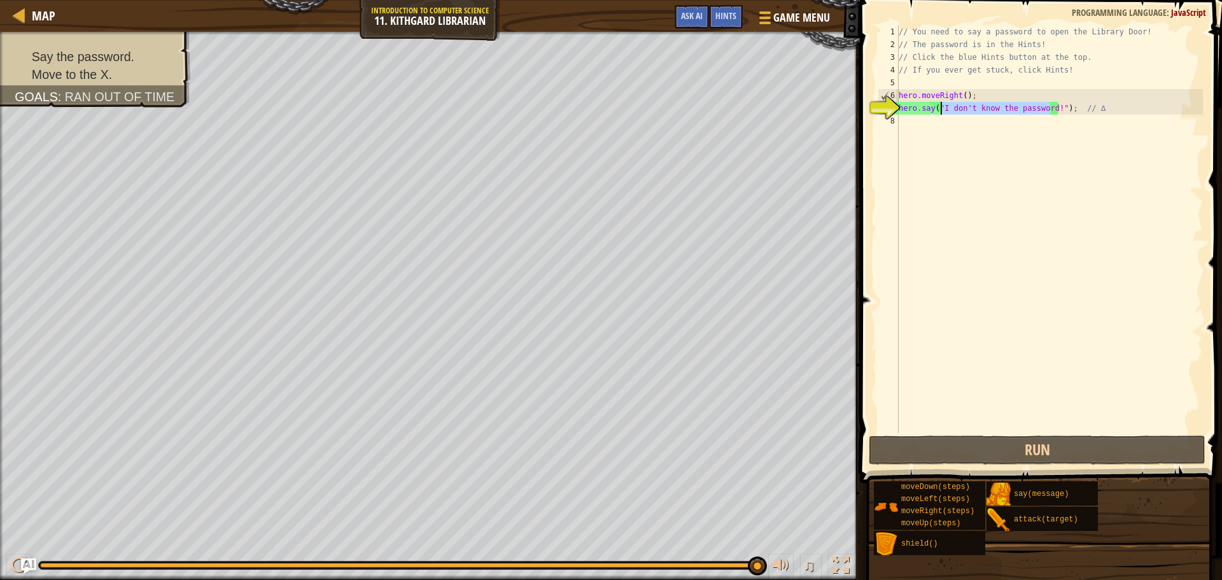
drag, startPoint x: 1051, startPoint y: 107, endPoint x: 941, endPoint y: 108, distance: 109.5
click at [941, 108] on div "// You need to say a password to open the Library Door! // The password is in t…" at bounding box center [1049, 241] width 307 height 433
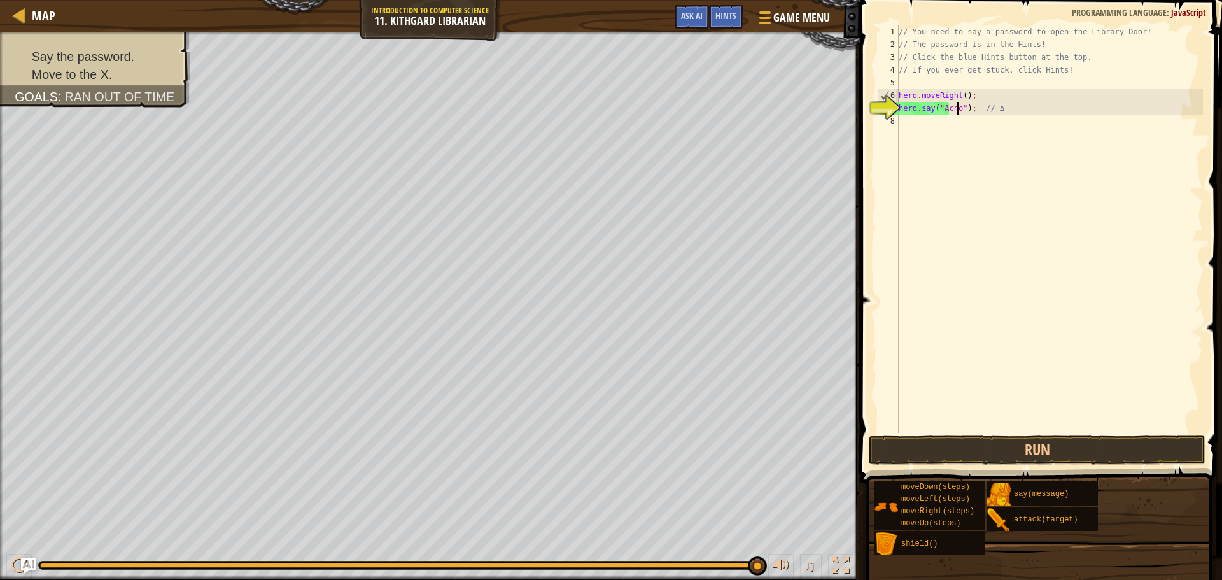
scroll to position [6, 5]
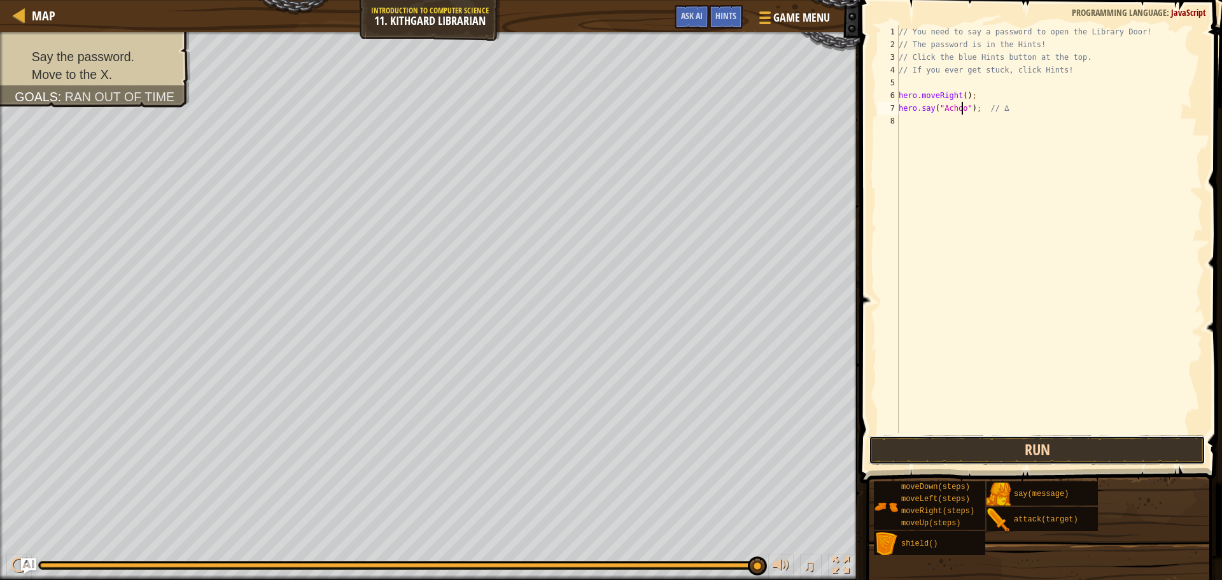
click at [976, 450] on button "Run" at bounding box center [1037, 449] width 337 height 29
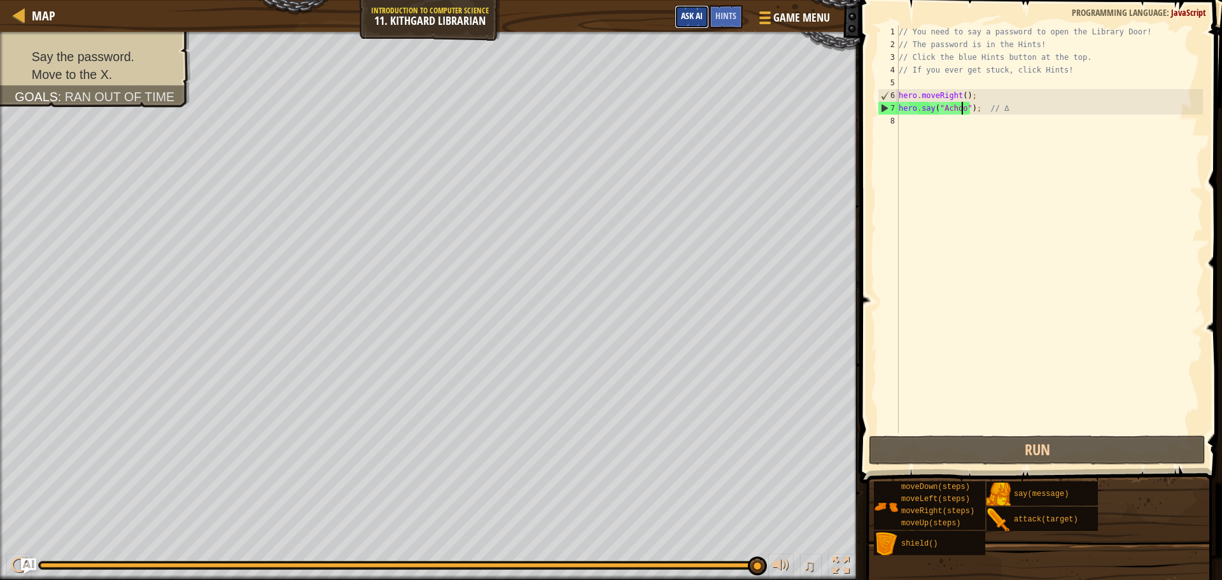
click at [698, 13] on span "Ask AI" at bounding box center [692, 16] width 22 height 12
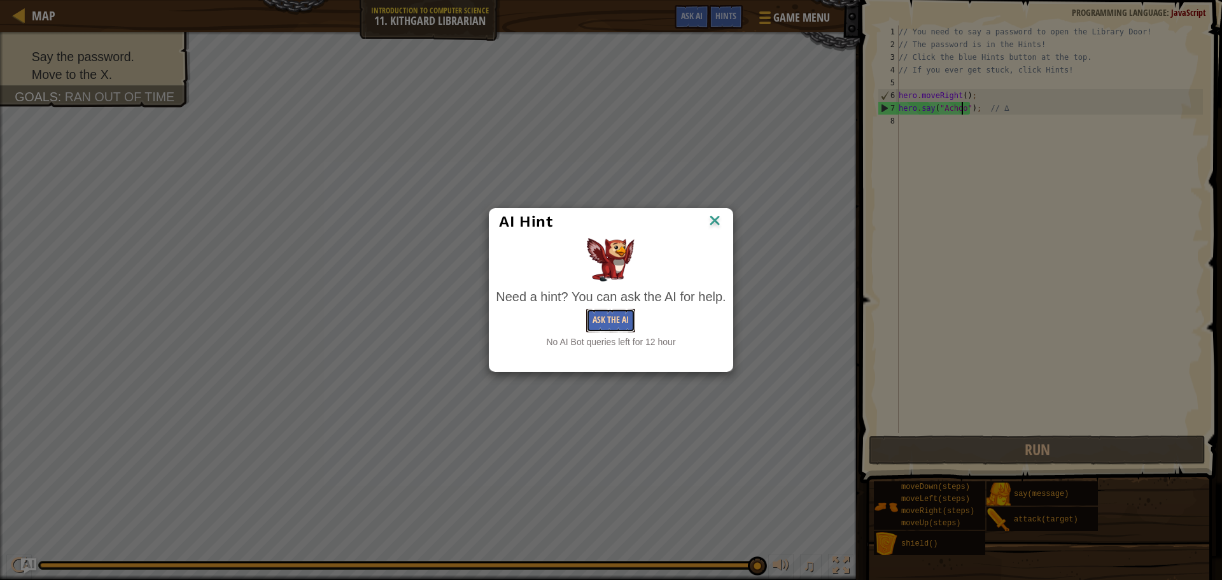
click at [632, 321] on button "Ask the AI" at bounding box center [610, 321] width 49 height 24
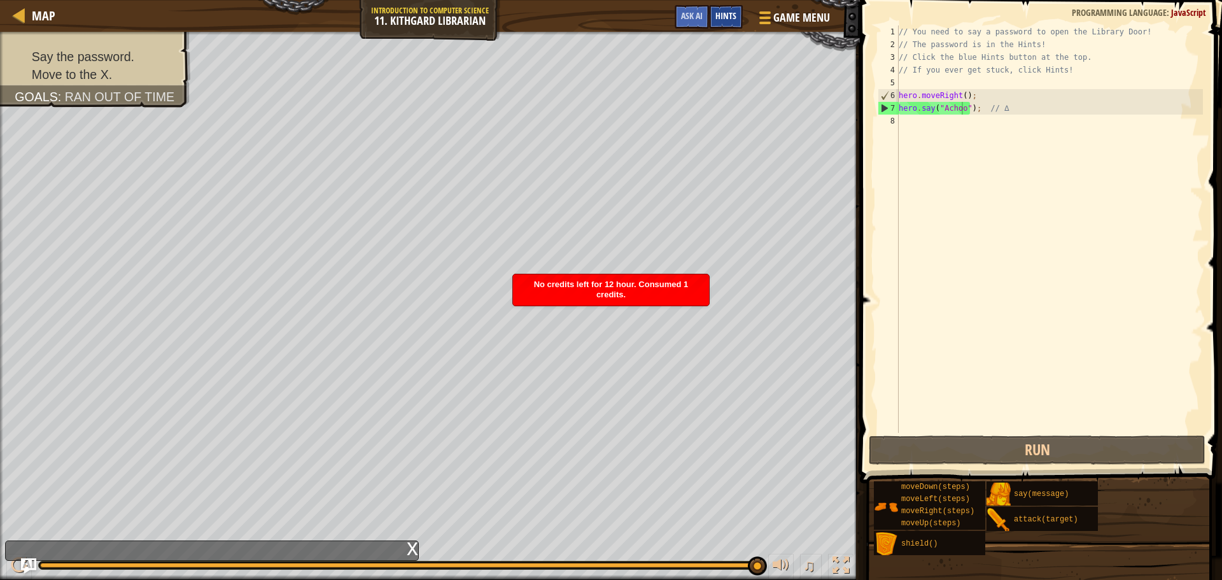
click at [716, 17] on span "Hints" at bounding box center [726, 16] width 21 height 12
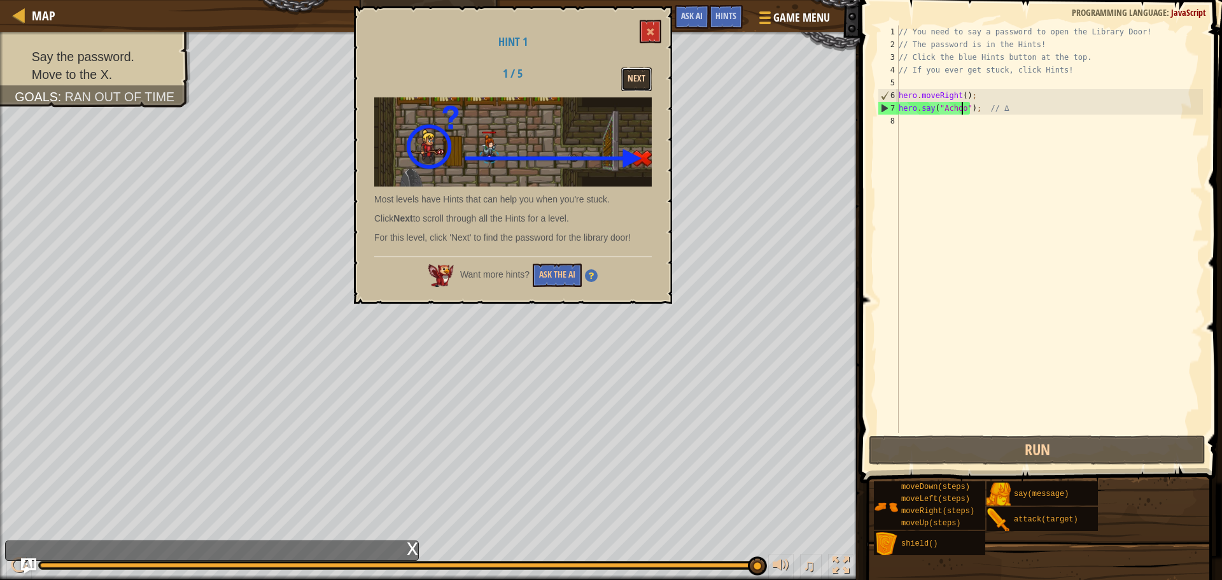
click at [630, 80] on button "Next" at bounding box center [636, 79] width 31 height 24
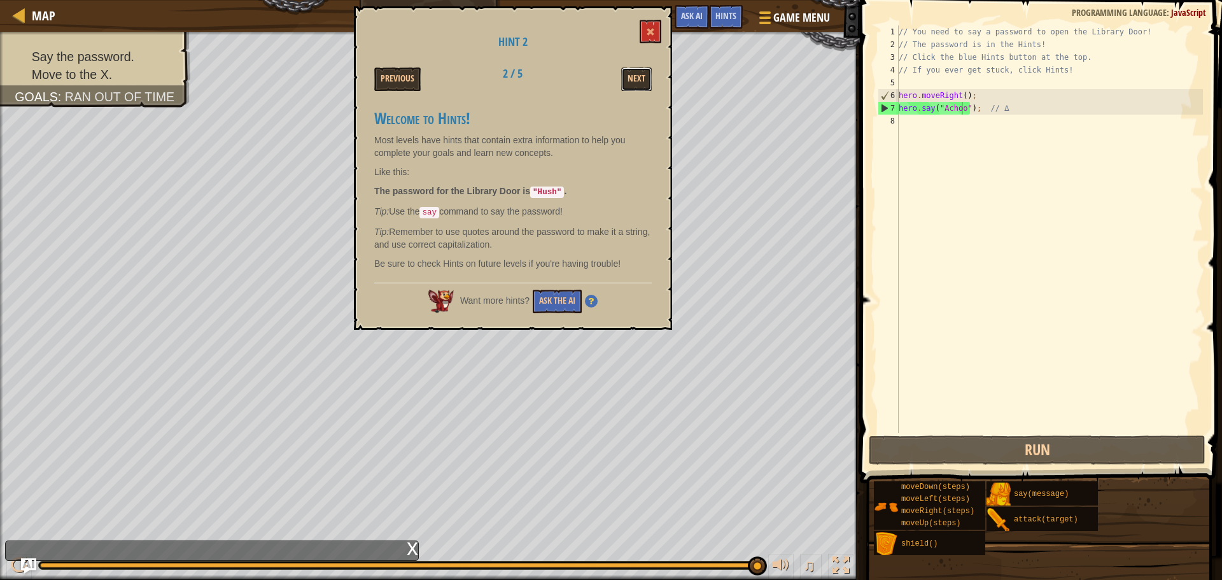
click at [630, 80] on button "Next" at bounding box center [636, 79] width 31 height 24
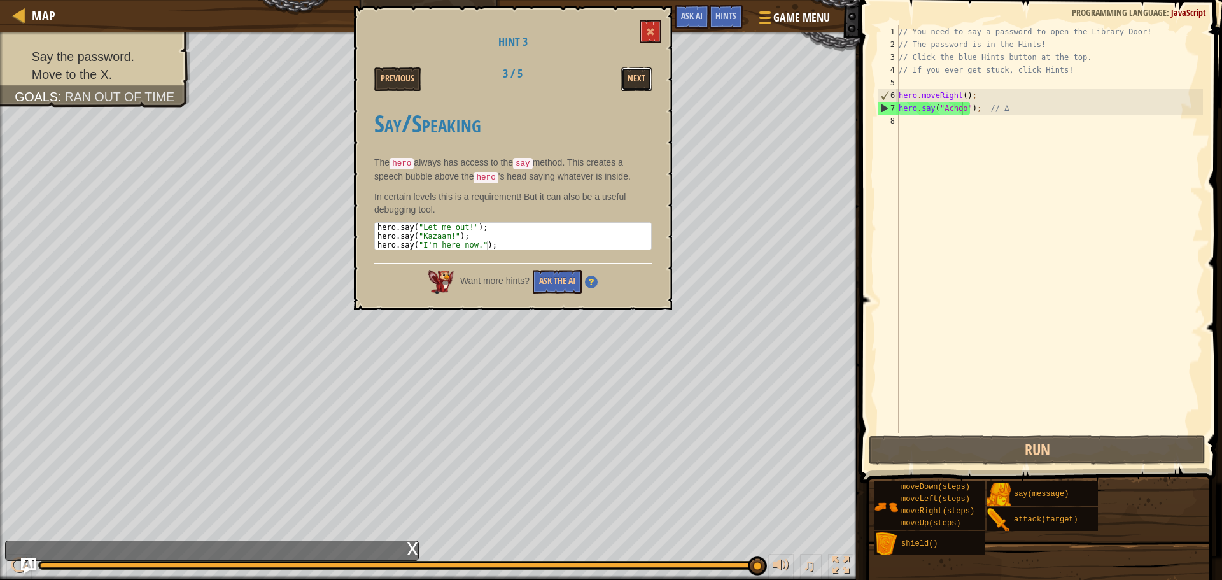
click at [630, 80] on button "Next" at bounding box center [636, 79] width 31 height 24
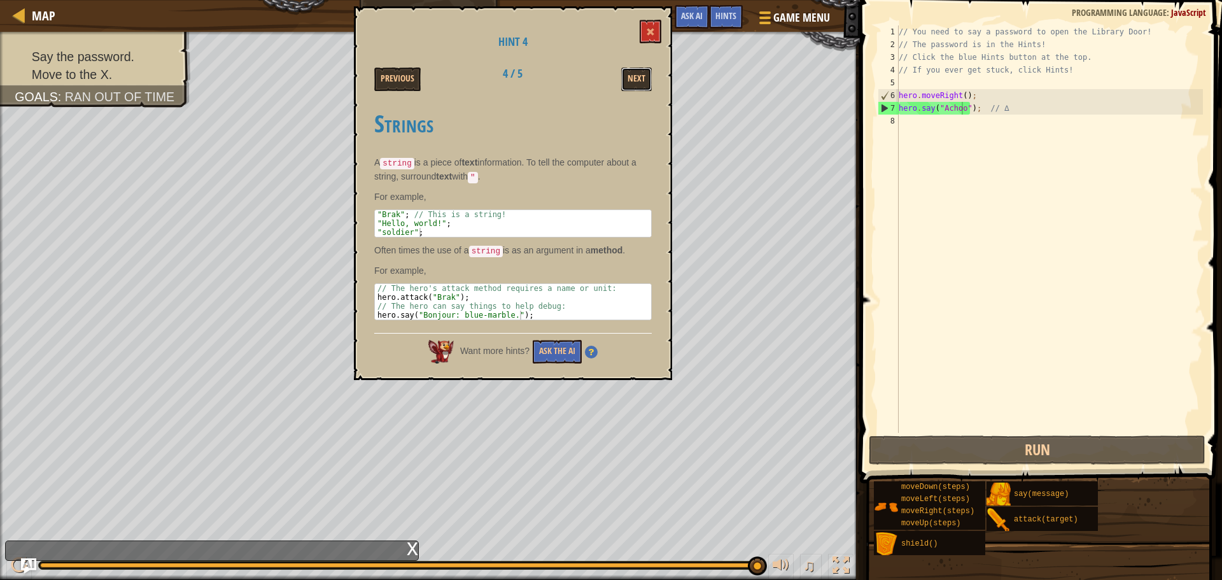
click at [630, 80] on button "Next" at bounding box center [636, 79] width 31 height 24
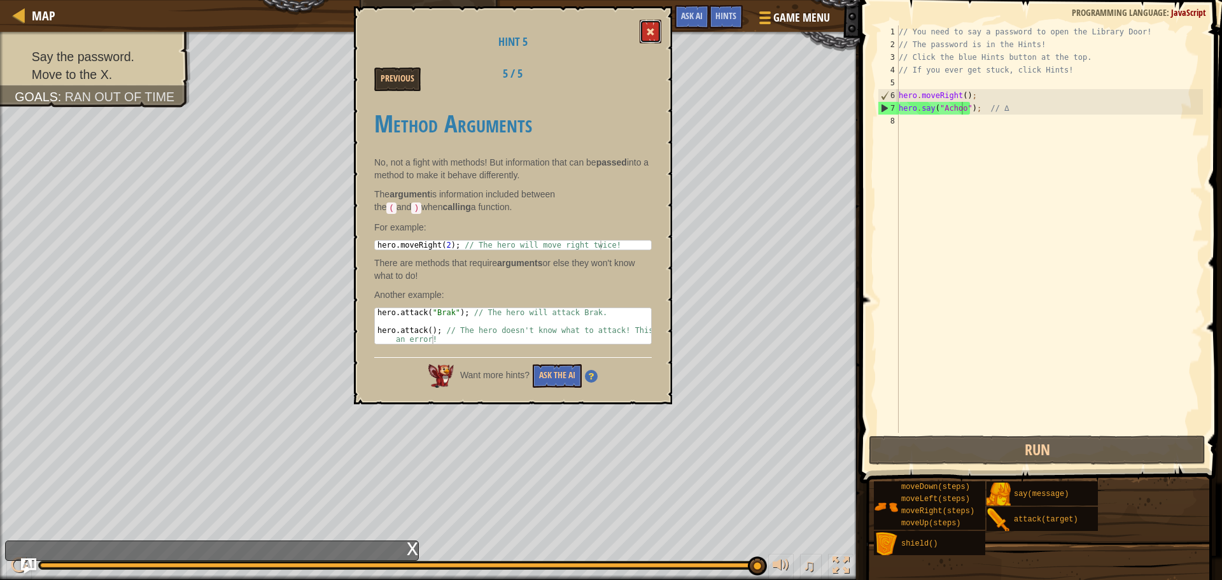
click at [644, 35] on button at bounding box center [651, 32] width 22 height 24
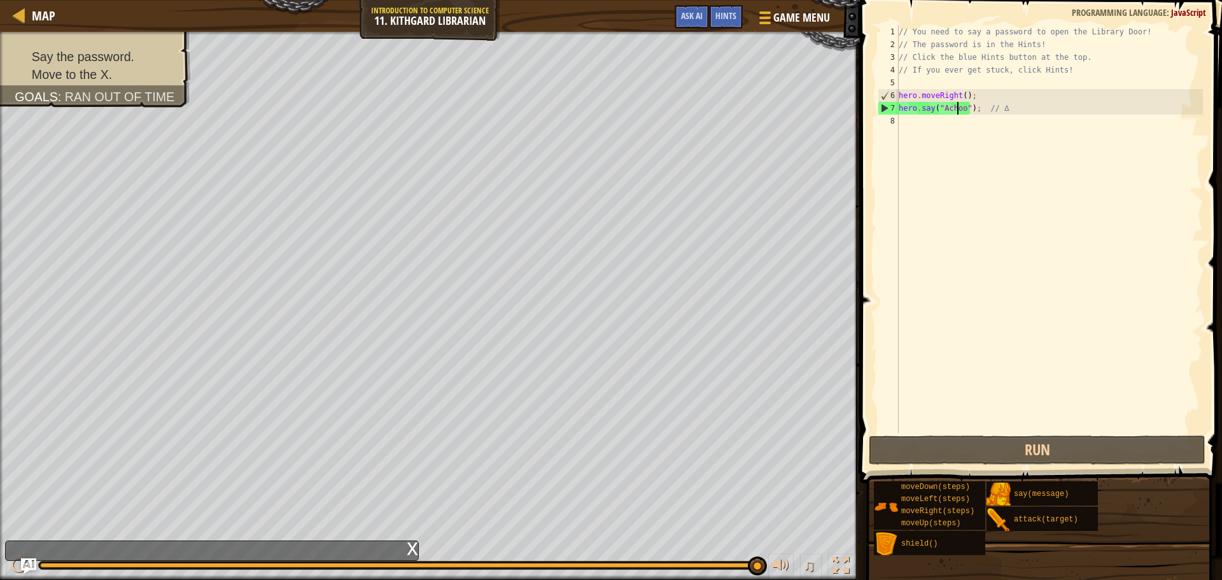
click at [958, 108] on div "// You need to say a password to open the Library Door! // The password is in t…" at bounding box center [1049, 241] width 307 height 433
click at [963, 108] on div "// You need to say a password to open the Library Door! // The password is in t…" at bounding box center [1049, 241] width 307 height 433
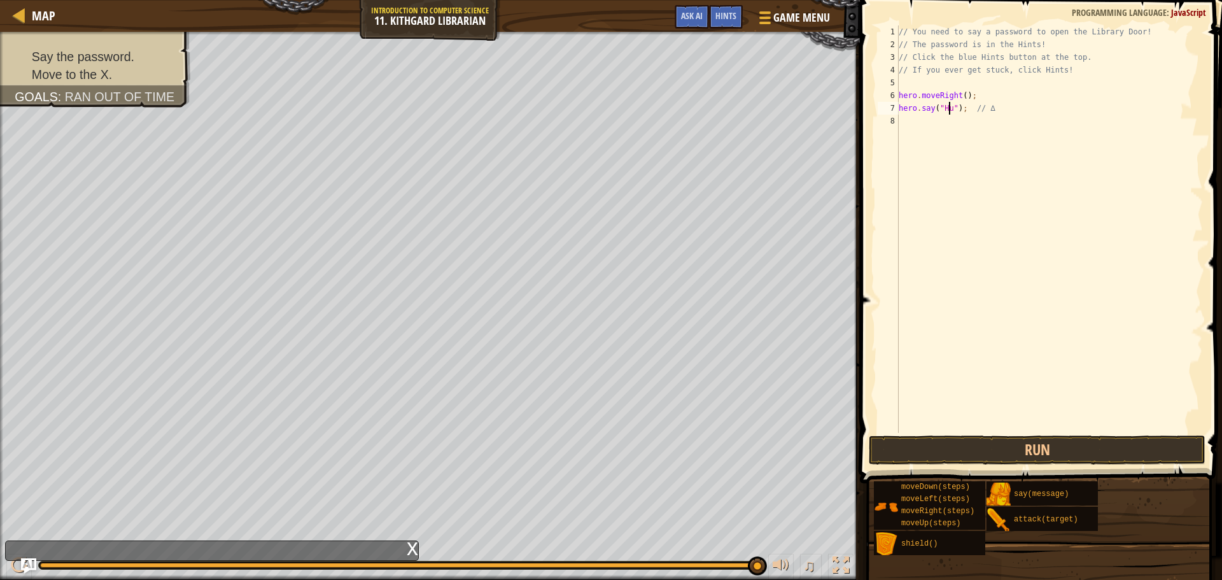
scroll to position [6, 4]
type textarea "hero.say("Hush"); // ∆"
click at [980, 459] on button "Run" at bounding box center [1037, 449] width 337 height 29
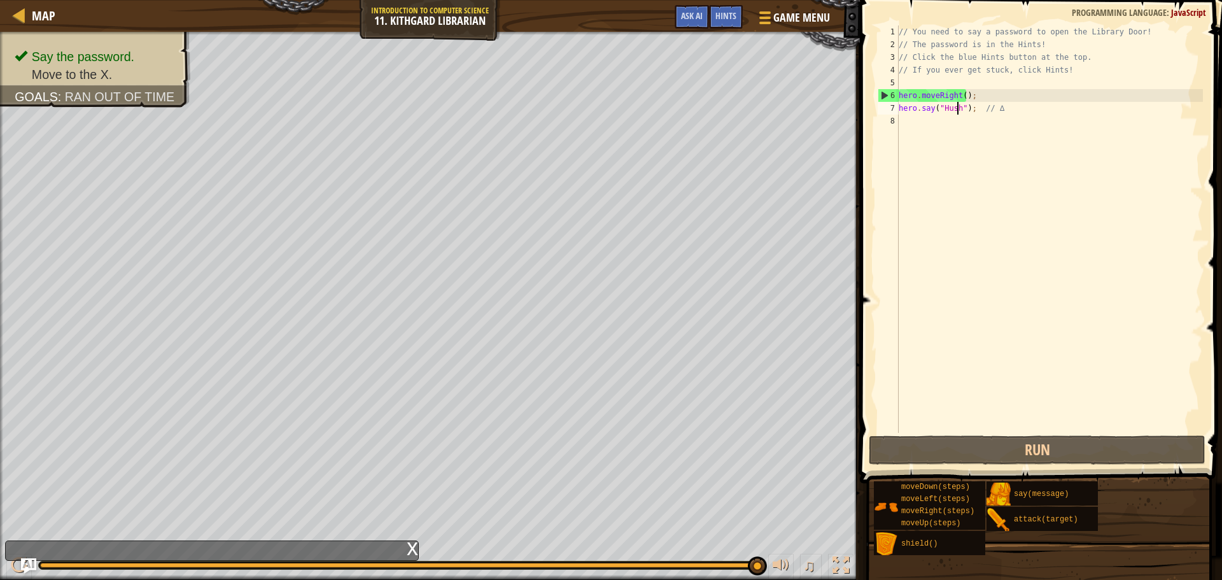
click at [926, 124] on div "// You need to say a password to open the Library Door! // The password is in t…" at bounding box center [1049, 241] width 307 height 433
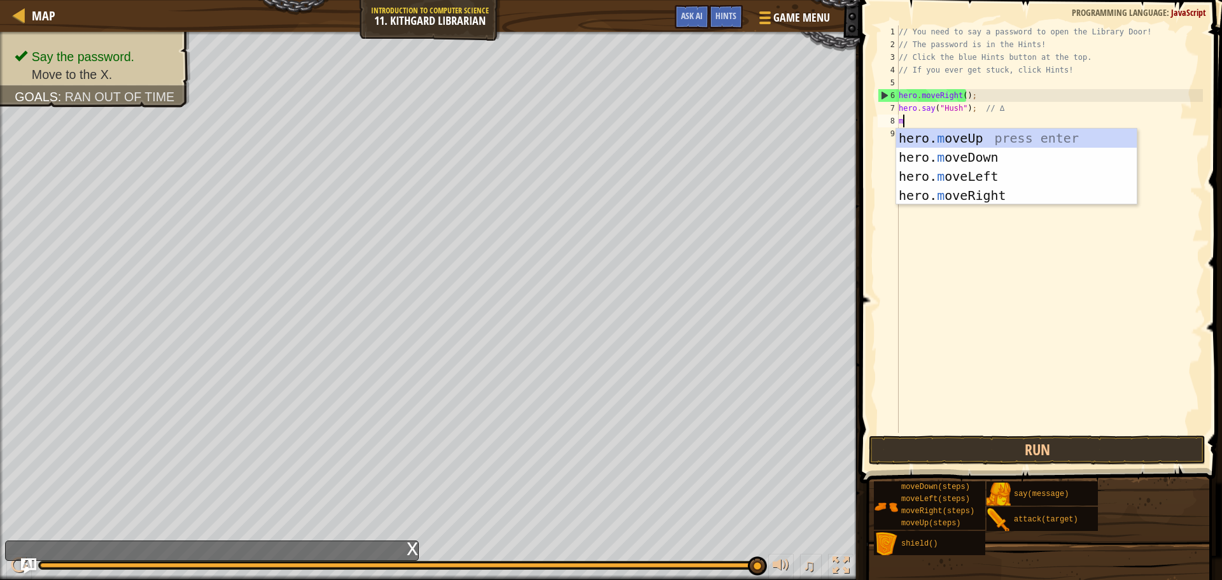
type textarea "move"
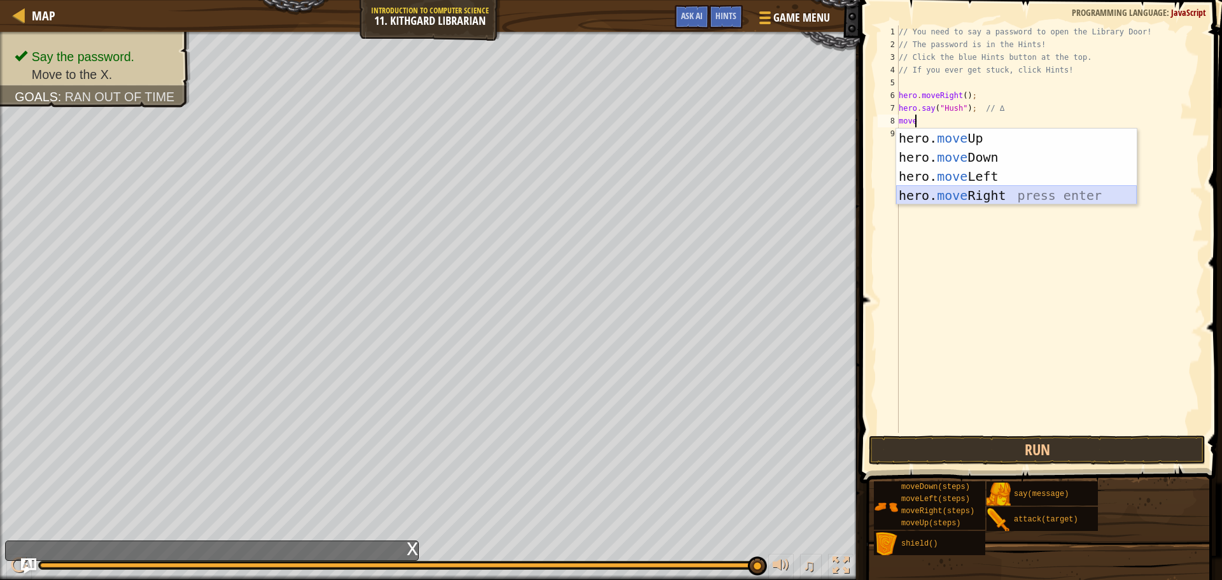
click at [966, 191] on div "hero. move Up press enter hero. move Down press enter hero. move Left press ent…" at bounding box center [1016, 186] width 241 height 115
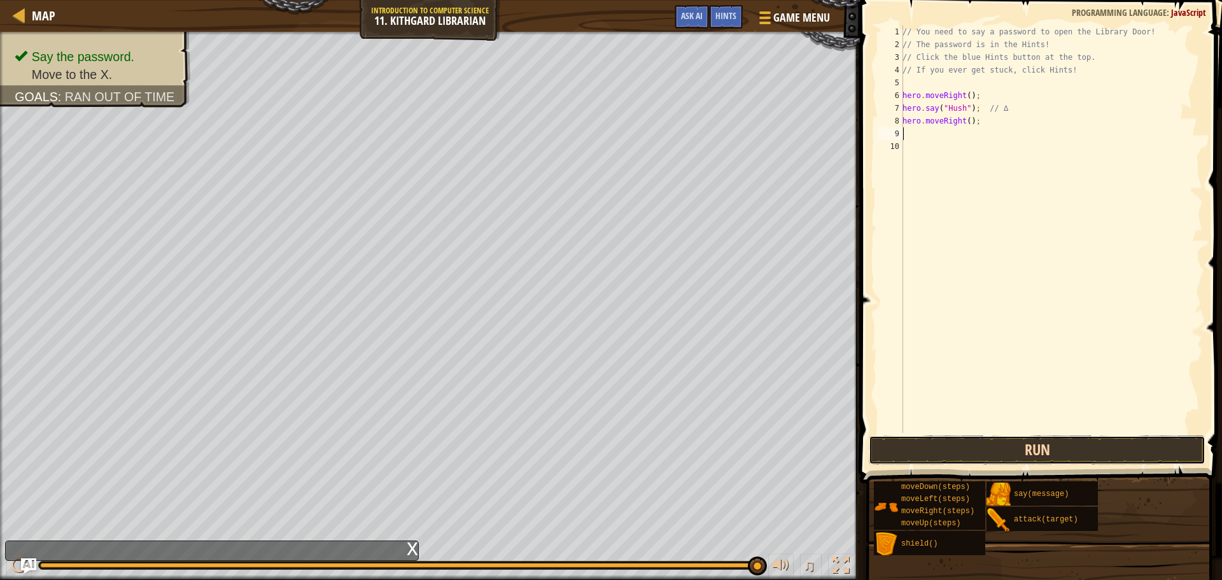
click at [989, 445] on button "Run" at bounding box center [1037, 449] width 337 height 29
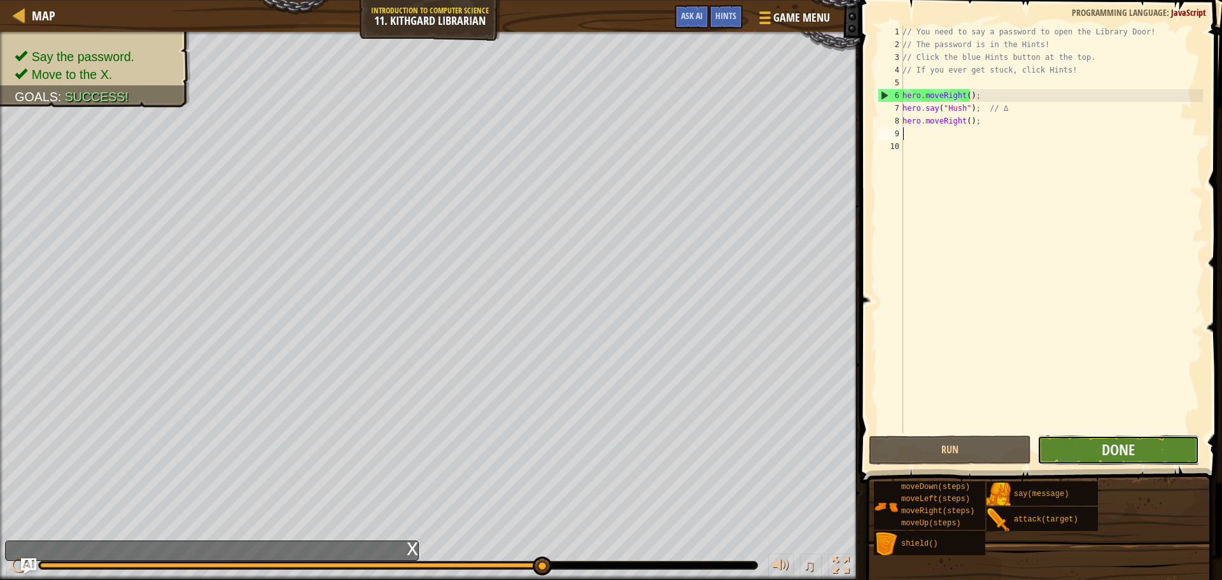
click at [1165, 446] on button "Done" at bounding box center [1119, 449] width 162 height 29
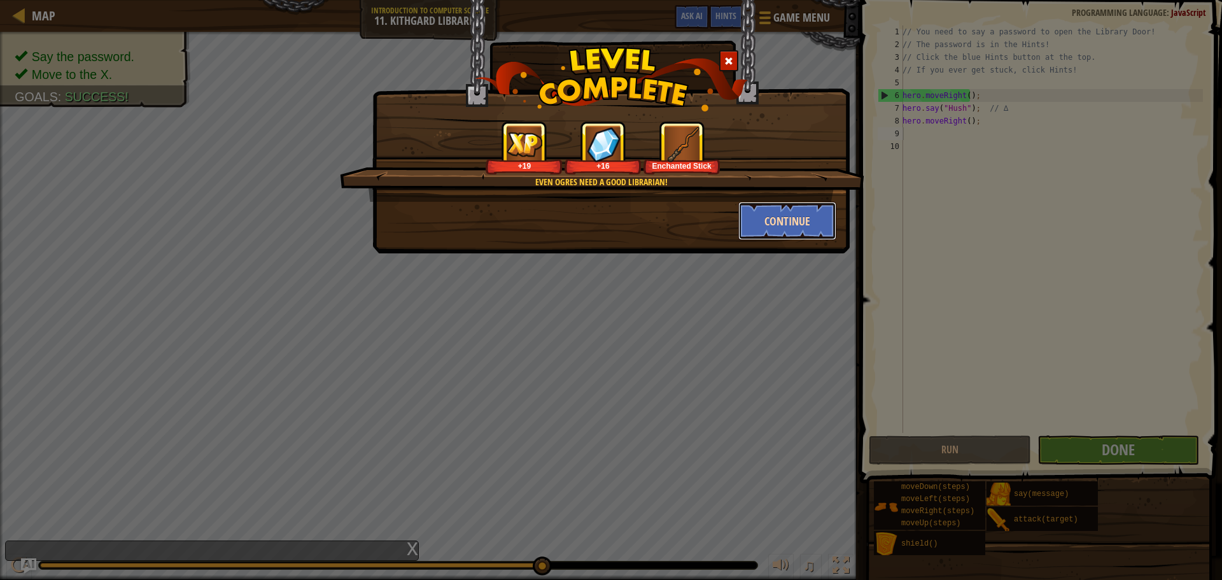
click at [782, 220] on button "Continue" at bounding box center [788, 221] width 99 height 38
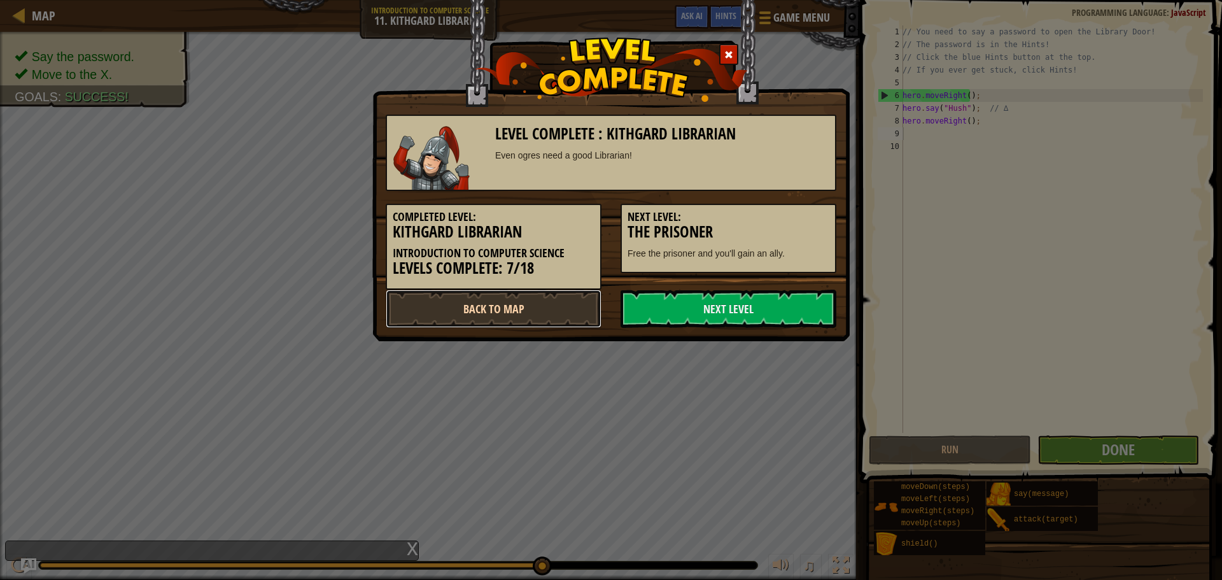
click at [571, 307] on link "Back to Map" at bounding box center [494, 309] width 216 height 38
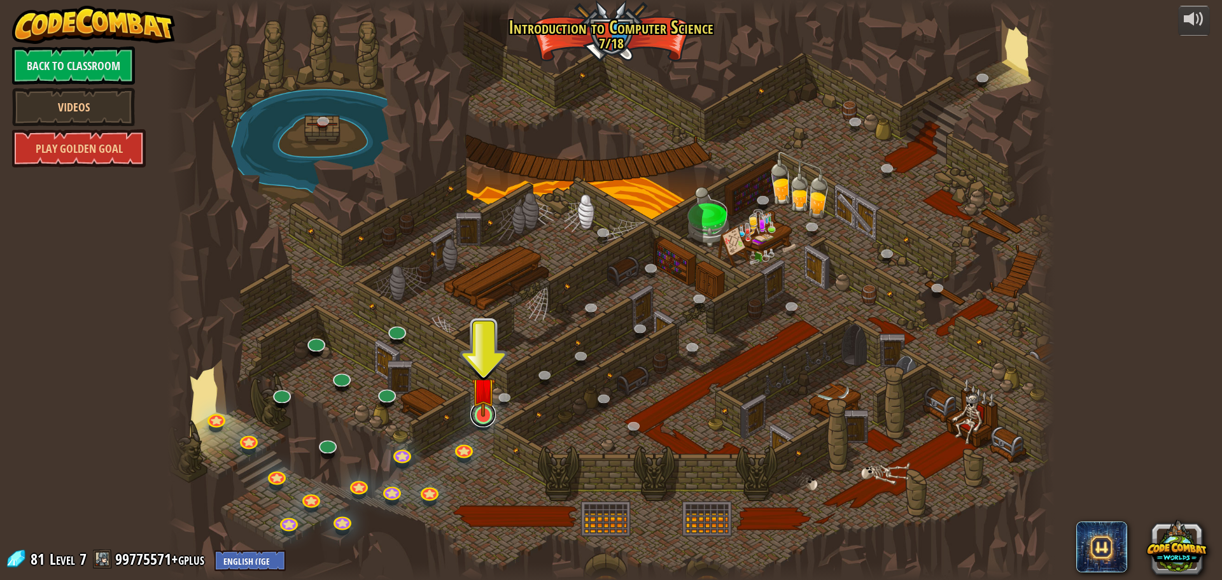
click at [484, 418] on link at bounding box center [483, 414] width 25 height 25
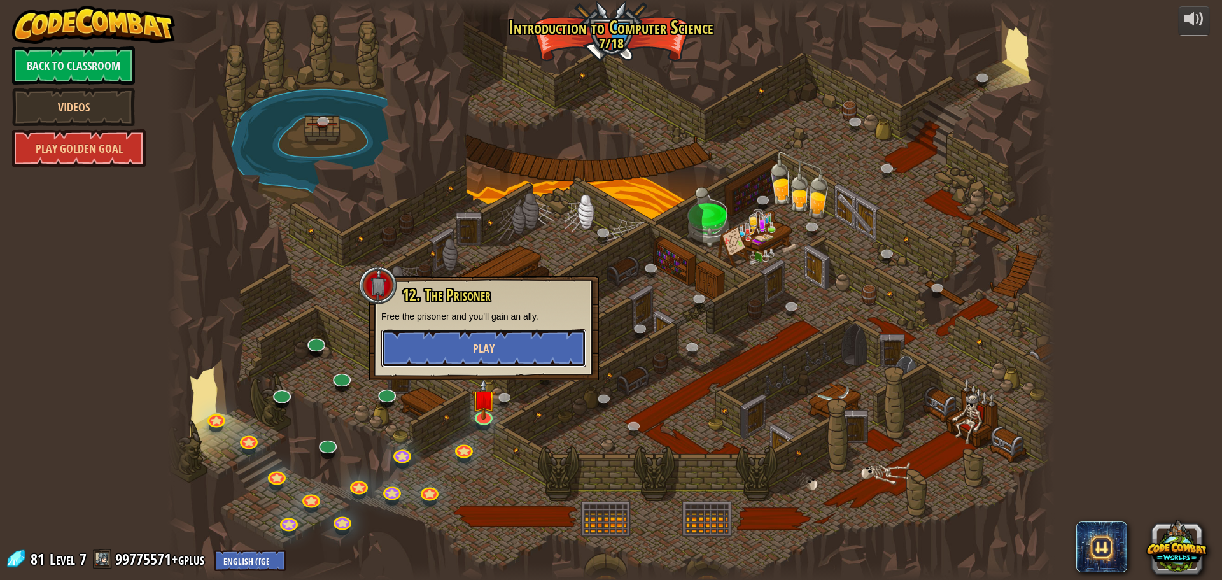
click at [485, 353] on span "Play" at bounding box center [484, 349] width 22 height 16
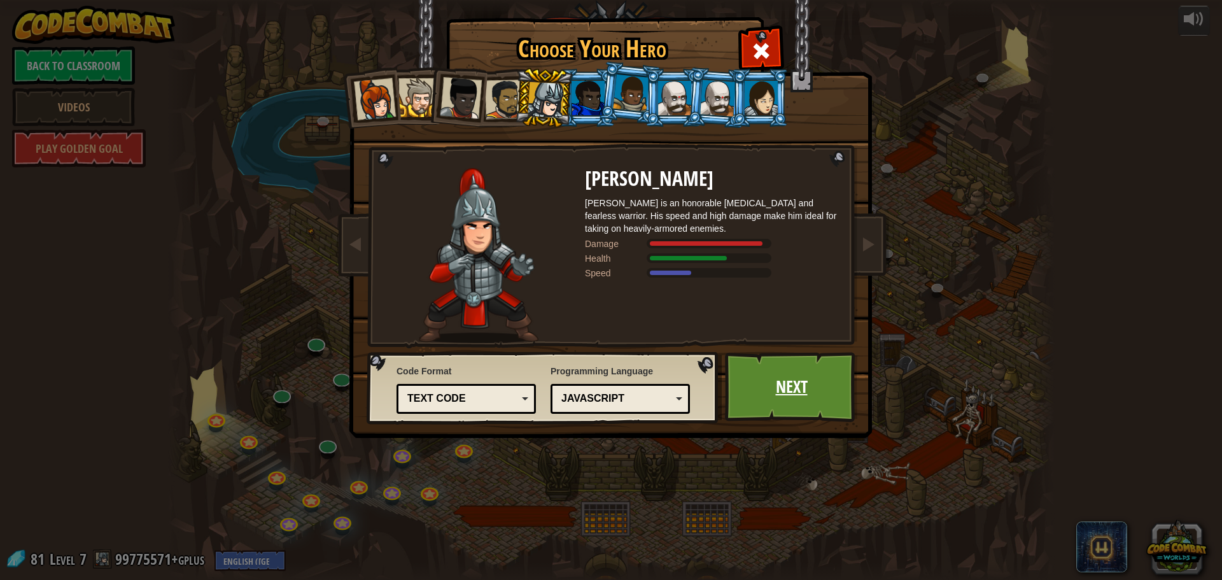
click at [773, 404] on link "Next" at bounding box center [791, 387] width 133 height 70
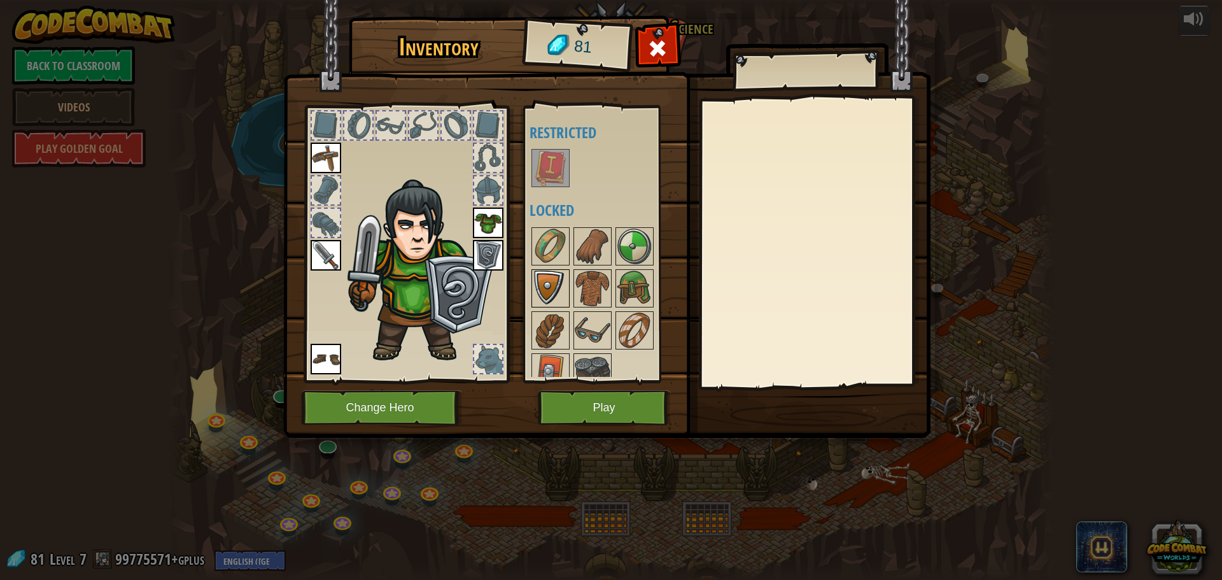
scroll to position [17, 0]
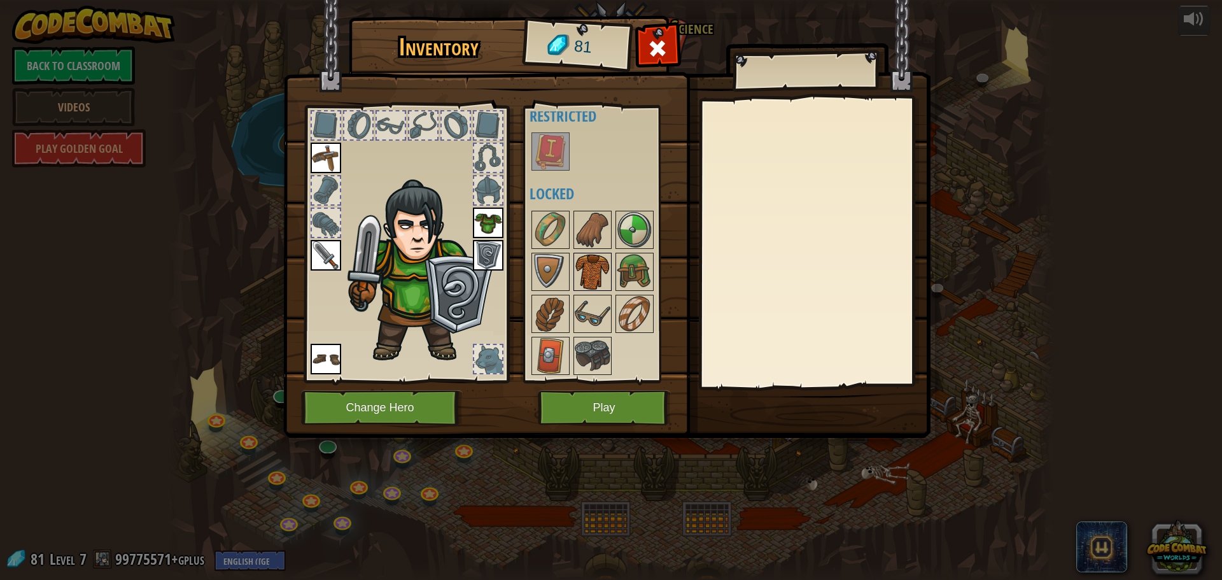
click at [597, 267] on img at bounding box center [593, 272] width 36 height 36
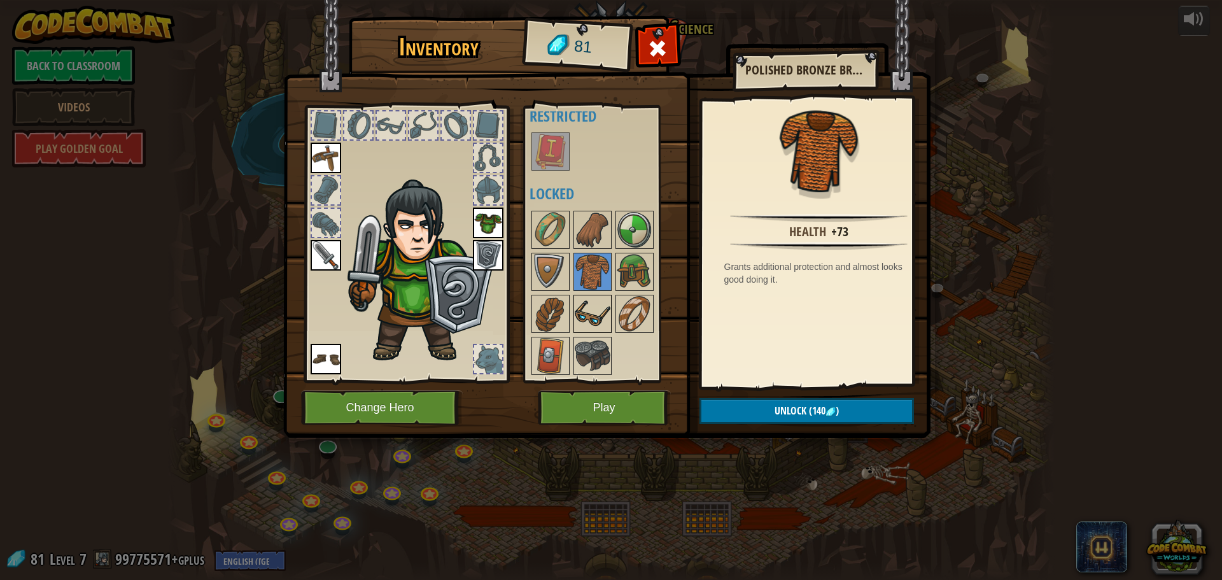
click at [603, 318] on img at bounding box center [593, 314] width 36 height 36
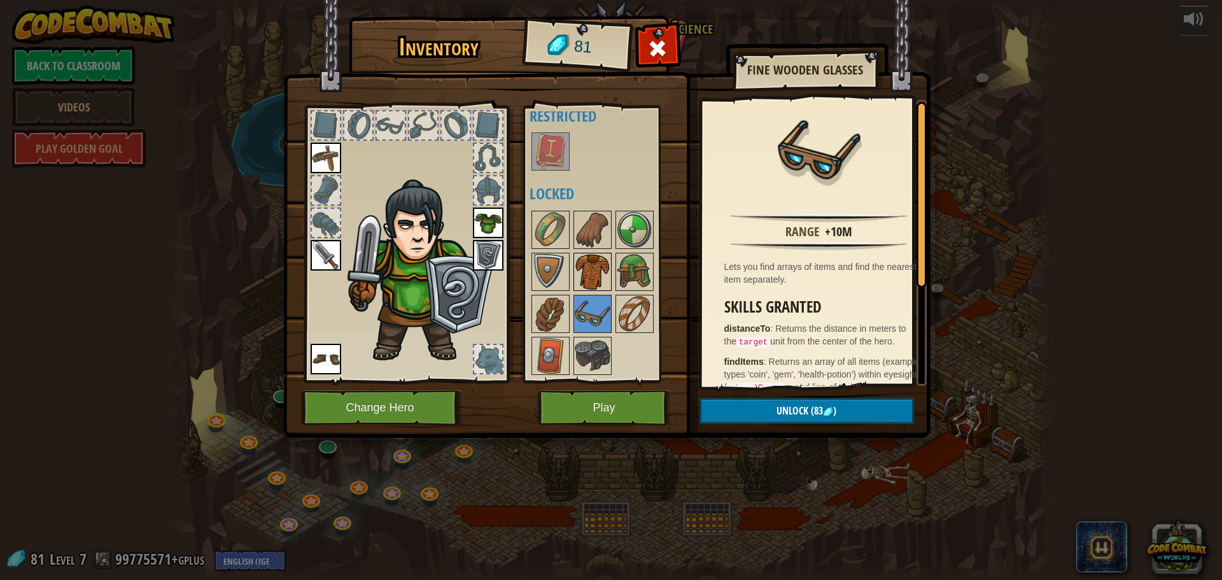
click at [596, 272] on img at bounding box center [593, 272] width 36 height 36
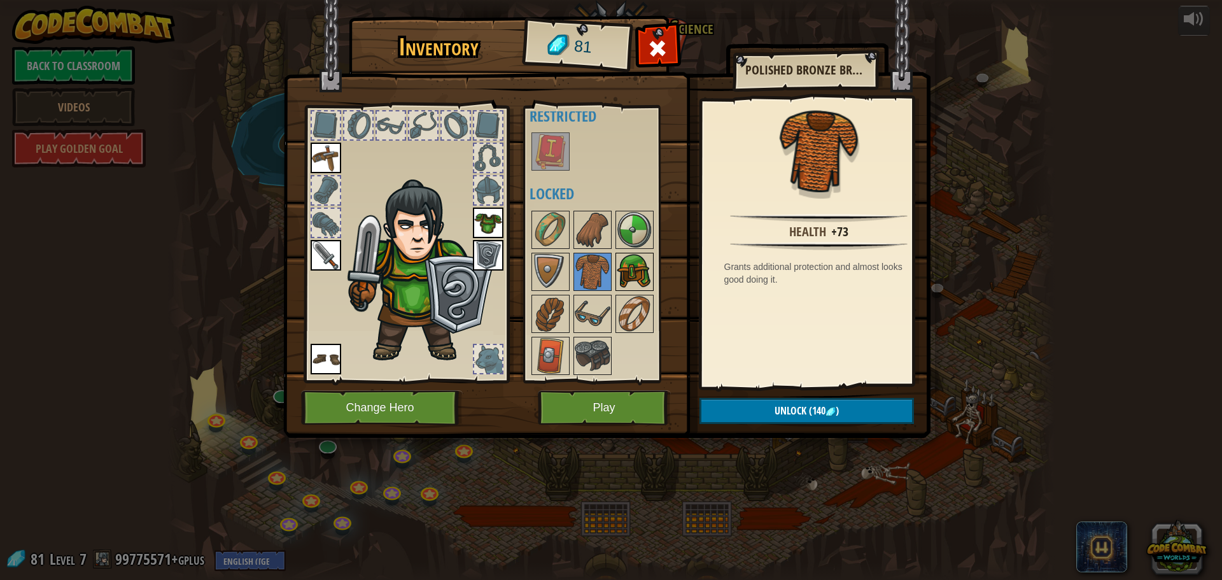
click at [632, 260] on img at bounding box center [635, 272] width 36 height 36
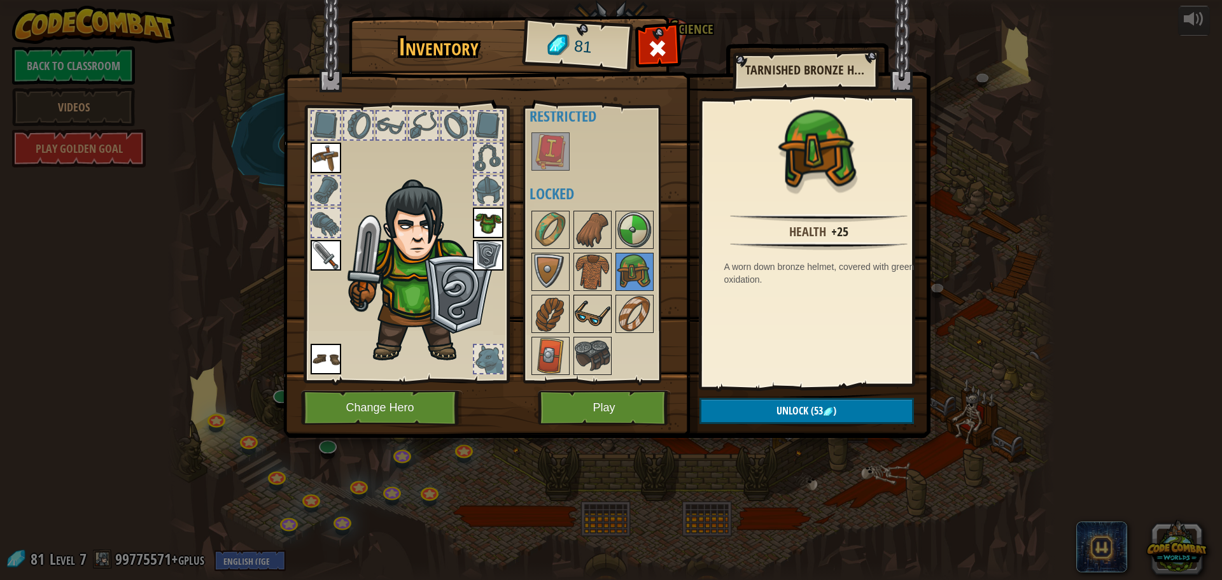
click at [584, 304] on img at bounding box center [593, 314] width 36 height 36
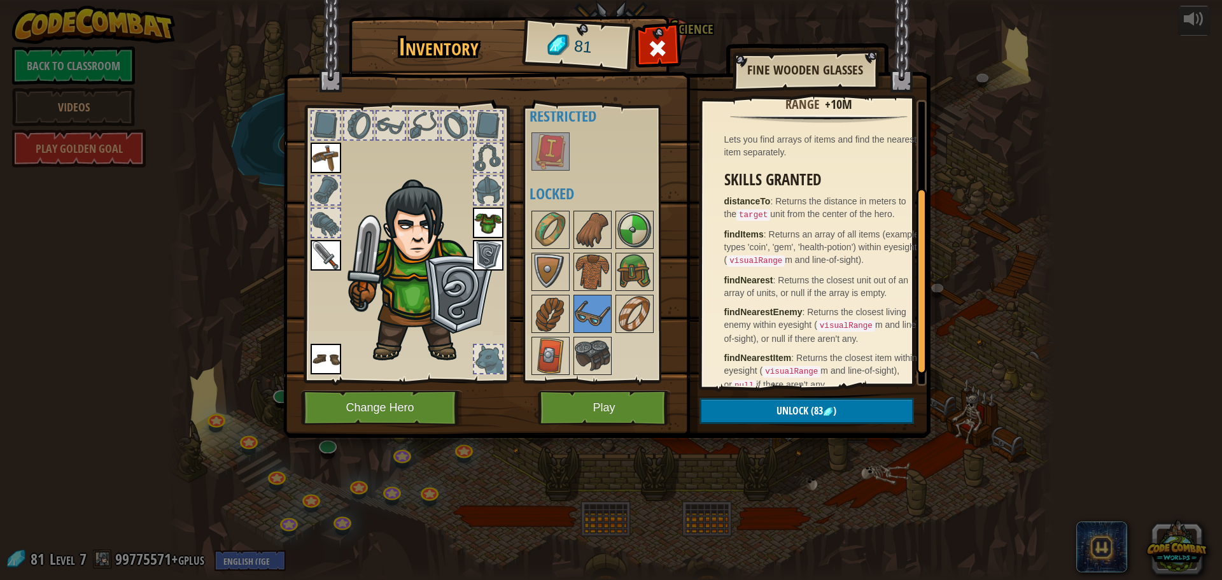
scroll to position [153, 0]
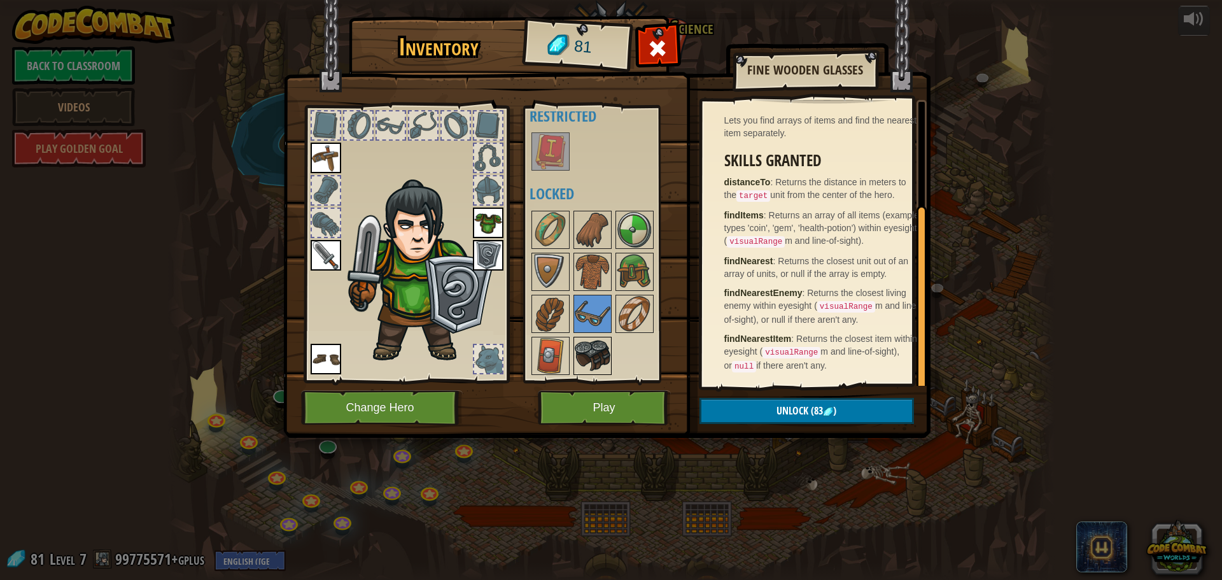
click at [608, 350] on img at bounding box center [593, 356] width 36 height 36
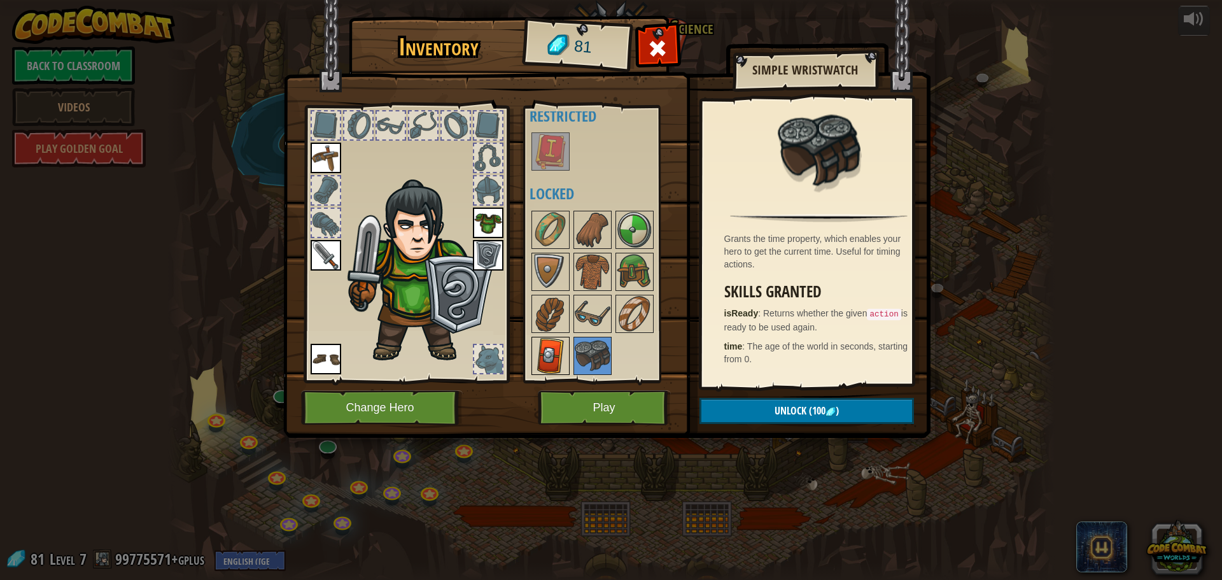
click at [556, 348] on img at bounding box center [551, 356] width 36 height 36
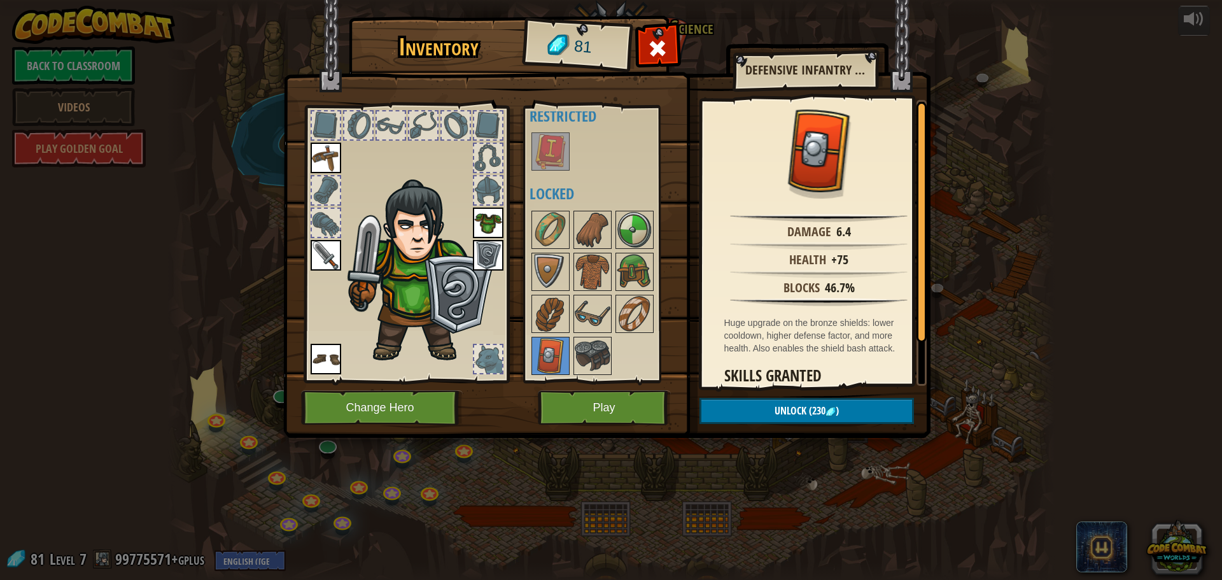
click at [501, 255] on img at bounding box center [488, 255] width 31 height 31
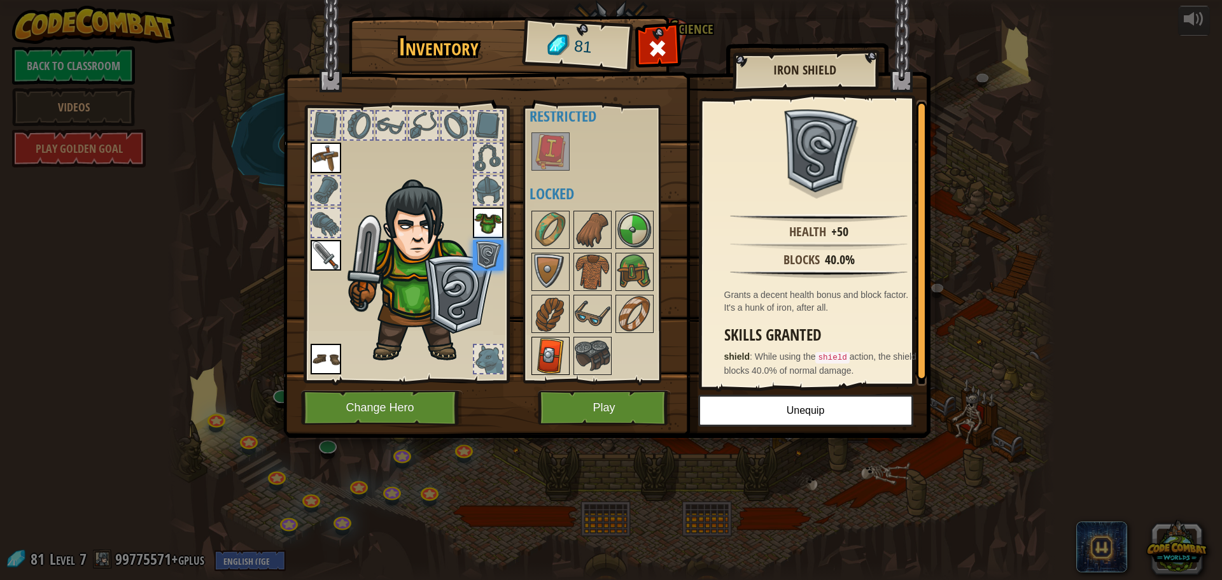
click at [546, 352] on img at bounding box center [551, 356] width 36 height 36
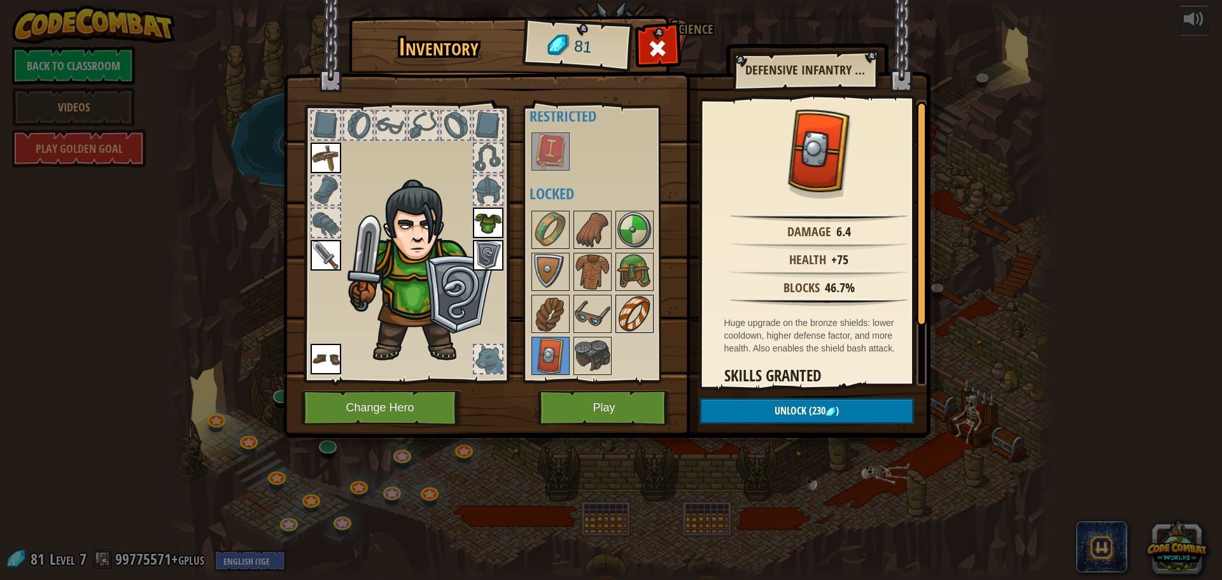
click at [641, 304] on img at bounding box center [635, 314] width 36 height 36
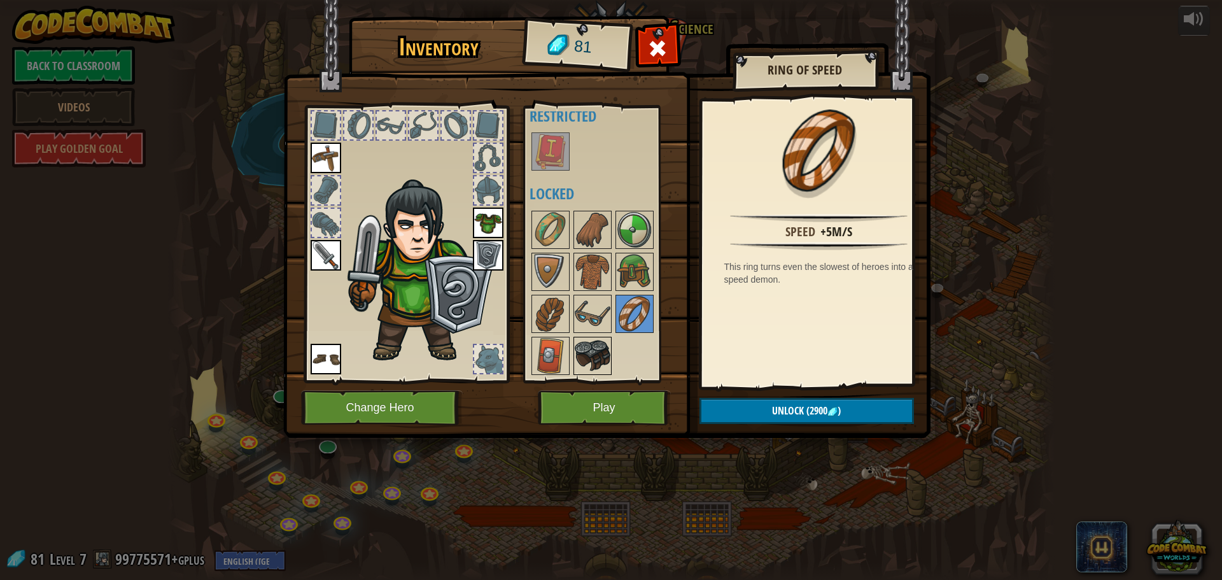
click at [584, 374] on div at bounding box center [593, 356] width 38 height 38
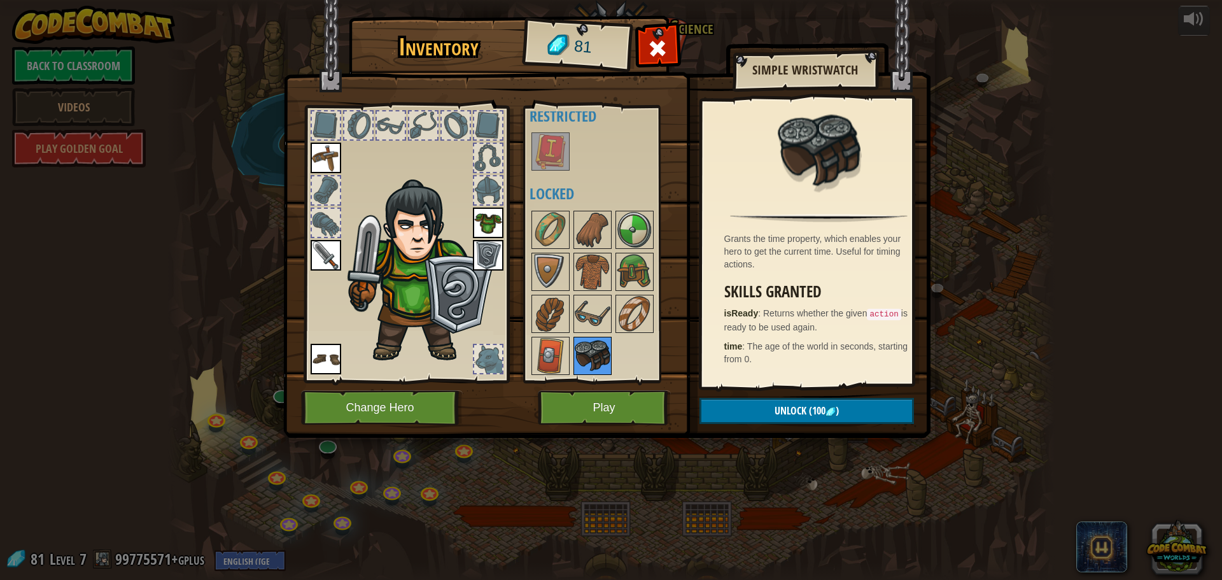
click at [595, 340] on img at bounding box center [593, 356] width 36 height 36
click at [595, 321] on img at bounding box center [593, 314] width 36 height 36
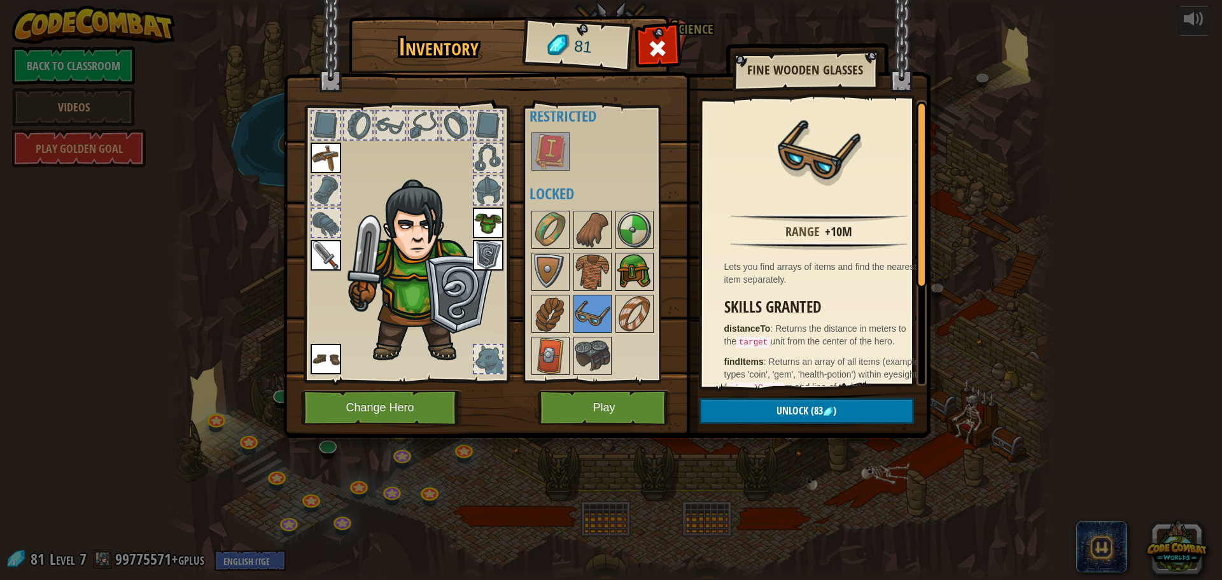
click at [645, 272] on img at bounding box center [635, 272] width 36 height 36
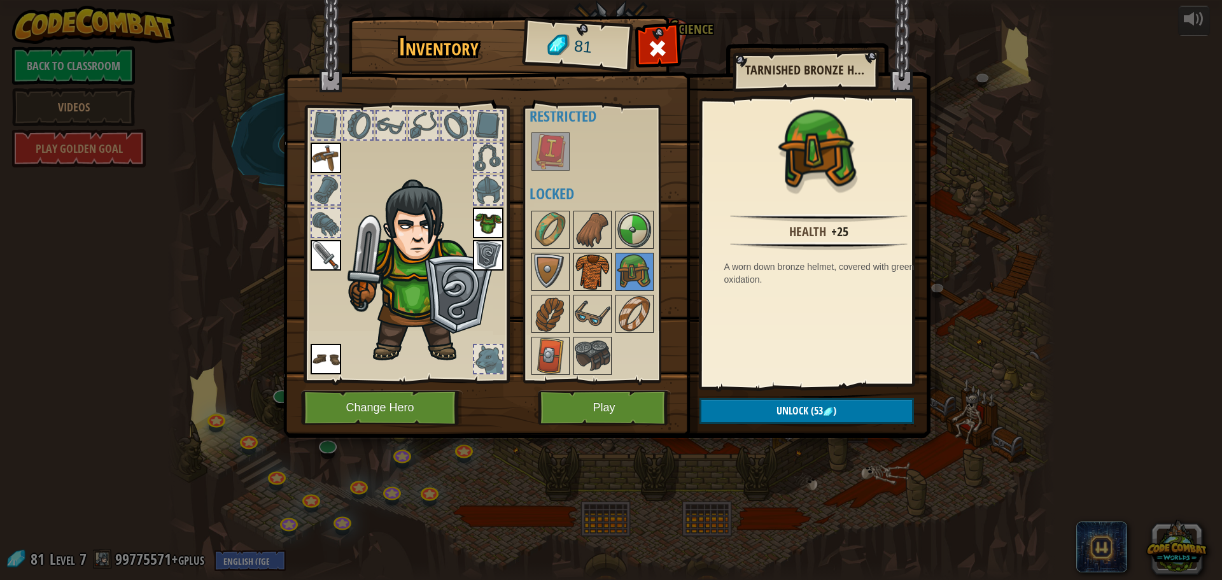
click at [609, 263] on img at bounding box center [593, 272] width 36 height 36
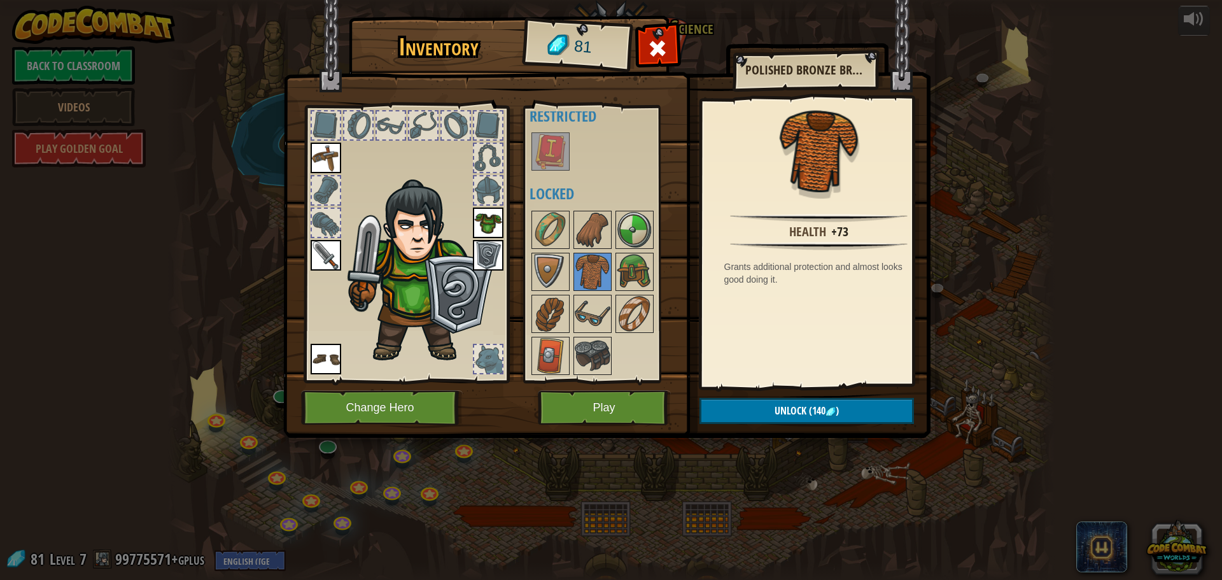
click at [480, 219] on img at bounding box center [488, 223] width 31 height 31
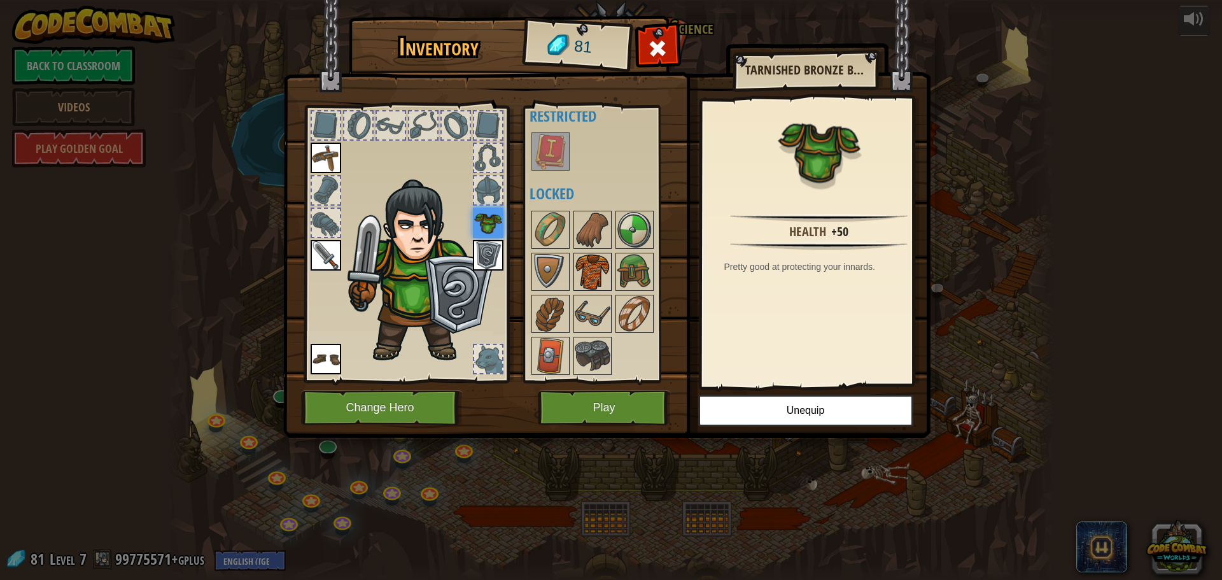
click at [591, 267] on img at bounding box center [593, 272] width 36 height 36
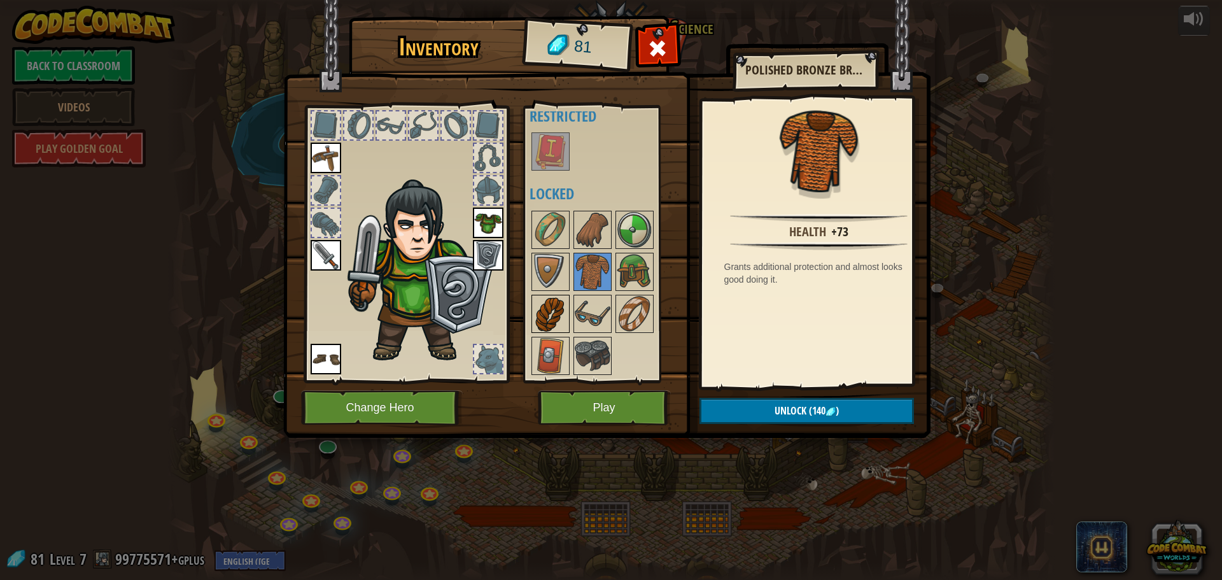
click at [544, 318] on img at bounding box center [551, 314] width 36 height 36
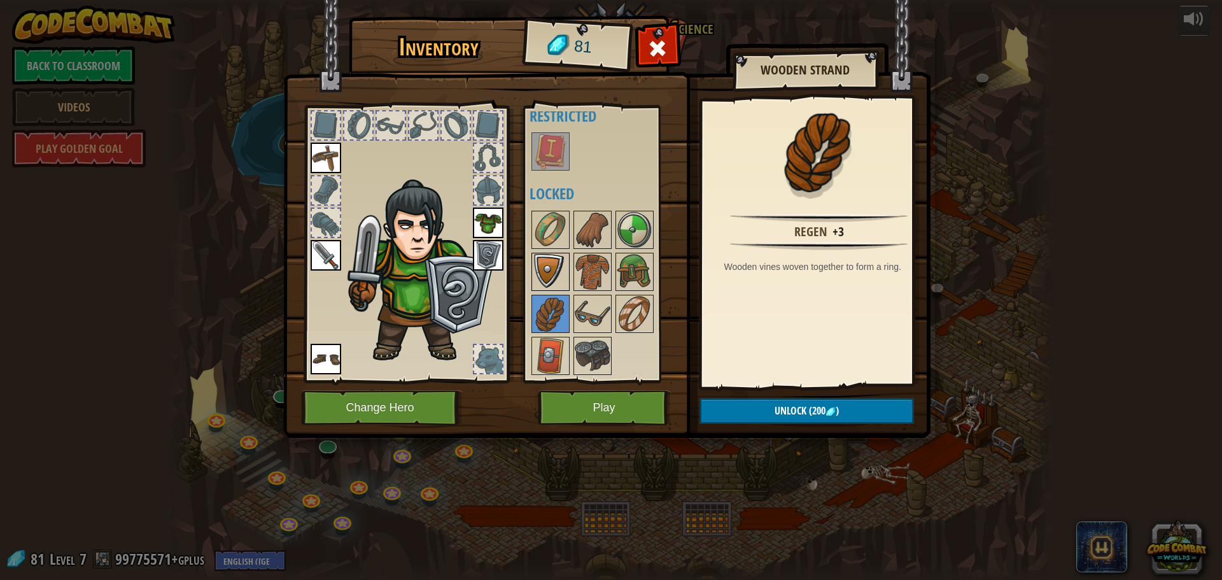
click at [546, 280] on img at bounding box center [551, 272] width 36 height 36
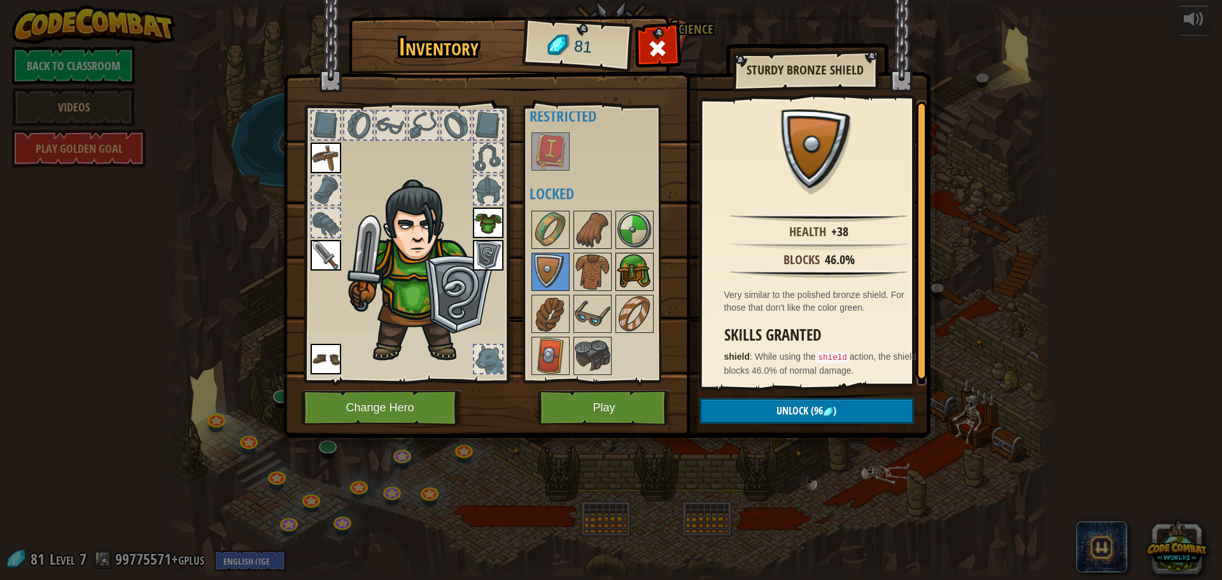
click at [620, 264] on img at bounding box center [635, 272] width 36 height 36
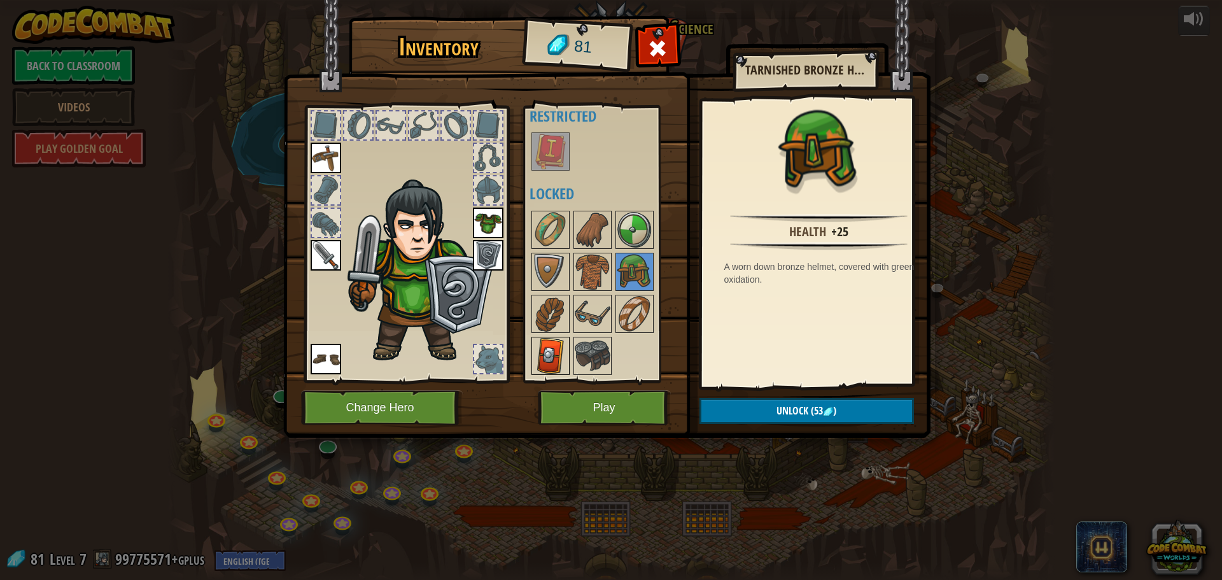
click at [549, 339] on img at bounding box center [551, 356] width 36 height 36
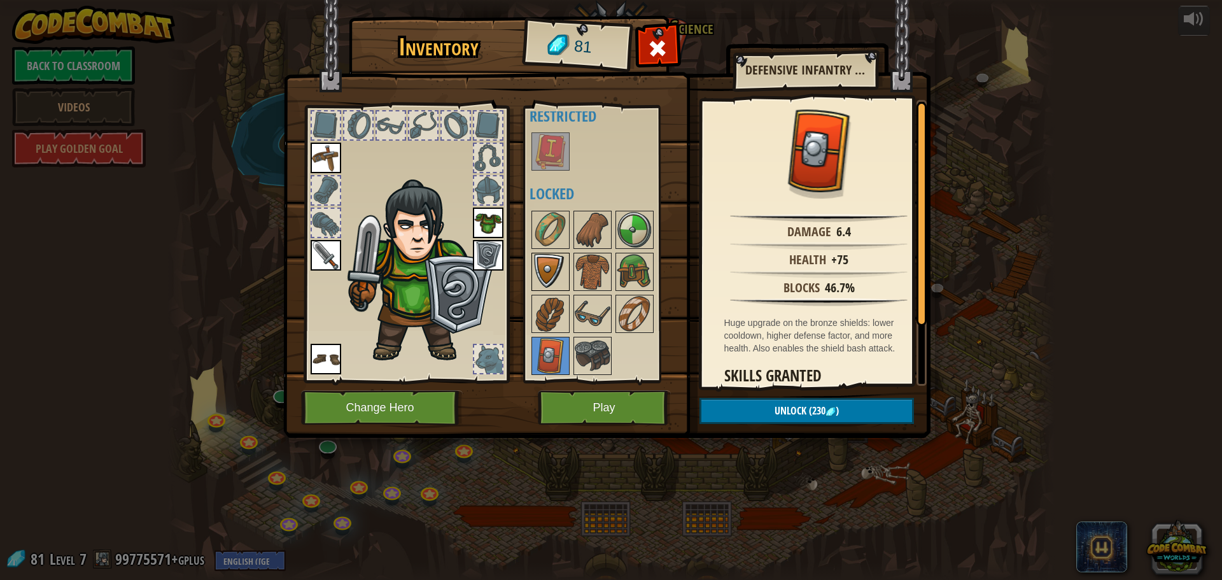
click at [543, 272] on img at bounding box center [551, 272] width 36 height 36
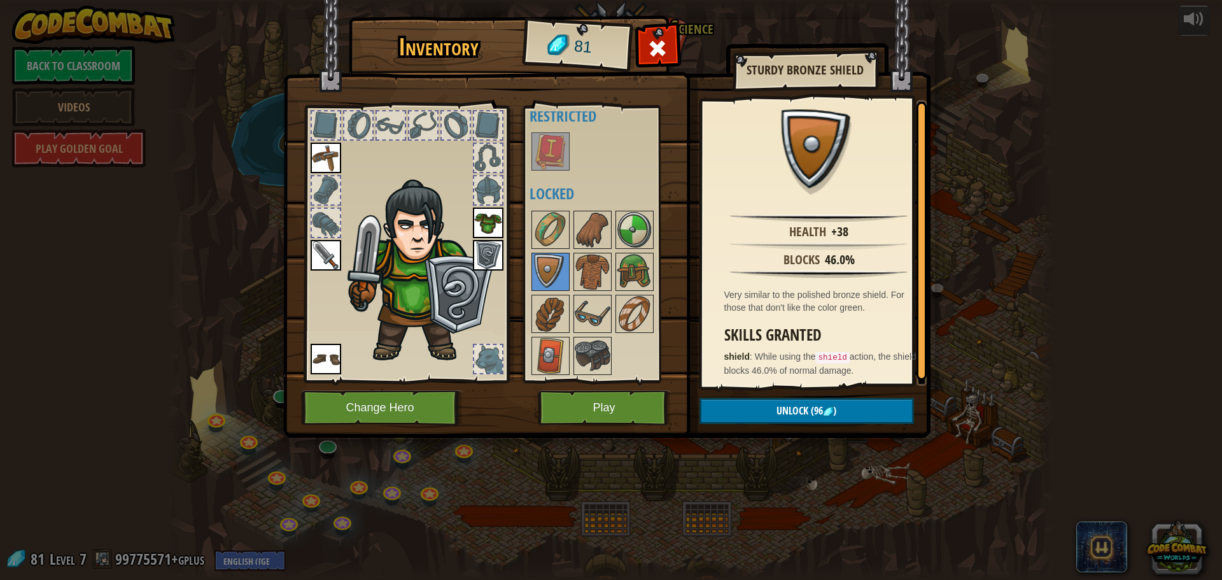
click at [504, 255] on div at bounding box center [406, 240] width 210 height 287
click at [499, 255] on img at bounding box center [488, 255] width 31 height 31
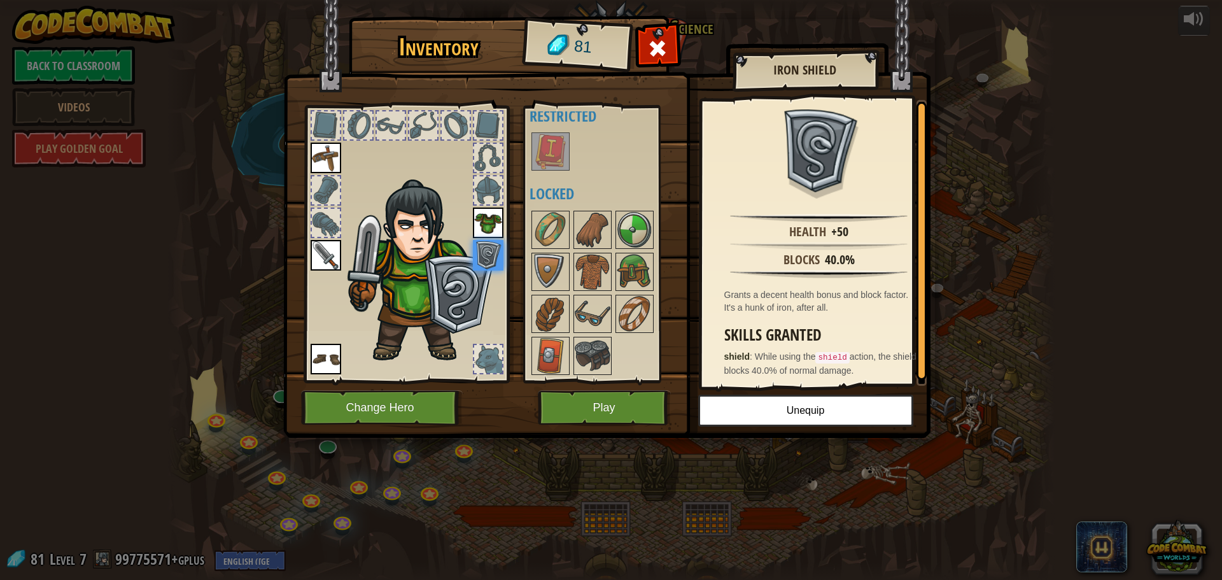
click at [528, 269] on div "Available Equip Equip Equip Equip Equip (double-click to equip) Restricted Lock…" at bounding box center [602, 244] width 156 height 277
click at [543, 268] on img at bounding box center [551, 272] width 36 height 36
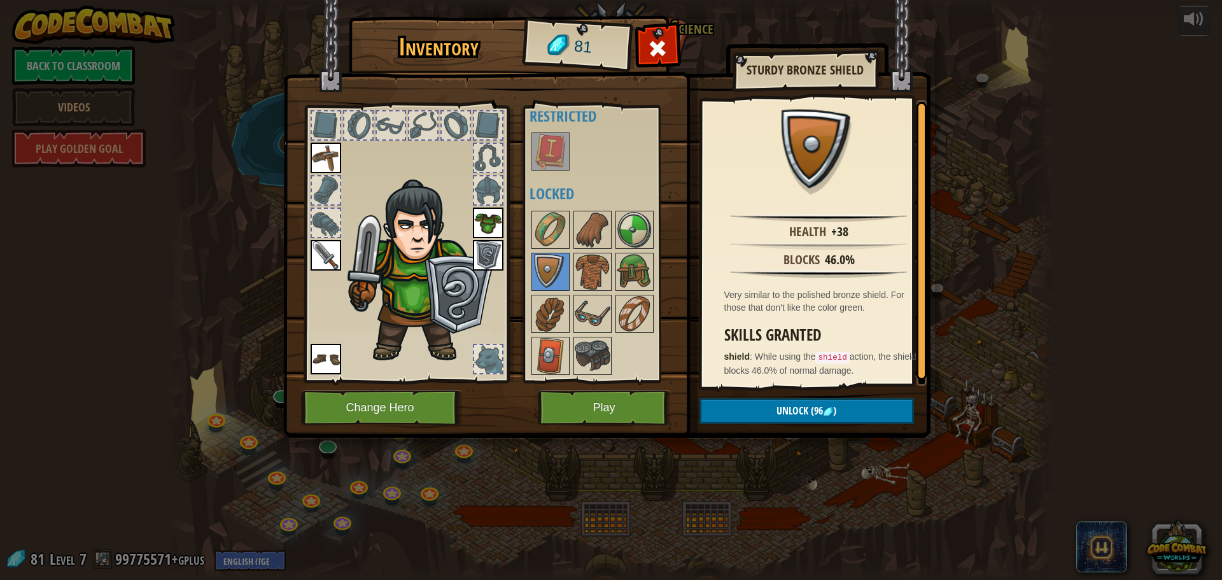
click at [614, 230] on div at bounding box center [610, 293] width 160 height 168
click at [626, 226] on img at bounding box center [635, 230] width 36 height 36
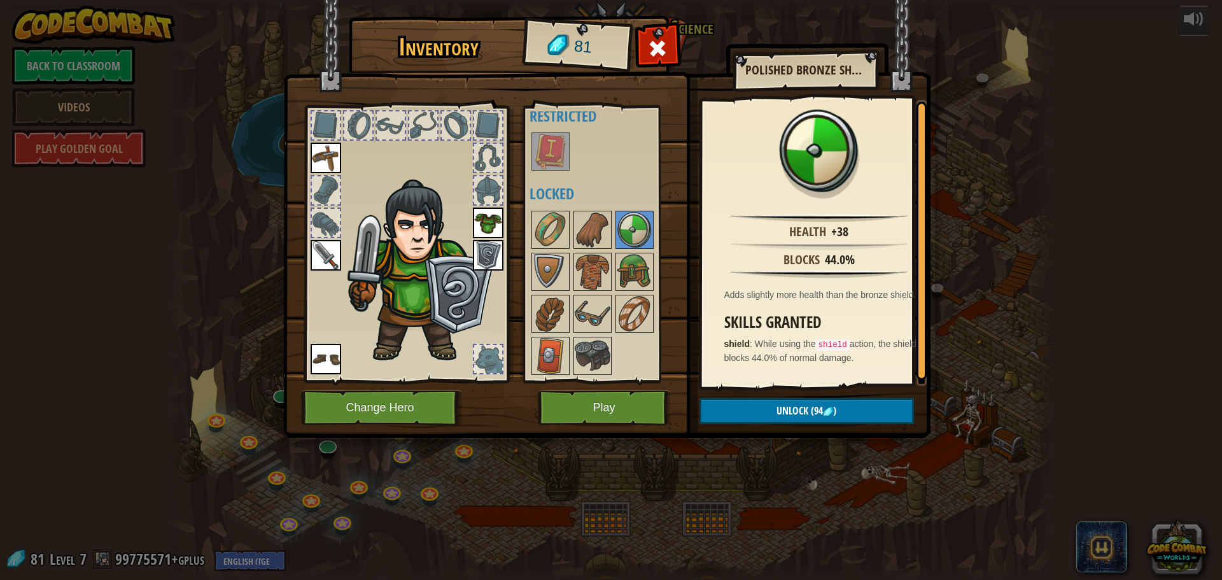
click at [483, 255] on img at bounding box center [488, 255] width 31 height 31
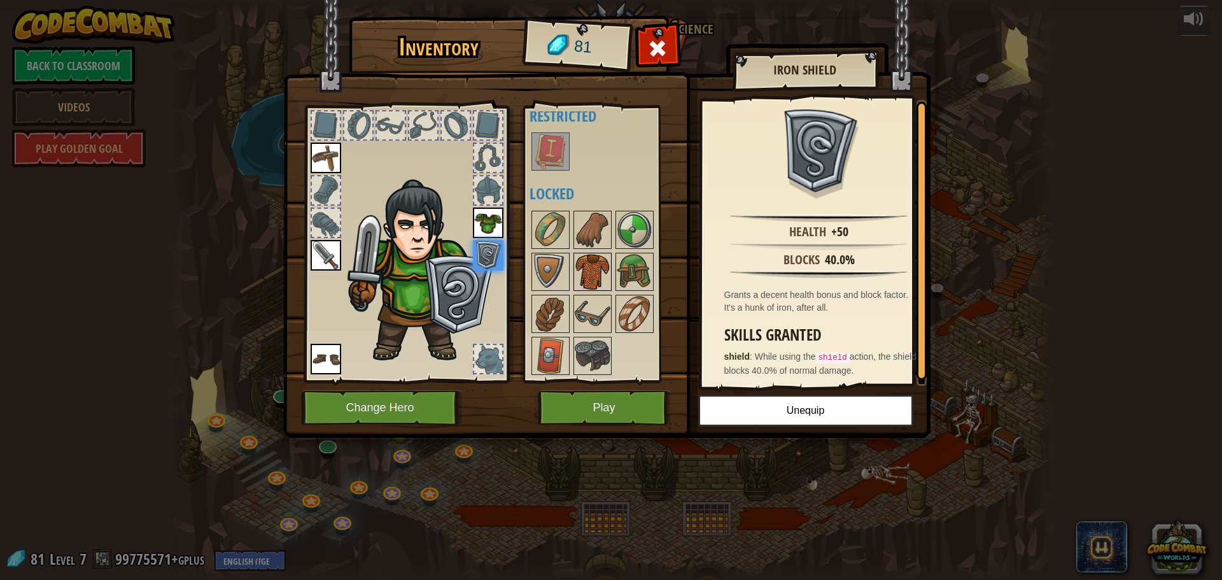
click at [582, 273] on img at bounding box center [593, 272] width 36 height 36
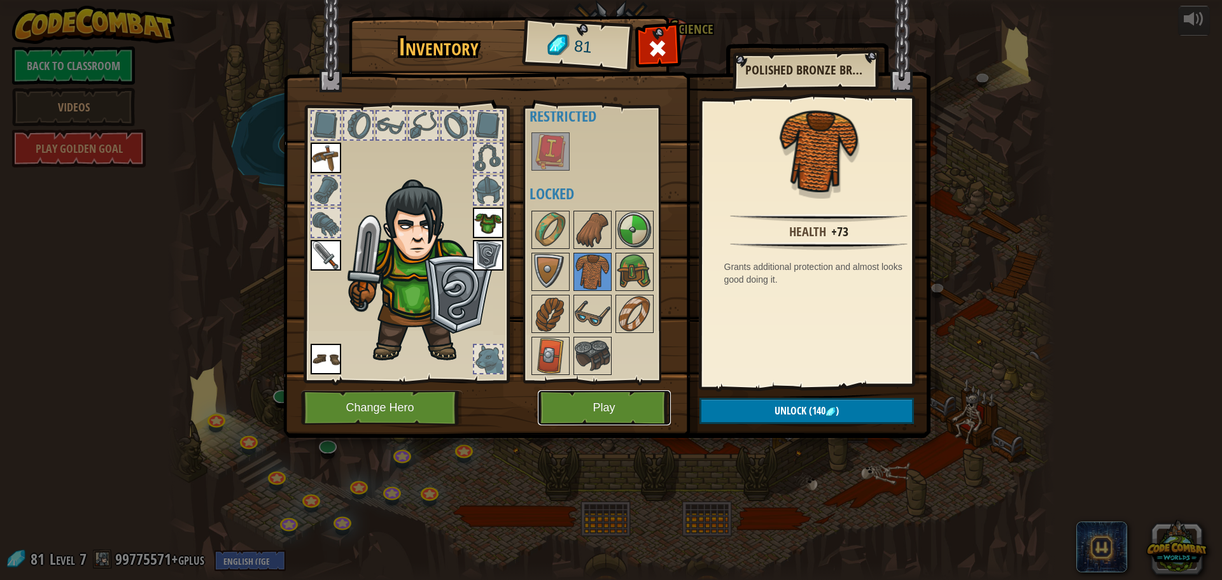
click at [623, 409] on button "Play" at bounding box center [604, 407] width 133 height 35
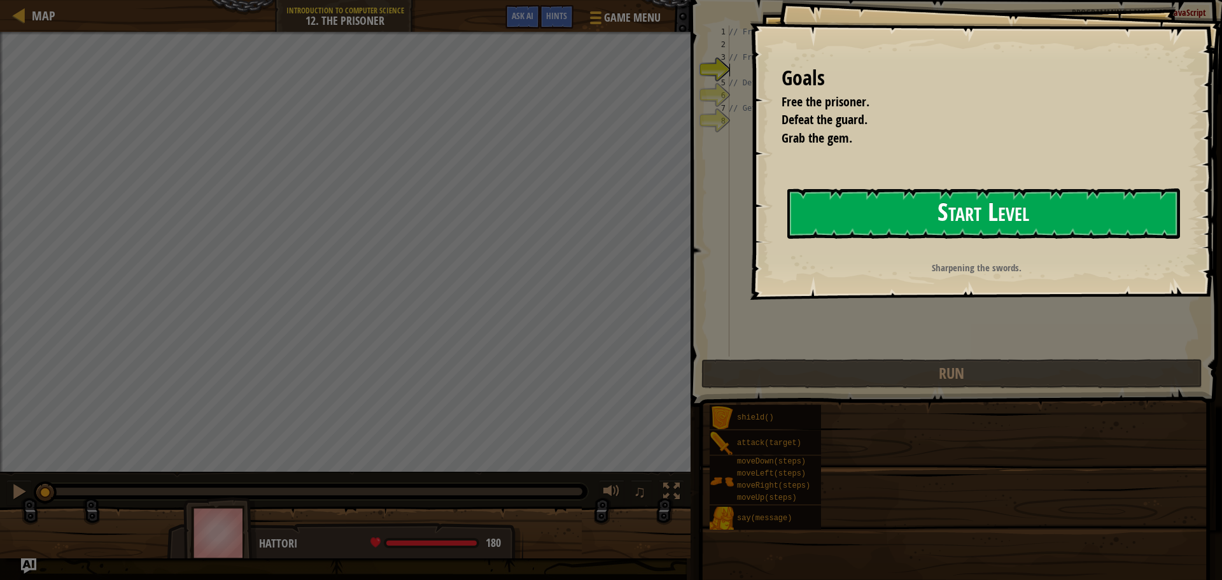
click at [909, 202] on button "Start Level" at bounding box center [984, 213] width 393 height 50
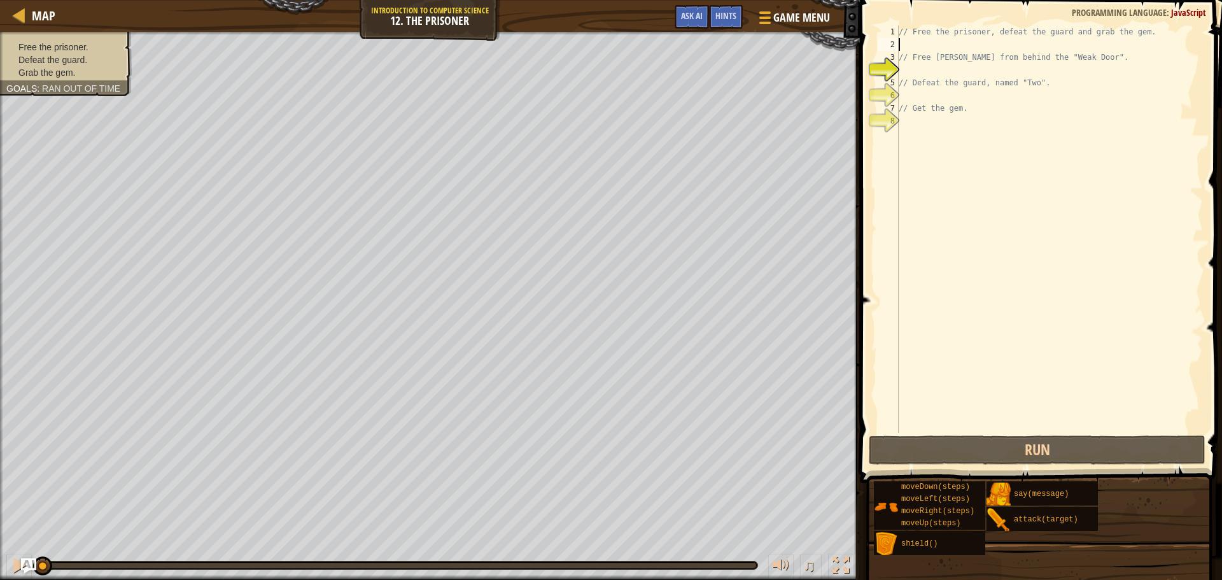
click at [963, 47] on div "// Free the prisoner, defeat the guard and grab the gem. // Free [PERSON_NAME] …" at bounding box center [1049, 241] width 307 height 433
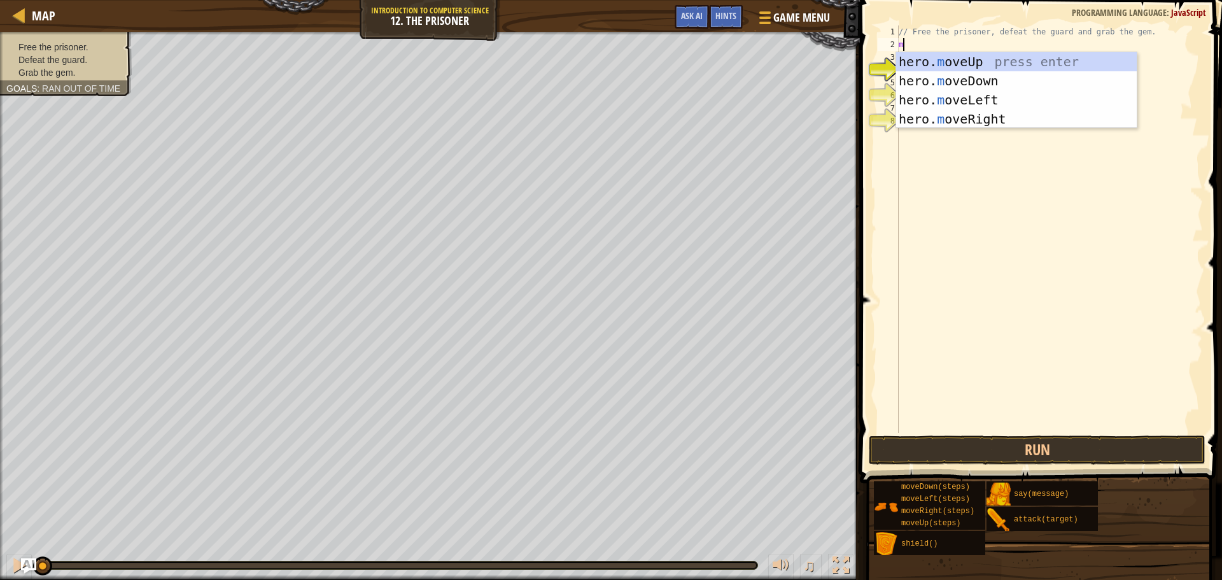
type textarea "move"
click at [975, 118] on div "hero. move Up press enter hero. move Down press enter hero. move Left press ent…" at bounding box center [1016, 109] width 241 height 115
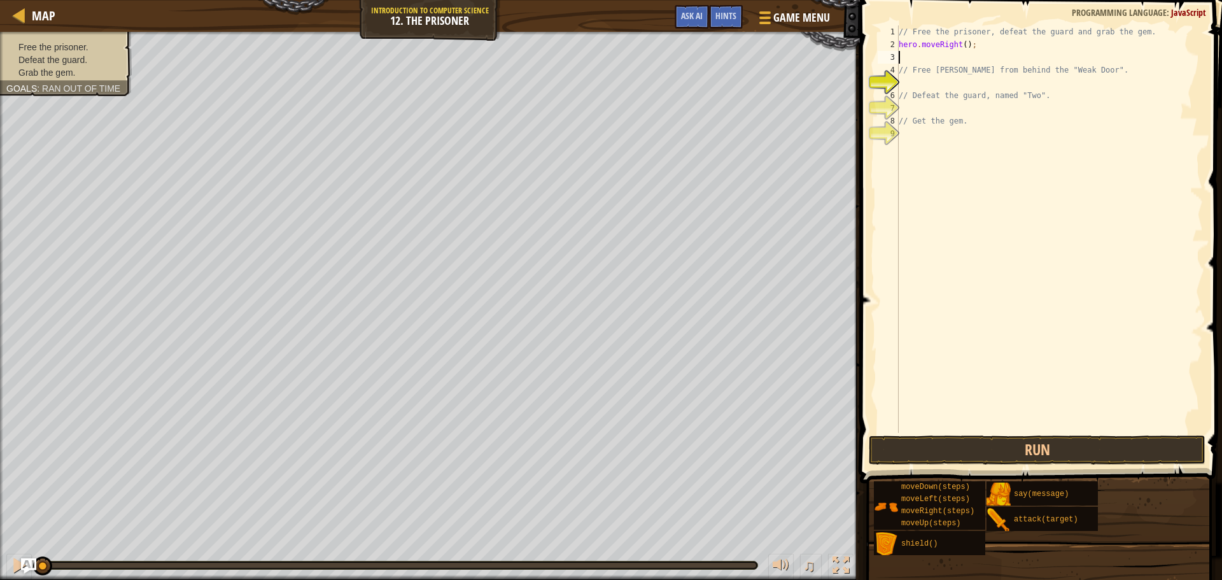
click at [940, 83] on div "// Free the prisoner, defeat the guard and grab the gem. hero . moveRight ( ) ;…" at bounding box center [1049, 241] width 307 height 433
click at [911, 61] on div "// Free the prisoner, defeat the guard and grab the gem. hero . moveRight ( ) ;…" at bounding box center [1049, 241] width 307 height 433
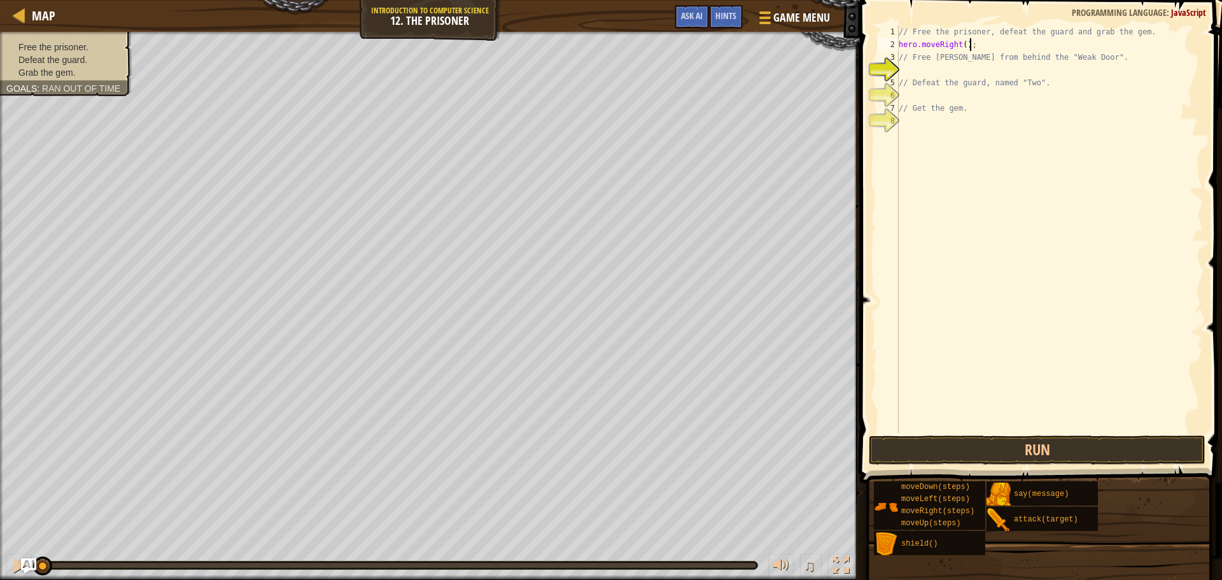
click at [907, 63] on div "// Free the prisoner, defeat the guard and grab the gem. hero . moveRight ( ) ;…" at bounding box center [1049, 241] width 307 height 433
type textarea "// Free [PERSON_NAME] from behind the "Weak Door"."
click at [908, 72] on div "// Free the prisoner, defeat the guard and grab the gem. hero . moveRight ( ) ;…" at bounding box center [1049, 241] width 307 height 433
click at [933, 87] on div "hero. att ack press enter" at bounding box center [1016, 106] width 241 height 57
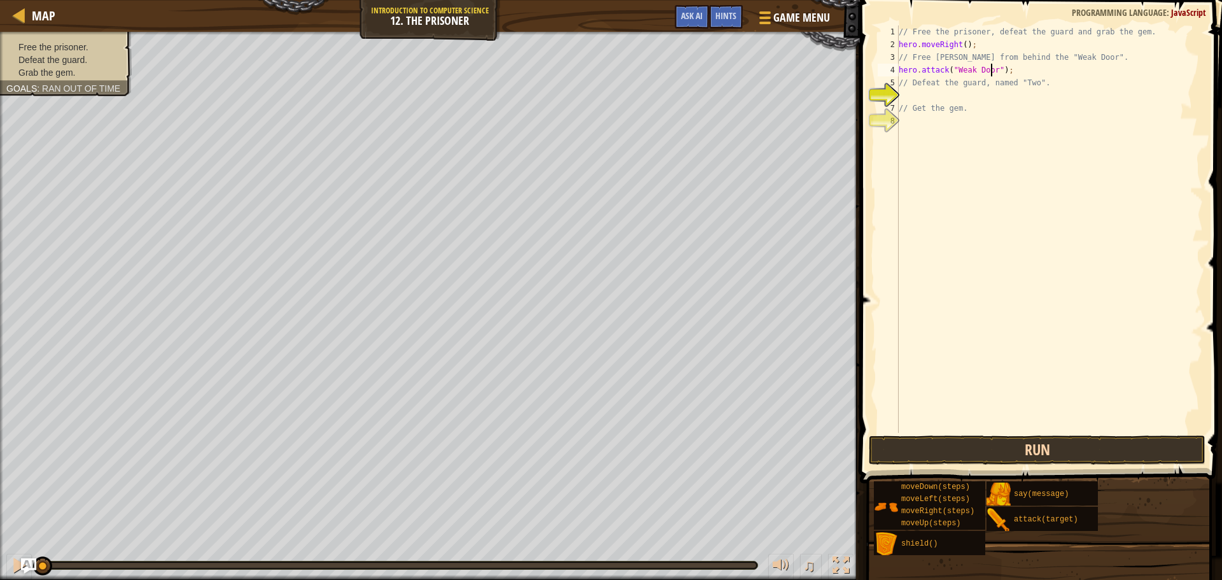
type textarea "hero.attack("Weak Door");"
click at [1094, 451] on button "Run" at bounding box center [1037, 449] width 337 height 29
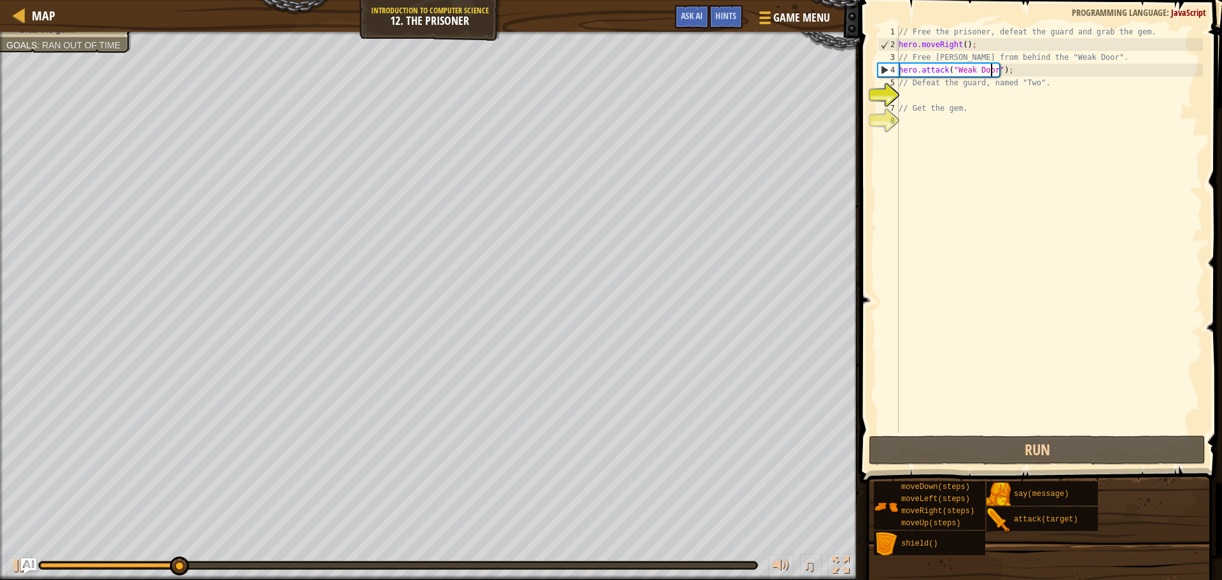
click at [922, 94] on div "// Free the prisoner, defeat the guard and grab the gem. hero . moveRight ( ) ;…" at bounding box center [1049, 241] width 307 height 433
type textarea "m"
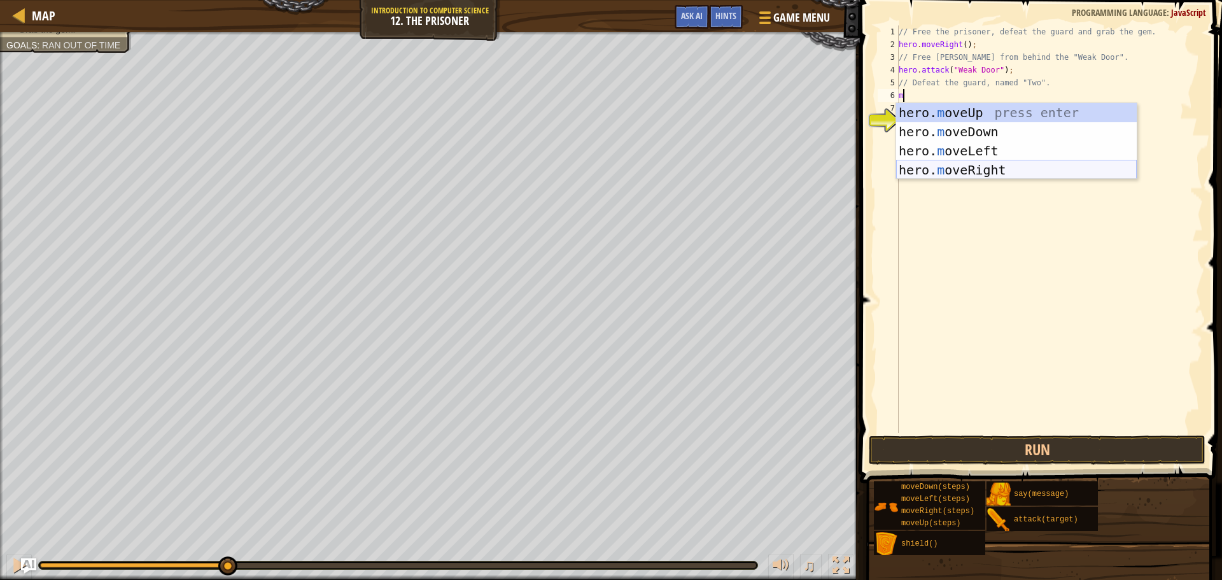
click at [982, 169] on div "hero. m oveUp press enter hero. m oveDown press enter hero. m oveLeft press ent…" at bounding box center [1016, 160] width 241 height 115
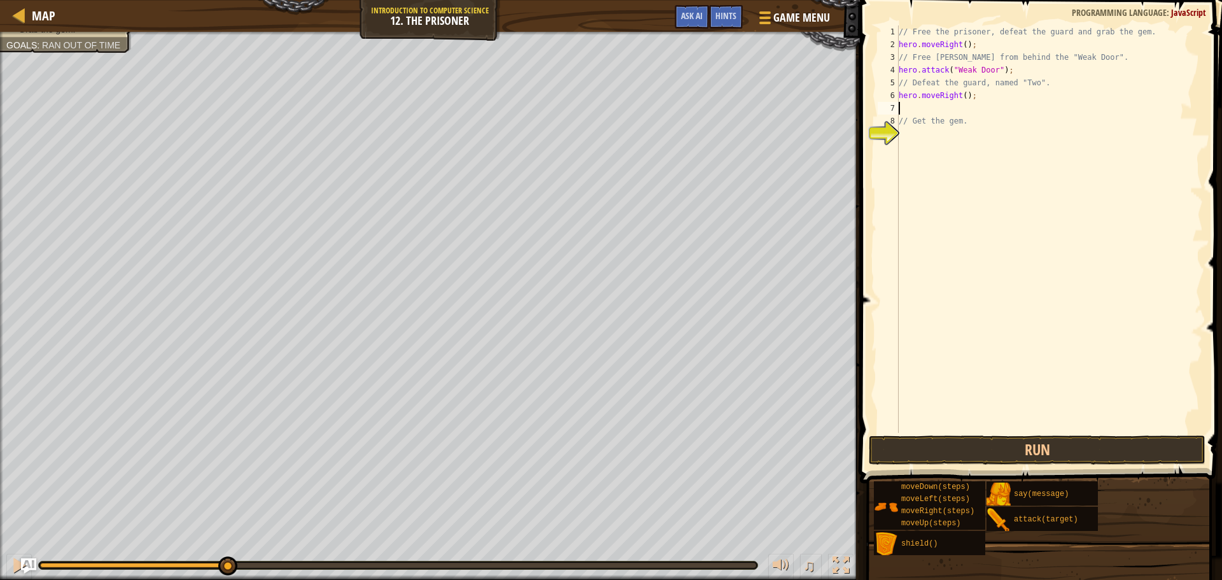
click at [962, 97] on div "// Free the prisoner, defeat the guard and grab the gem. hero . moveRight ( ) ;…" at bounding box center [1049, 241] width 307 height 433
type textarea "hero.moveRight(3);"
click at [945, 110] on div "// Free the prisoner, defeat the guard and grab the gem. hero . moveRight ( ) ;…" at bounding box center [1049, 241] width 307 height 433
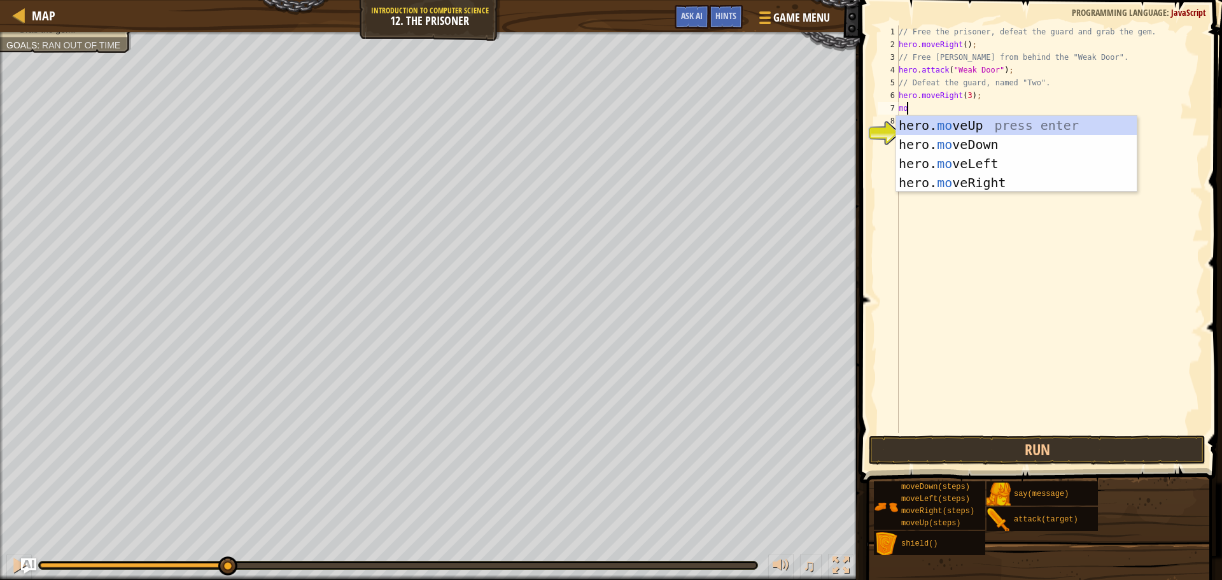
type textarea "move"
click at [966, 150] on div "hero. move Up press enter hero. move Down press enter hero. move Left press ent…" at bounding box center [1016, 173] width 241 height 115
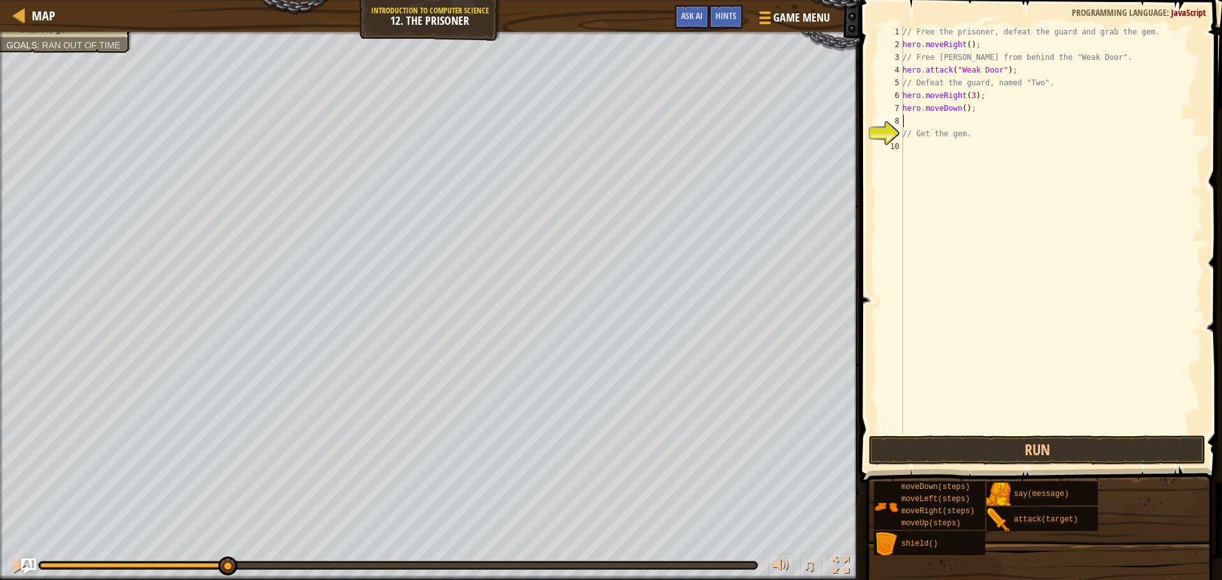
scroll to position [6, 0]
click at [962, 110] on div "// Free the prisoner, defeat the guard and grab the gem. hero . moveRight ( ) ;…" at bounding box center [1051, 241] width 303 height 433
type textarea "hero.moveDown(3);"
click at [946, 117] on div "// Free the prisoner, defeat the guard and grab the gem. hero . moveRight ( ) ;…" at bounding box center [1051, 241] width 303 height 433
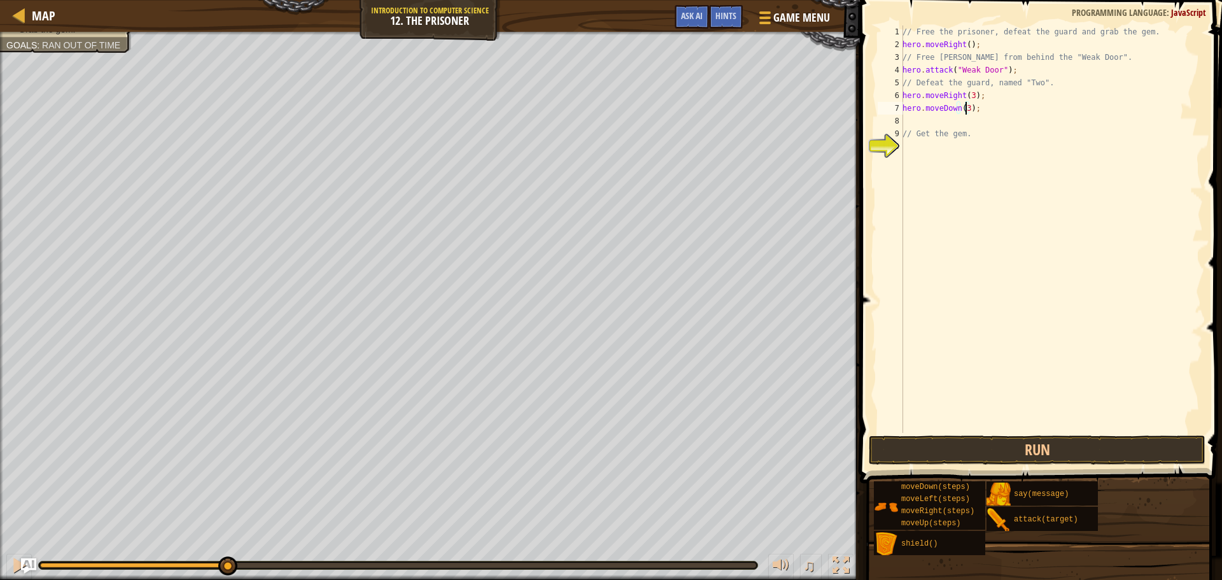
scroll to position [6, 0]
click at [951, 141] on div "hero. att ack press enter" at bounding box center [1020, 157] width 241 height 57
click at [968, 125] on div "// Free the prisoner, defeat the guard and grab the gem. hero . moveRight ( ) ;…" at bounding box center [1051, 241] width 303 height 433
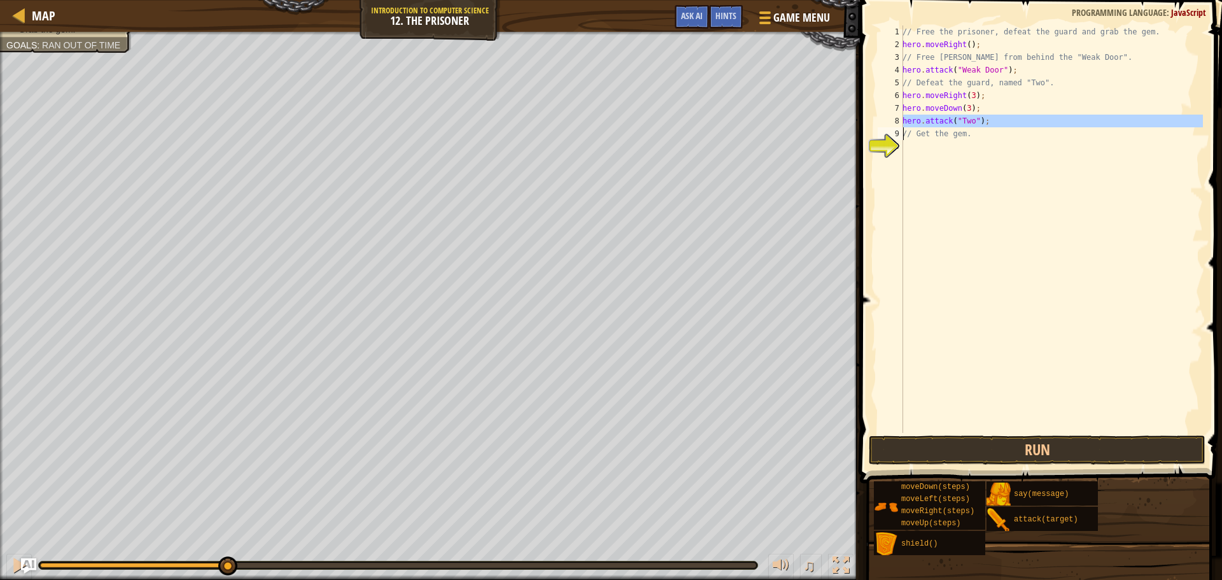
click at [968, 125] on div "// Free the prisoner, defeat the guard and grab the gem. hero . moveRight ( ) ;…" at bounding box center [1051, 241] width 303 height 433
click at [989, 122] on div "// Free the prisoner, defeat the guard and grab the gem. hero . moveRight ( ) ;…" at bounding box center [1051, 228] width 303 height 407
type textarea "hero.attack("Two");"
paste textarea "hero.attack("Two");"
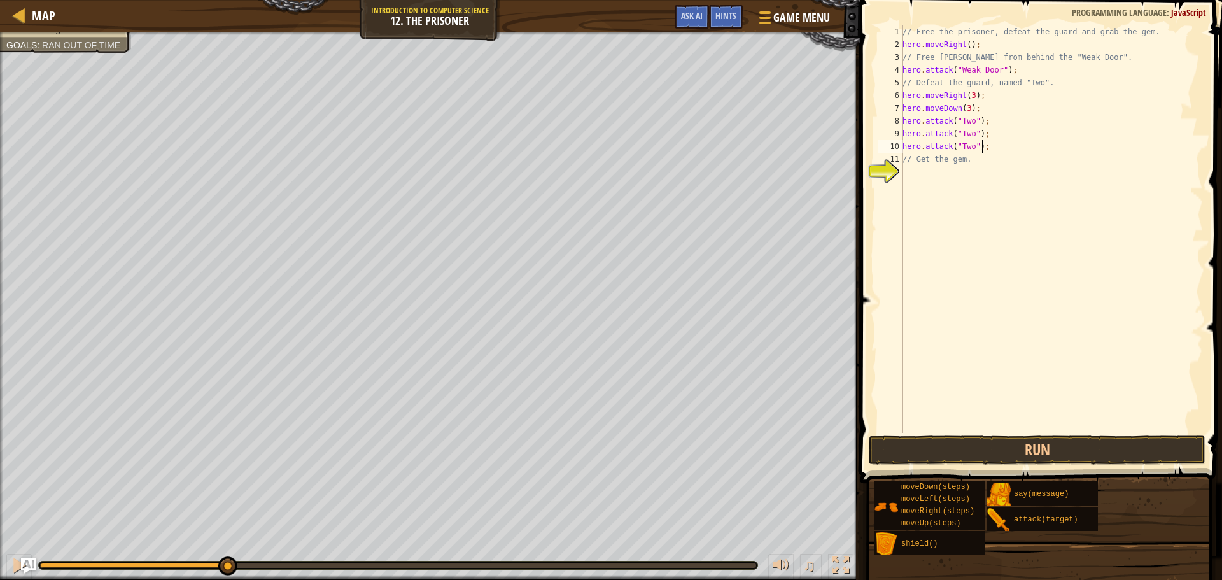
type textarea "hero.attack("Two")"
drag, startPoint x: 965, startPoint y: 150, endPoint x: 902, endPoint y: 151, distance: 63.0
click at [902, 151] on div "hero.attack("Two") 1 2 3 4 5 6 7 8 9 10 11 12 // Free the prisoner, defeat the …" at bounding box center [1039, 228] width 328 height 407
paste textarea "hero.attack("Two");"
click at [1014, 442] on button "Run" at bounding box center [1037, 449] width 337 height 29
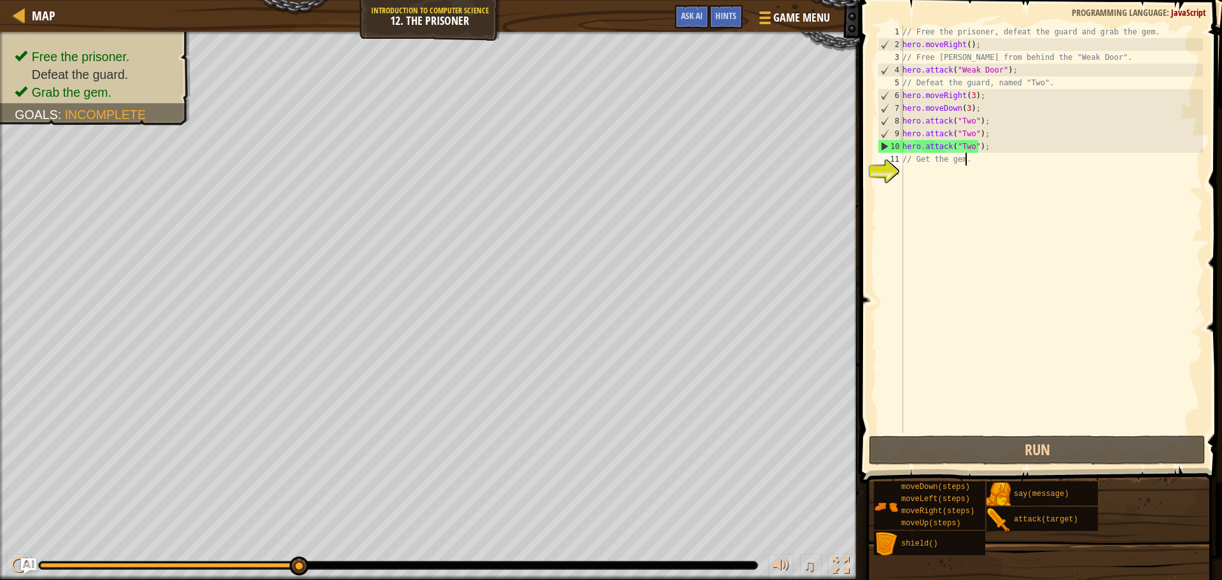
click at [969, 164] on div "// Free the prisoner, defeat the guard and grab the gem. hero . moveRight ( ) ;…" at bounding box center [1051, 241] width 303 height 433
click at [989, 151] on div "// Free the prisoner, defeat the guard and grab the gem. hero . moveRight ( ) ;…" at bounding box center [1051, 241] width 303 height 433
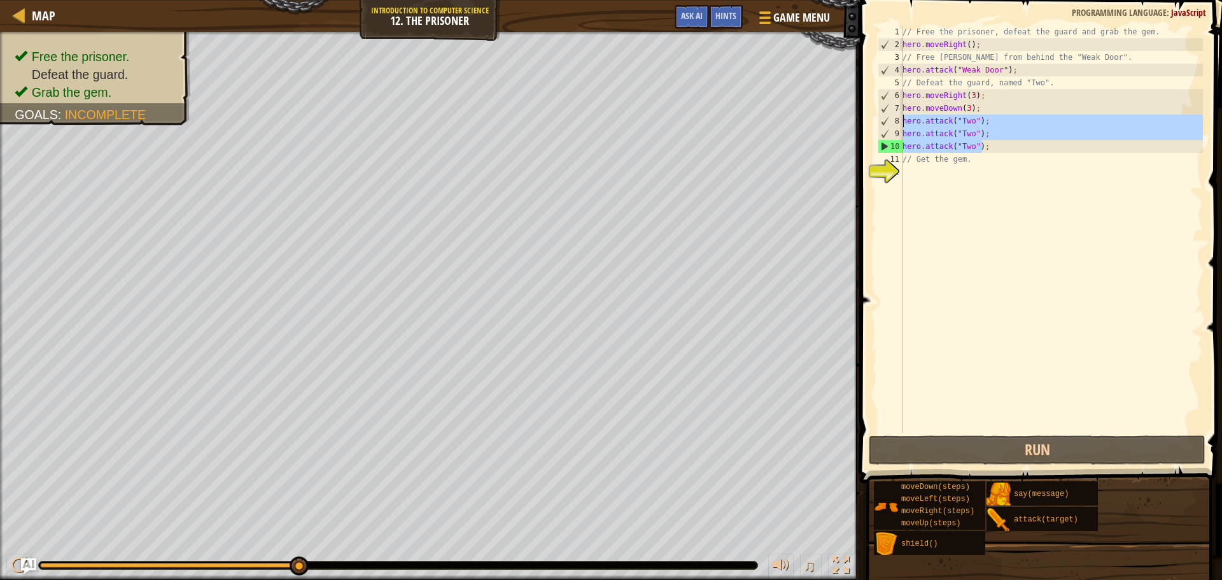
drag, startPoint x: 981, startPoint y: 149, endPoint x: 904, endPoint y: 122, distance: 81.5
click at [904, 122] on div "// Free the prisoner, defeat the guard and grab the gem. hero . moveRight ( ) ;…" at bounding box center [1051, 241] width 303 height 433
click at [990, 152] on div "// Free the prisoner, defeat the guard and grab the gem. hero . moveRight ( ) ;…" at bounding box center [1051, 228] width 303 height 407
type textarea "hero.attack("Two");"
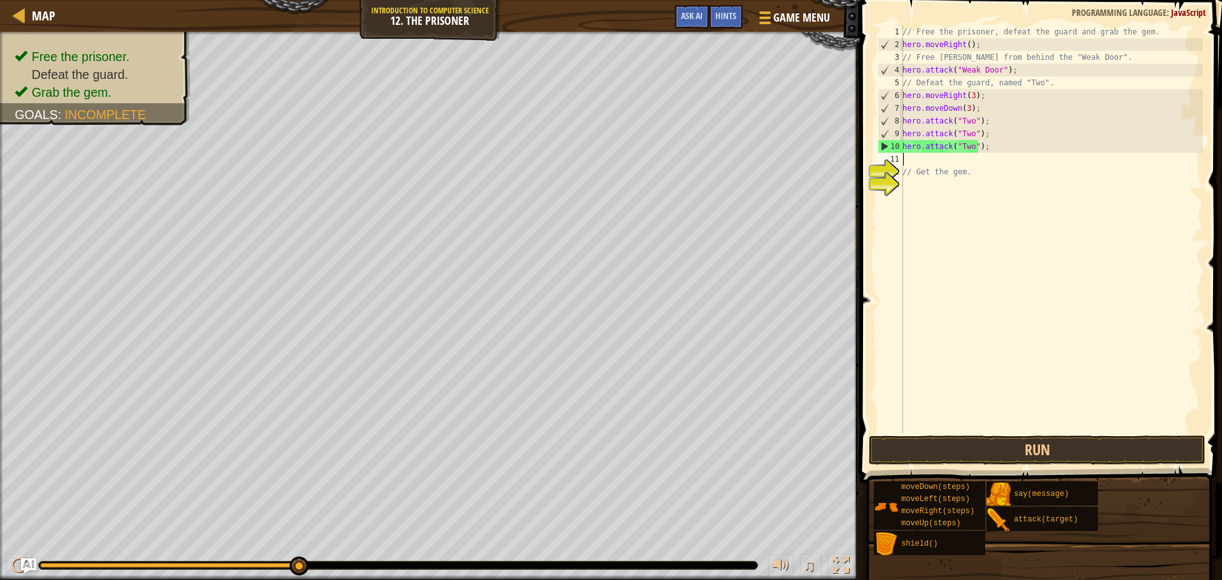
paste textarea "hero.attack("Two");"
type textarea "hero.attack("Two");"
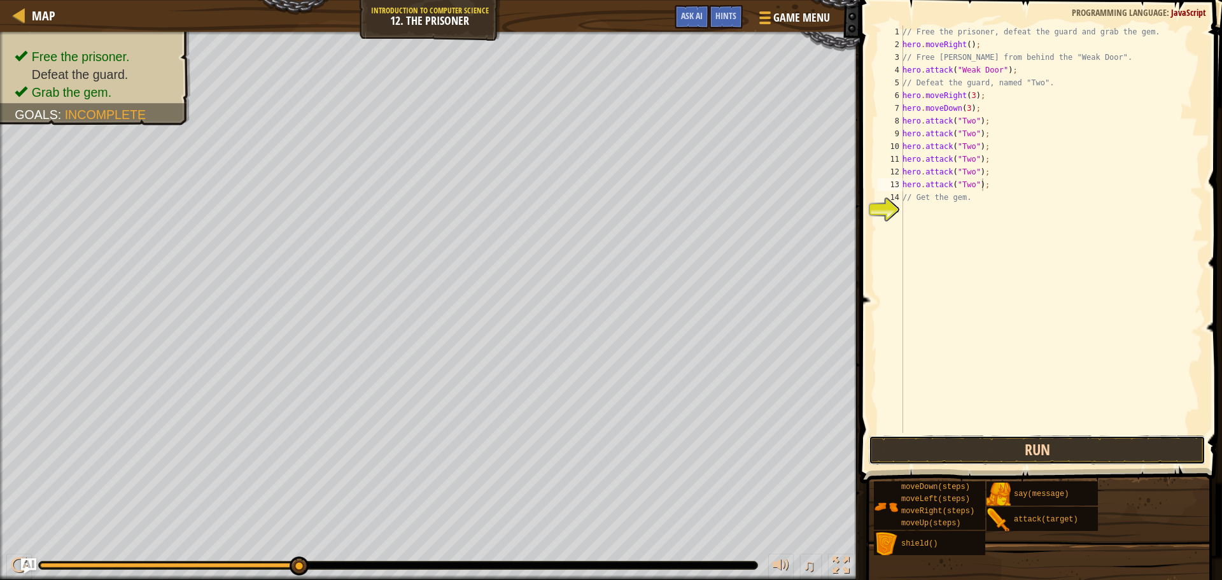
click at [959, 452] on button "Run" at bounding box center [1037, 449] width 337 height 29
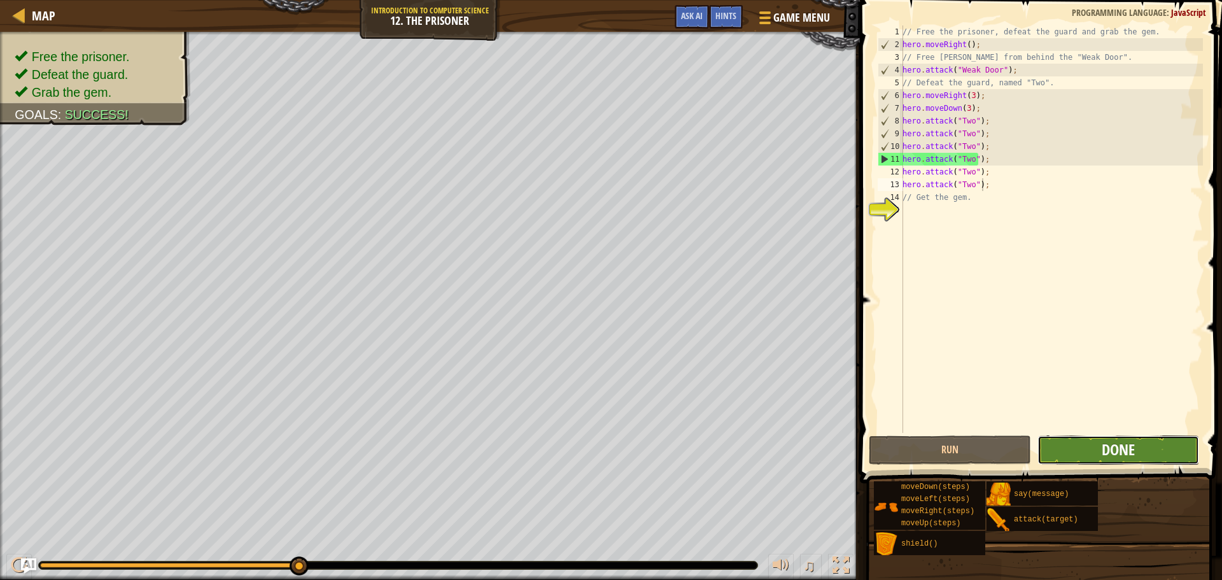
click at [1112, 446] on span "Done" at bounding box center [1118, 449] width 33 height 20
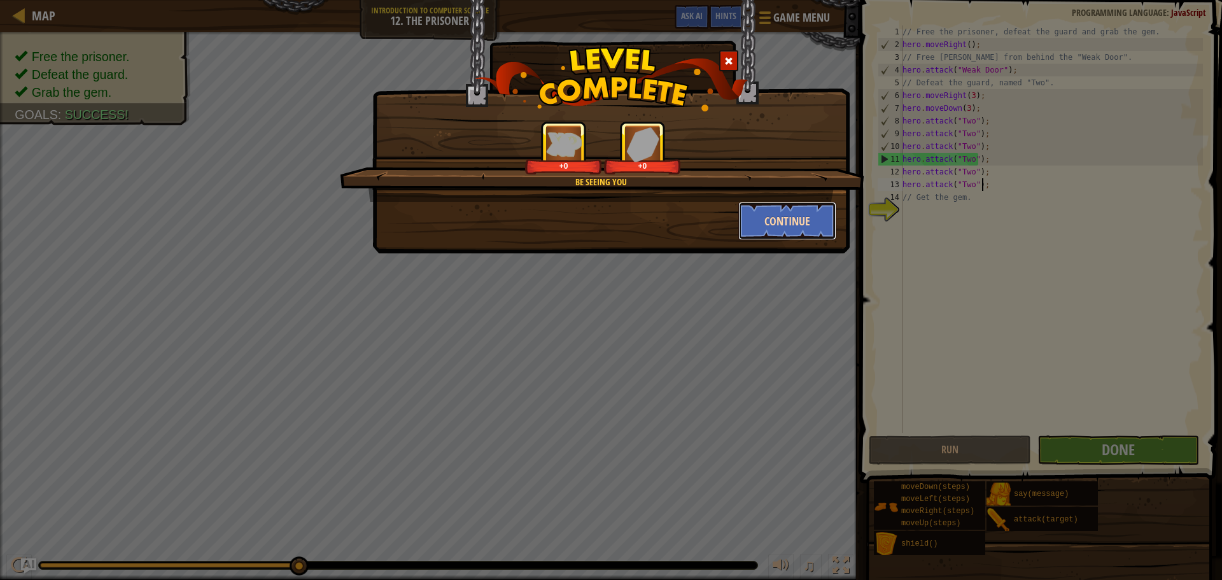
click at [755, 217] on button "Continue" at bounding box center [788, 221] width 99 height 38
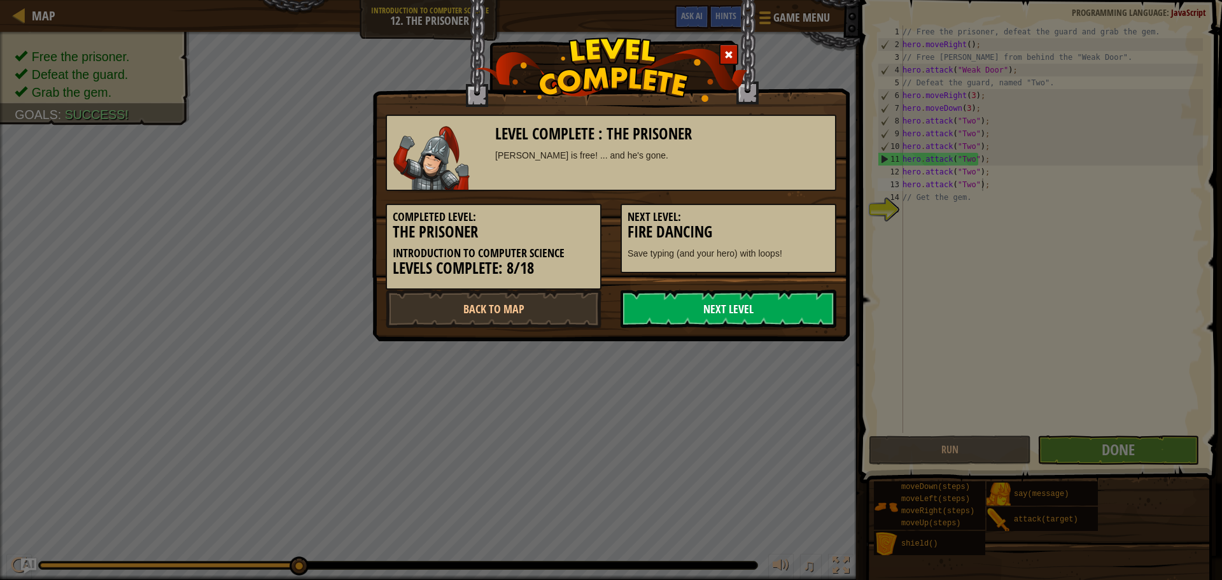
click at [677, 308] on link "Next Level" at bounding box center [729, 309] width 216 height 38
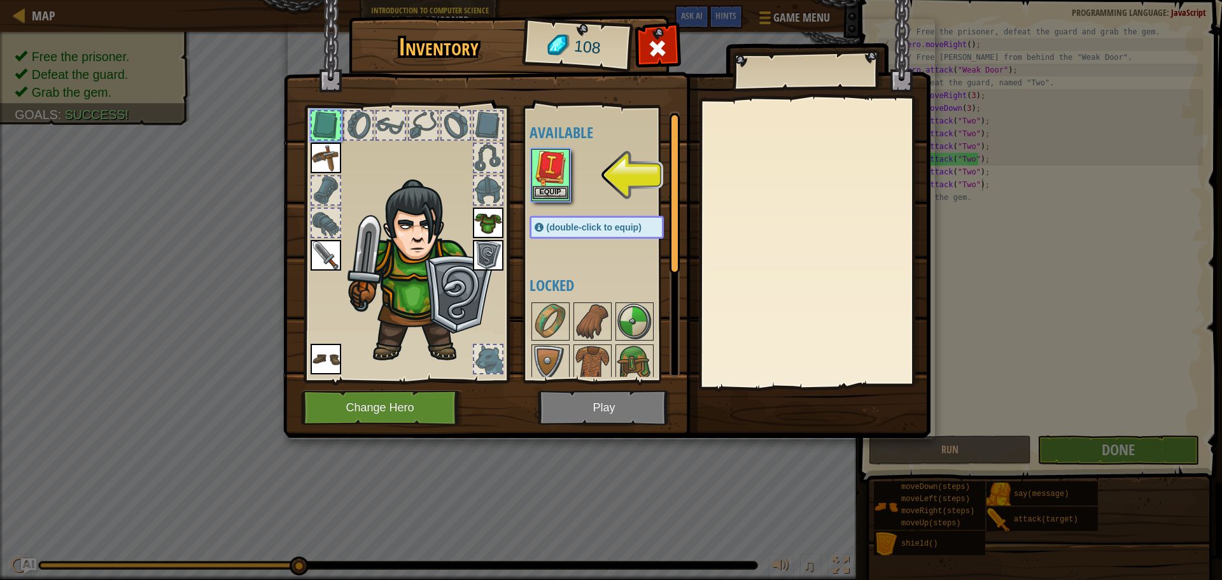
click at [559, 171] on img at bounding box center [551, 168] width 36 height 36
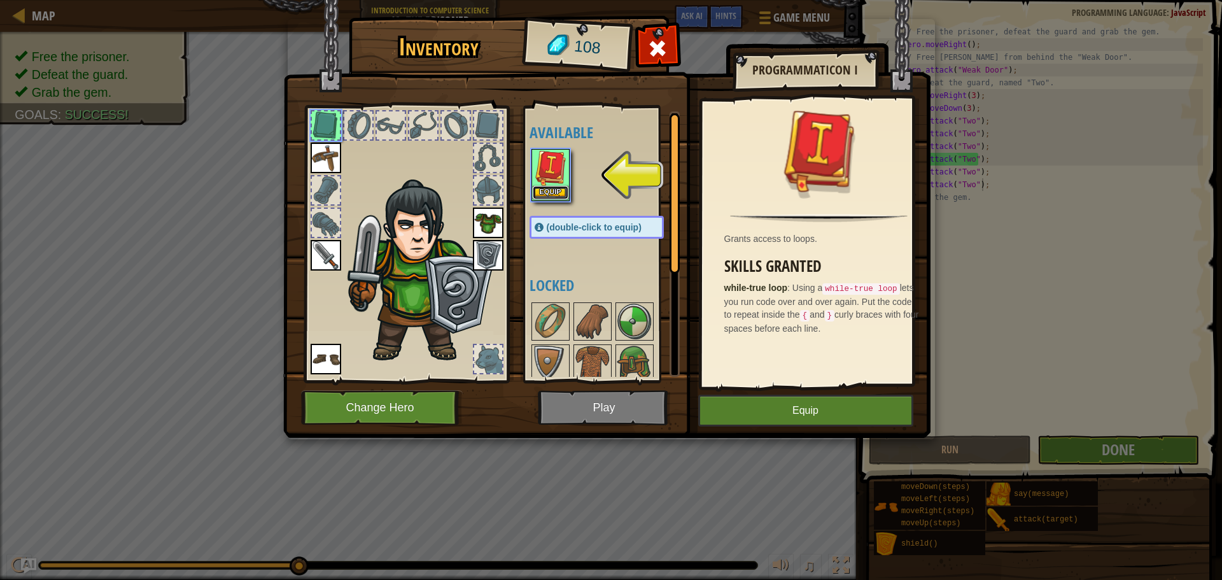
click at [555, 188] on button "Equip" at bounding box center [551, 192] width 36 height 13
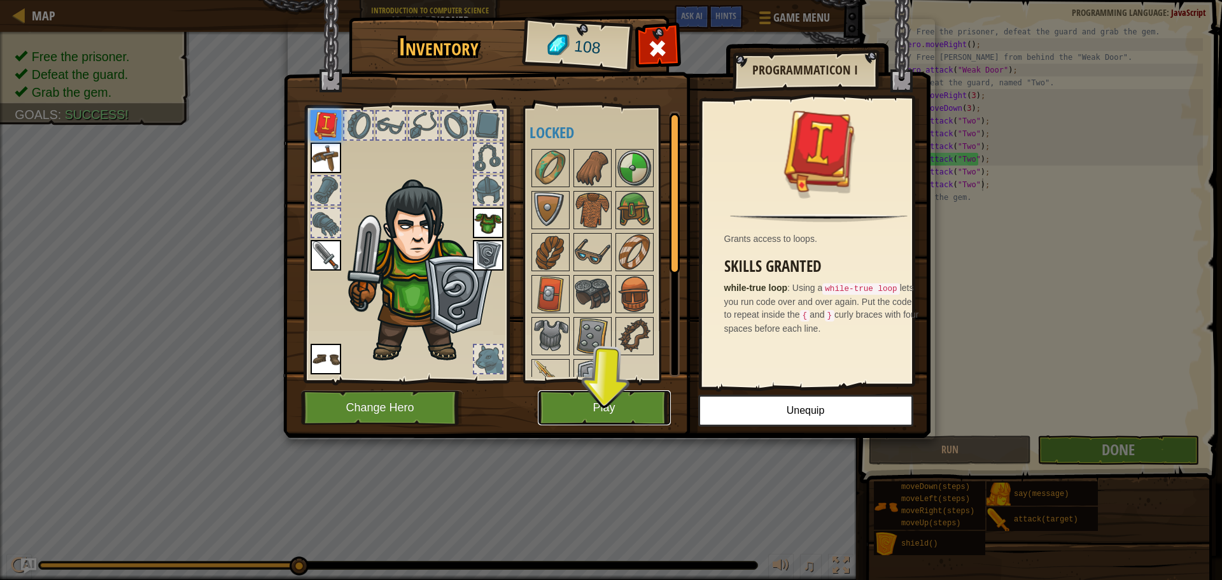
click at [617, 420] on button "Play" at bounding box center [604, 407] width 133 height 35
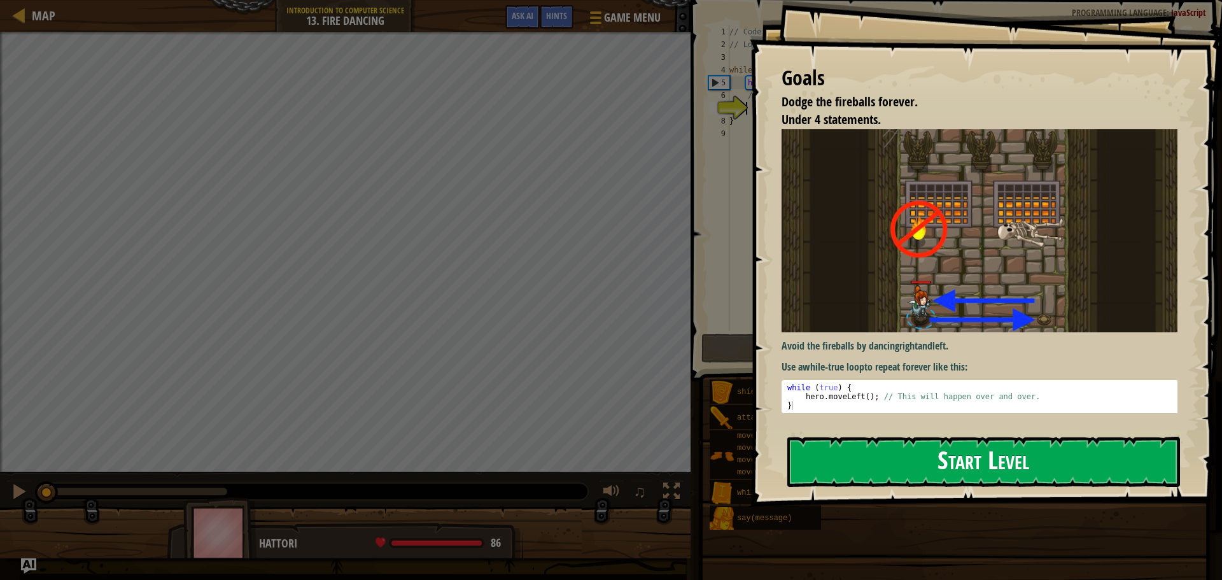
click at [949, 465] on button "Start Level" at bounding box center [984, 462] width 393 height 50
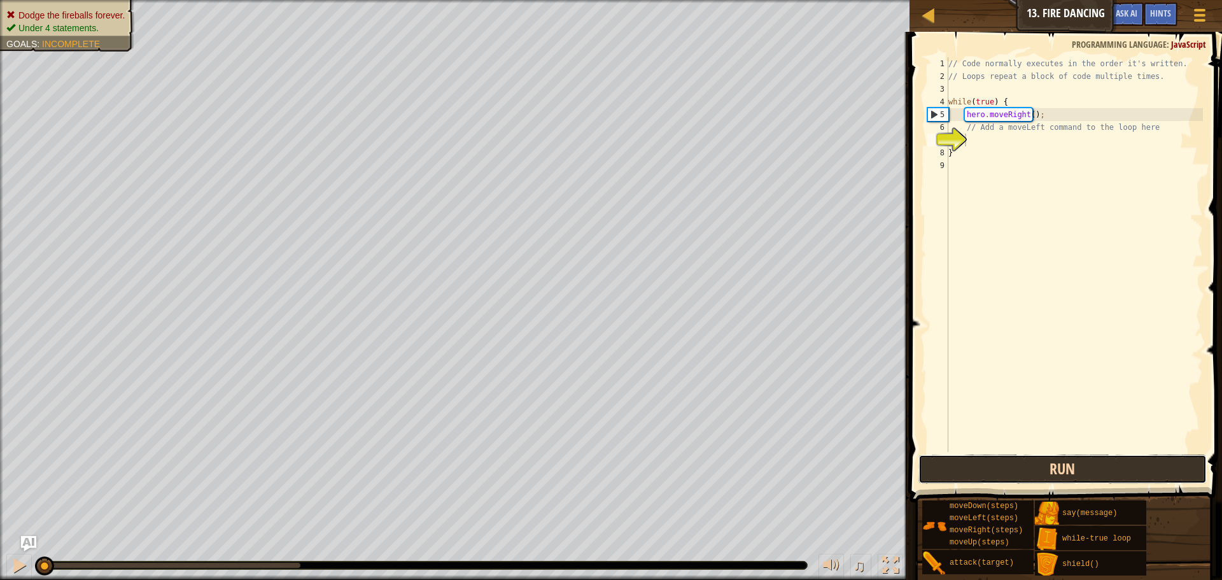
click at [1055, 463] on button "Run" at bounding box center [1063, 469] width 288 height 29
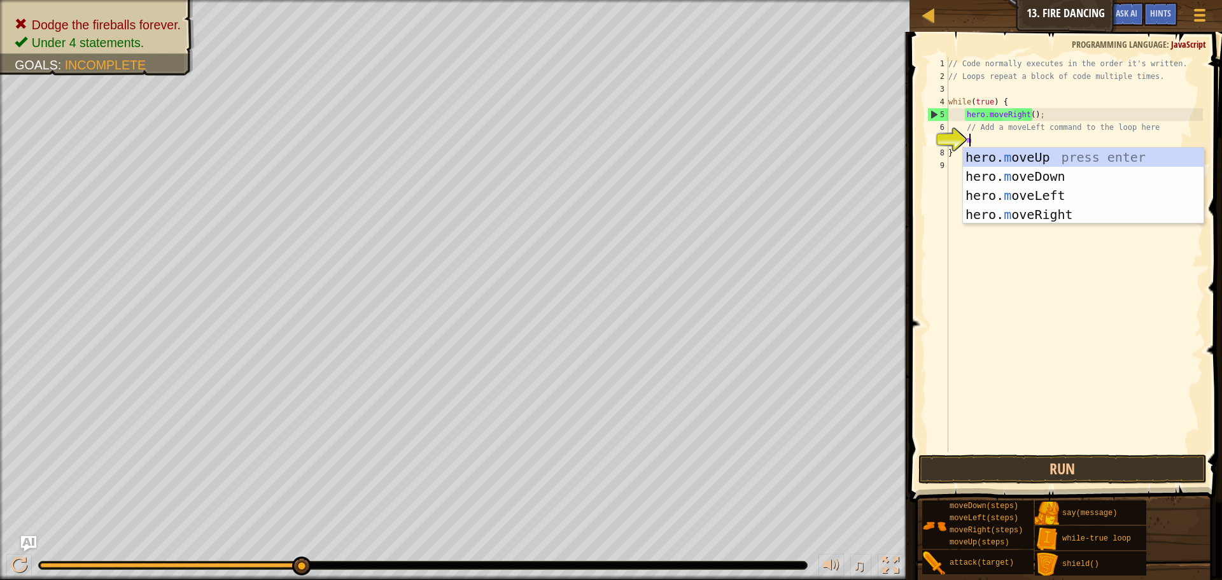
type textarea "move"
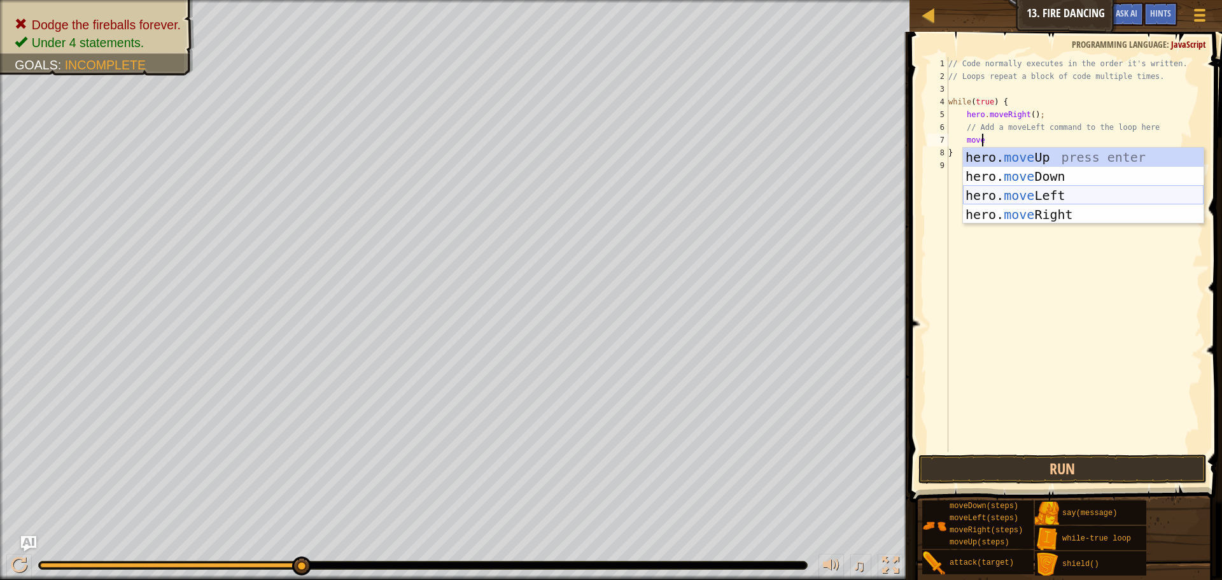
click at [1024, 192] on div "hero. move Up press enter hero. move Down press enter hero. move Left press ent…" at bounding box center [1083, 205] width 241 height 115
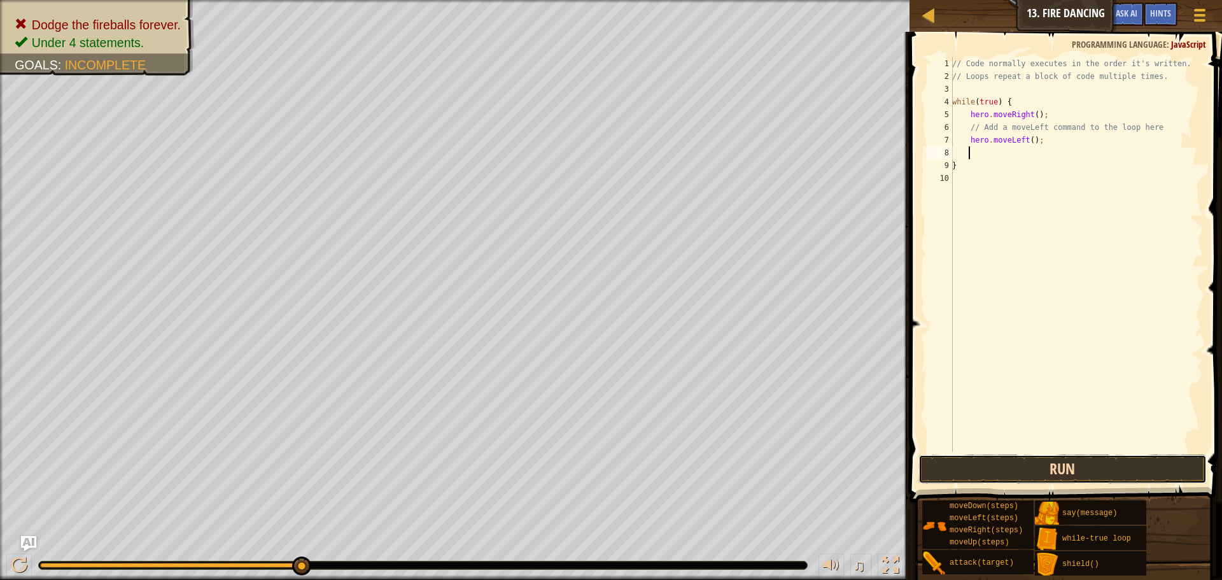
click at [1073, 462] on button "Run" at bounding box center [1063, 469] width 288 height 29
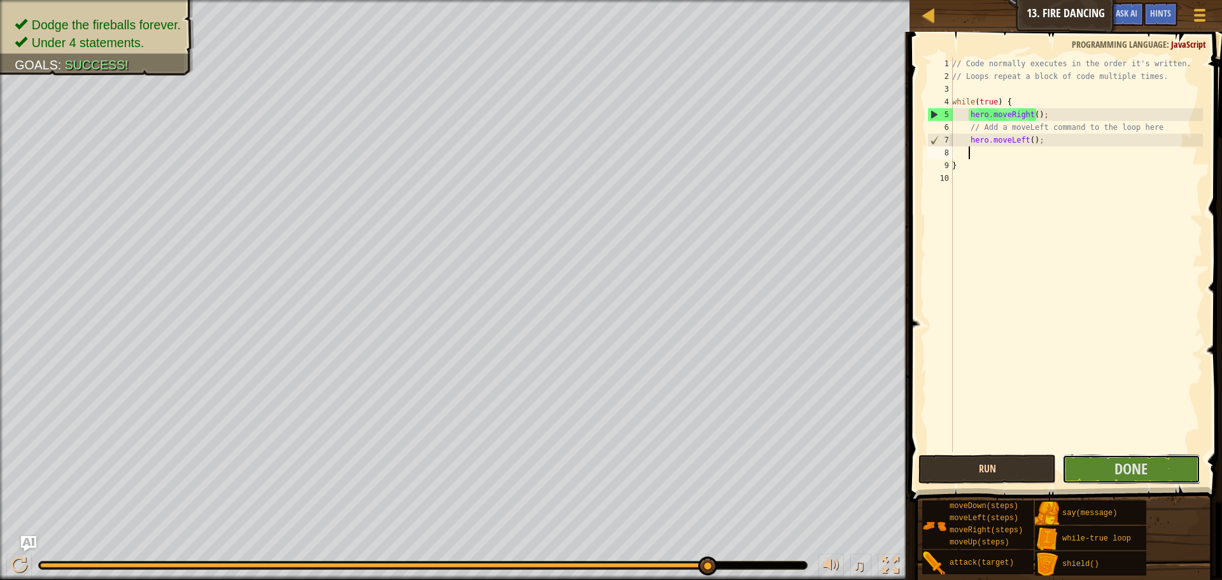
click at [1073, 462] on button "Done" at bounding box center [1132, 469] width 138 height 29
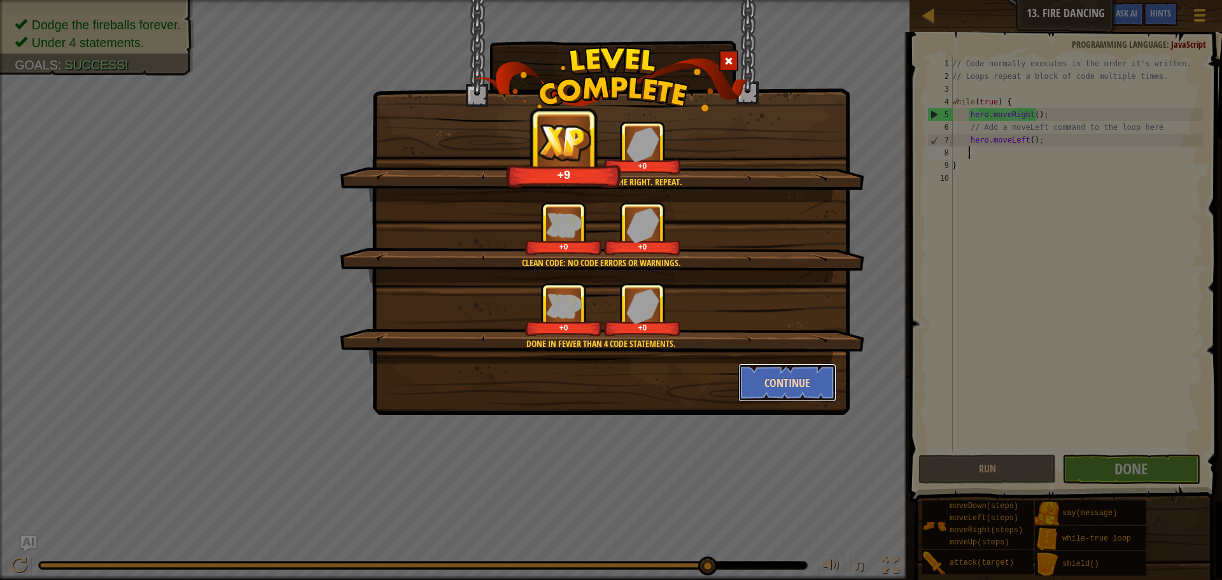
click at [756, 378] on button "Continue" at bounding box center [788, 383] width 99 height 38
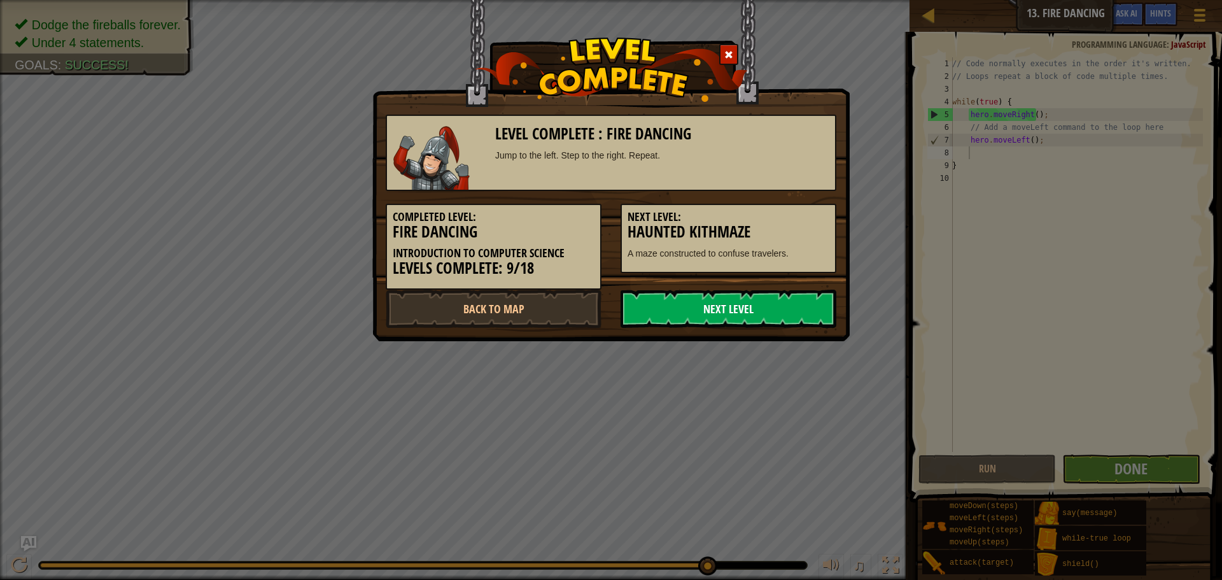
click at [725, 306] on link "Next Level" at bounding box center [729, 309] width 216 height 38
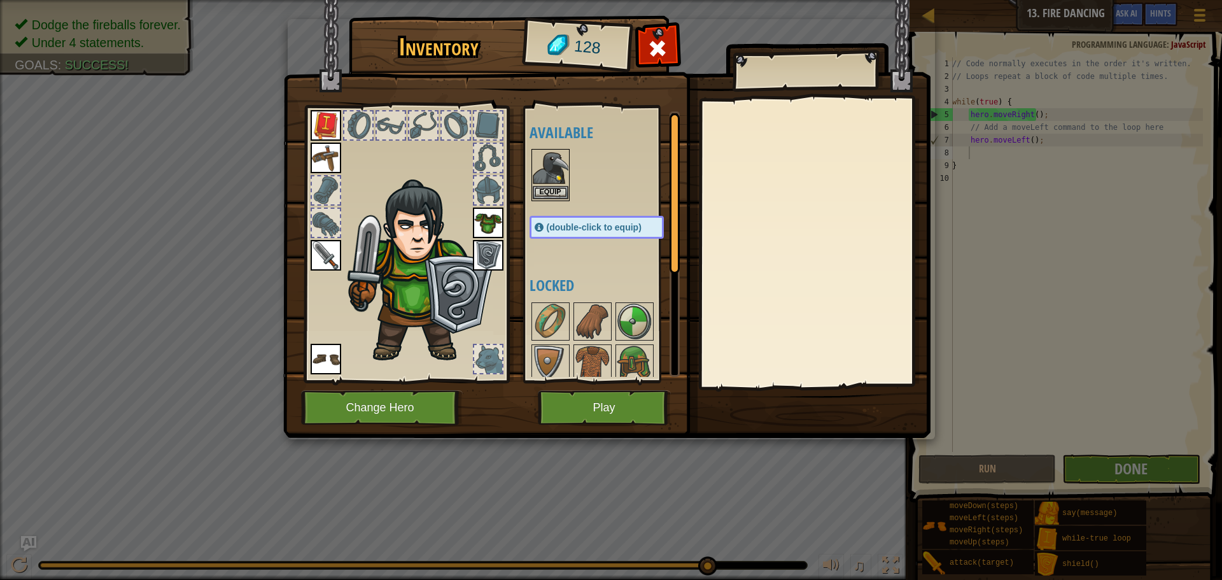
click at [564, 174] on img at bounding box center [551, 168] width 36 height 36
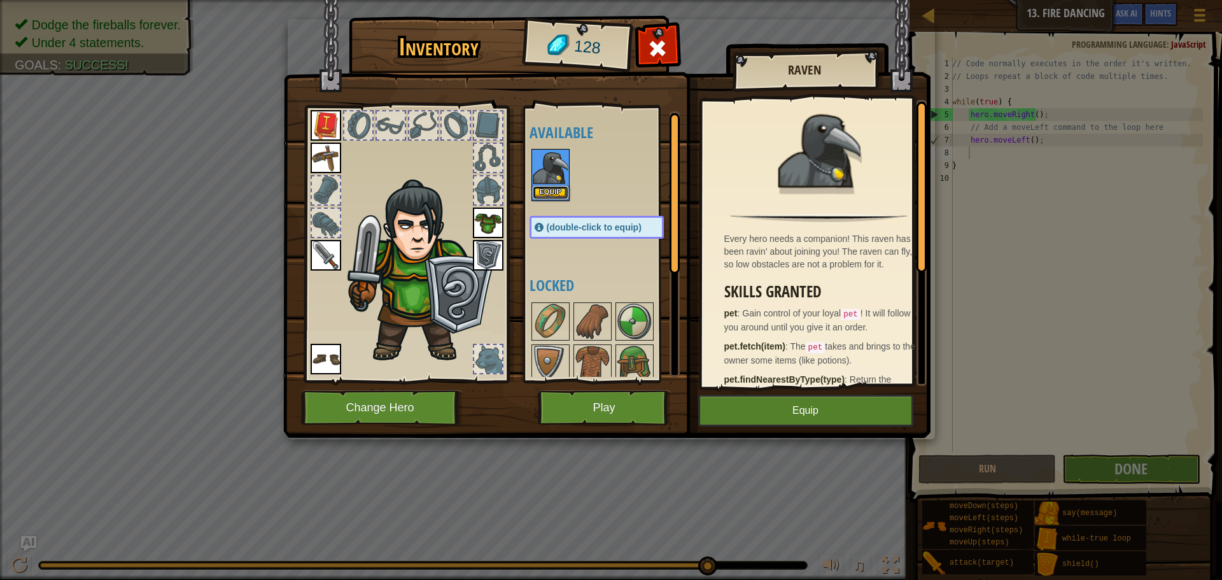
click at [552, 194] on button "Equip" at bounding box center [551, 192] width 36 height 13
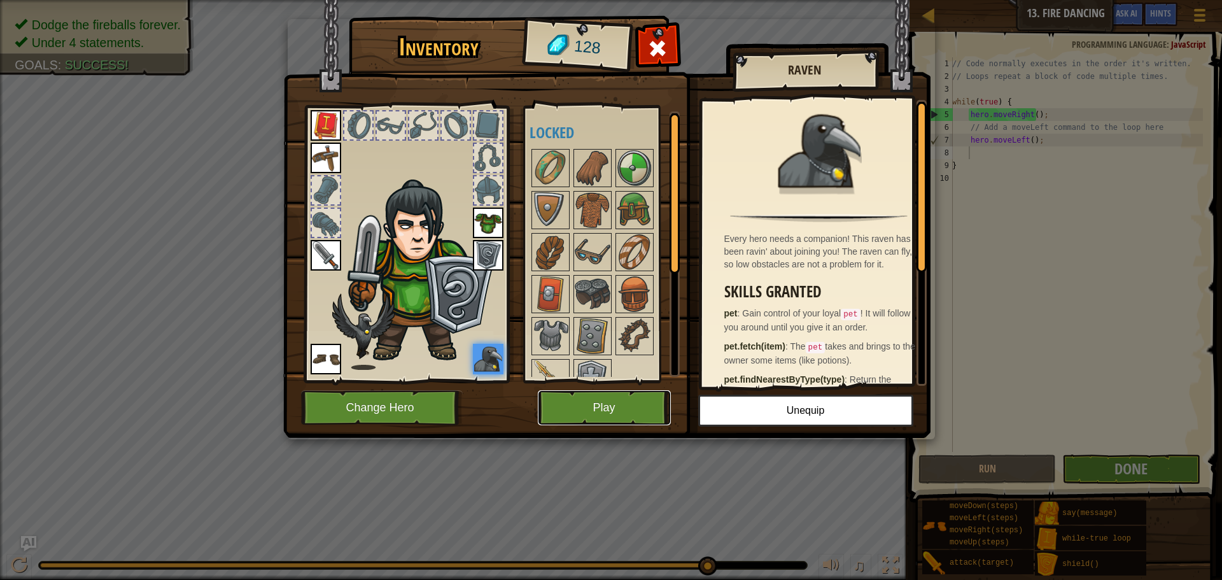
click at [627, 405] on button "Play" at bounding box center [604, 407] width 133 height 35
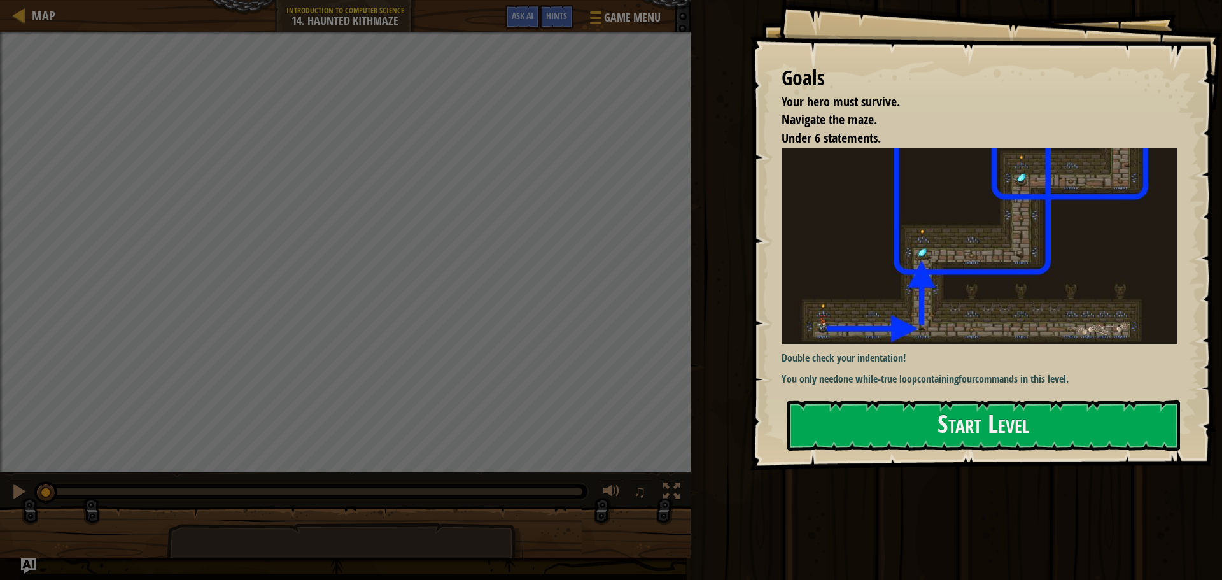
click at [877, 399] on div "Goals Your hero must survive. Navigate the maze. Under 6 statements. Double che…" at bounding box center [986, 235] width 472 height 471
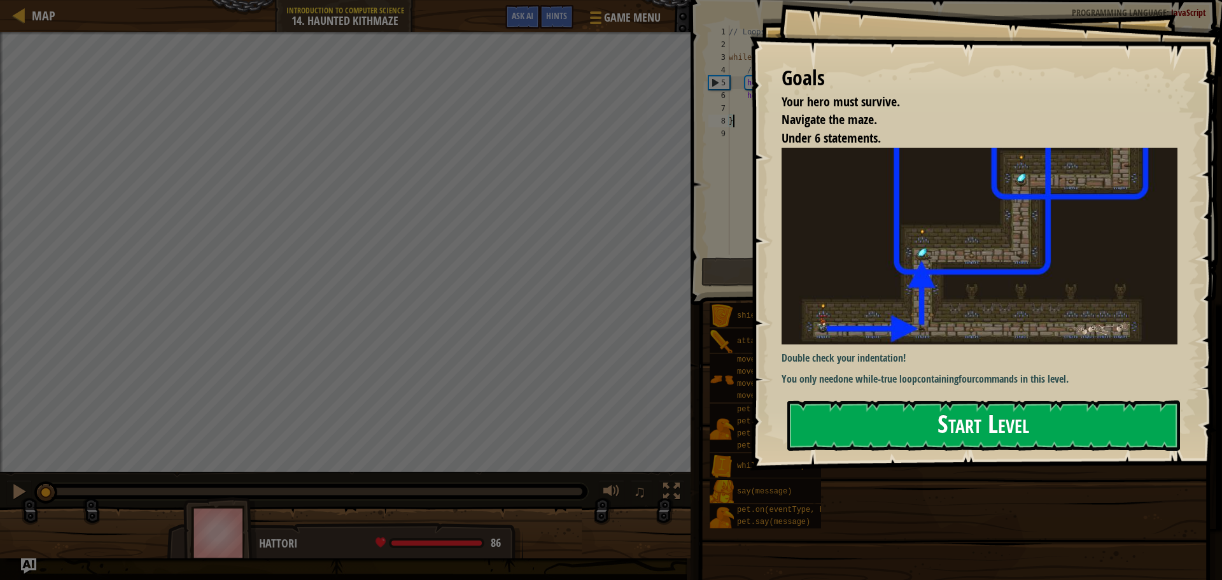
click at [859, 414] on button "Start Level" at bounding box center [984, 425] width 393 height 50
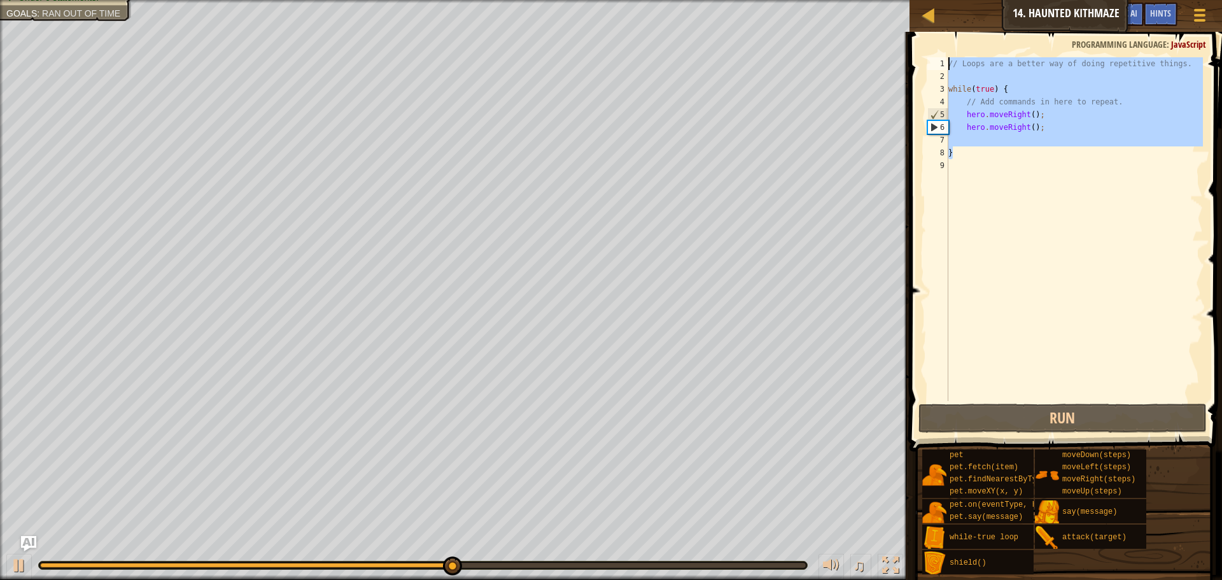
drag, startPoint x: 975, startPoint y: 159, endPoint x: 942, endPoint y: 62, distance: 102.1
click at [942, 62] on div "} 1 2 3 4 5 6 7 8 9 // Loops are a better way of doing repetitive things. while…" at bounding box center [1064, 229] width 278 height 344
type textarea "// Loops are a better way of doing repetitive things."
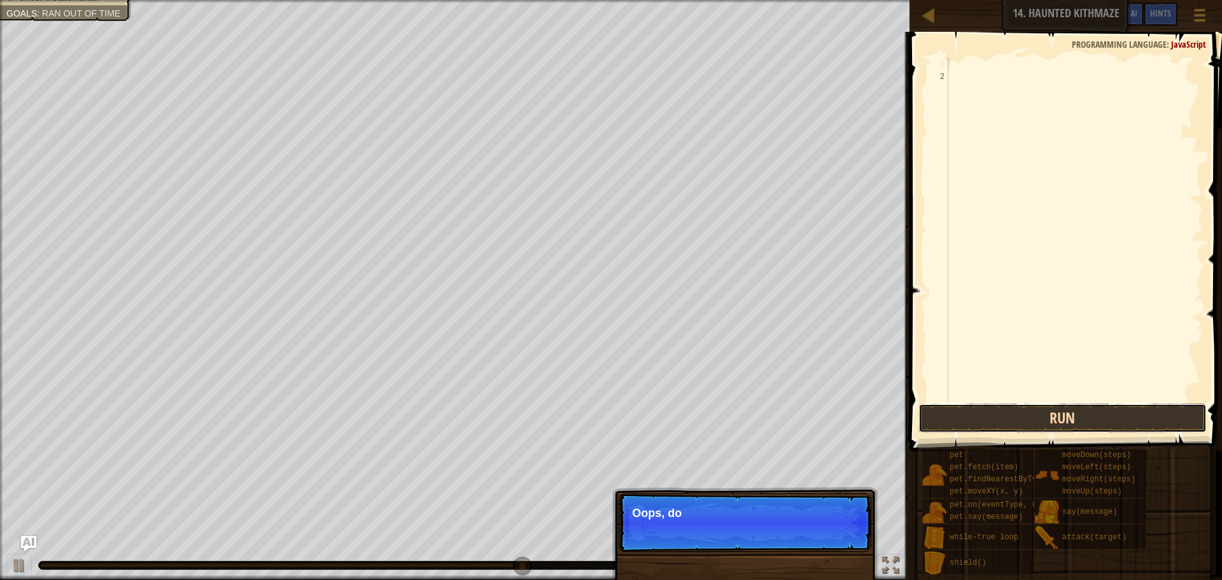
click at [1037, 418] on button "Run" at bounding box center [1063, 418] width 288 height 29
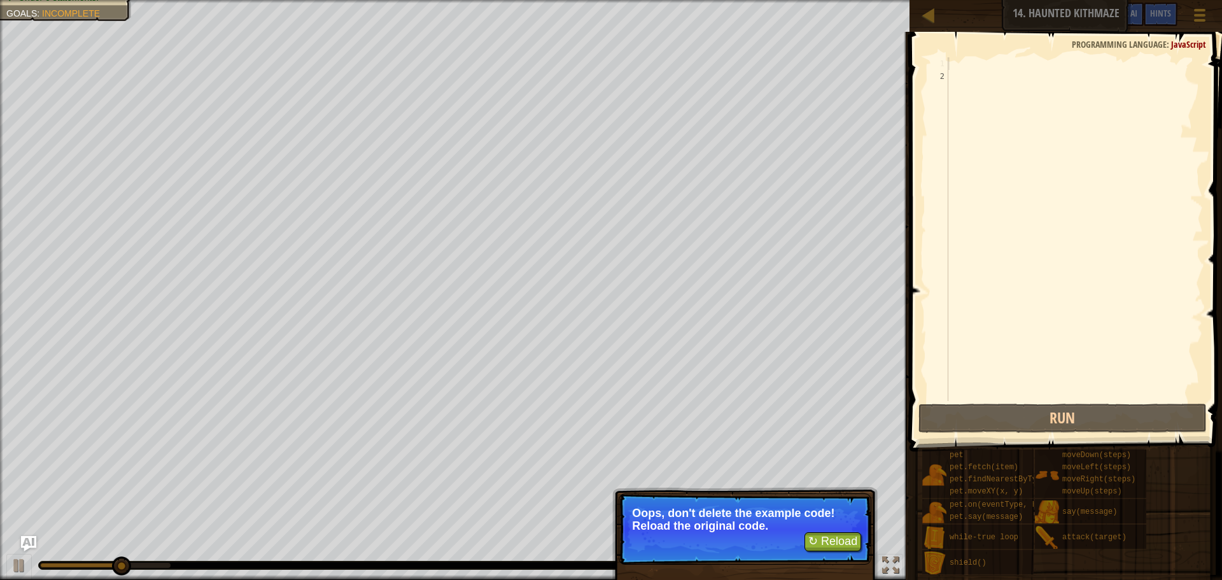
click at [976, 66] on div at bounding box center [1074, 241] width 257 height 369
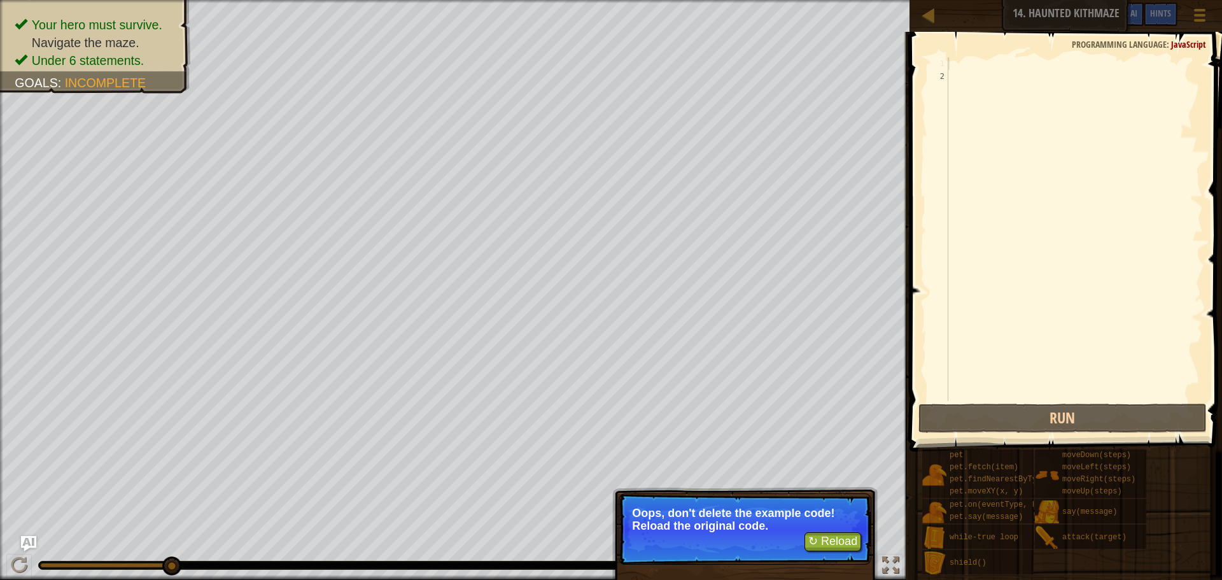
click at [973, 78] on div at bounding box center [1074, 241] width 257 height 369
click at [970, 69] on div at bounding box center [1074, 241] width 257 height 369
click at [971, 73] on div at bounding box center [1074, 241] width 257 height 369
drag, startPoint x: 972, startPoint y: 65, endPoint x: 965, endPoint y: 79, distance: 15.7
click at [973, 65] on div at bounding box center [1074, 241] width 257 height 369
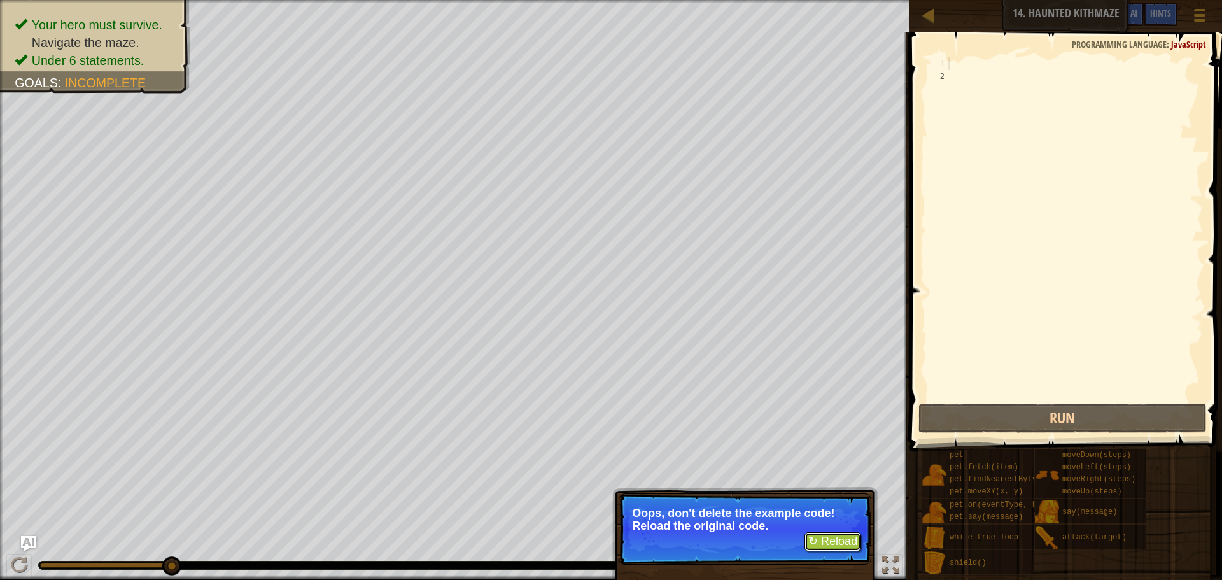
click at [831, 543] on button "↻ Reload" at bounding box center [833, 541] width 57 height 19
type textarea "}"
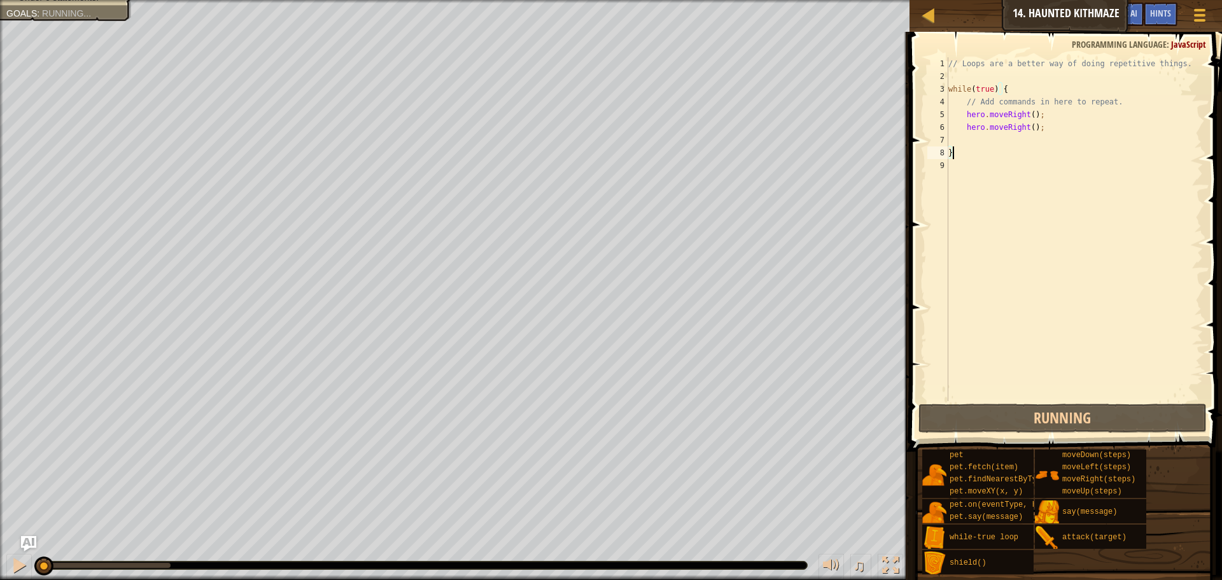
scroll to position [6, 0]
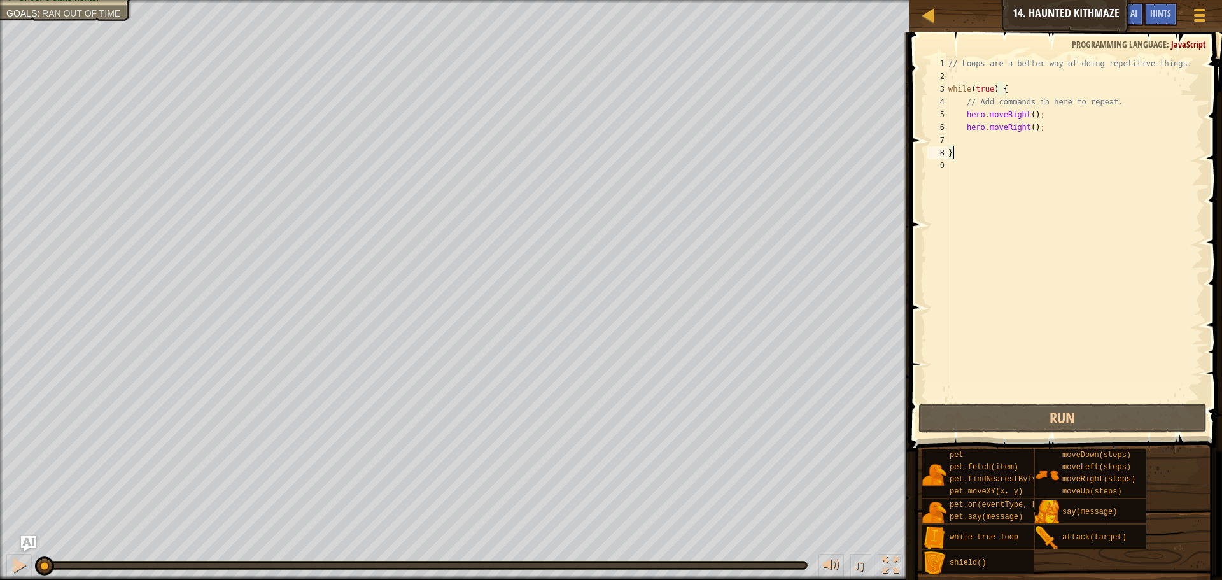
click at [1047, 134] on div "// Loops are a better way of doing repetitive things. while ( true ) { // Add c…" at bounding box center [1074, 241] width 257 height 369
click at [1050, 125] on div "// Loops are a better way of doing repetitive things. while ( true ) { // Add c…" at bounding box center [1074, 241] width 257 height 369
type textarea "hero.moveRight();"
click at [972, 167] on div "// Loops are a better way of doing repetitive things. while ( true ) { // Add c…" at bounding box center [1074, 241] width 257 height 369
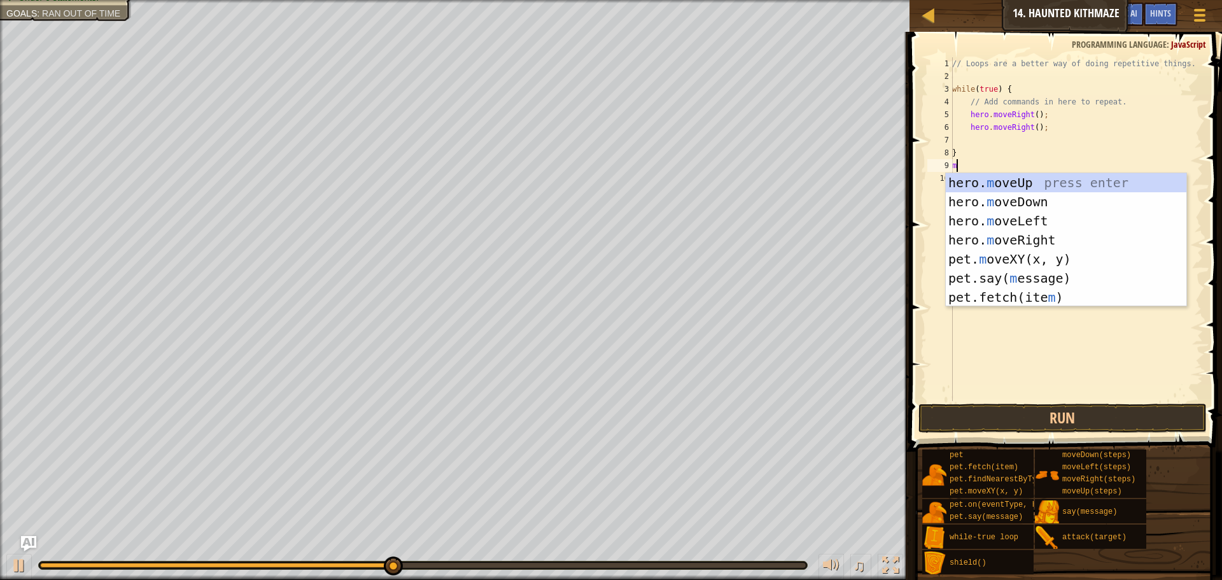
type textarea "move"
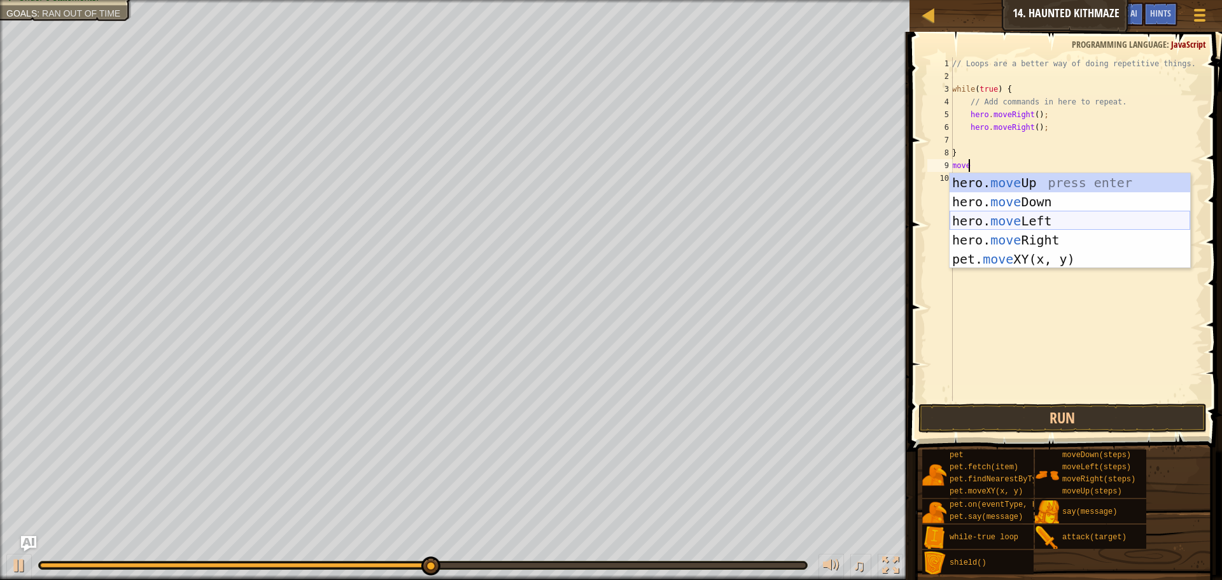
click at [1004, 223] on div "hero. move Up press enter hero. move Down press enter hero. move Left press ent…" at bounding box center [1070, 240] width 241 height 134
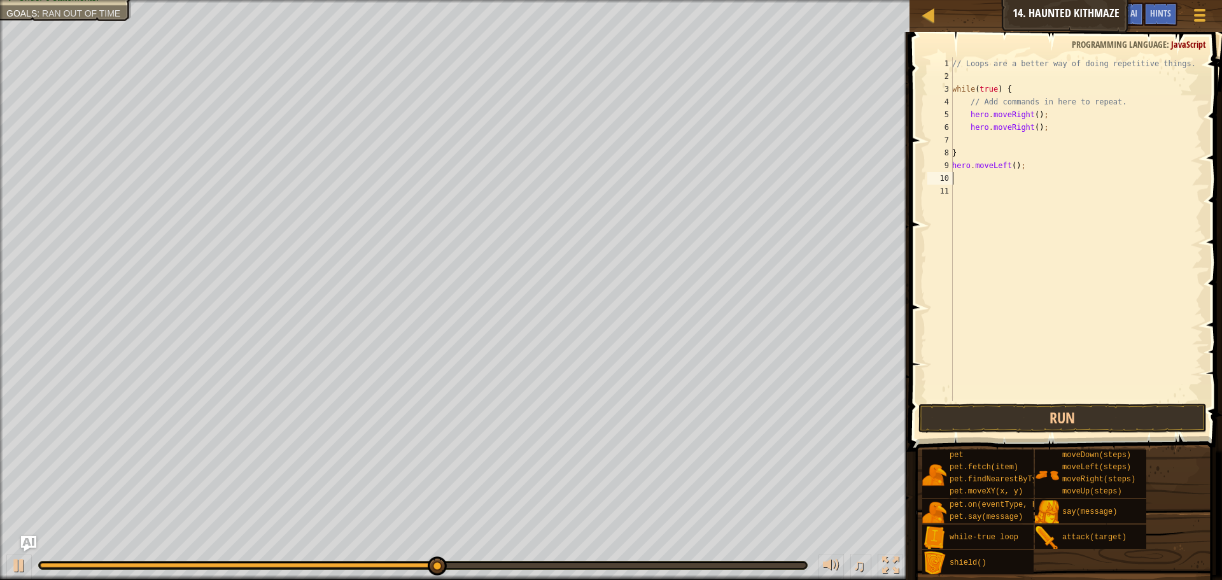
scroll to position [6, 0]
click at [1010, 167] on div "// Loops are a better way of doing repetitive things. while ( true ) { // Add c…" at bounding box center [1076, 241] width 253 height 369
type textarea "hero.moveLeft(4);"
click at [992, 178] on div "// Loops are a better way of doing repetitive things. while ( true ) { // Add c…" at bounding box center [1076, 241] width 253 height 369
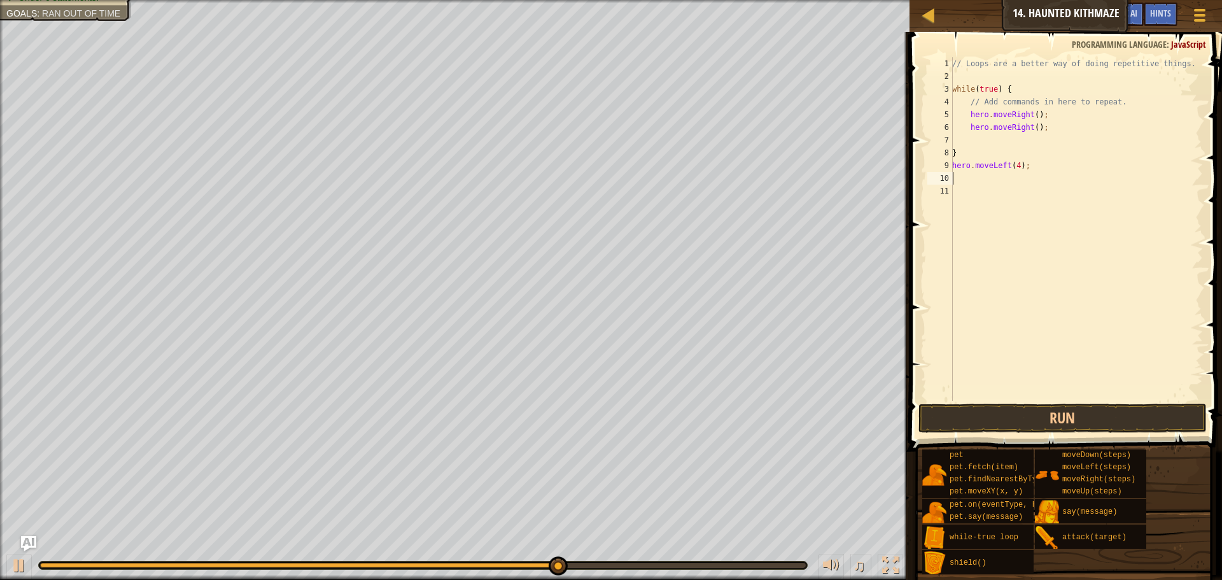
scroll to position [6, 0]
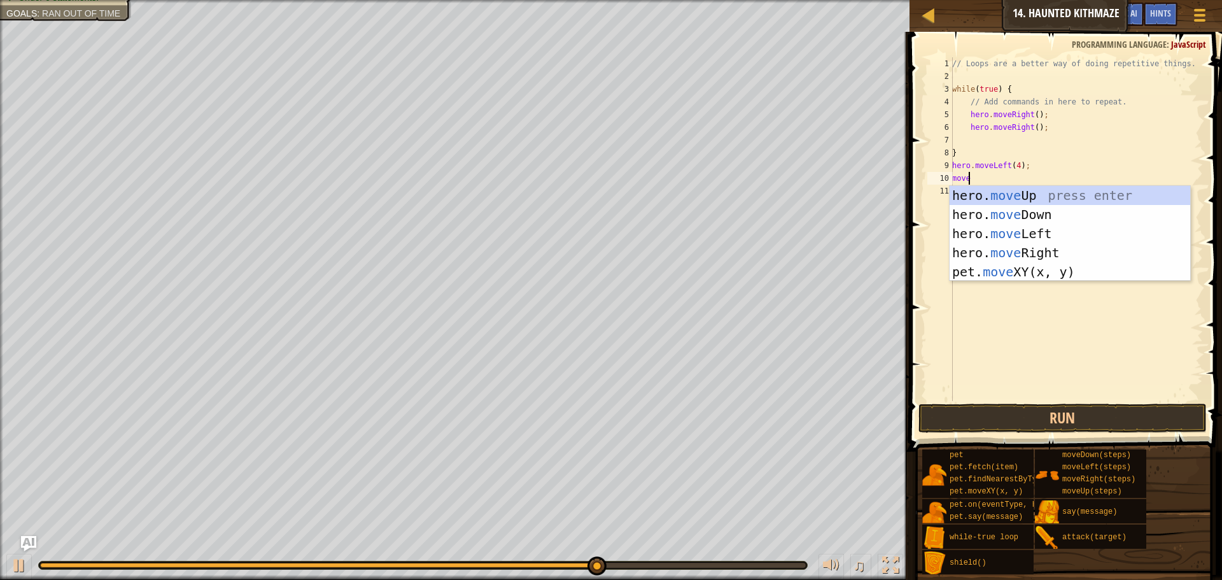
type textarea "move"
click at [1021, 198] on div "hero. move Up press enter hero. move Down press enter hero. move Left press ent…" at bounding box center [1070, 253] width 241 height 134
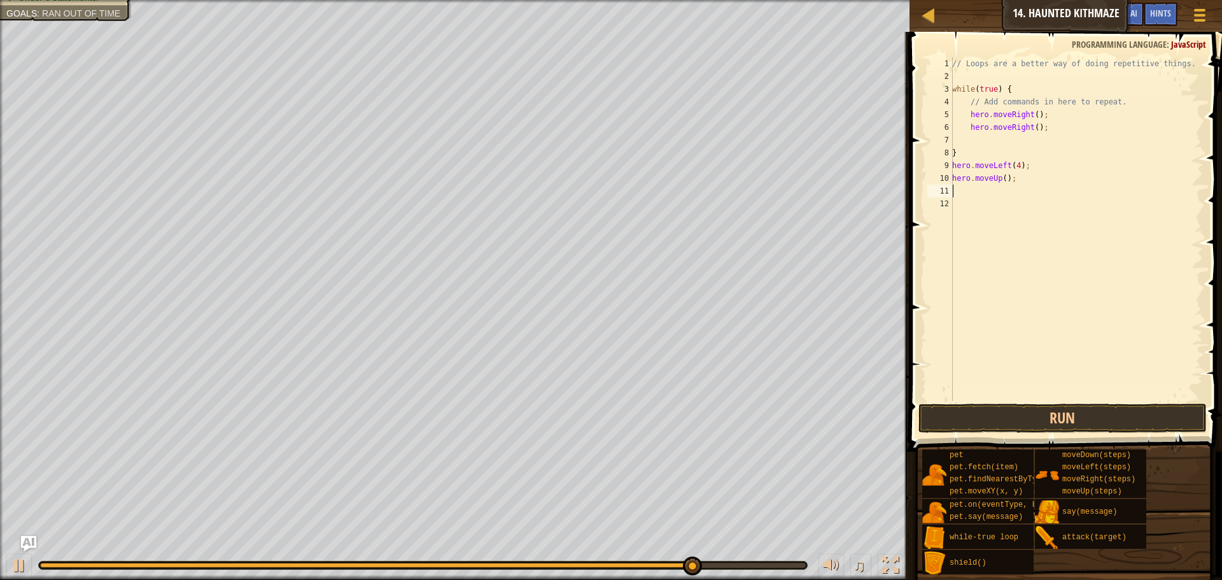
click at [1002, 181] on div "// Loops are a better way of doing repetitive things. while ( true ) { // Add c…" at bounding box center [1076, 241] width 253 height 369
type textarea "hero.moveUp(2);"
click at [976, 196] on div "// Loops are a better way of doing repetitive things. while ( true ) { // Add c…" at bounding box center [1076, 241] width 253 height 369
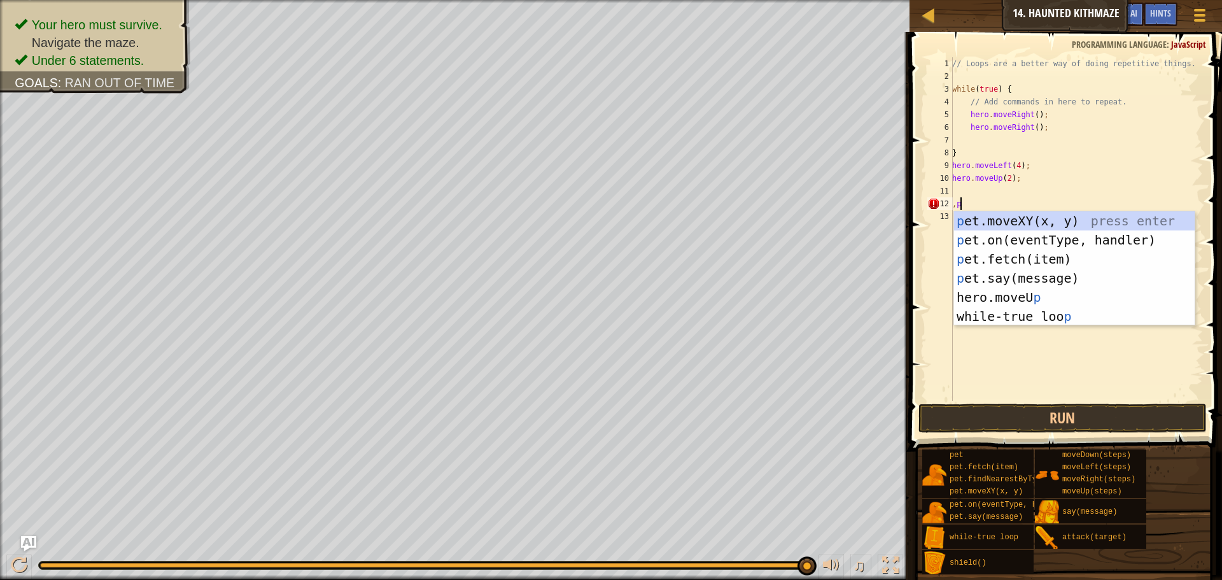
scroll to position [6, 0]
type textarea ","
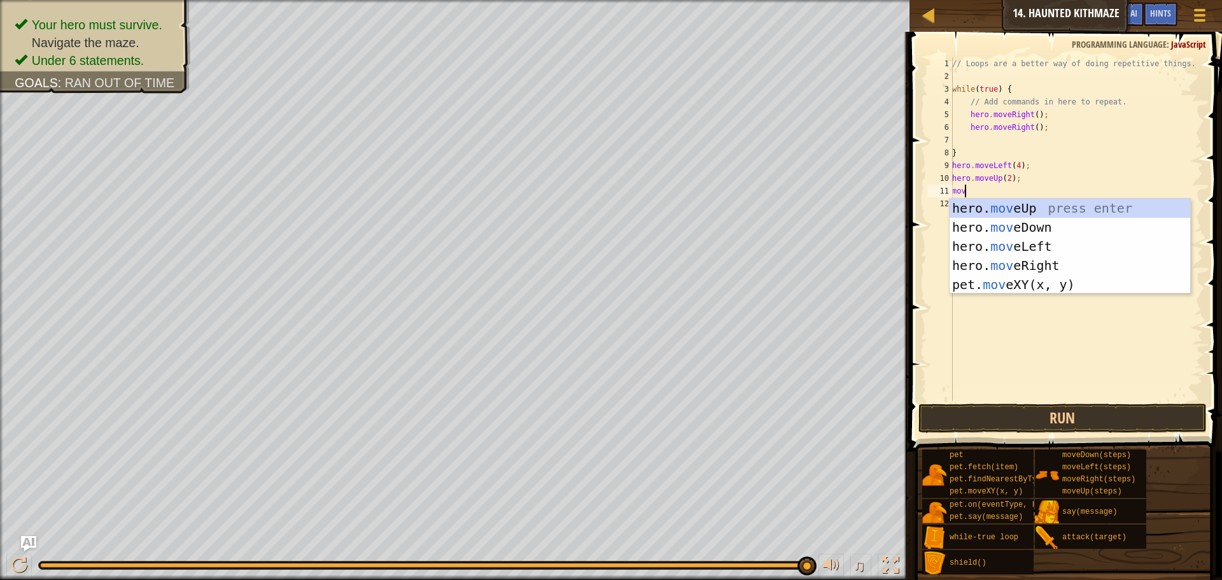
type textarea "move"
click at [1008, 261] on div "hero. move Up press enter hero. move Down press enter hero. move Left press ent…" at bounding box center [1070, 266] width 241 height 134
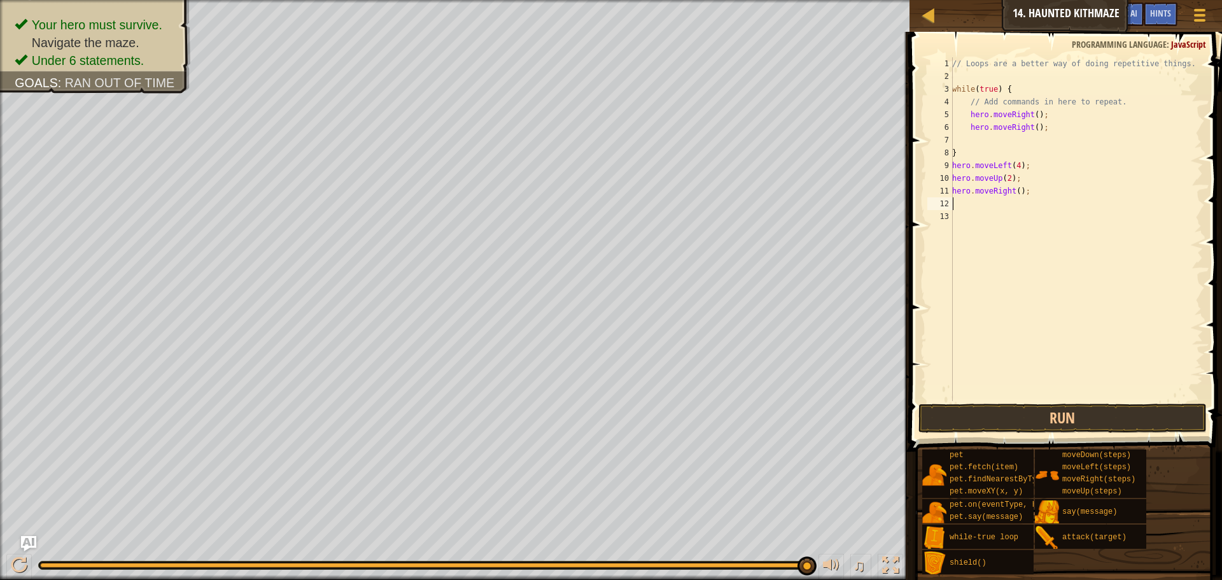
scroll to position [6, 0]
click at [1015, 194] on div "// Loops are a better way of doing repetitive things. while ( true ) { // Add c…" at bounding box center [1076, 241] width 253 height 369
type textarea "hero.moveRight(2);"
click at [990, 206] on div "// Loops are a better way of doing repetitive things. while ( true ) { // Add c…" at bounding box center [1076, 241] width 253 height 369
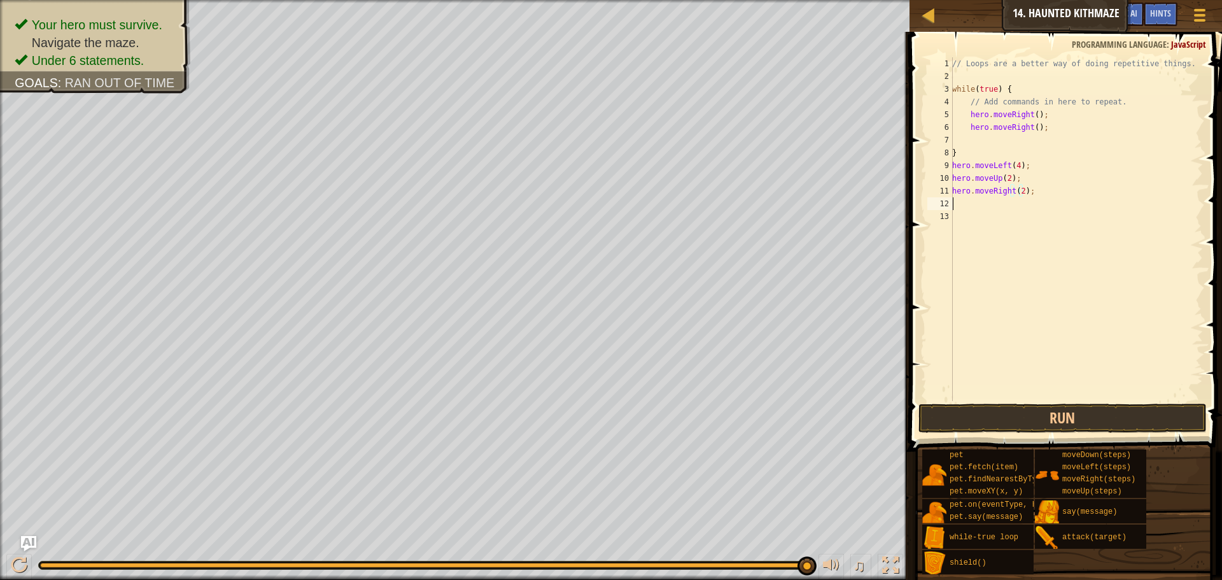
scroll to position [6, 0]
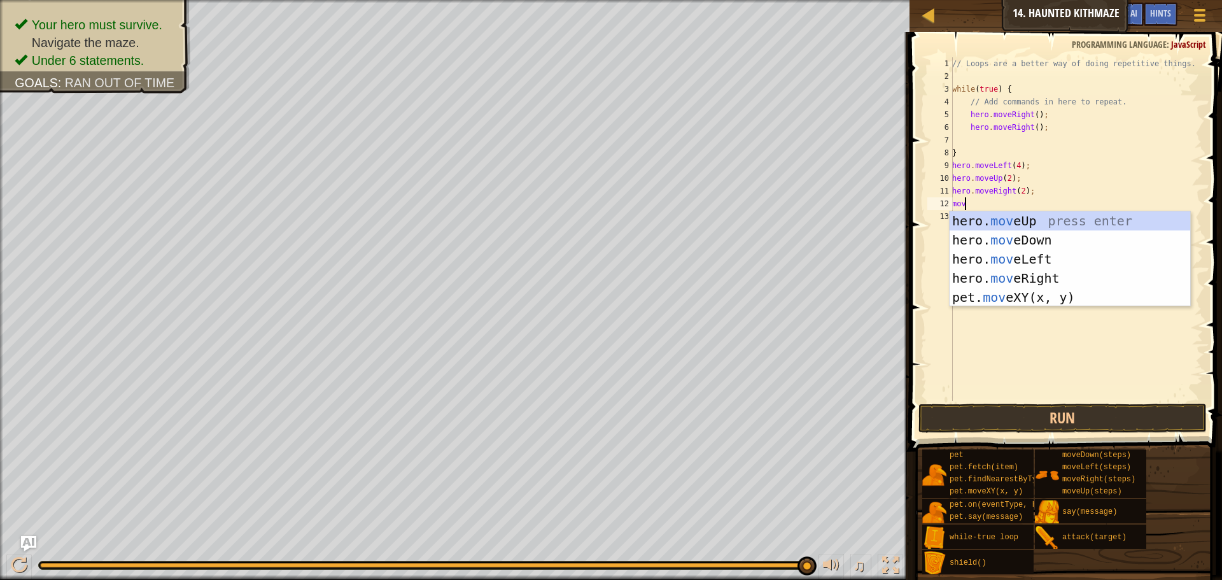
type textarea "move"
click at [1053, 218] on div "hero. move Up press enter hero. move Down press enter hero. move Left press ent…" at bounding box center [1070, 278] width 241 height 134
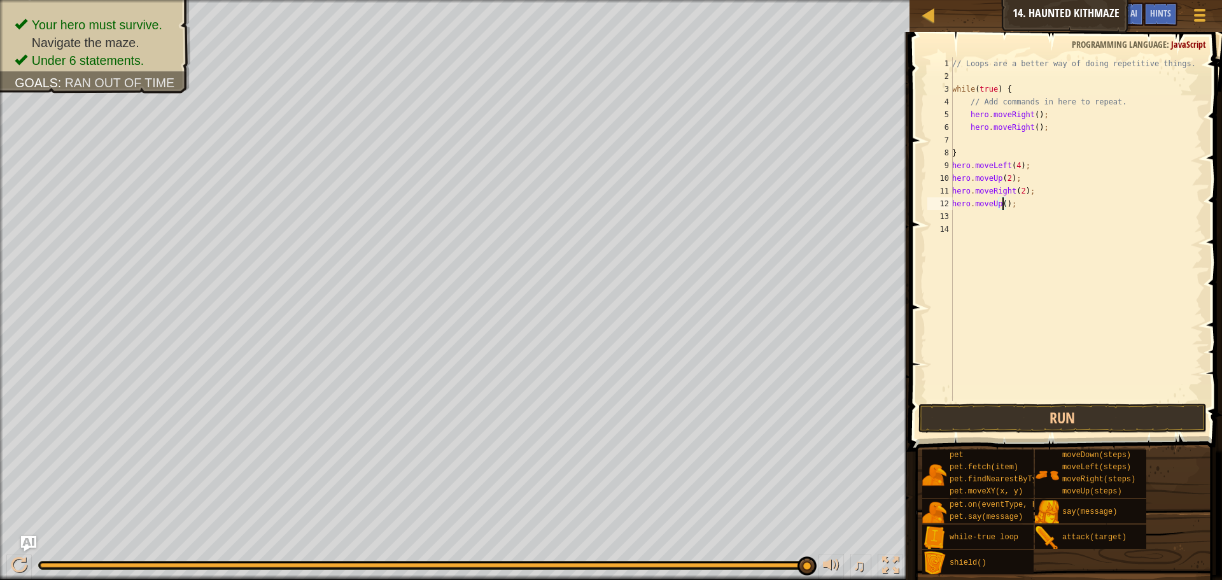
click at [1002, 205] on div "// Loops are a better way of doing repetitive things. while ( true ) { // Add c…" at bounding box center [1076, 241] width 253 height 369
type textarea "hero.moveUp(2);"
click at [994, 218] on div "// Loops are a better way of doing repetitive things. while ( true ) { // Add c…" at bounding box center [1076, 241] width 253 height 369
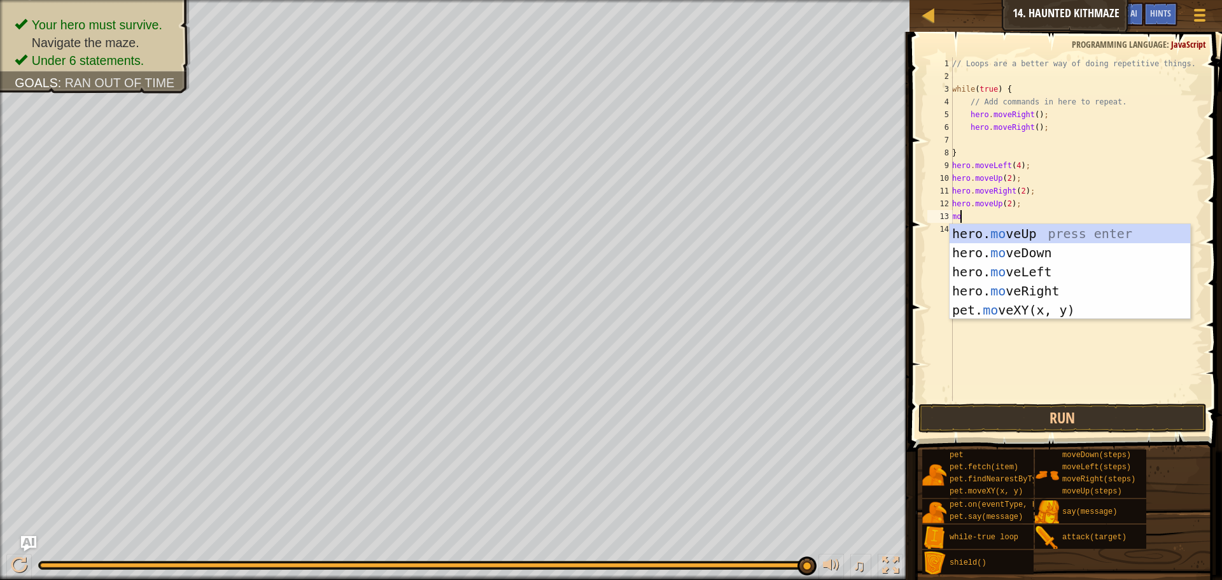
type textarea "move"
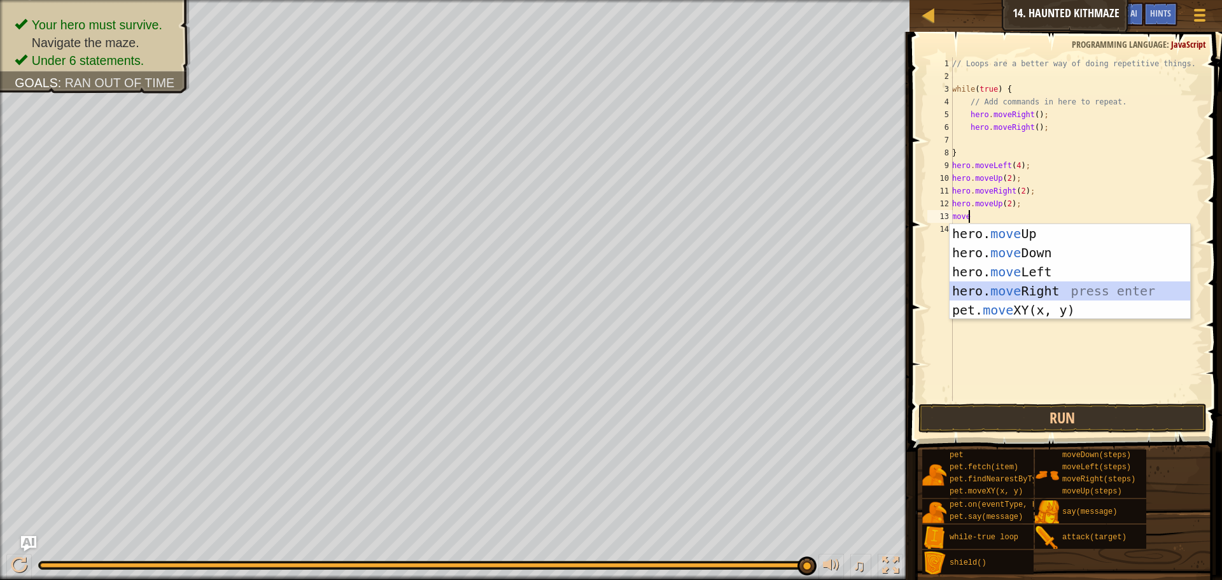
click at [1044, 287] on div "hero. move Up press enter hero. move Down press enter hero. move Left press ent…" at bounding box center [1070, 291] width 241 height 134
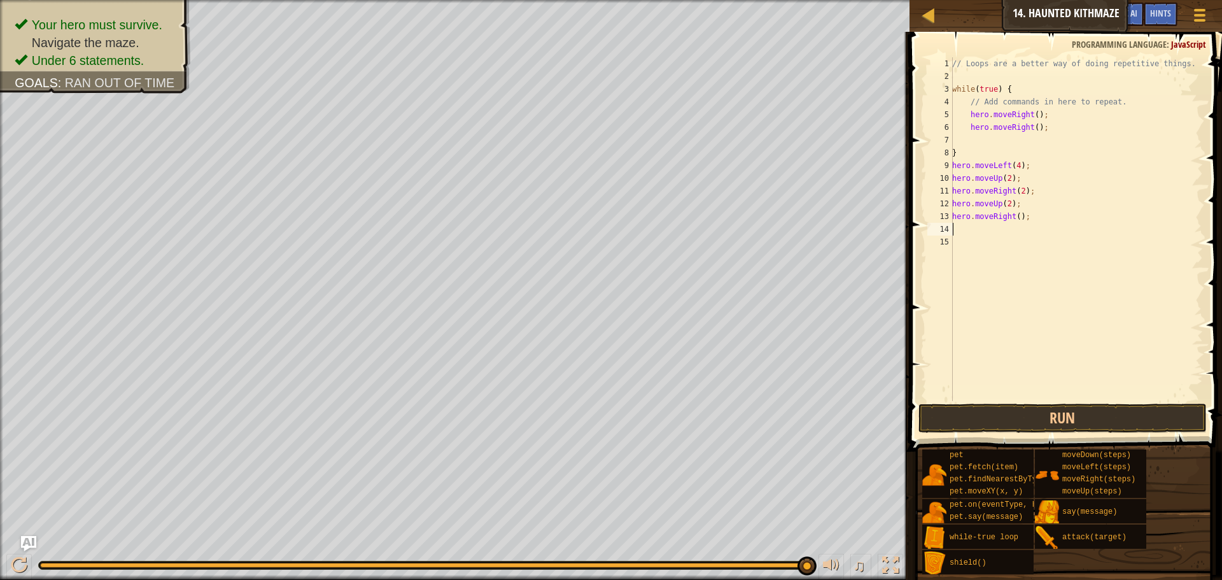
click at [1015, 216] on div "// Loops are a better way of doing repetitive things. while ( true ) { // Add c…" at bounding box center [1076, 241] width 253 height 369
type textarea "hero.moveRight(2);"
click at [993, 230] on div "// Loops are a better way of doing repetitive things. while ( true ) { // Add c…" at bounding box center [1076, 241] width 253 height 369
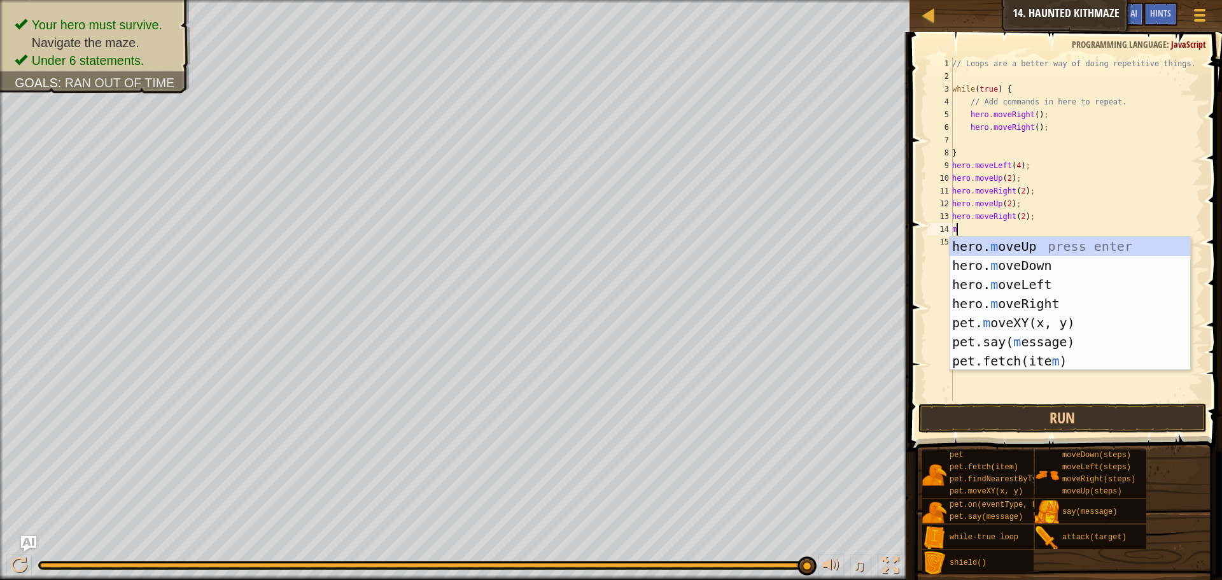
type textarea "move"
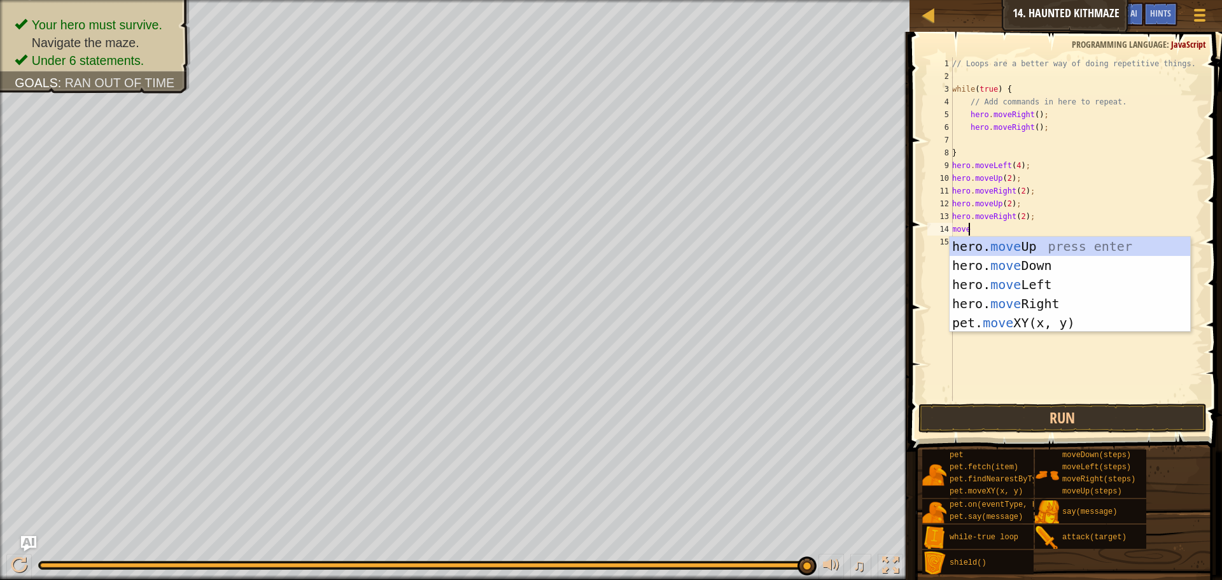
scroll to position [6, 1]
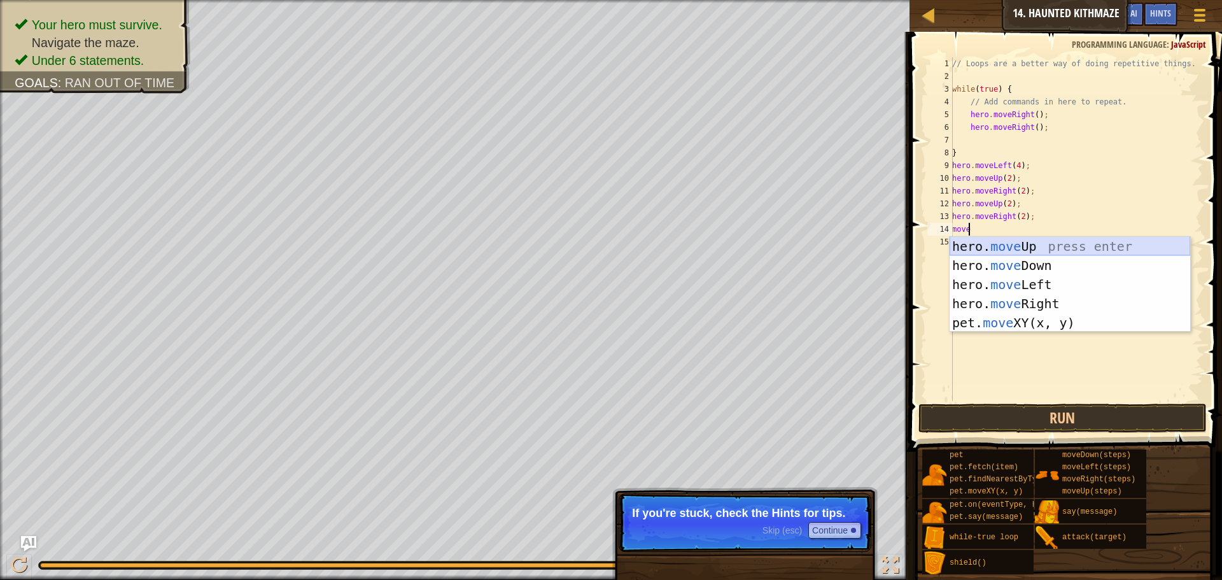
click at [1036, 249] on div "hero. move Up press enter hero. move Down press enter hero. move Left press ent…" at bounding box center [1070, 304] width 241 height 134
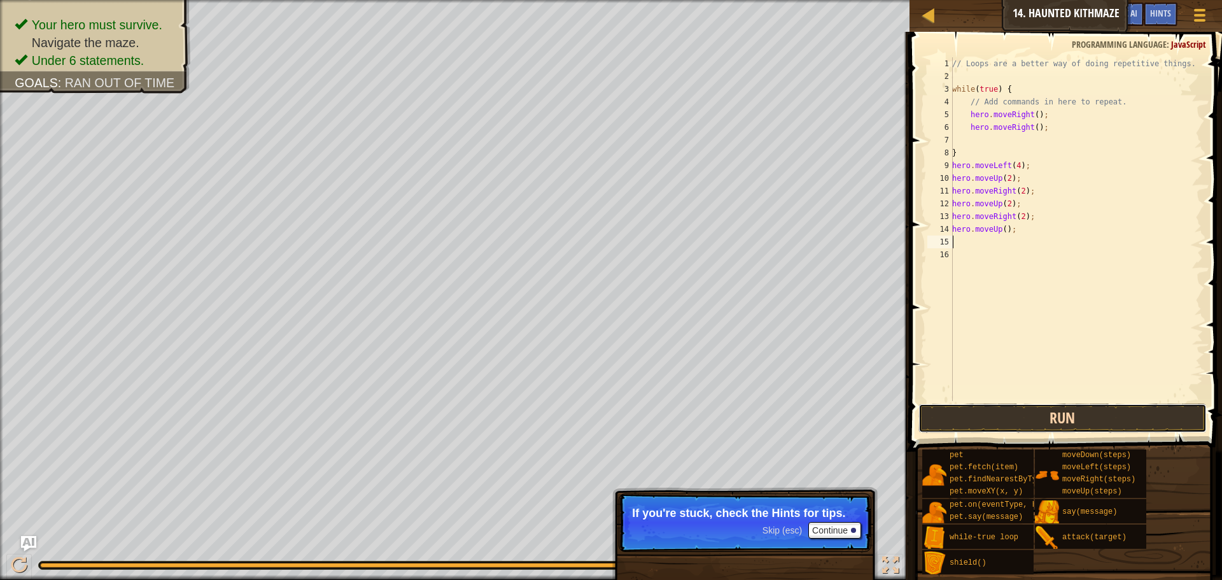
click at [1040, 421] on button "Run" at bounding box center [1063, 418] width 288 height 29
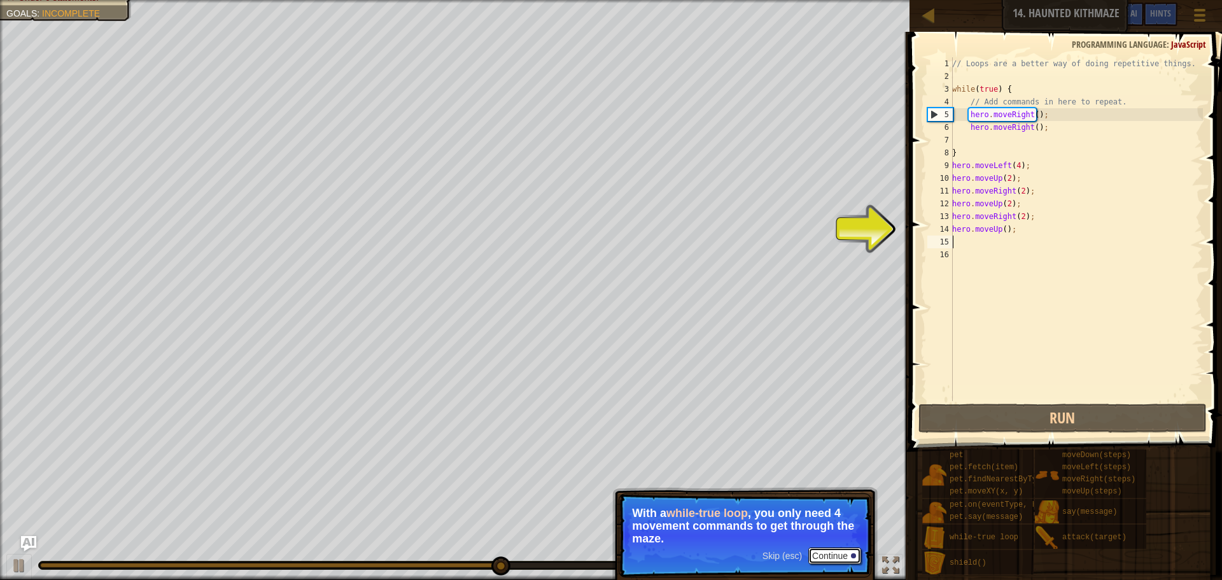
click at [825, 555] on button "Continue" at bounding box center [835, 556] width 53 height 17
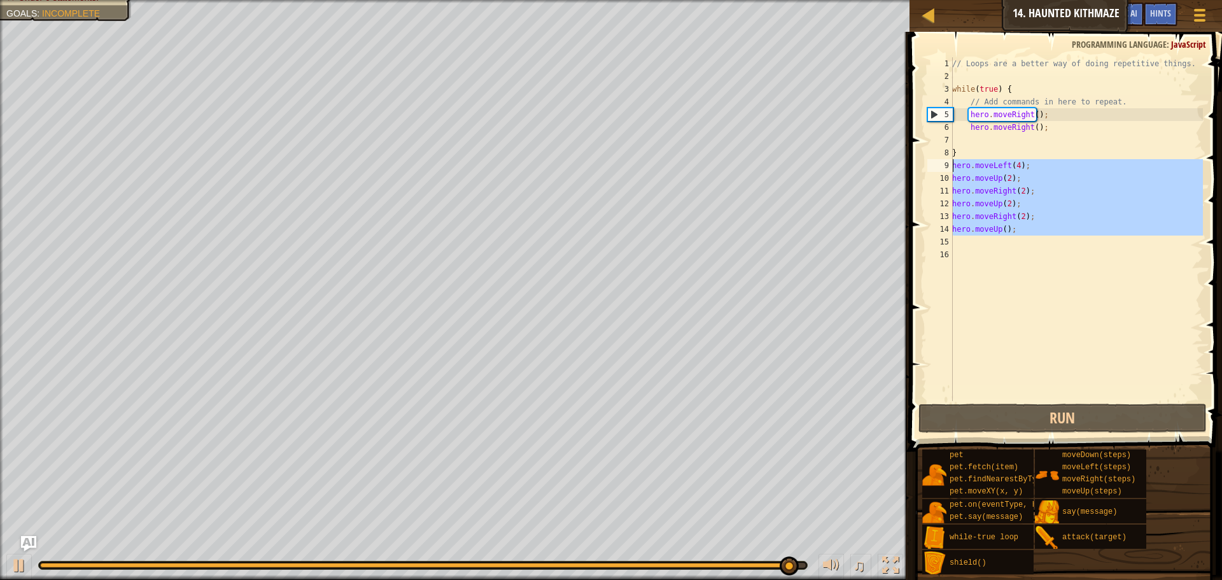
drag, startPoint x: 974, startPoint y: 237, endPoint x: 954, endPoint y: 171, distance: 69.3
click at [954, 171] on div "// Loops are a better way of doing repetitive things. while ( true ) { // Add c…" at bounding box center [1076, 241] width 253 height 369
type textarea "hero.moveLeft(4); hero.moveUp(2);"
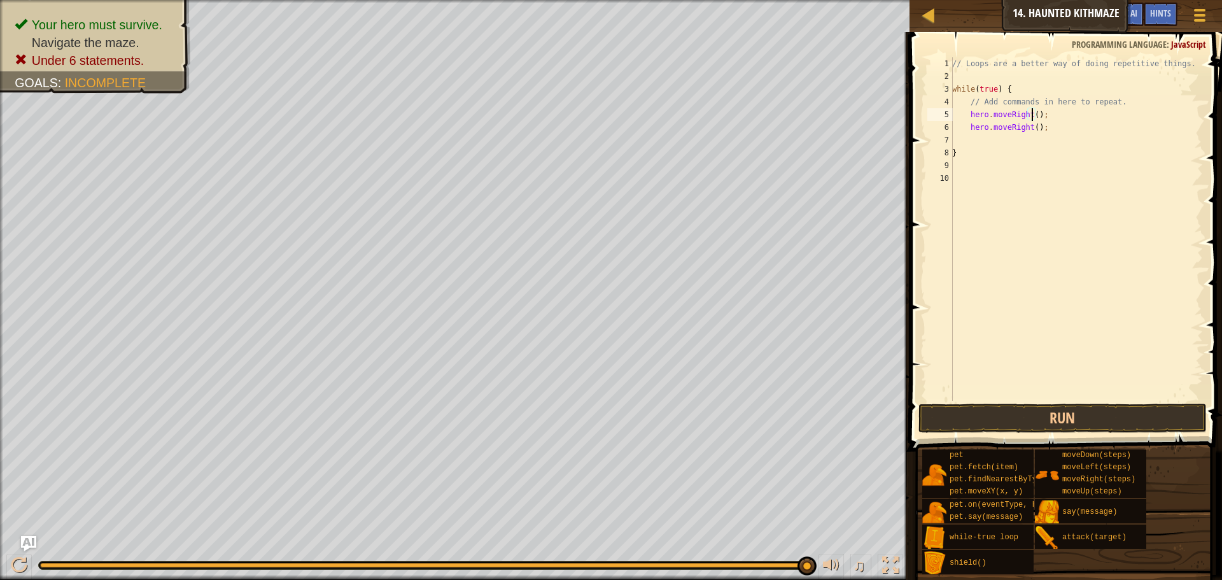
click at [1031, 117] on div "// Loops are a better way of doing repetitive things. while ( true ) { // Add c…" at bounding box center [1076, 241] width 253 height 369
click at [1019, 129] on div "// Loops are a better way of doing repetitive things. while ( true ) { // Add c…" at bounding box center [1076, 241] width 253 height 369
drag, startPoint x: 1026, startPoint y: 127, endPoint x: 1024, endPoint y: 162, distance: 35.1
click at [1026, 128] on div "// Loops are a better way of doing repetitive things. while ( true ) { // Add c…" at bounding box center [1076, 241] width 253 height 369
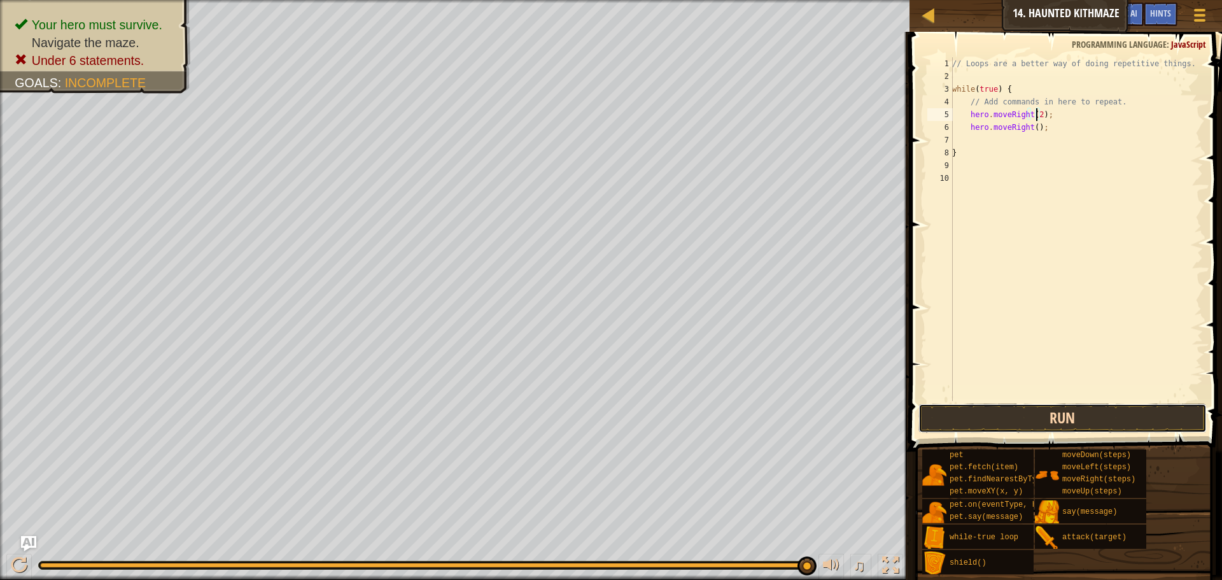
click at [1068, 429] on button "Run" at bounding box center [1063, 418] width 288 height 29
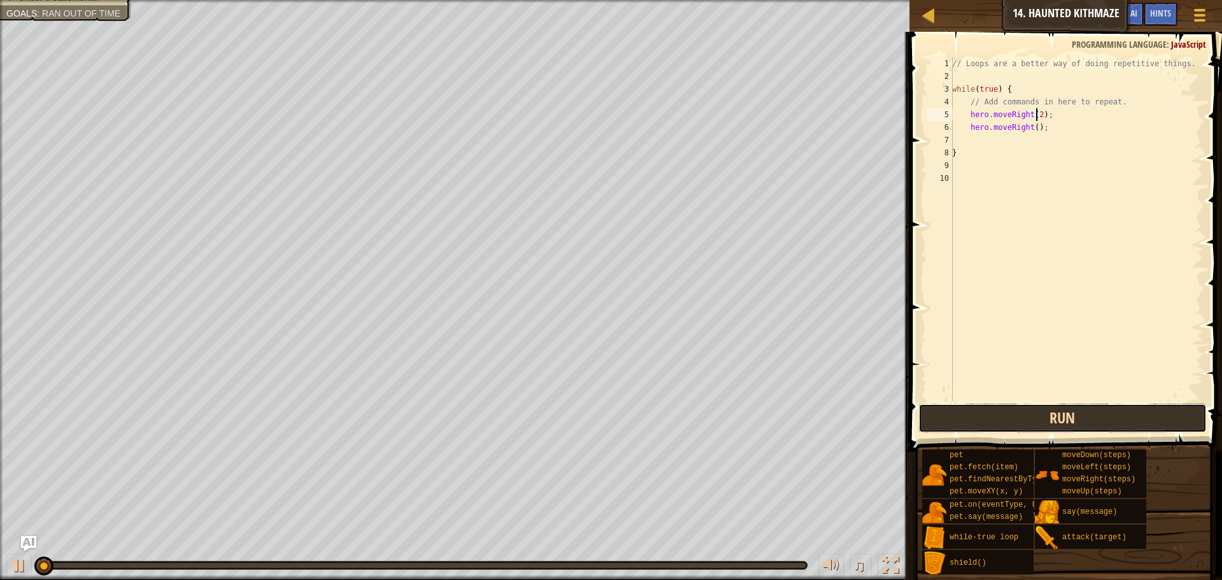
click at [1070, 422] on button "Run" at bounding box center [1063, 418] width 288 height 29
click at [1042, 127] on div "// Loops are a better way of doing repetitive things. while ( true ) { // Add c…" at bounding box center [1076, 241] width 253 height 369
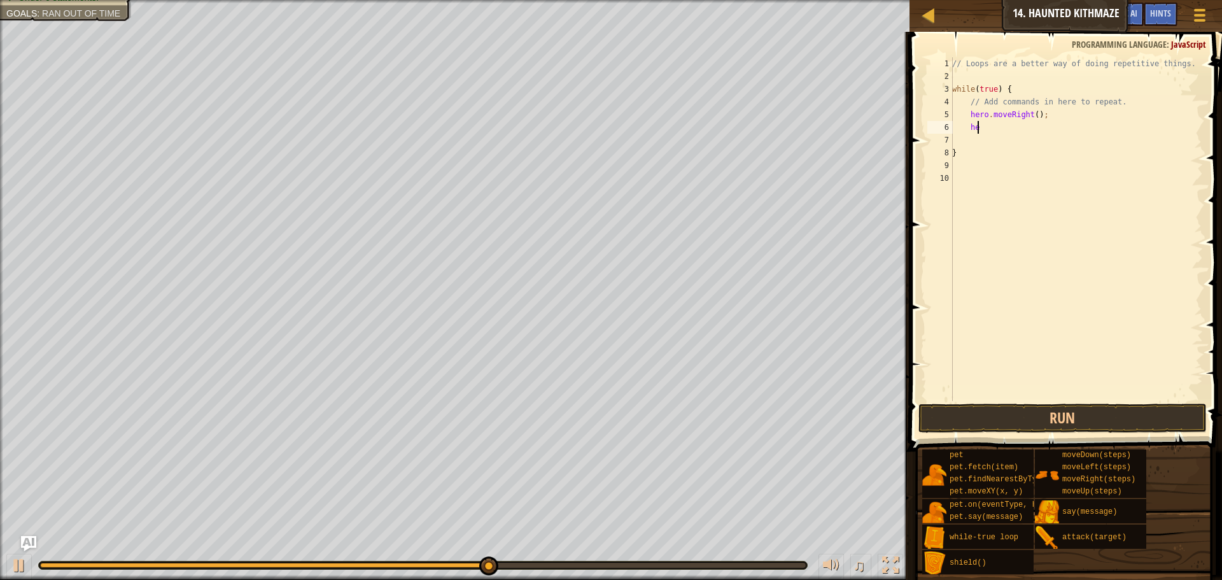
type textarea "h"
type textarea "mo"
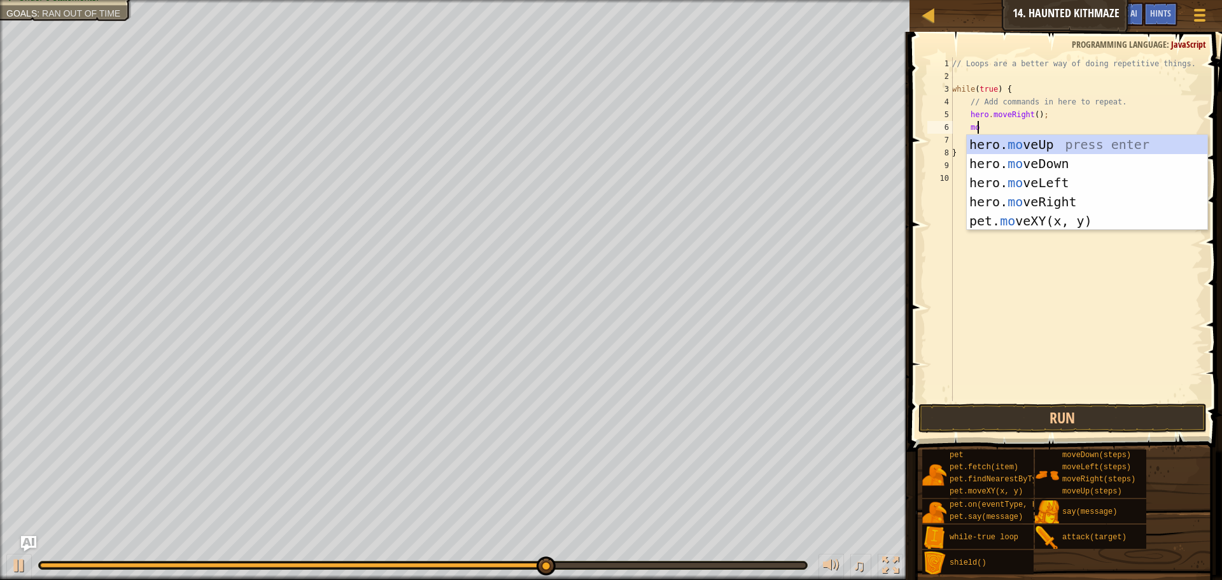
click at [1038, 148] on div "hero. mo veUp press enter hero. mo veDown press enter hero. mo veLeft press ent…" at bounding box center [1087, 202] width 241 height 134
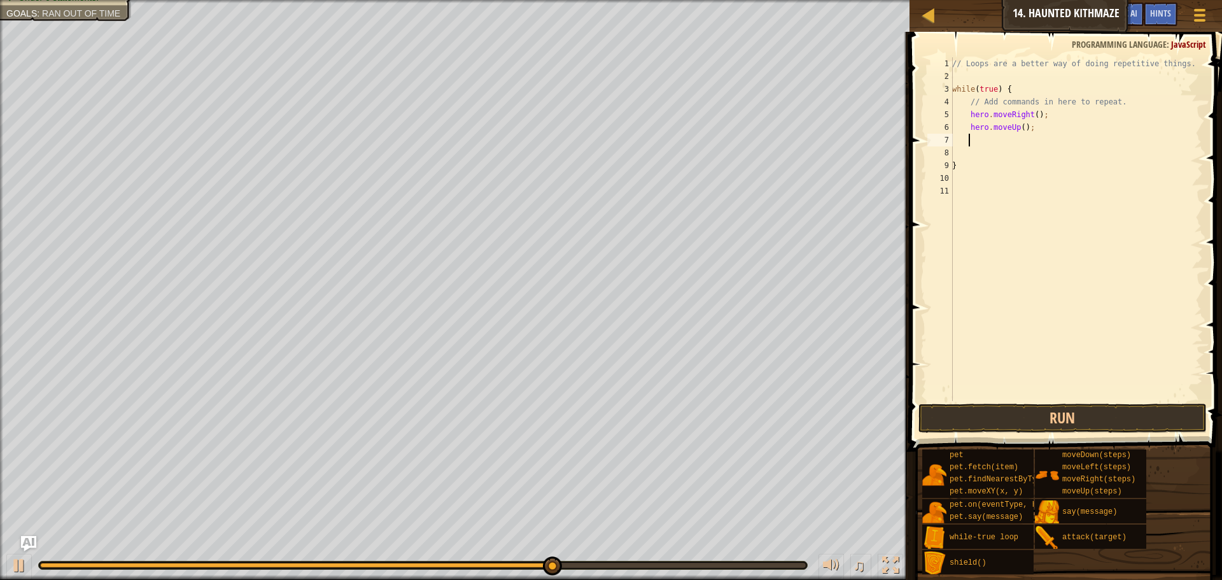
scroll to position [6, 1]
click at [1038, 129] on div "// Loops are a better way of doing repetitive things. while ( true ) { // Add c…" at bounding box center [1076, 241] width 253 height 369
type textarea "hero.moveUp();"
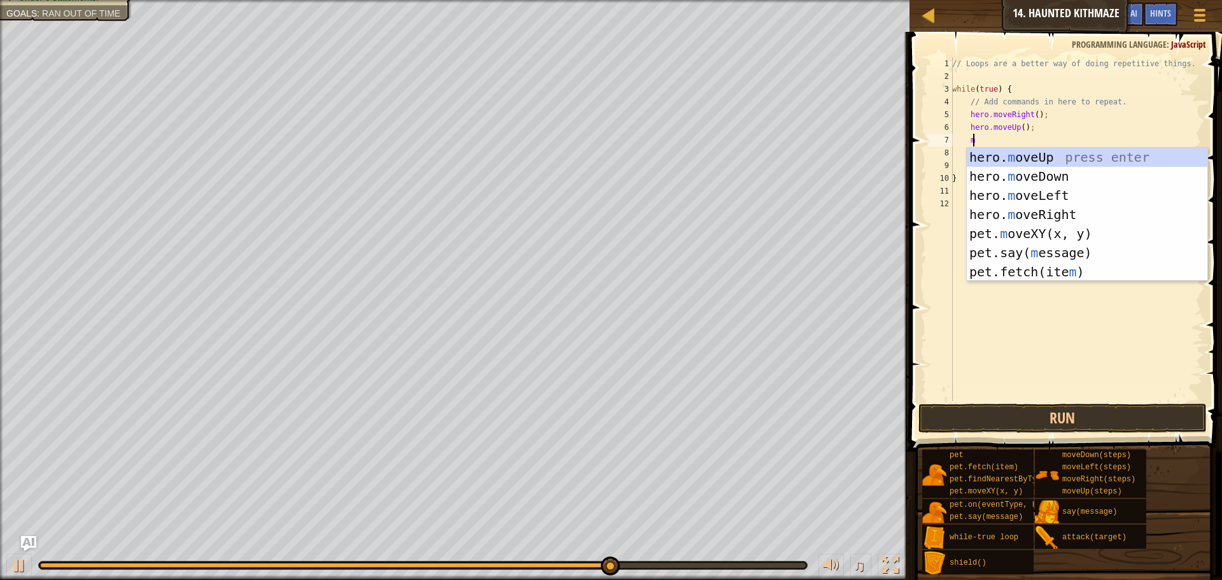
type textarea "mo"
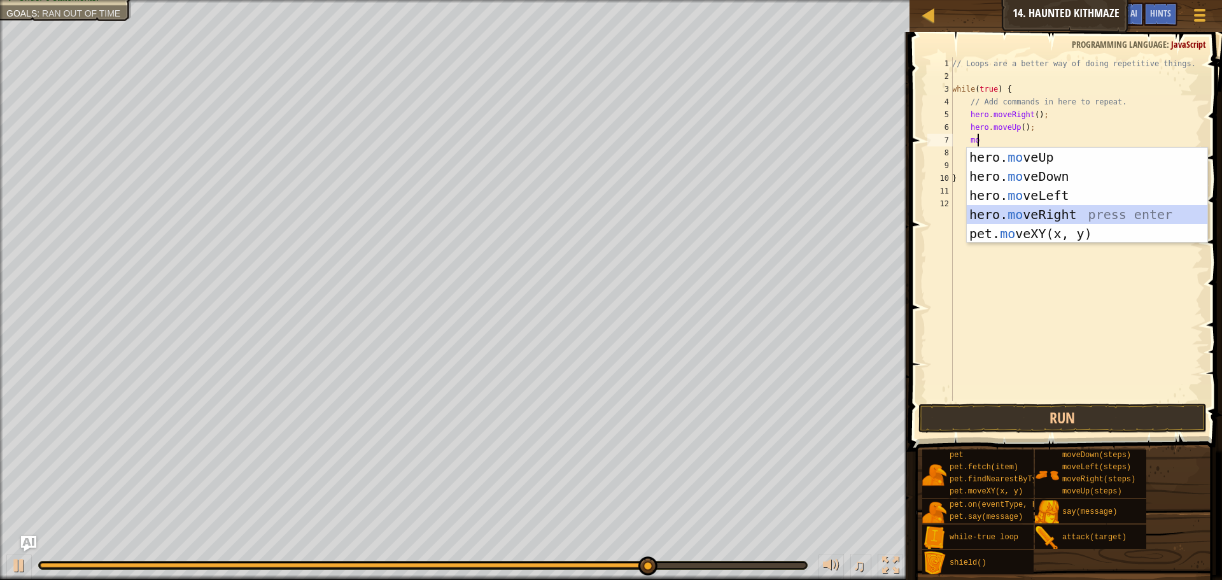
click at [1030, 215] on div "hero. mo veUp press enter hero. mo veDown press enter hero. mo veLeft press ent…" at bounding box center [1087, 215] width 241 height 134
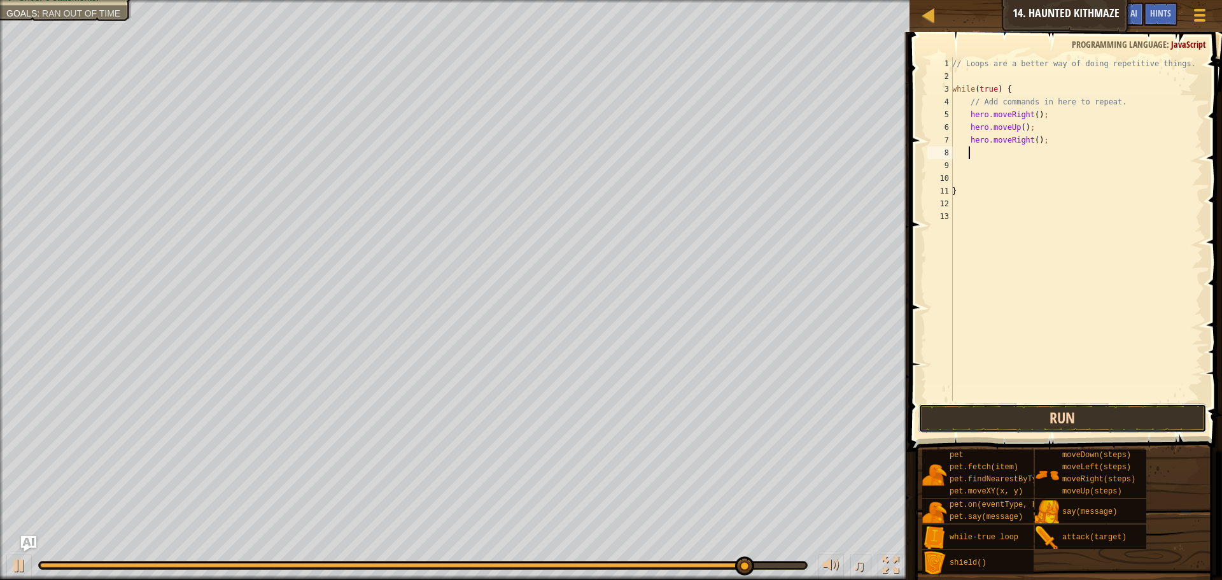
click at [1019, 416] on button "Run" at bounding box center [1063, 418] width 288 height 29
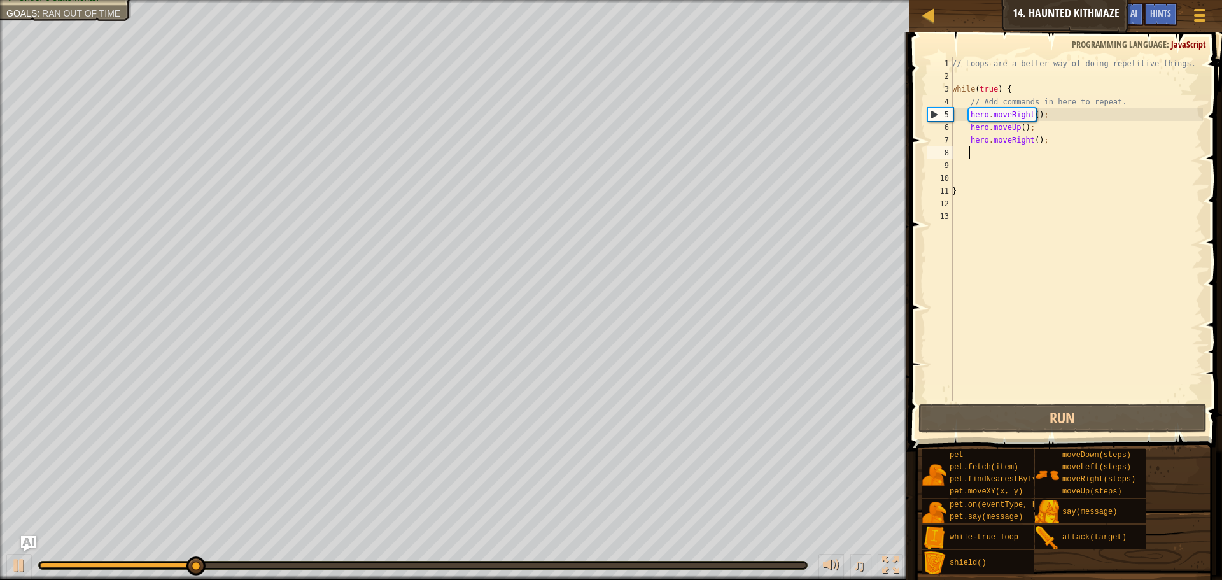
click at [1031, 115] on div "// Loops are a better way of doing repetitive things. while ( true ) { // Add c…" at bounding box center [1076, 241] width 253 height 369
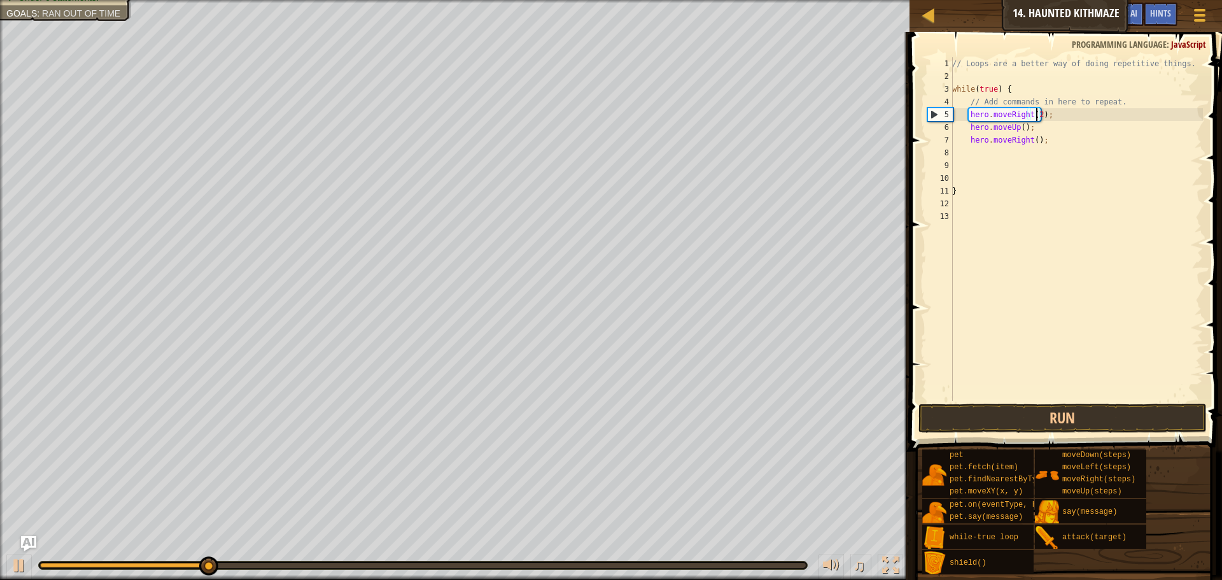
scroll to position [6, 7]
click at [1018, 129] on div "// Loops are a better way of doing repetitive things. while ( true ) { // Add c…" at bounding box center [1076, 241] width 253 height 369
click at [1049, 417] on button "Run" at bounding box center [1063, 418] width 288 height 29
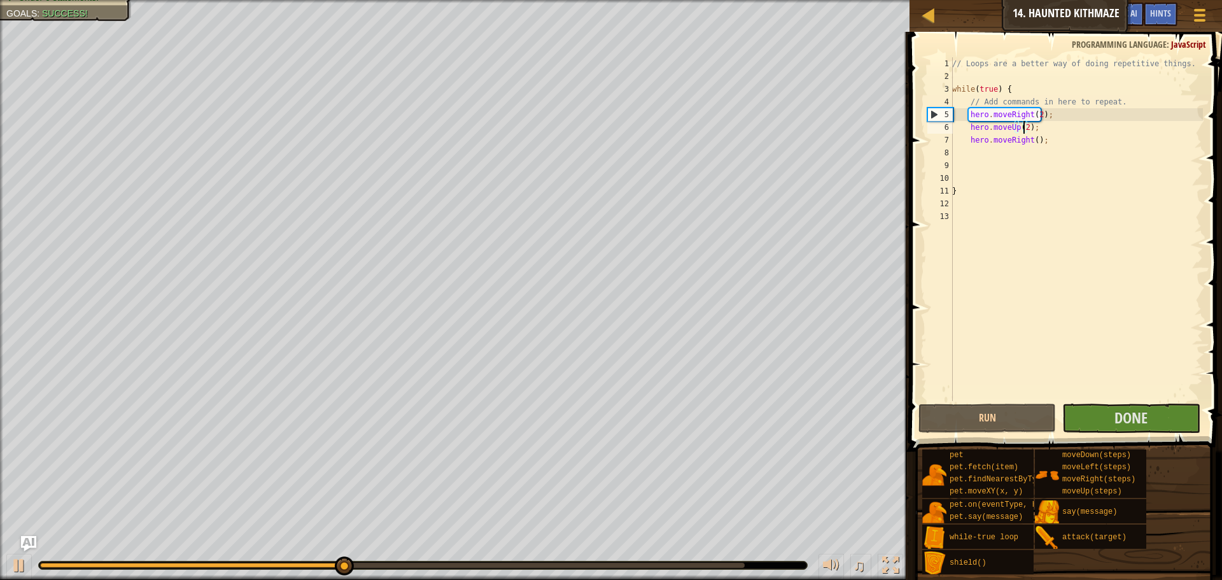
click at [1045, 143] on div "// Loops are a better way of doing repetitive things. while ( true ) { // Add c…" at bounding box center [1076, 241] width 253 height 369
type textarea "hero.moveRight();"
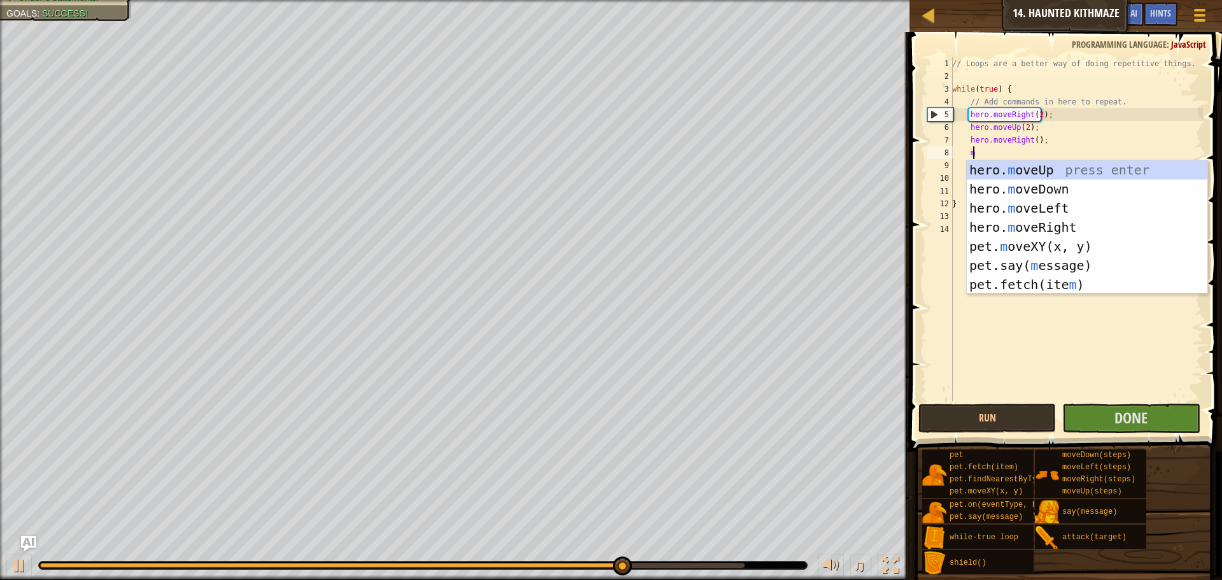
type textarea "mov"
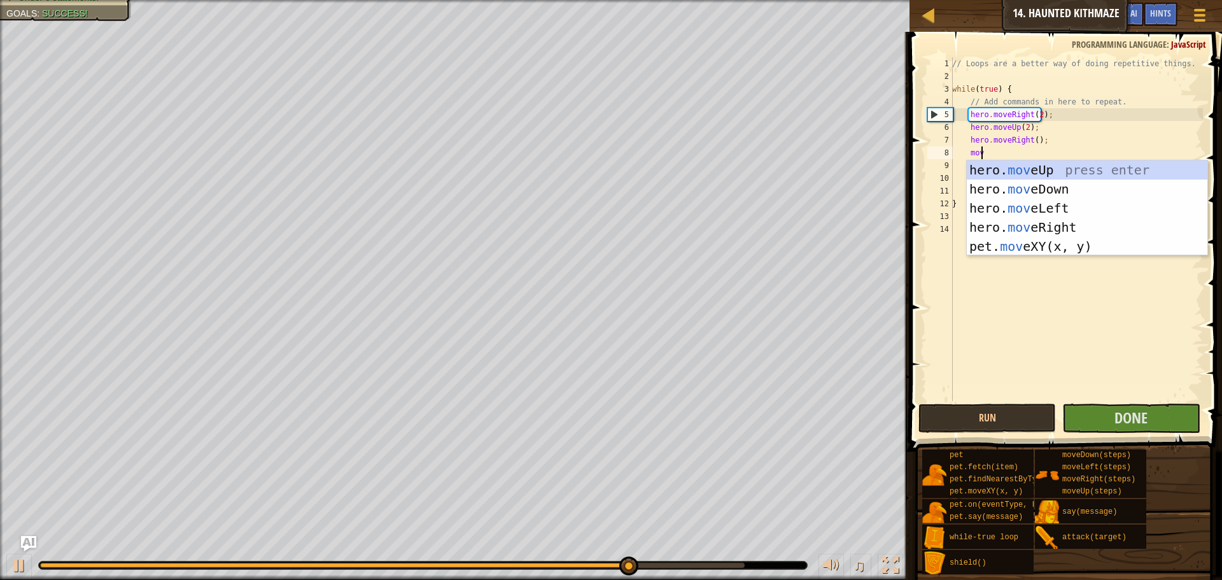
scroll to position [6, 2]
click at [1092, 171] on div "hero. mov eUp press enter hero. mov eDown press enter hero. mov eLeft press ent…" at bounding box center [1087, 227] width 241 height 134
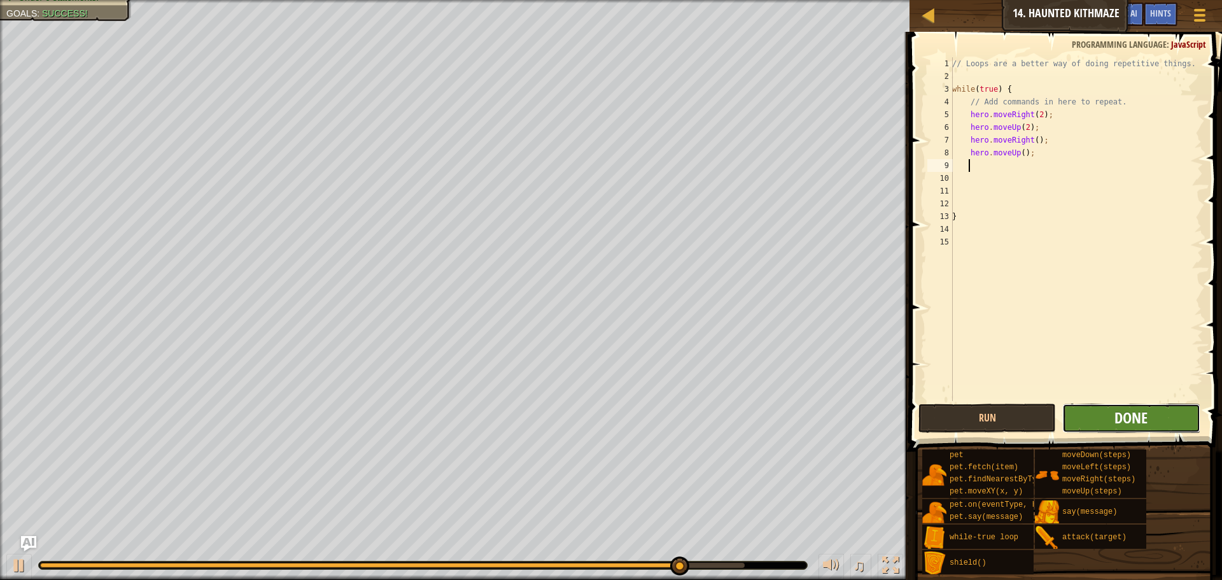
click at [1126, 409] on span "Done" at bounding box center [1131, 417] width 33 height 20
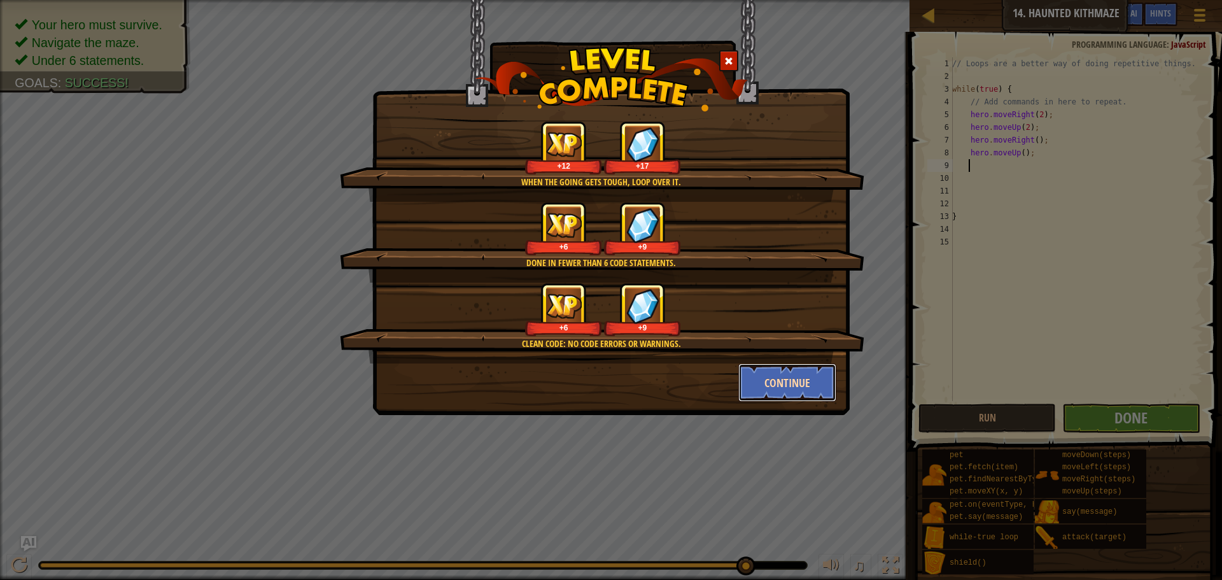
click at [777, 385] on button "Continue" at bounding box center [788, 383] width 99 height 38
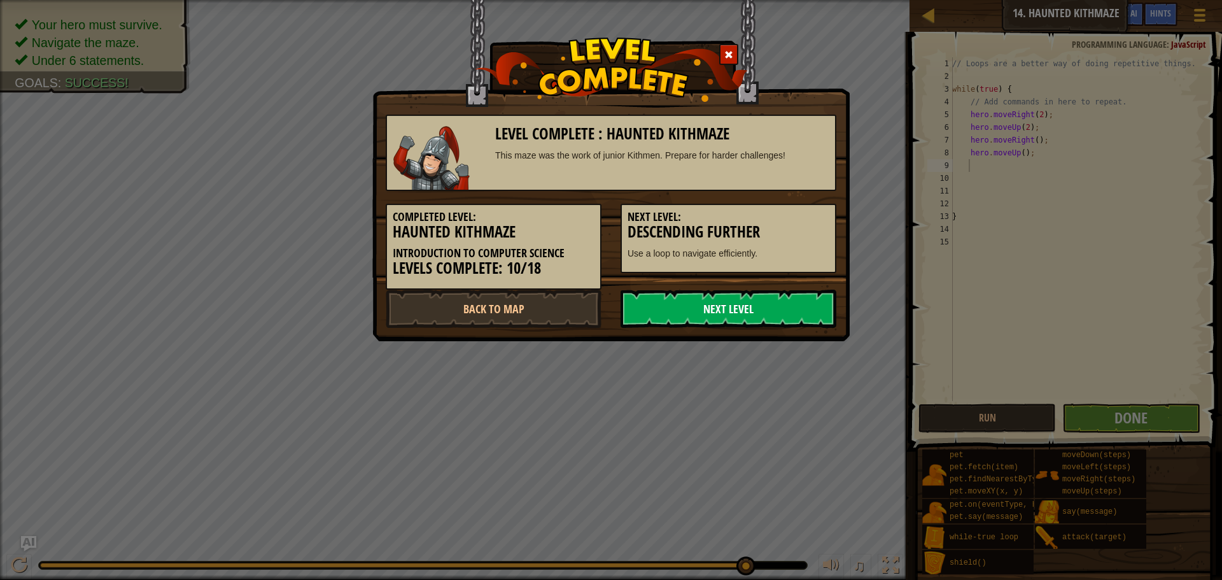
click at [704, 315] on link "Next Level" at bounding box center [729, 309] width 216 height 38
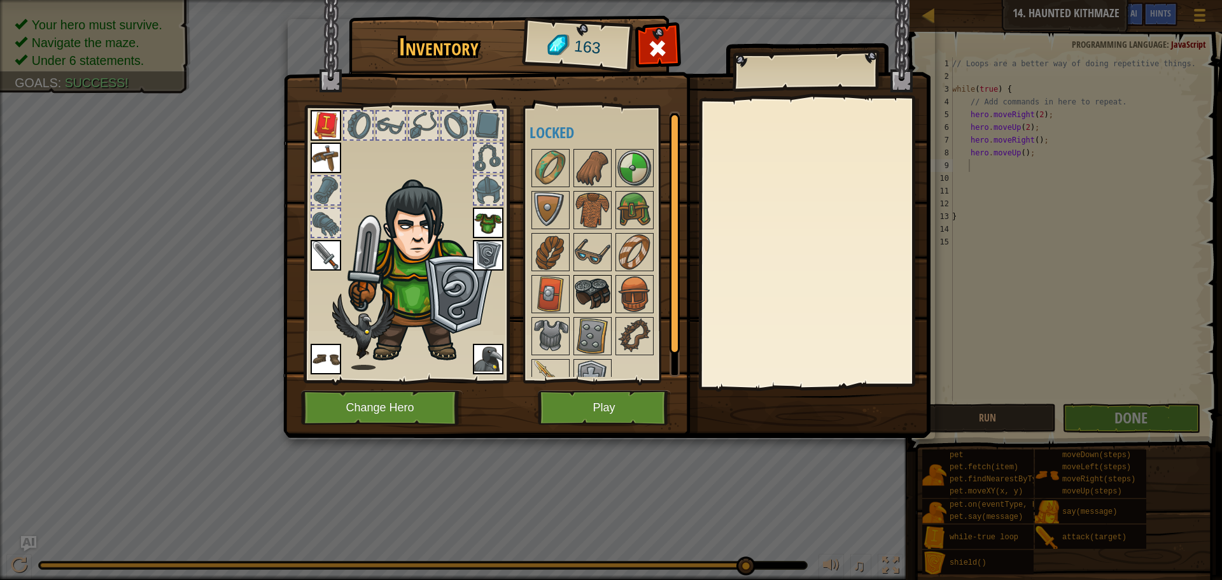
scroll to position [22, 0]
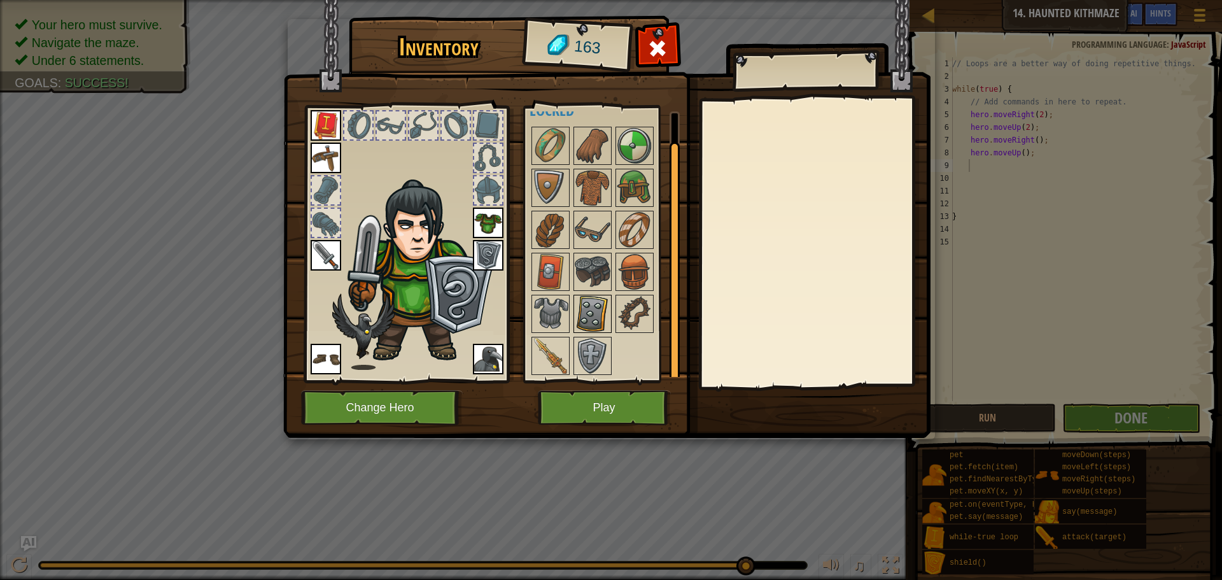
click at [593, 299] on img at bounding box center [593, 314] width 36 height 36
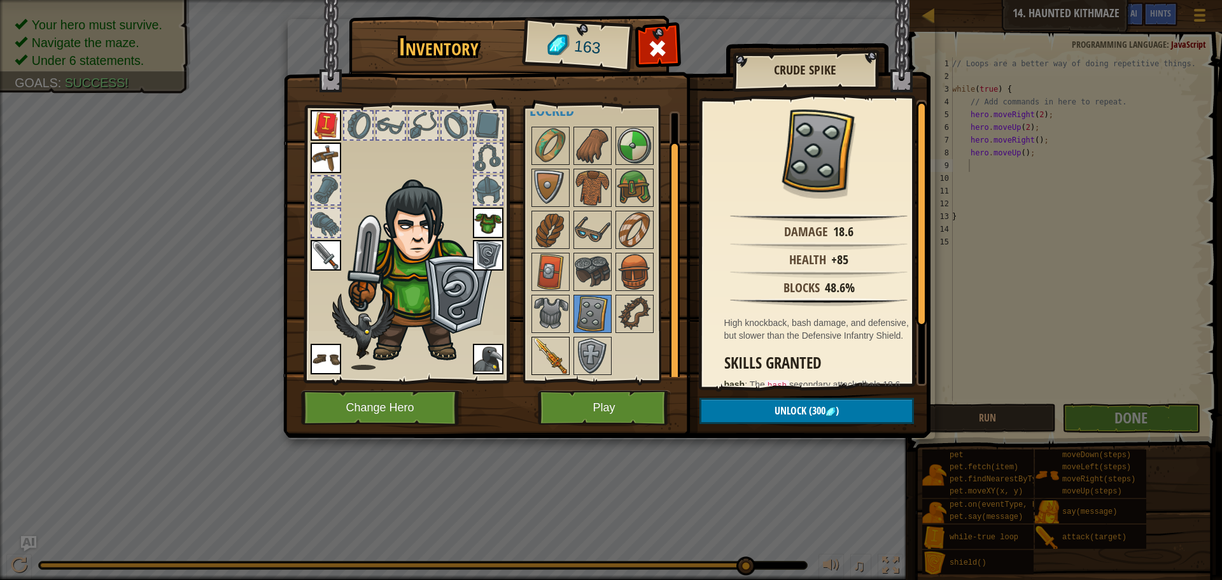
click at [560, 351] on img at bounding box center [551, 356] width 36 height 36
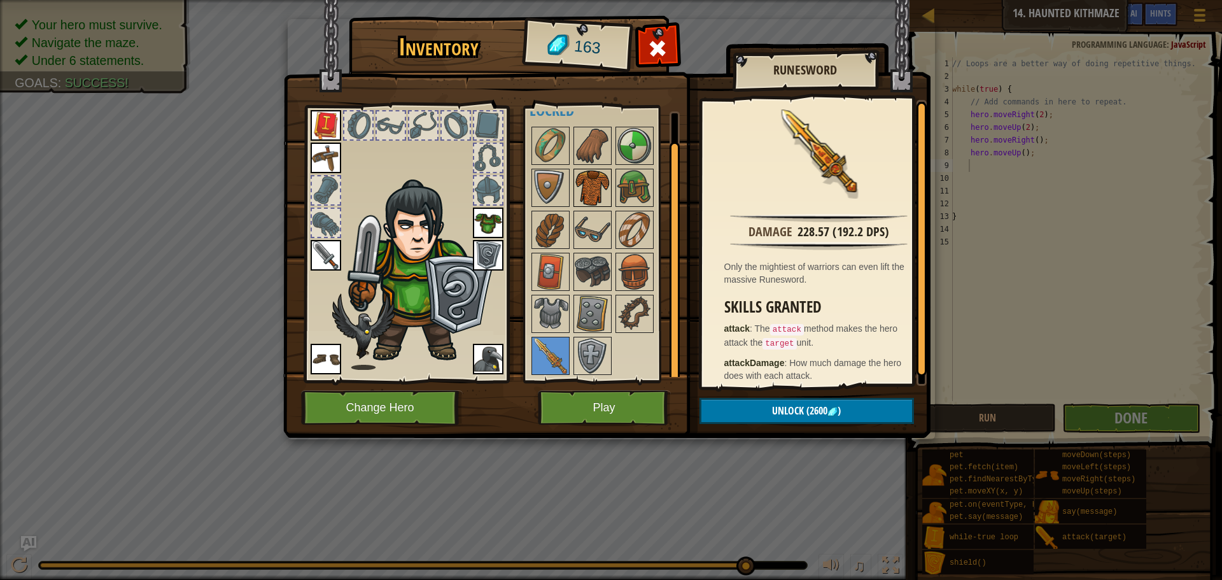
click at [595, 185] on img at bounding box center [593, 188] width 36 height 36
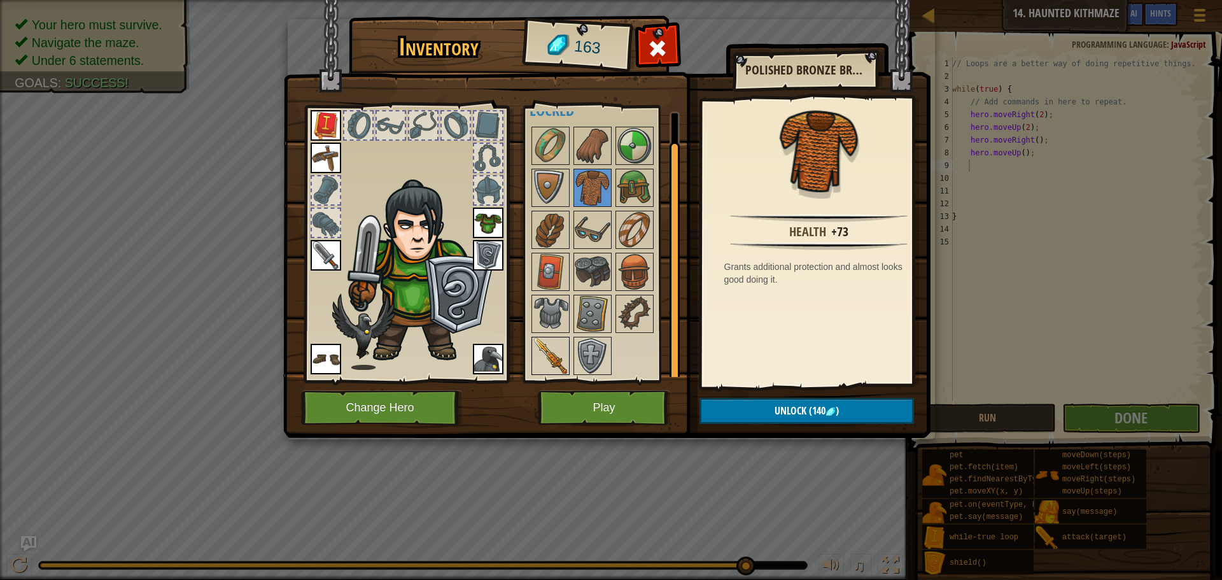
click at [561, 352] on img at bounding box center [551, 356] width 36 height 36
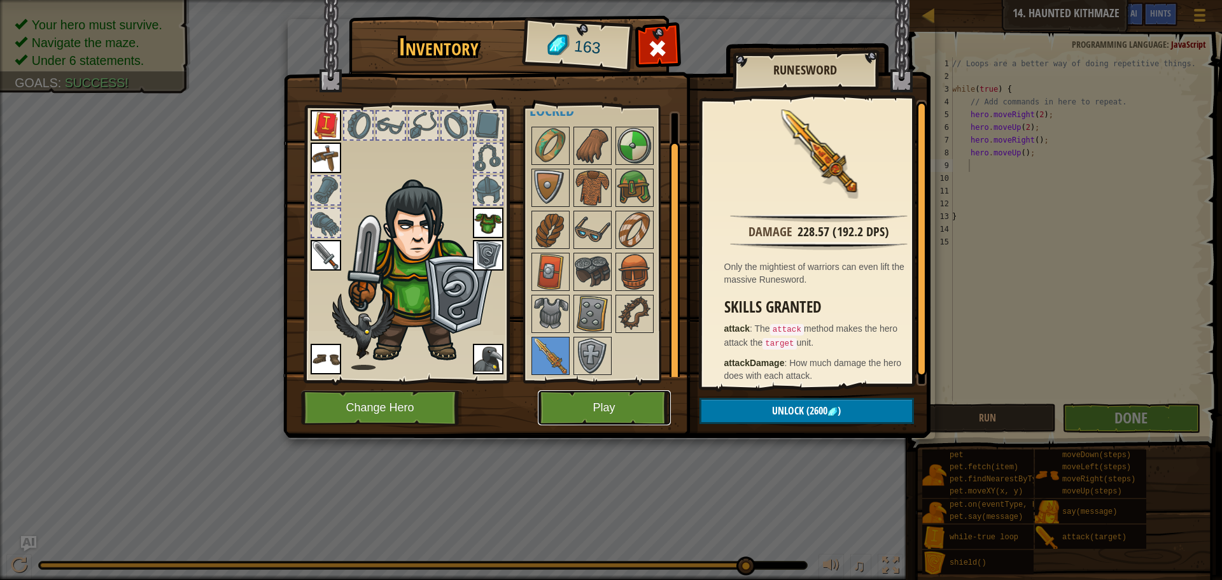
click at [606, 397] on button "Play" at bounding box center [604, 407] width 133 height 35
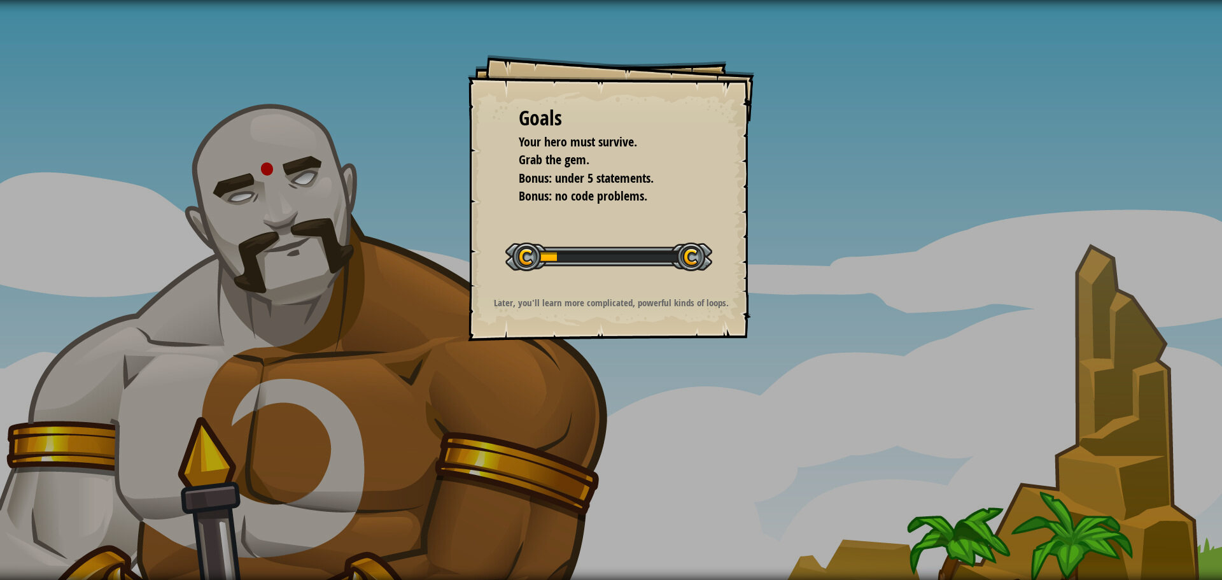
click at [605, 397] on div "Goals Your hero must survive. Grab the gem. Bonus: under 5 statements. Bonus: n…" at bounding box center [611, 290] width 1222 height 580
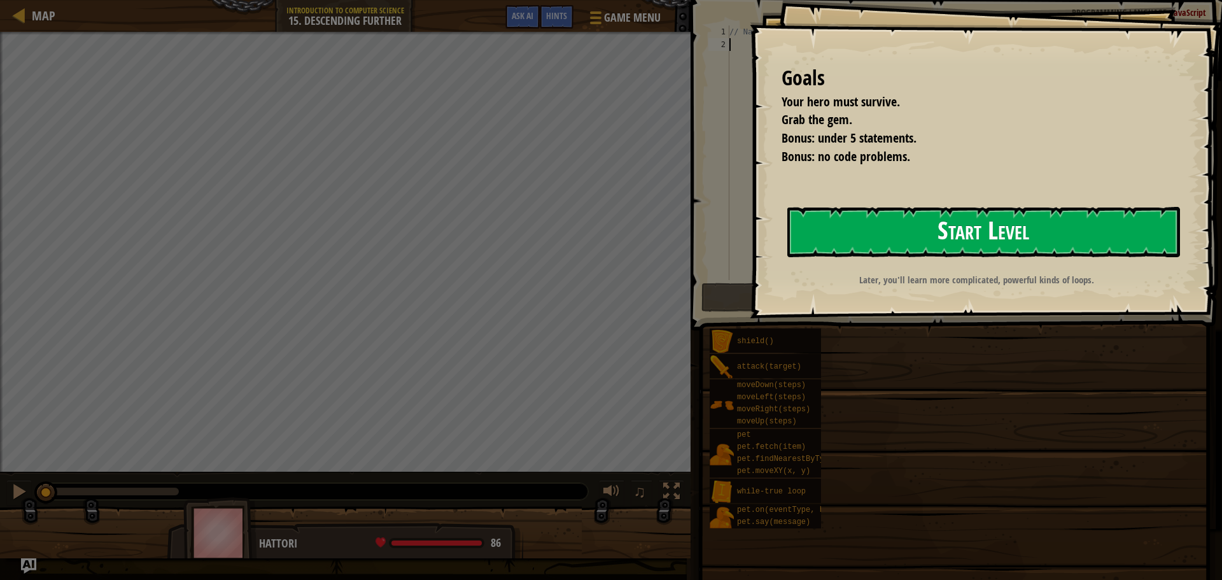
click at [877, 228] on button "Start Level" at bounding box center [984, 232] width 393 height 50
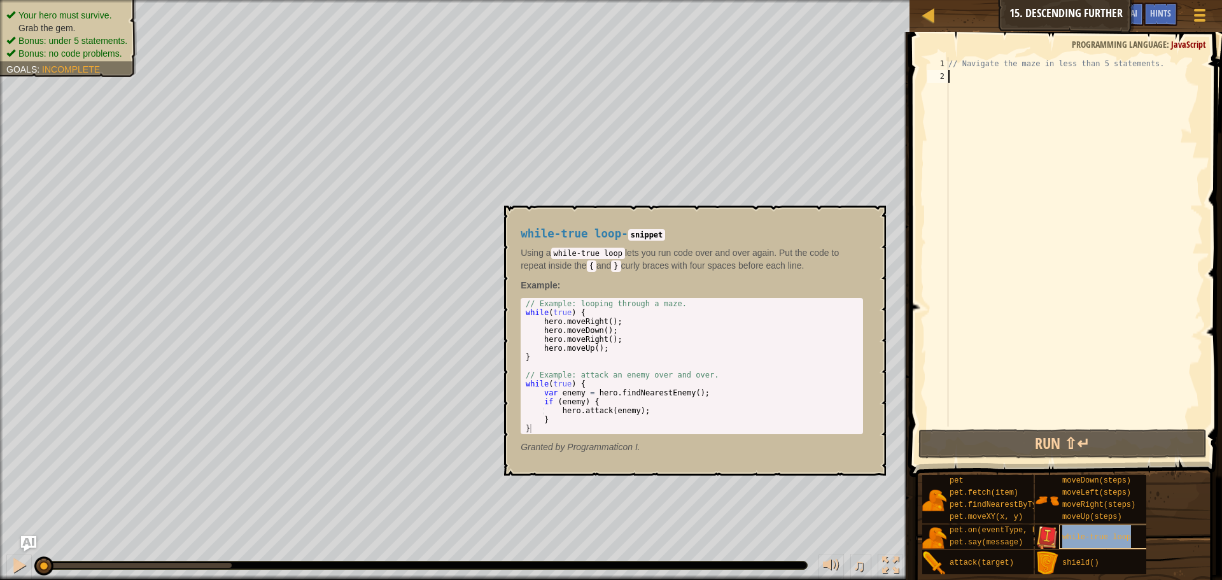
click at [1080, 537] on span "while-true loop" at bounding box center [1097, 537] width 69 height 9
click at [876, 216] on button "×" at bounding box center [872, 220] width 10 height 18
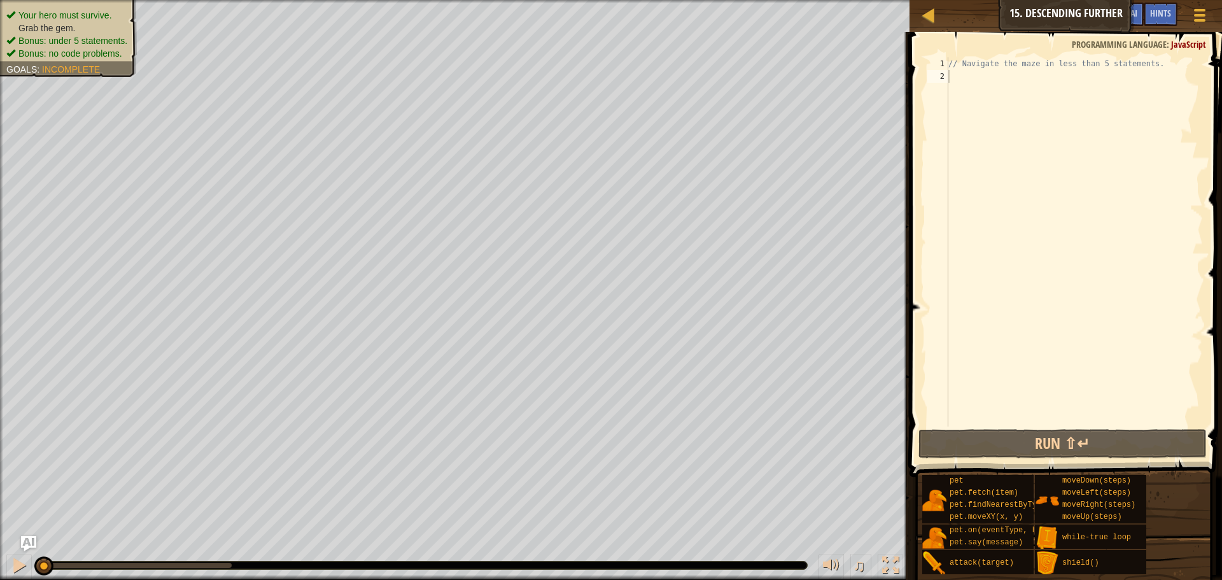
click at [1012, 78] on div "// Navigate the maze in less than 5 statements." at bounding box center [1074, 254] width 257 height 395
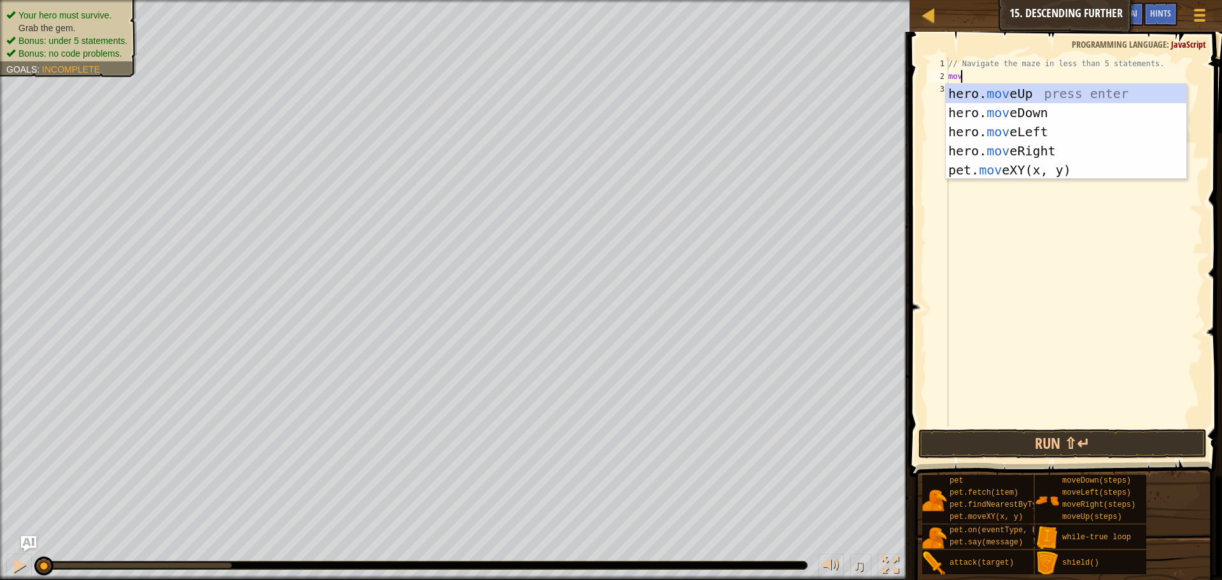
scroll to position [6, 1]
type textarea "move"
click at [1021, 152] on div "hero. move Up press enter hero. move Down press enter hero. move Left press ent…" at bounding box center [1066, 151] width 241 height 134
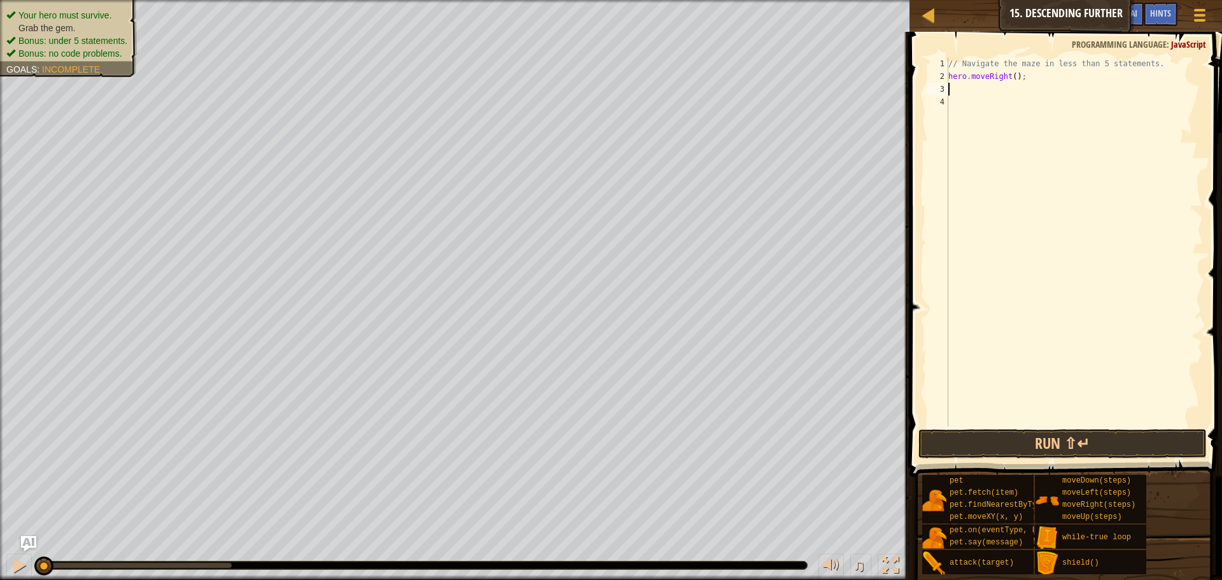
drag, startPoint x: 1012, startPoint y: 74, endPoint x: 1012, endPoint y: 83, distance: 8.9
click at [1012, 76] on div "// Navigate the maze in less than 5 statements. hero . moveRight ( ) ;" at bounding box center [1074, 254] width 257 height 395
type textarea "hero.moveRight(2);"
click at [1004, 94] on div "// Navigate the maze in less than 5 statements. hero . moveRight ( 2 ) ;" at bounding box center [1074, 254] width 257 height 395
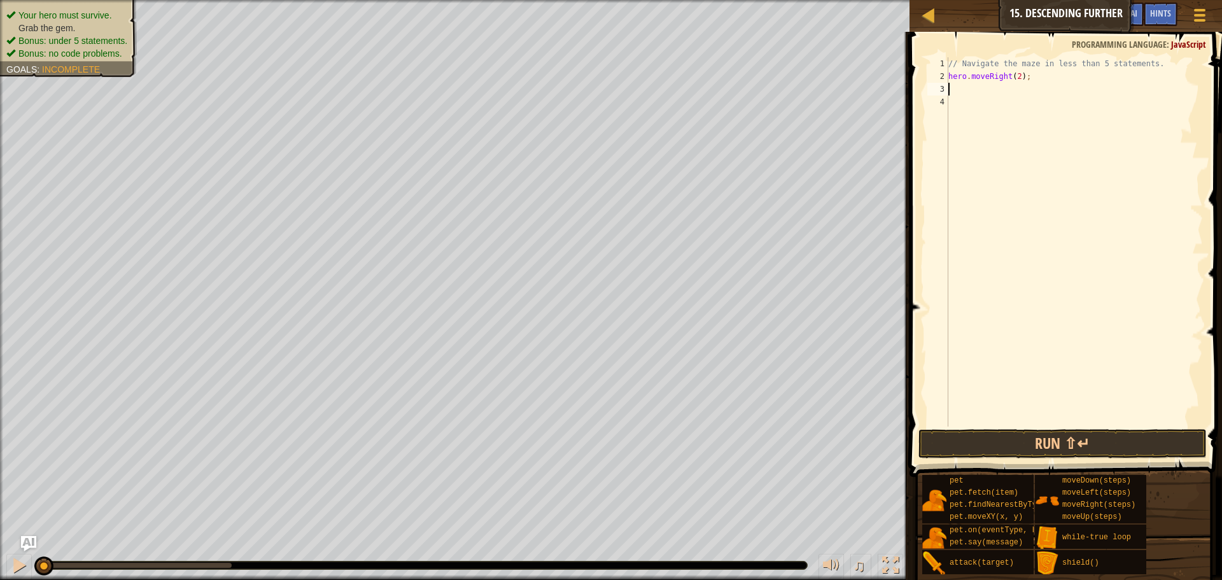
scroll to position [6, 0]
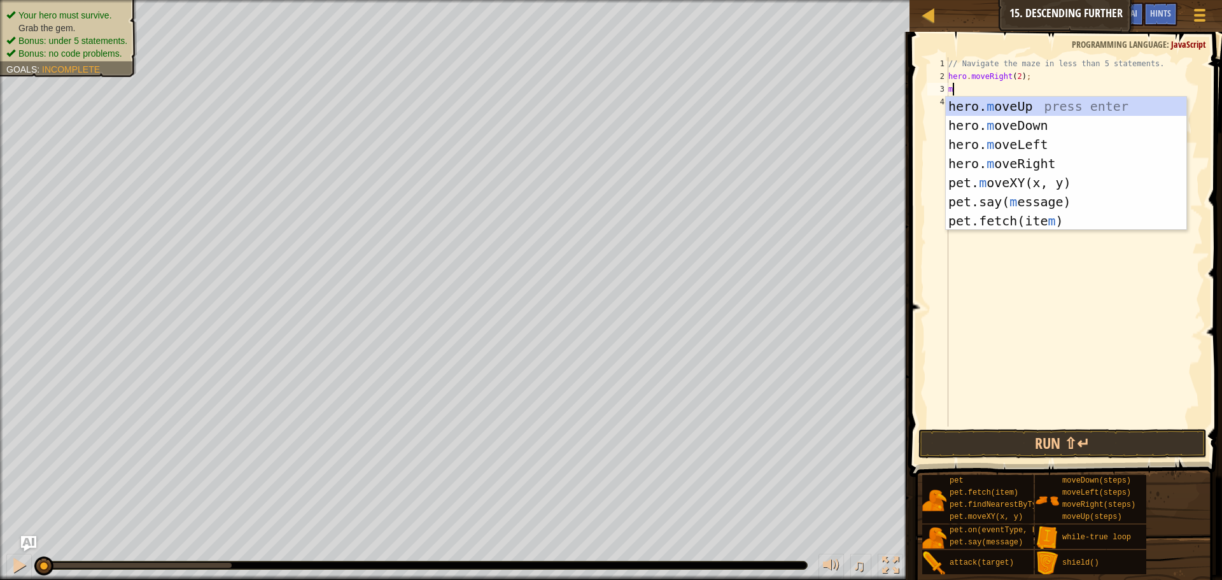
type textarea "move"
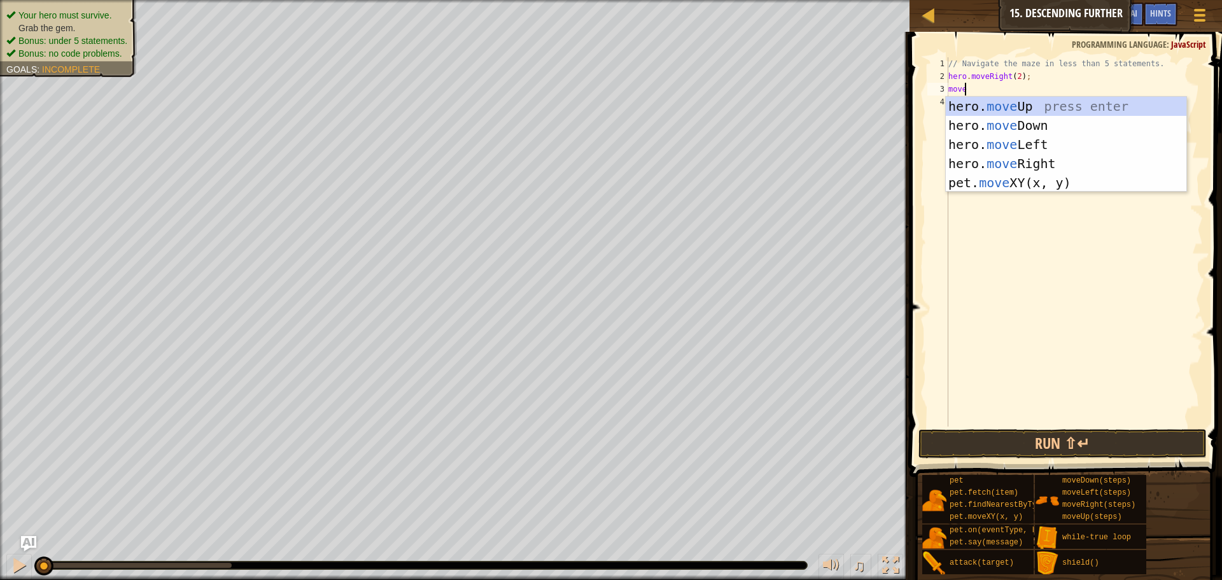
scroll to position [6, 1]
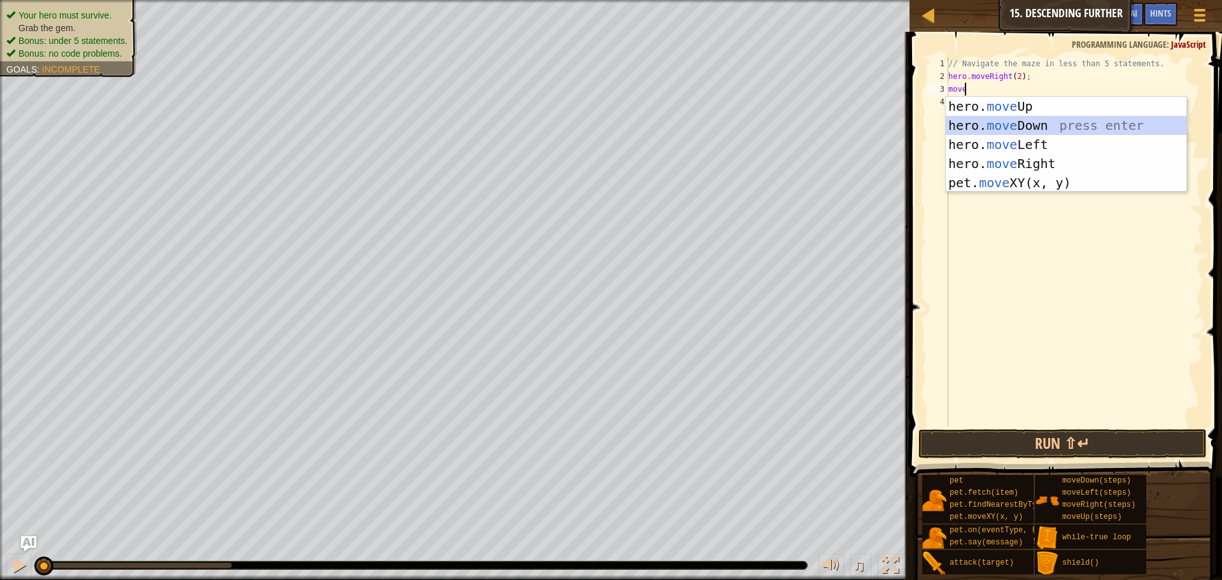
click at [1014, 120] on div "hero. move Up press enter hero. move Down press enter hero. move Left press ent…" at bounding box center [1066, 164] width 241 height 134
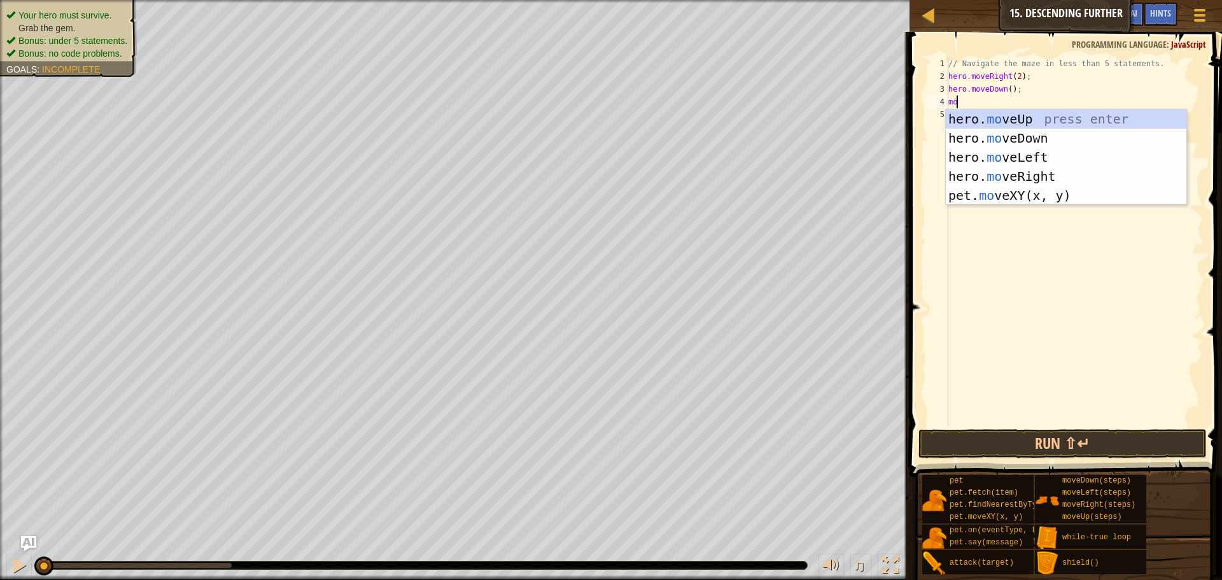
type textarea "move"
click at [1035, 181] on div "hero. move Up press enter hero. move Down press enter hero. move Left press ent…" at bounding box center [1066, 177] width 241 height 134
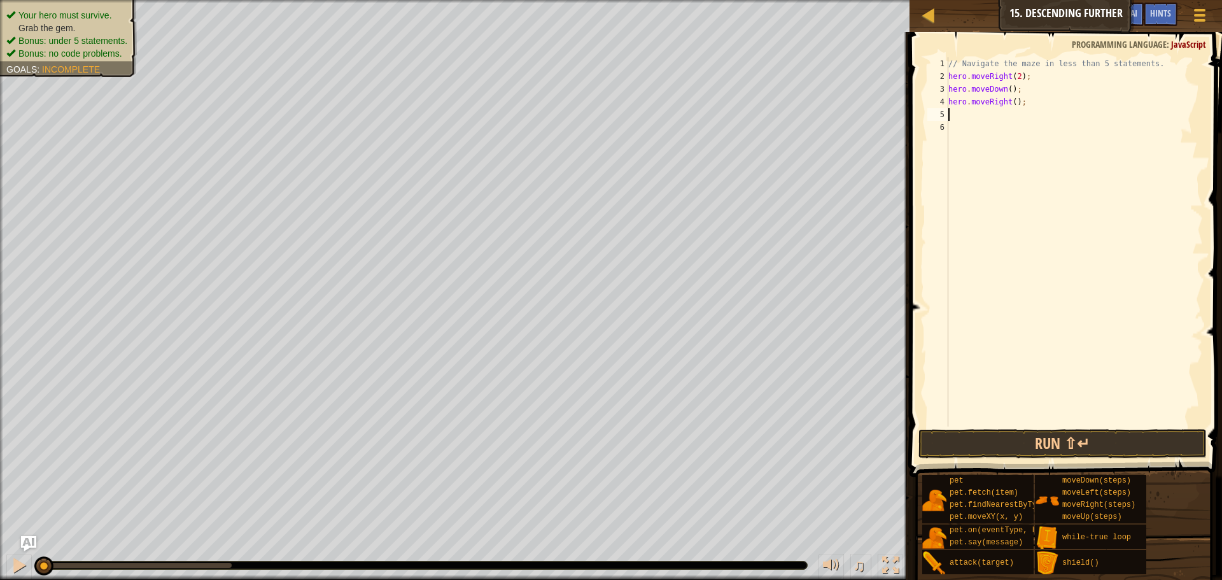
scroll to position [6, 0]
click at [1009, 100] on div "// Navigate the maze in less than 5 statements. hero . moveRight ( 2 ) ; hero .…" at bounding box center [1074, 254] width 257 height 395
click at [1011, 101] on div "// Navigate the maze in less than 5 statements. hero . moveRight ( 2 ) ; hero .…" at bounding box center [1074, 254] width 257 height 395
type textarea "hero.moveRight(2);"
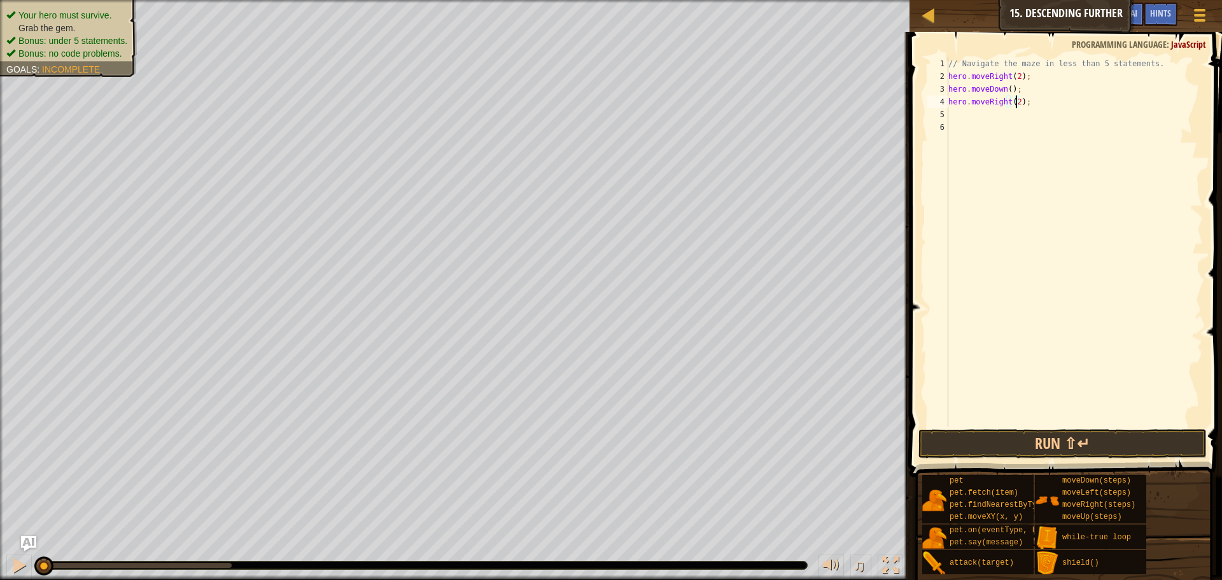
click at [968, 118] on div "// Navigate the maze in less than 5 statements. hero . moveRight ( 2 ) ; hero .…" at bounding box center [1074, 254] width 257 height 395
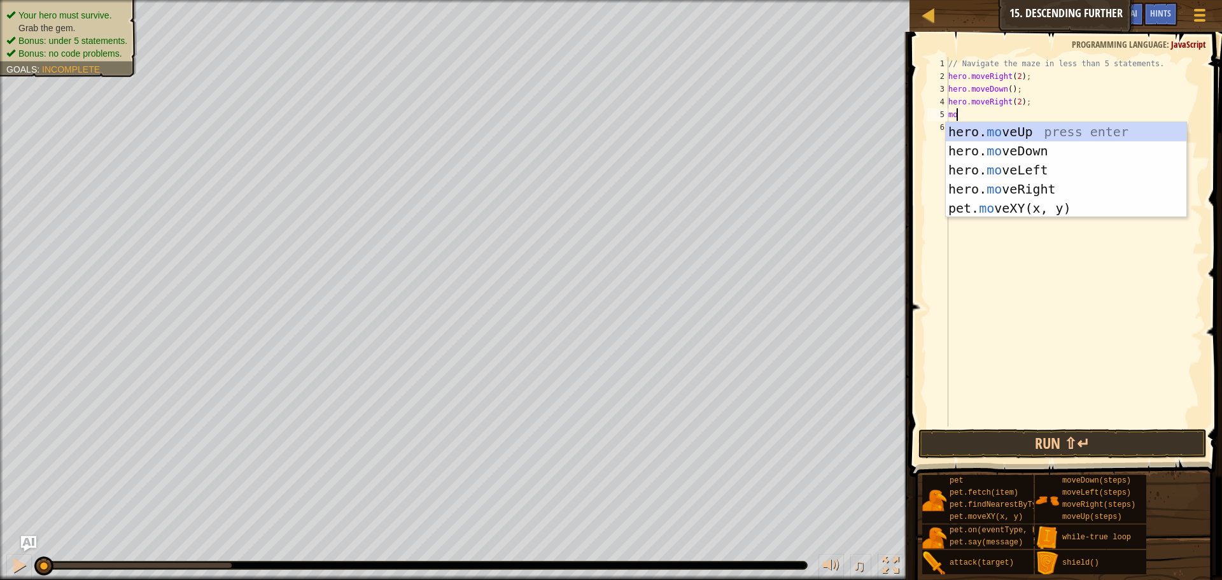
scroll to position [6, 1]
type textarea "move"
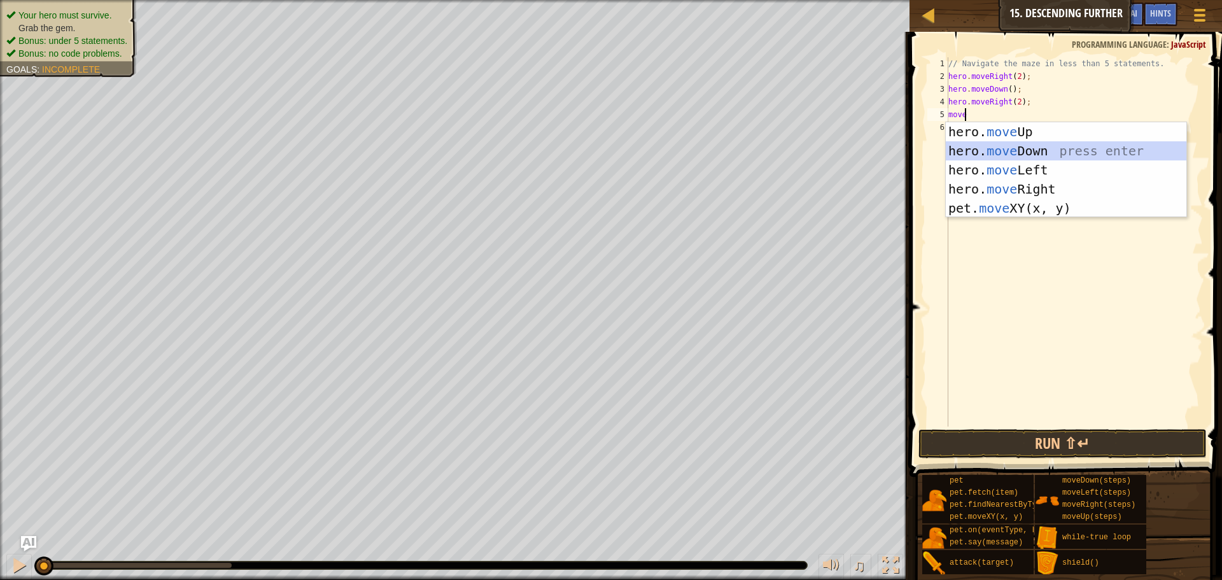
click at [1038, 152] on div "hero. move Up press enter hero. move Down press enter hero. move Left press ent…" at bounding box center [1066, 189] width 241 height 134
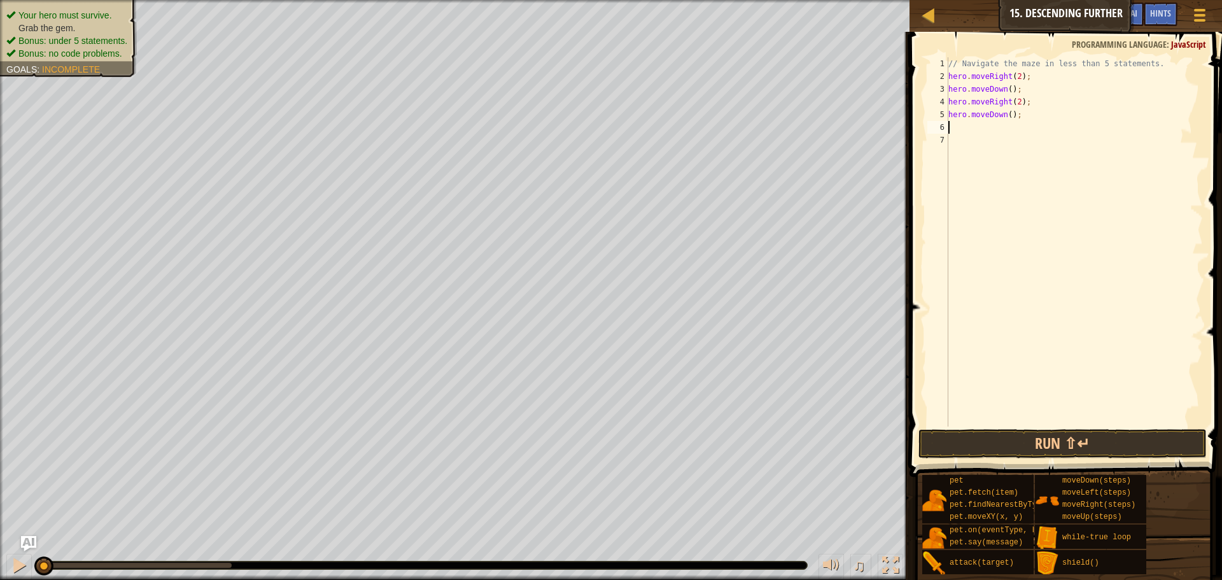
type textarea "move"
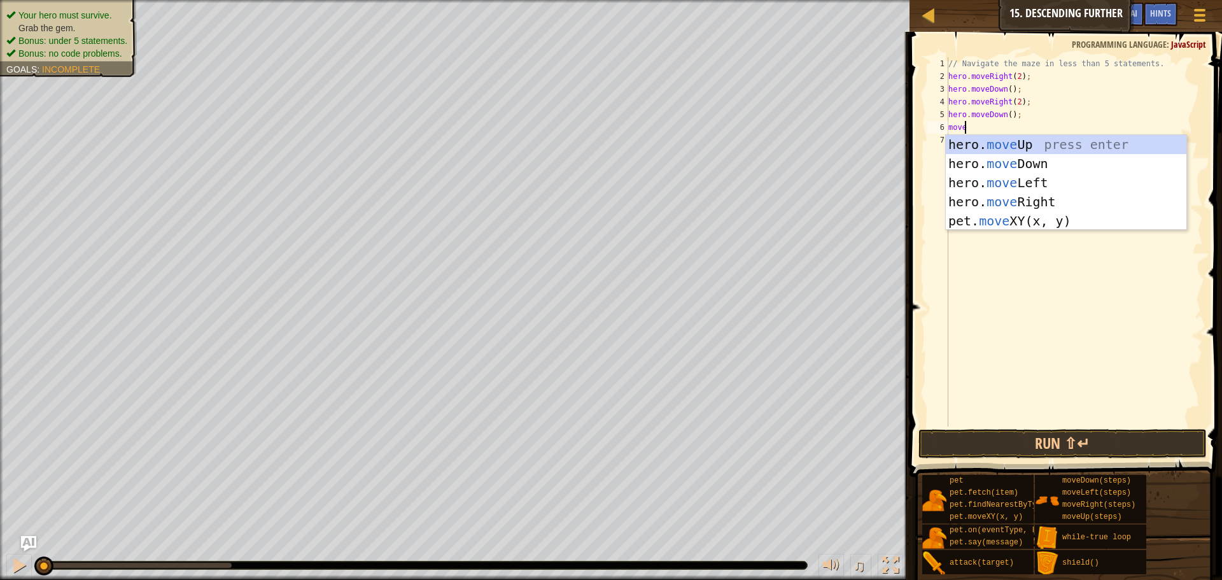
scroll to position [6, 1]
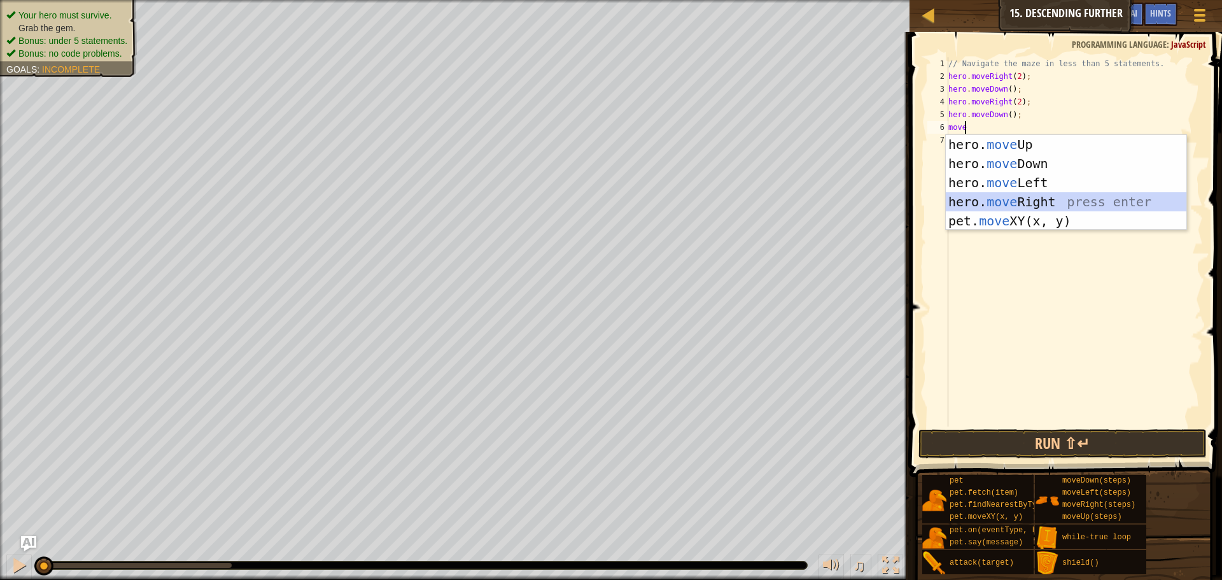
click at [1028, 200] on div "hero. move Up press enter hero. move Down press enter hero. move Left press ent…" at bounding box center [1066, 202] width 241 height 134
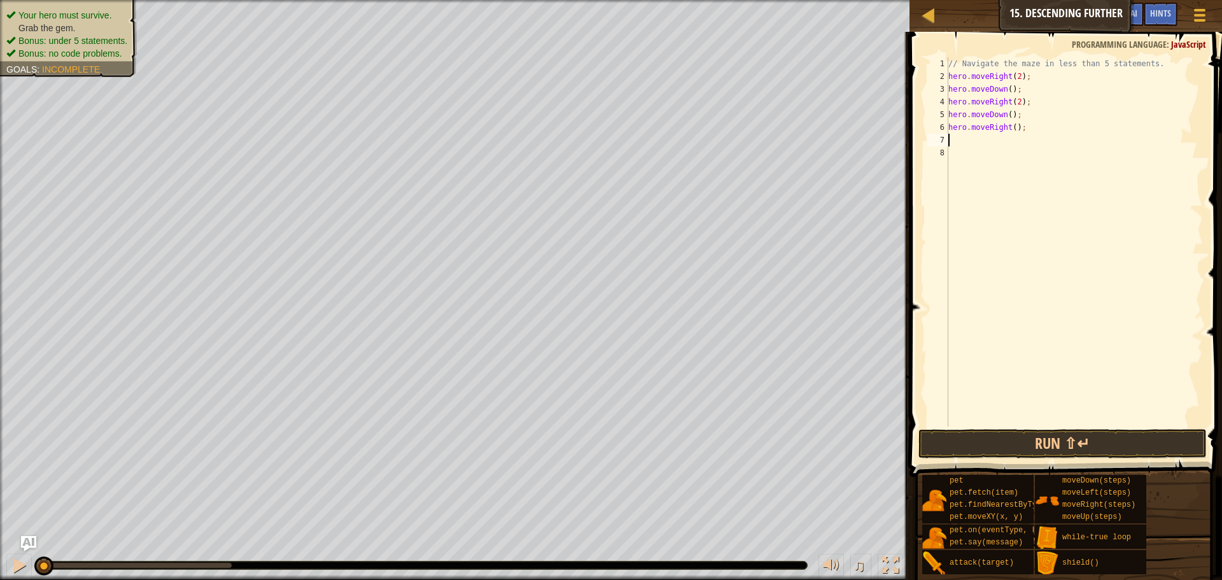
click at [1045, 428] on span at bounding box center [1067, 236] width 323 height 483
click at [1045, 433] on button "Run ⇧↵" at bounding box center [1063, 443] width 288 height 29
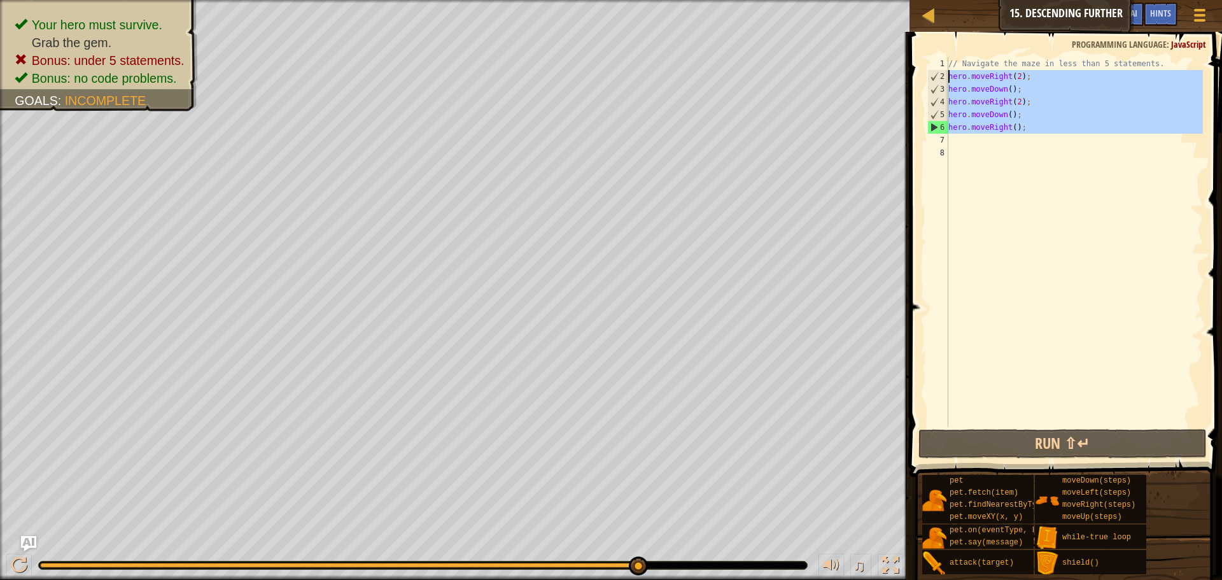
drag, startPoint x: 987, startPoint y: 117, endPoint x: 941, endPoint y: 74, distance: 63.1
click at [931, 78] on div "1 2 3 4 5 6 7 8 // Navigate the maze in less than 5 statements. hero . moveRigh…" at bounding box center [1064, 241] width 278 height 369
type textarea "hero.moveRight(2); hero.moveDown();"
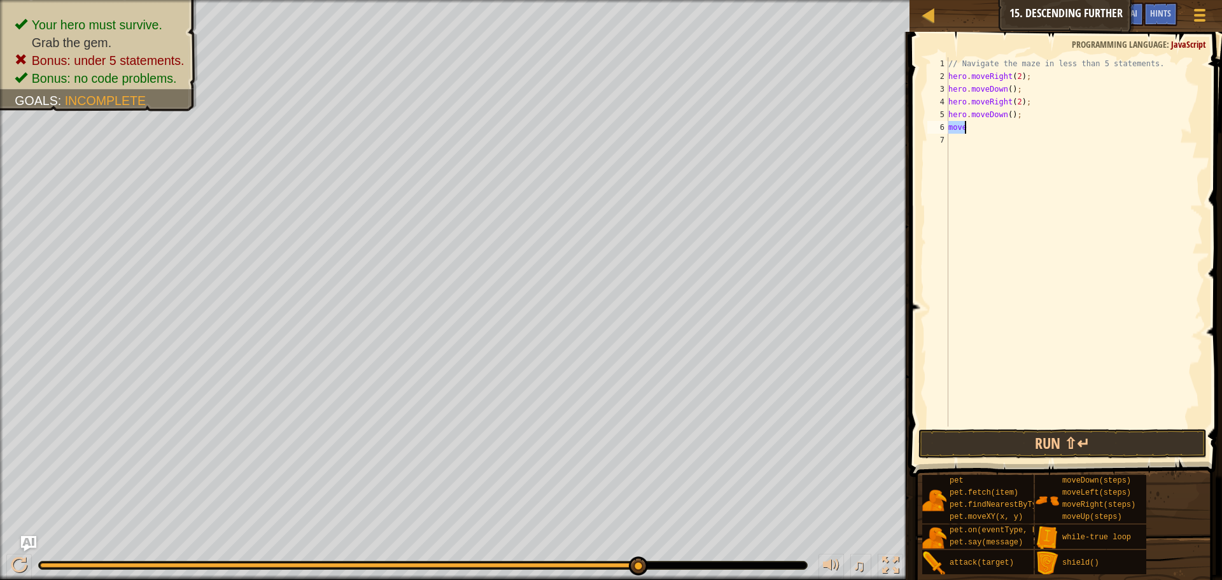
click at [1008, 131] on div "// Navigate the maze in less than 5 statements. hero . moveRight ( 2 ) ; hero .…" at bounding box center [1074, 241] width 257 height 369
type textarea "m"
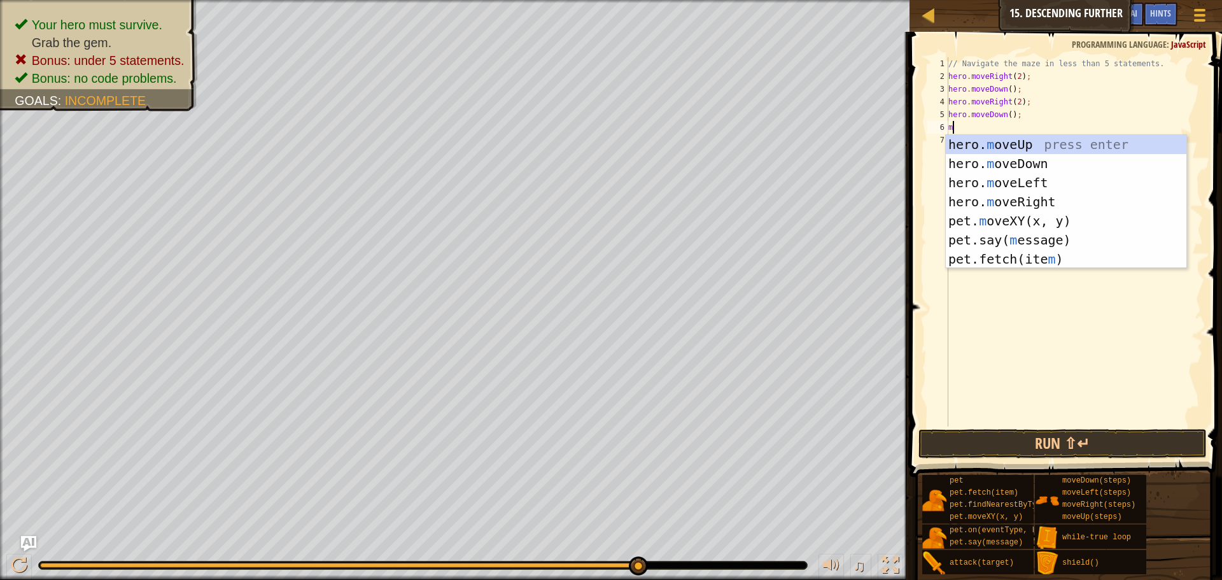
type textarea "move"
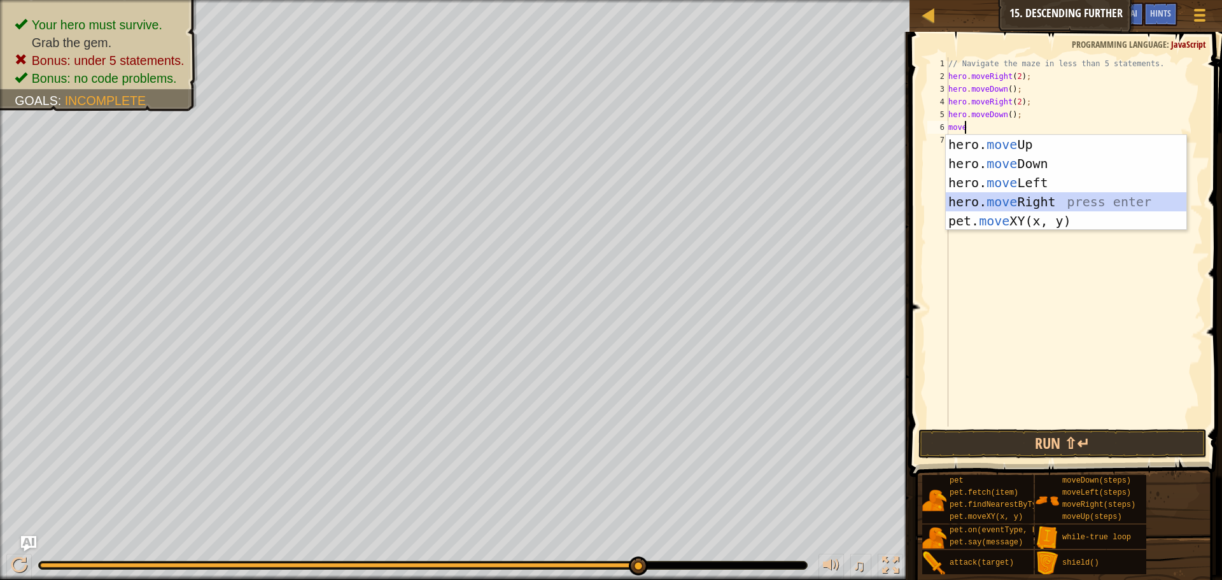
click at [1052, 198] on div "hero. move Up press enter hero. move Down press enter hero. move Left press ent…" at bounding box center [1066, 202] width 241 height 134
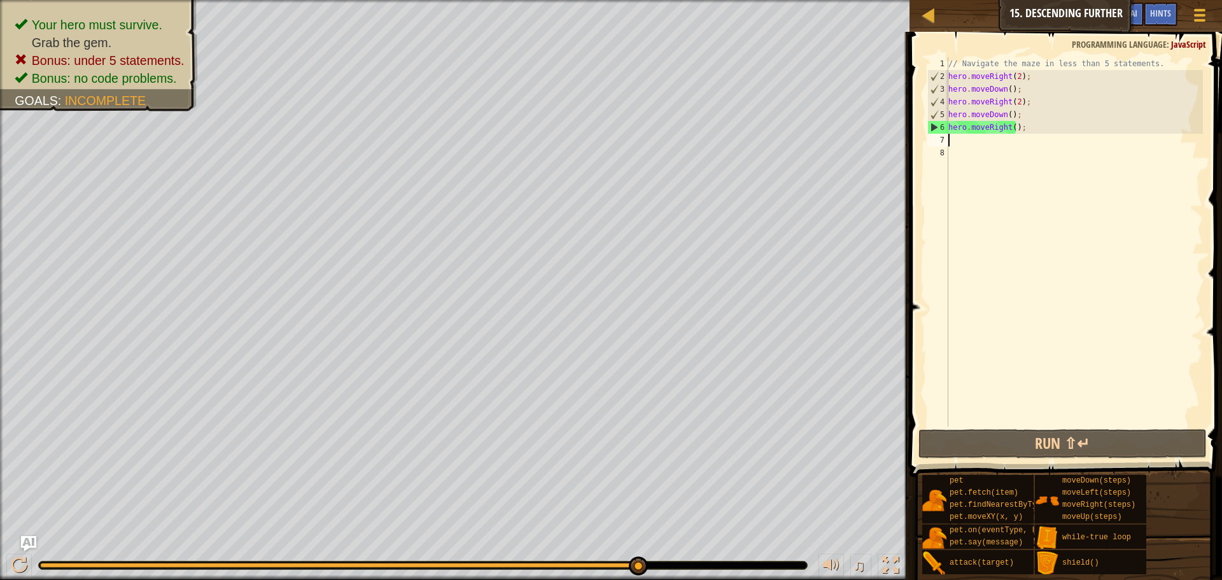
click at [1013, 127] on div "// Navigate the maze in less than 5 statements. hero . moveRight ( 2 ) ; hero .…" at bounding box center [1074, 254] width 257 height 395
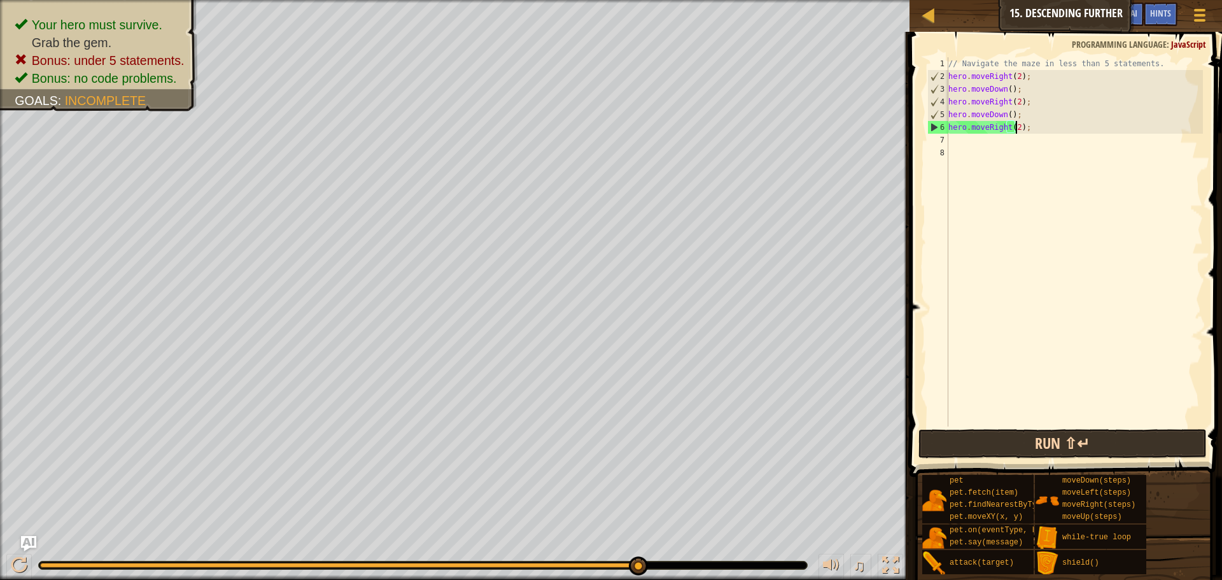
scroll to position [6, 6]
type textarea "hero.moveRight(2);"
click at [1068, 439] on button "Run ⇧↵" at bounding box center [1063, 443] width 288 height 29
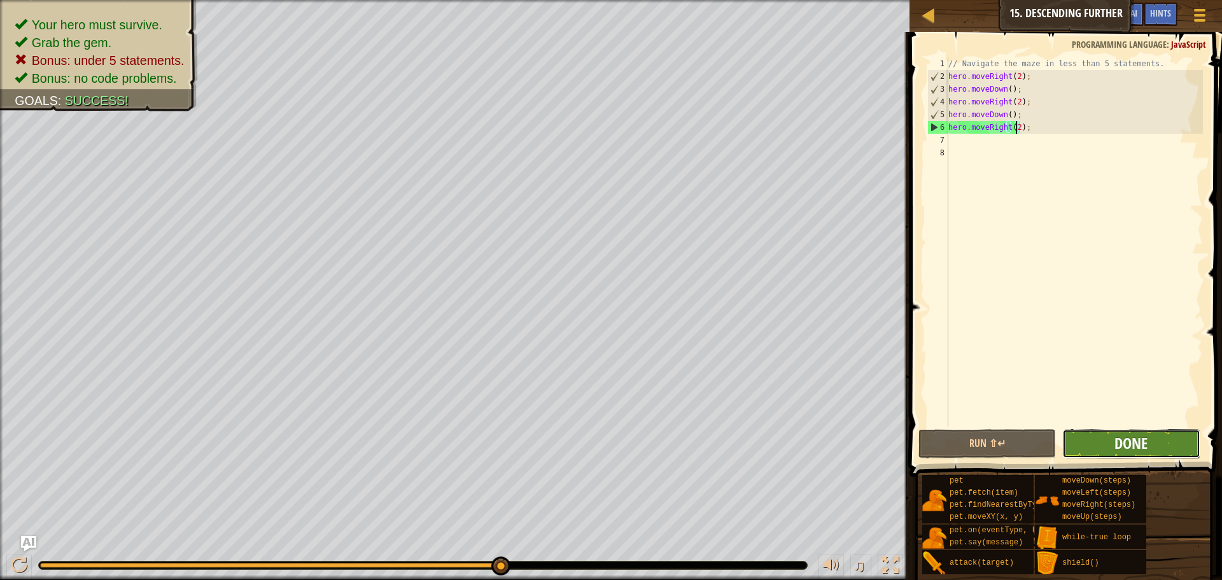
click at [1117, 436] on span "Done" at bounding box center [1131, 443] width 33 height 20
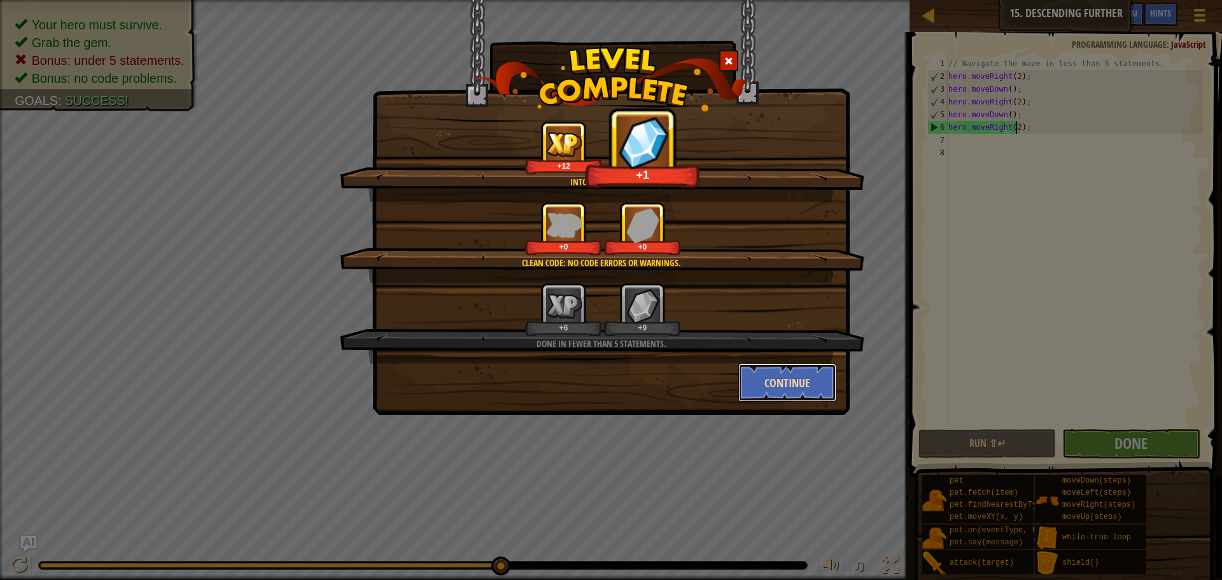
click at [789, 381] on button "Continue" at bounding box center [788, 383] width 99 height 38
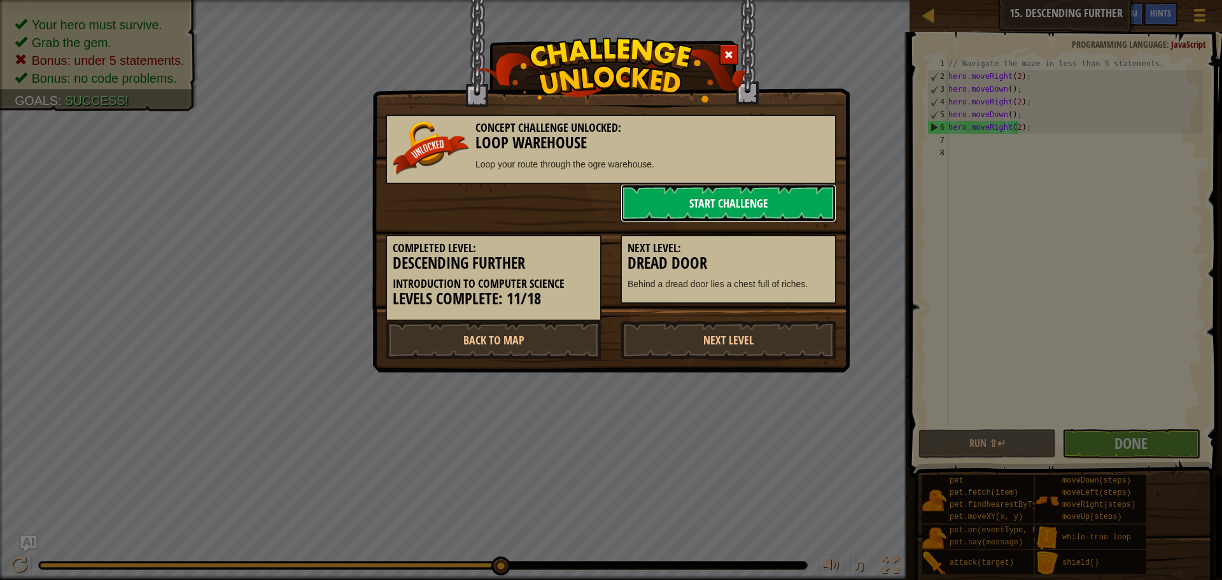
click at [769, 199] on link "Start Challenge" at bounding box center [729, 203] width 216 height 38
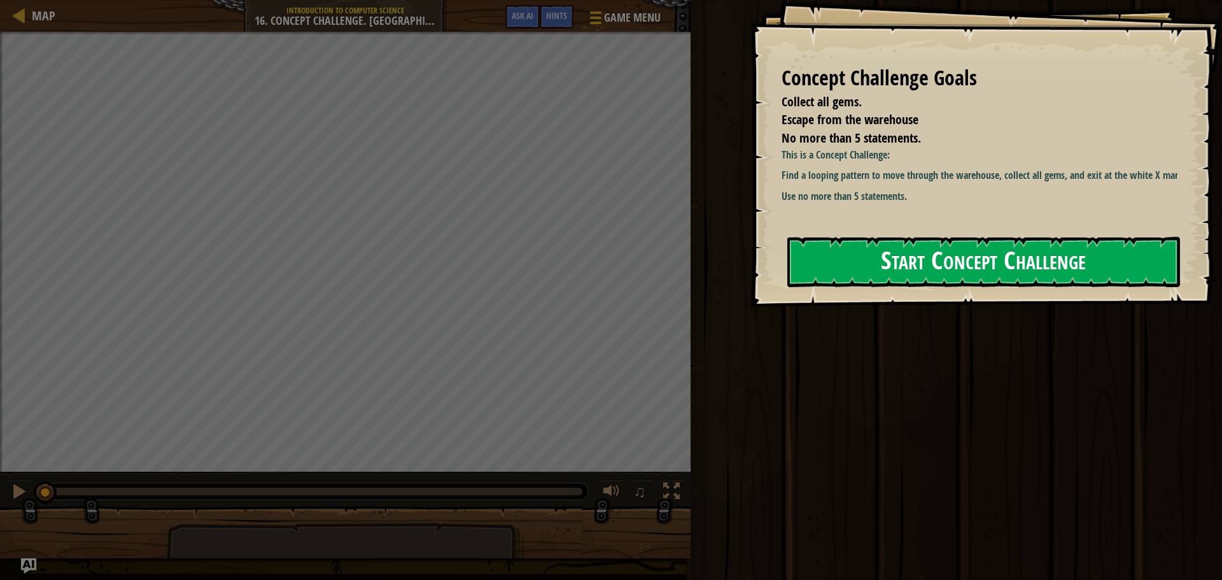
click at [1002, 241] on button "Start Concept Challenge" at bounding box center [984, 262] width 393 height 50
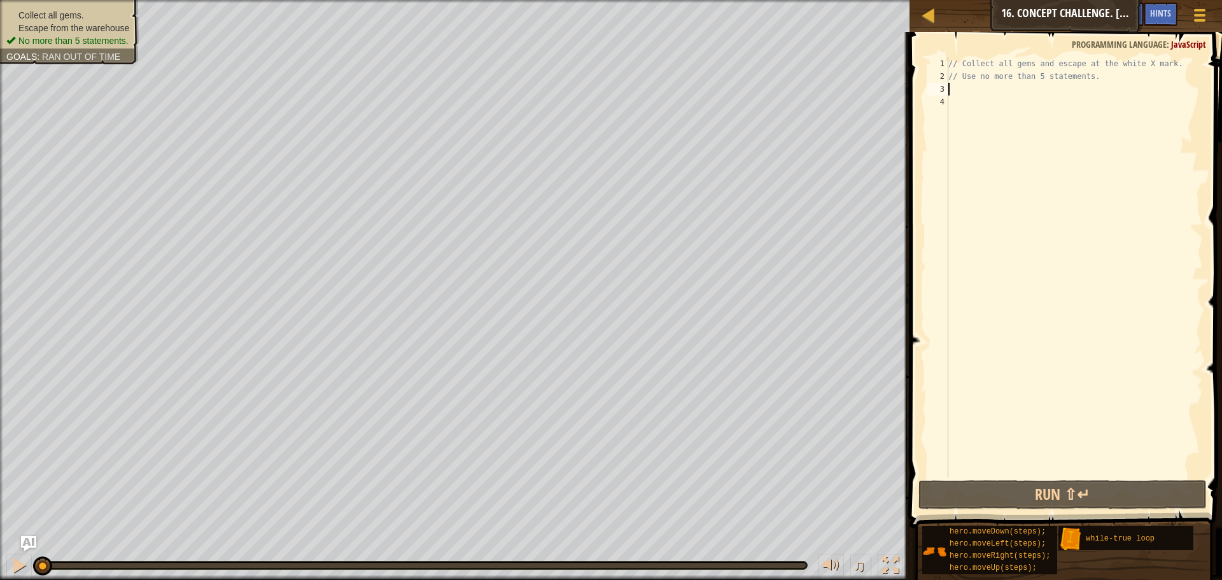
click at [963, 87] on div "// Collect all gems and escape at the white X mark. // Use no more than 5 state…" at bounding box center [1074, 280] width 257 height 446
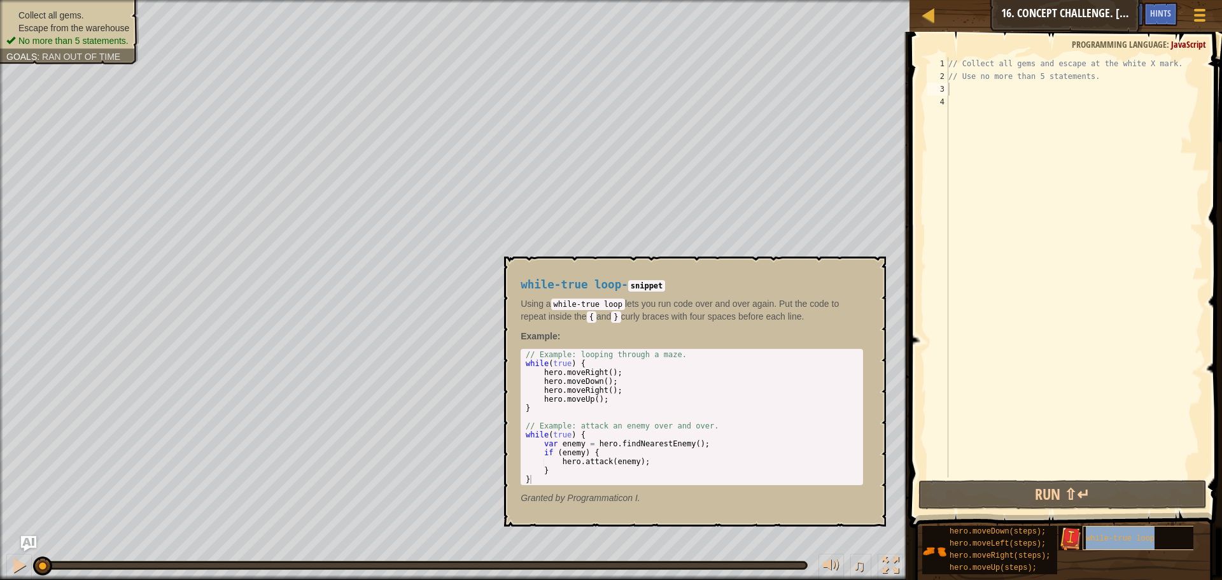
click at [1096, 534] on span "while-true loop" at bounding box center [1120, 538] width 69 height 9
drag, startPoint x: 609, startPoint y: 393, endPoint x: 592, endPoint y: 391, distance: 17.4
click at [592, 391] on div "// Example: looping through a maze. while ( true ) { hero . moveRight ( ) ; her…" at bounding box center [691, 426] width 337 height 152
click at [597, 403] on div "// Example: looping through a maze. while ( true ) { hero . moveRight ( ) ; her…" at bounding box center [691, 426] width 337 height 152
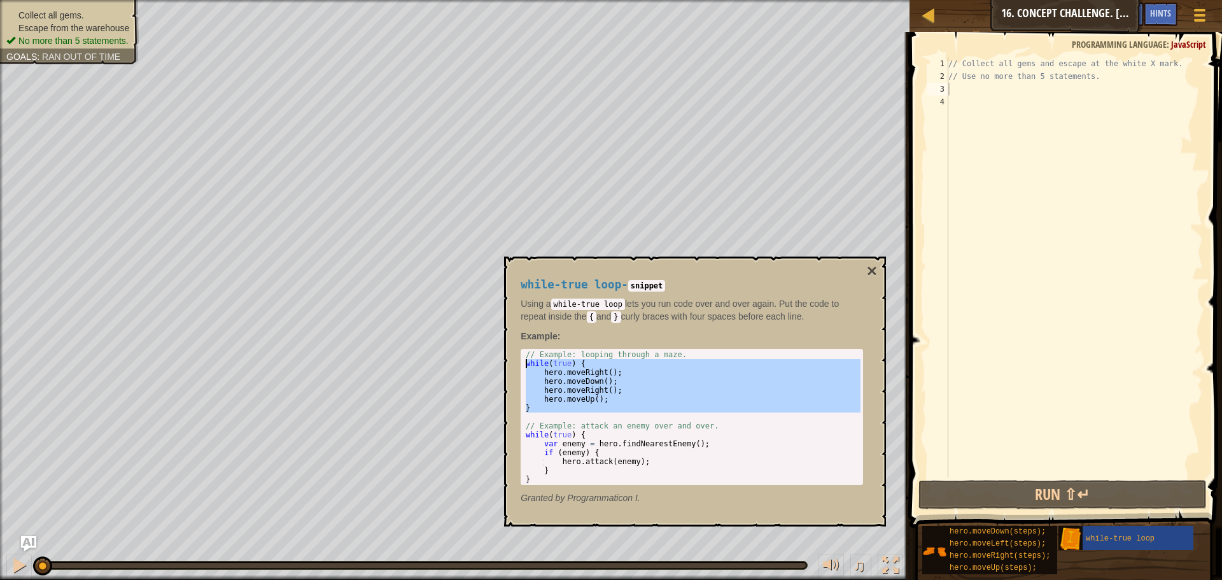
drag, startPoint x: 539, startPoint y: 413, endPoint x: 523, endPoint y: 365, distance: 50.9
click at [523, 365] on div "// Example: looping through a maze. while ( true ) { hero . moveRight ( ) ; her…" at bounding box center [691, 426] width 337 height 152
type textarea "while(true) { hero.moveRight();"
click at [982, 93] on div "// Collect all gems and escape at the white X mark. // Use no more than 5 state…" at bounding box center [1074, 280] width 257 height 446
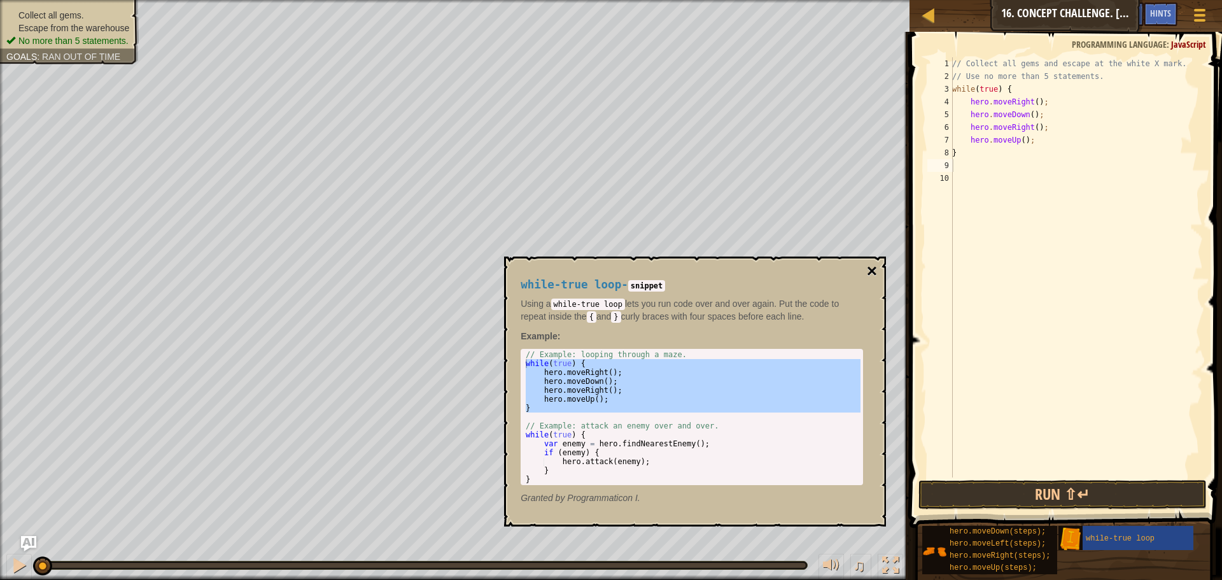
click at [868, 269] on button "×" at bounding box center [872, 271] width 10 height 18
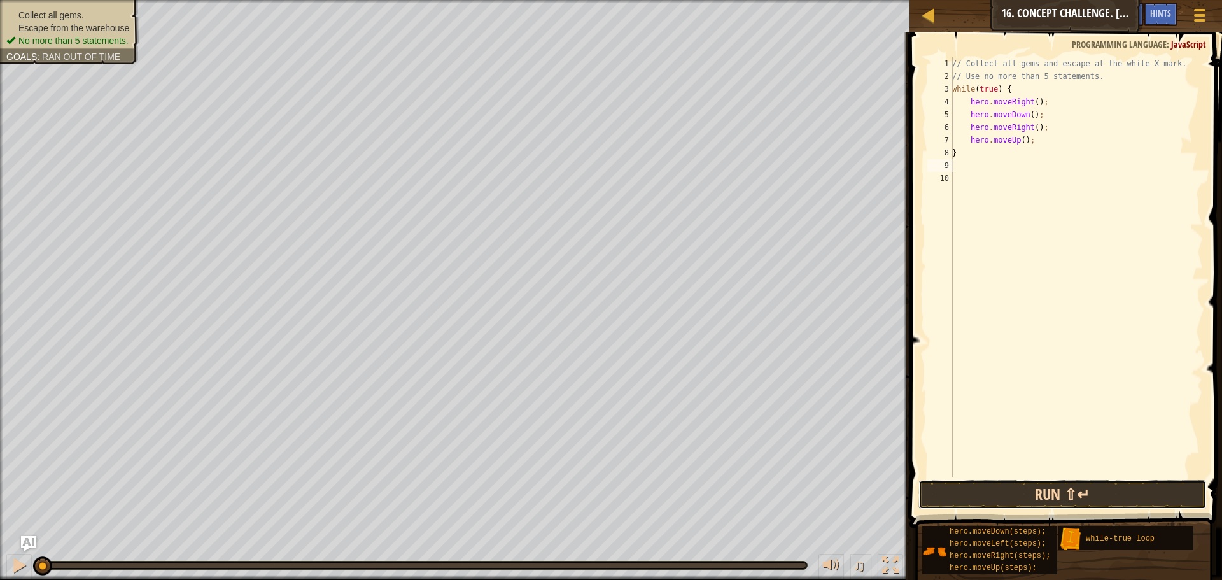
click at [1049, 495] on button "Run ⇧↵" at bounding box center [1063, 494] width 288 height 29
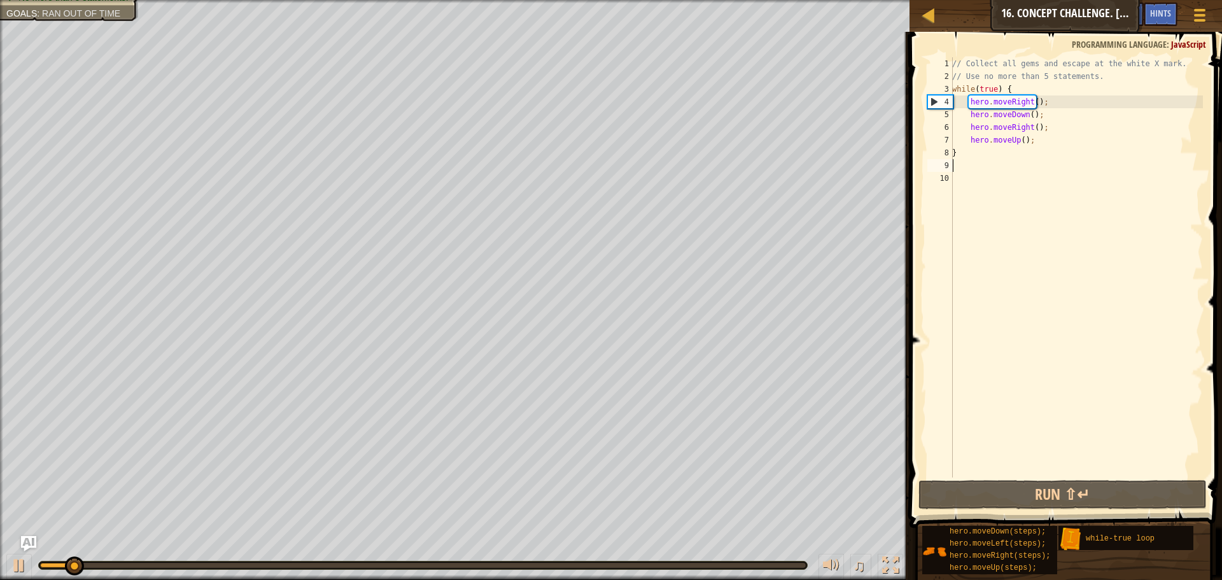
click at [1026, 187] on div "// Collect all gems and escape at the white X mark. // Use no more than 5 state…" at bounding box center [1076, 280] width 253 height 446
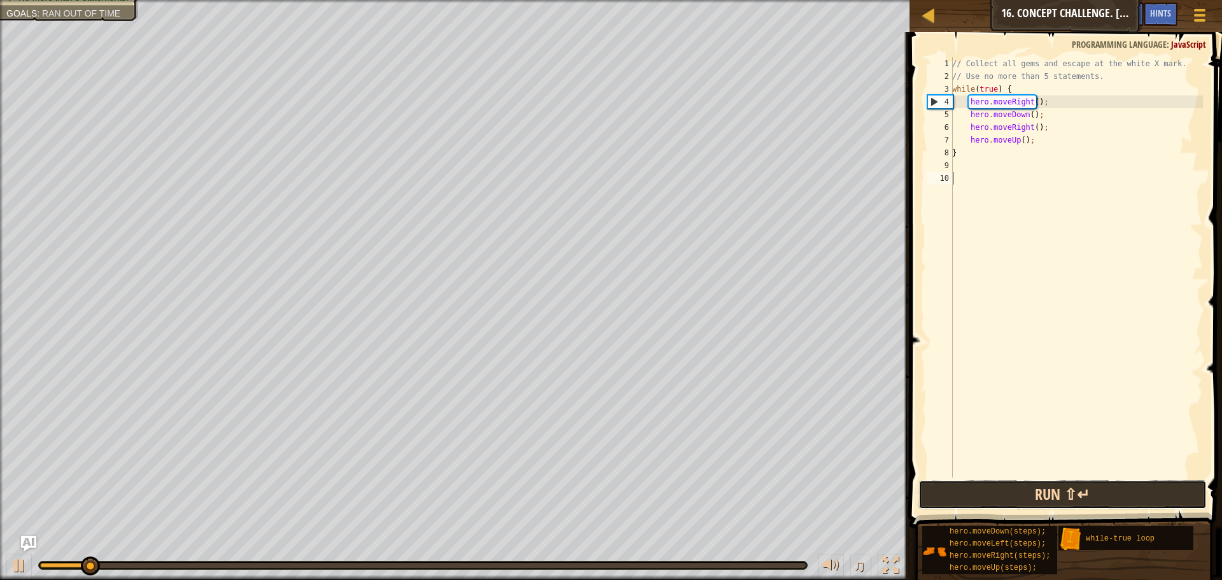
click at [1046, 492] on button "Run ⇧↵" at bounding box center [1063, 494] width 288 height 29
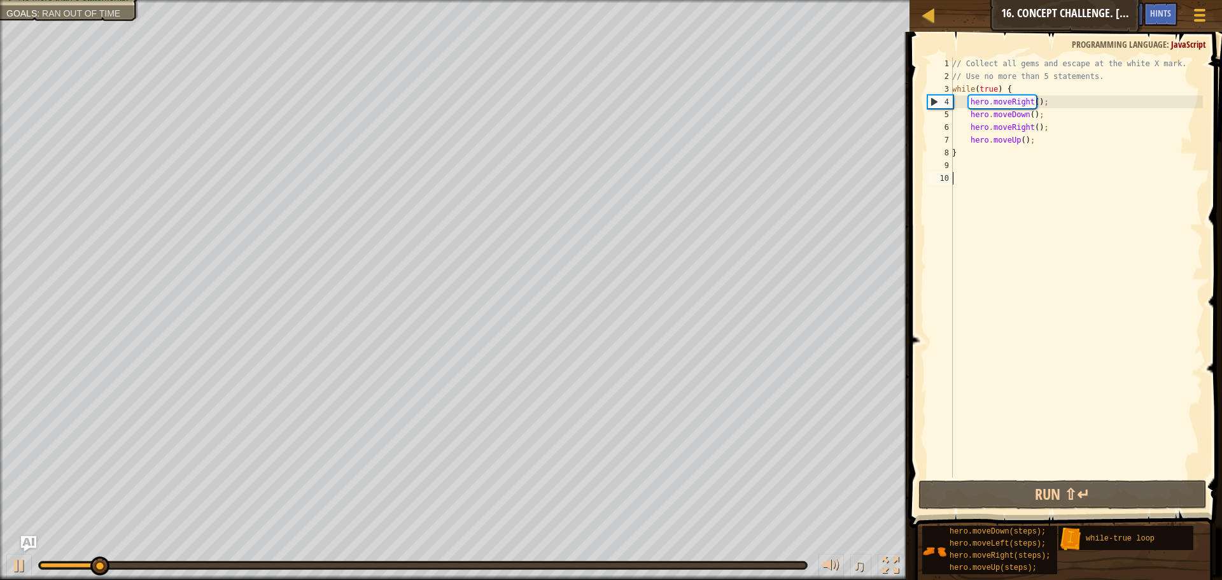
click at [1036, 145] on div "// Collect all gems and escape at the white X mark. // Use no more than 5 state…" at bounding box center [1076, 280] width 253 height 446
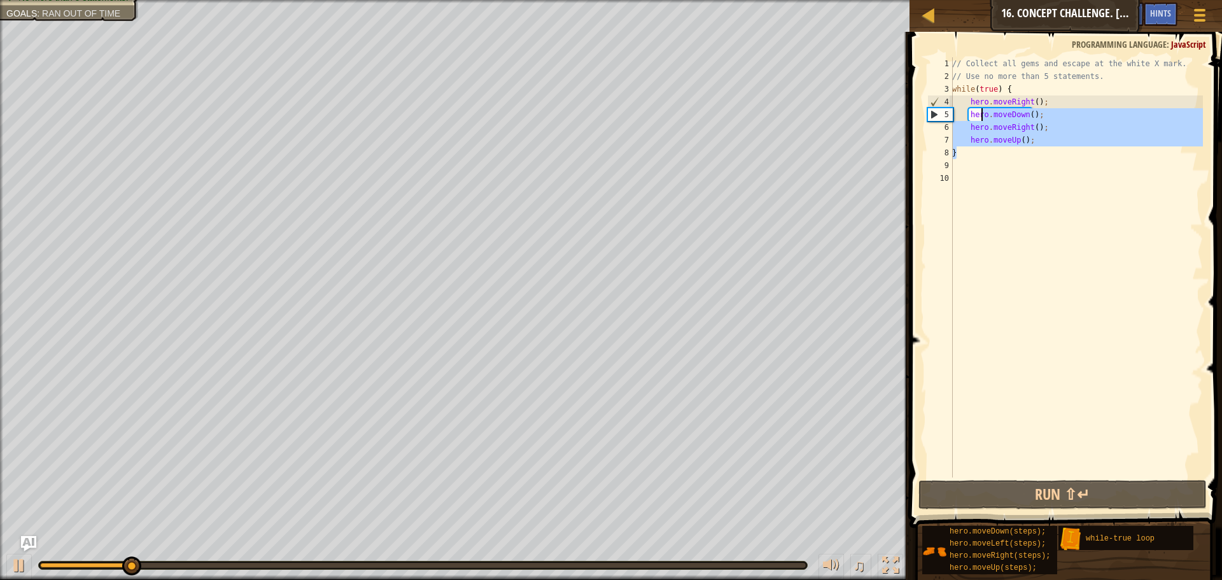
drag, startPoint x: 1032, startPoint y: 150, endPoint x: 982, endPoint y: 116, distance: 60.0
click at [982, 116] on div "// Collect all gems and escape at the white X mark. // Use no more than 5 state…" at bounding box center [1076, 280] width 253 height 446
click at [1026, 127] on div "// Collect all gems and escape at the white X mark. // Use no more than 5 state…" at bounding box center [1076, 267] width 253 height 420
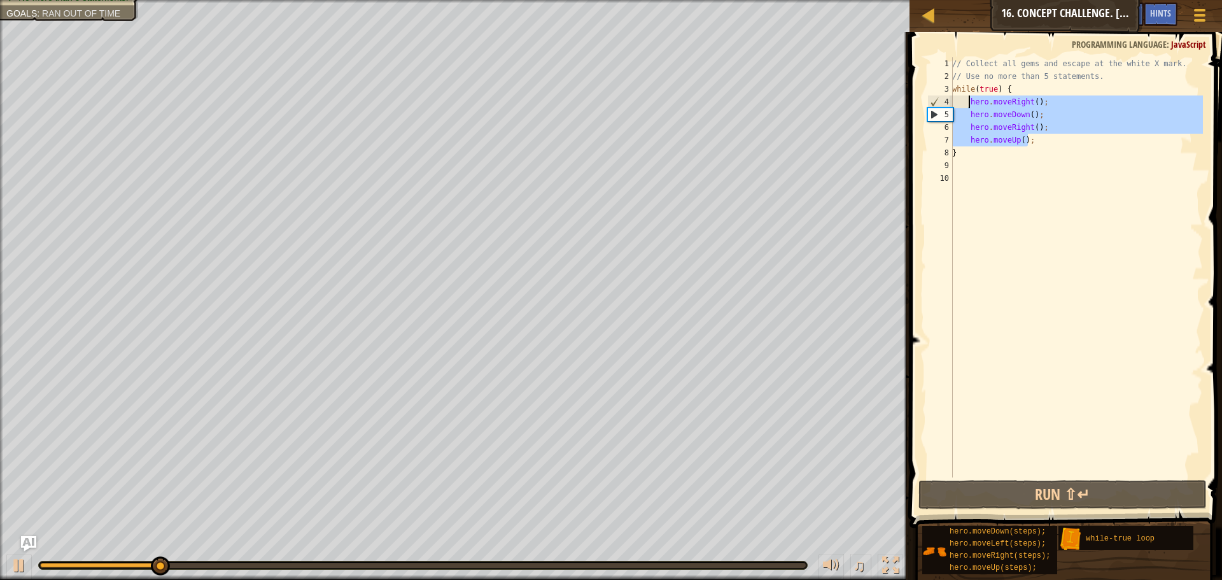
drag, startPoint x: 1027, startPoint y: 143, endPoint x: 969, endPoint y: 101, distance: 71.6
click at [969, 101] on div "// Collect all gems and escape at the white X mark. // Use no more than 5 state…" at bounding box center [1076, 280] width 253 height 446
type textarea "hero.moveRight(); hero.moveDown();"
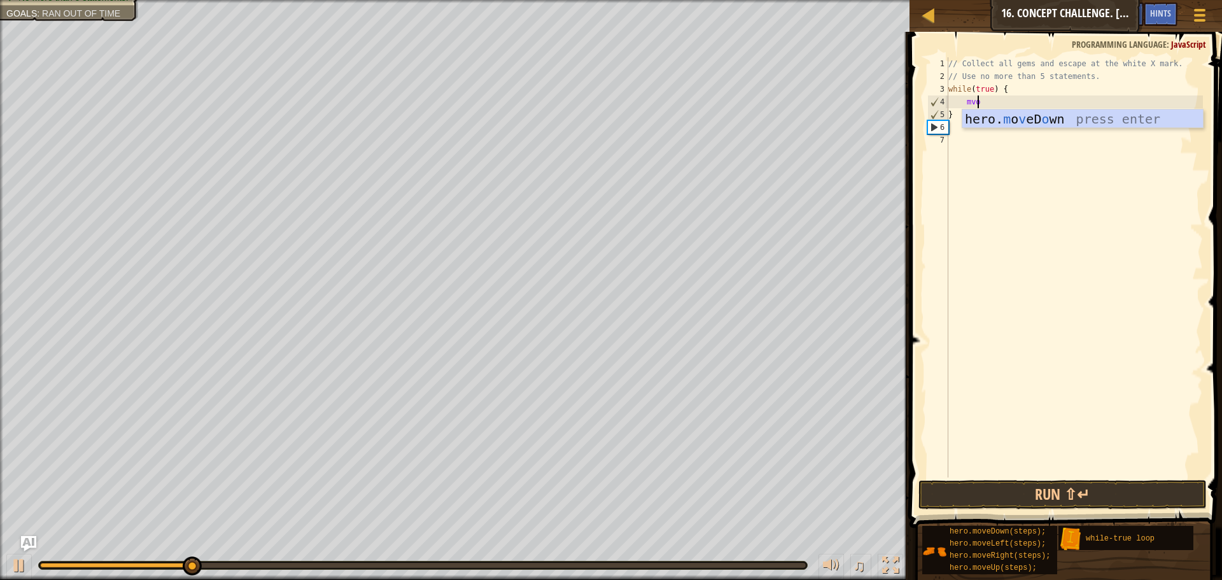
type textarea "mv"
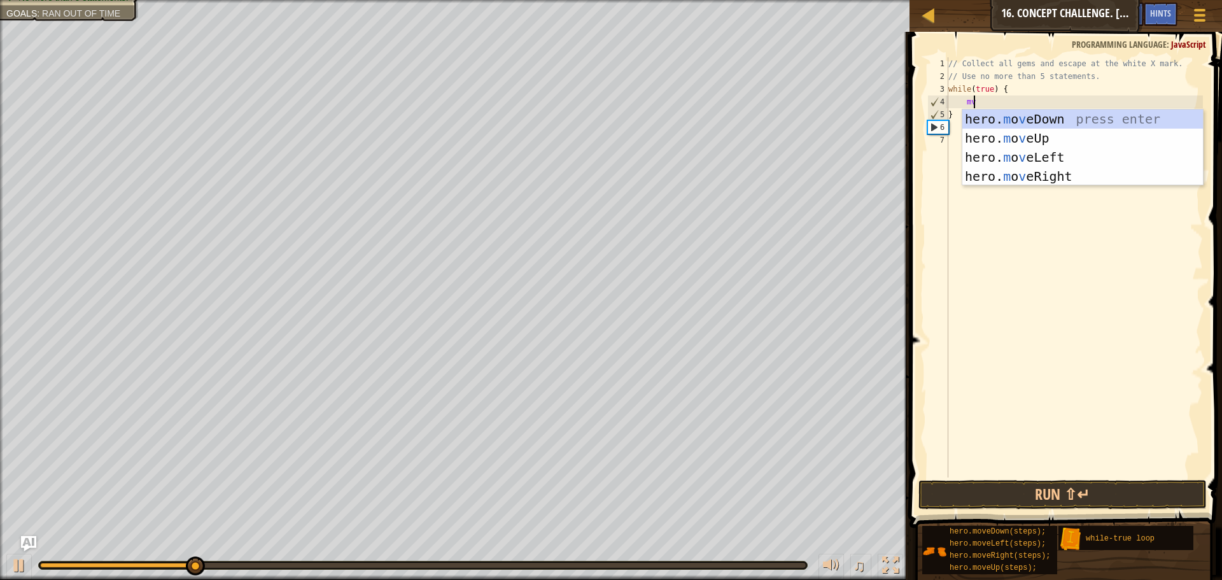
scroll to position [6, 1]
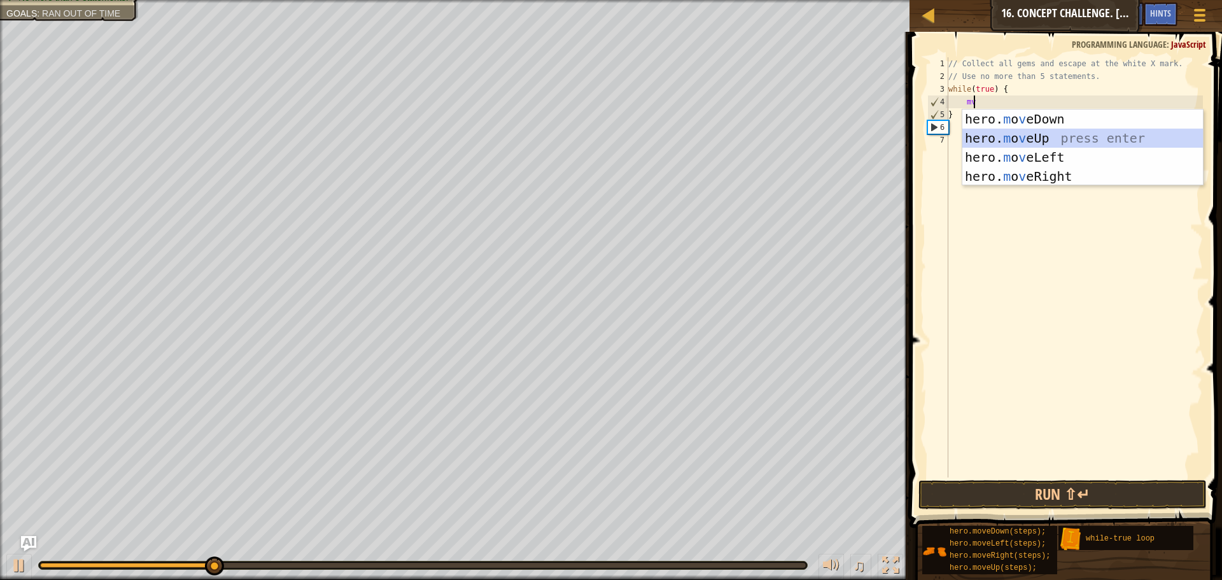
click at [1035, 134] on div "hero. m o v eDown press enter hero. m o v eUp press enter hero. m o v eLeft pre…" at bounding box center [1083, 167] width 241 height 115
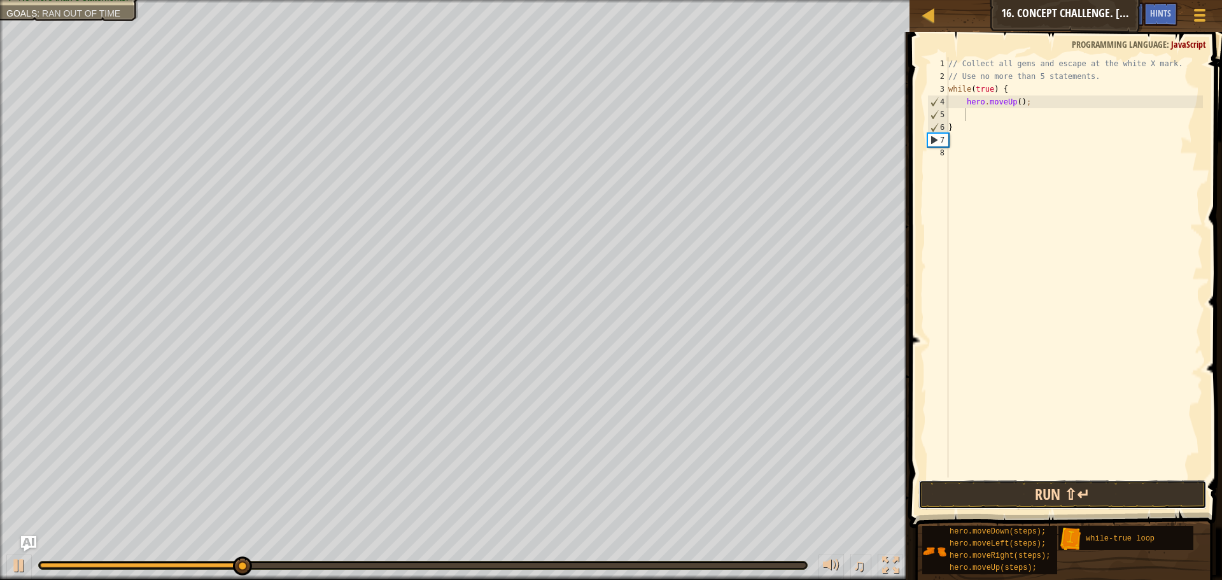
click at [1103, 493] on button "Run ⇧↵" at bounding box center [1063, 494] width 288 height 29
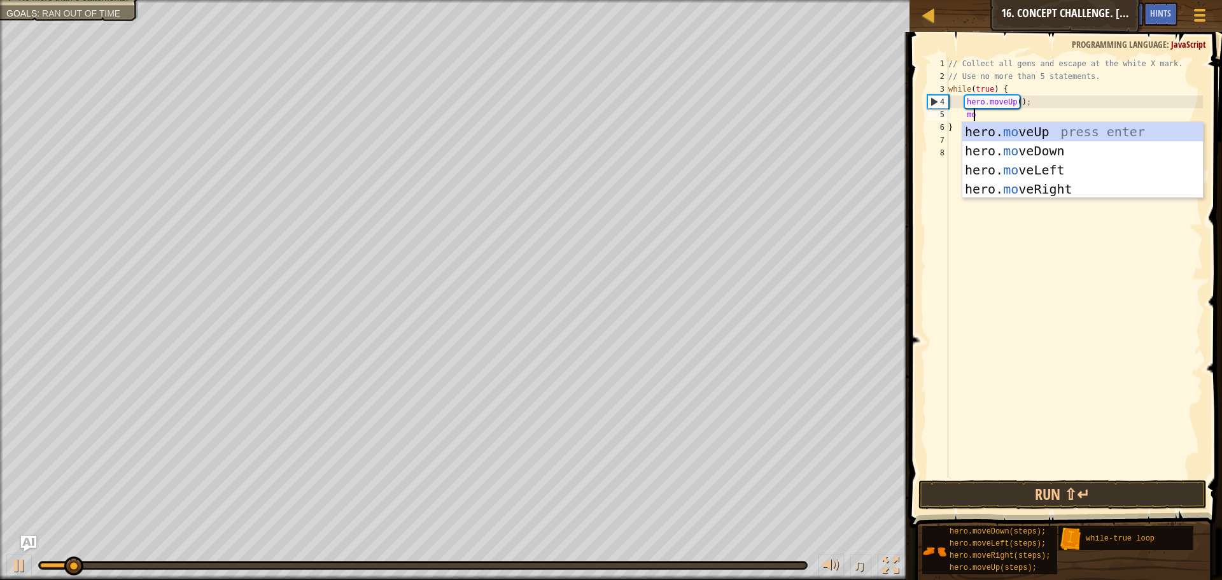
type textarea "move"
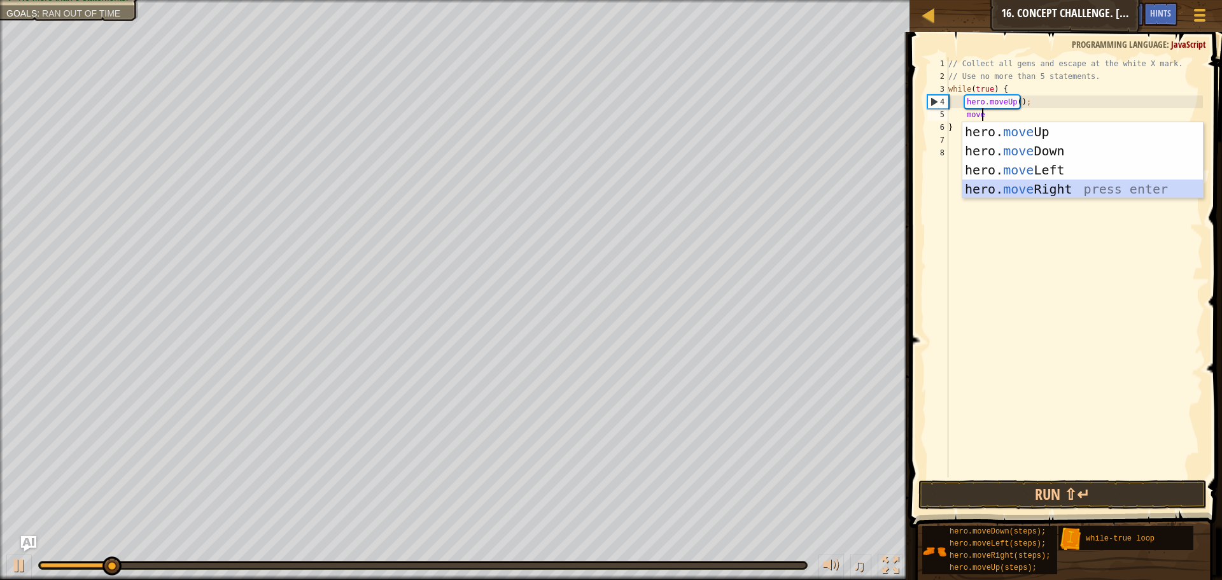
click at [1093, 183] on div "hero. move Up press enter hero. move Down press enter hero. move Left press ent…" at bounding box center [1083, 179] width 241 height 115
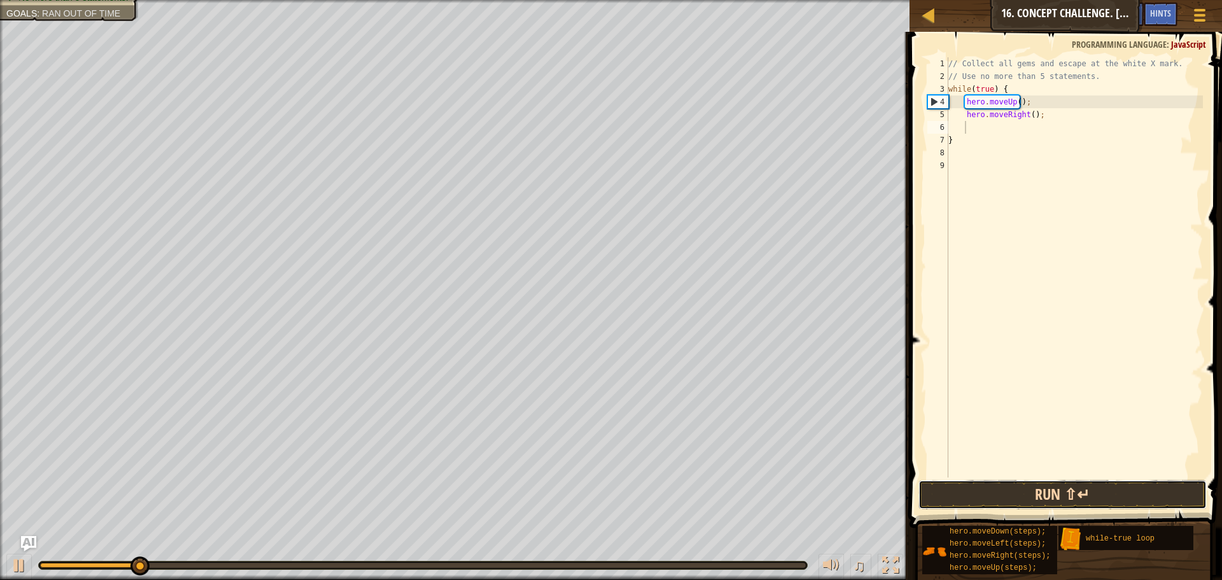
click at [1055, 503] on button "Run ⇧↵" at bounding box center [1063, 494] width 288 height 29
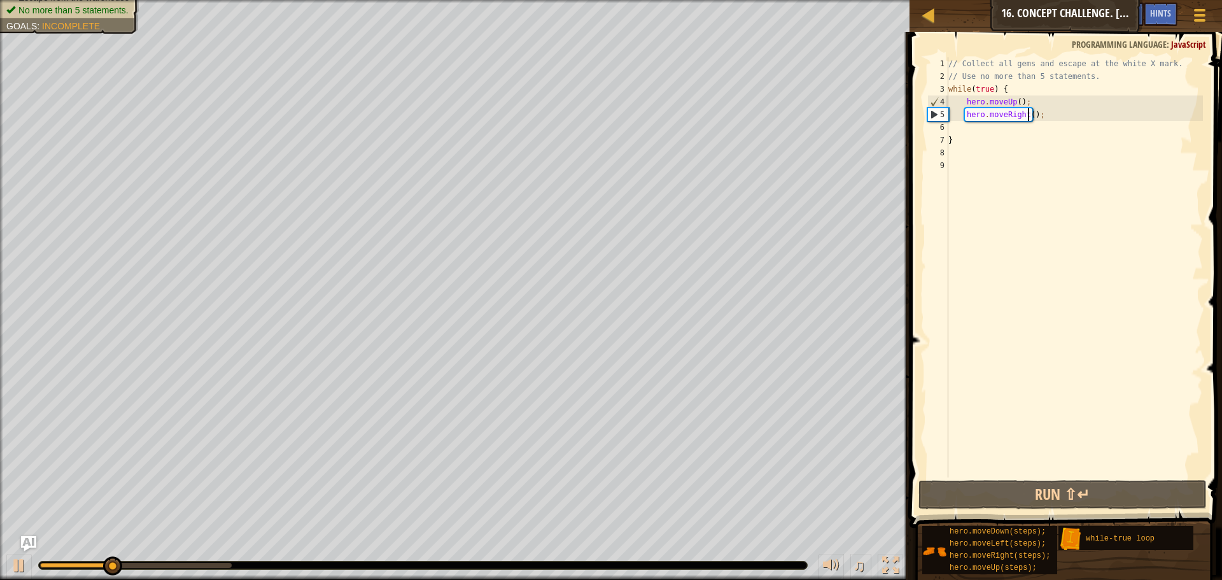
click at [1029, 112] on div "// Collect all gems and escape at the white X mark. // Use no more than 5 state…" at bounding box center [1074, 280] width 257 height 446
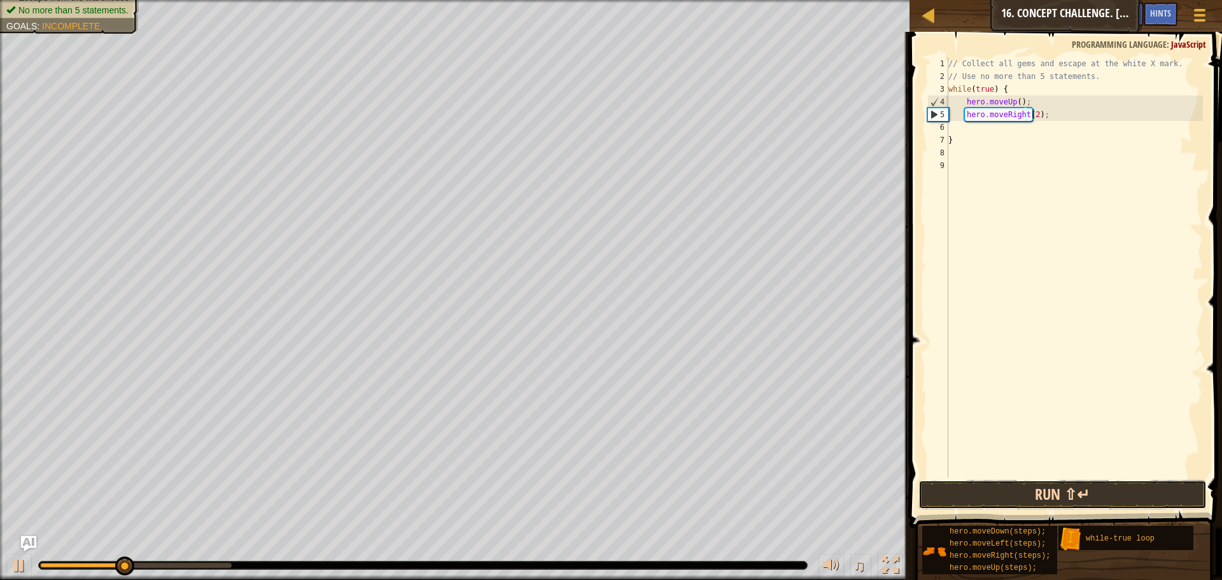
click at [1061, 490] on button "Run ⇧↵" at bounding box center [1063, 494] width 288 height 29
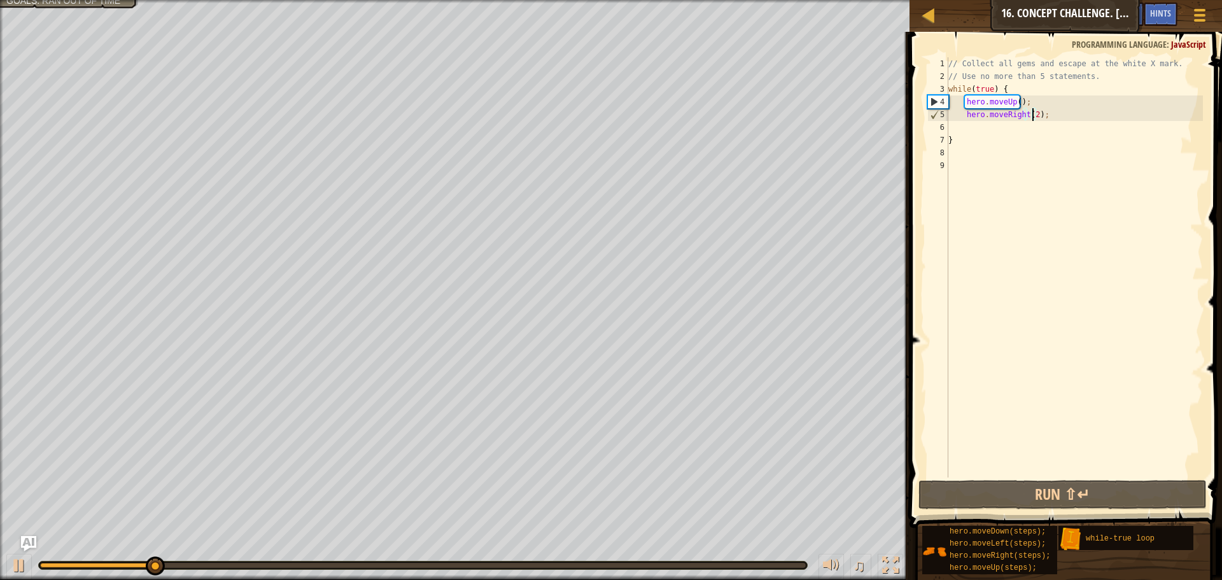
click at [1015, 103] on div "// Collect all gems and escape at the white X mark. // Use no more than 5 state…" at bounding box center [1074, 280] width 257 height 446
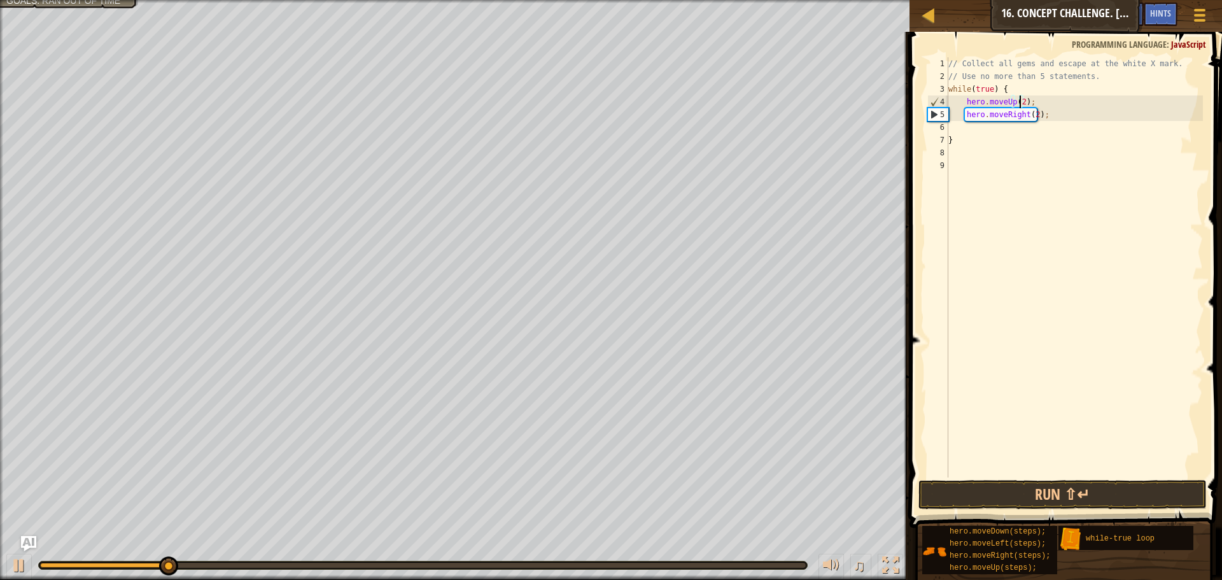
click at [1031, 118] on div "// Collect all gems and escape at the white X mark. // Use no more than 5 state…" at bounding box center [1074, 280] width 257 height 446
type textarea "hero.moveRight(2);"
click at [1091, 498] on button "Run ⇧↵" at bounding box center [1063, 494] width 288 height 29
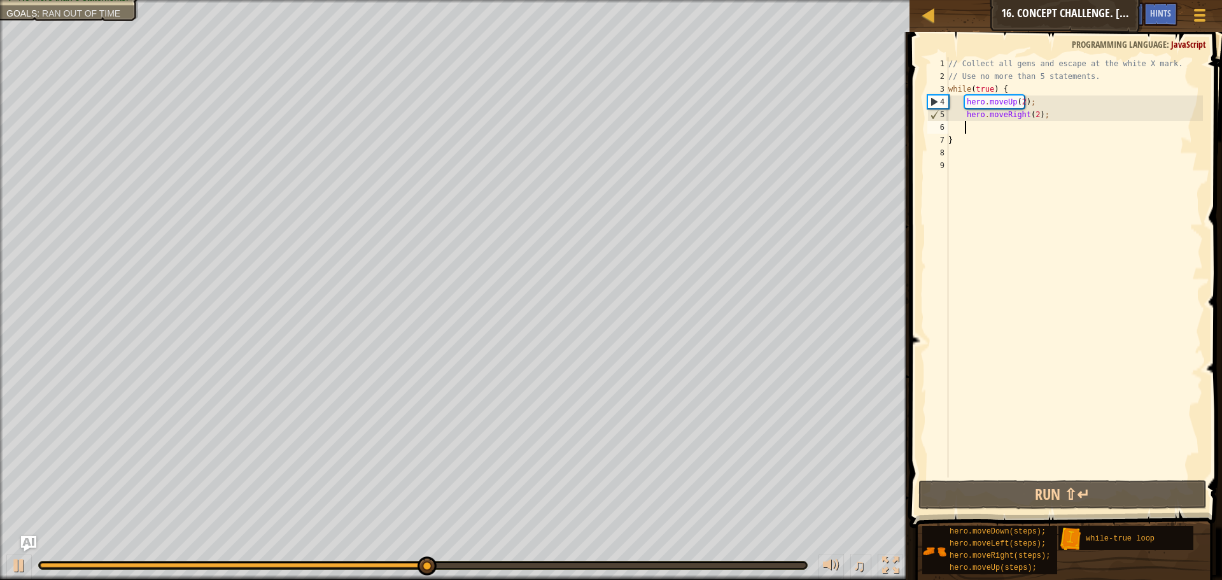
click at [1000, 125] on div "// Collect all gems and escape at the white X mark. // Use no more than 5 state…" at bounding box center [1074, 280] width 257 height 446
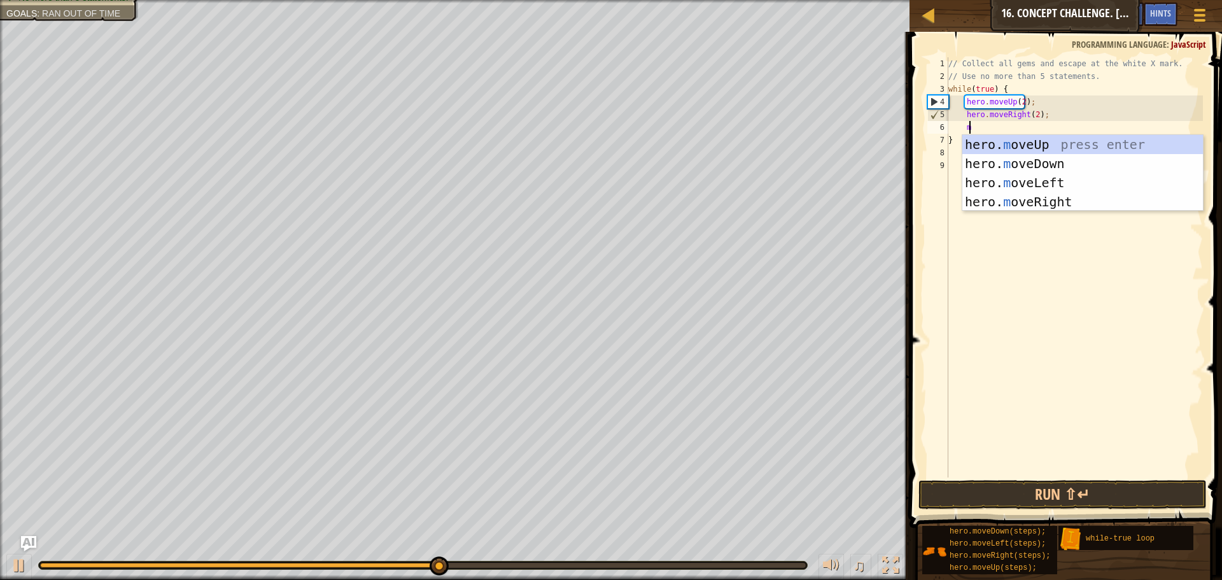
type textarea "mo"
click at [1044, 165] on div "hero. mo veUp press enter hero. mo veDown press enter hero. mo veLeft press ent…" at bounding box center [1083, 192] width 241 height 115
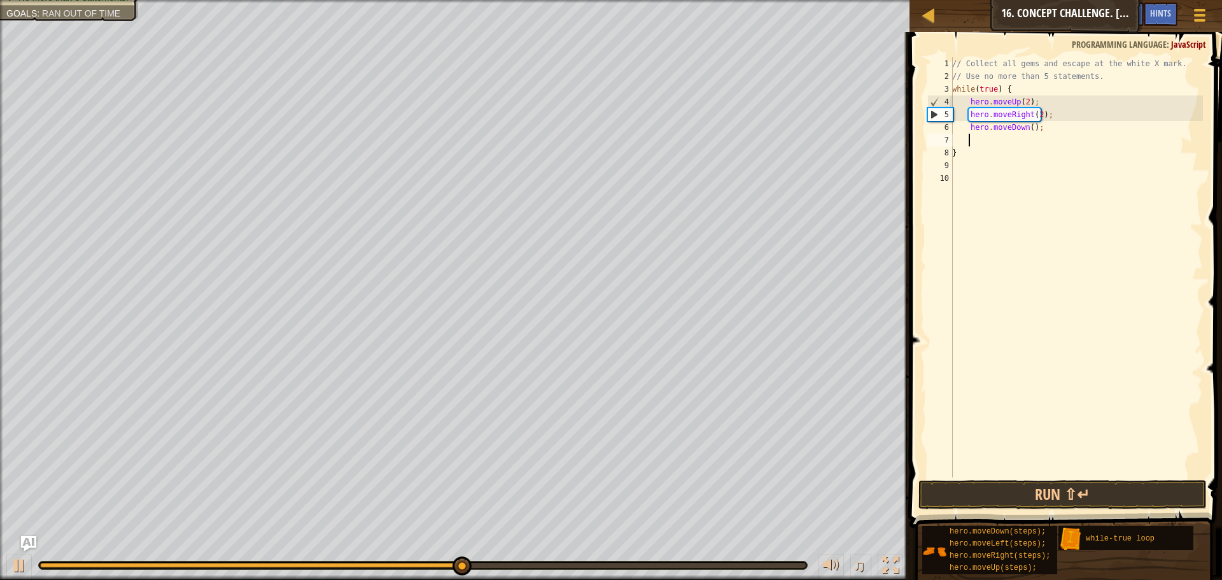
scroll to position [6, 1]
click at [1047, 495] on button "Run ⇧↵" at bounding box center [1063, 494] width 288 height 29
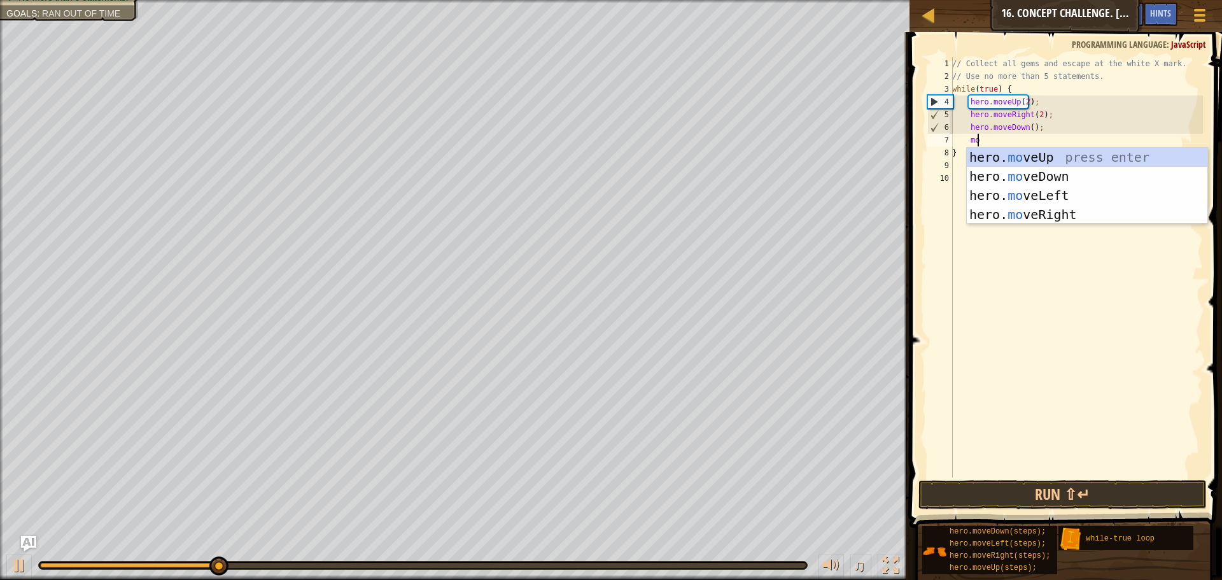
type textarea "mov"
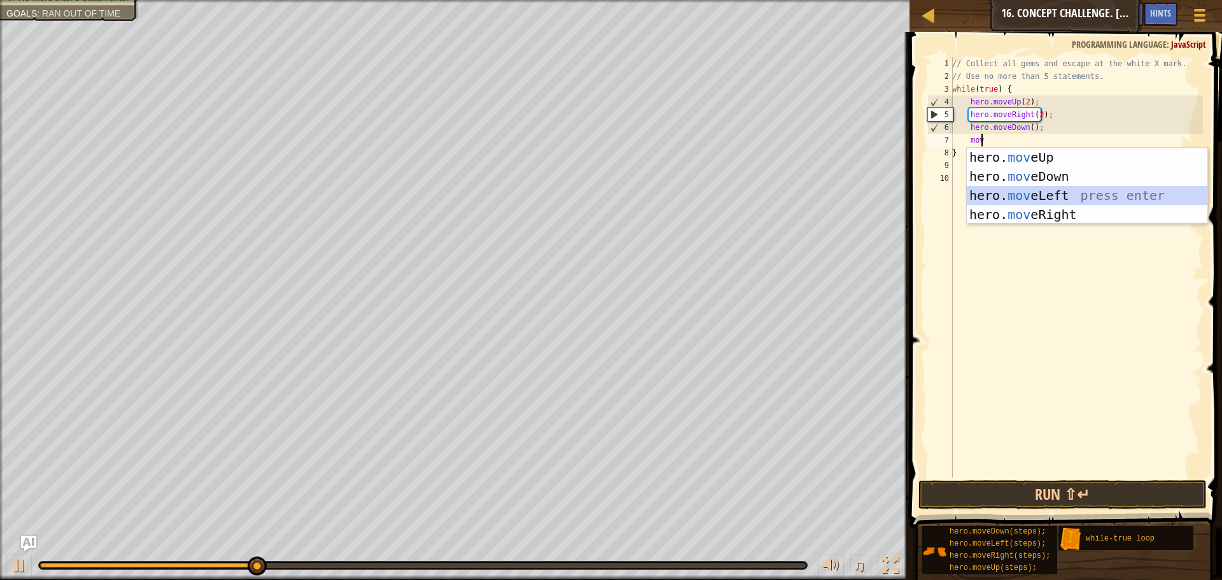
click at [1028, 194] on div "hero. mov eUp press enter hero. mov eDown press enter hero. mov eLeft press ent…" at bounding box center [1087, 205] width 241 height 115
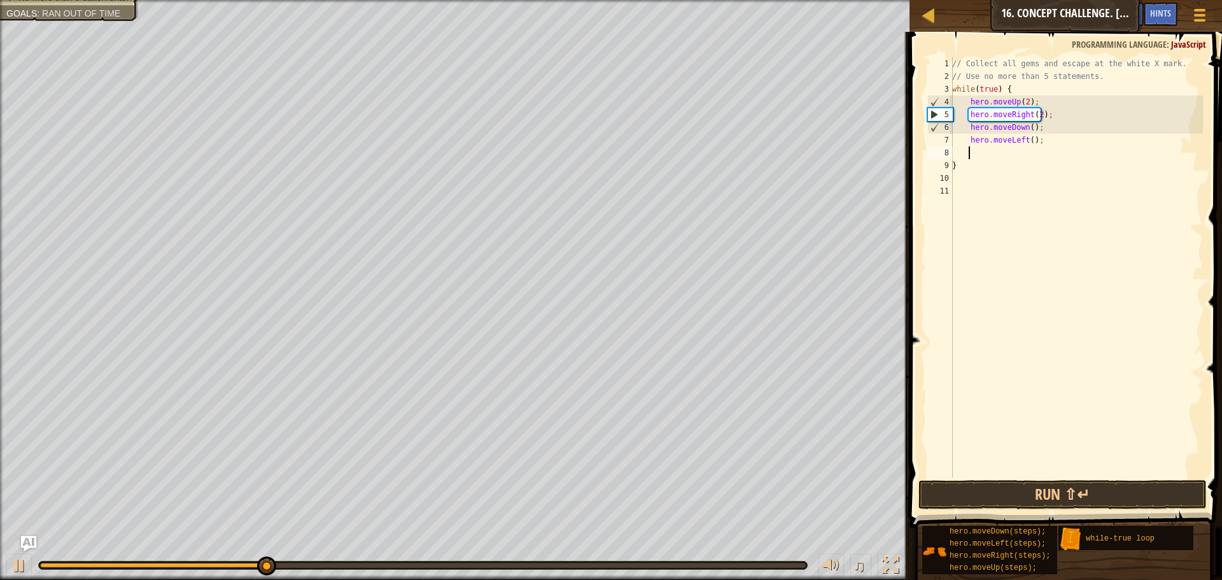
click at [1027, 142] on div "// Collect all gems and escape at the white X mark. // Use no more than 5 state…" at bounding box center [1076, 280] width 253 height 446
type textarea "hero.moveLeft(2);"
click at [1083, 483] on button "Run ⇧↵" at bounding box center [1063, 494] width 288 height 29
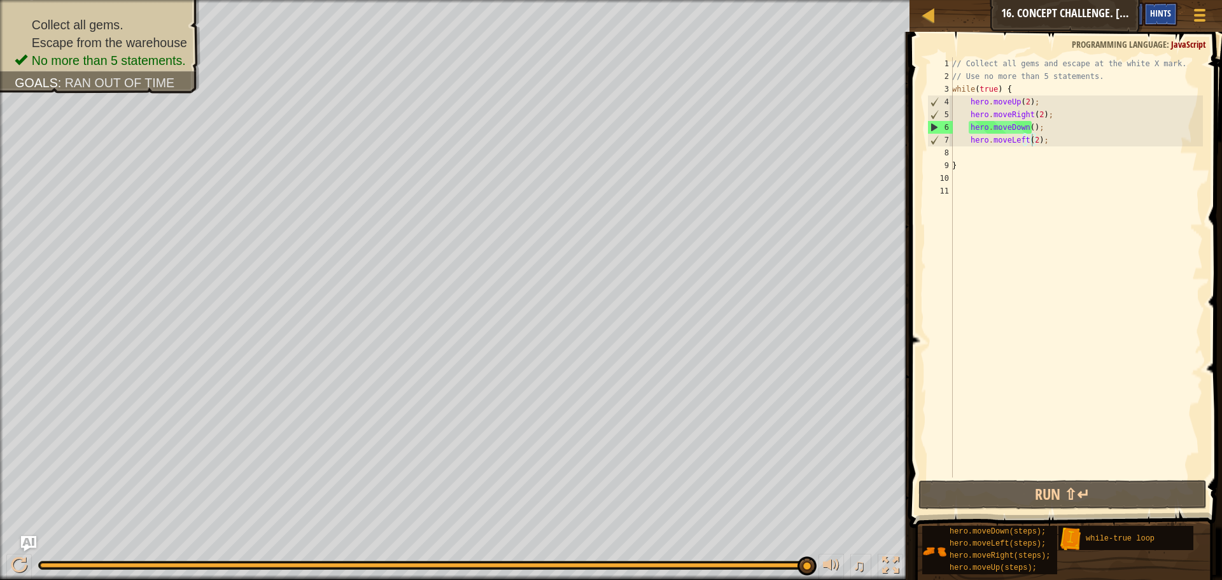
click at [1153, 15] on span "Hints" at bounding box center [1160, 13] width 21 height 12
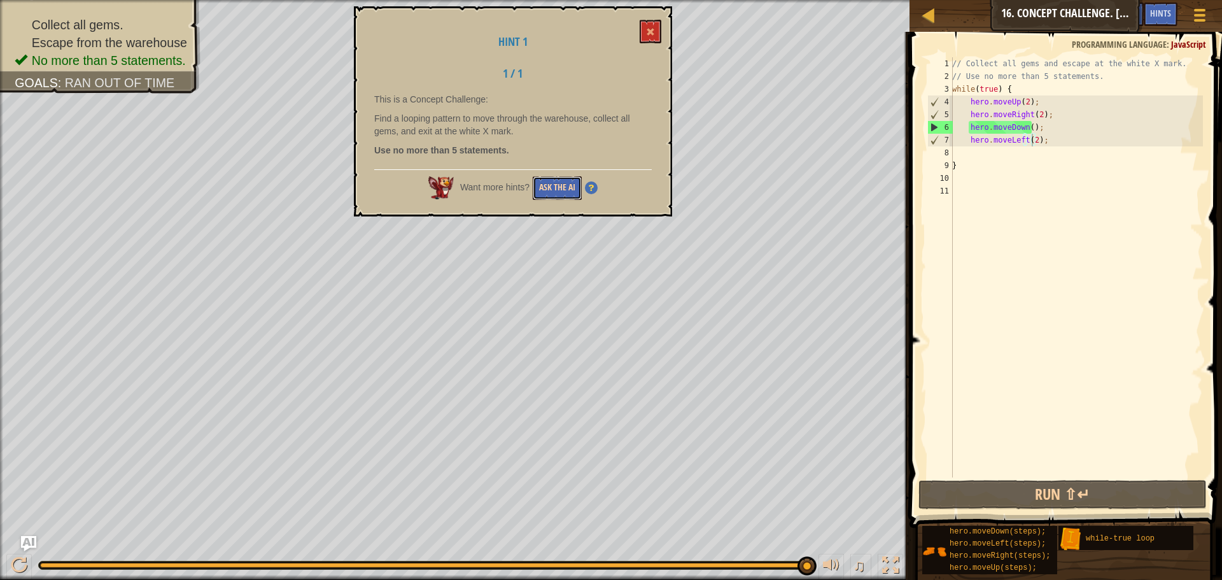
click at [567, 183] on button "Ask the AI" at bounding box center [557, 188] width 49 height 24
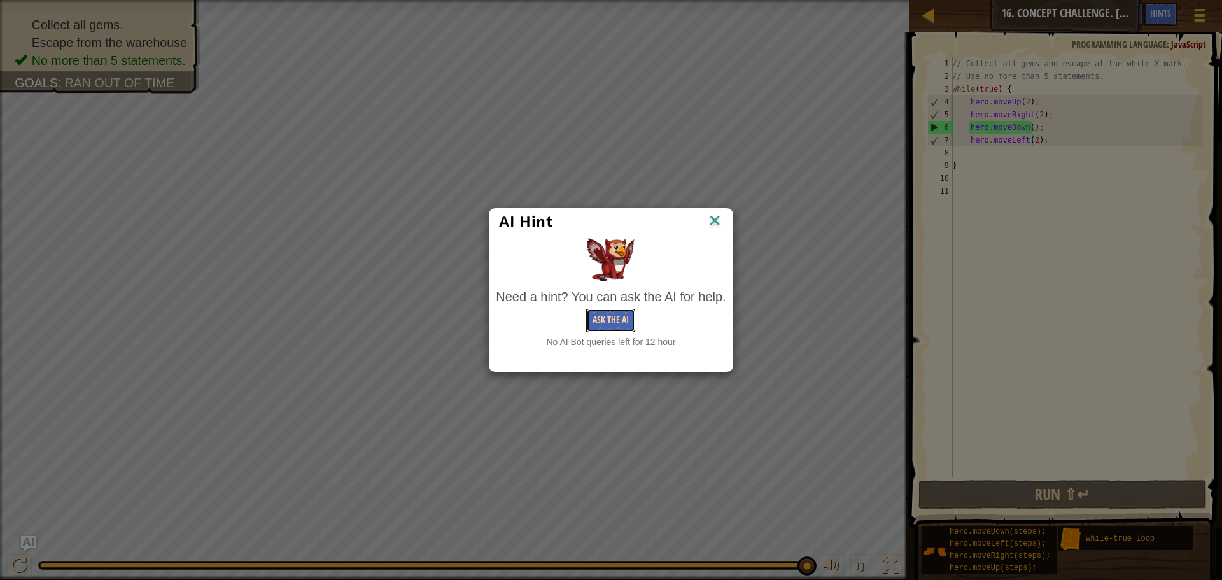
click at [623, 311] on button "Ask the AI" at bounding box center [610, 321] width 49 height 24
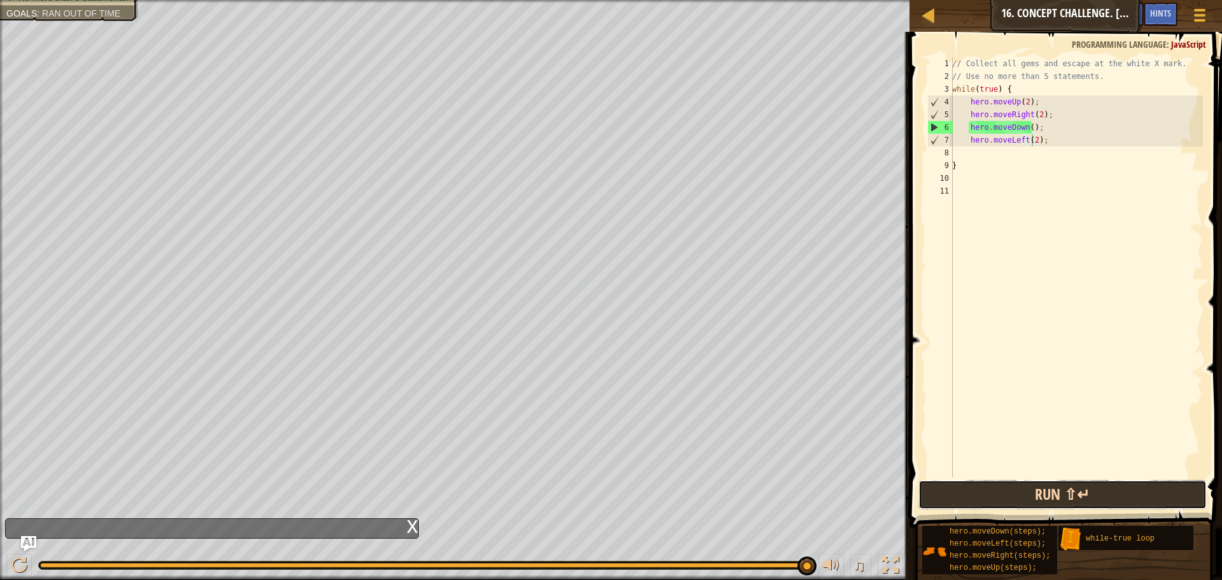
click at [969, 487] on button "Run ⇧↵" at bounding box center [1063, 494] width 288 height 29
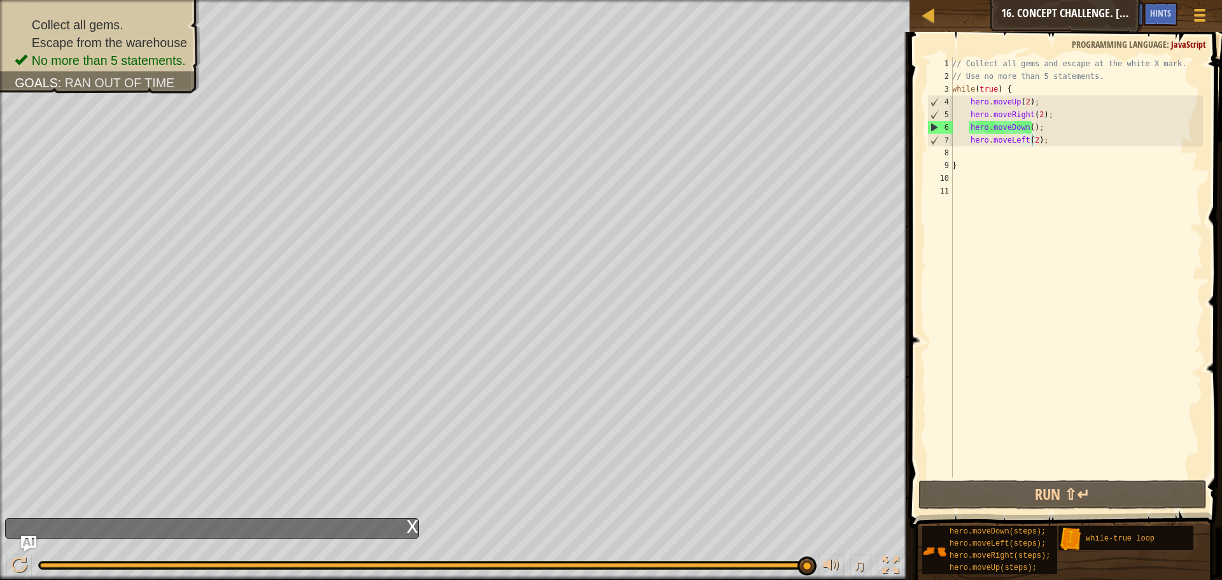
click at [1061, 15] on div "Map Introduction to Computer Science 16. Concept Challenge. Loop Warehouse Game…" at bounding box center [1066, 16] width 313 height 32
click at [1196, 13] on div at bounding box center [1199, 15] width 17 height 18
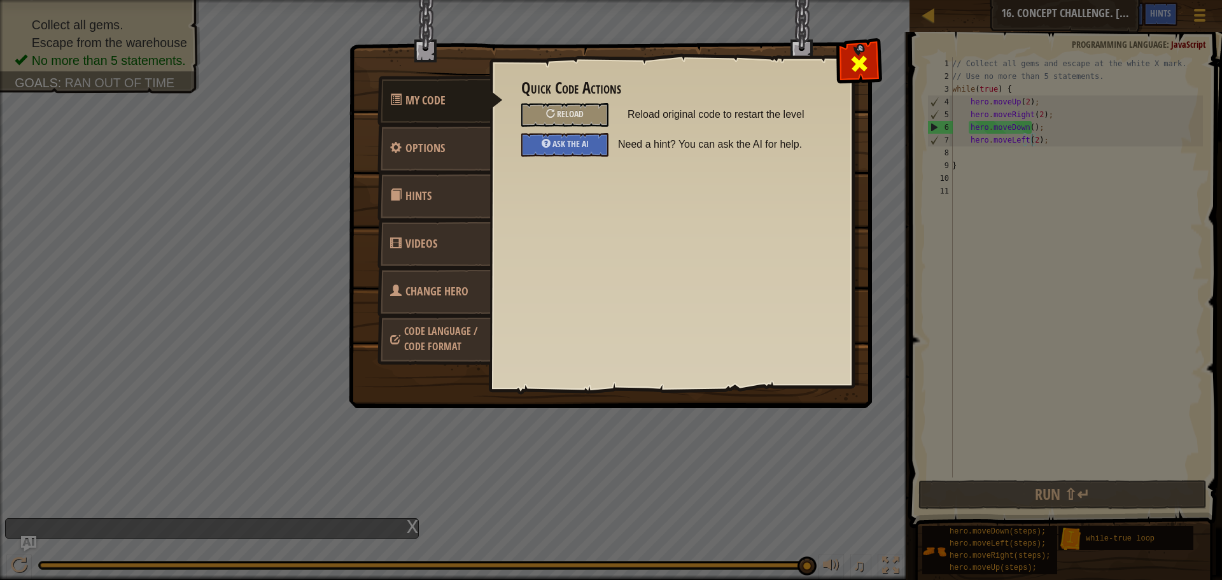
click at [865, 74] on div at bounding box center [859, 61] width 40 height 40
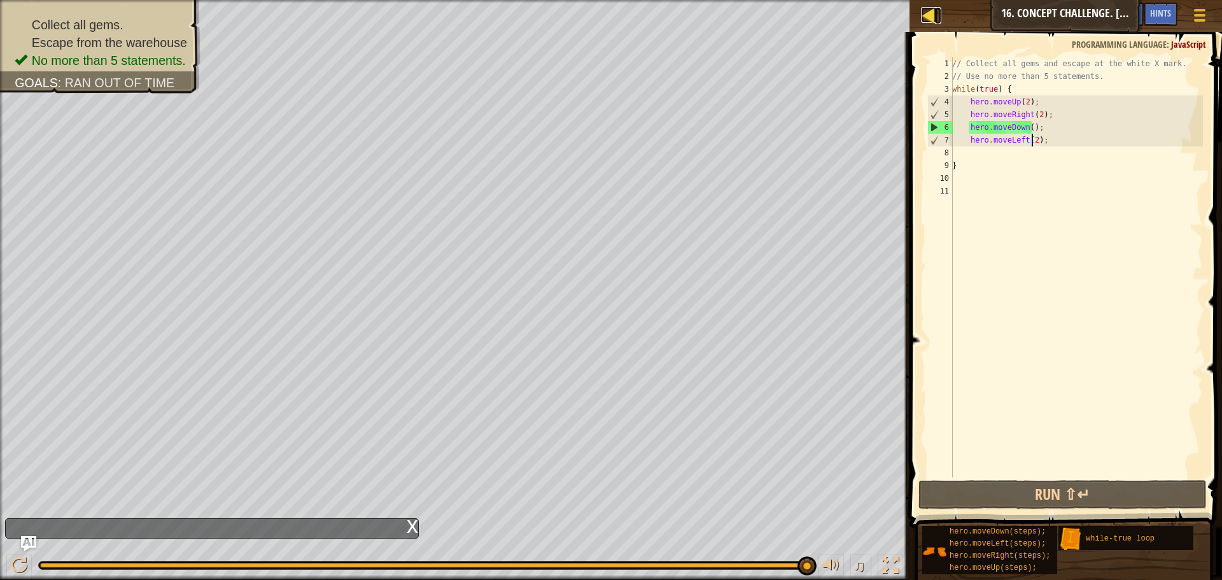
click at [926, 22] on div at bounding box center [929, 15] width 16 height 16
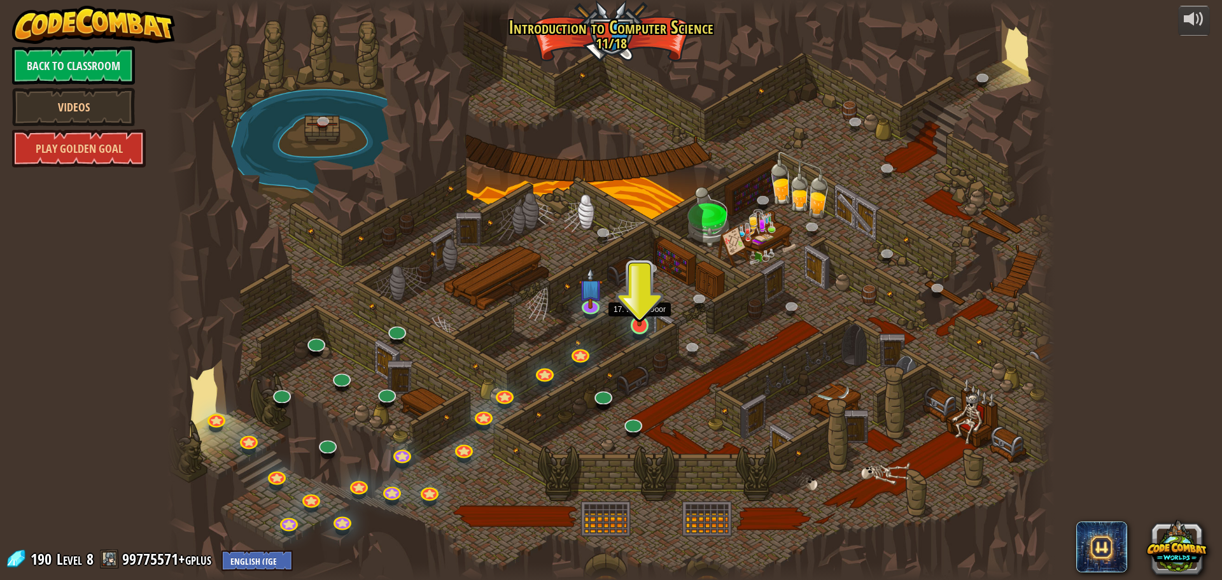
click at [635, 327] on div at bounding box center [640, 325] width 18 height 18
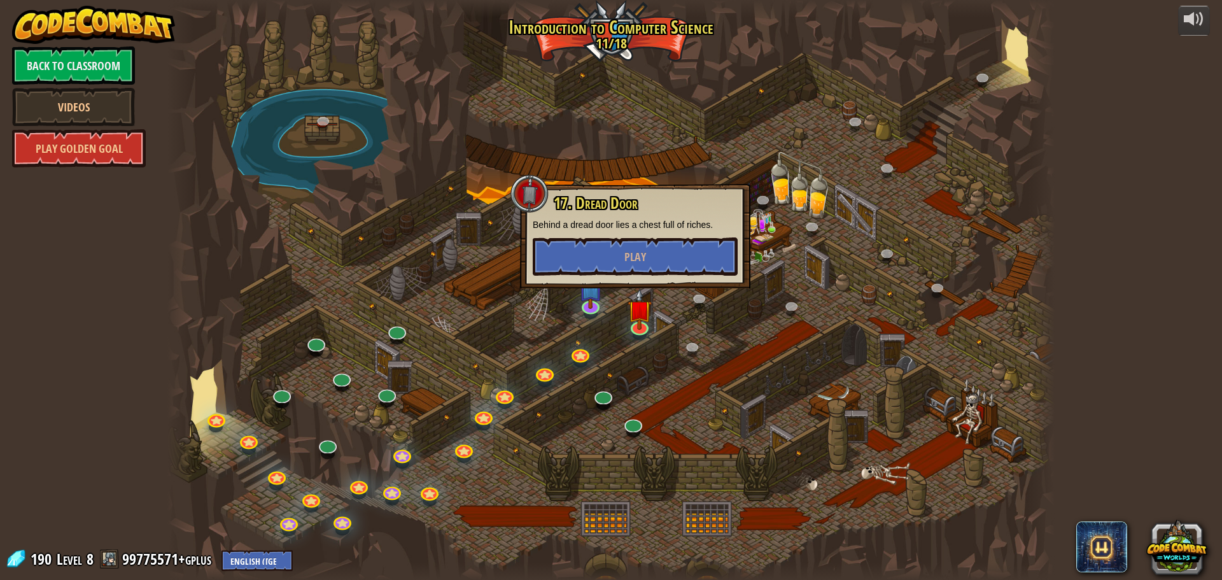
click at [700, 134] on div at bounding box center [611, 290] width 888 height 580
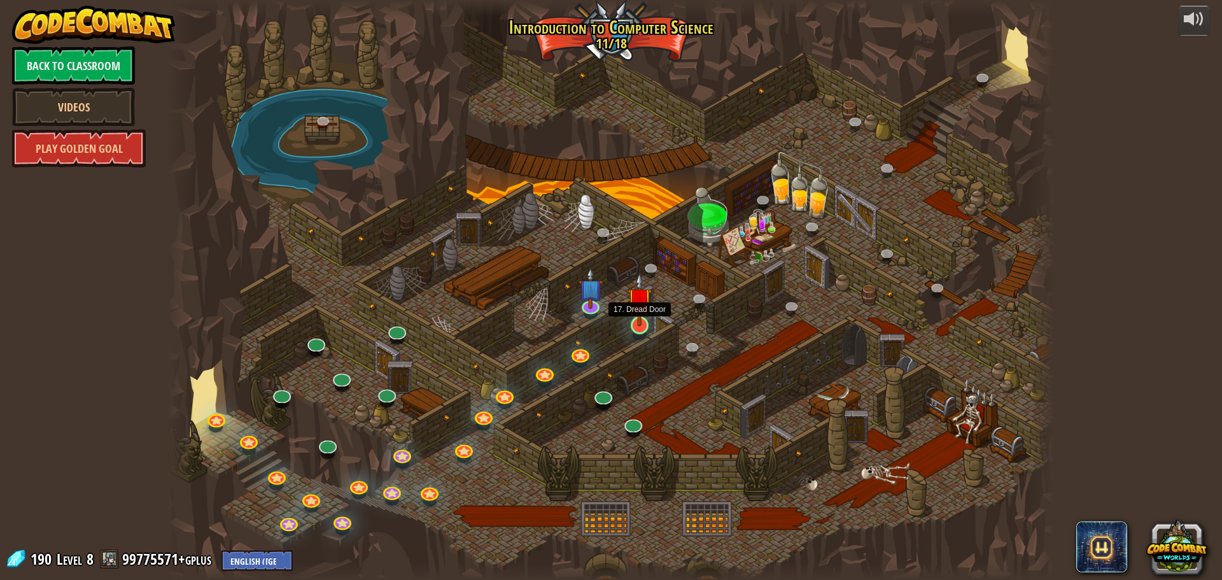
click at [644, 316] on img at bounding box center [640, 299] width 24 height 54
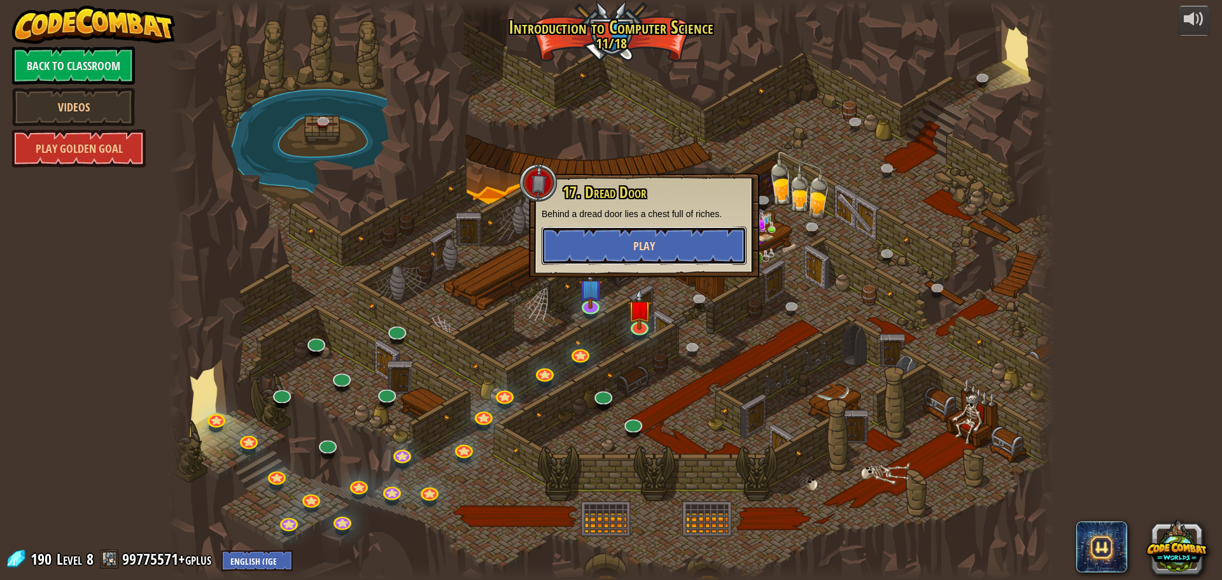
click at [672, 244] on button "Play" at bounding box center [644, 246] width 205 height 38
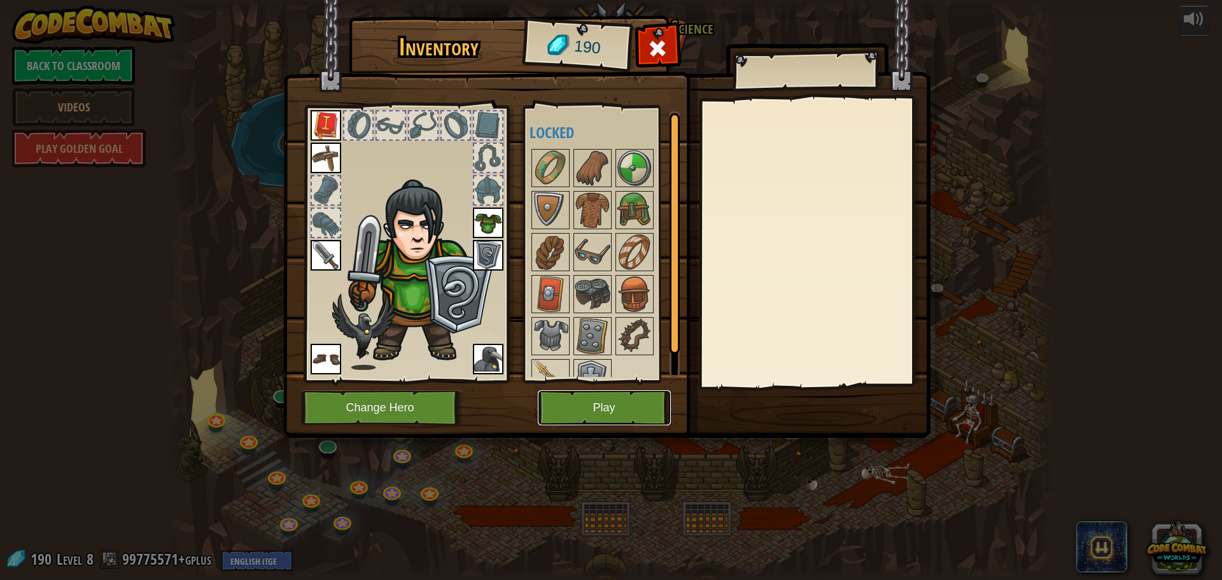
click at [605, 402] on button "Play" at bounding box center [604, 407] width 133 height 35
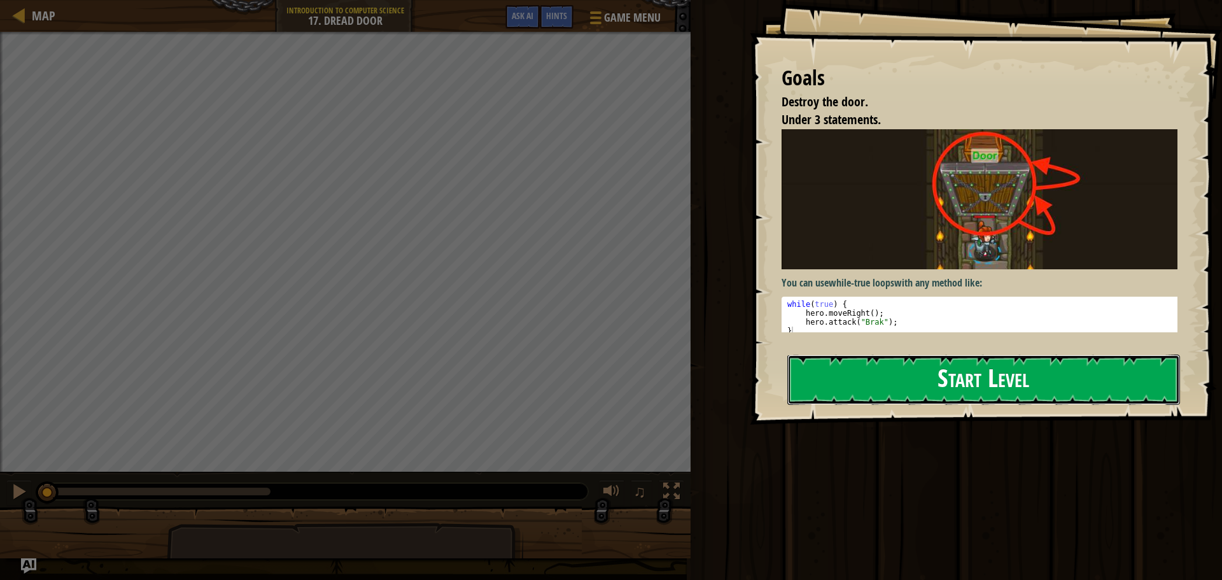
click at [808, 355] on button "Start Level" at bounding box center [984, 380] width 393 height 50
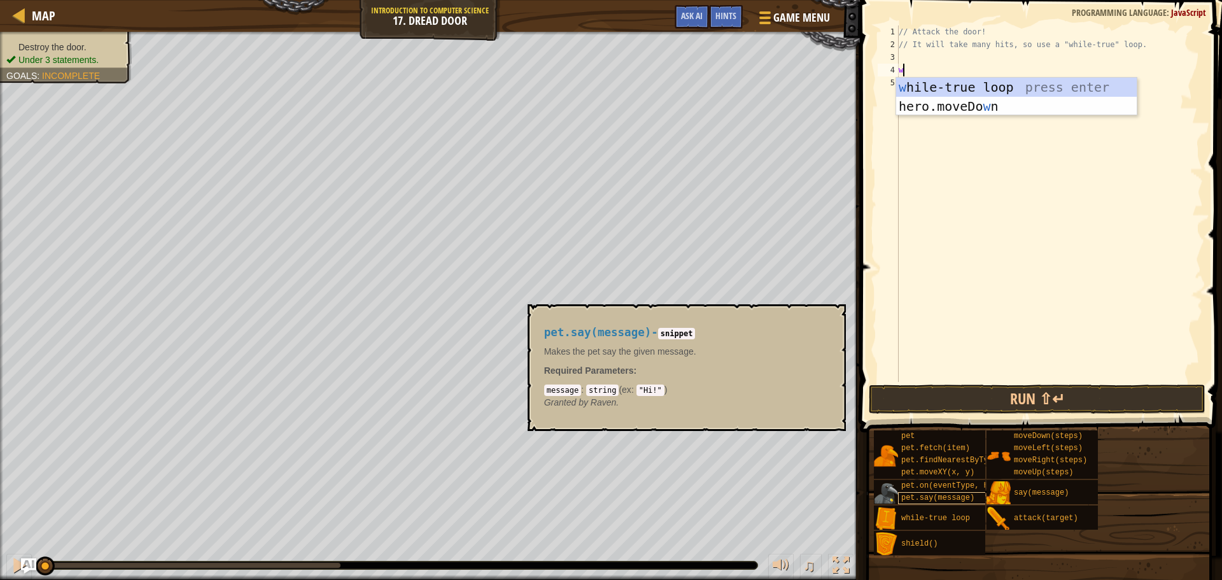
scroll to position [6, 0]
type textarea "wh"
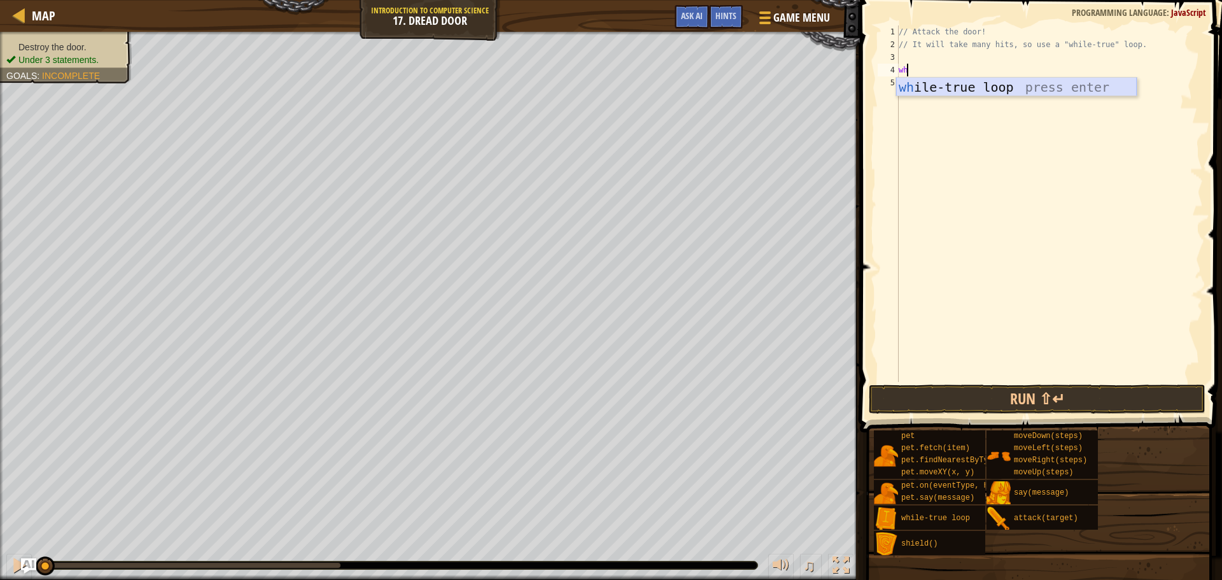
click at [975, 91] on div "wh ile-true loop press enter" at bounding box center [1016, 106] width 241 height 57
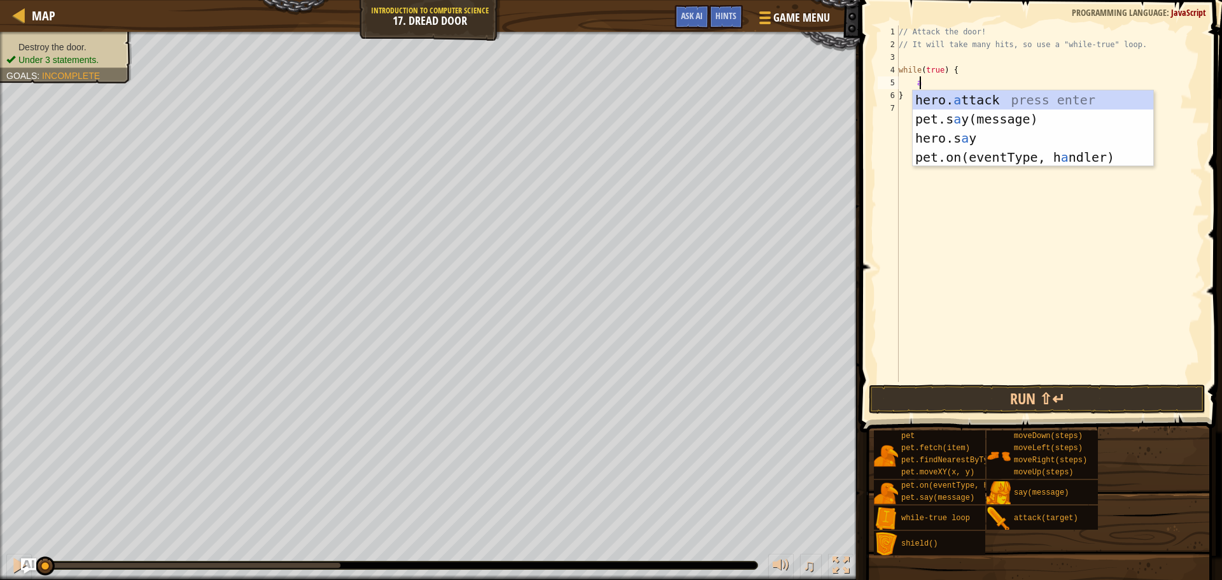
scroll to position [6, 1]
click at [987, 104] on div "hero. a ttack press enter pet.s a y(message) press enter hero.s a y press enter…" at bounding box center [1033, 147] width 241 height 115
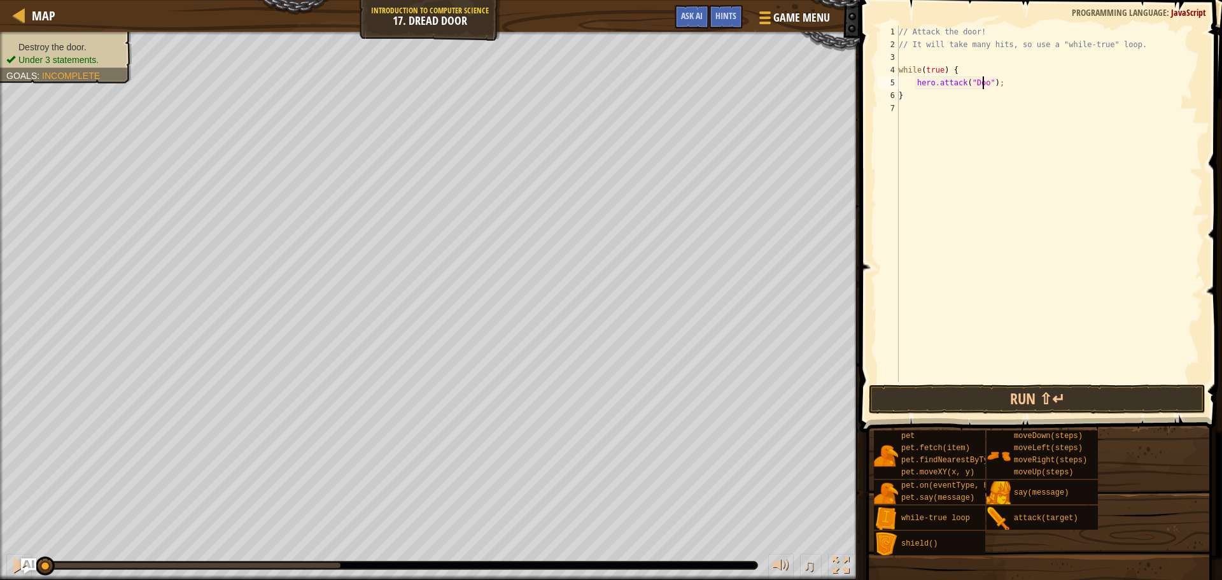
scroll to position [6, 7]
type textarea "hero.attack("Door");"
click at [1047, 399] on button "Run ⇧↵" at bounding box center [1037, 399] width 337 height 29
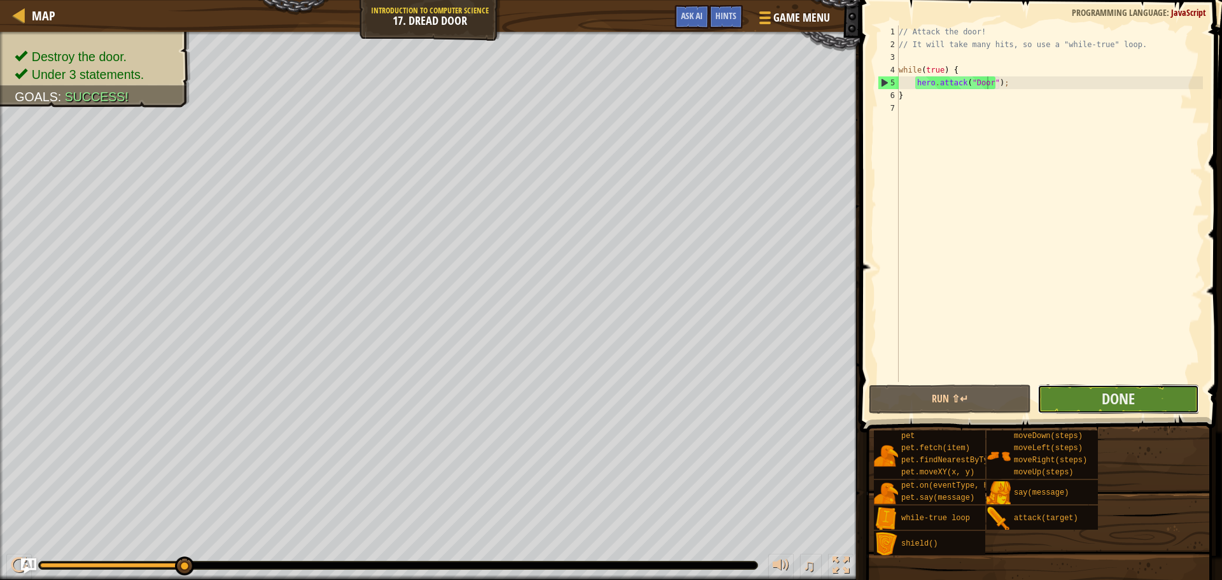
click at [1072, 399] on button "Done" at bounding box center [1119, 399] width 162 height 29
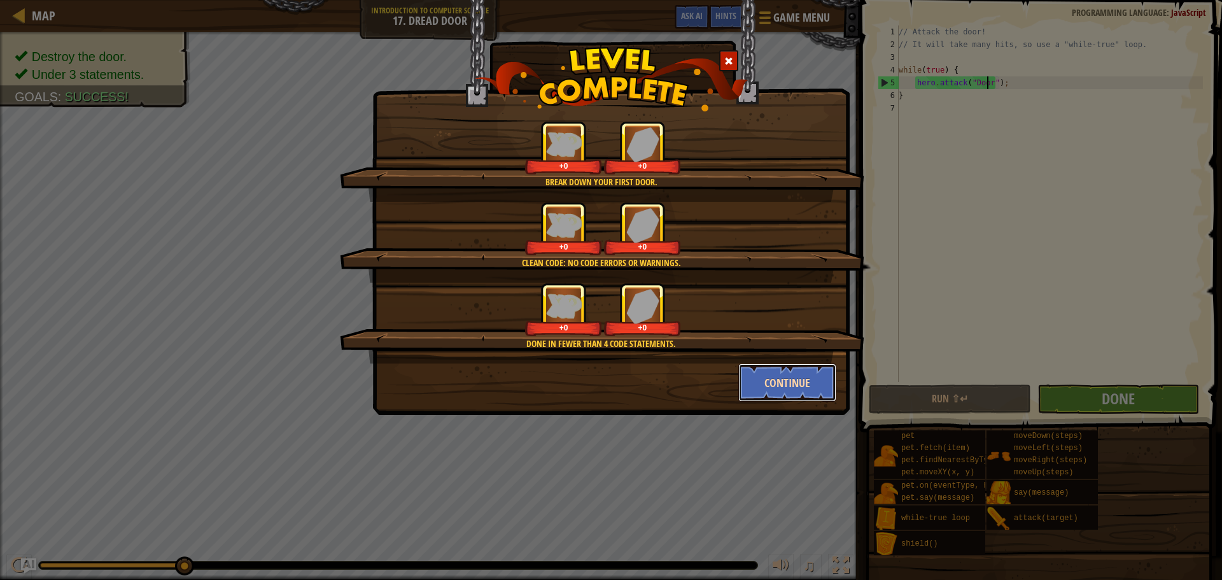
click at [796, 388] on button "Continue" at bounding box center [788, 383] width 99 height 38
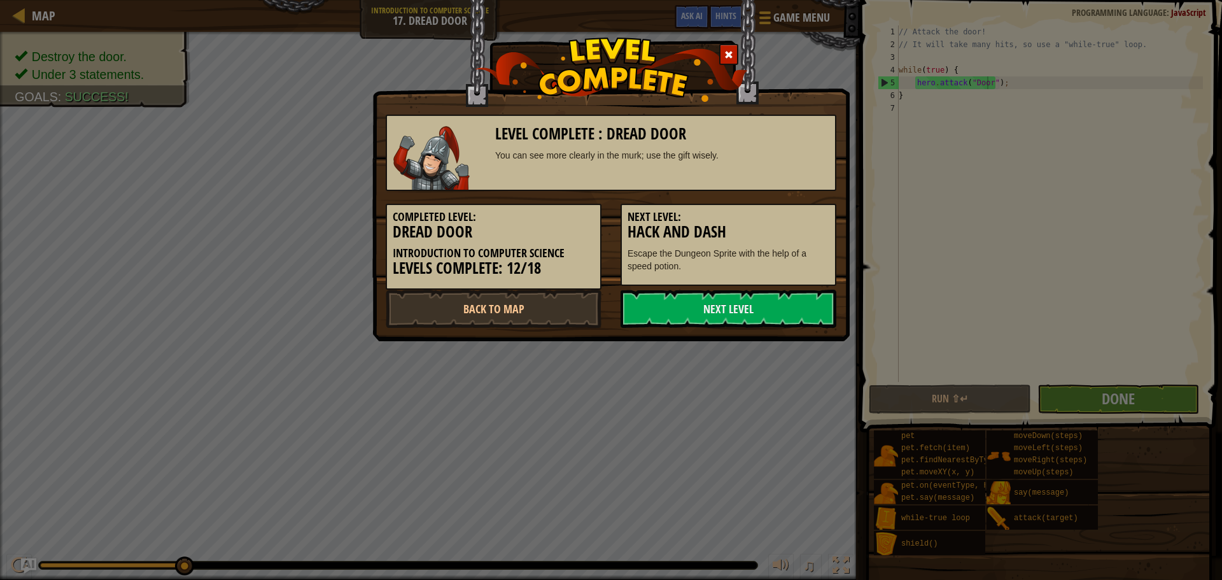
click at [721, 333] on div "Level Complete : Dread Door You can see more clearly in the murk; use the gift …" at bounding box center [611, 170] width 478 height 341
click at [721, 320] on link "Next Level" at bounding box center [729, 309] width 216 height 38
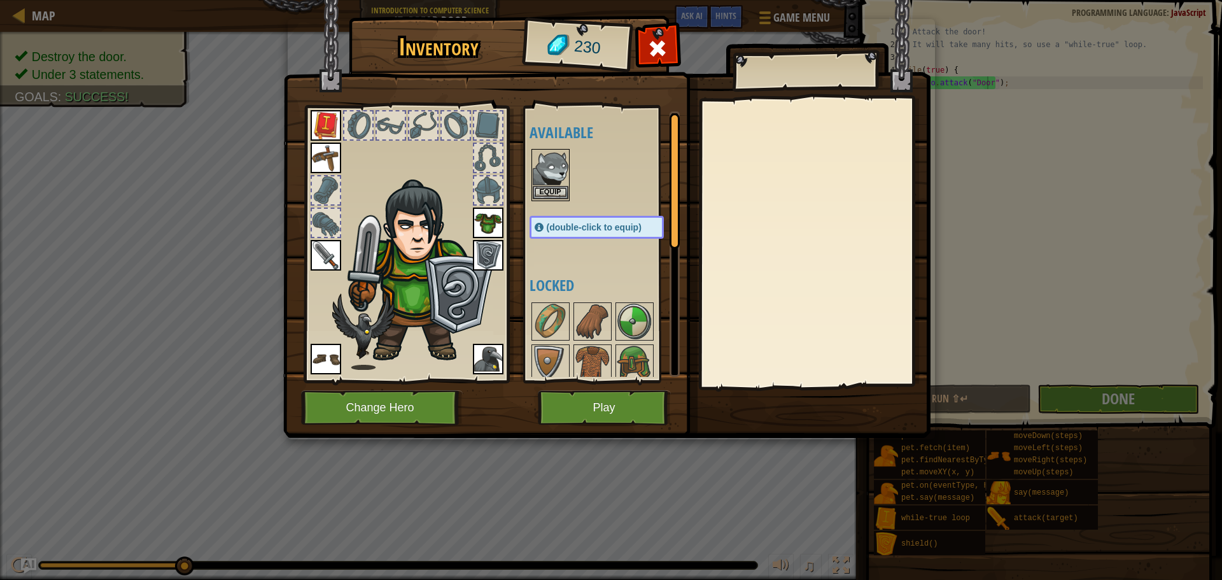
click at [561, 167] on img at bounding box center [551, 168] width 36 height 36
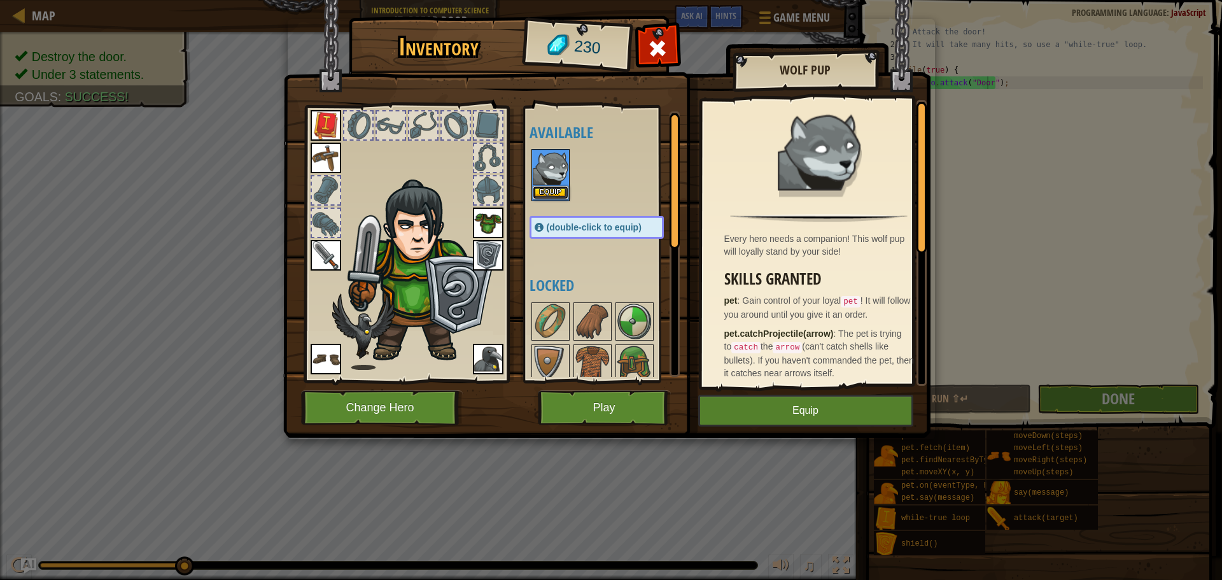
click at [555, 192] on button "Equip" at bounding box center [551, 192] width 36 height 13
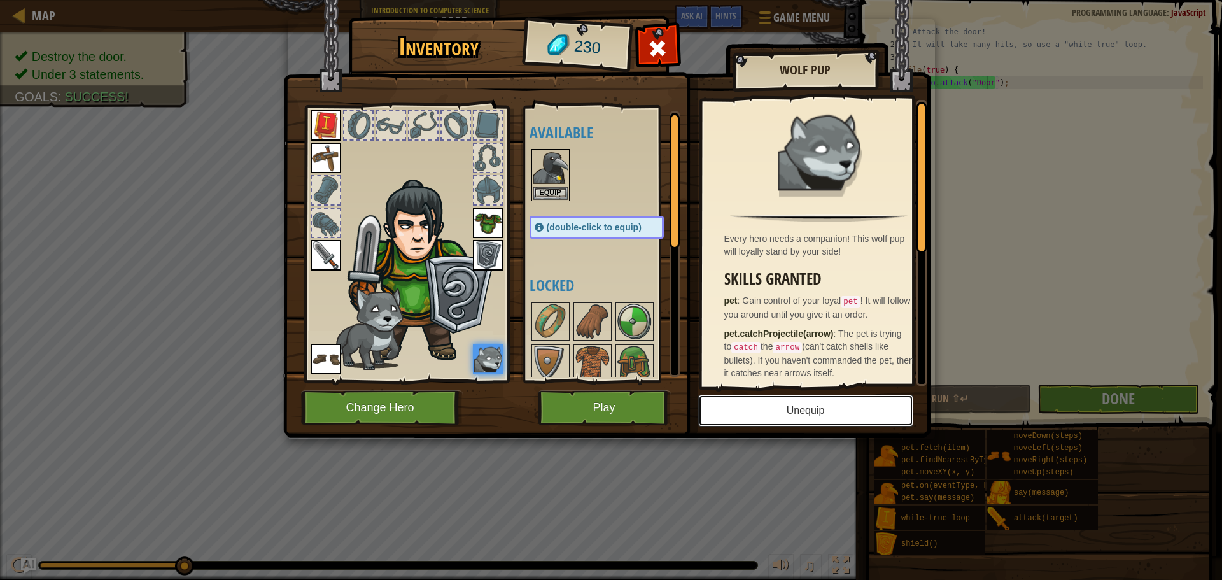
click at [761, 409] on button "Unequip" at bounding box center [805, 411] width 215 height 32
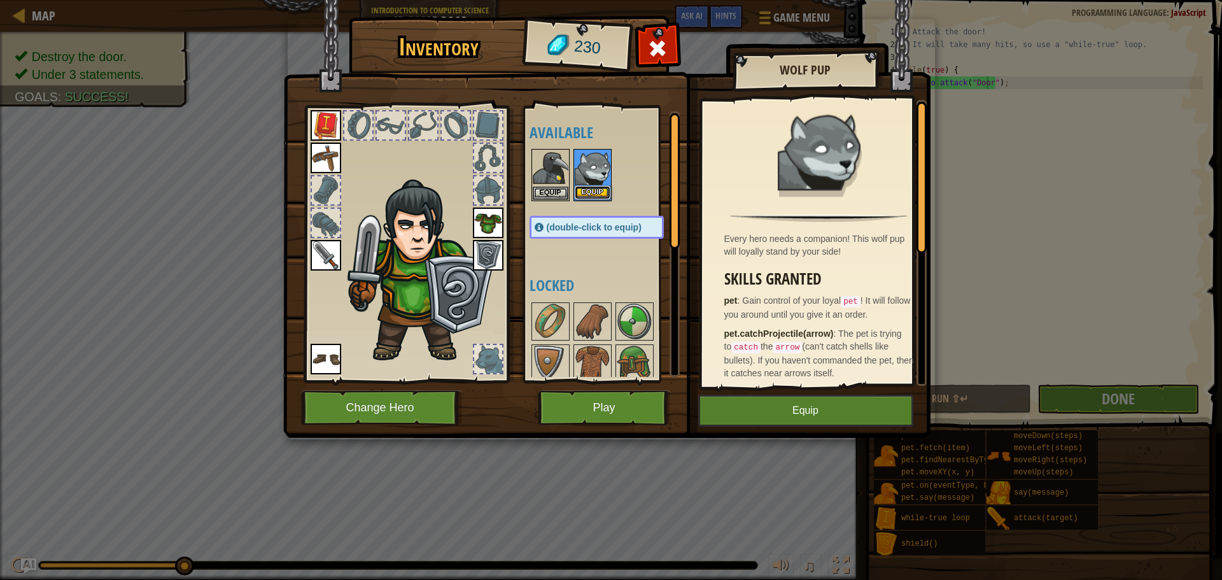
click at [585, 186] on button "Equip" at bounding box center [593, 192] width 36 height 13
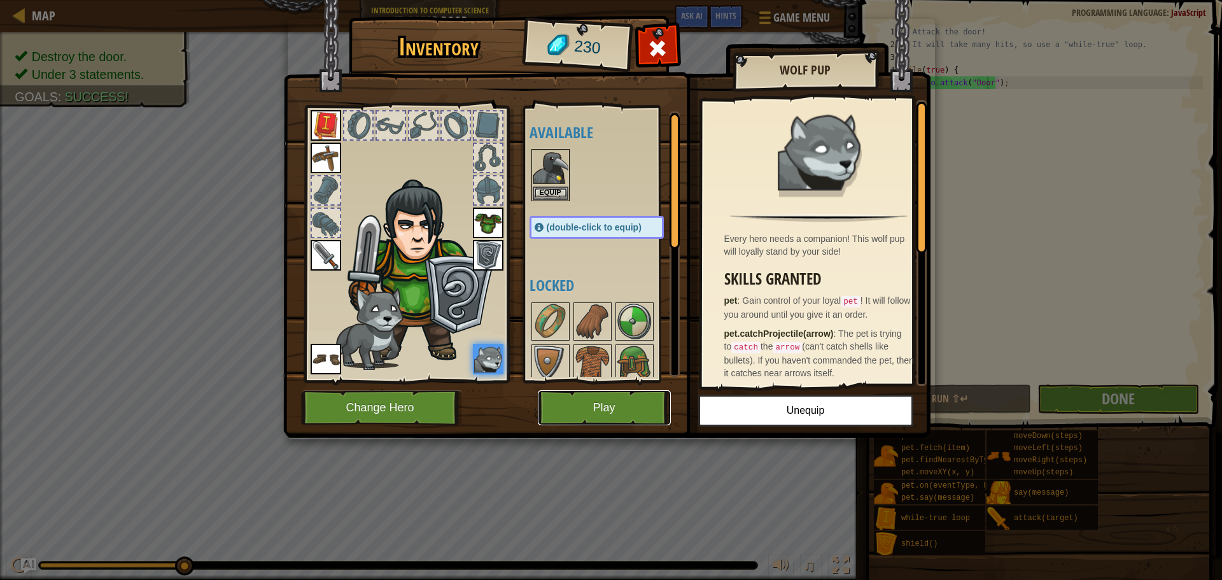
click at [611, 406] on button "Play" at bounding box center [604, 407] width 133 height 35
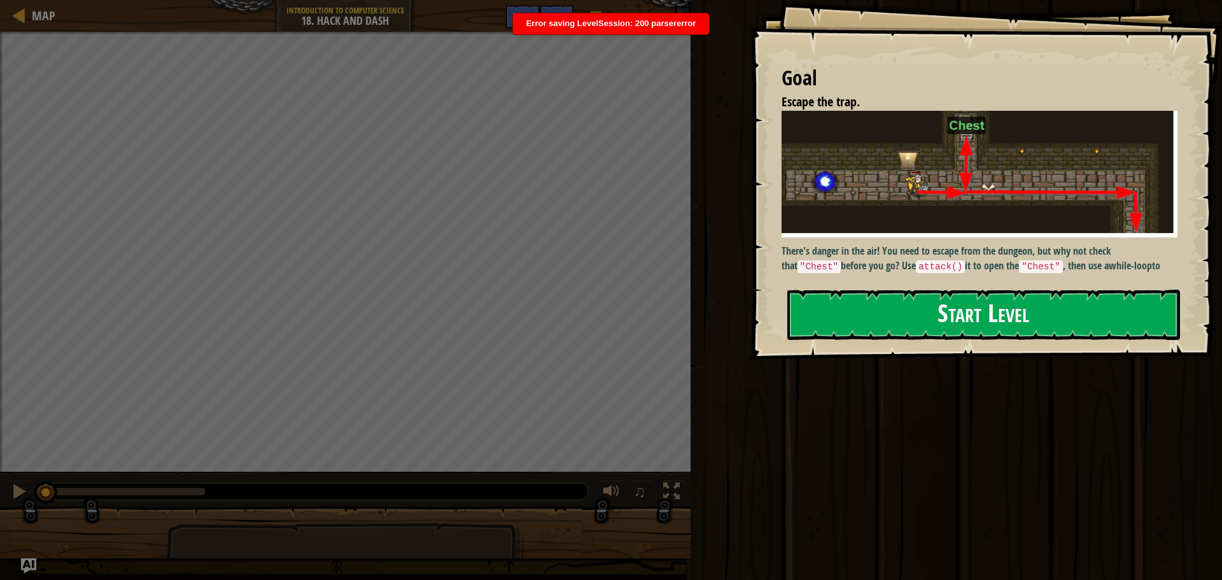
click at [896, 320] on button "Start Level" at bounding box center [984, 315] width 393 height 50
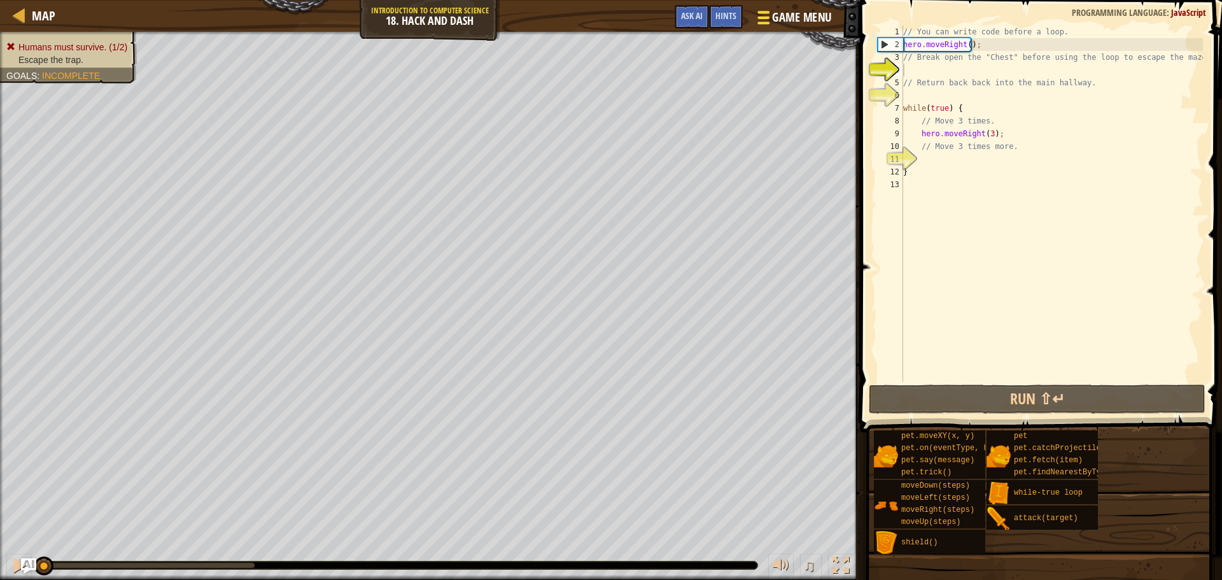
click at [775, 24] on span "Game Menu" at bounding box center [801, 17] width 59 height 17
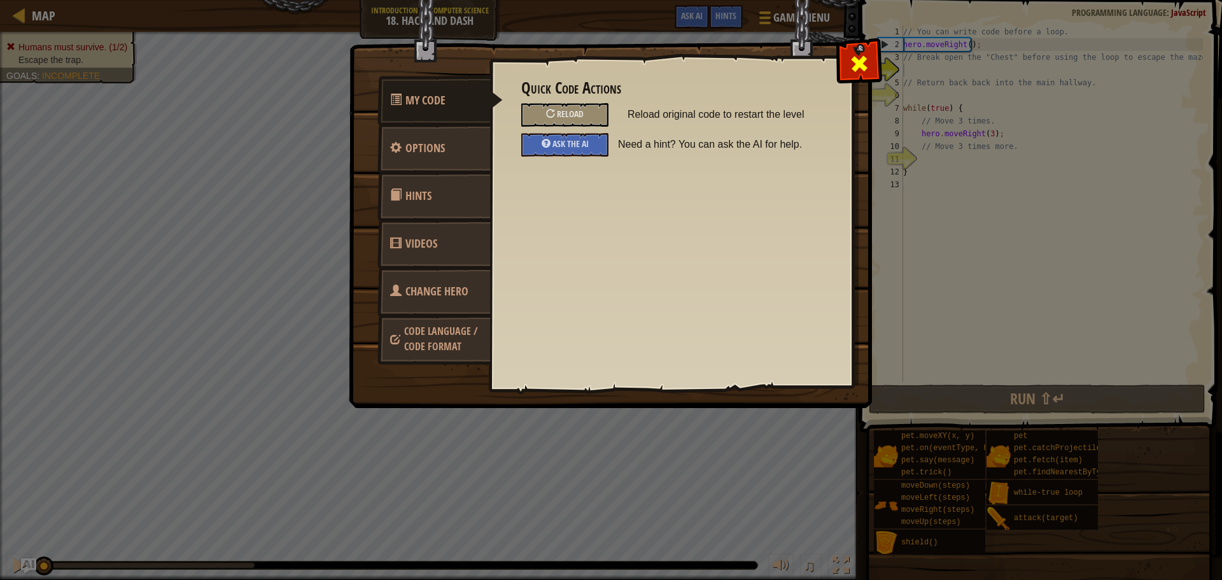
click at [848, 63] on div at bounding box center [859, 61] width 40 height 40
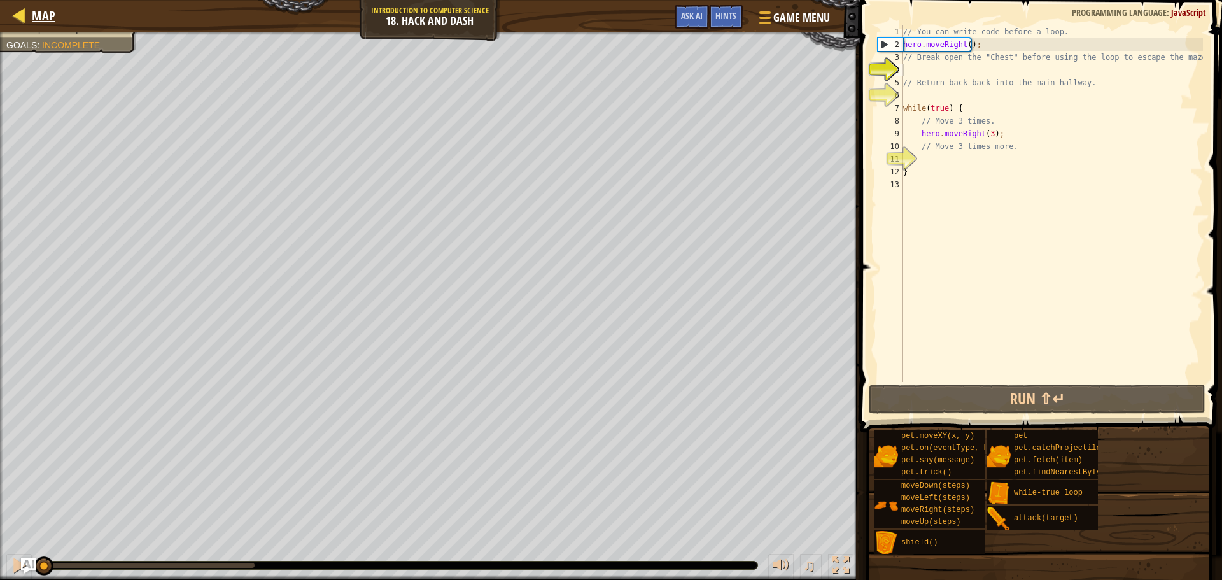
click at [26, 24] on div "Map" at bounding box center [40, 16] width 30 height 32
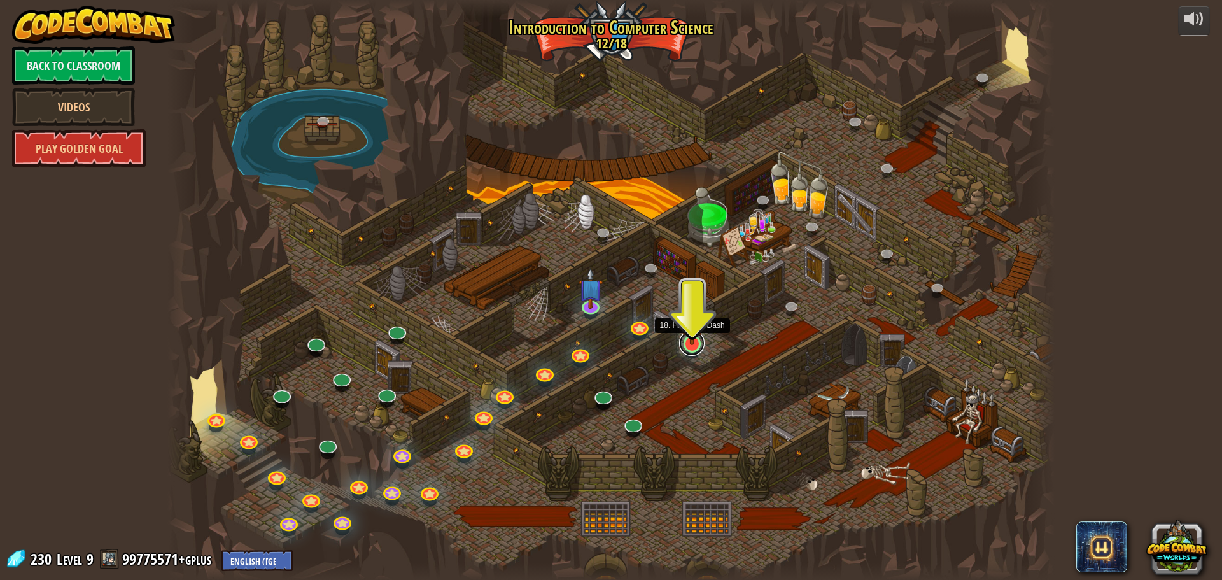
click at [695, 350] on link at bounding box center [691, 342] width 25 height 25
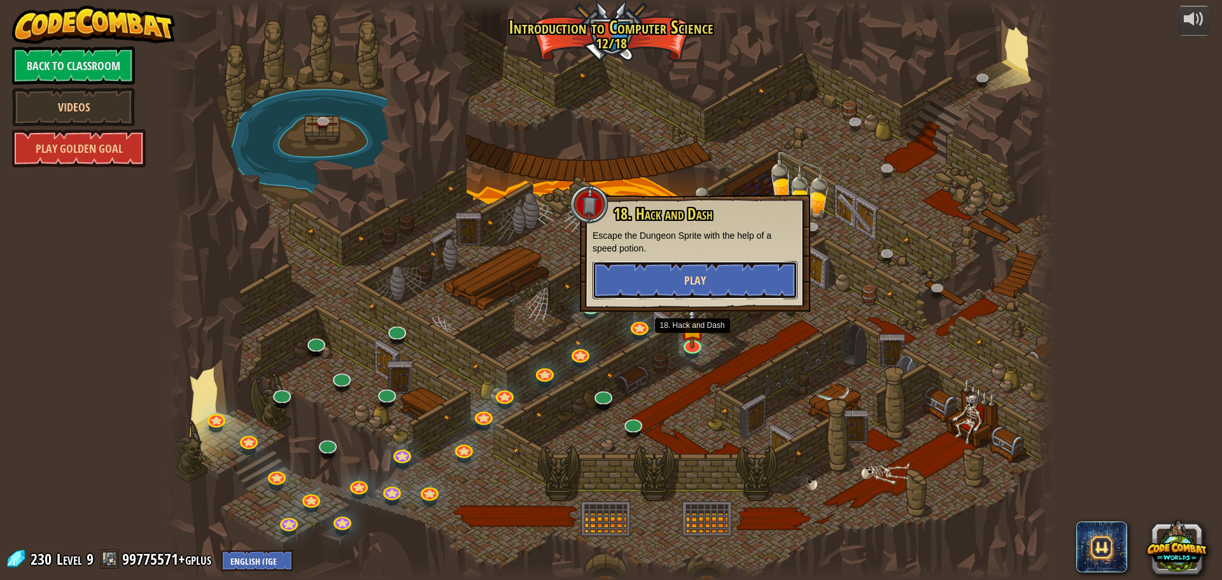
click at [686, 287] on span "Play" at bounding box center [695, 280] width 22 height 16
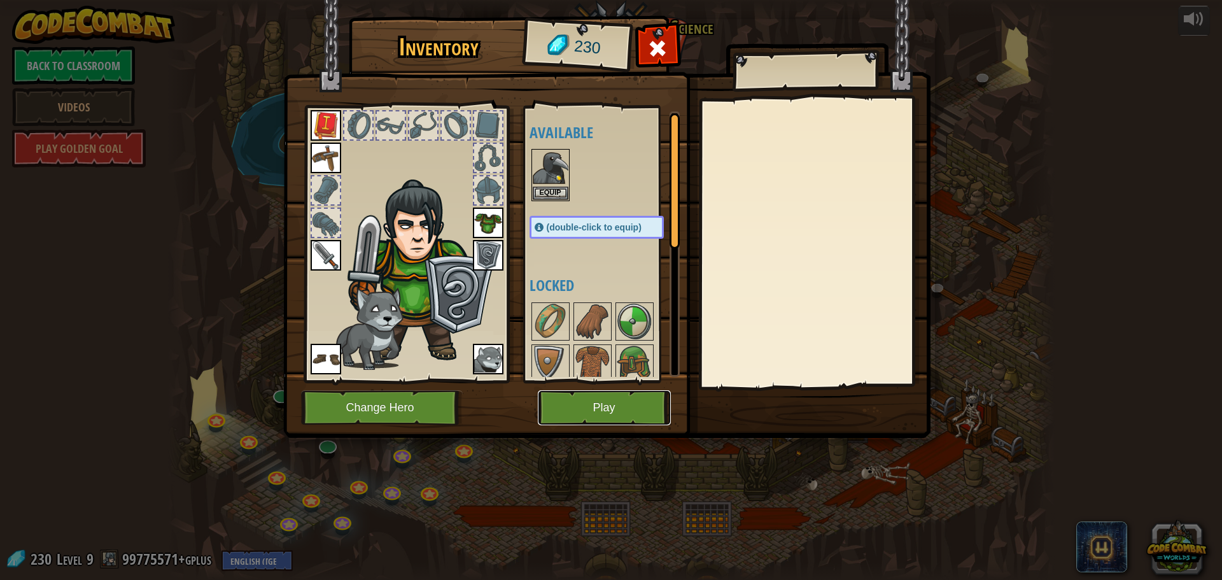
click at [572, 393] on button "Play" at bounding box center [604, 407] width 133 height 35
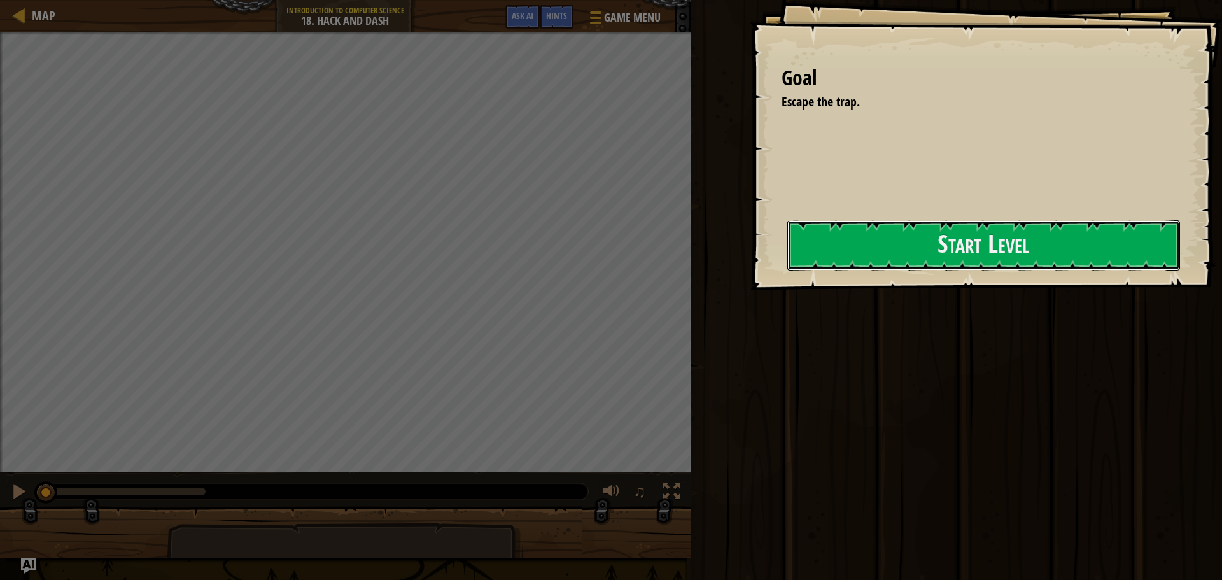
click at [811, 268] on button "Start Level" at bounding box center [984, 245] width 393 height 50
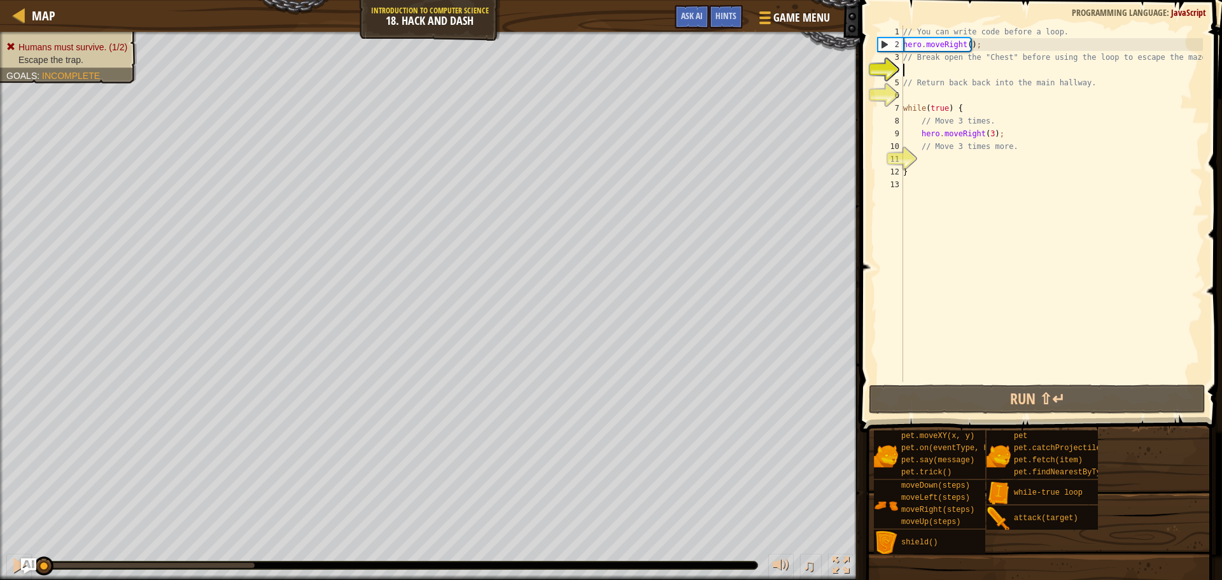
click at [148, 25] on div "Map Introduction to Computer Science 18. Hack and Dash Game Menu Done Hints Ask…" at bounding box center [611, 290] width 1222 height 580
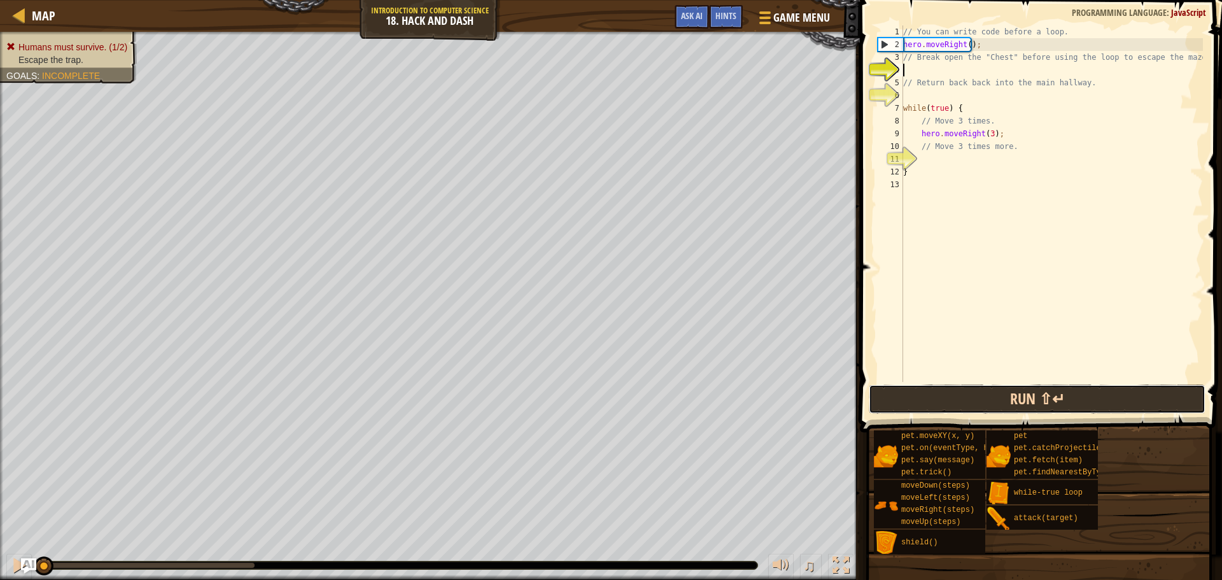
click at [1042, 390] on button "Run ⇧↵" at bounding box center [1037, 399] width 337 height 29
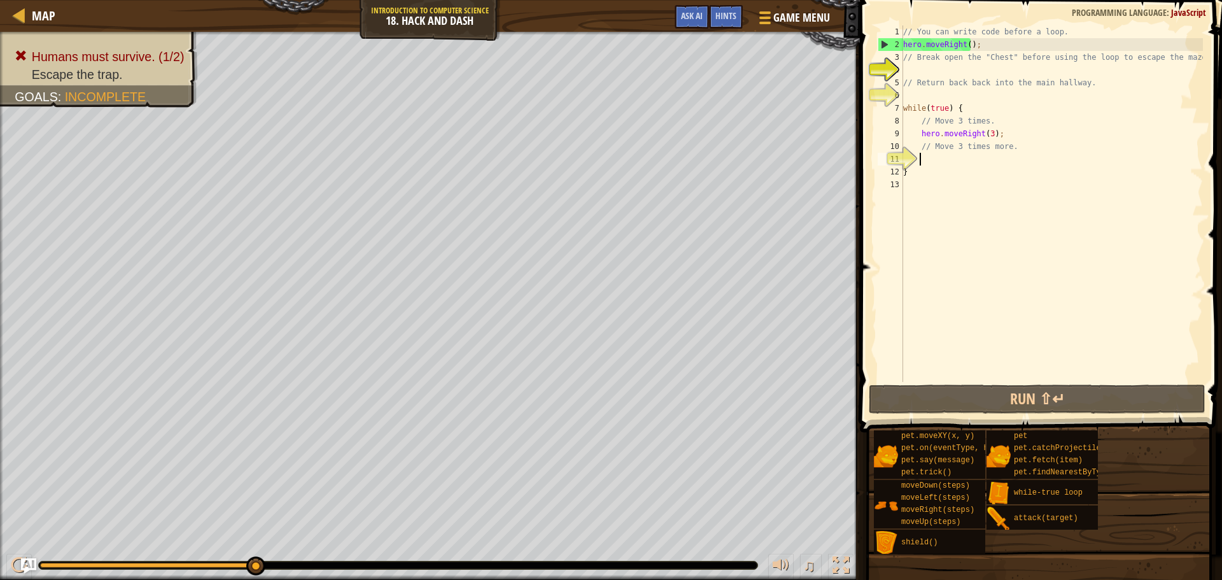
click at [968, 163] on div "// You can write code before a loop. hero . moveRight ( ) ; // Break open the "…" at bounding box center [1052, 216] width 302 height 382
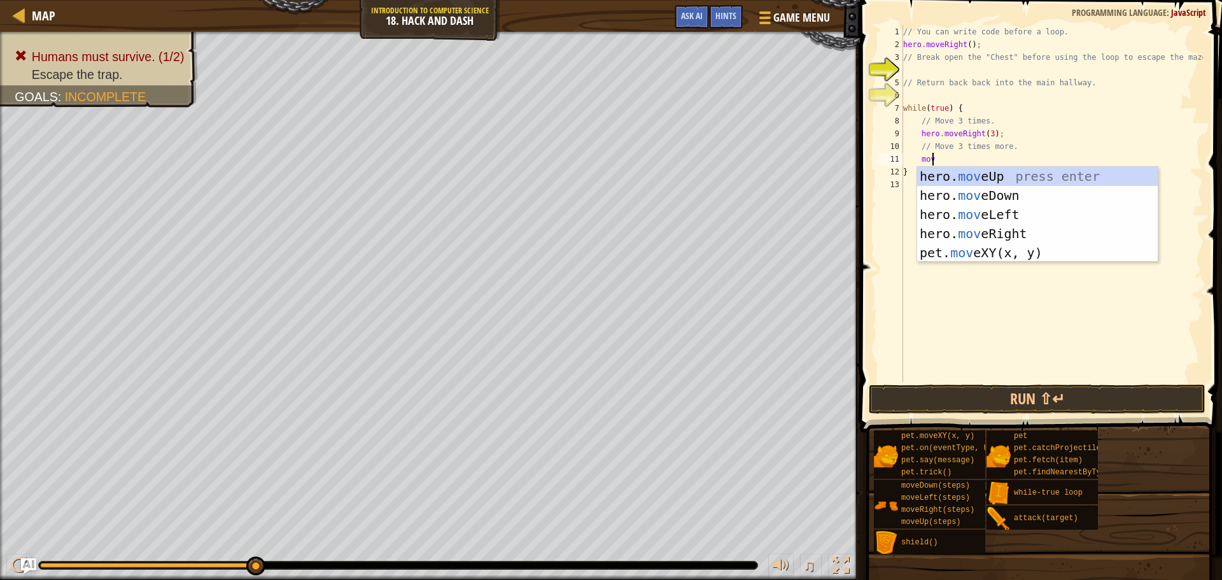
scroll to position [6, 2]
type textarea "move"
click at [1009, 196] on div "hero. move Up press enter hero. move Down press enter hero. move Left press ent…" at bounding box center [1037, 234] width 241 height 134
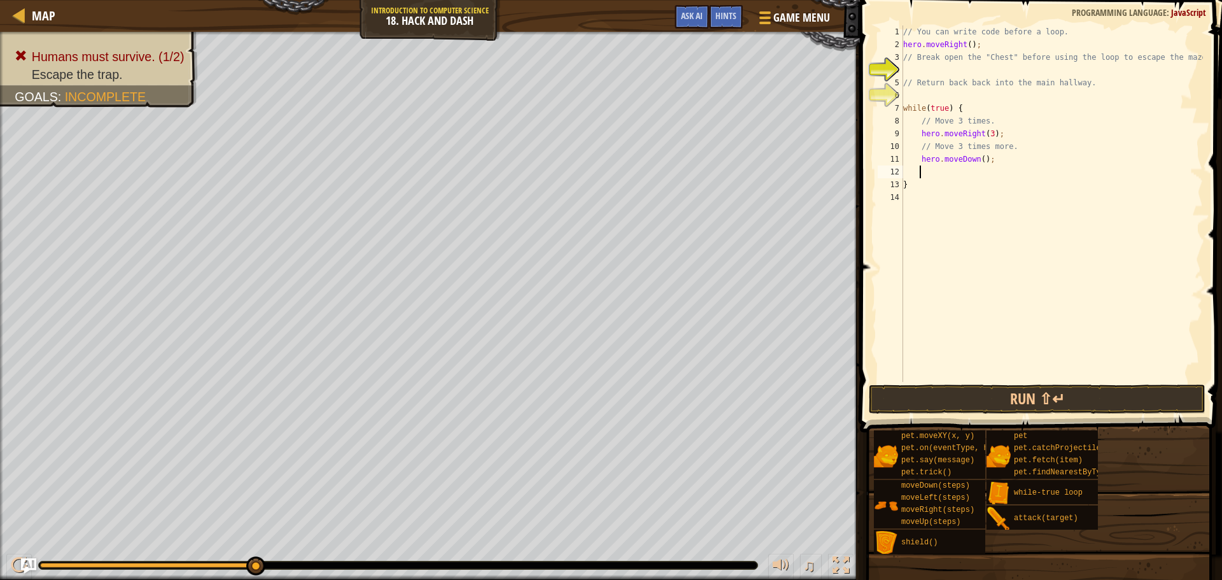
scroll to position [6, 1]
click at [978, 159] on div "// You can write code before a loop. hero . moveRight ( ) ; // Break open the "…" at bounding box center [1052, 216] width 302 height 382
click at [944, 178] on div "// You can write code before a loop. hero . moveRight ( ) ; // Break open the "…" at bounding box center [1052, 216] width 302 height 382
type textarea "}"
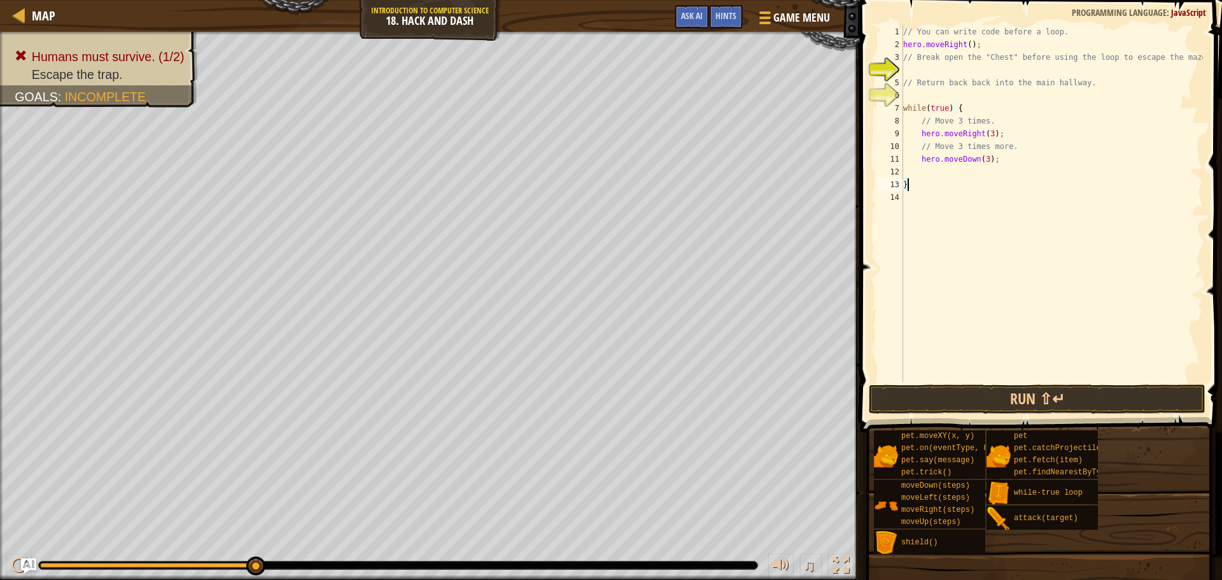
scroll to position [6, 0]
click at [945, 176] on div "// You can write code before a loop. hero . moveRight ( ) ; // Break open the "…" at bounding box center [1052, 216] width 302 height 382
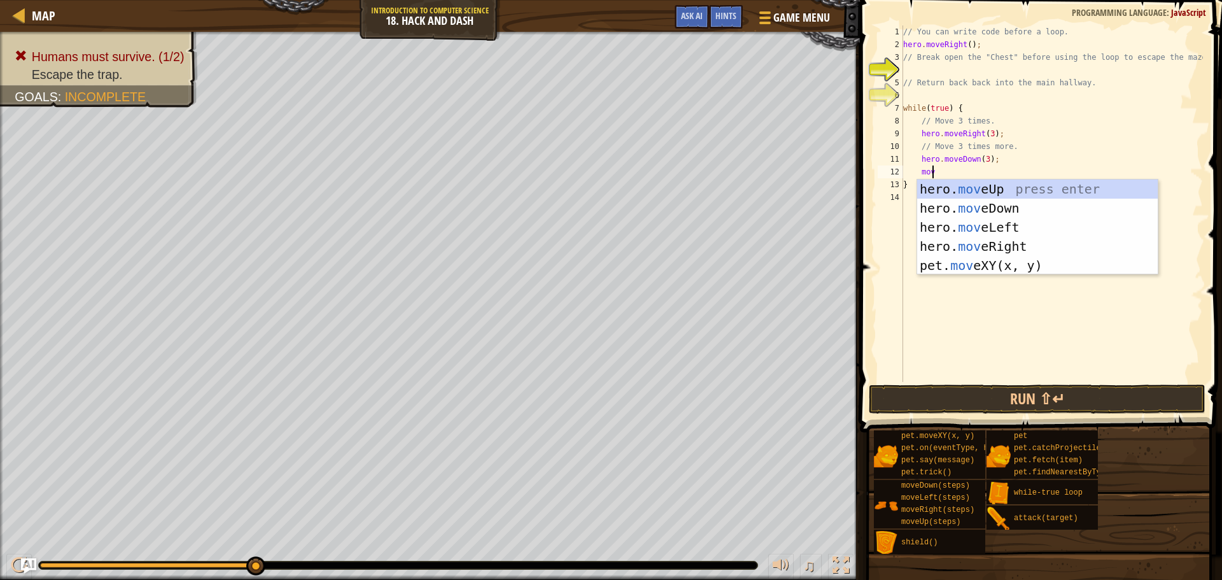
type textarea "move"
click at [981, 243] on div "hero. move Up press enter hero. move Down press enter hero. move Left press ent…" at bounding box center [1037, 247] width 241 height 134
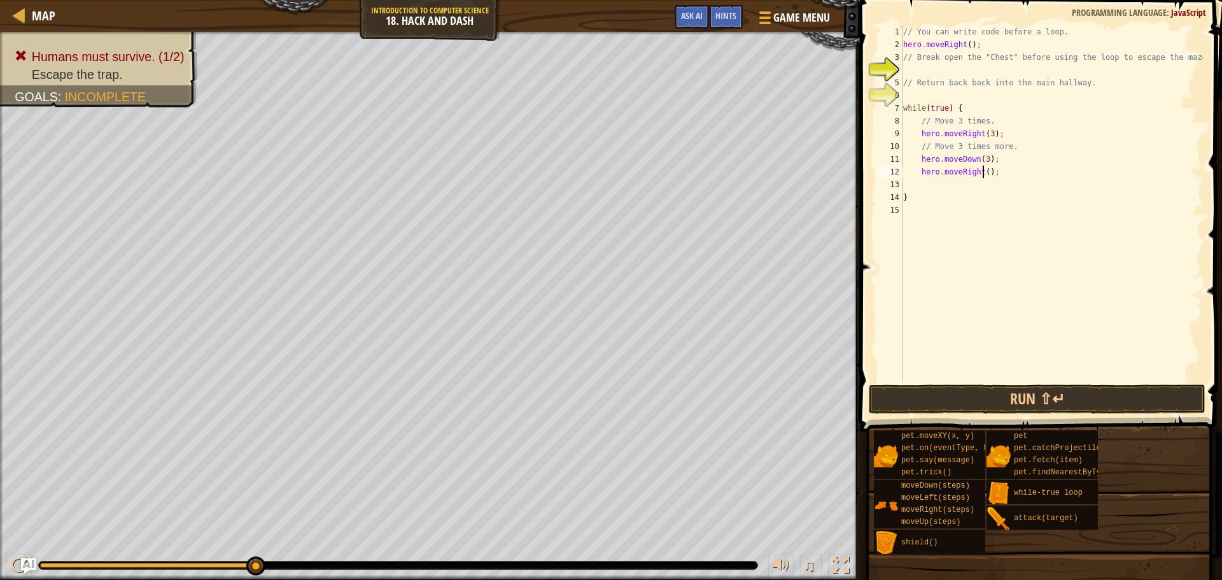
click at [982, 171] on div "// You can write code before a loop. hero . moveRight ( ) ; // Break open the "…" at bounding box center [1052, 216] width 302 height 382
type textarea "hero.moveRight(3);"
click at [959, 183] on div "// You can write code before a loop. hero . moveRight ( ) ; // Break open the "…" at bounding box center [1052, 216] width 302 height 382
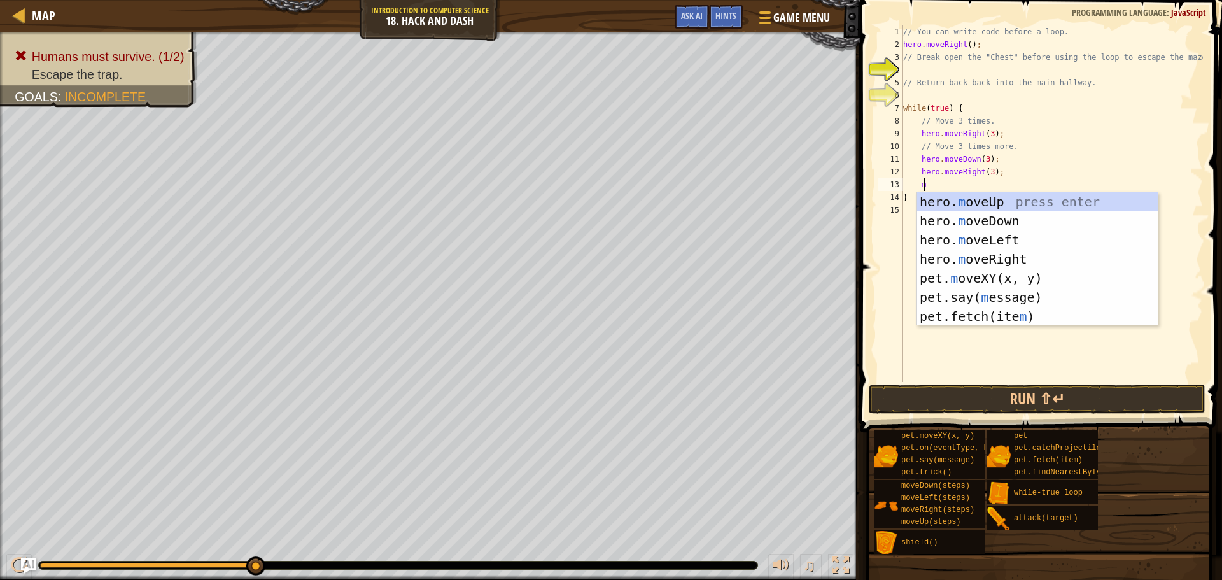
type textarea "move"
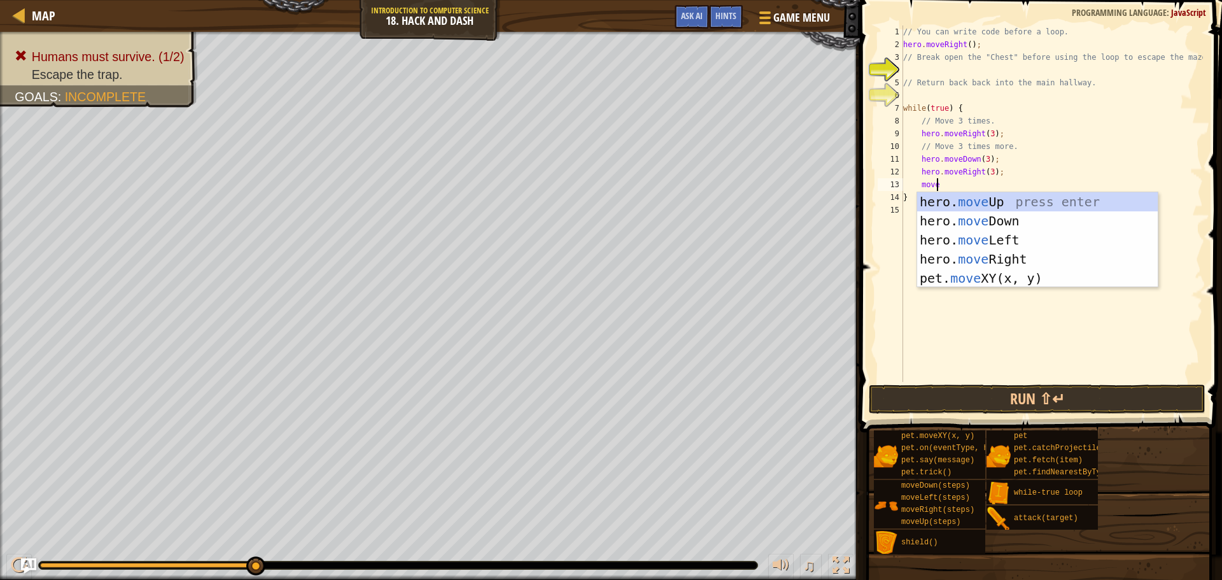
scroll to position [6, 2]
click at [974, 220] on div "hero. move Up press enter hero. move Down press enter hero. move Left press ent…" at bounding box center [1037, 259] width 241 height 134
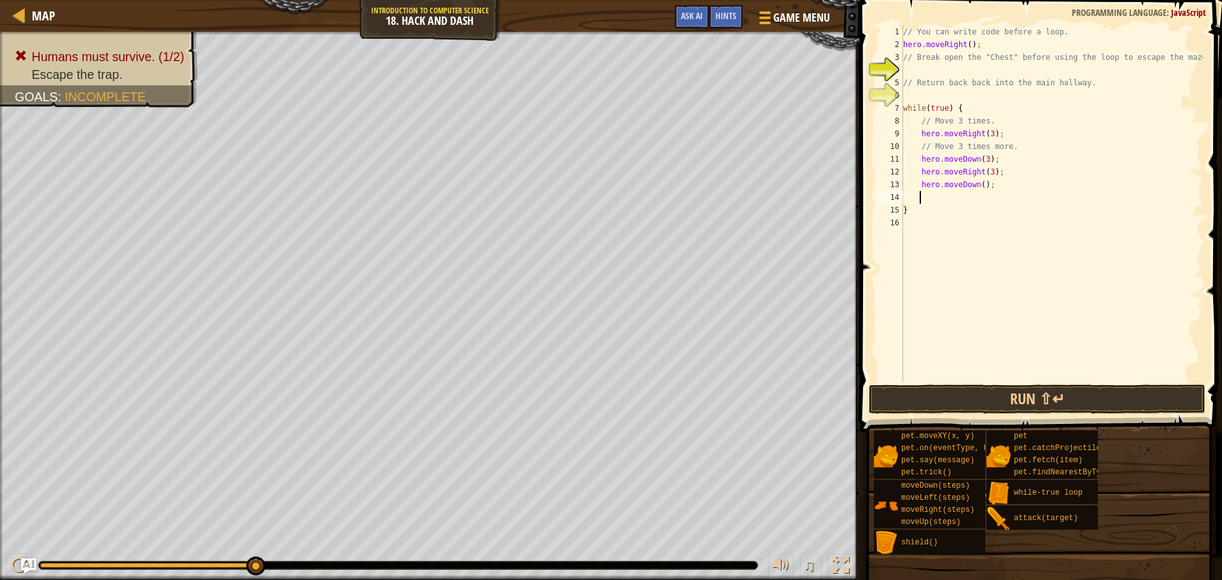
scroll to position [6, 1]
click at [979, 187] on div "// You can write code before a loop. hero . moveRight ( ) ; // Break open the "…" at bounding box center [1052, 216] width 302 height 382
type textarea "hero.moveDown(3);"
click at [945, 199] on div "// You can write code before a loop. hero . moveRight ( ) ; // Break open the "…" at bounding box center [1052, 216] width 302 height 382
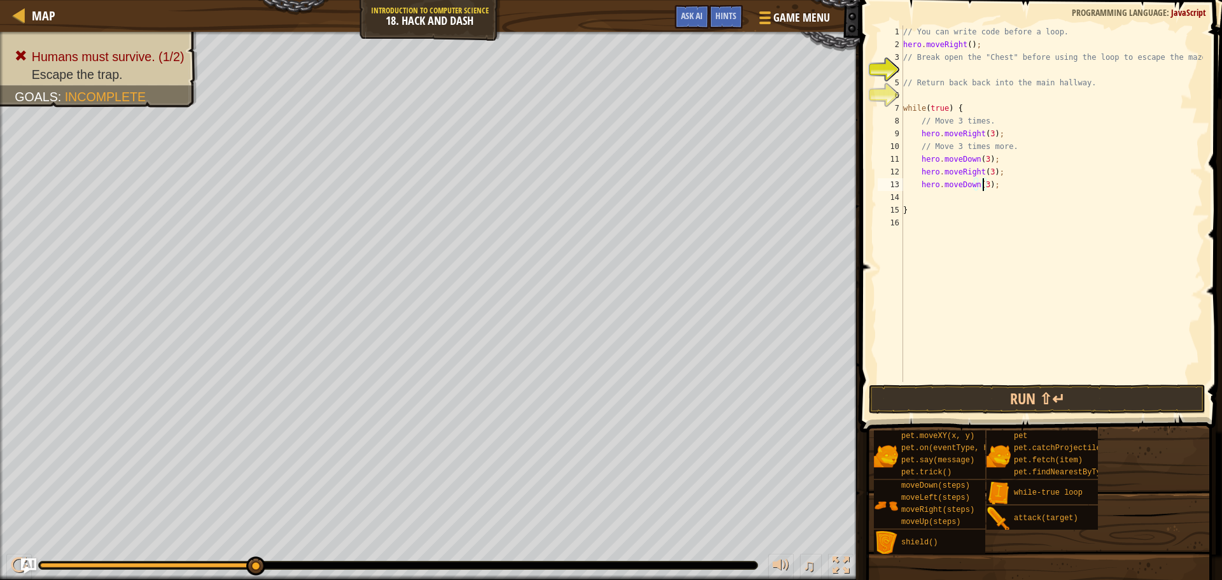
scroll to position [6, 1]
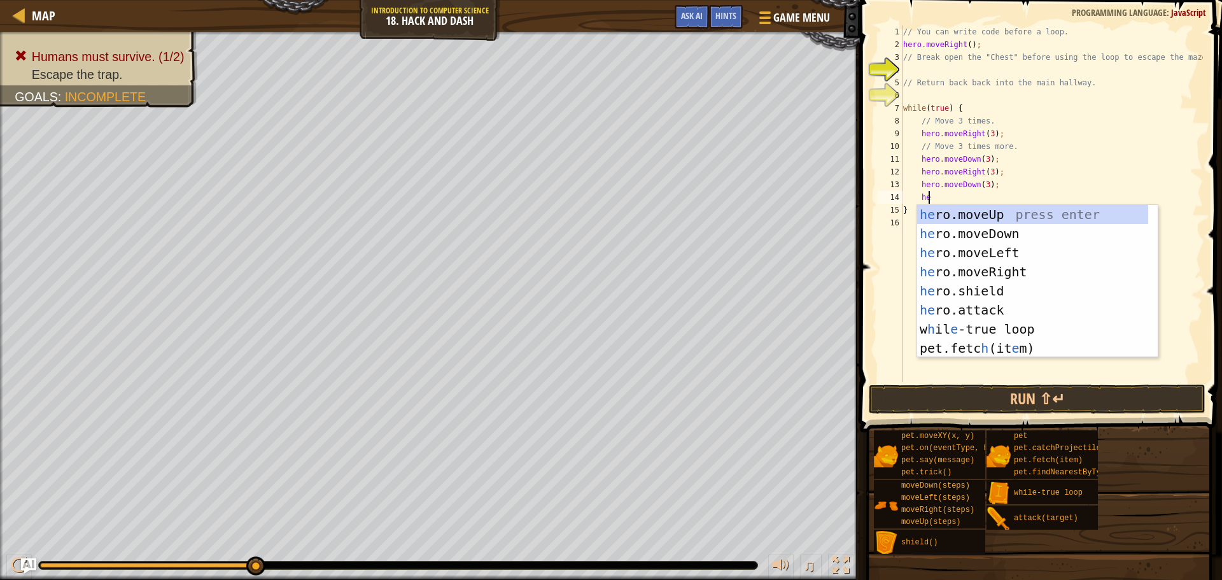
type textarea "her"
click at [1022, 272] on div "her o.moveUp press enter her o.moveDown press enter her o.moveLeft press enter …" at bounding box center [1032, 300] width 231 height 191
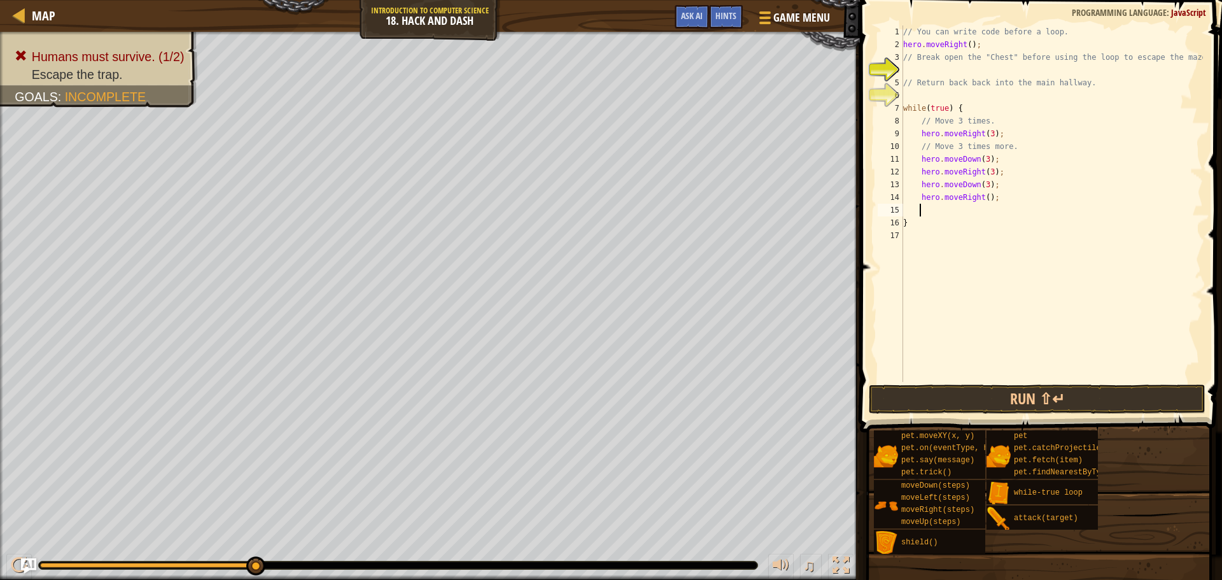
click at [984, 197] on div "// You can write code before a loop. hero . moveRight ( ) ; // Break open the "…" at bounding box center [1052, 216] width 302 height 382
type textarea "hero.moveRight(3);"
click at [955, 209] on div "// You can write code before a loop. hero . moveRight ( ) ; // Break open the "…" at bounding box center [1052, 216] width 302 height 382
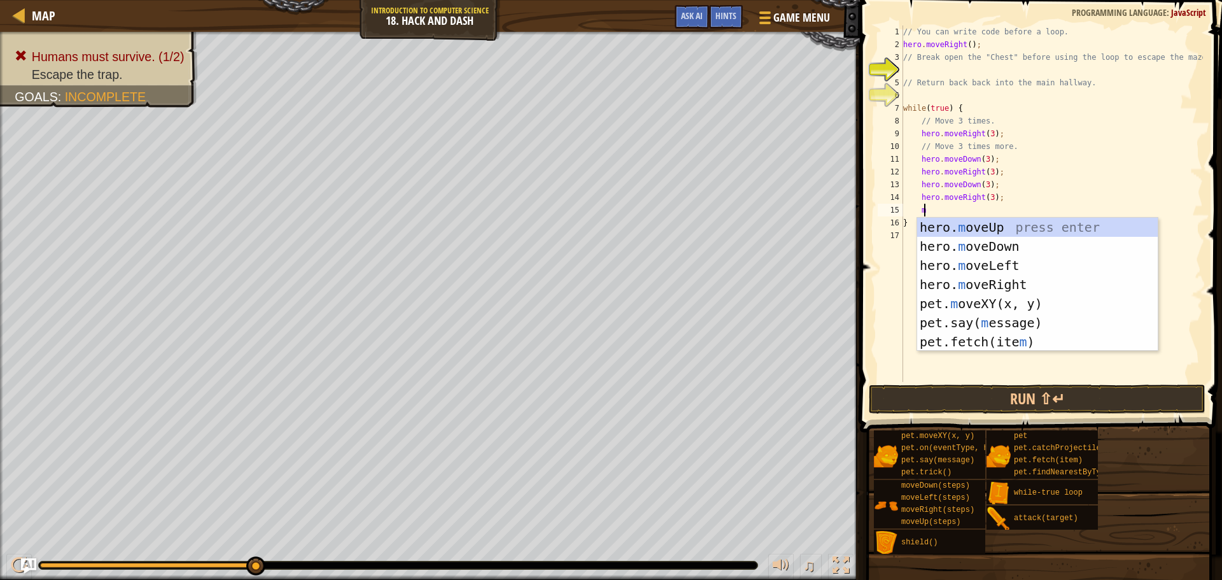
type textarea "move"
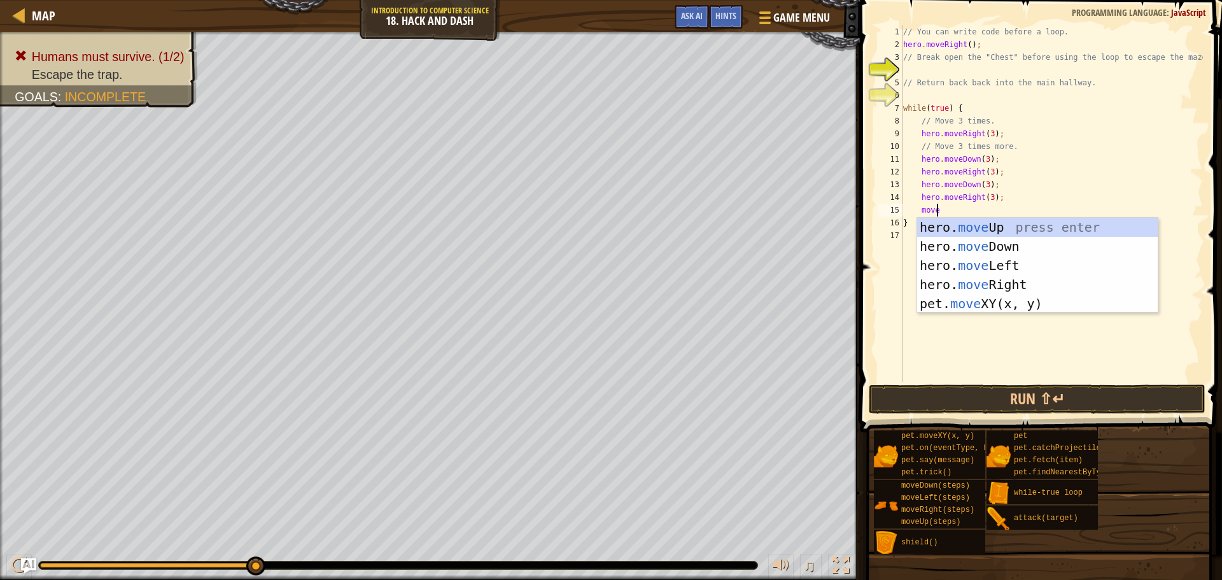
scroll to position [6, 2]
click at [1022, 252] on div "hero. move Up press enter hero. move Down press enter hero. move Left press ent…" at bounding box center [1037, 285] width 241 height 134
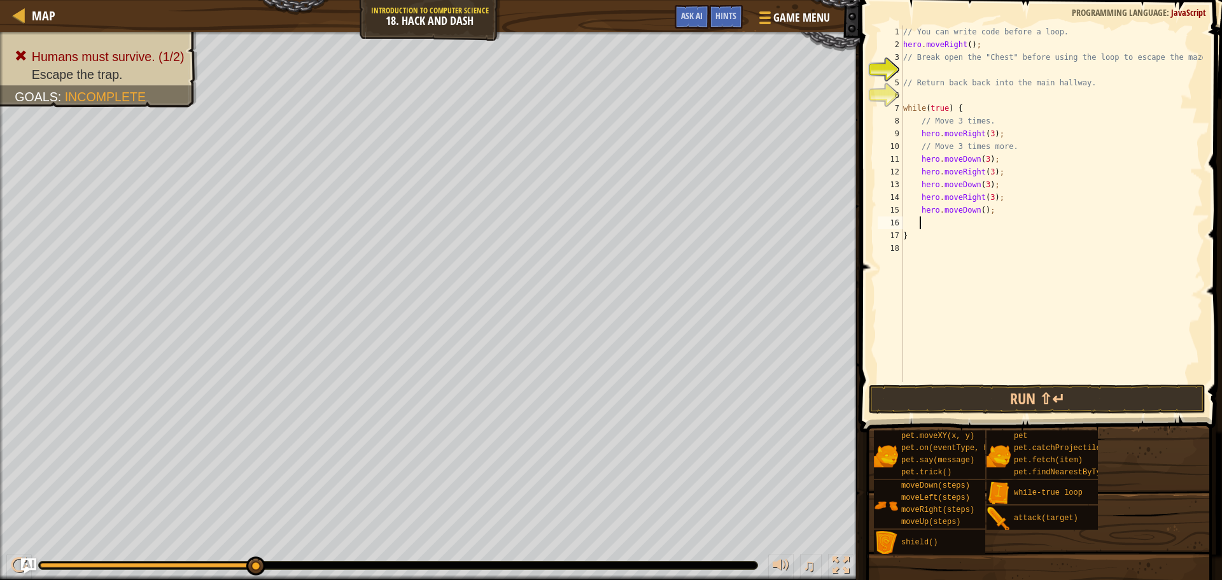
scroll to position [6, 1]
click at [979, 211] on div "// You can write code before a loop. hero . moveRight ( ) ; // Break open the "…" at bounding box center [1052, 216] width 302 height 382
type textarea "hero.moveDown(2);"
click at [955, 222] on div "// You can write code before a loop. hero . moveRight ( ) ; // Break open the "…" at bounding box center [1052, 216] width 302 height 382
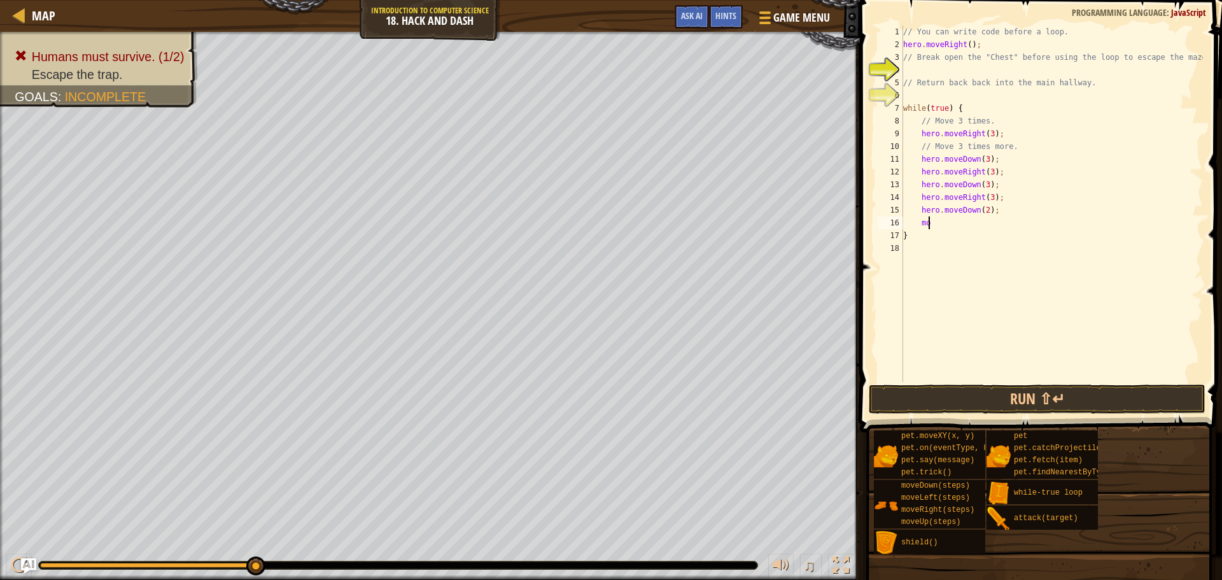
scroll to position [6, 2]
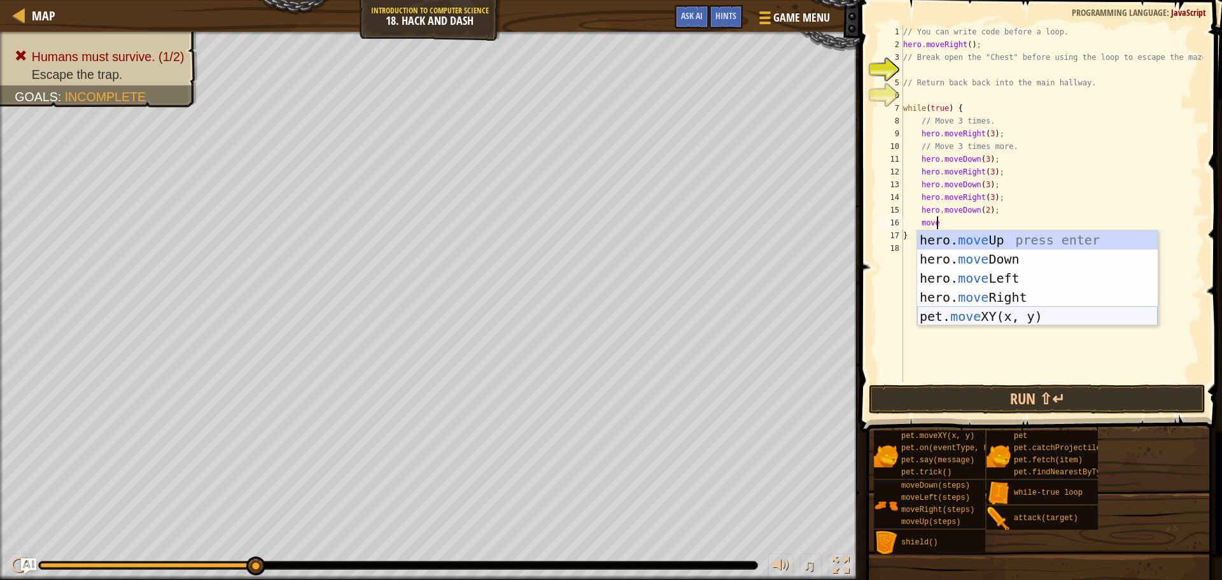
click at [1025, 311] on div "hero. move Up press enter hero. move Down press enter hero. move Left press ent…" at bounding box center [1037, 297] width 241 height 134
type textarea "pet.moveXY(x, y);"
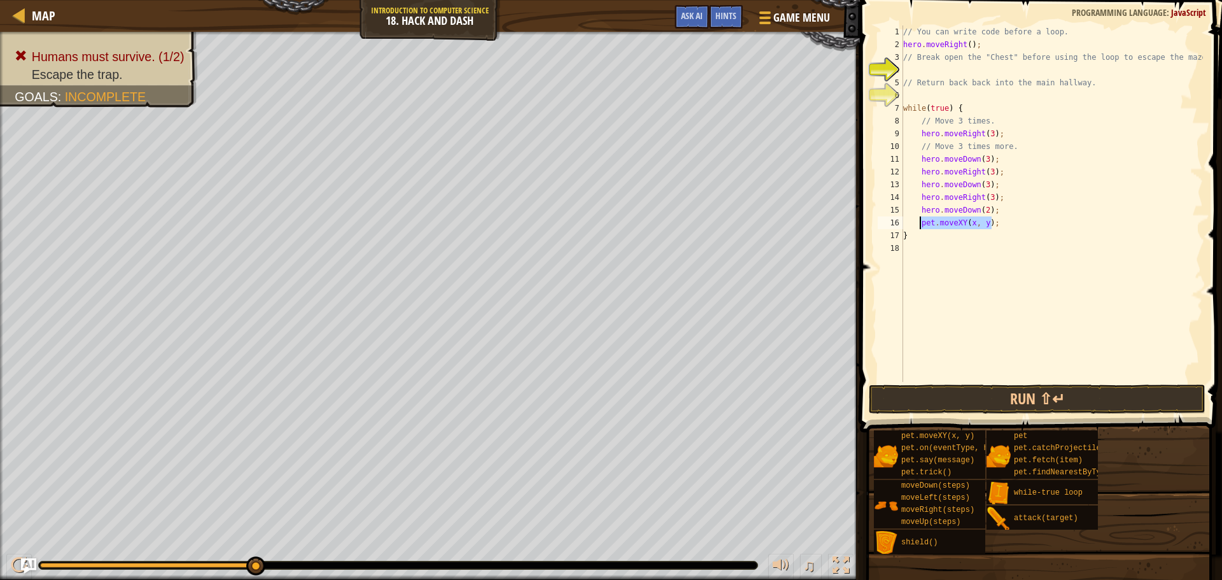
drag, startPoint x: 999, startPoint y: 225, endPoint x: 921, endPoint y: 222, distance: 77.7
click at [921, 222] on div "// You can write code before a loop. hero . moveRight ( ) ; // Break open the "…" at bounding box center [1052, 216] width 302 height 382
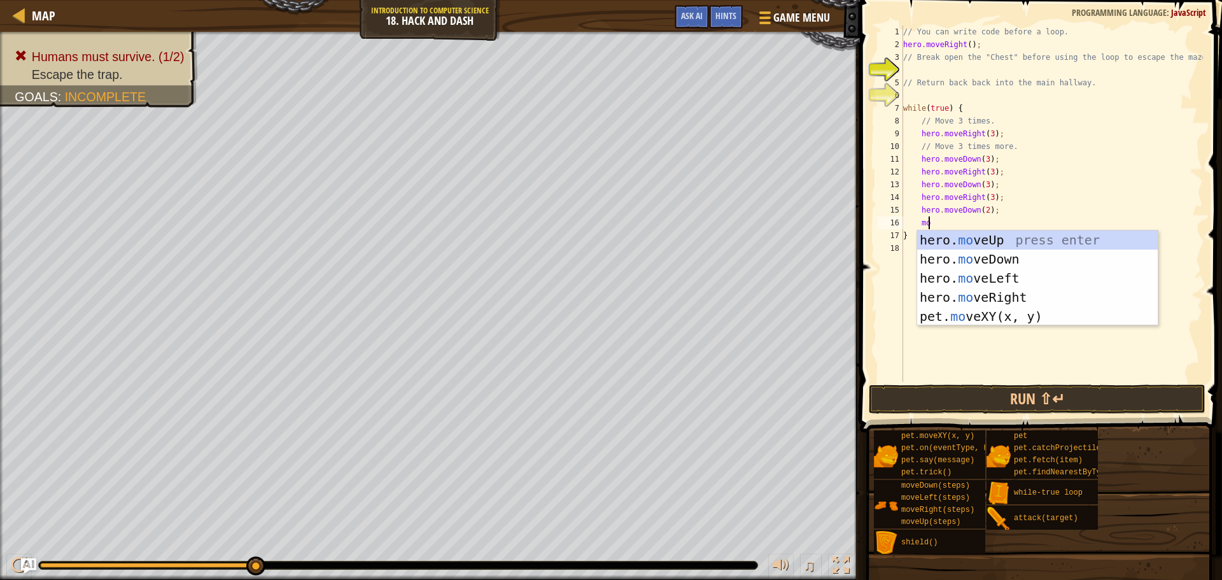
type textarea "move"
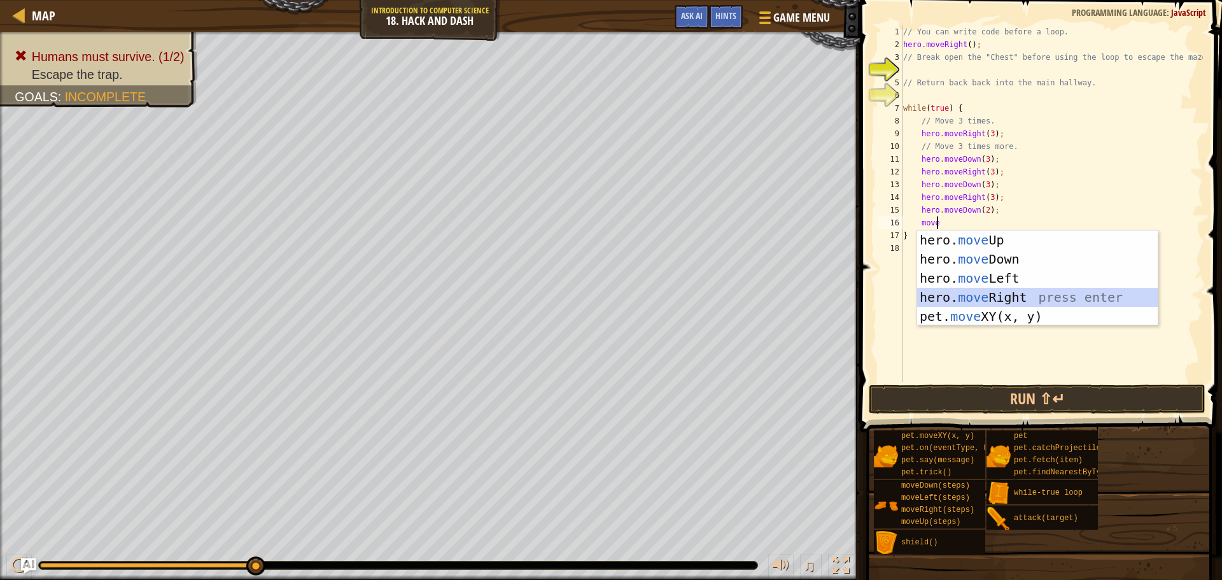
drag, startPoint x: 976, startPoint y: 294, endPoint x: 994, endPoint y: 343, distance: 51.6
click at [977, 294] on div "hero. move Up press enter hero. move Down press enter hero. move Left press ent…" at bounding box center [1037, 297] width 241 height 134
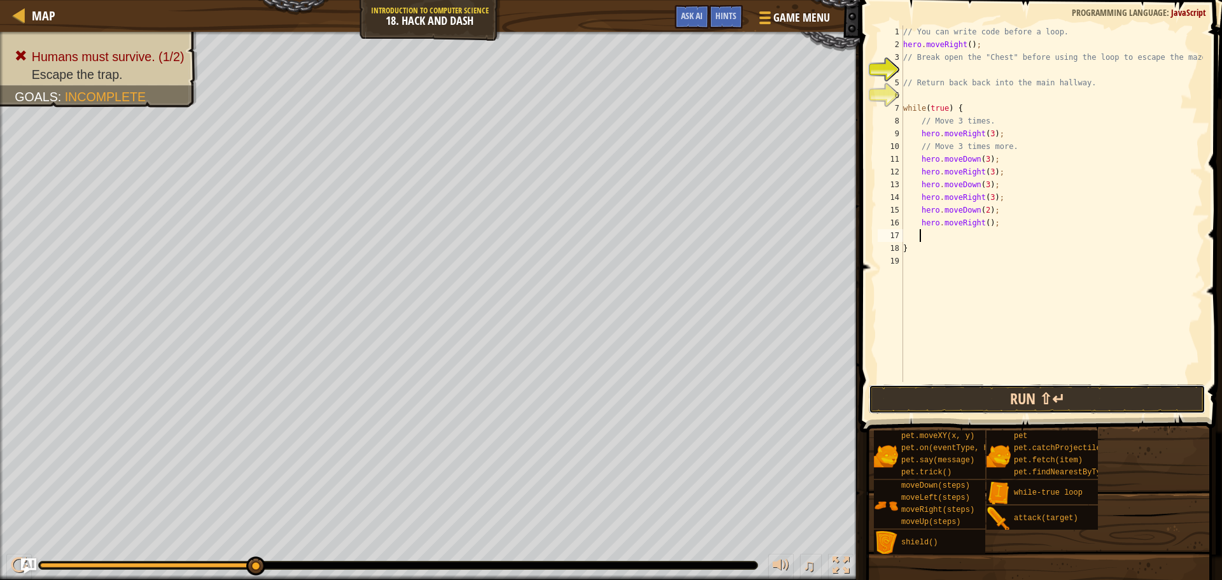
click at [1014, 393] on button "Run ⇧↵" at bounding box center [1037, 399] width 337 height 29
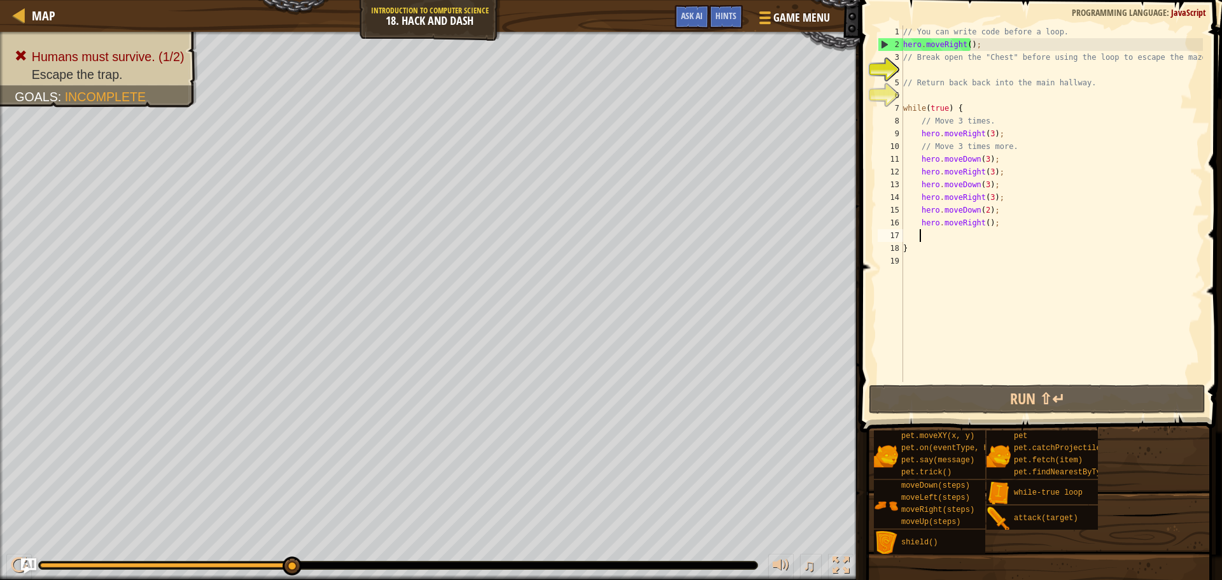
click at [920, 133] on div "// You can write code before a loop. hero . moveRight ( ) ; // Break open the "…" at bounding box center [1052, 216] width 302 height 382
type textarea "hero.moveRight(3);"
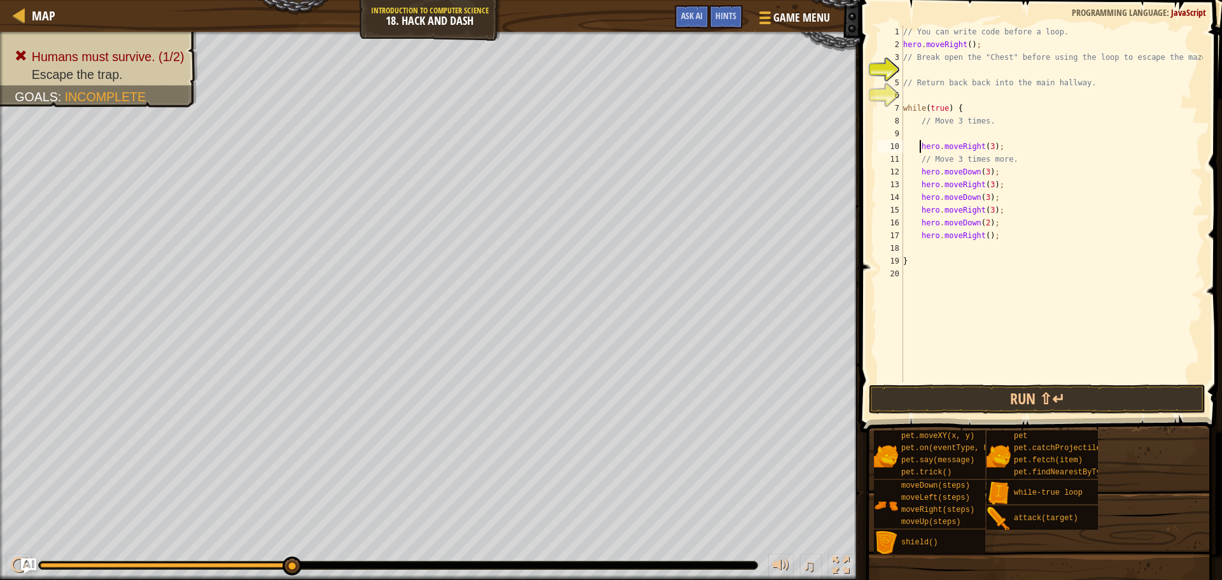
click at [935, 134] on div "// You can write code before a loop. hero . moveRight ( ) ; // Break open the "…" at bounding box center [1052, 216] width 302 height 382
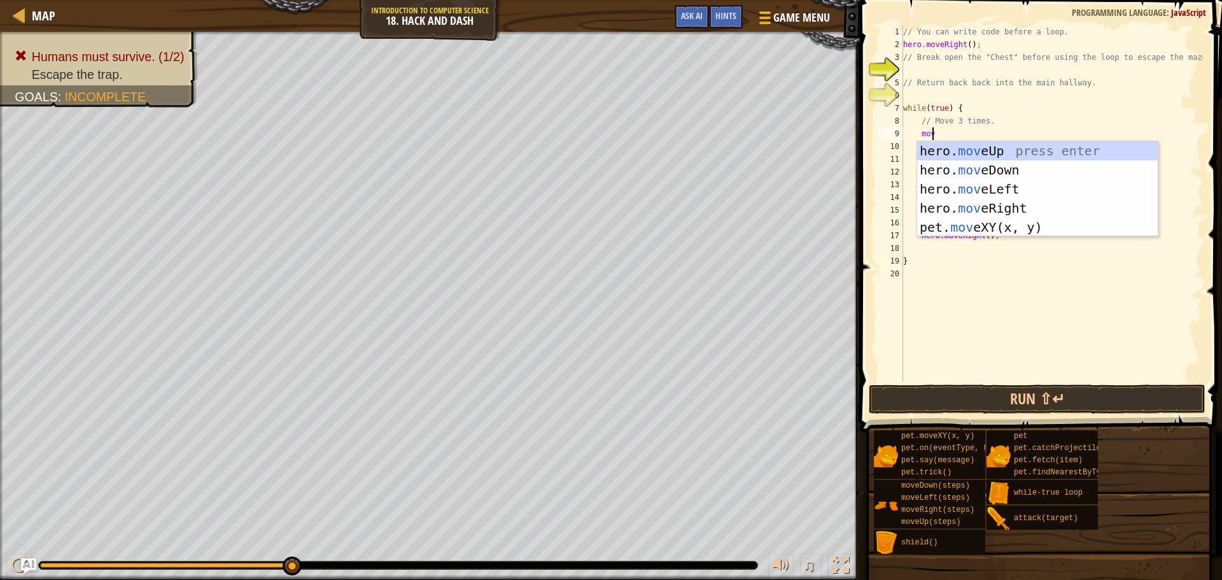
scroll to position [6, 2]
type textarea "move"
click at [965, 167] on div "hero. move Up press enter hero. move Down press enter hero. move Left press ent…" at bounding box center [1037, 208] width 241 height 134
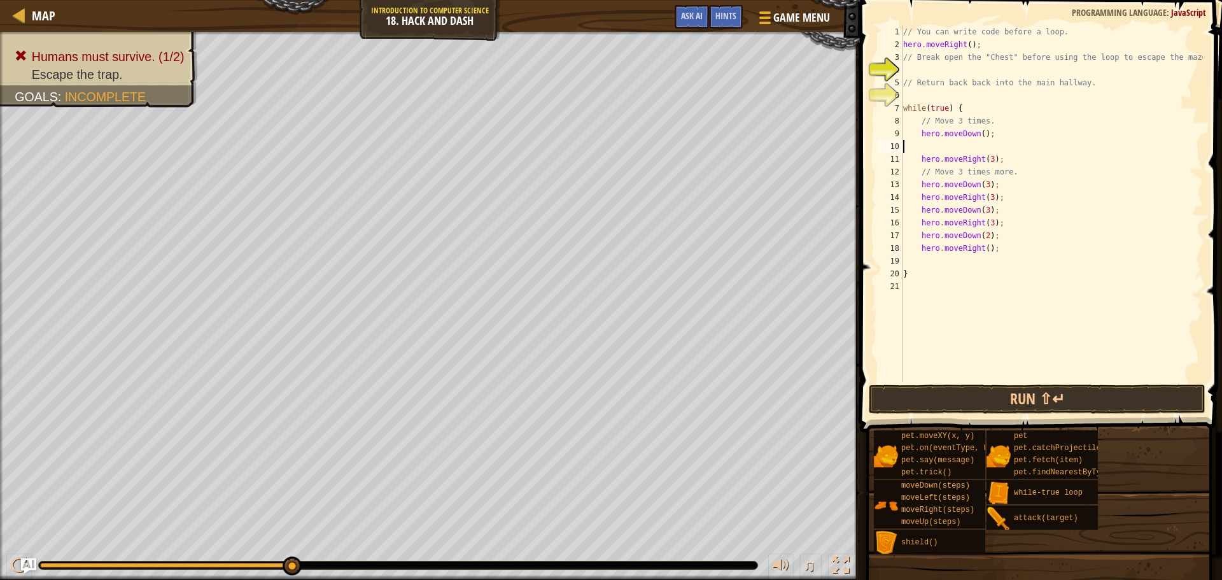
scroll to position [6, 0]
click at [931, 149] on div "// You can write code before a loop. hero . moveRight ( ) ; // Break open the "…" at bounding box center [1052, 216] width 302 height 382
type textarea "hero.moveDown();"
click at [921, 134] on div "// You can write code before a loop. hero . moveRight ( ) ; // Break open the "…" at bounding box center [1052, 216] width 302 height 382
click at [921, 136] on div "// You can write code before a loop. hero . moveRight ( ) ; // Break open the "…" at bounding box center [1052, 216] width 302 height 382
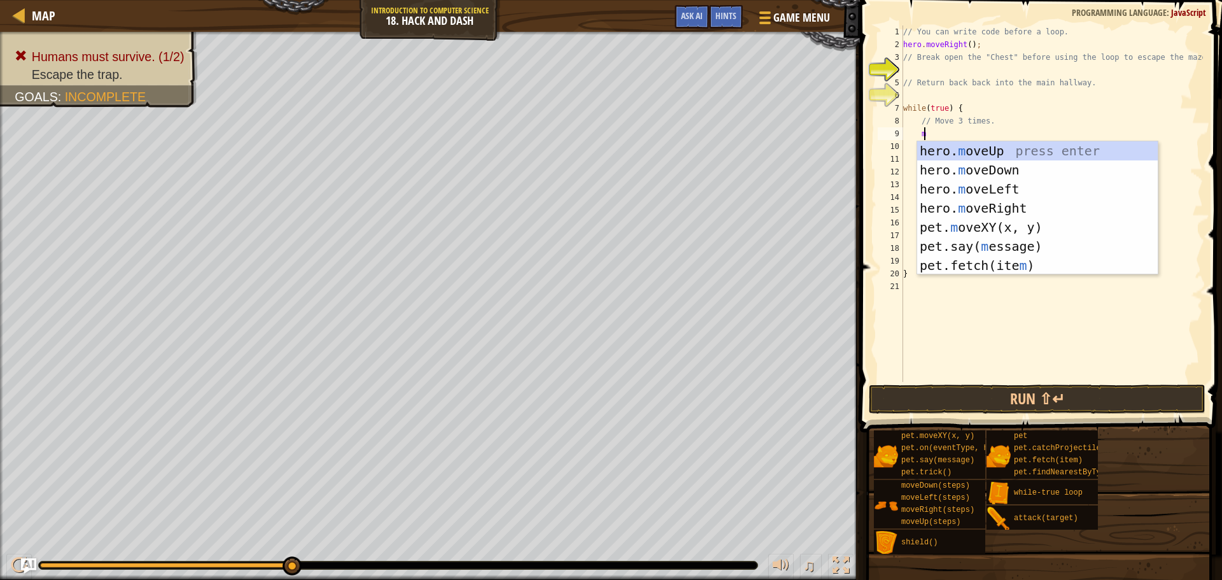
type textarea "move"
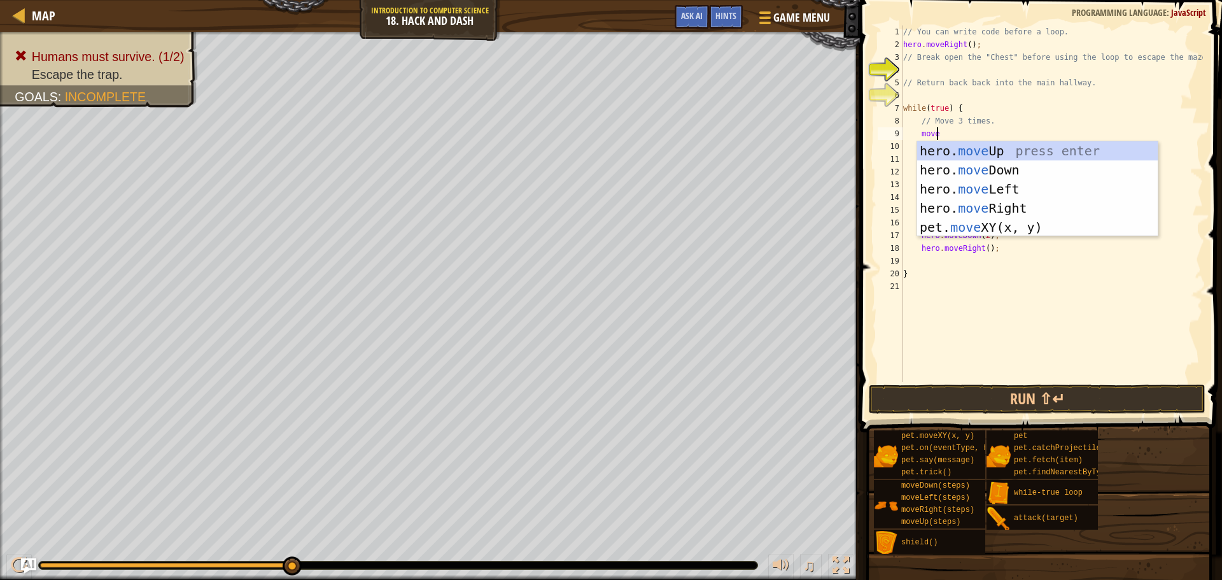
click at [941, 153] on div "hero. move Up press enter hero. move Down press enter hero. move Left press ent…" at bounding box center [1037, 208] width 241 height 134
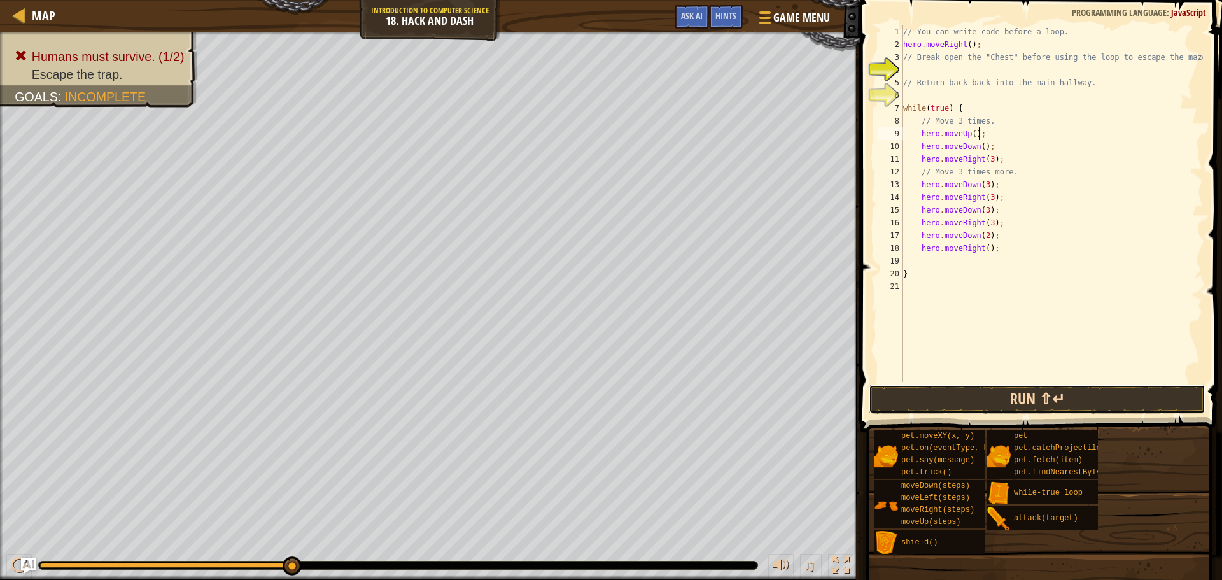
click at [992, 397] on button "Run ⇧↵" at bounding box center [1037, 399] width 337 height 29
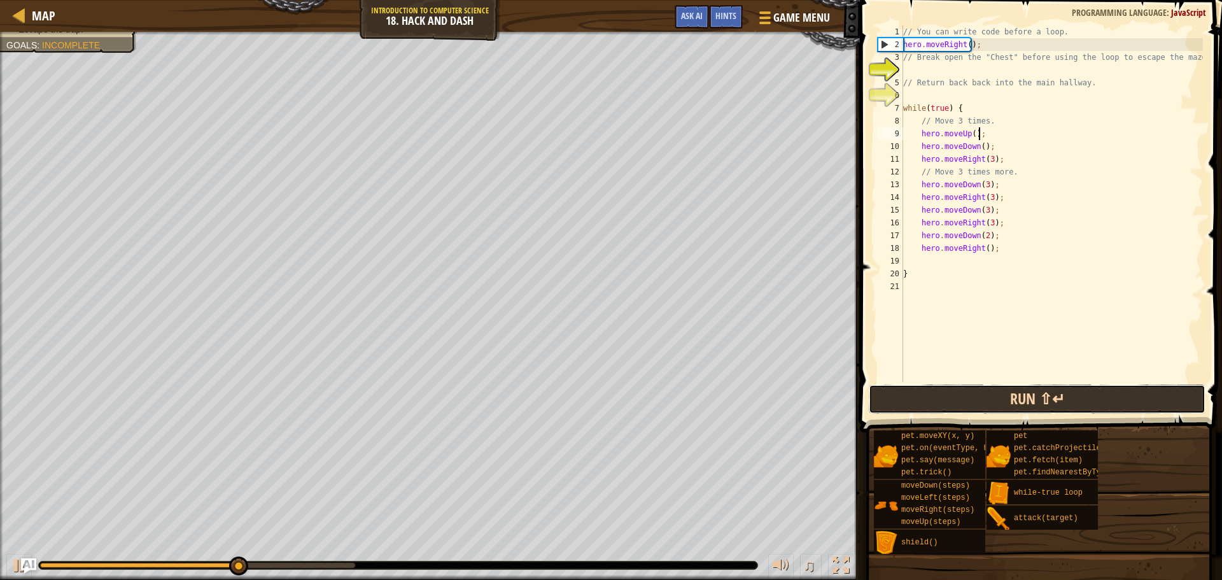
click at [1076, 390] on button "Run ⇧↵" at bounding box center [1037, 399] width 337 height 29
click at [1000, 389] on button "Run ⇧↵" at bounding box center [1037, 399] width 337 height 29
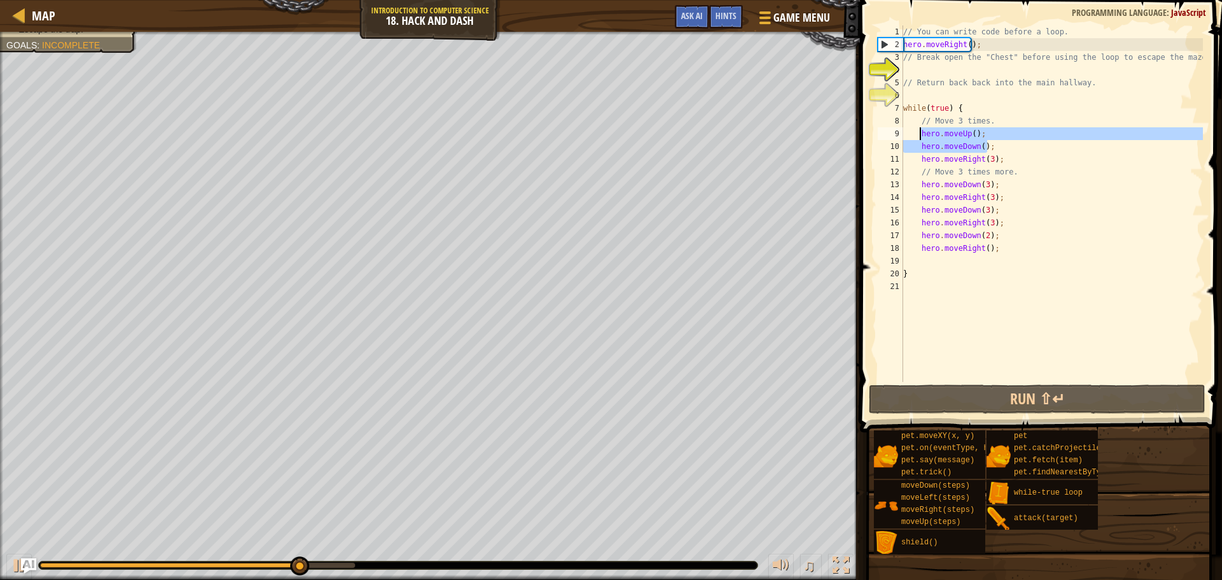
drag, startPoint x: 989, startPoint y: 150, endPoint x: 919, endPoint y: 135, distance: 71.7
click at [919, 135] on div "// You can write code before a loop. hero . moveRight ( ) ; // Break open the "…" at bounding box center [1052, 216] width 302 height 382
type textarea "hero.moveUp(); hero.moveDown();"
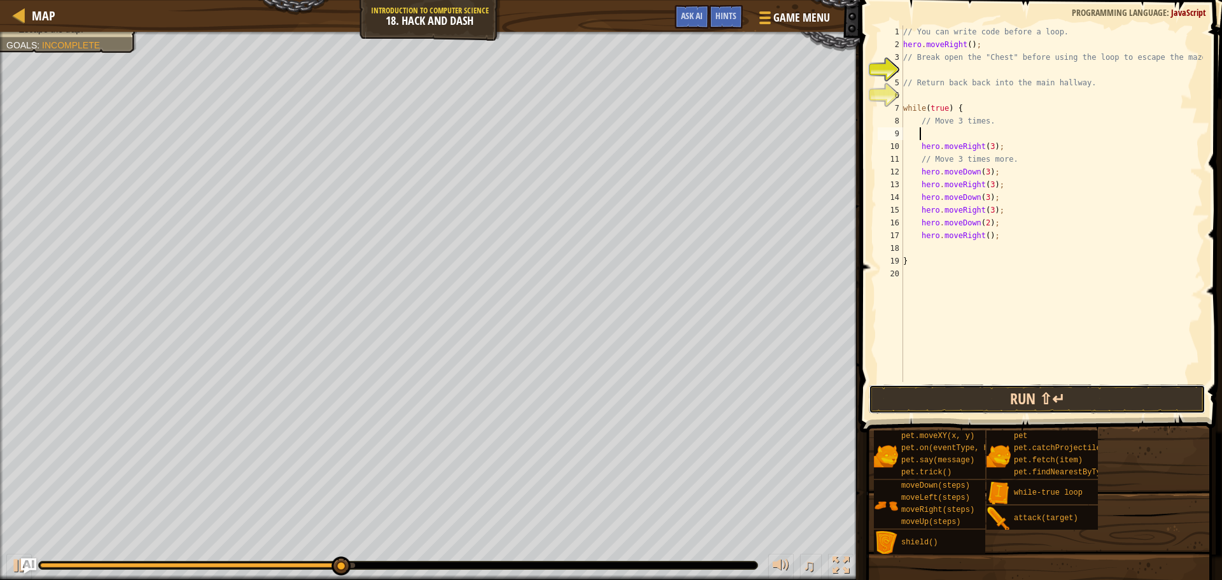
click at [1022, 396] on button "Run ⇧↵" at bounding box center [1037, 399] width 337 height 29
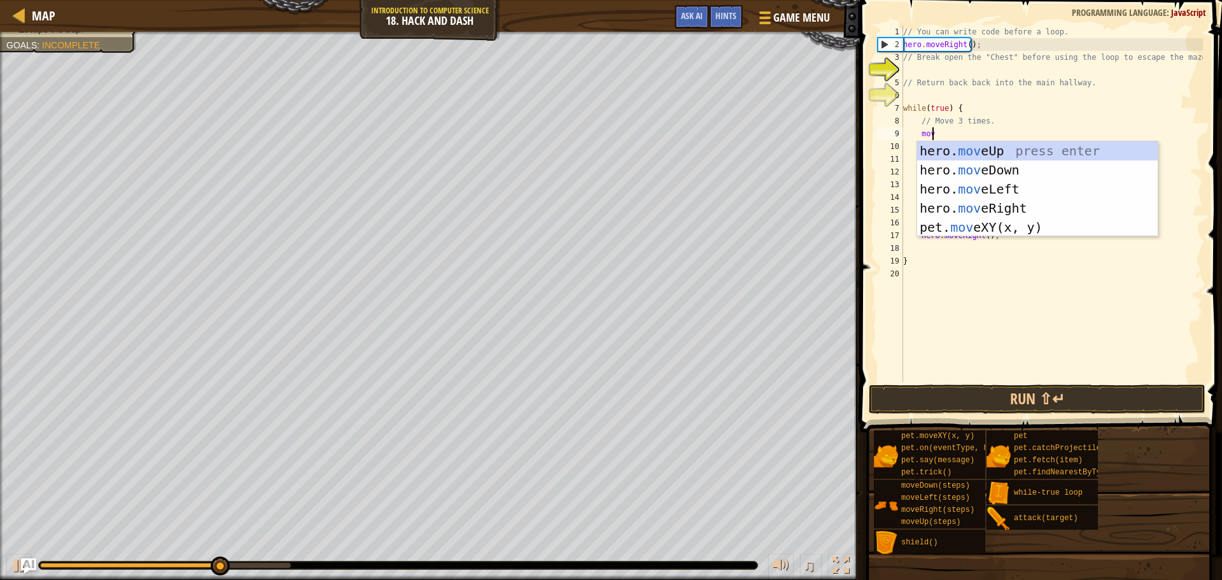
type textarea "move"
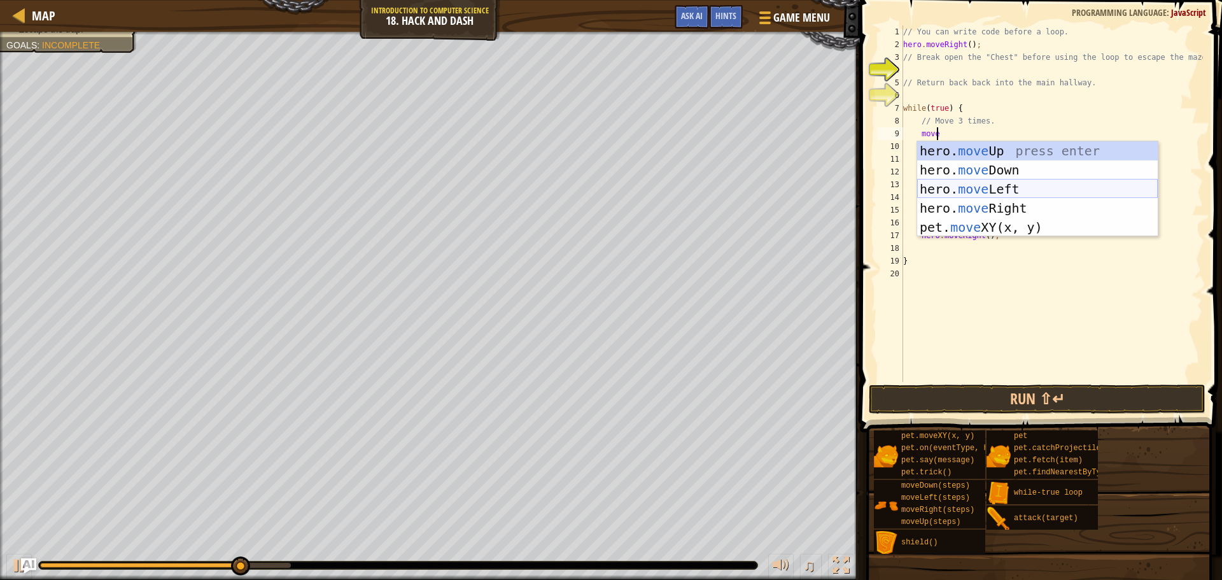
click at [1011, 190] on div "hero. move Up press enter hero. move Down press enter hero. move Left press ent…" at bounding box center [1037, 208] width 241 height 134
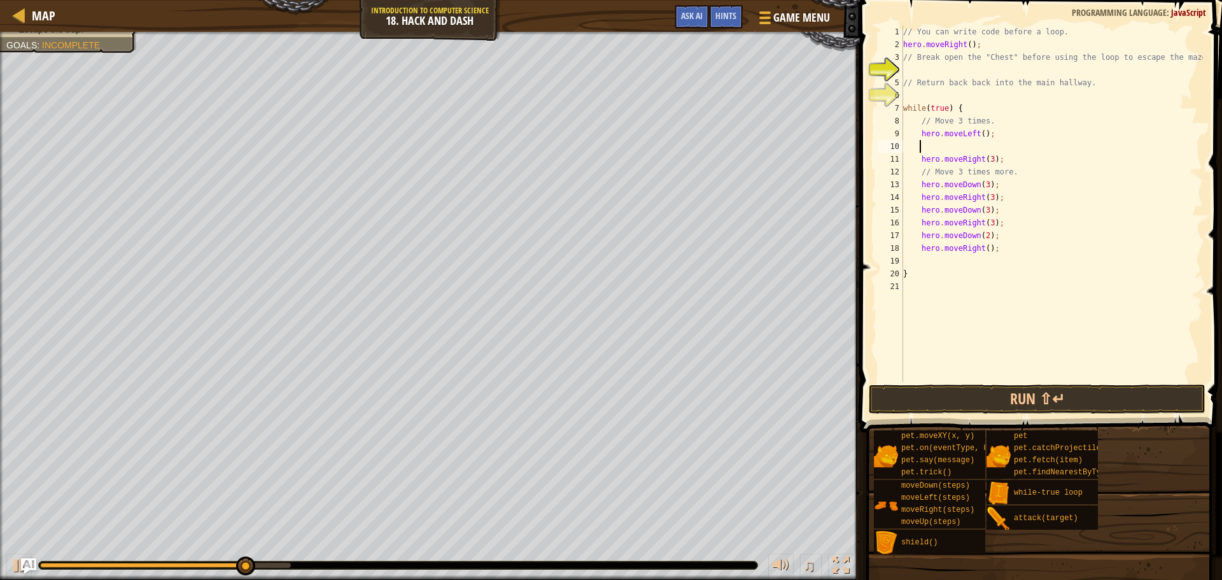
scroll to position [6, 1]
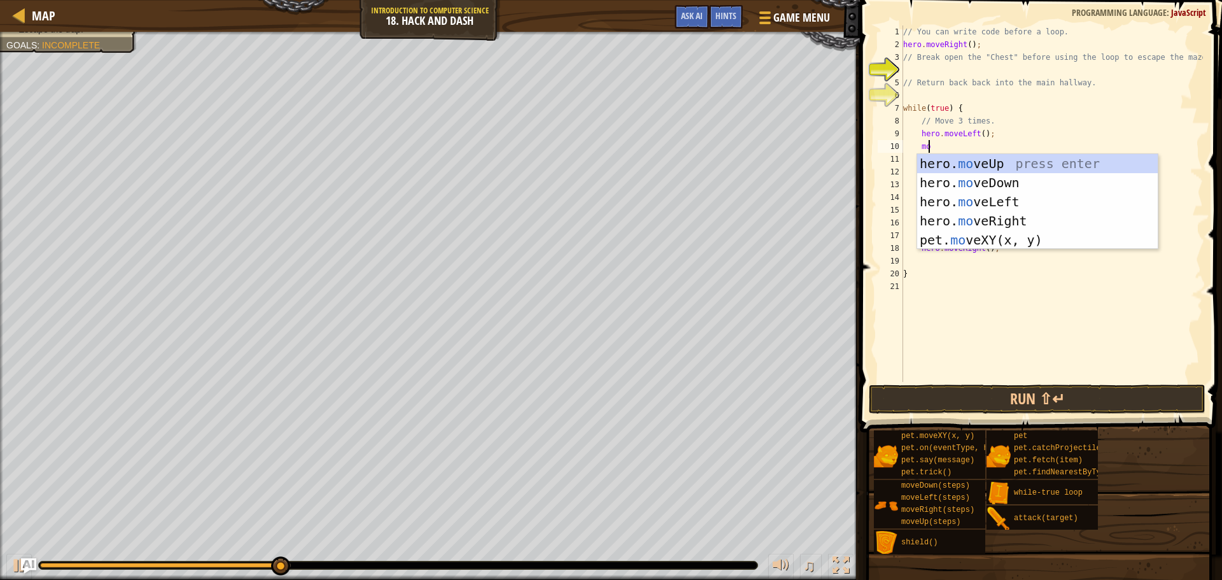
type textarea "move"
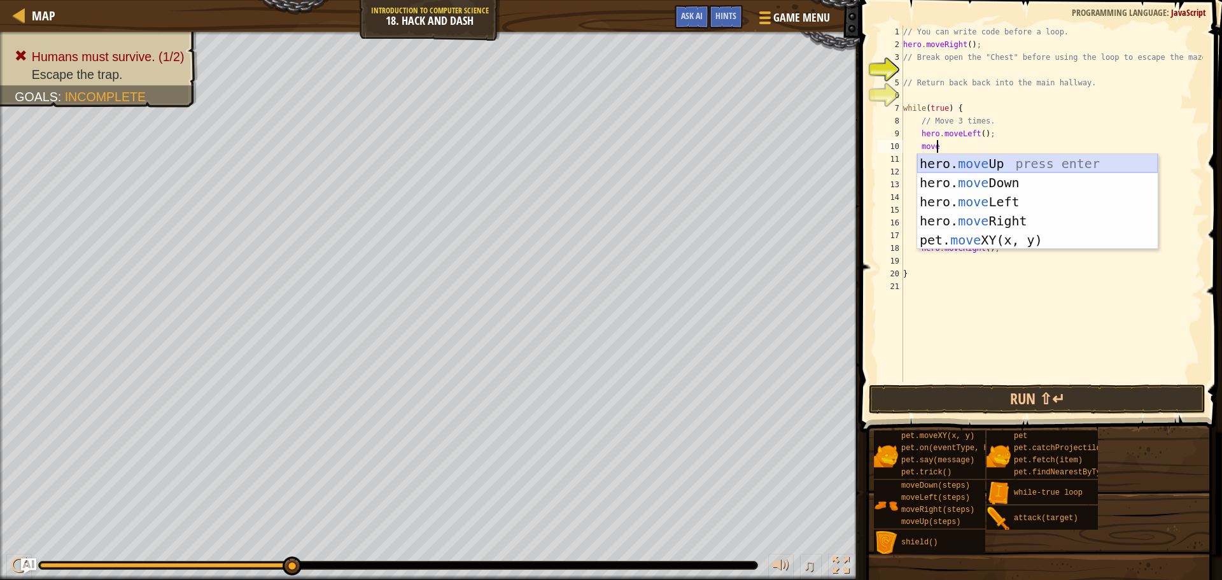
click at [1000, 154] on div "hero. move Up press enter hero. move Down press enter hero. move Left press ent…" at bounding box center [1037, 221] width 241 height 134
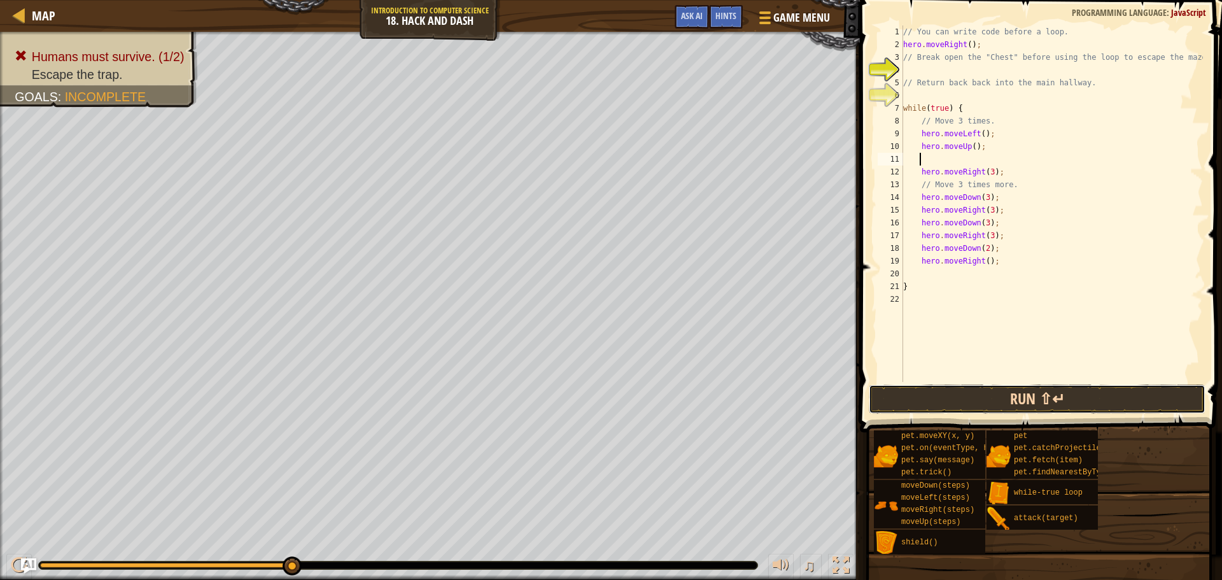
click at [1016, 404] on button "Run ⇧↵" at bounding box center [1037, 399] width 337 height 29
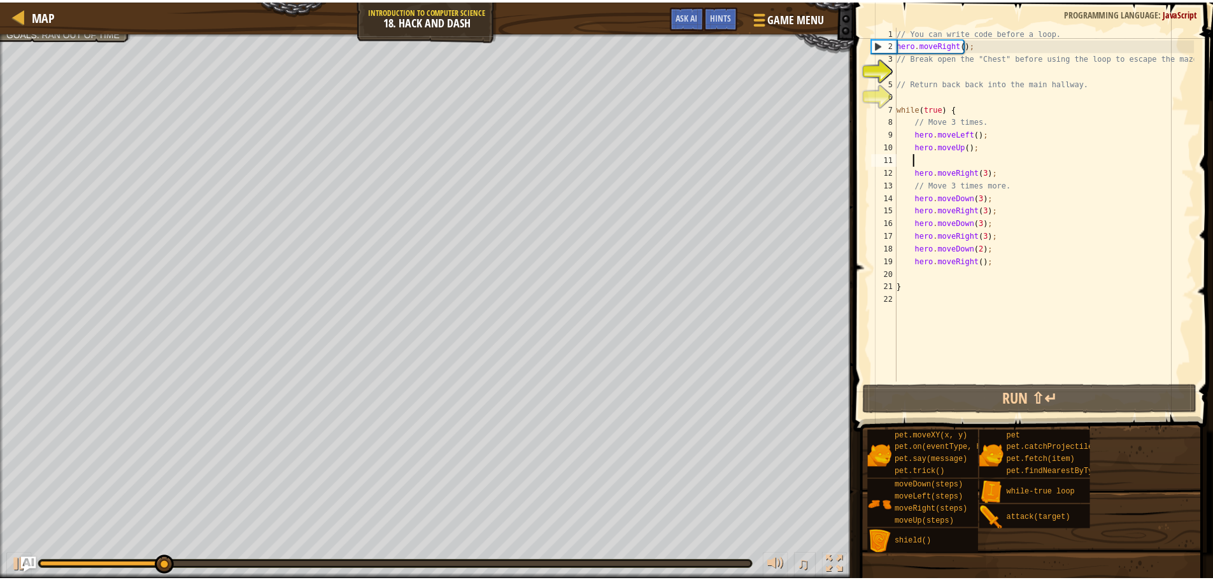
scroll to position [6, 0]
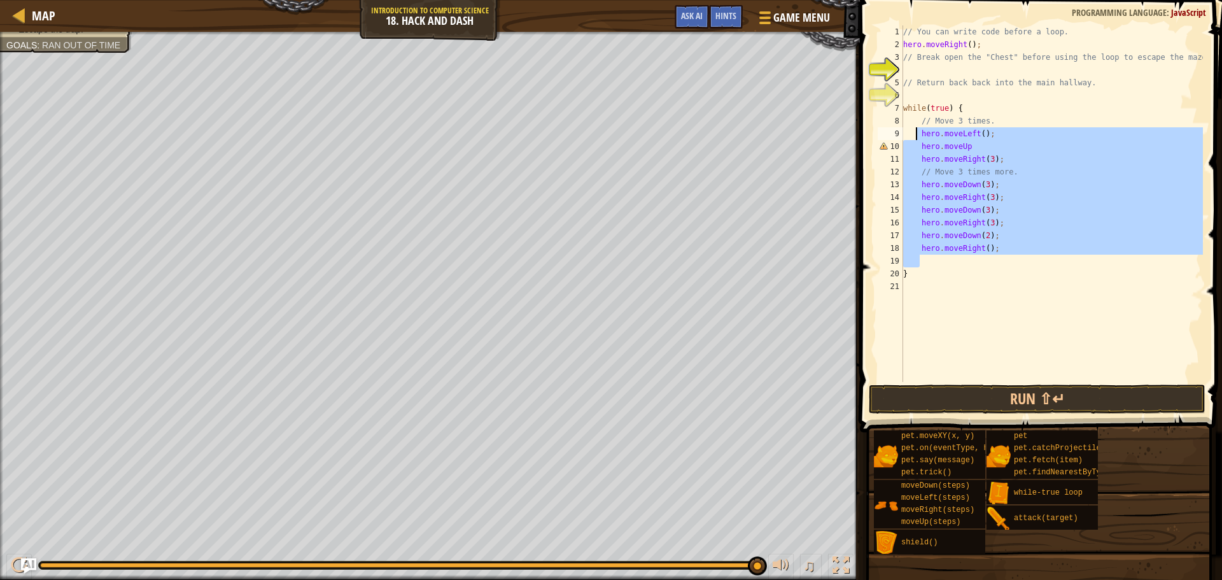
drag, startPoint x: 1018, startPoint y: 255, endPoint x: 917, endPoint y: 139, distance: 153.9
click at [917, 139] on div "// You can write code before a loop. hero . moveRight ( ) ; // Break open the "…" at bounding box center [1052, 216] width 302 height 382
type textarea "hero.moveLeft(); hero.moveUp"
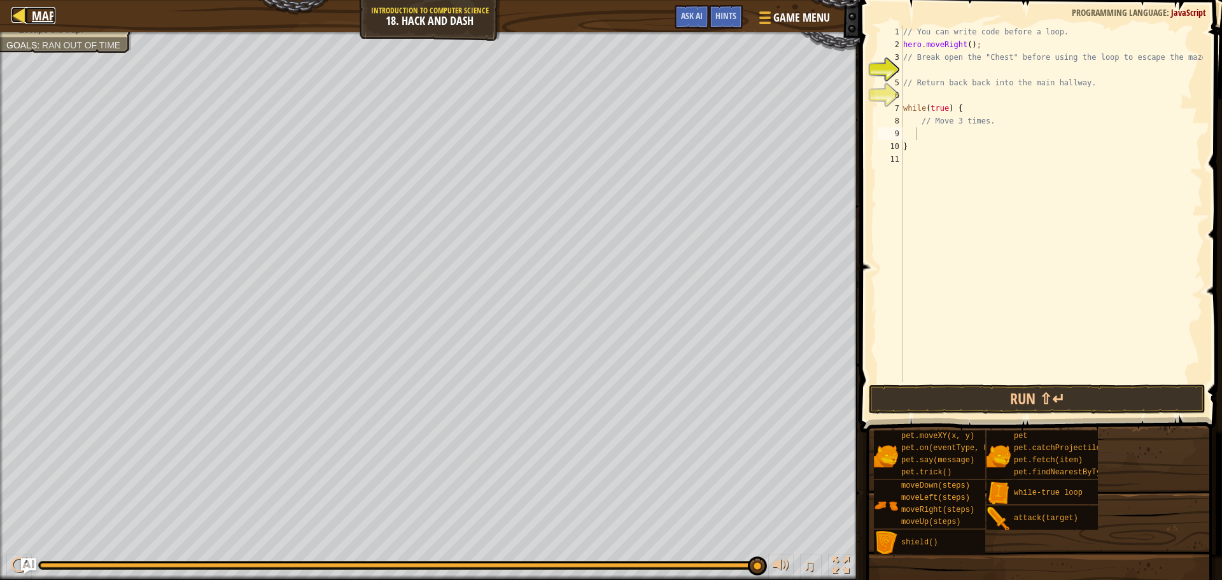
click at [31, 17] on link "Map" at bounding box center [40, 15] width 30 height 17
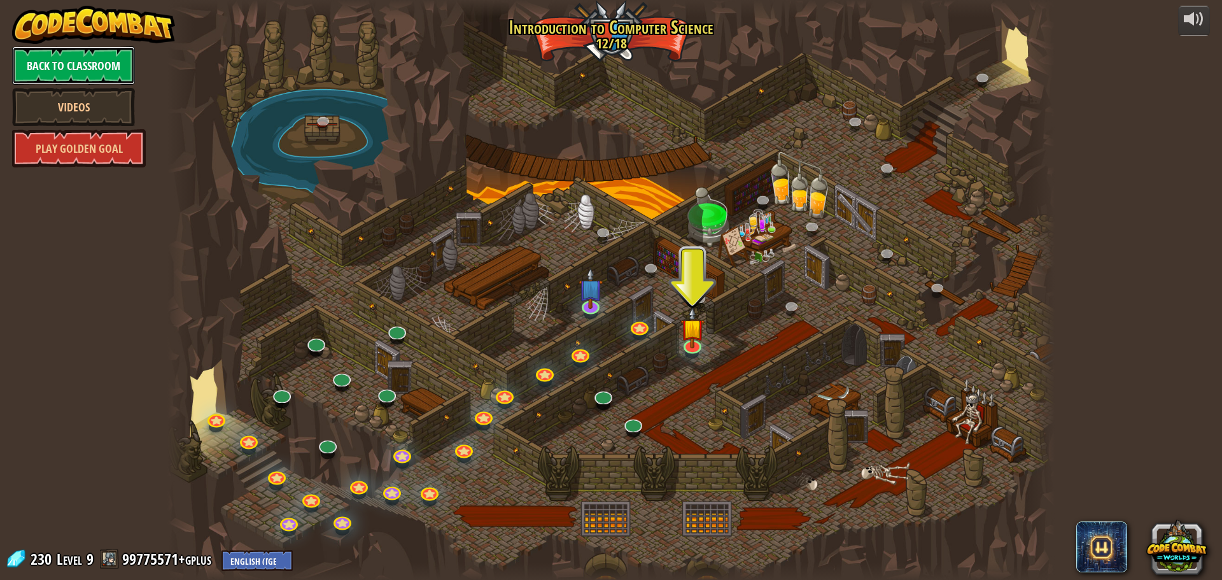
click at [80, 79] on link "Back to Classroom" at bounding box center [73, 65] width 123 height 38
